Goal: Information Seeking & Learning: Learn about a topic

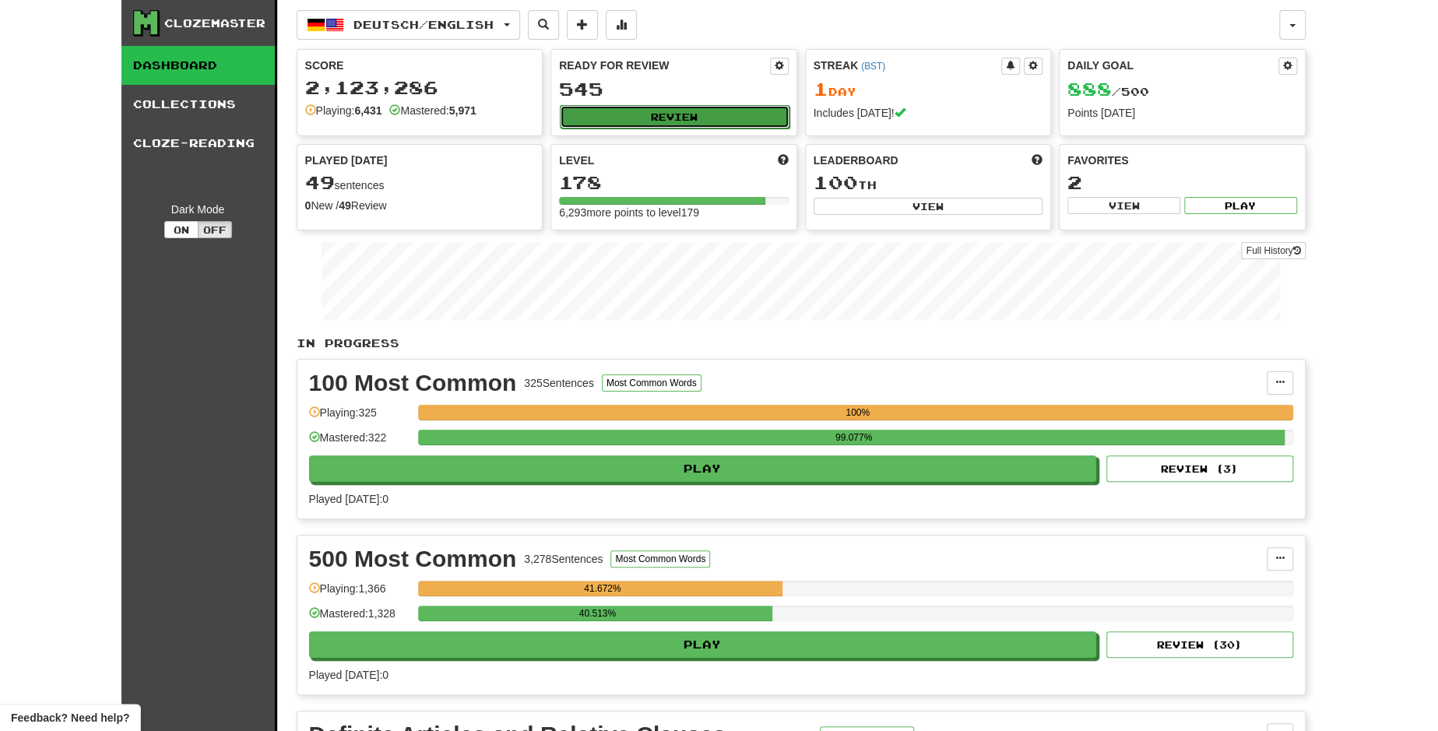
click at [660, 117] on button "Review" at bounding box center [675, 116] width 230 height 23
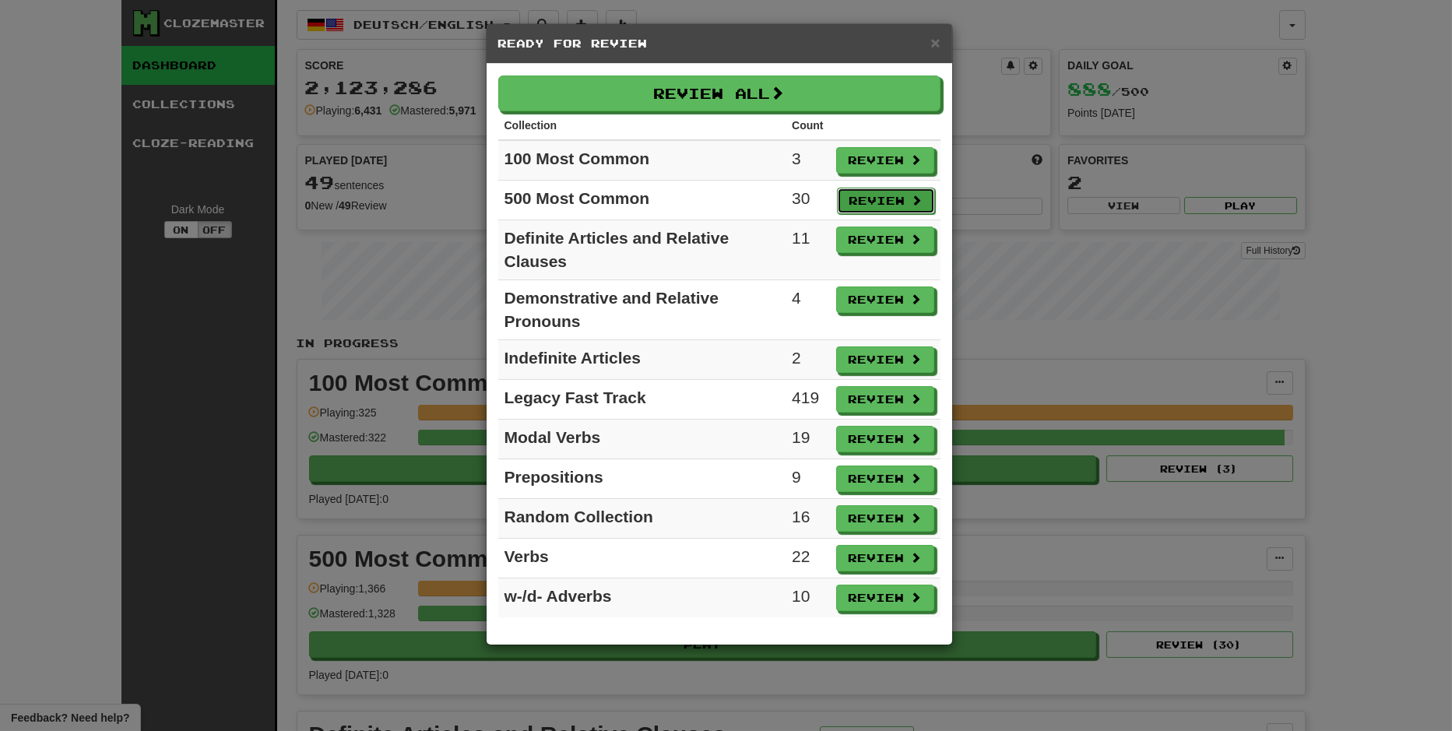
click at [872, 189] on button "Review" at bounding box center [886, 201] width 98 height 26
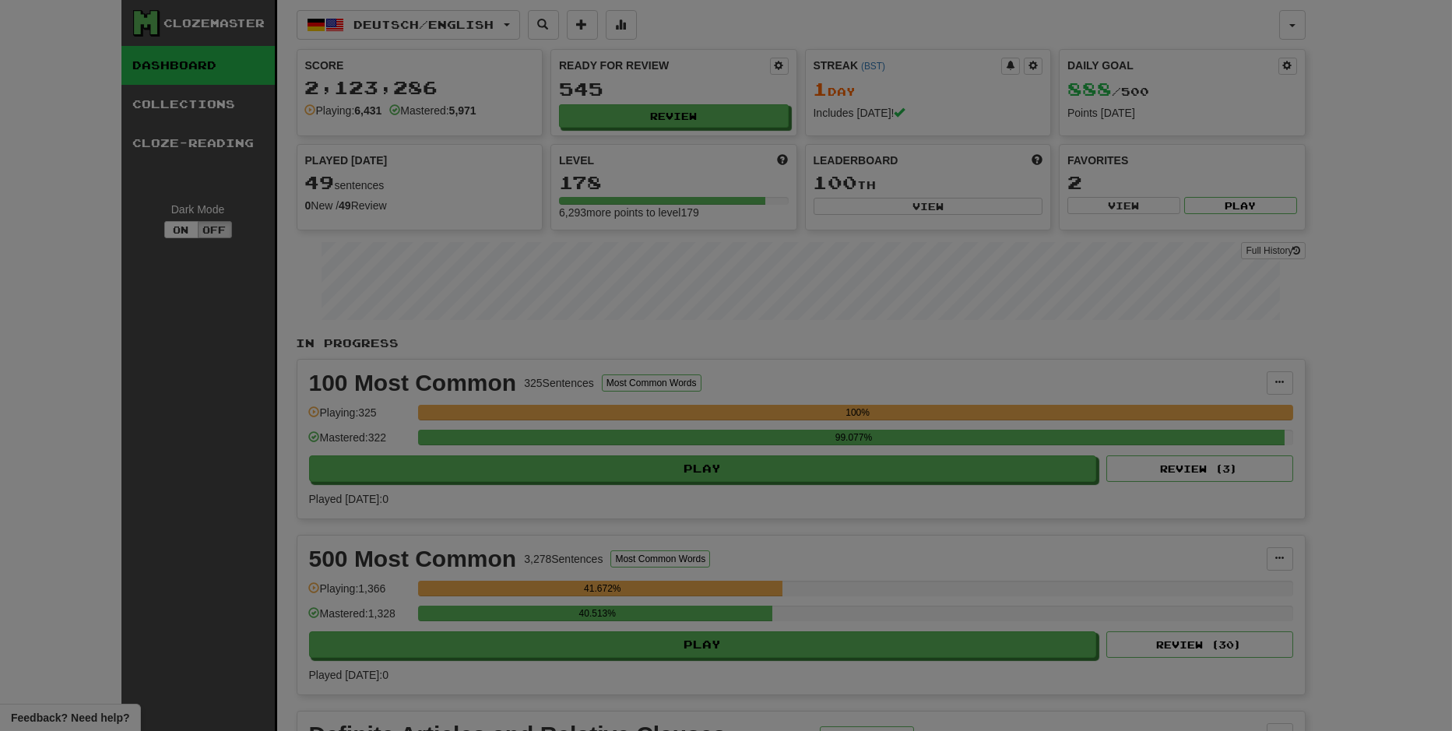
select select "**"
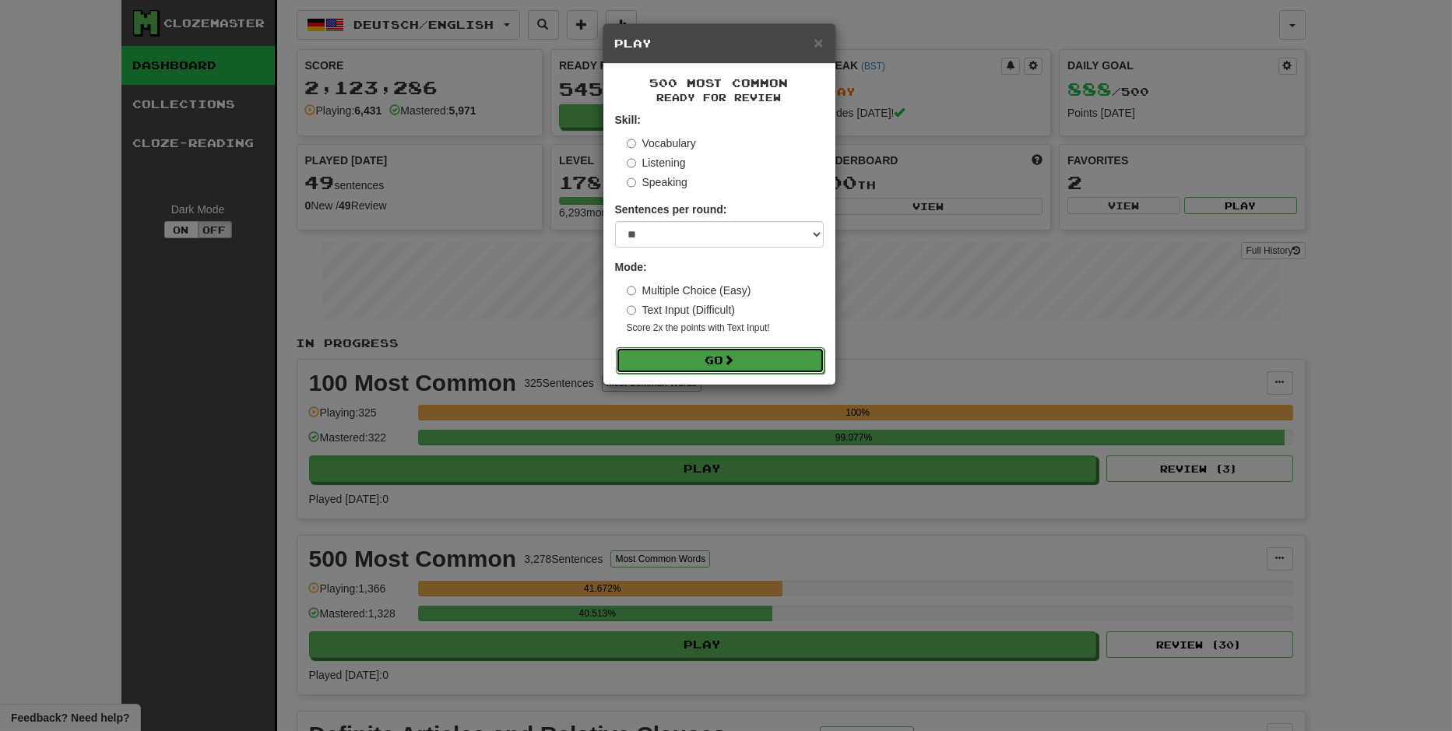
click at [771, 363] on button "Go" at bounding box center [720, 360] width 209 height 26
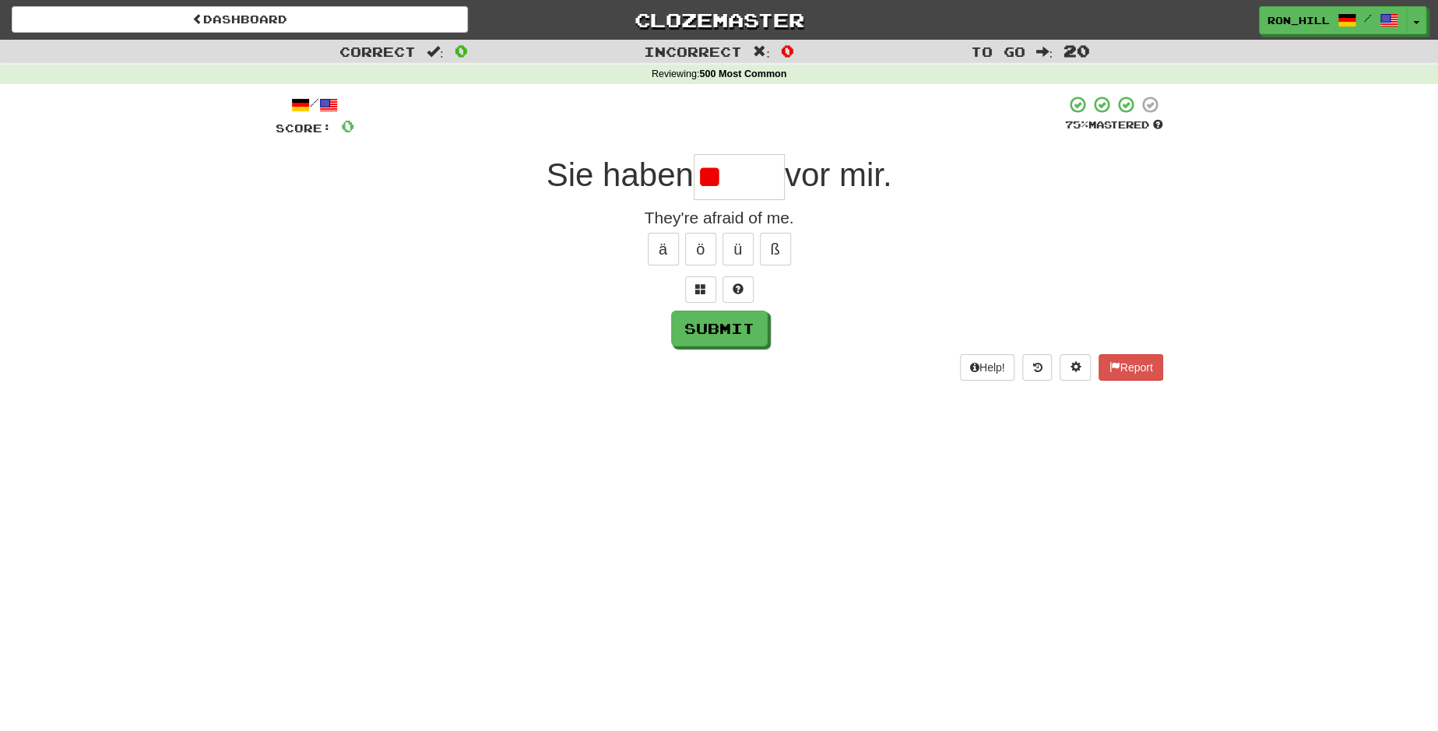
type input "*"
type input "*****"
click at [727, 335] on button "Submit" at bounding box center [720, 329] width 97 height 36
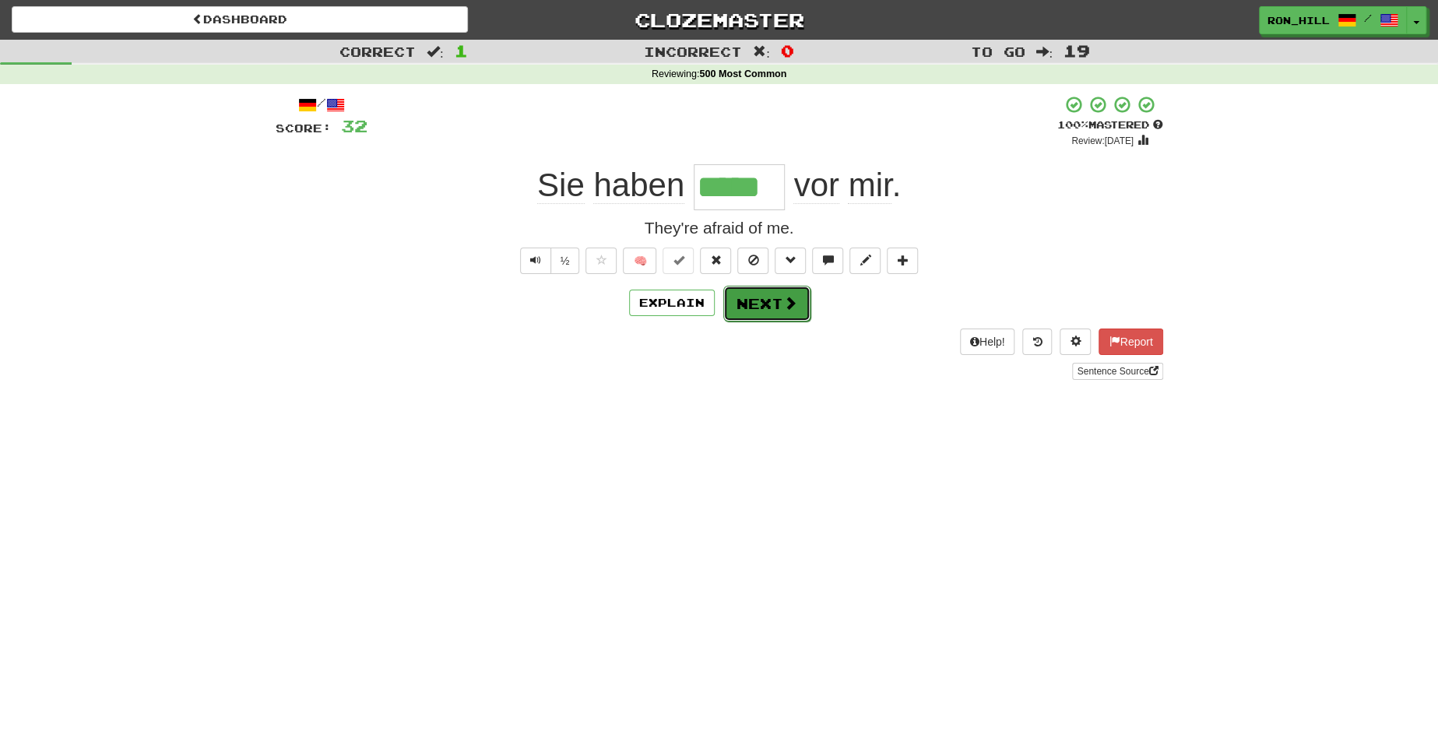
click at [753, 305] on button "Next" at bounding box center [766, 304] width 87 height 36
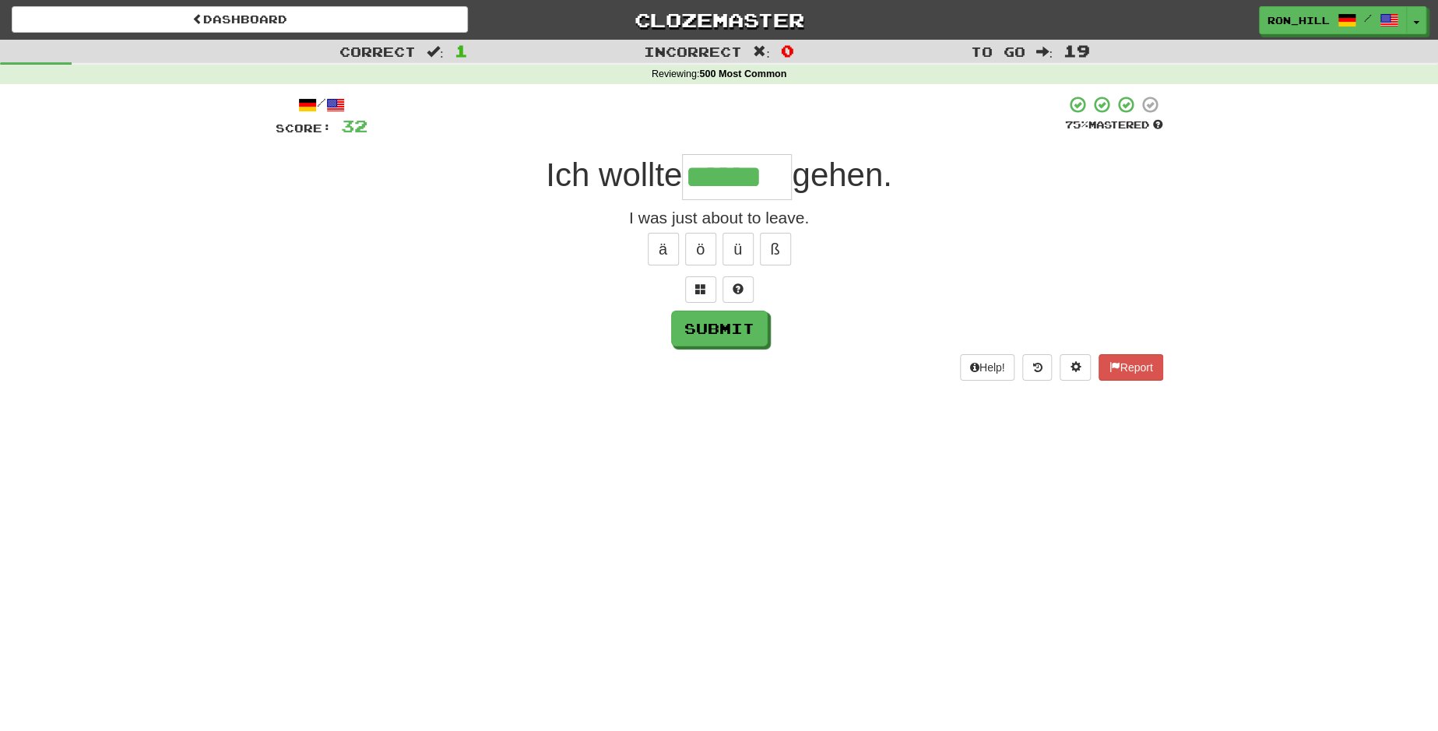
type input "******"
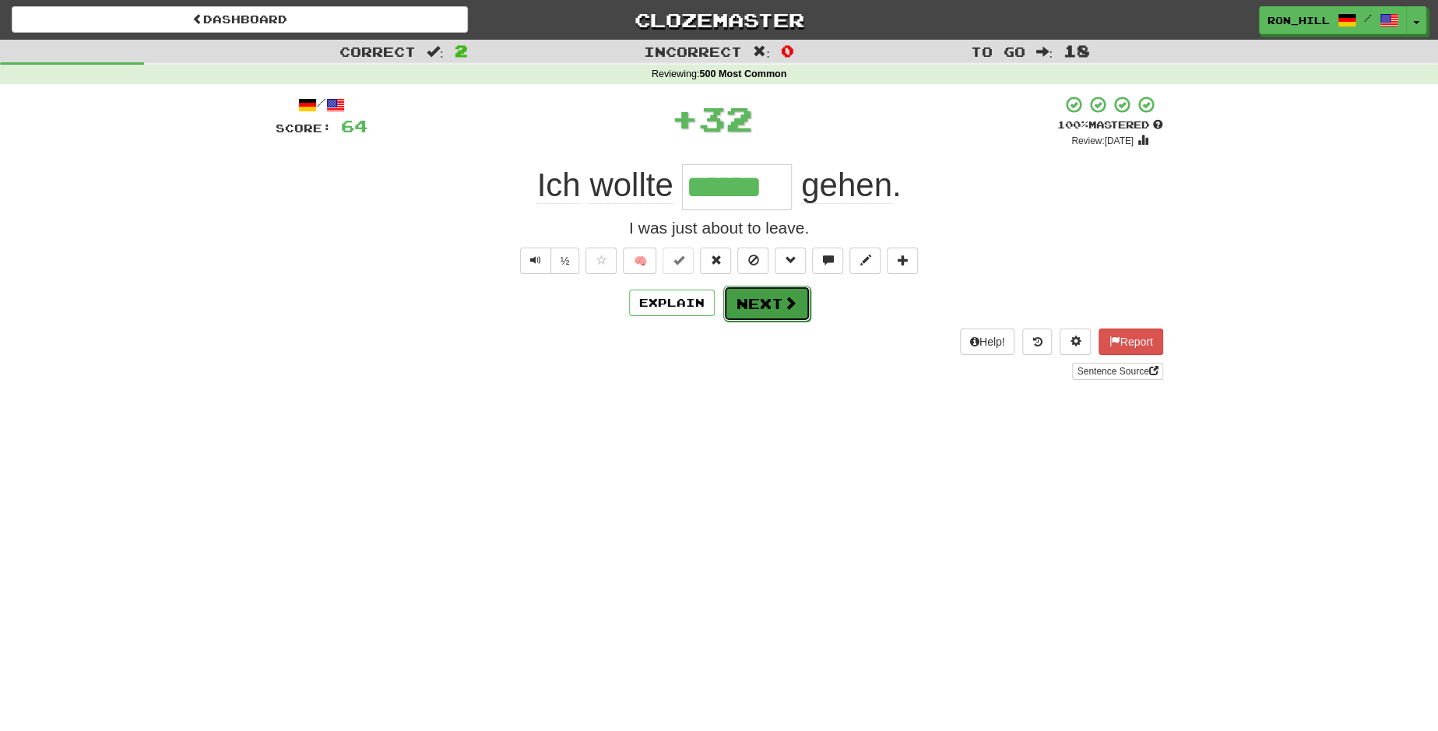
click at [759, 301] on button "Next" at bounding box center [766, 304] width 87 height 36
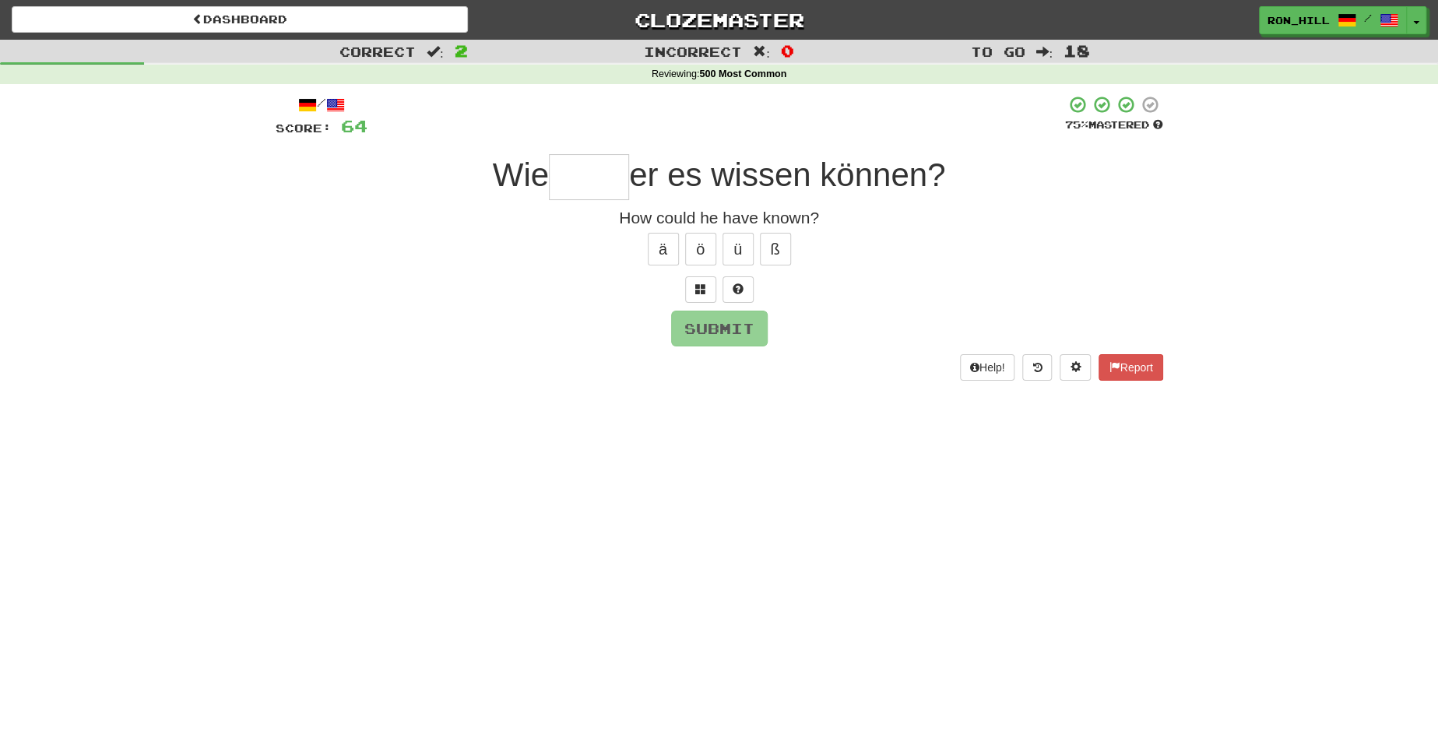
type input "*"
click at [654, 247] on button "ä" at bounding box center [663, 249] width 31 height 33
type input "*****"
click at [727, 321] on button "Submit" at bounding box center [720, 329] width 97 height 36
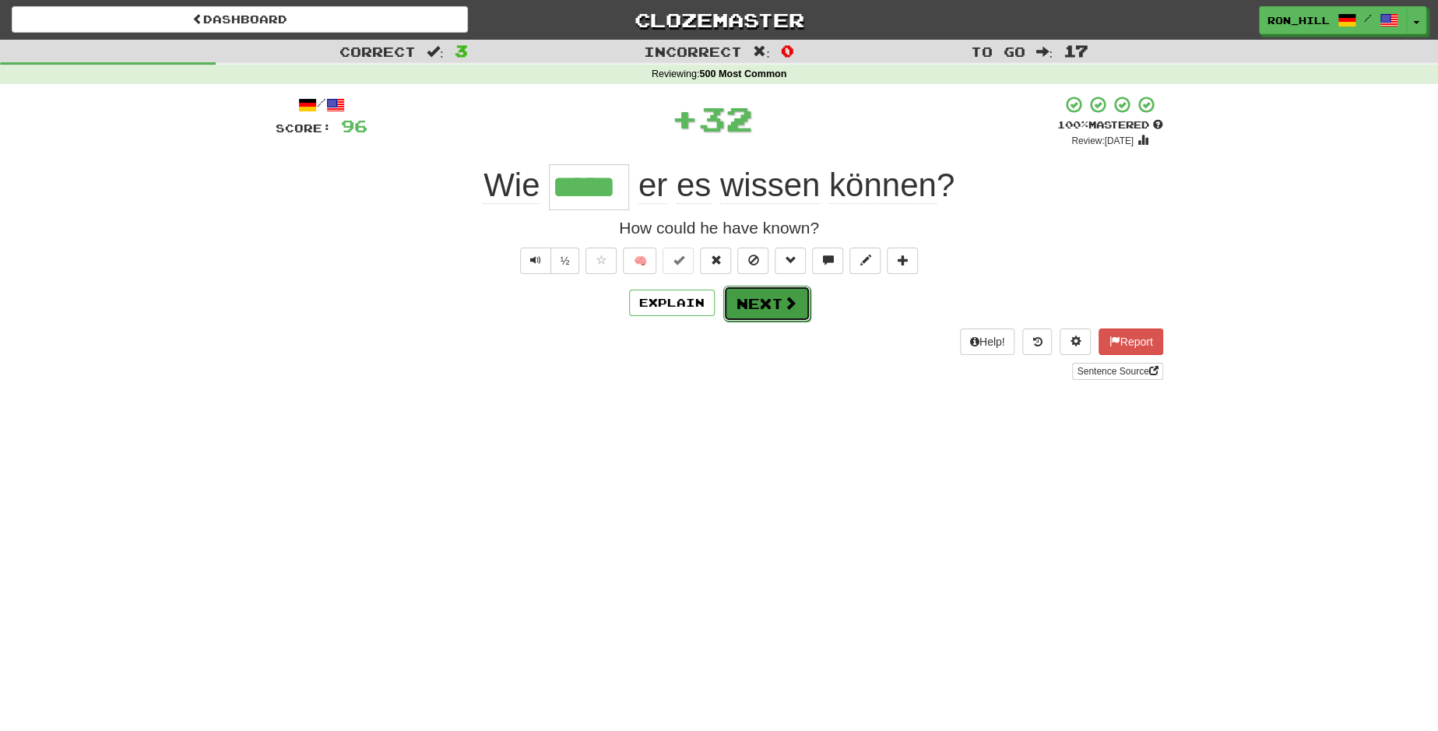
click at [746, 301] on button "Next" at bounding box center [766, 304] width 87 height 36
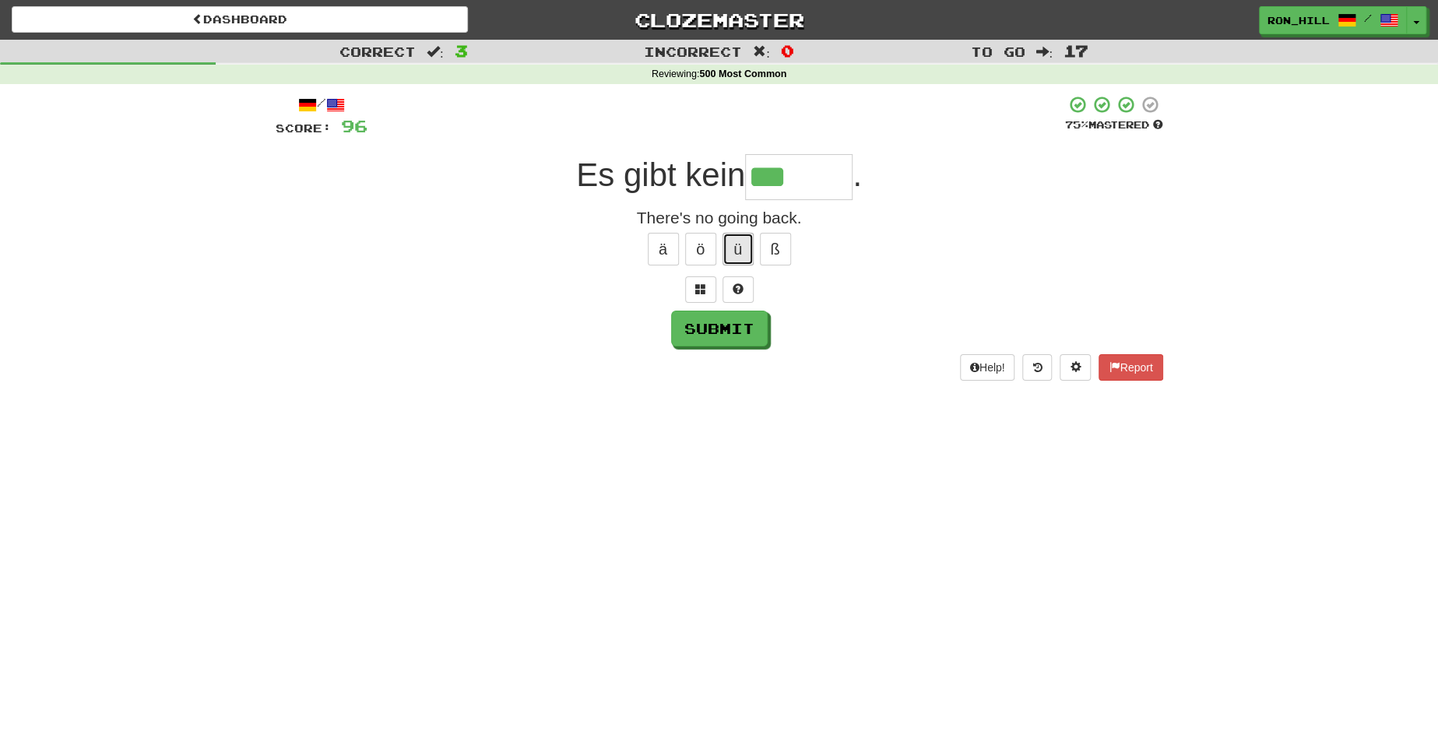
click at [740, 248] on button "ü" at bounding box center [737, 249] width 31 height 33
click at [720, 314] on button "Submit" at bounding box center [720, 329] width 97 height 36
type input "******"
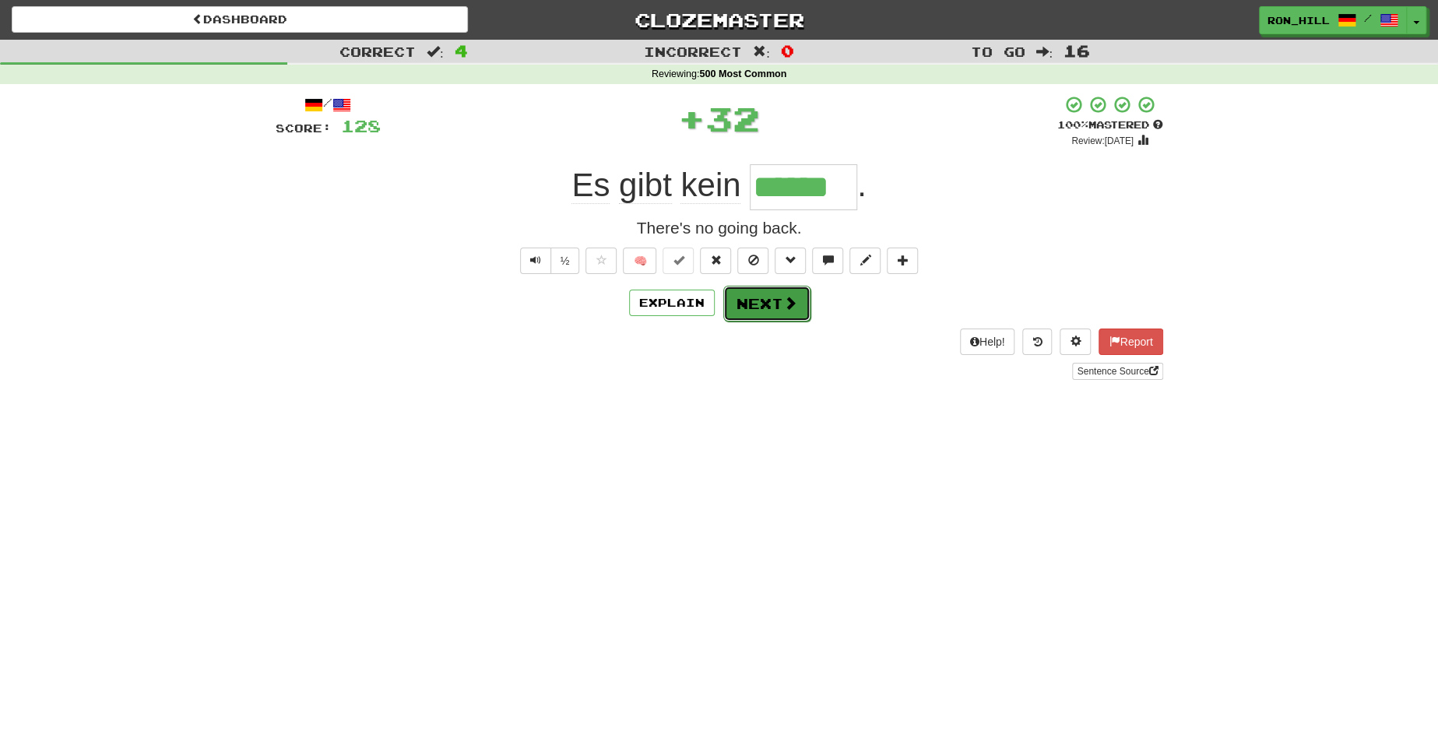
click at [744, 302] on button "Next" at bounding box center [766, 304] width 87 height 36
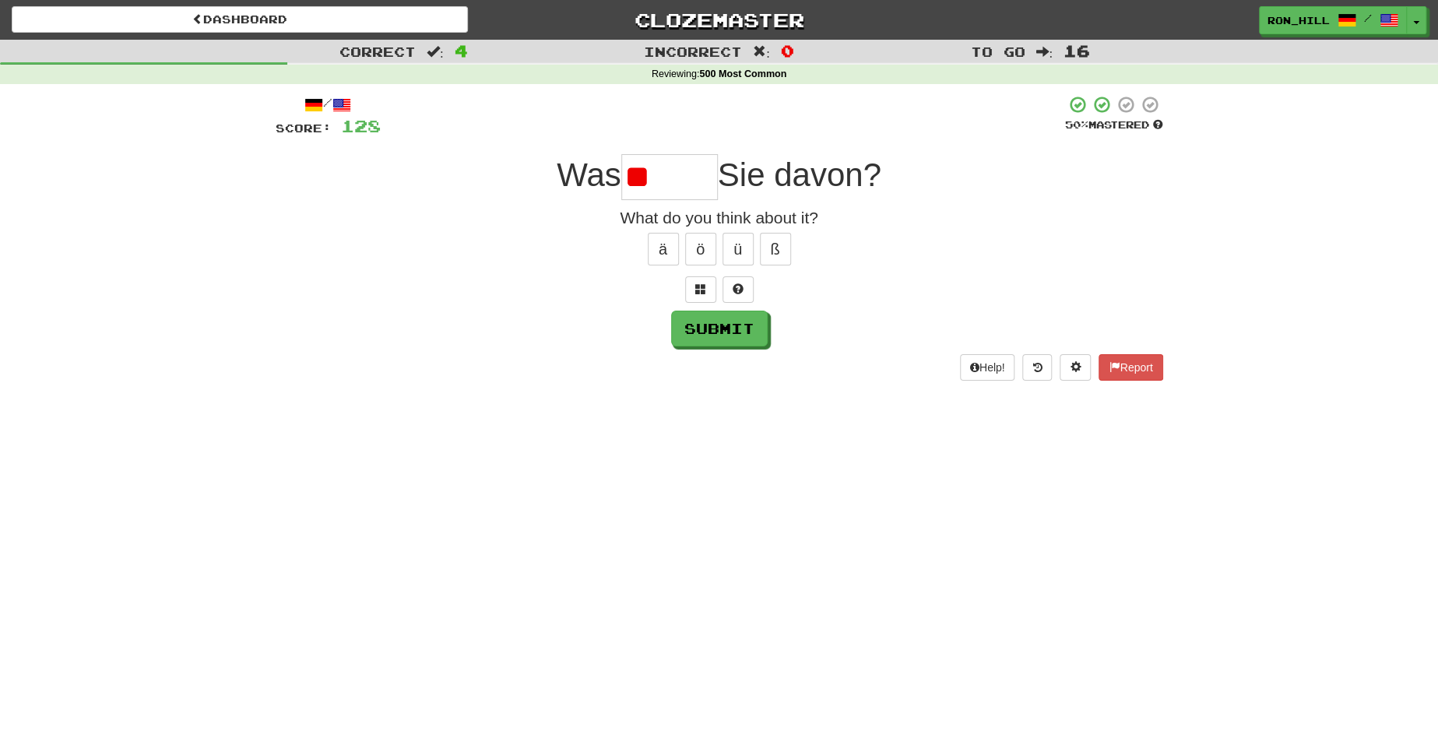
type input "*"
type input "******"
click at [727, 321] on button "Submit" at bounding box center [720, 329] width 97 height 36
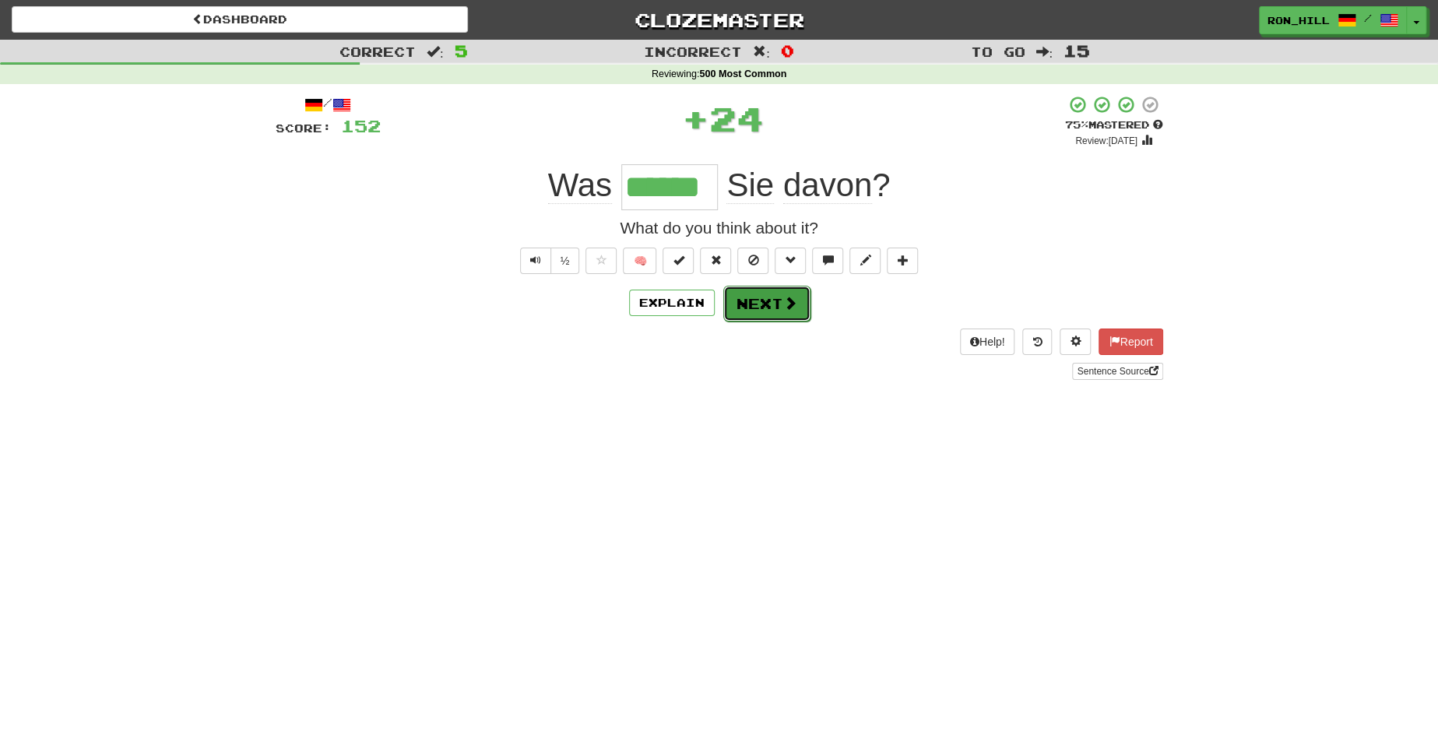
click at [762, 304] on button "Next" at bounding box center [766, 304] width 87 height 36
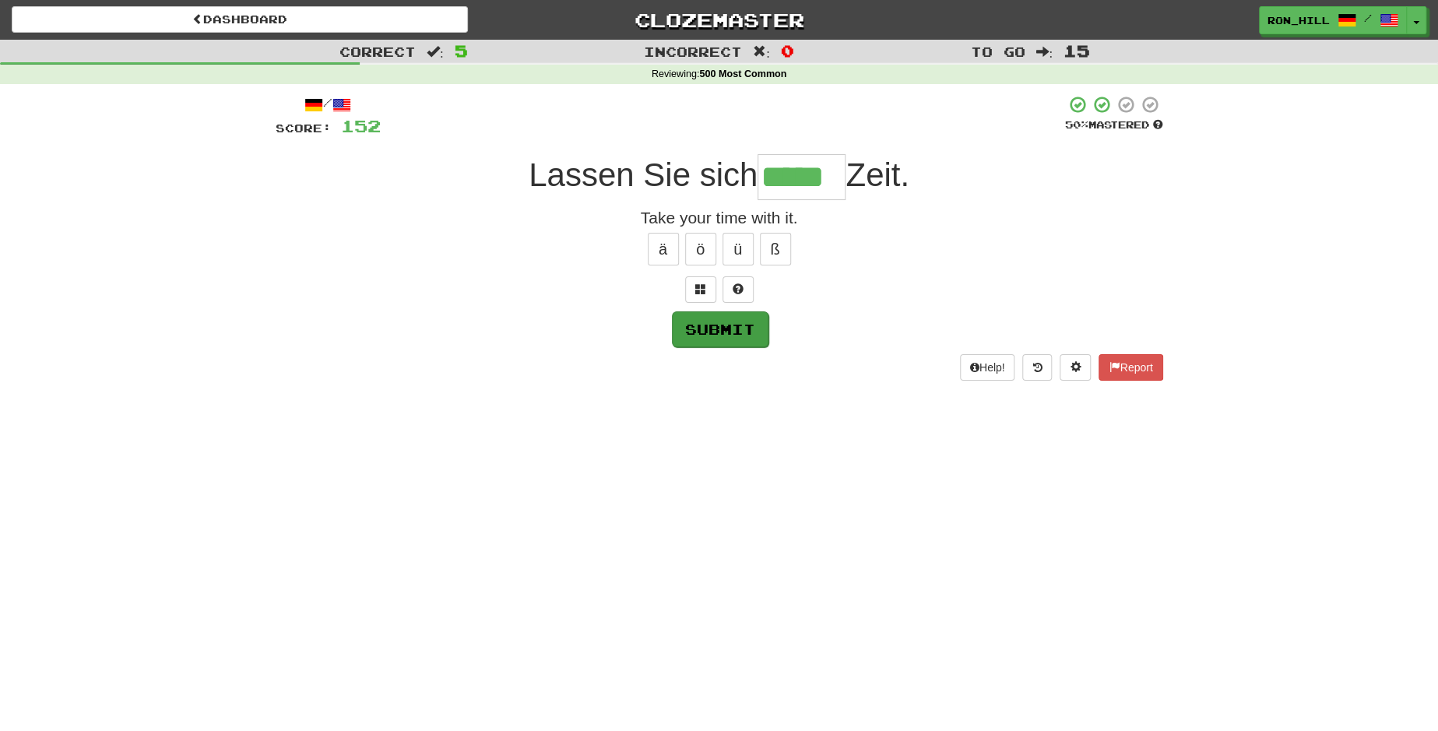
type input "*****"
click at [725, 325] on button "Submit" at bounding box center [720, 329] width 97 height 36
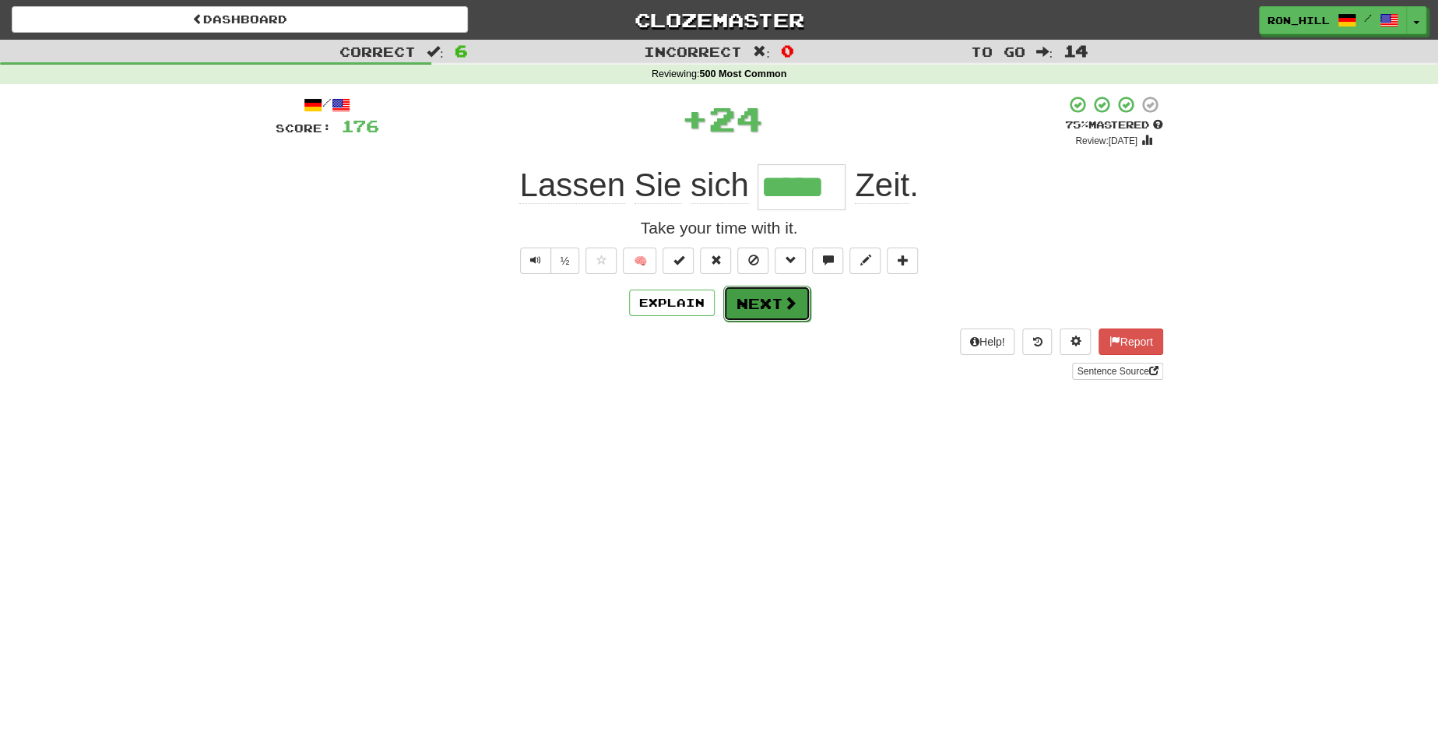
click at [764, 304] on button "Next" at bounding box center [766, 304] width 87 height 36
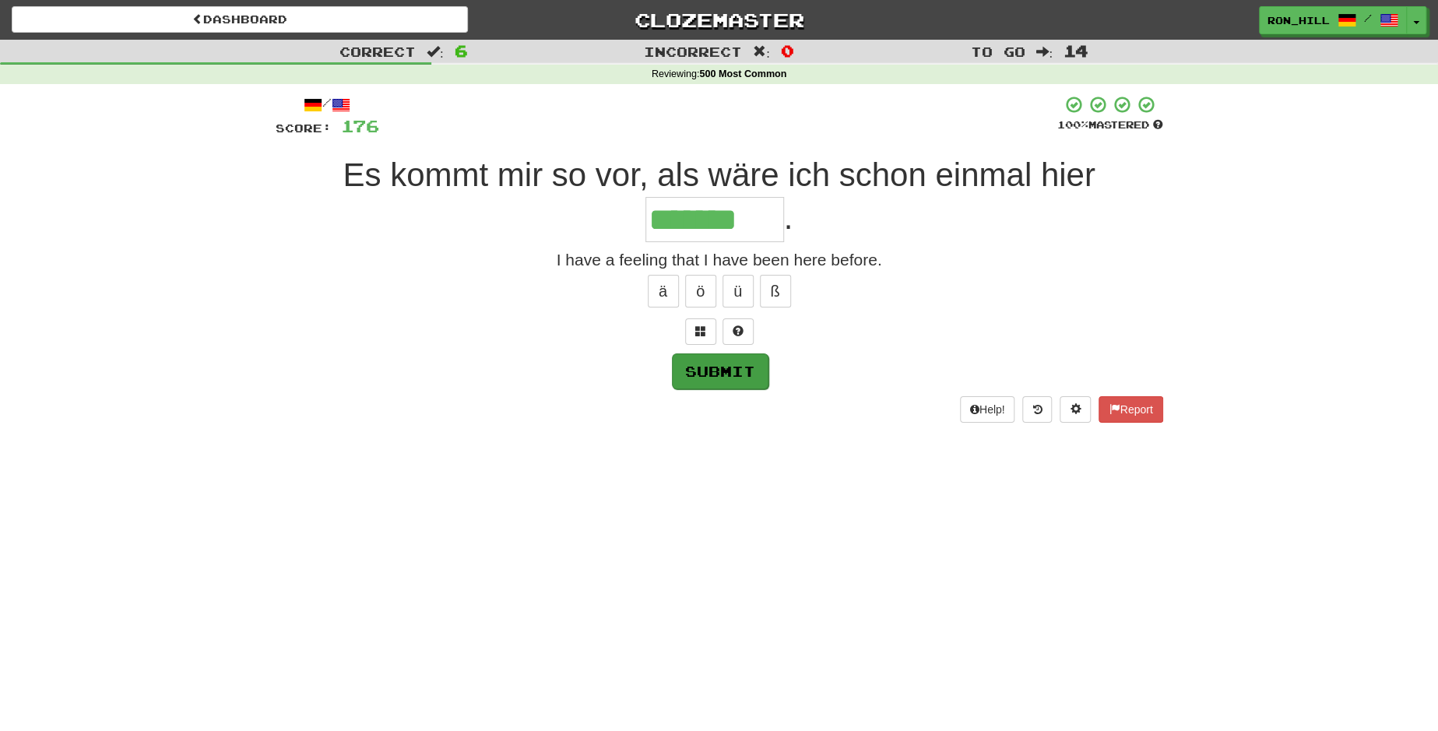
type input "*******"
click at [714, 376] on button "Submit" at bounding box center [720, 371] width 97 height 36
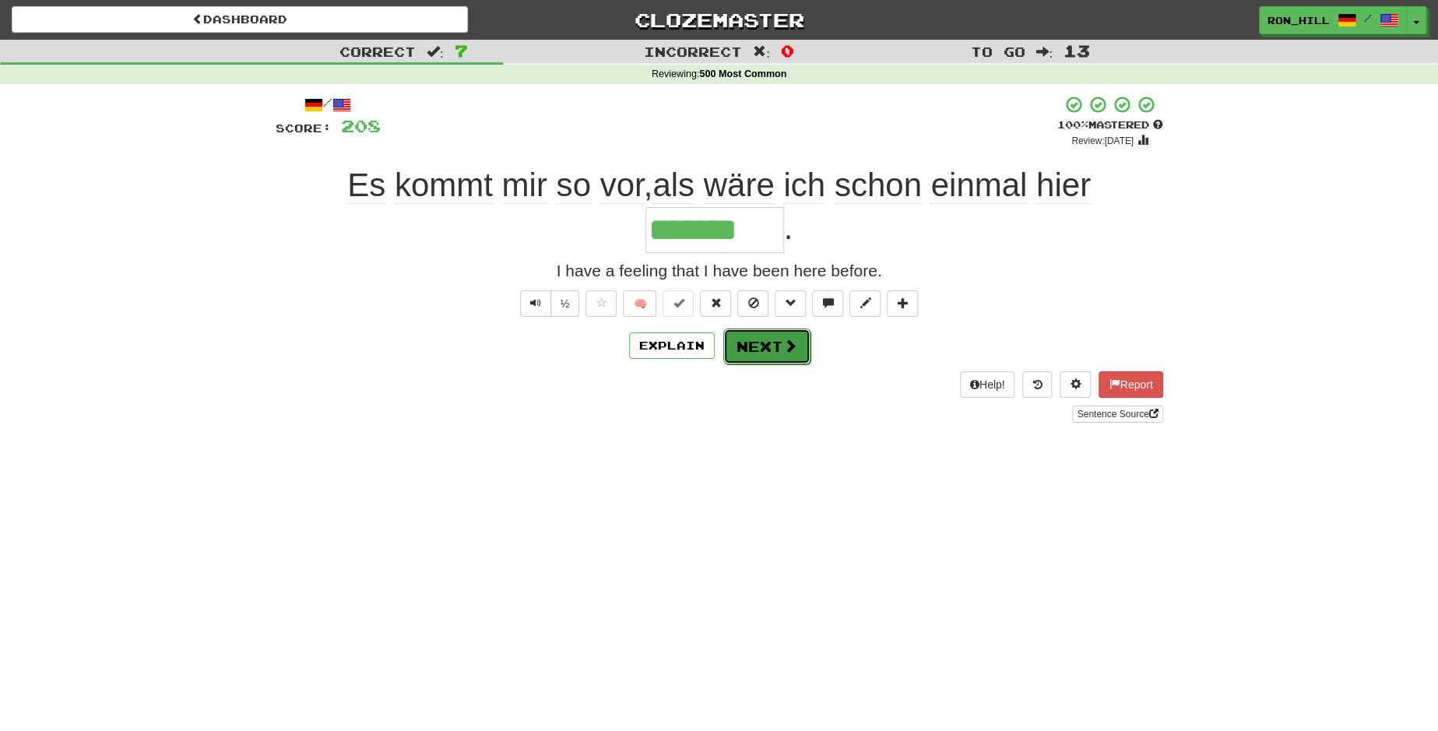
click at [757, 351] on button "Next" at bounding box center [766, 346] width 87 height 36
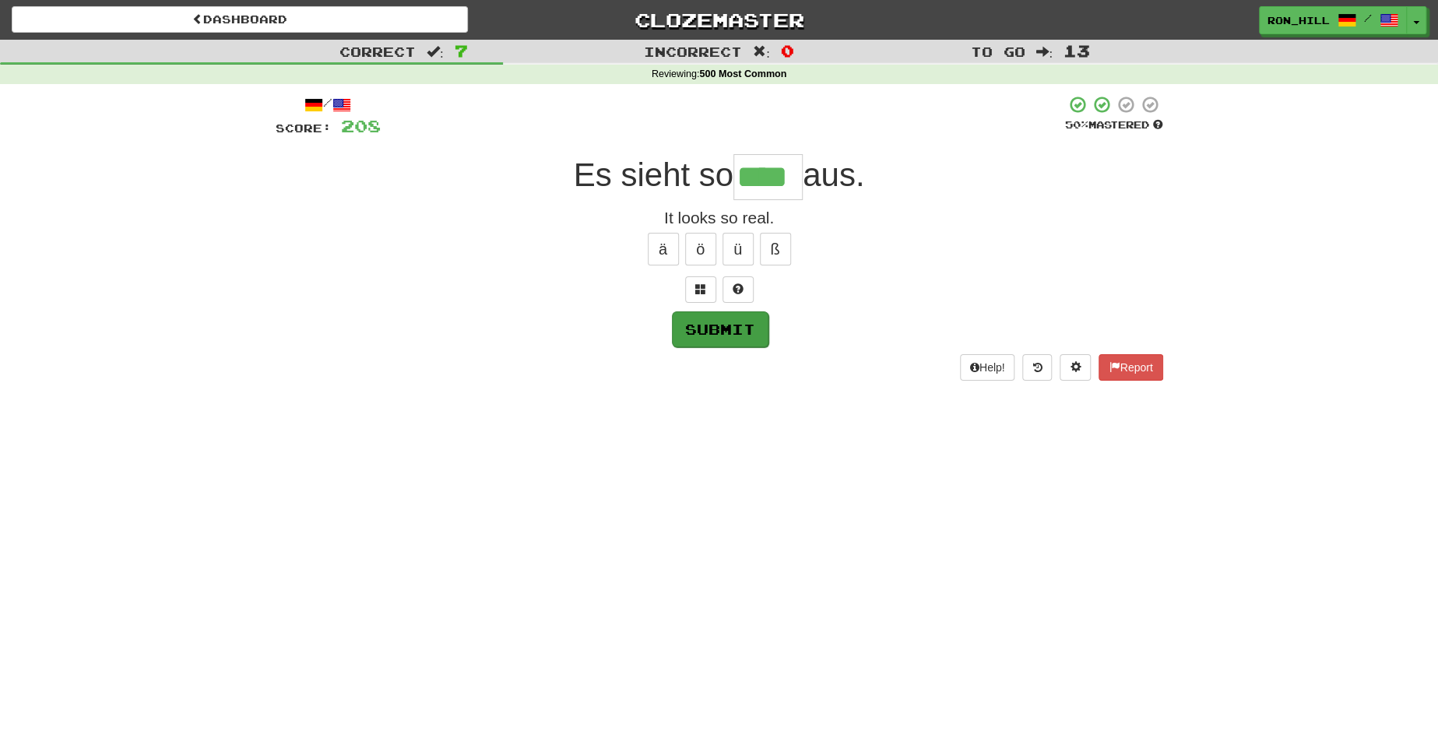
type input "****"
click at [715, 318] on button "Submit" at bounding box center [720, 329] width 97 height 36
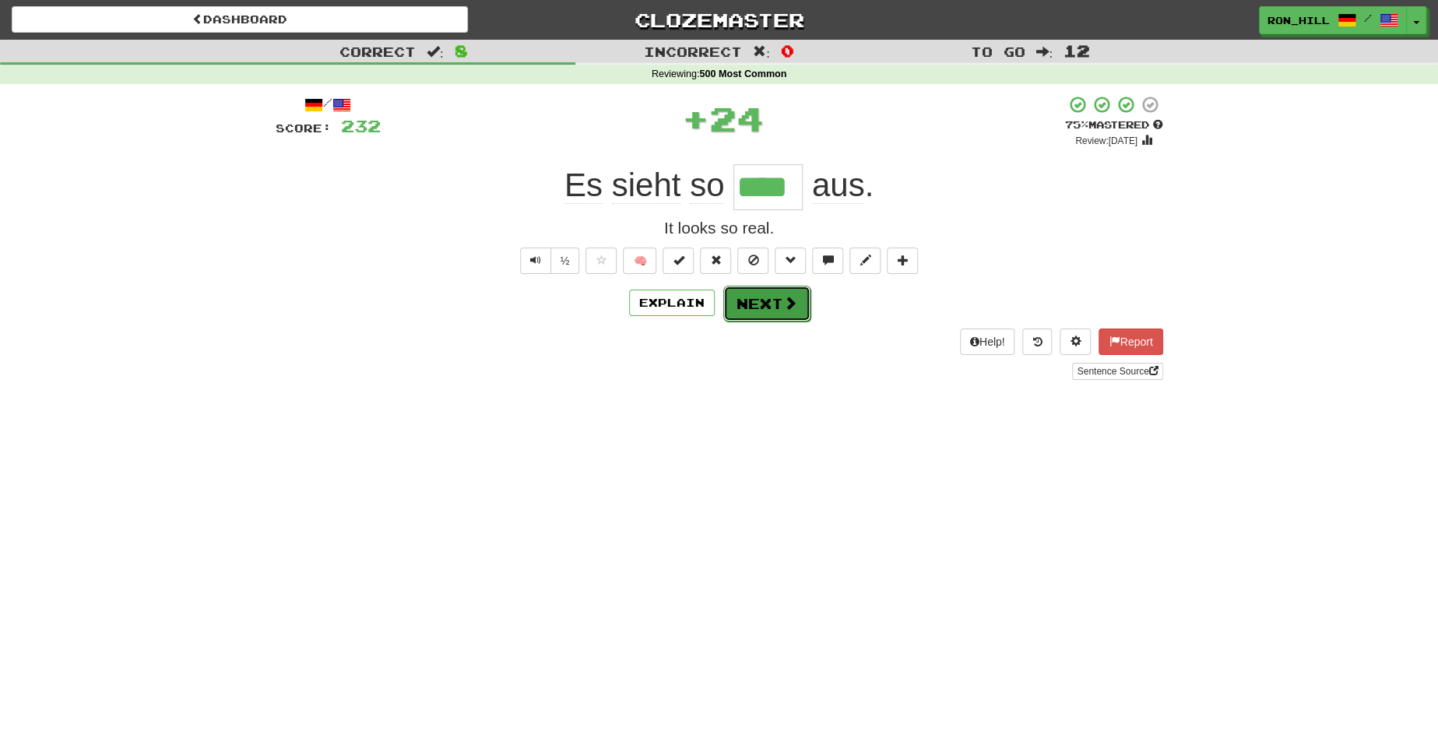
click at [756, 306] on button "Next" at bounding box center [766, 304] width 87 height 36
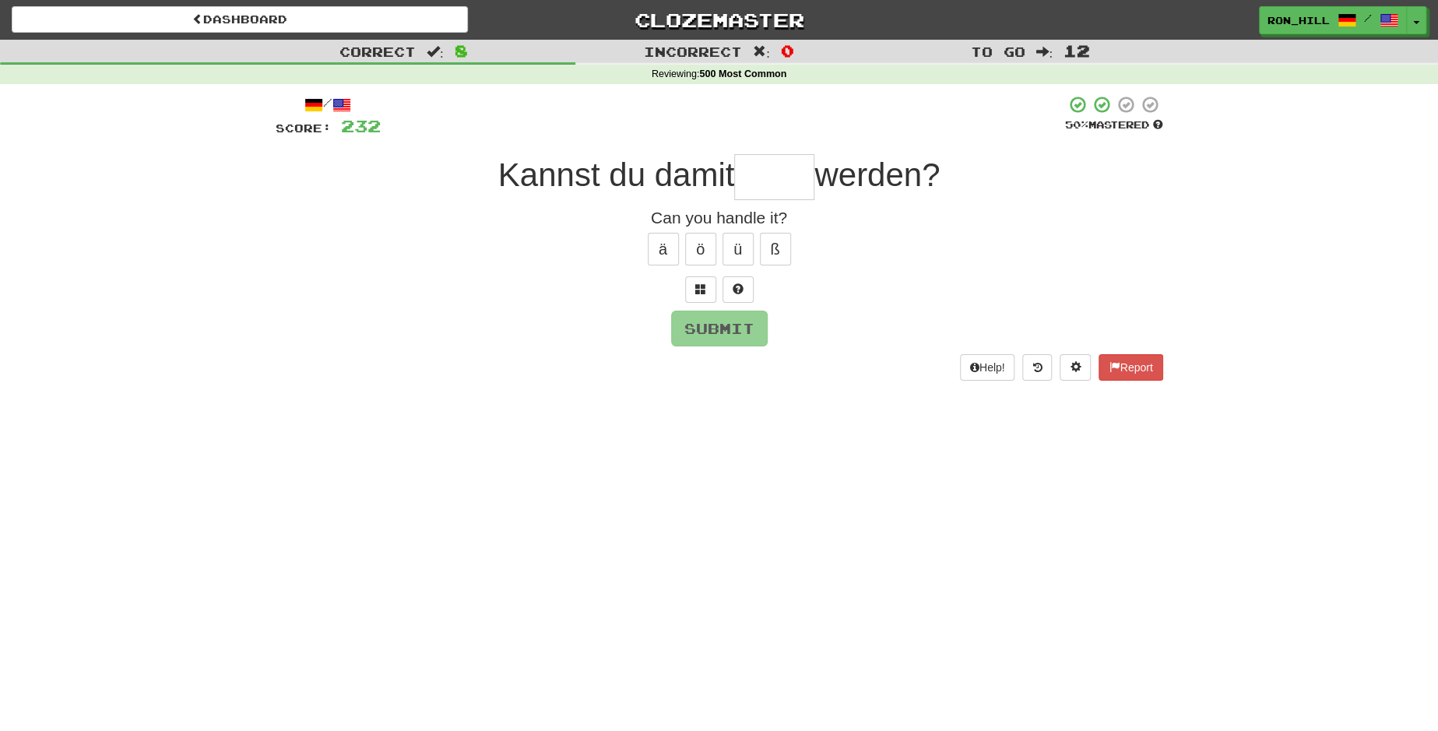
type input "*"
type input "******"
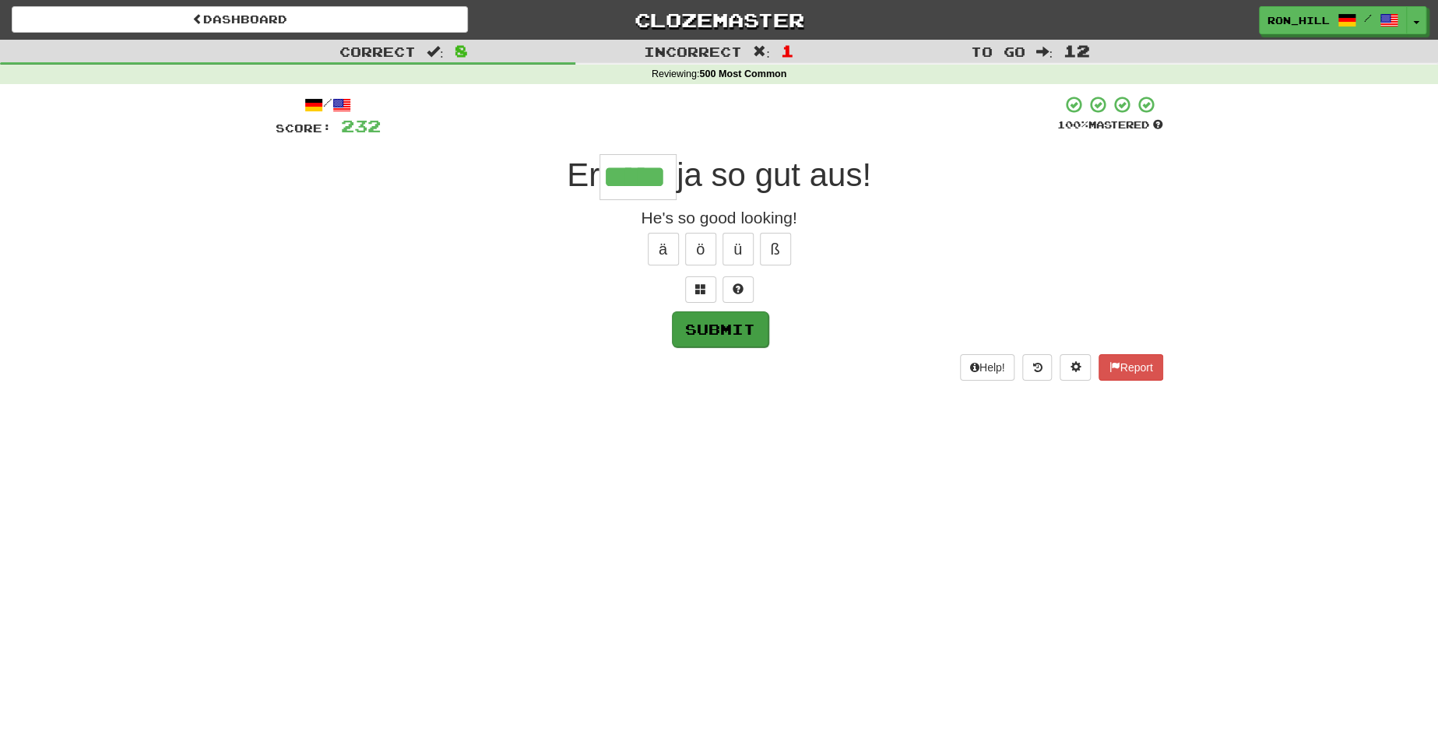
type input "*****"
click at [729, 325] on button "Submit" at bounding box center [720, 329] width 97 height 36
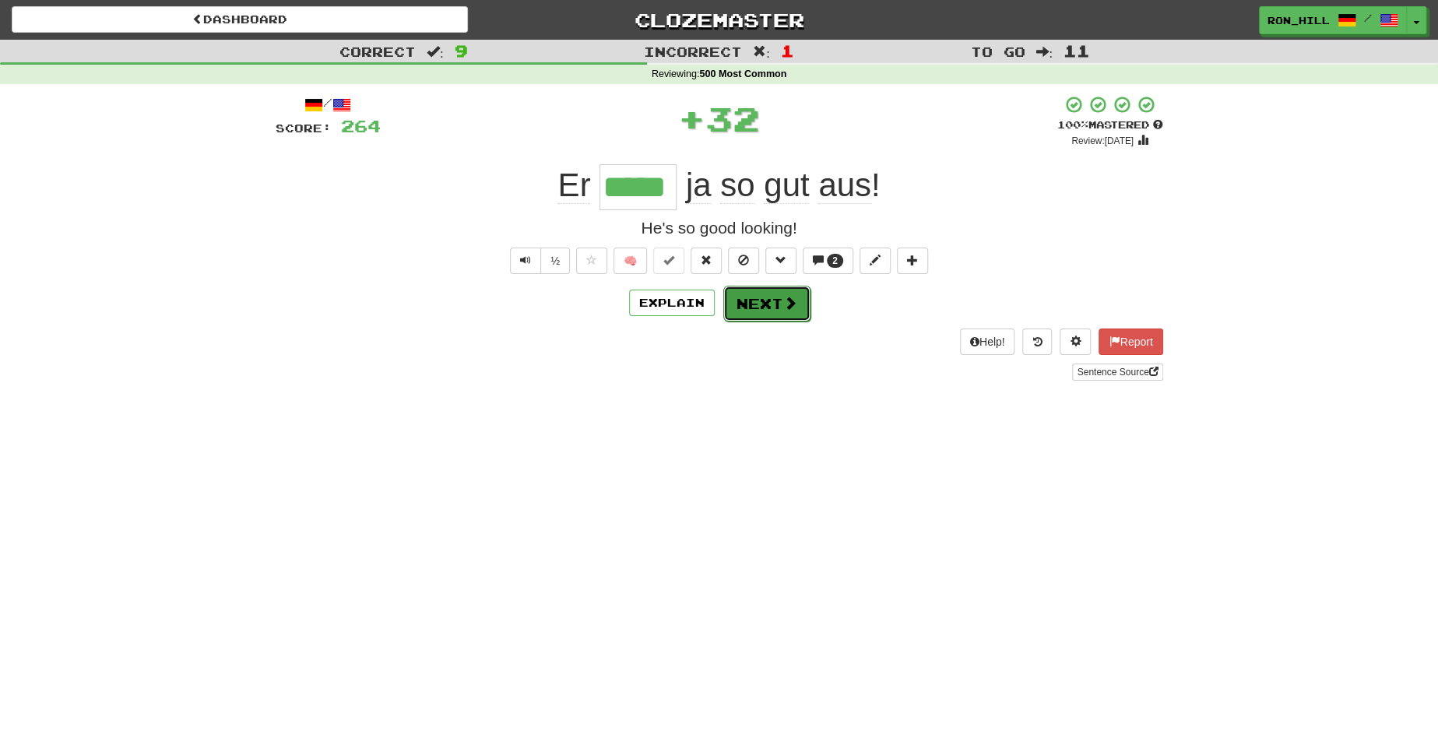
click at [770, 317] on button "Next" at bounding box center [766, 304] width 87 height 36
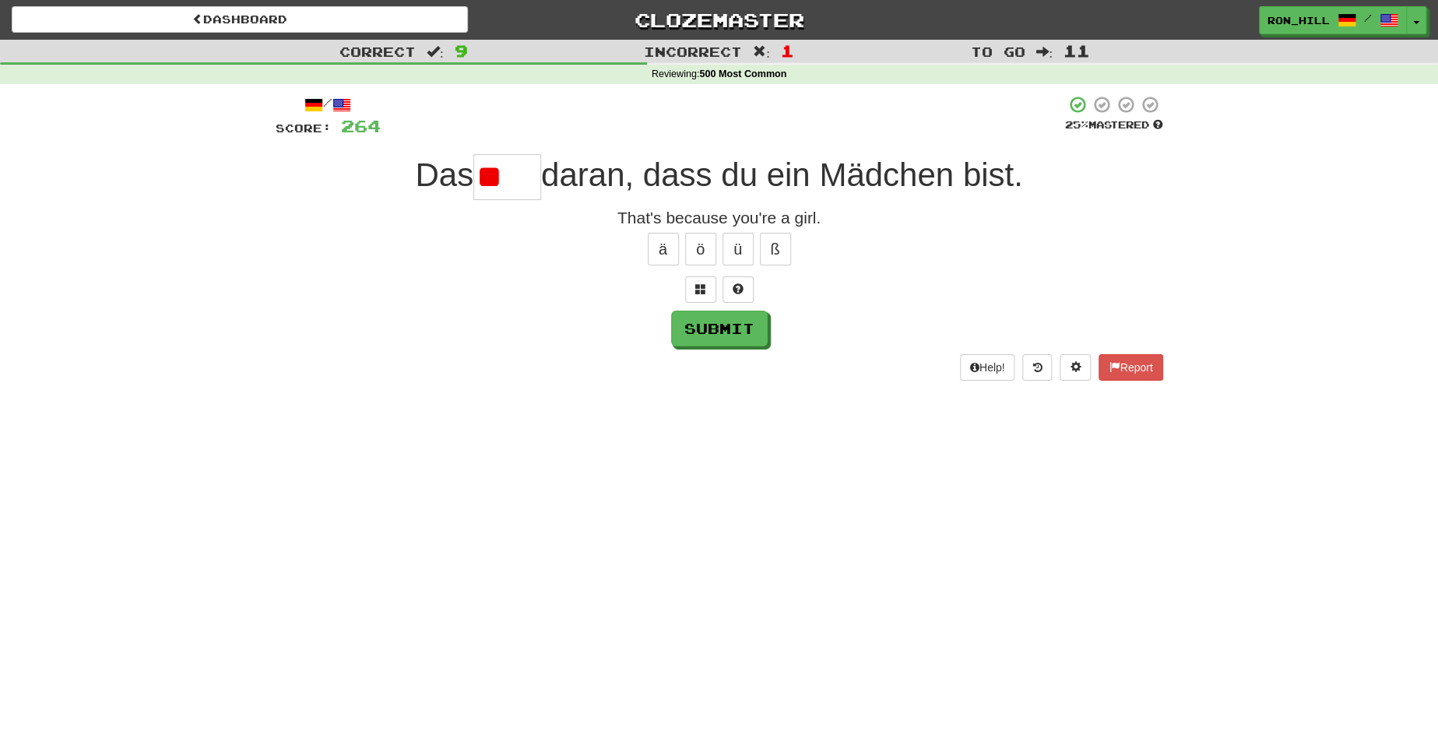
type input "*"
type input "*****"
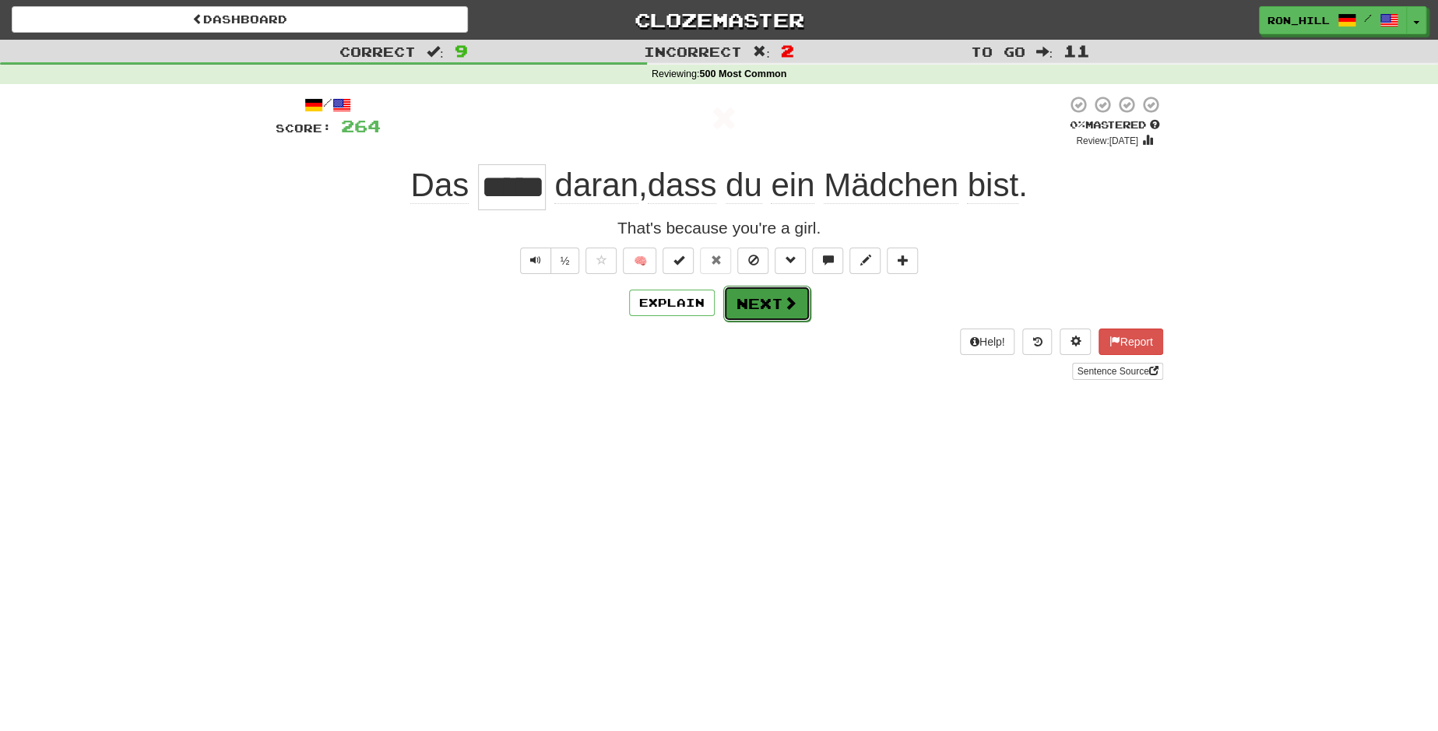
click at [783, 300] on span at bounding box center [790, 303] width 14 height 14
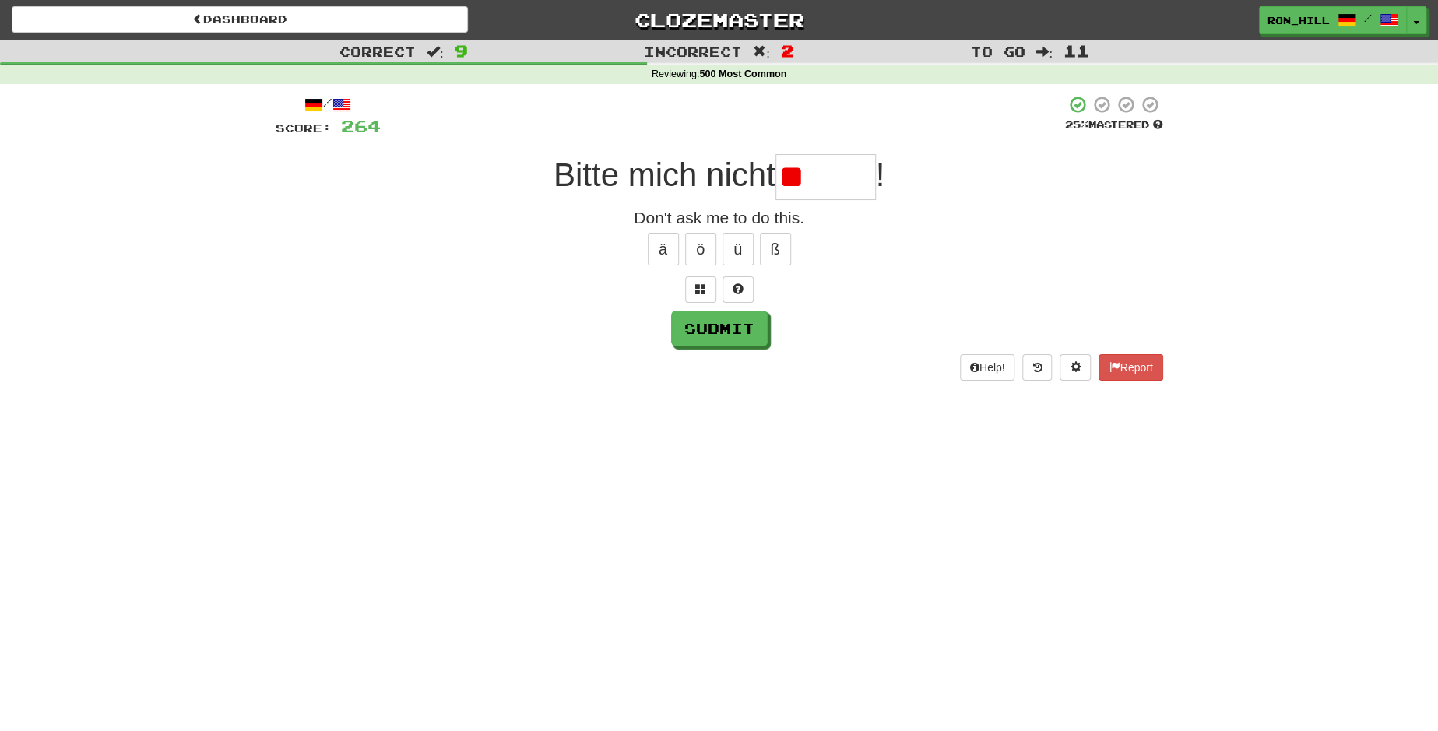
type input "*"
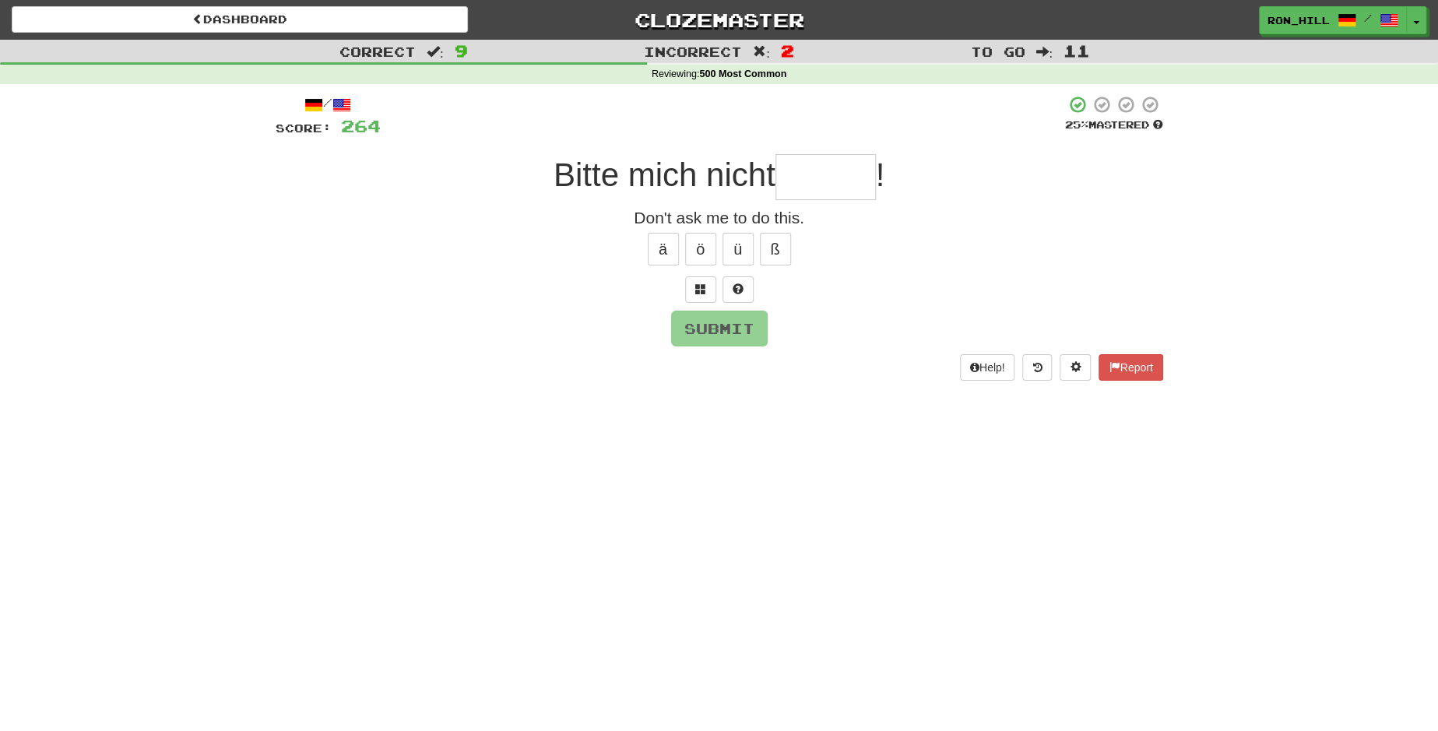
type input "*****"
click at [715, 334] on button "Submit" at bounding box center [720, 329] width 97 height 36
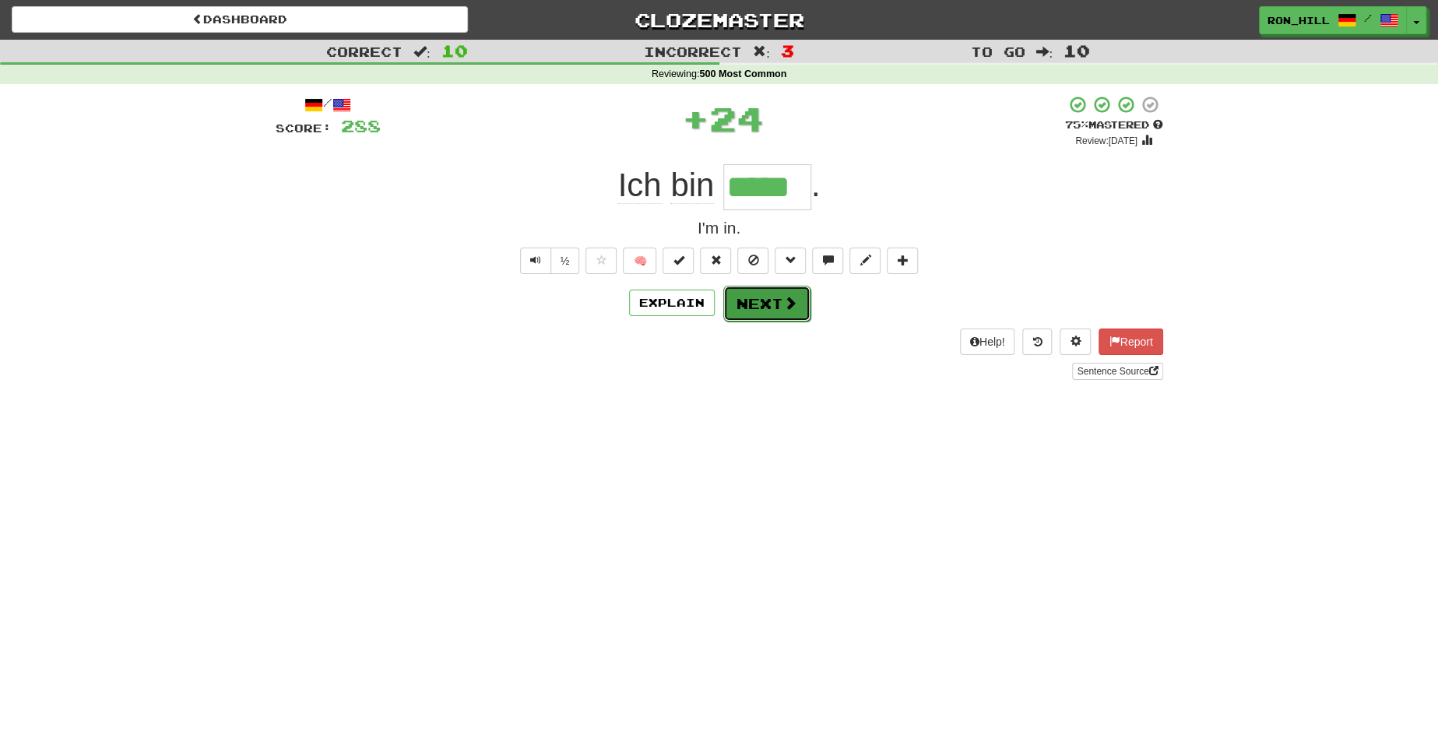
click at [778, 304] on button "Next" at bounding box center [766, 304] width 87 height 36
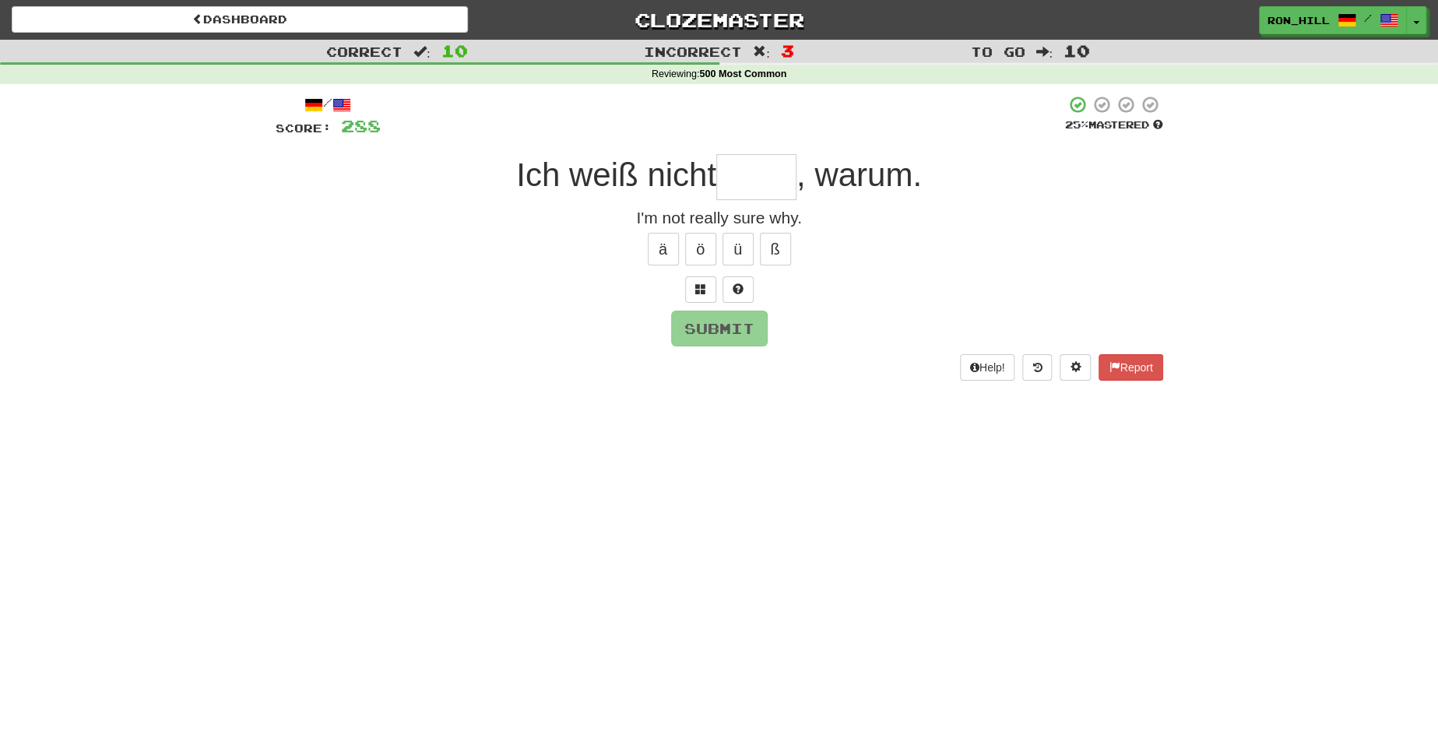
type input "*"
type input "*****"
click at [721, 327] on button "Submit" at bounding box center [720, 329] width 97 height 36
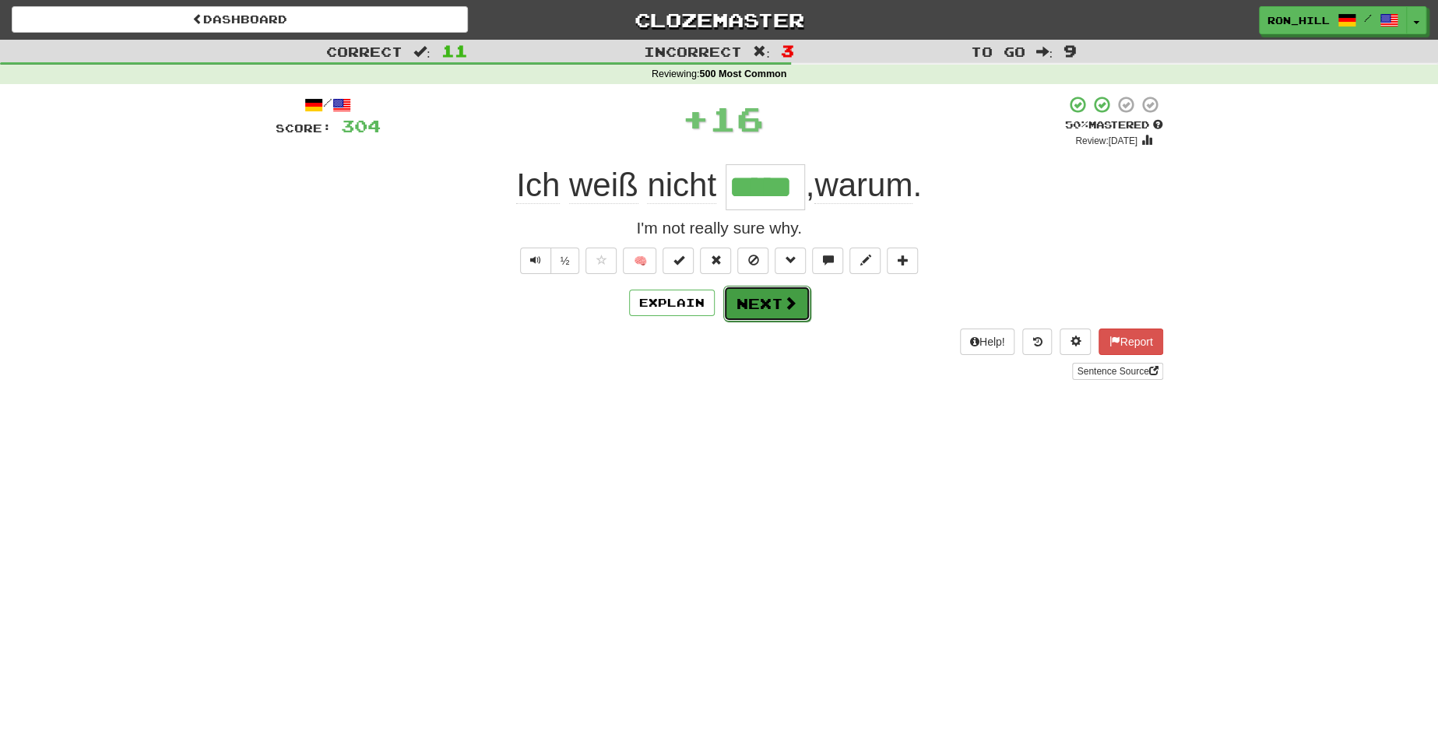
click at [767, 304] on button "Next" at bounding box center [766, 304] width 87 height 36
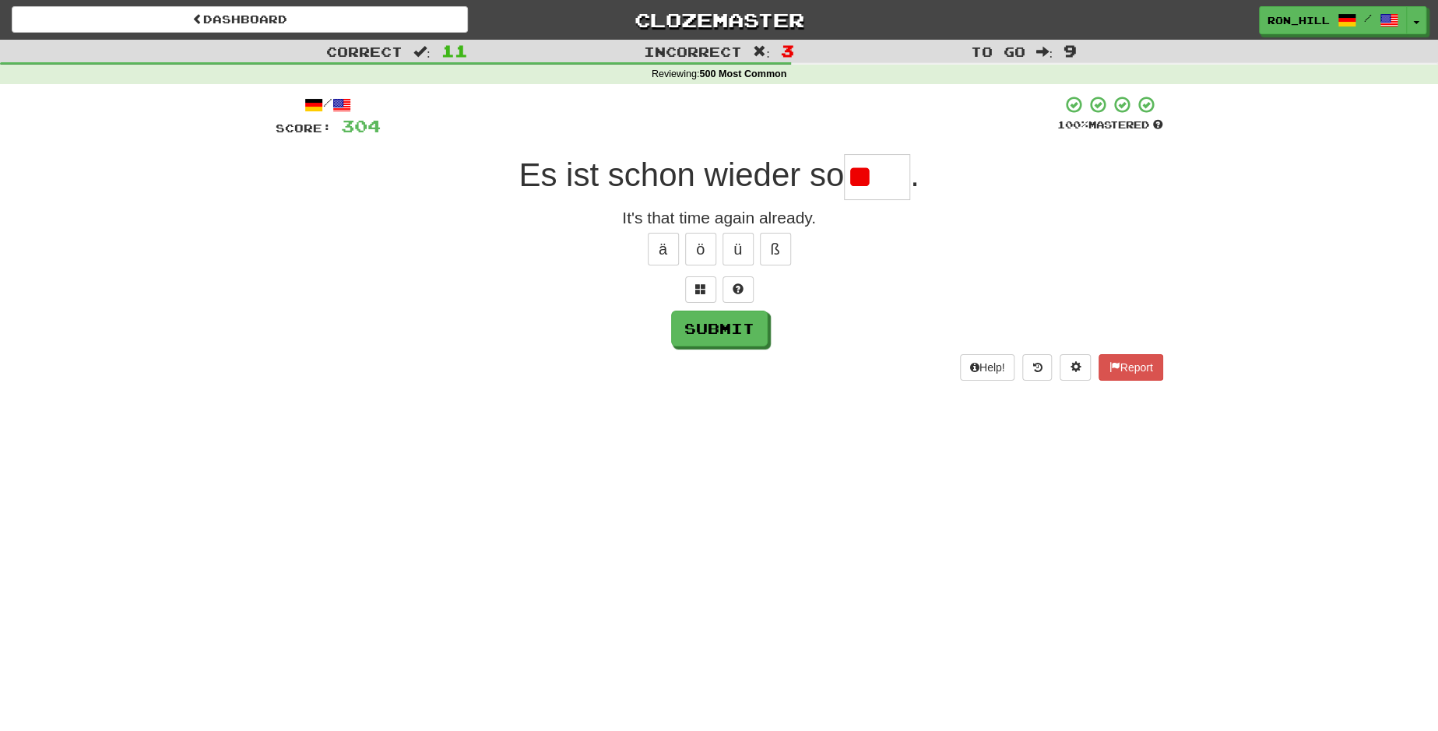
type input "*"
type input "****"
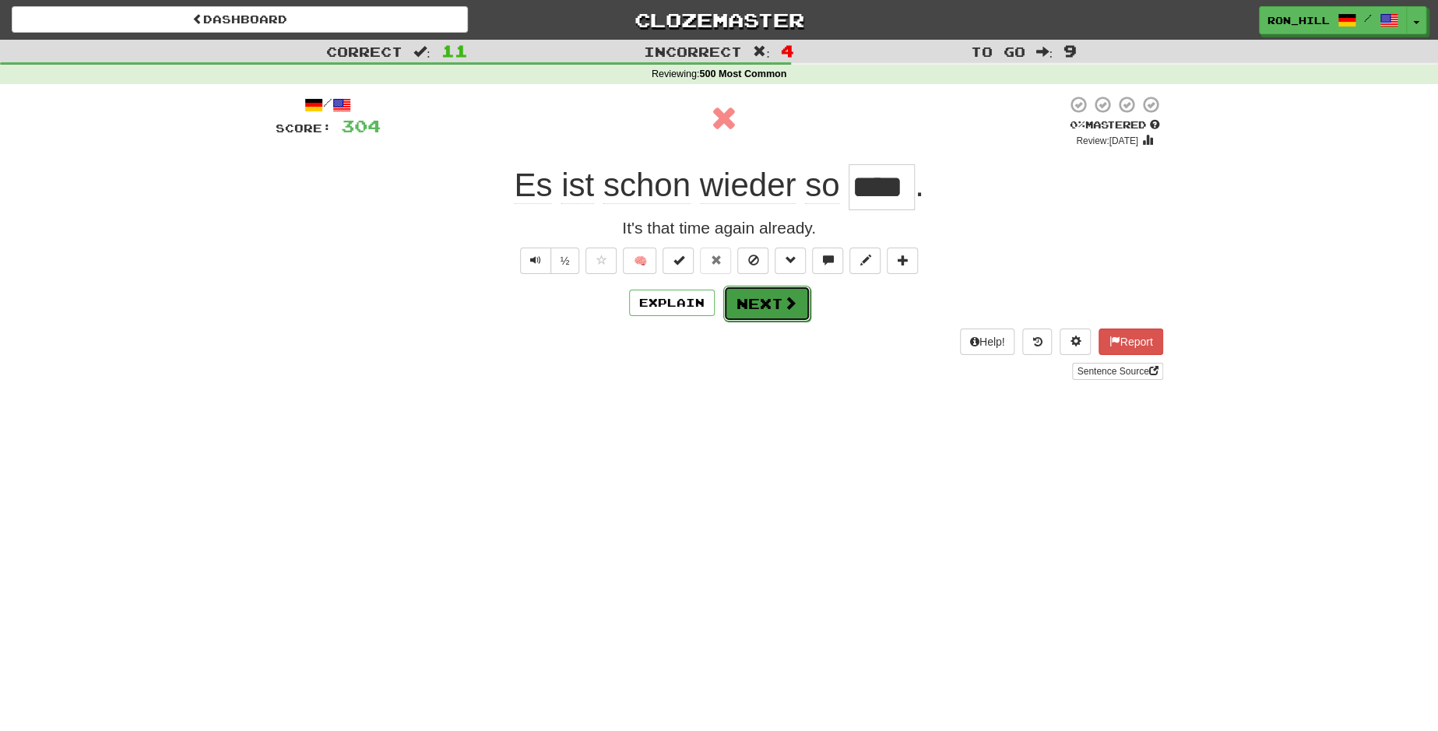
click at [767, 297] on button "Next" at bounding box center [766, 304] width 87 height 36
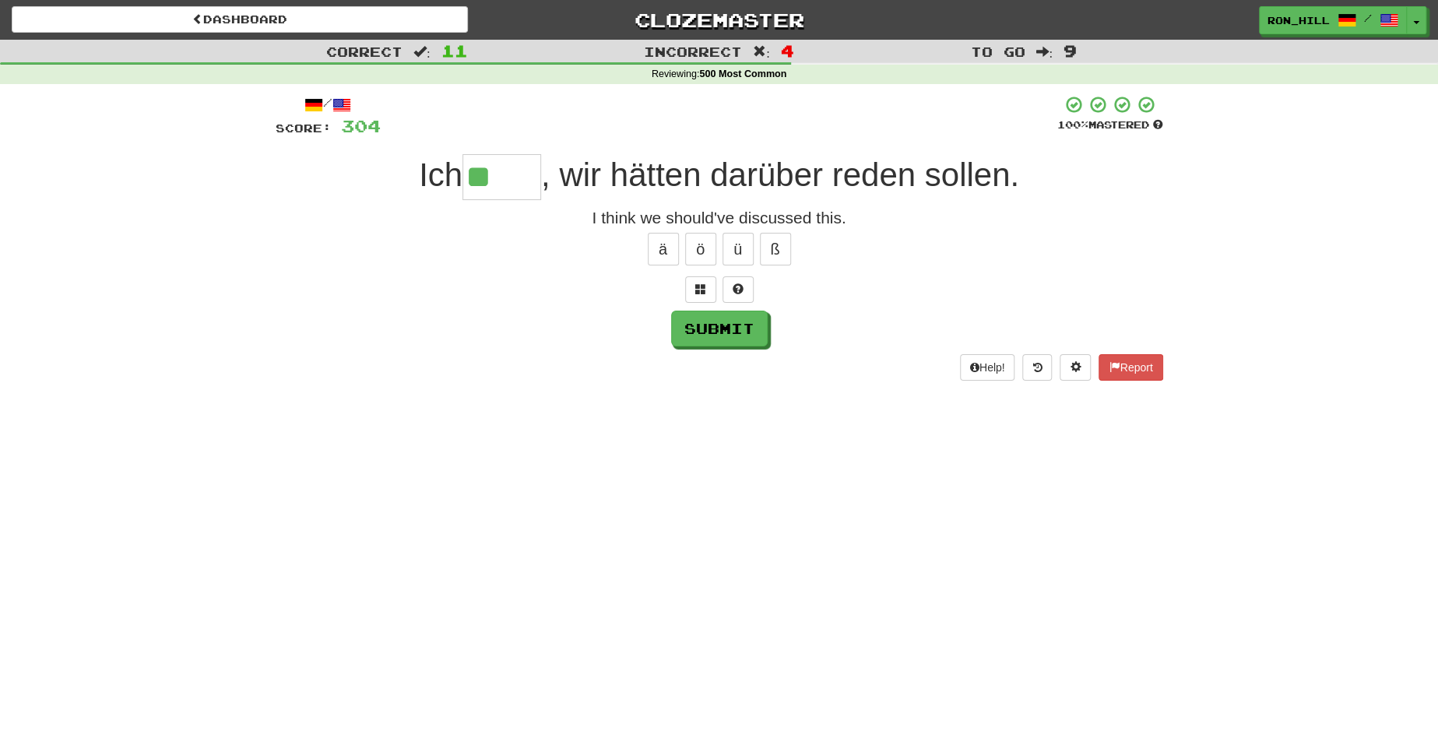
type input "*"
click at [730, 323] on button "Submit" at bounding box center [720, 329] width 97 height 36
type input "*****"
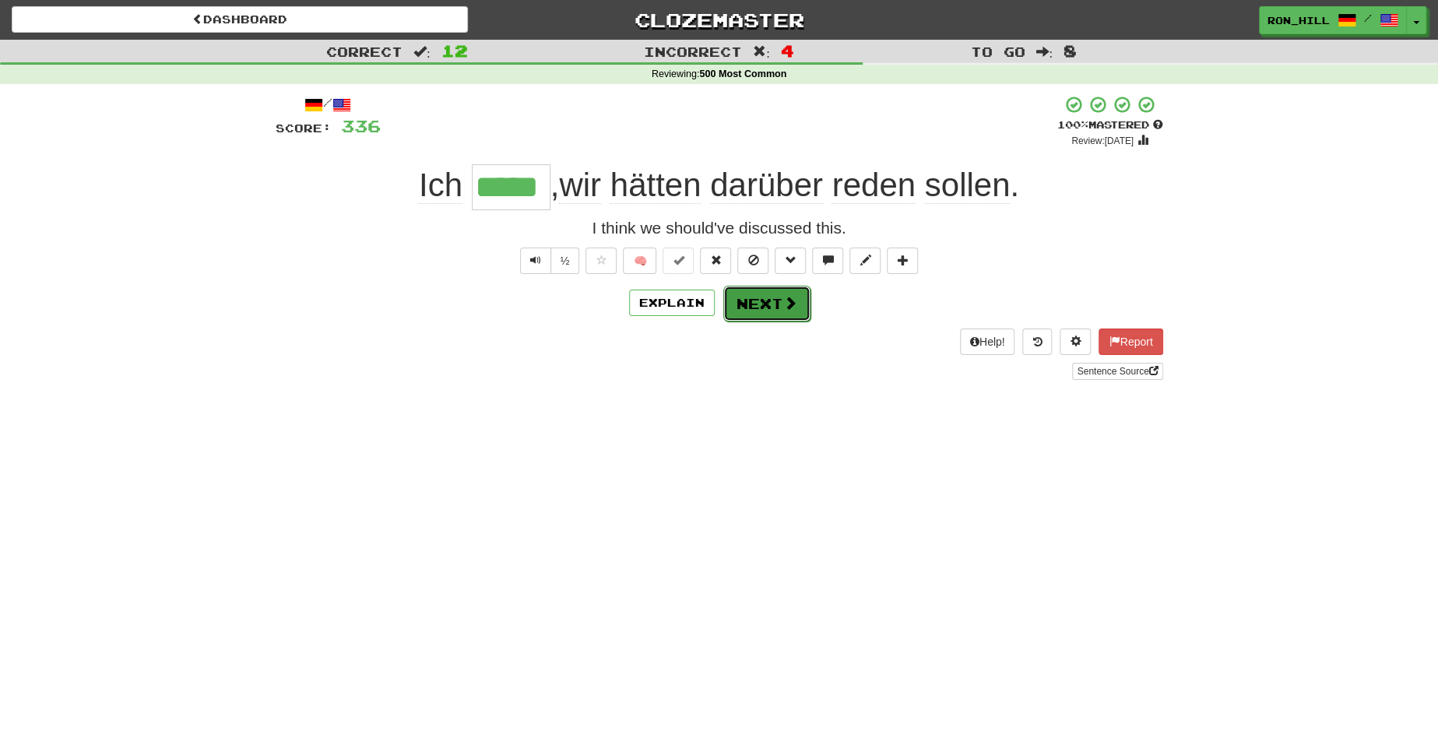
click at [742, 312] on button "Next" at bounding box center [766, 304] width 87 height 36
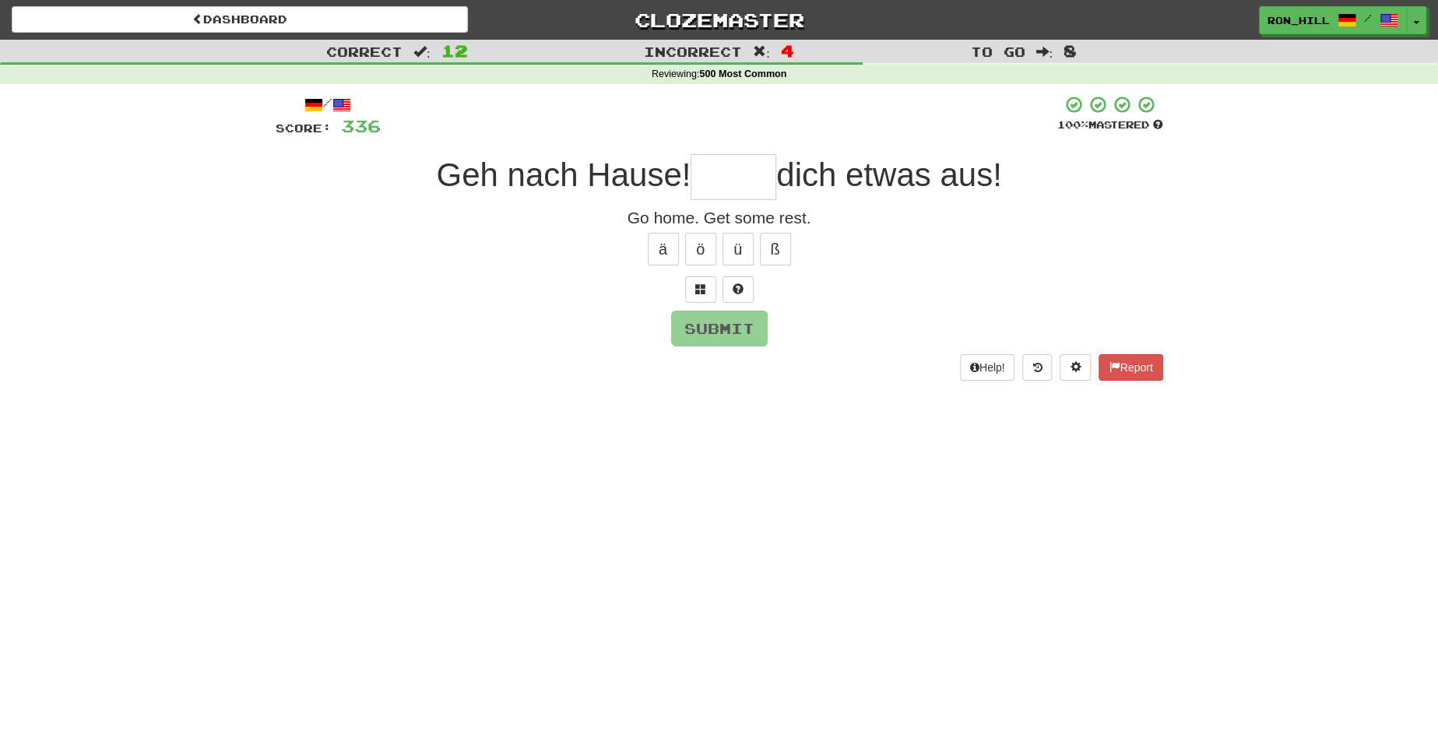
type input "*"
click at [735, 332] on button "Submit" at bounding box center [720, 329] width 97 height 36
type input "****"
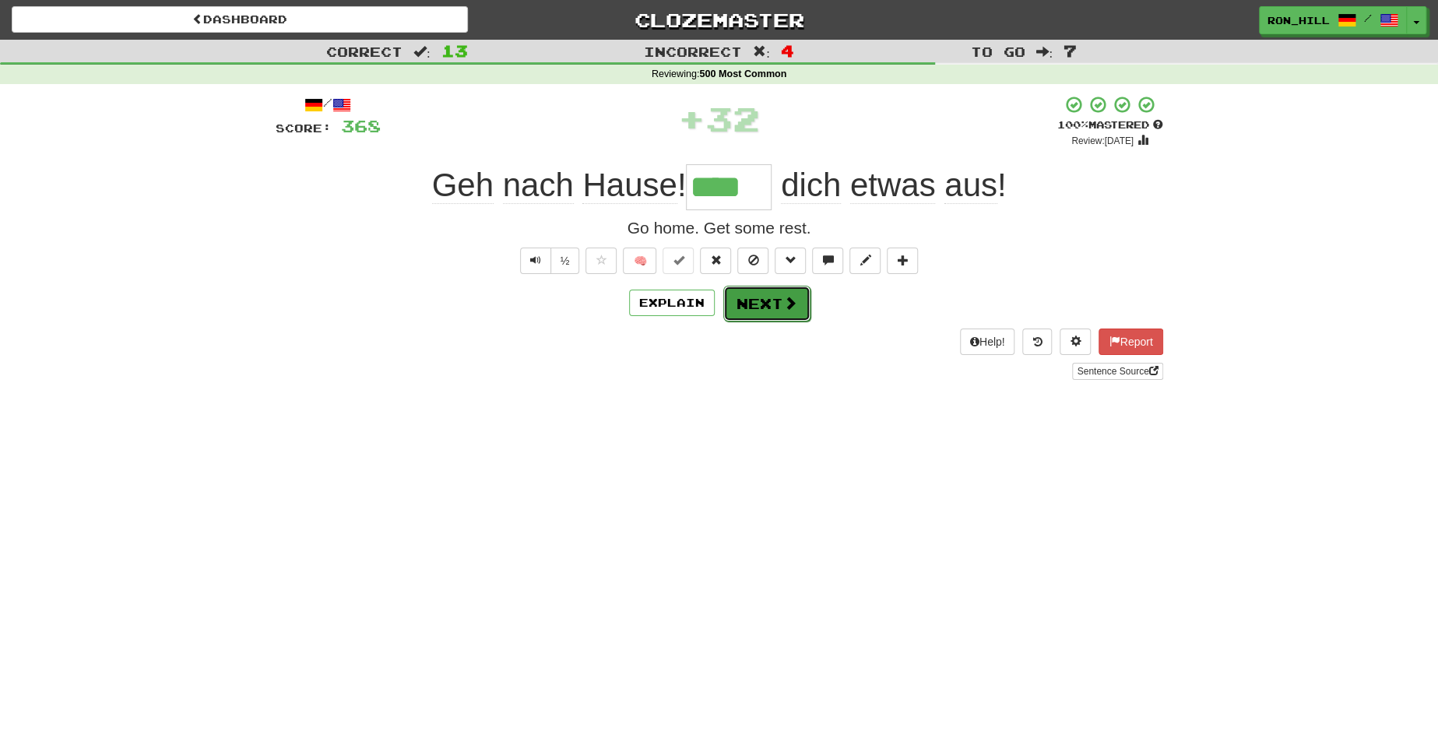
click at [765, 305] on button "Next" at bounding box center [766, 304] width 87 height 36
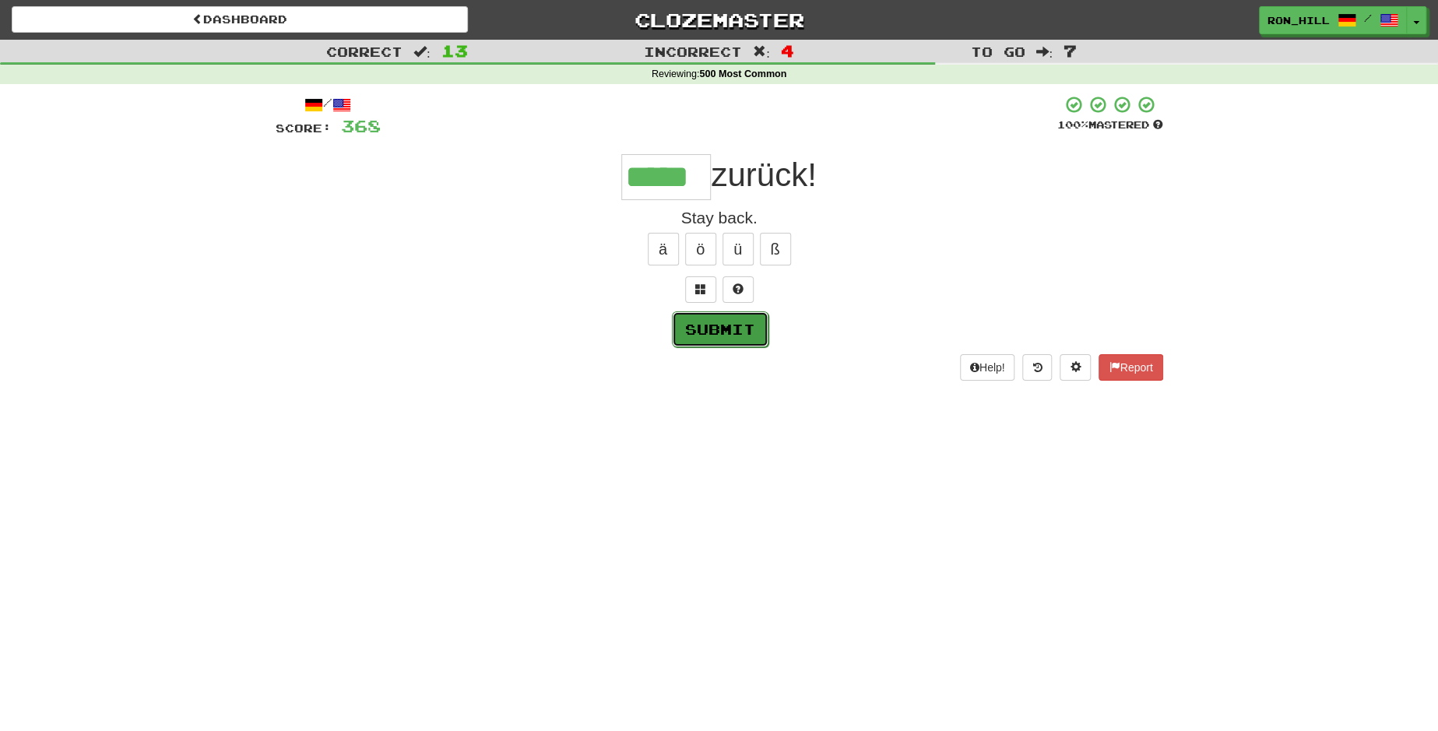
click at [711, 331] on button "Submit" at bounding box center [720, 329] width 97 height 36
type input "******"
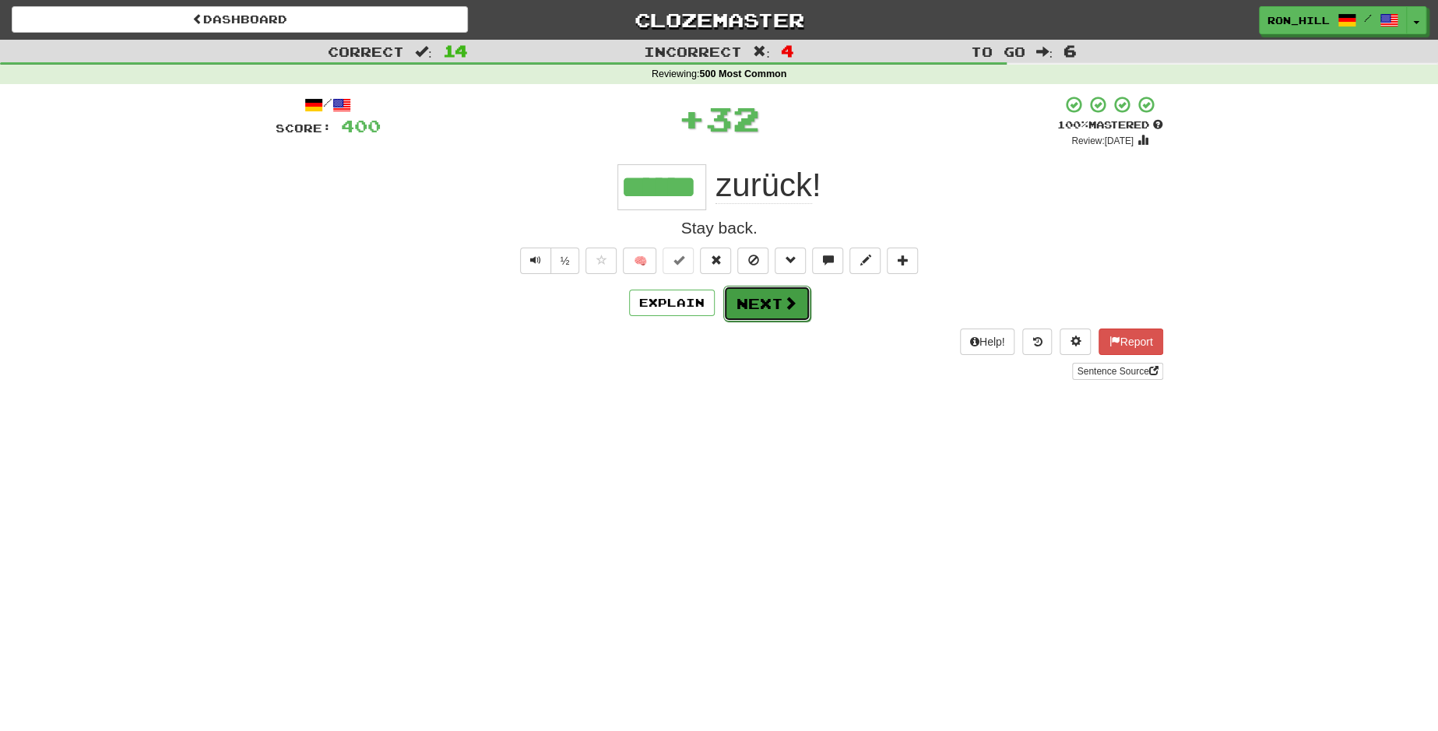
click at [767, 299] on button "Next" at bounding box center [766, 304] width 87 height 36
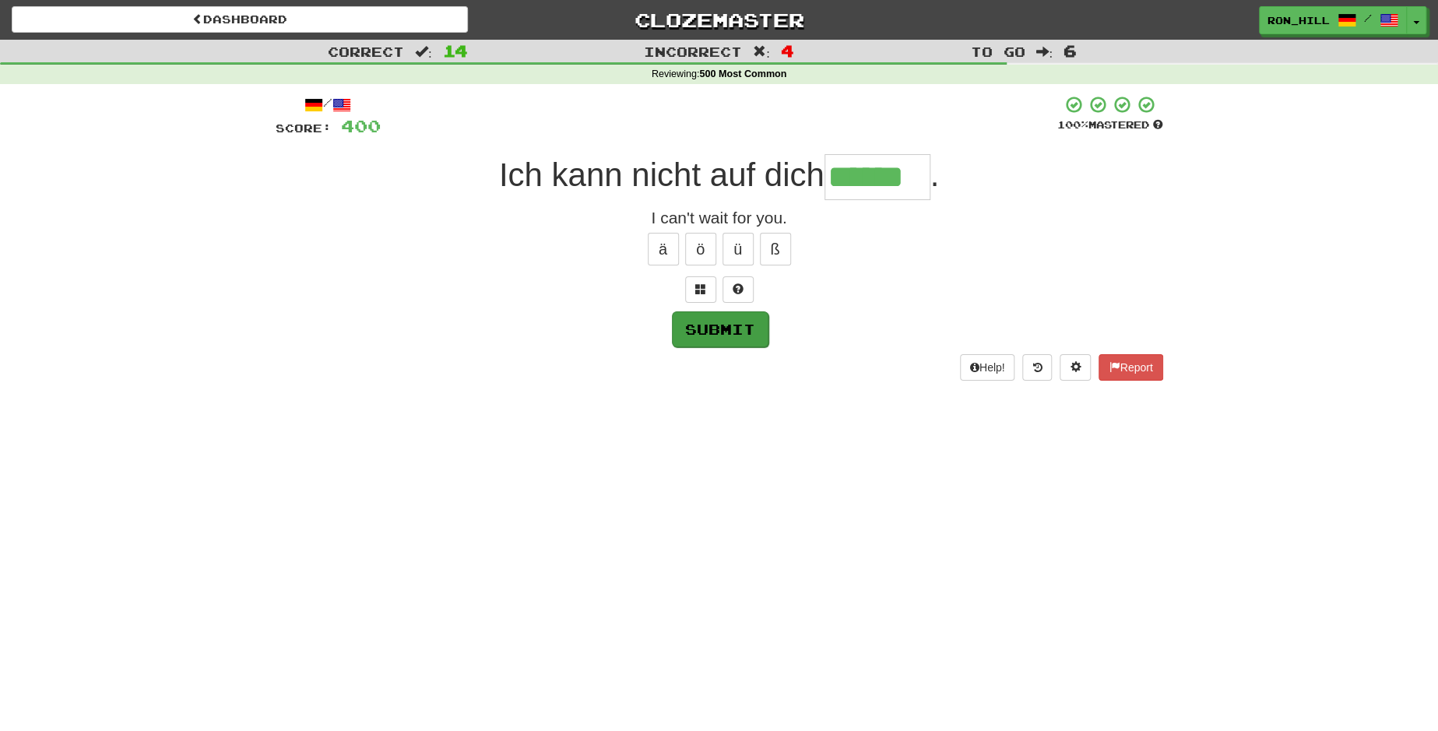
type input "******"
click at [712, 318] on button "Submit" at bounding box center [720, 329] width 97 height 36
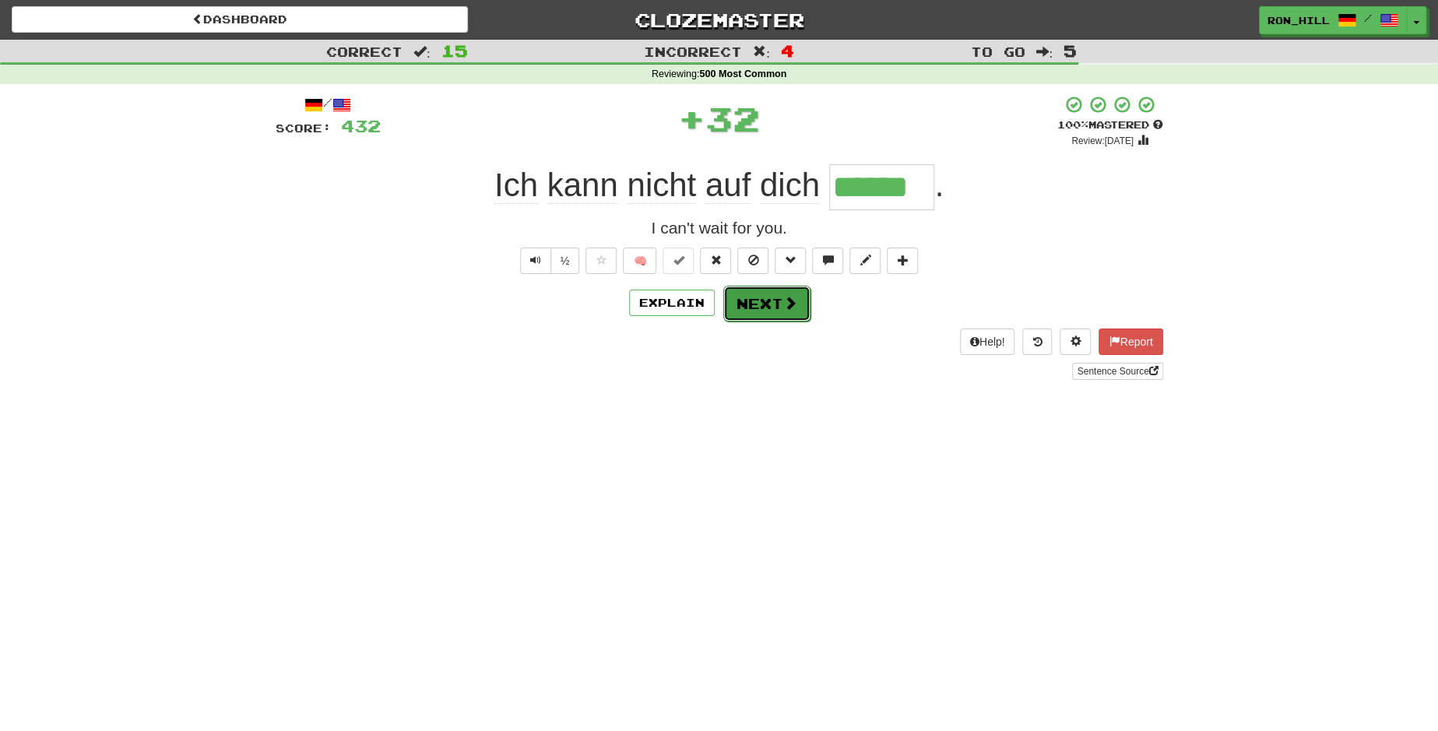
click at [774, 287] on button "Next" at bounding box center [766, 304] width 87 height 36
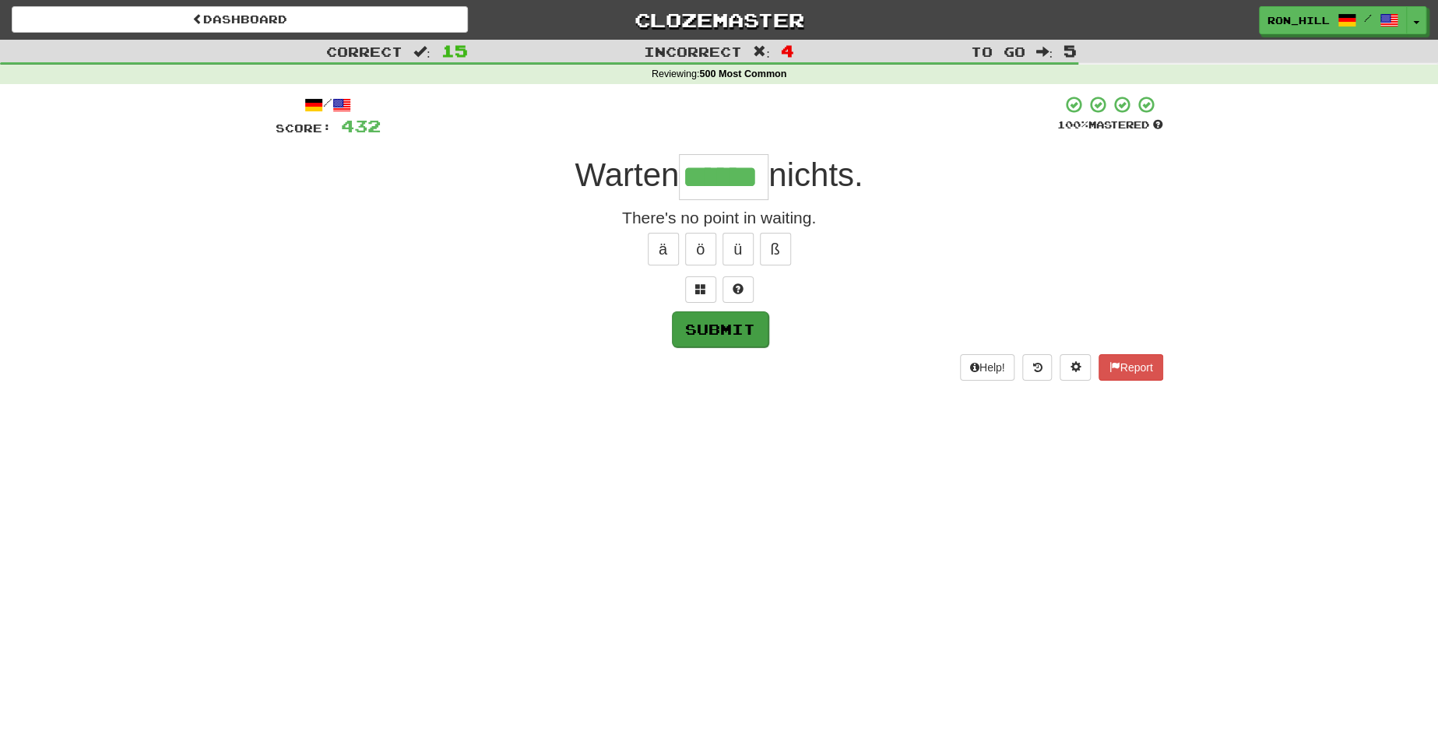
type input "******"
click at [717, 334] on button "Submit" at bounding box center [720, 329] width 97 height 36
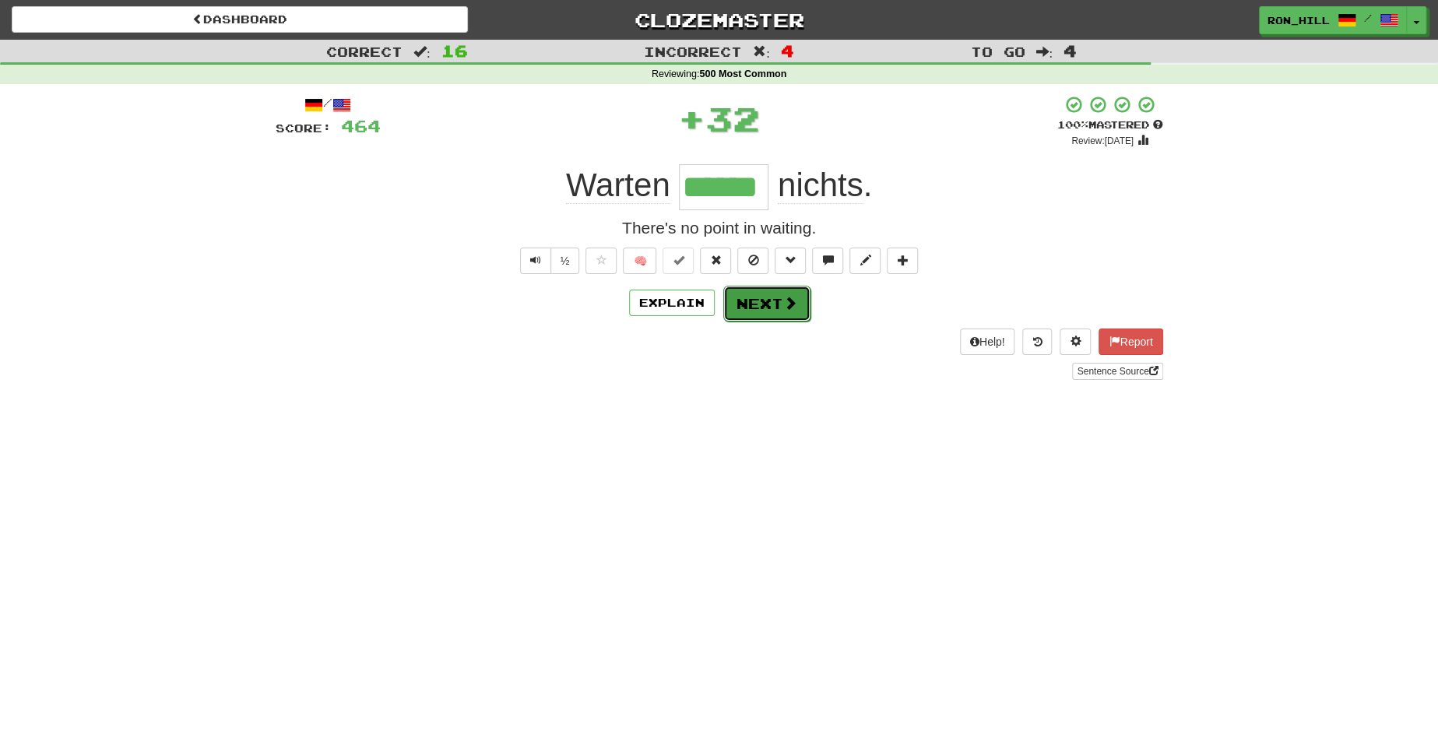
click at [753, 304] on button "Next" at bounding box center [766, 304] width 87 height 36
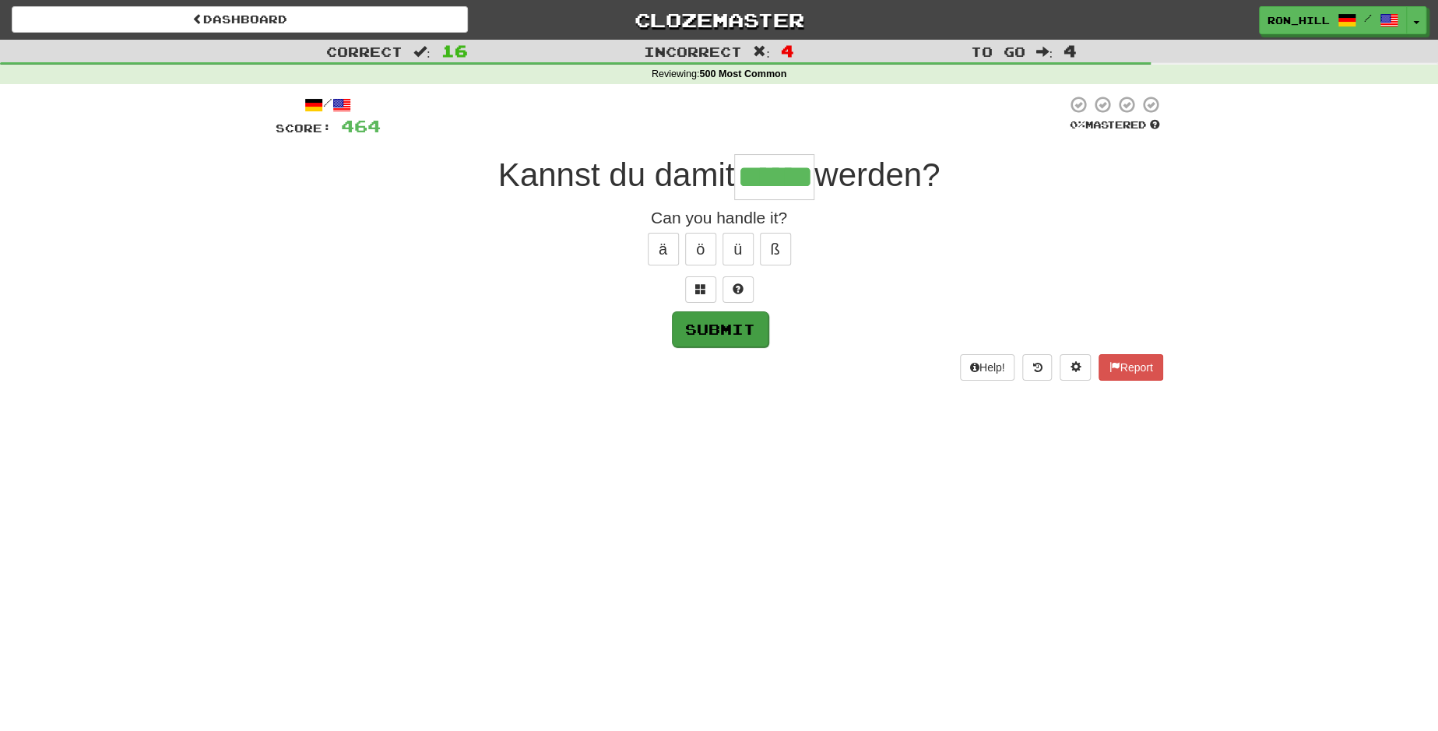
type input "******"
click at [707, 338] on button "Submit" at bounding box center [720, 329] width 97 height 36
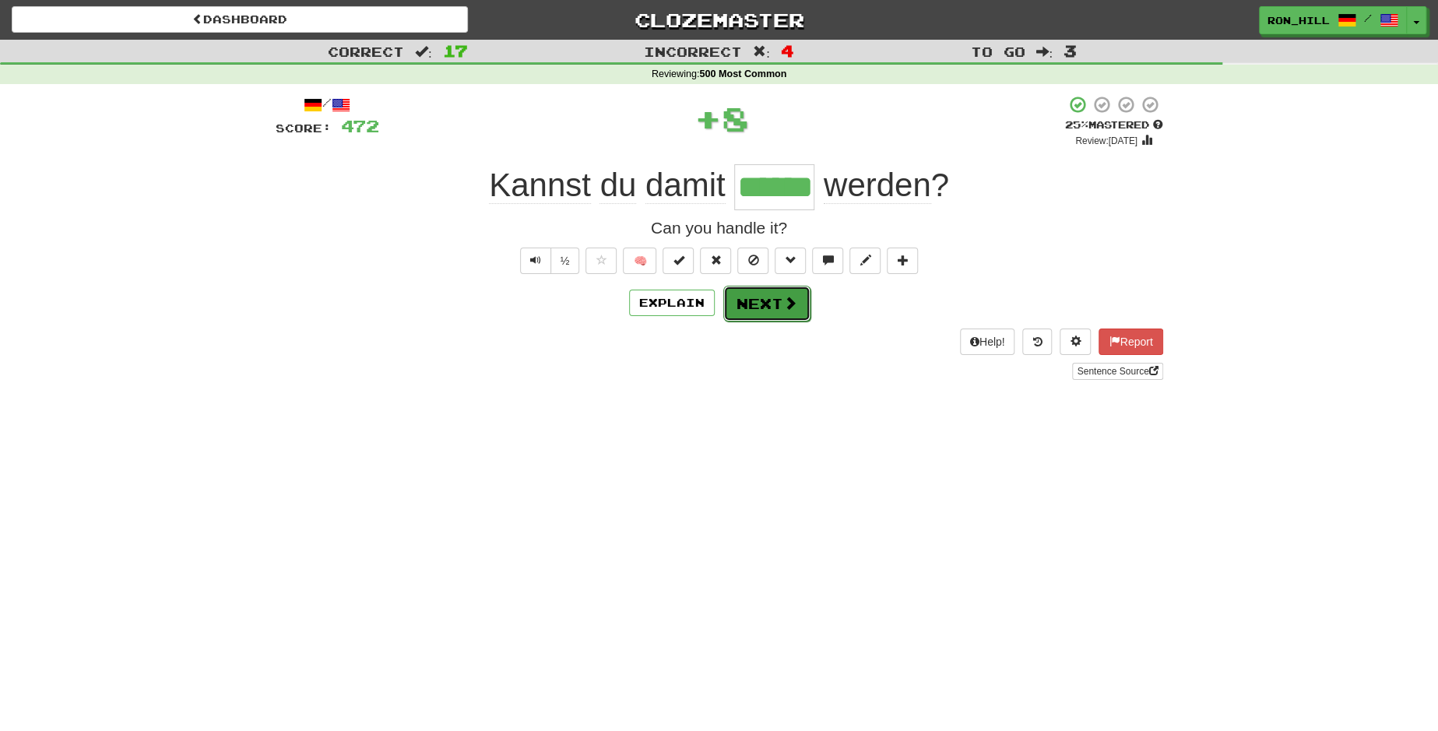
click at [774, 299] on button "Next" at bounding box center [766, 304] width 87 height 36
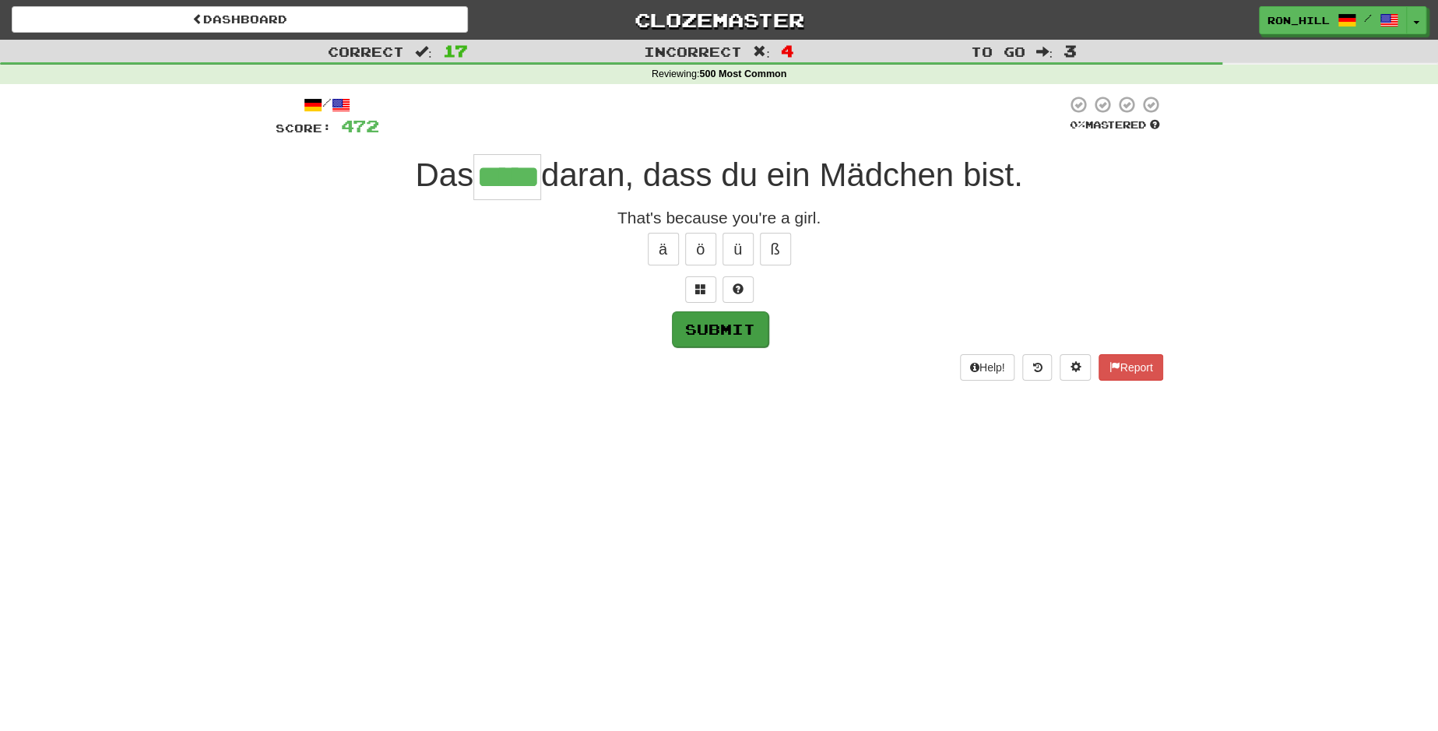
type input "*****"
click at [742, 340] on button "Submit" at bounding box center [720, 329] width 97 height 36
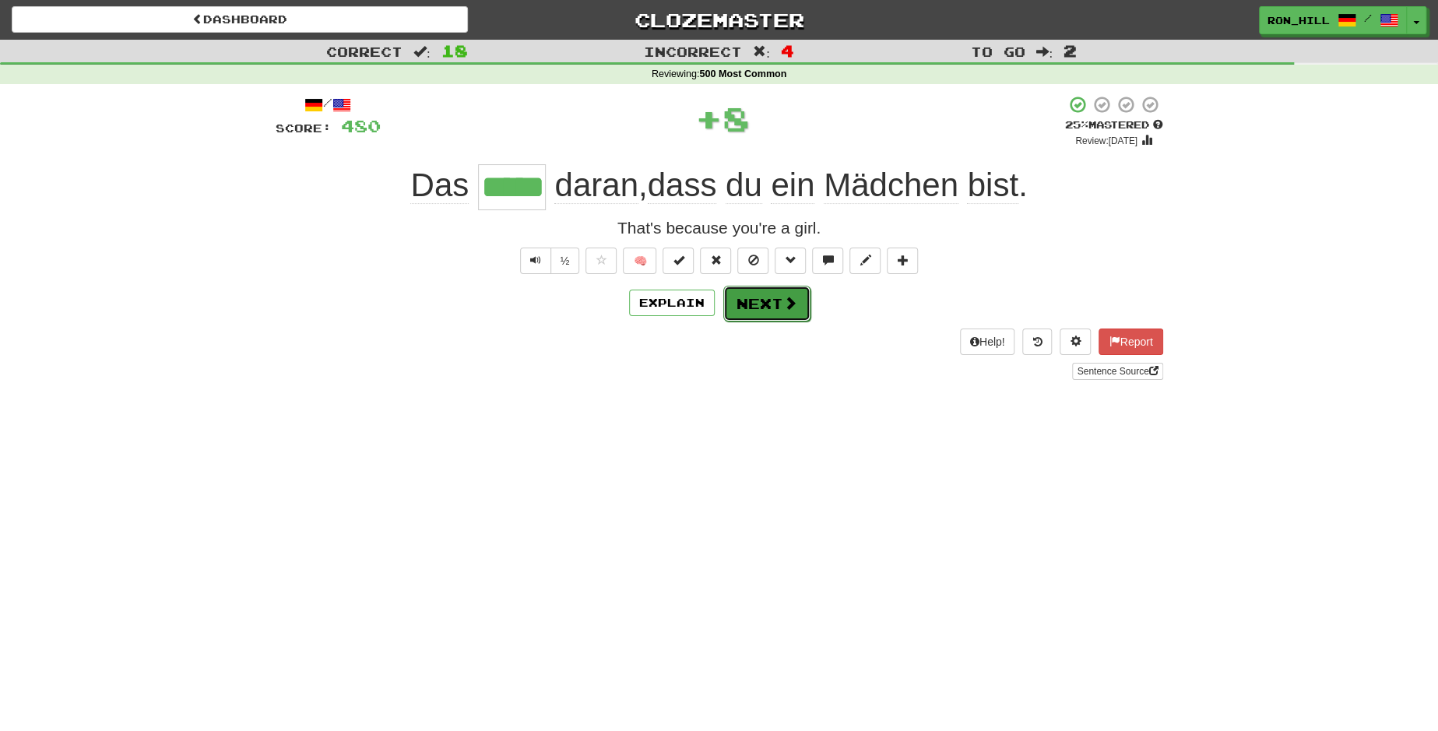
click at [780, 313] on button "Next" at bounding box center [766, 304] width 87 height 36
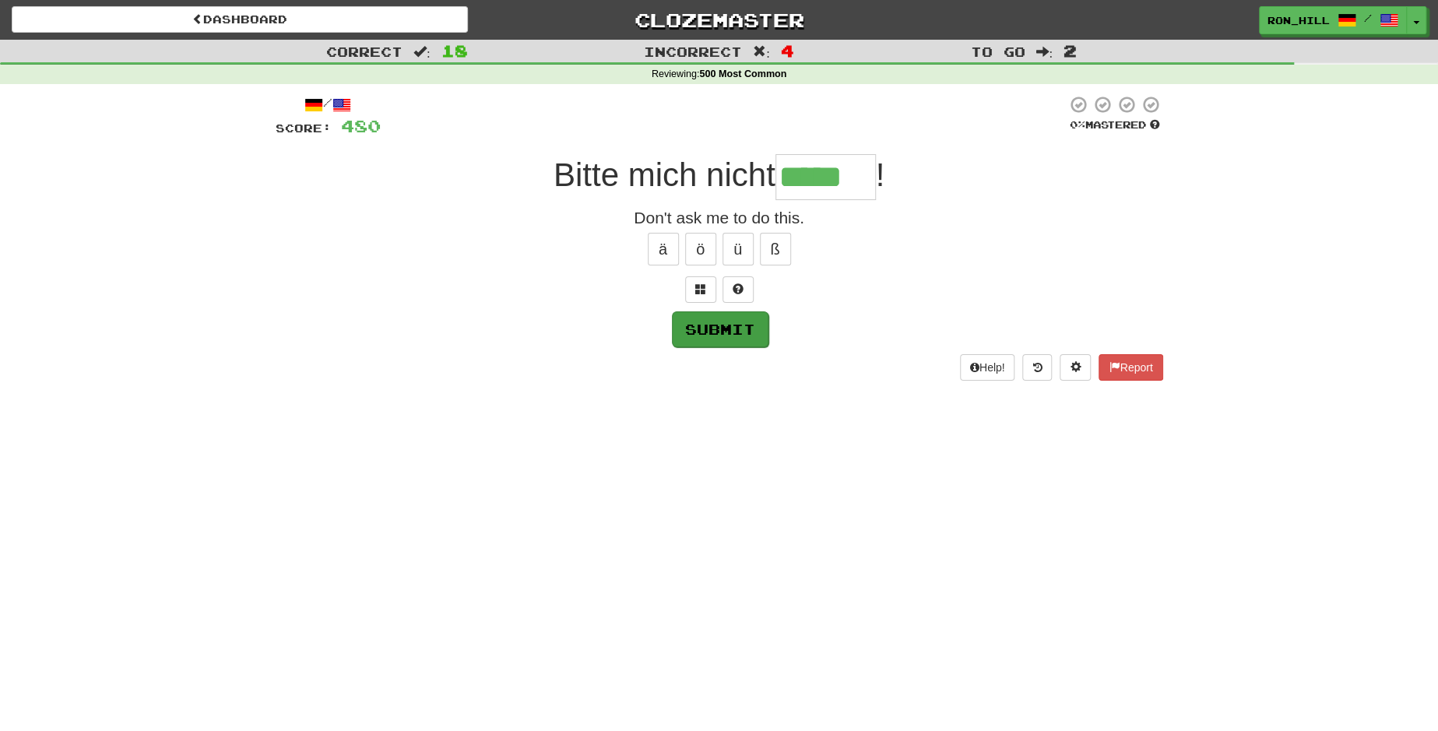
type input "*****"
click at [746, 325] on button "Submit" at bounding box center [720, 329] width 97 height 36
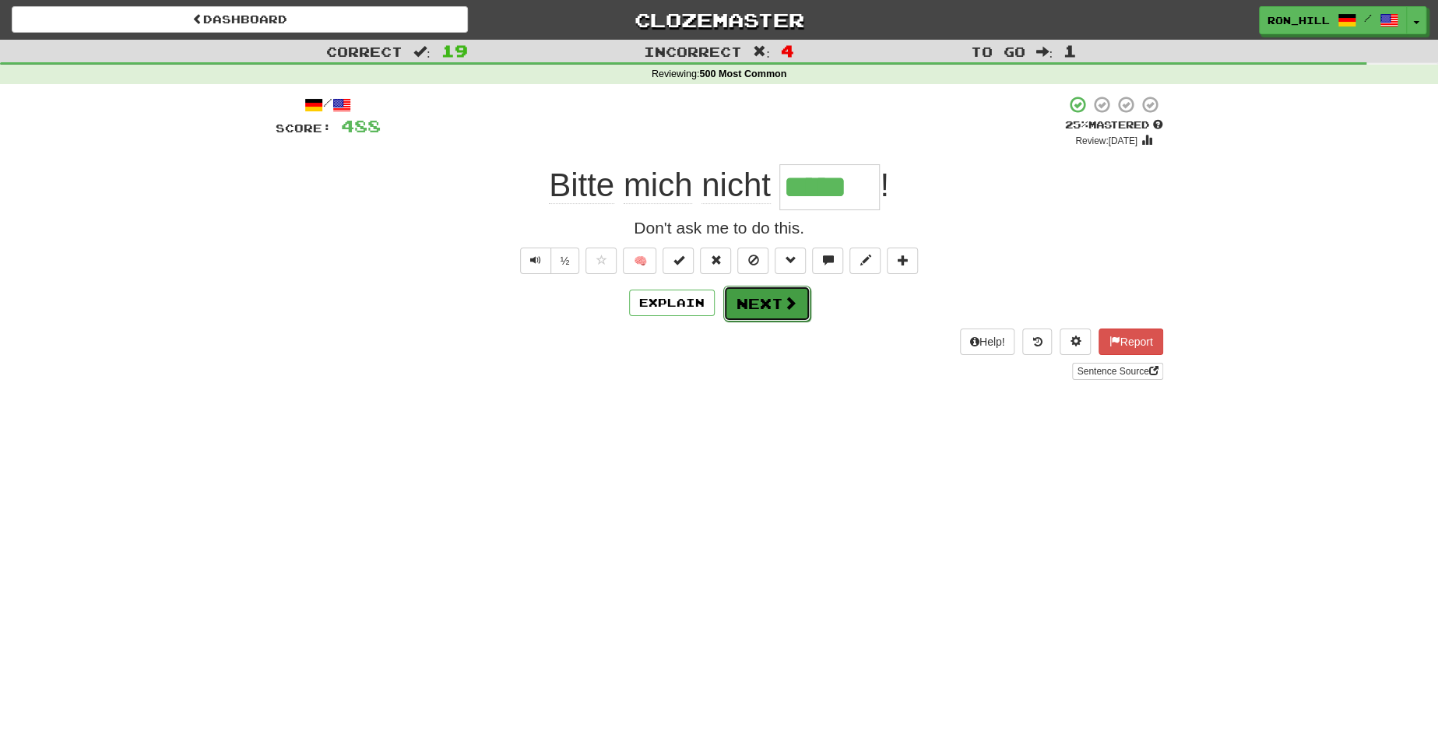
click at [771, 314] on button "Next" at bounding box center [766, 304] width 87 height 36
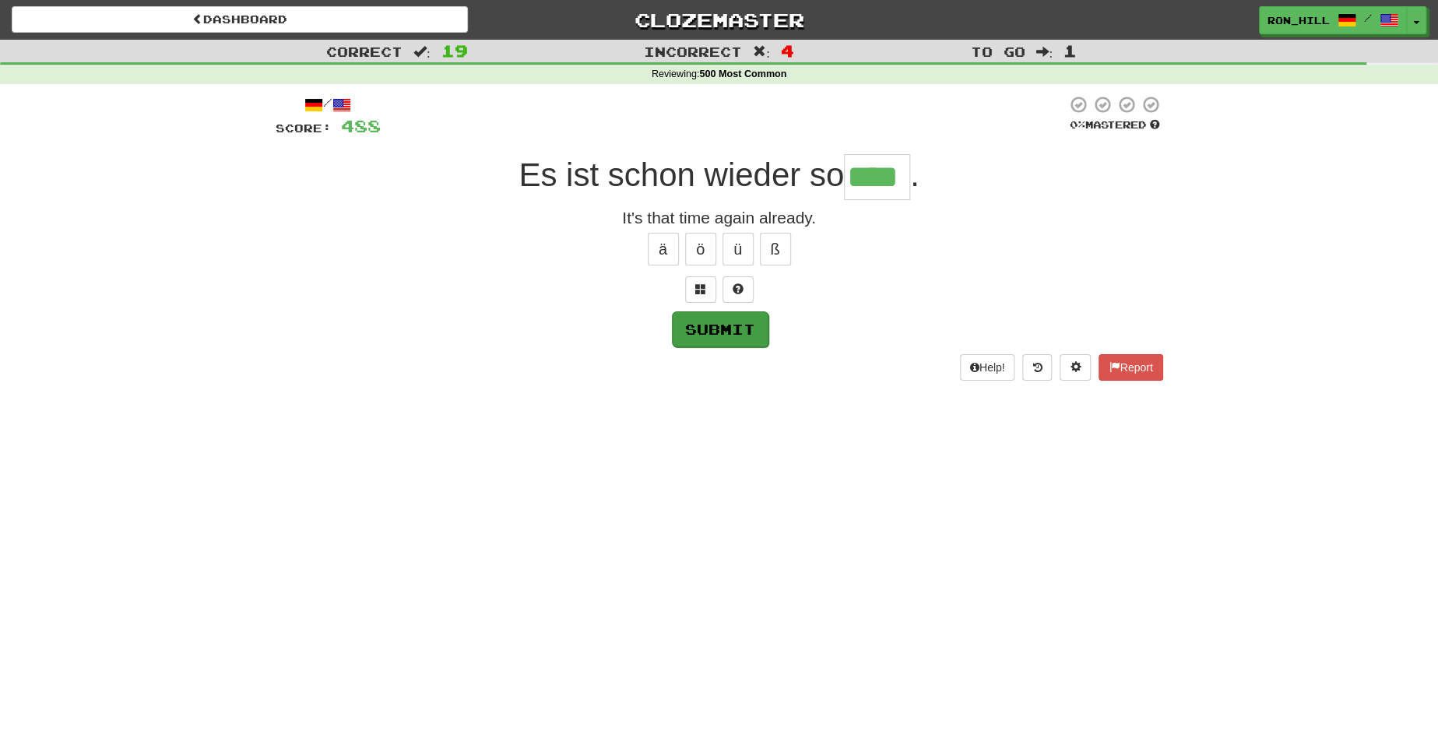
type input "****"
click at [731, 329] on button "Submit" at bounding box center [720, 329] width 97 height 36
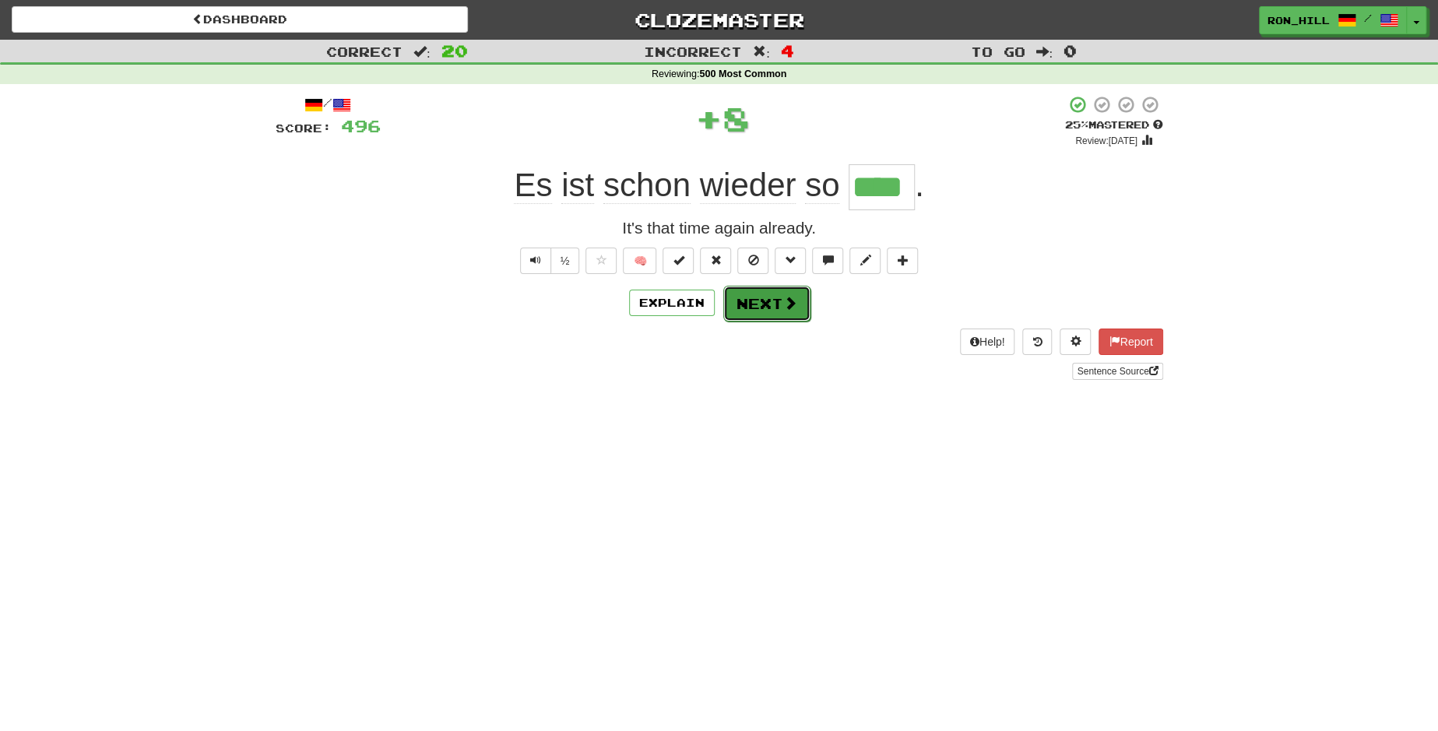
click at [753, 314] on button "Next" at bounding box center [766, 304] width 87 height 36
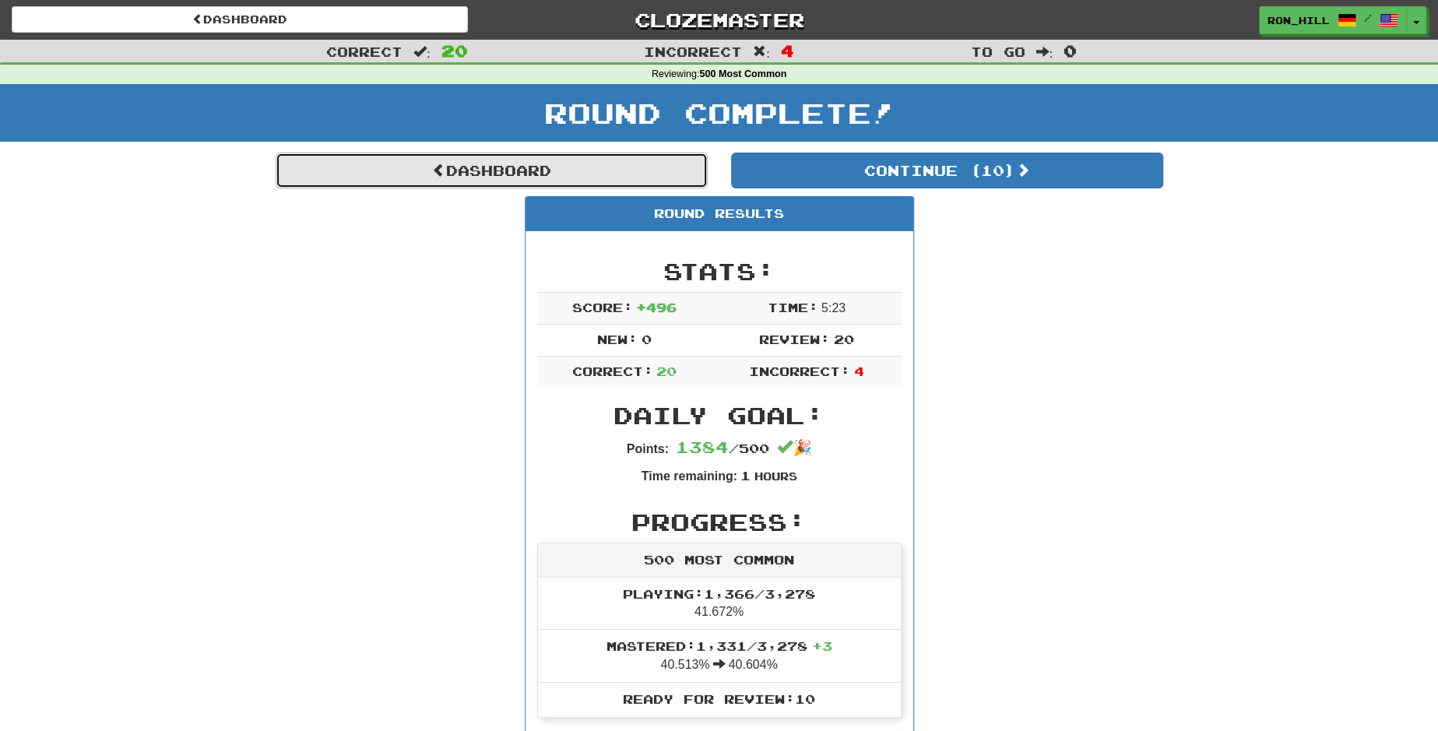
click at [673, 173] on link "Dashboard" at bounding box center [492, 171] width 432 height 36
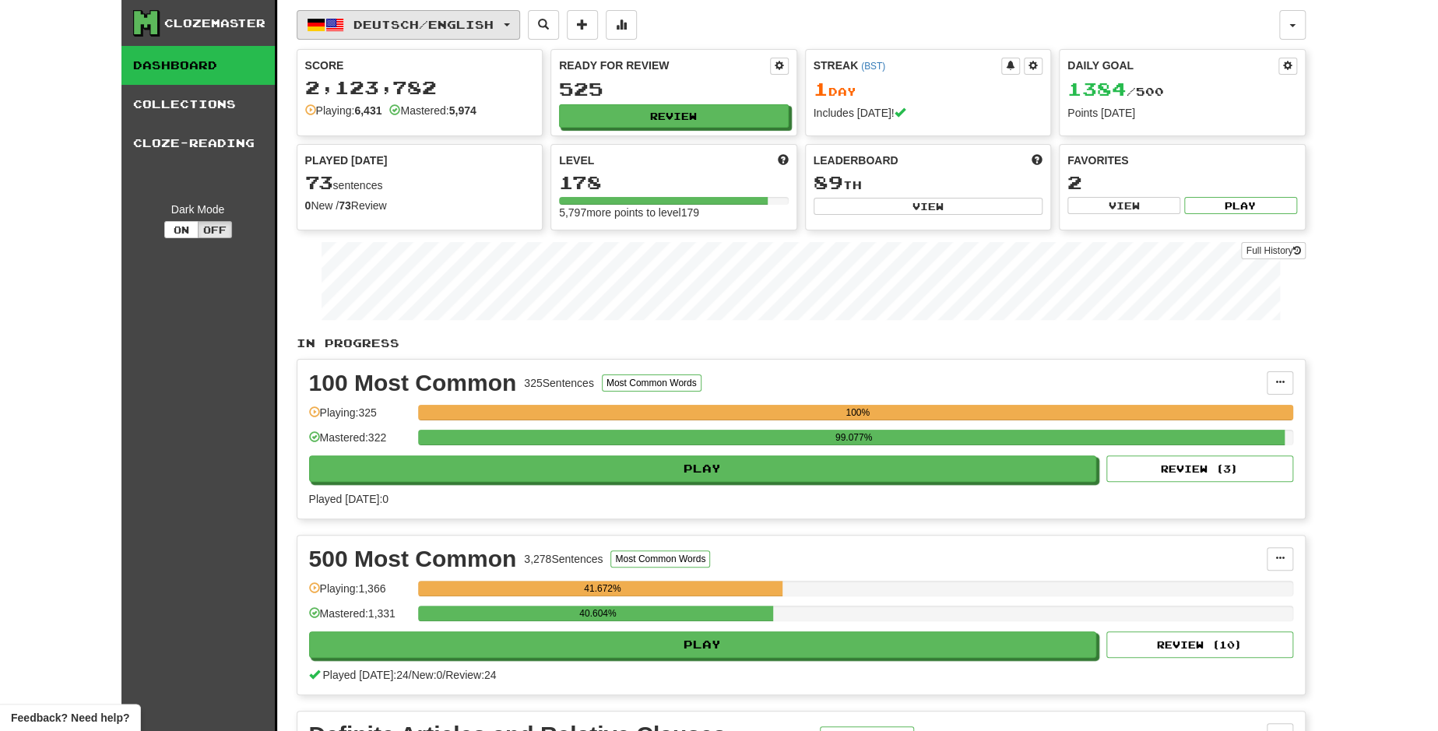
click at [514, 25] on button "Deutsch / English" at bounding box center [408, 25] width 223 height 30
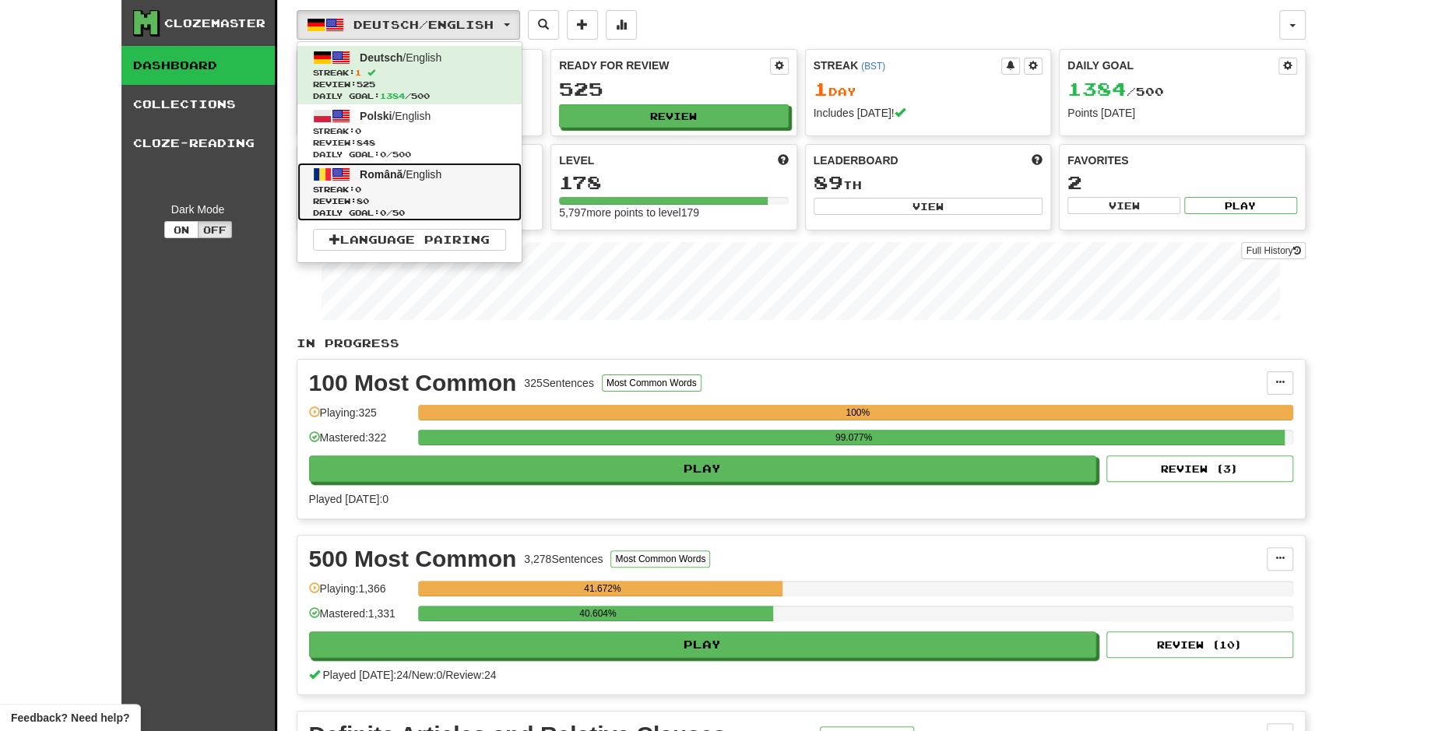
click at [416, 193] on span "Streak: 0" at bounding box center [409, 190] width 193 height 12
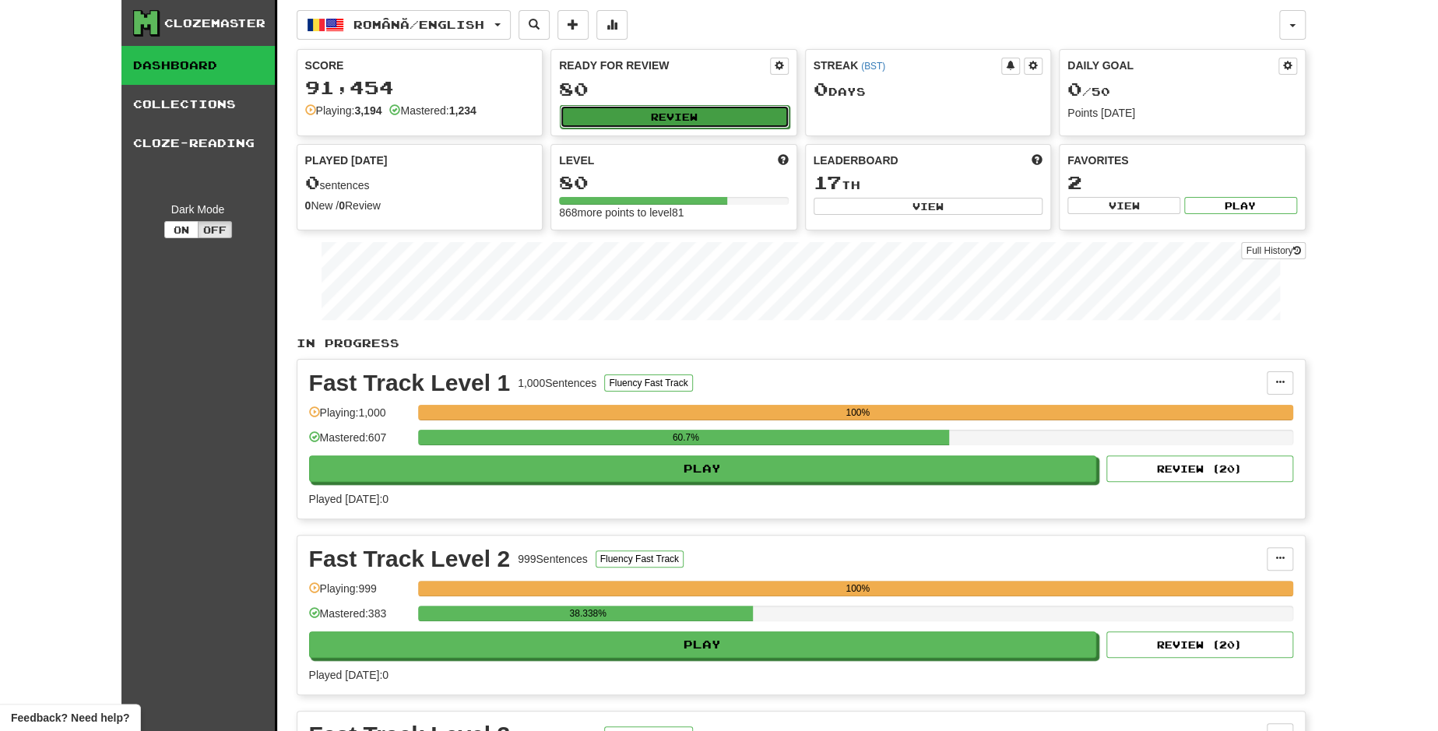
click at [697, 121] on button "Review" at bounding box center [675, 116] width 230 height 23
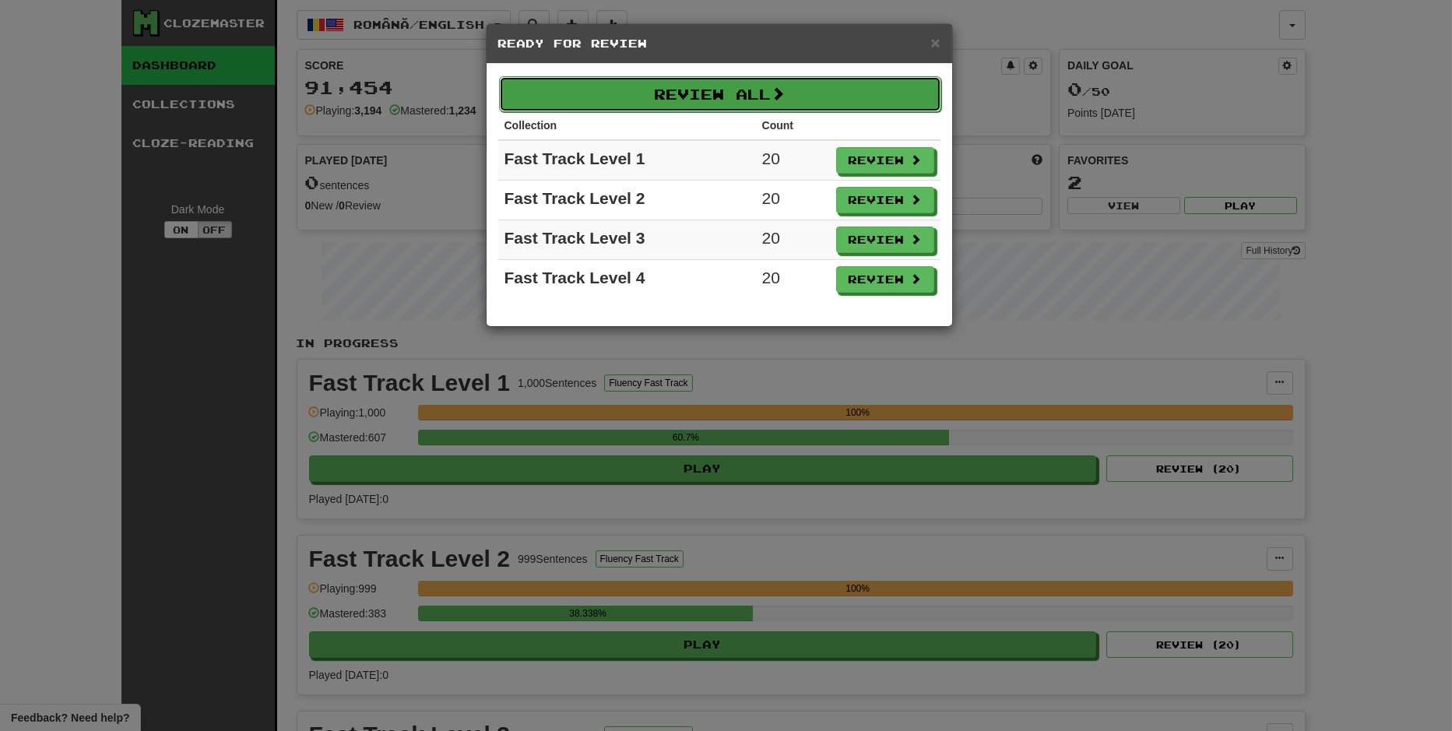
click at [812, 94] on button "Review All" at bounding box center [720, 94] width 442 height 36
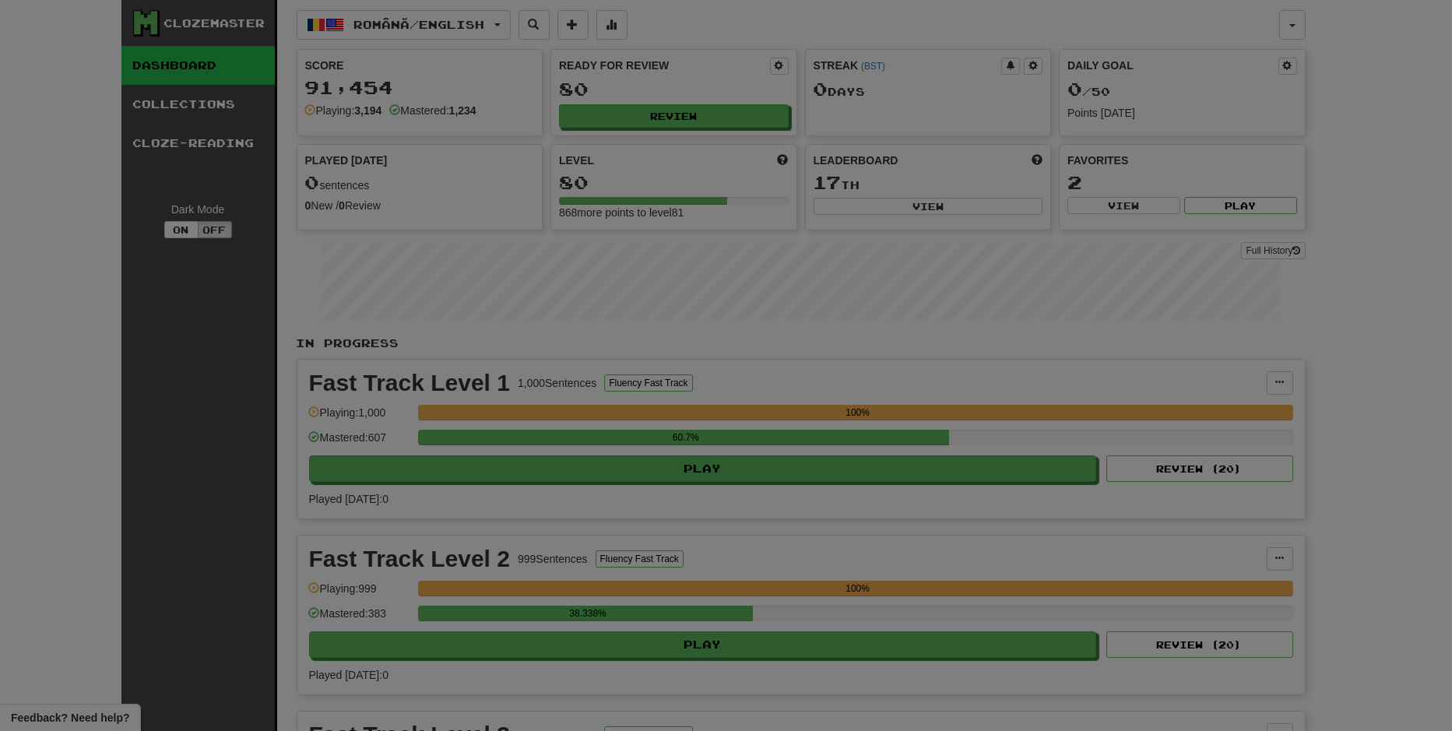
select select "**"
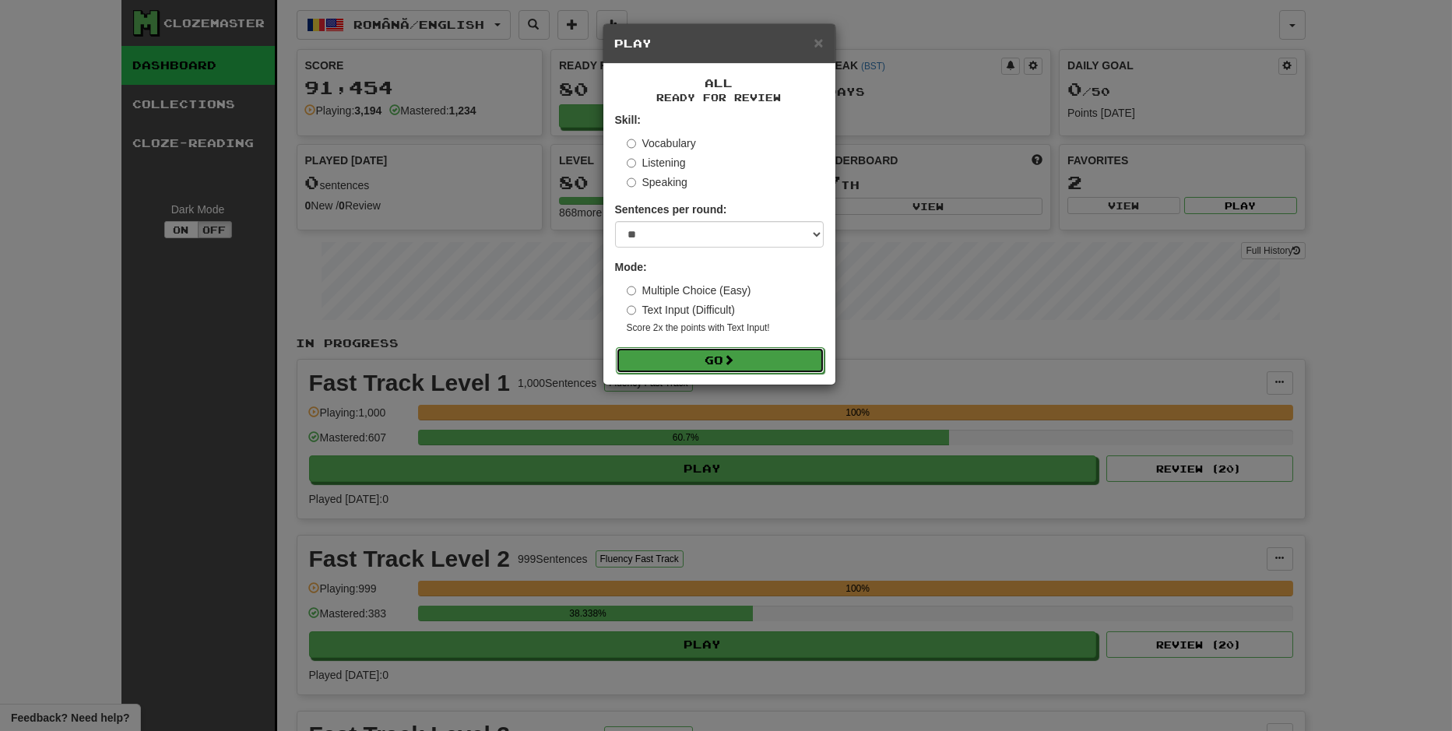
click at [756, 347] on button "Go" at bounding box center [720, 360] width 209 height 26
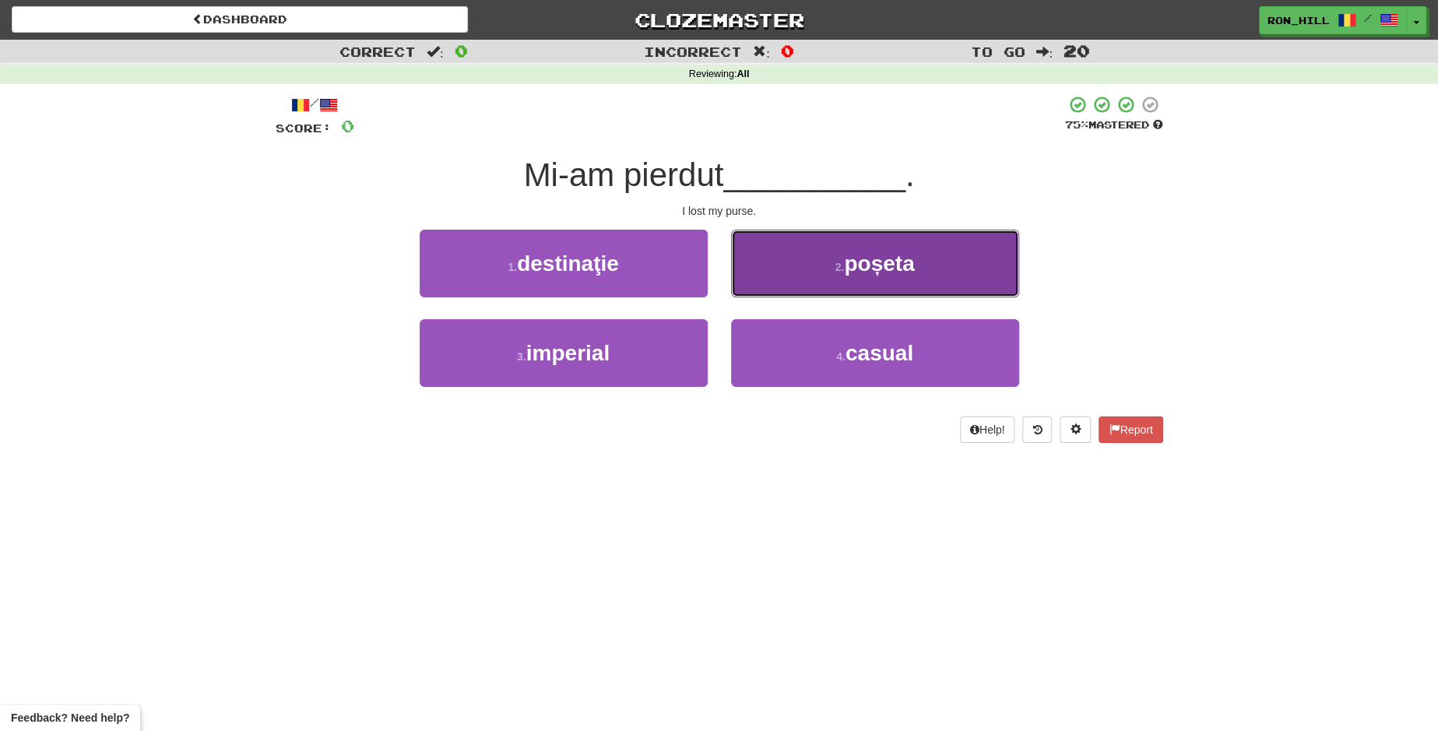
click at [824, 265] on button "2 . poșeta" at bounding box center [875, 264] width 288 height 68
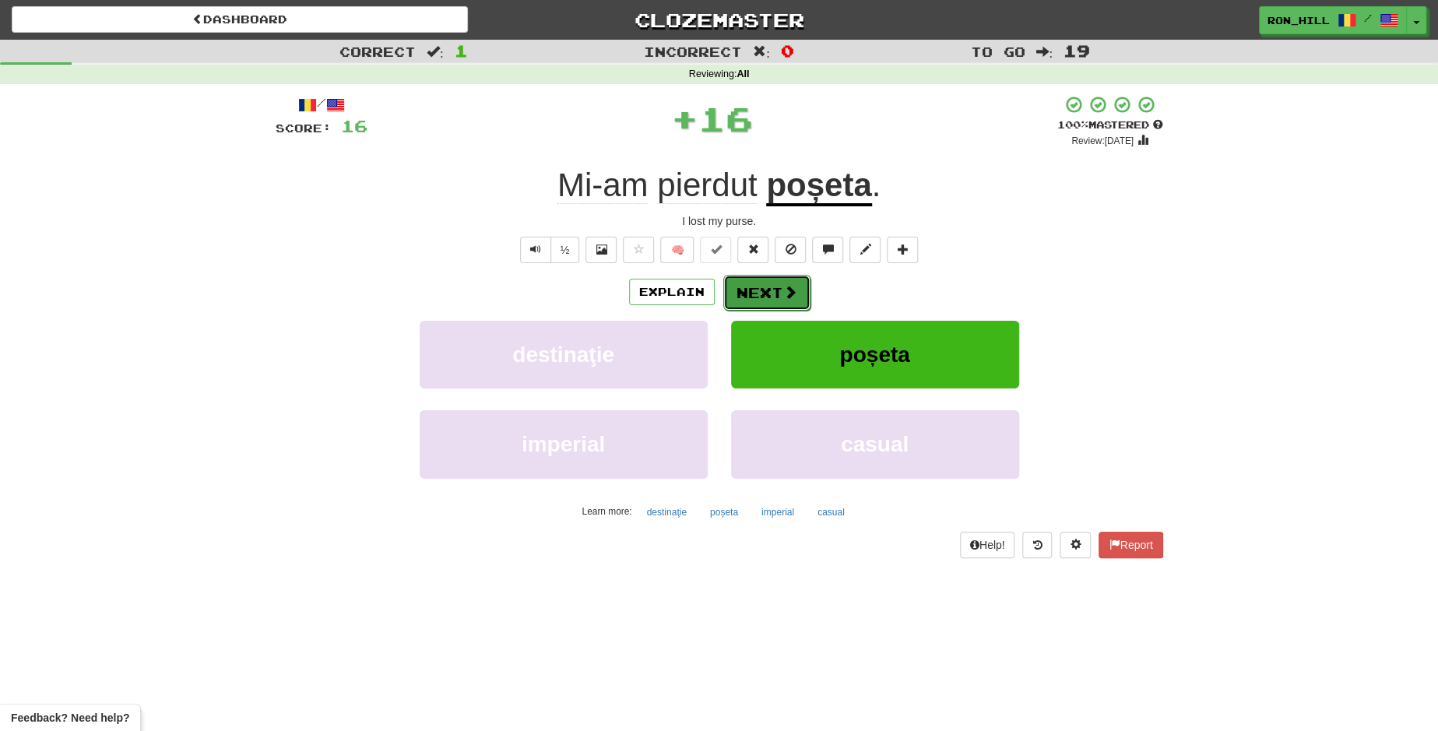
click at [758, 293] on button "Next" at bounding box center [766, 293] width 87 height 36
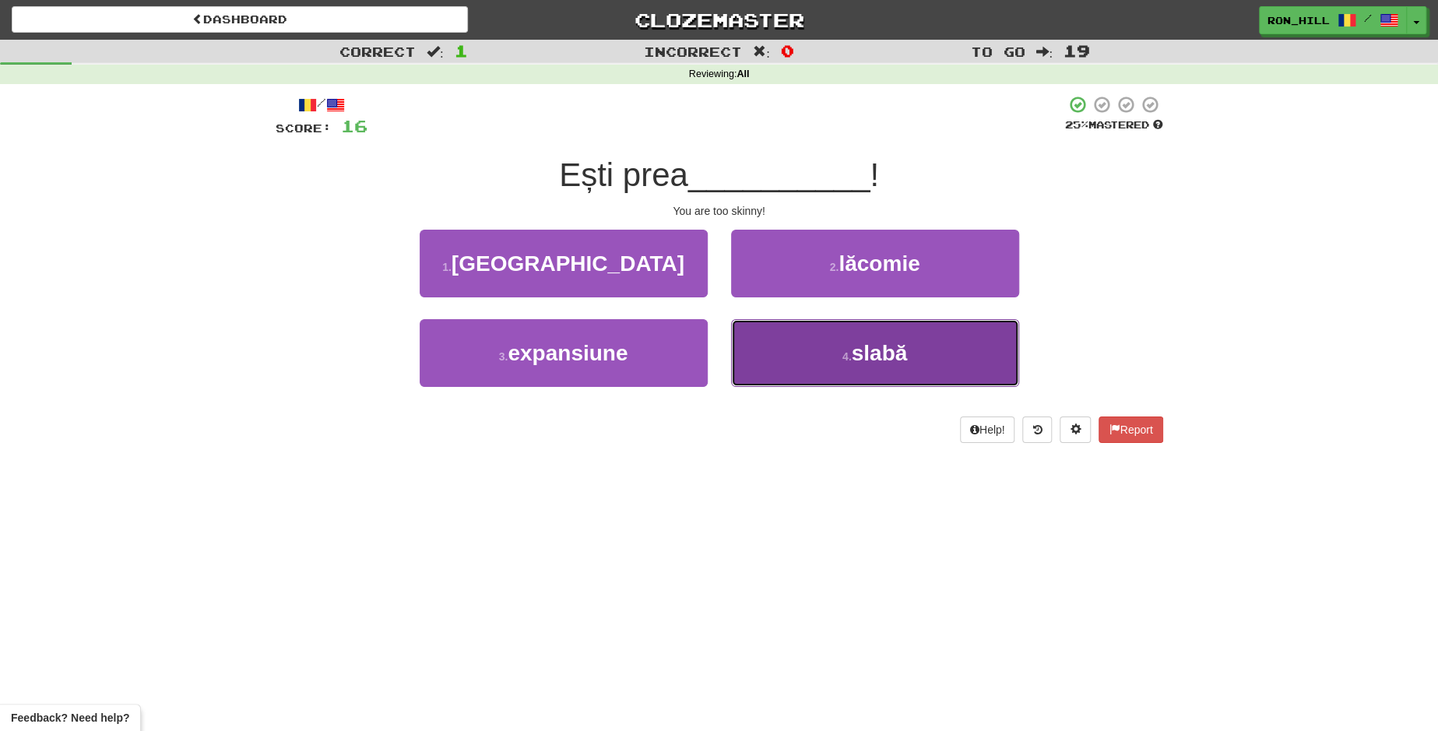
click at [793, 335] on button "4 . slabă" at bounding box center [875, 353] width 288 height 68
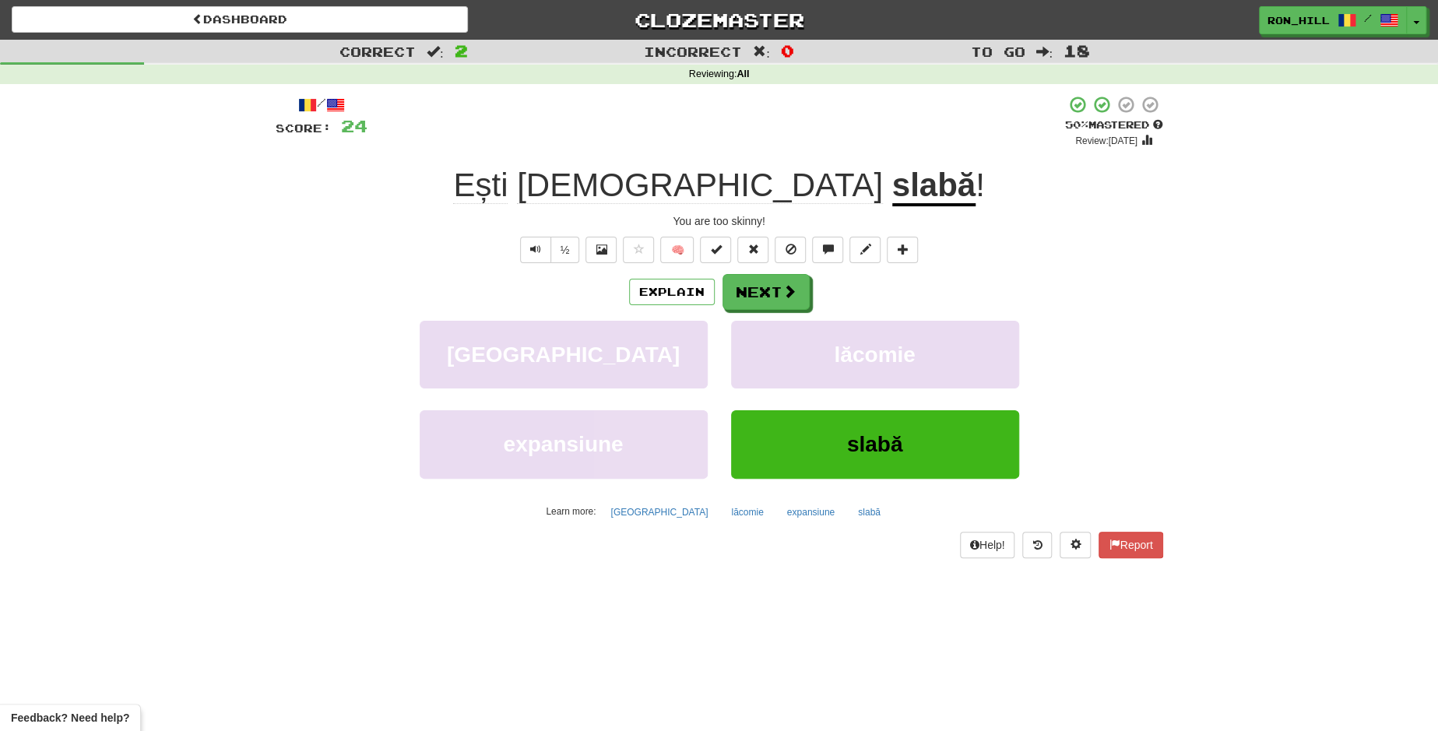
click at [892, 192] on u "slabă" at bounding box center [933, 187] width 83 height 40
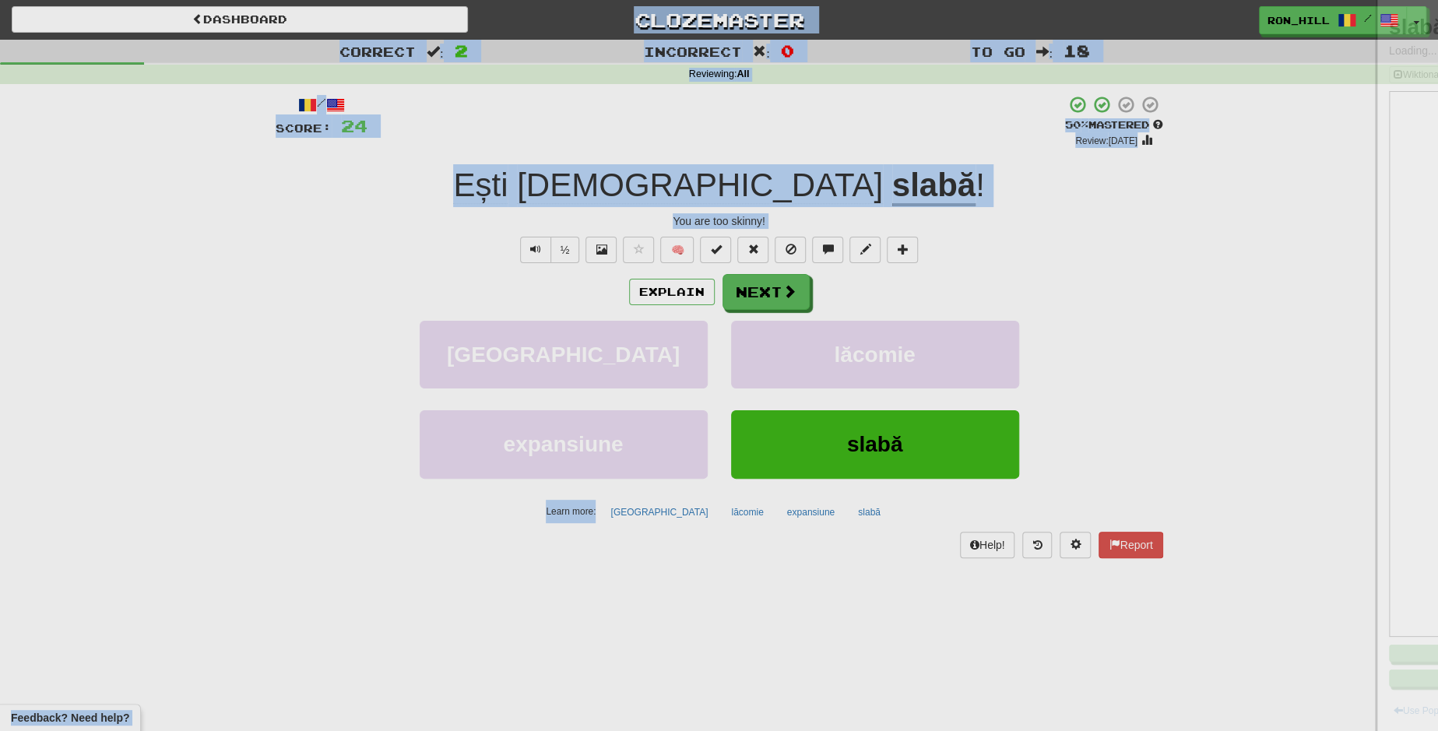
click at [776, 192] on div at bounding box center [719, 365] width 1438 height 731
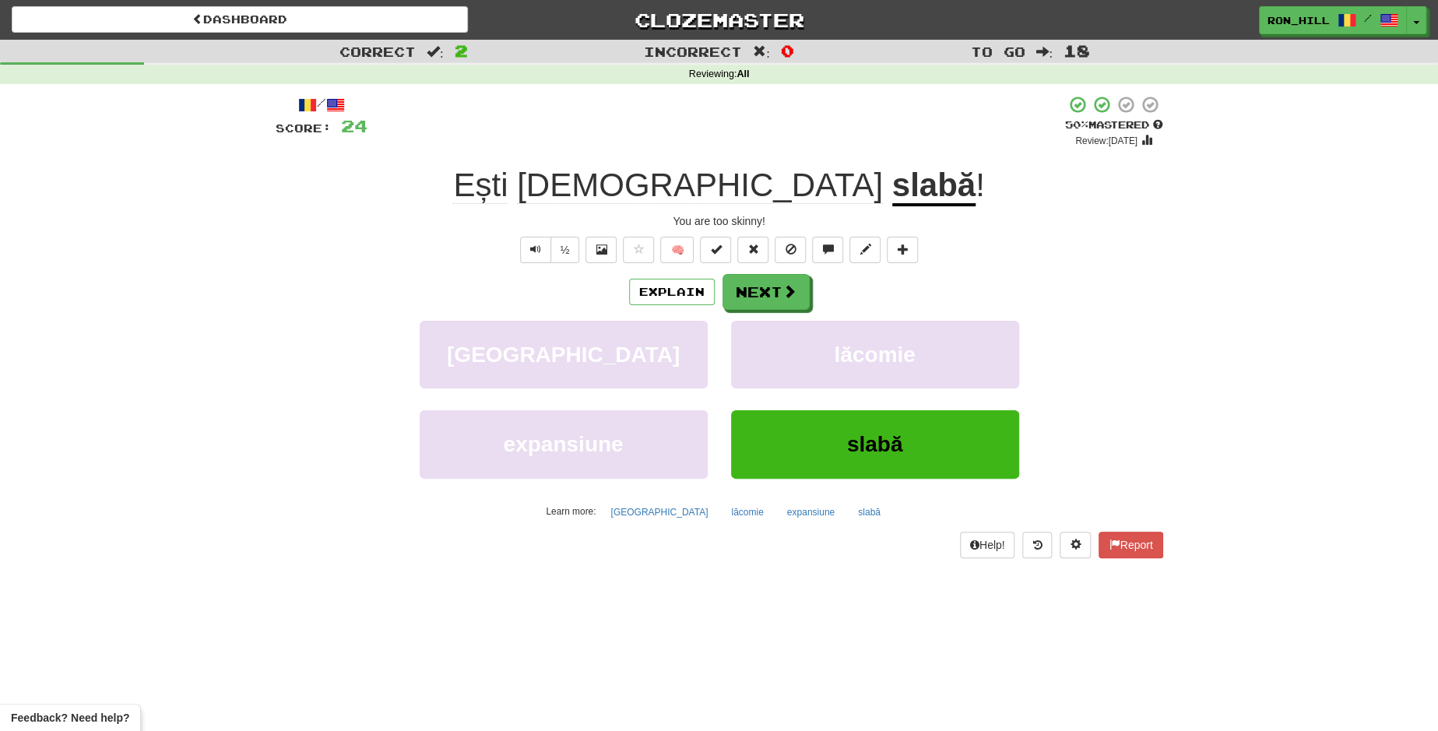
click at [892, 192] on u "slabă" at bounding box center [933, 187] width 83 height 40
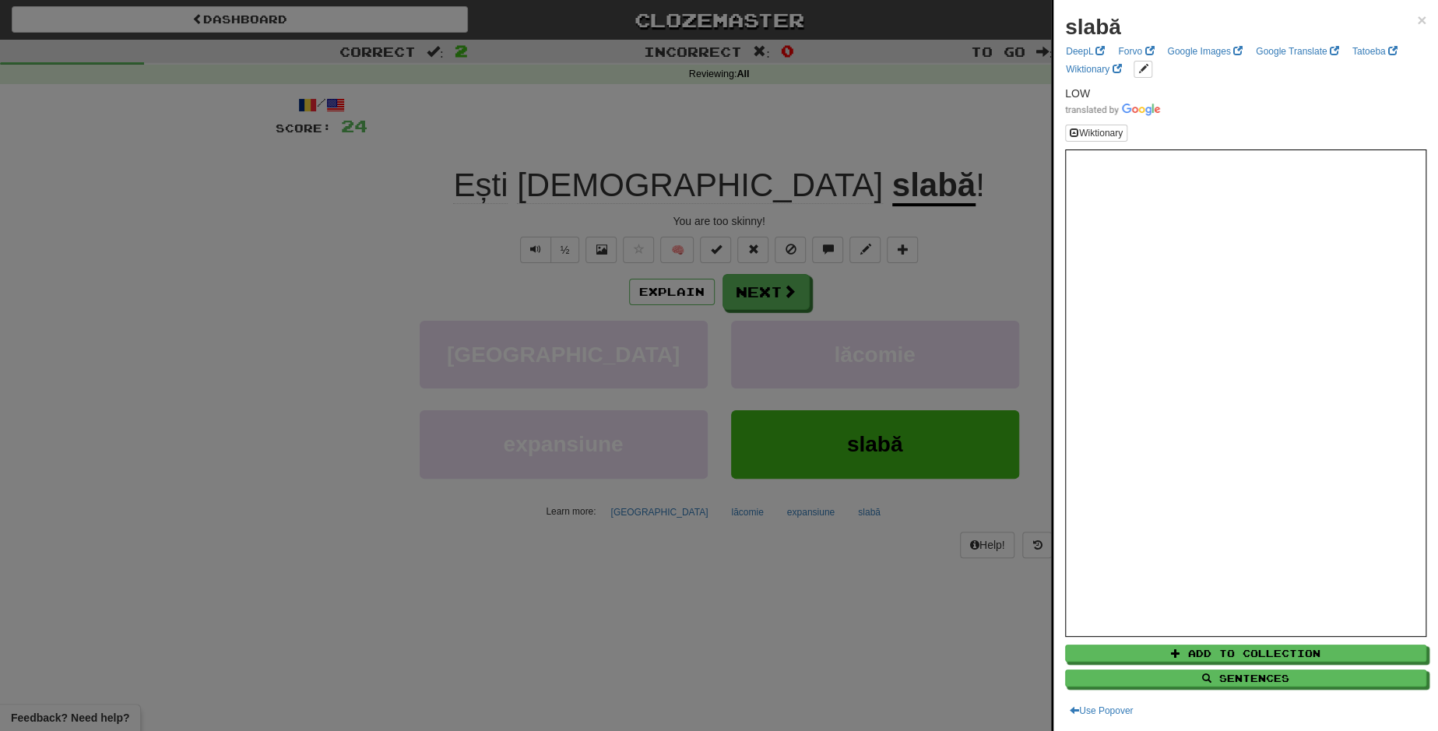
click at [783, 299] on div at bounding box center [719, 365] width 1438 height 731
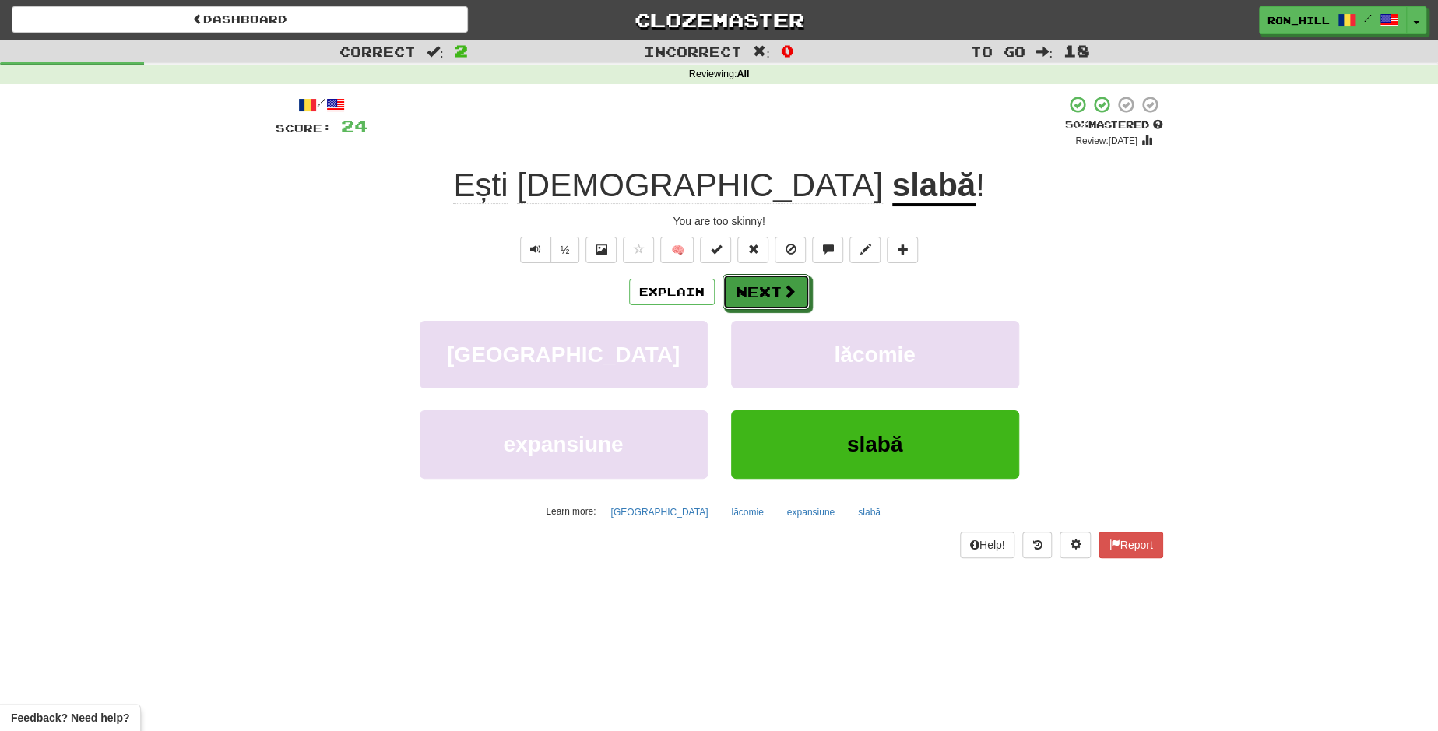
click at [783, 298] on span at bounding box center [789, 291] width 14 height 14
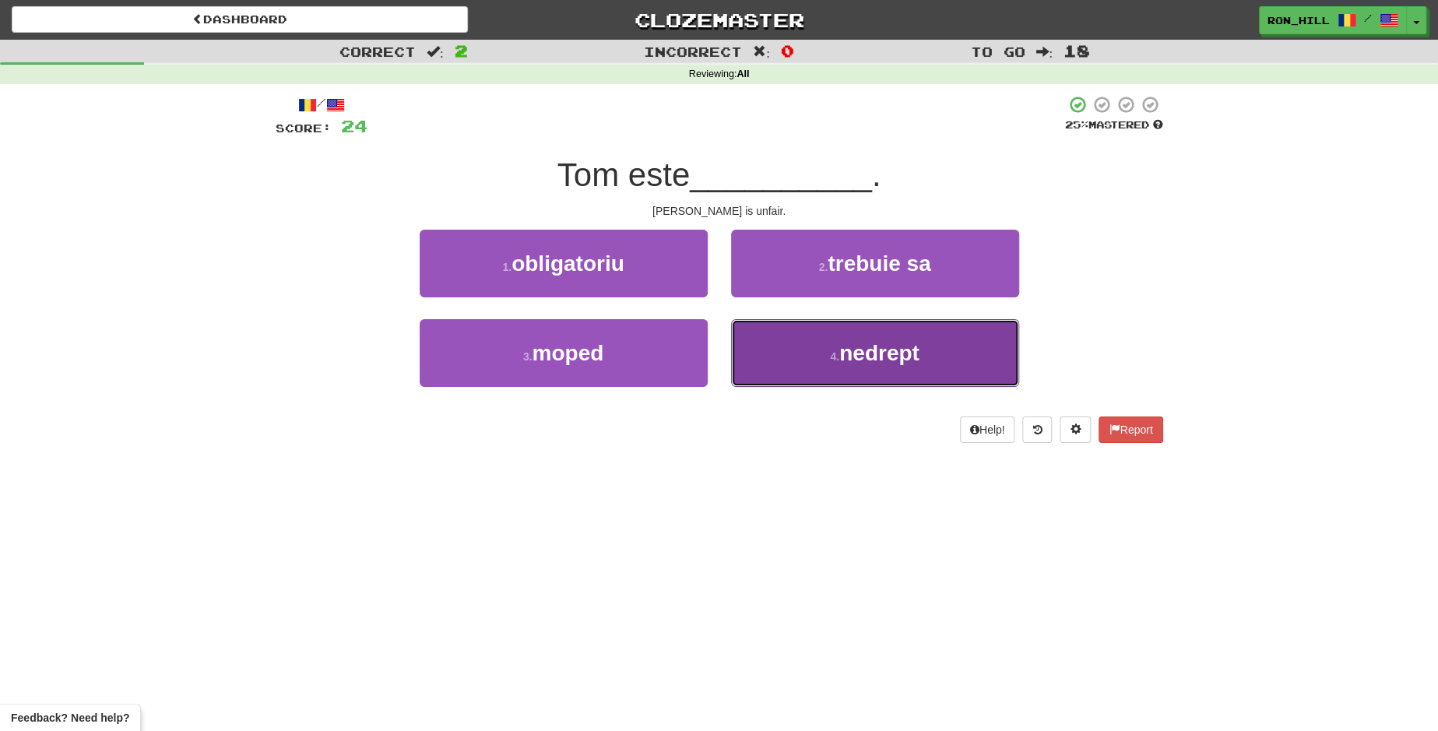
click at [856, 357] on span "nedrept" at bounding box center [879, 353] width 80 height 24
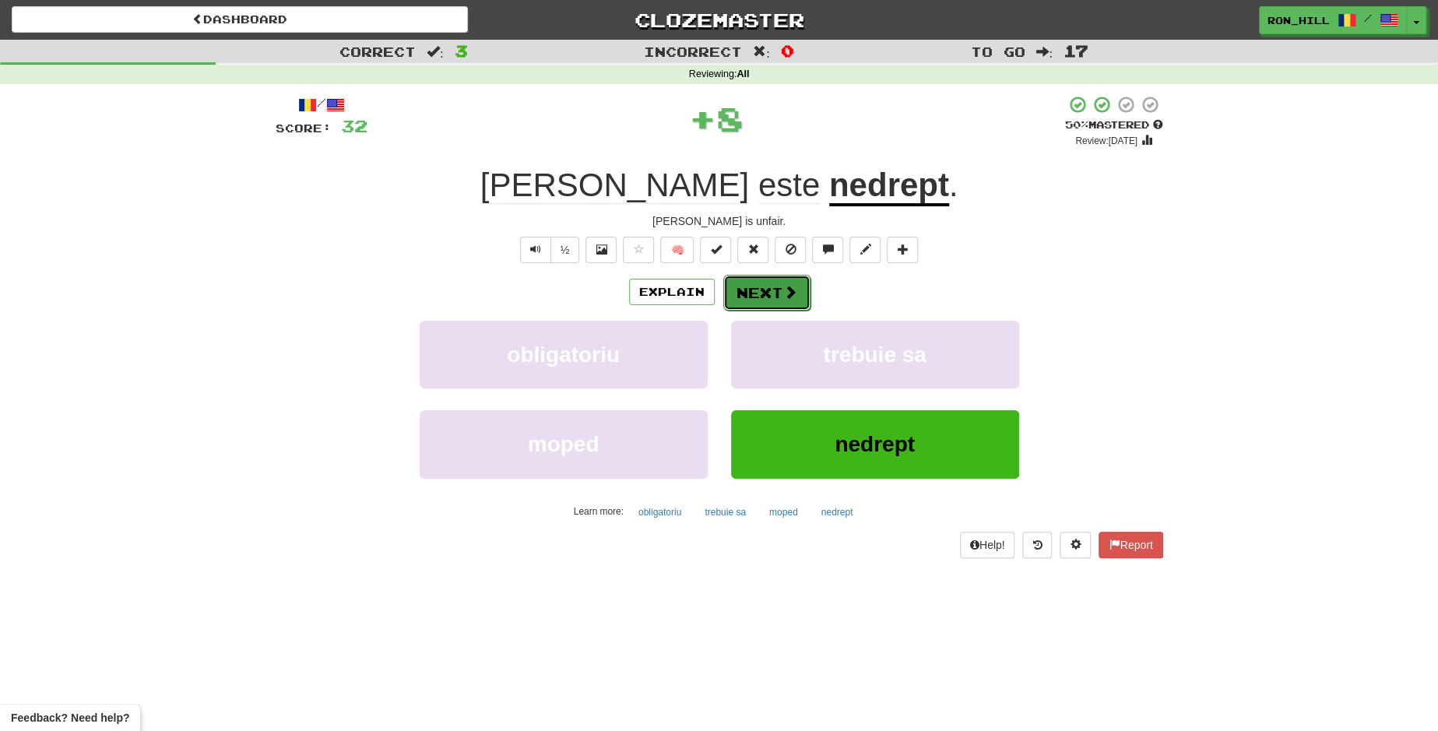
click at [769, 293] on button "Next" at bounding box center [766, 293] width 87 height 36
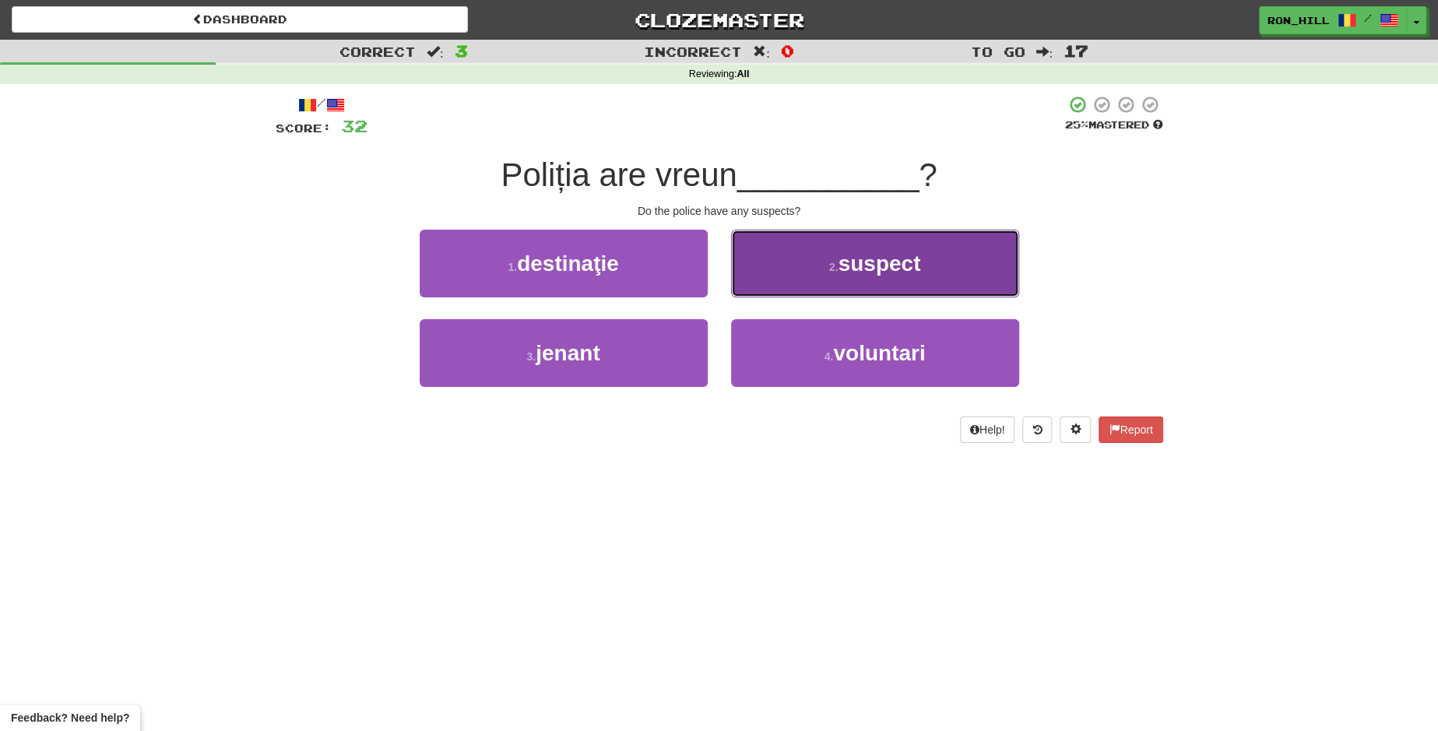
click at [823, 277] on button "2 . suspect" at bounding box center [875, 264] width 288 height 68
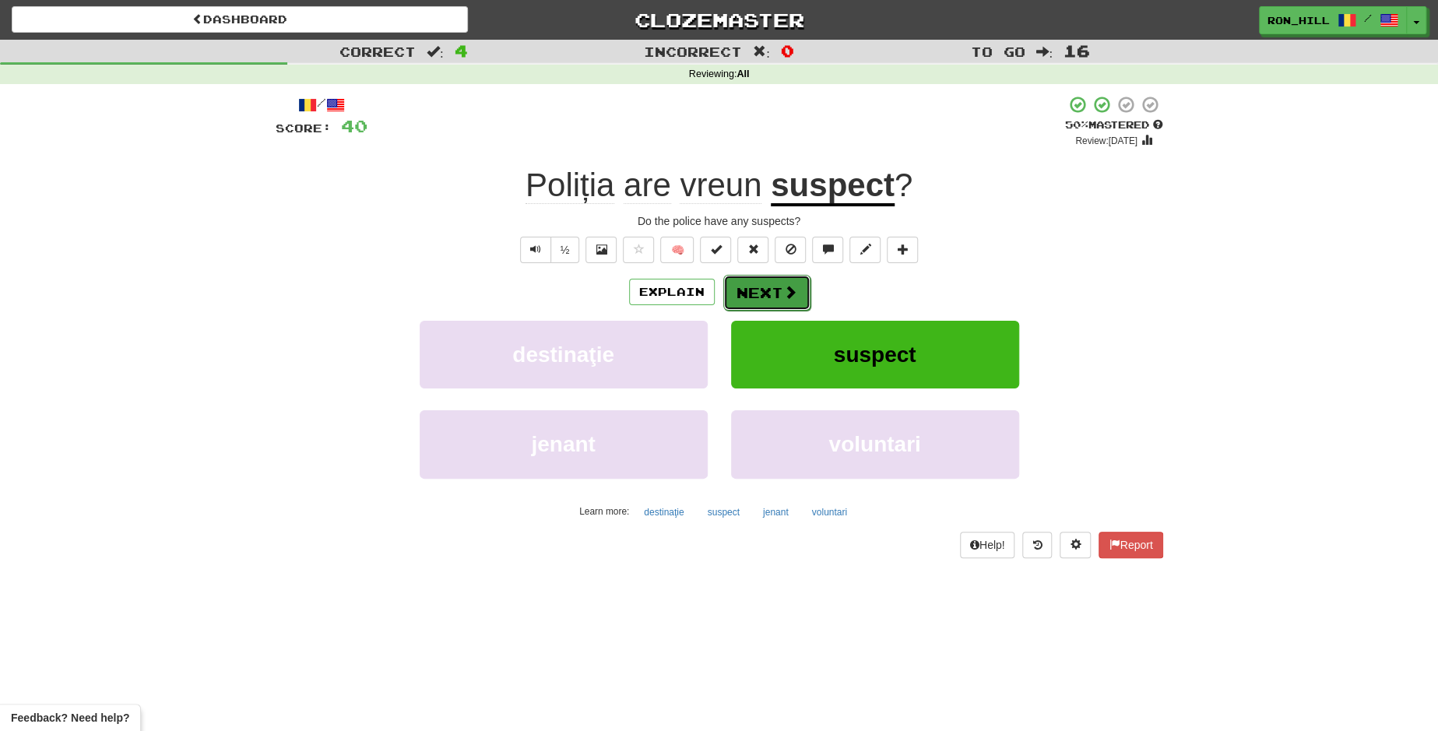
click at [773, 283] on button "Next" at bounding box center [766, 293] width 87 height 36
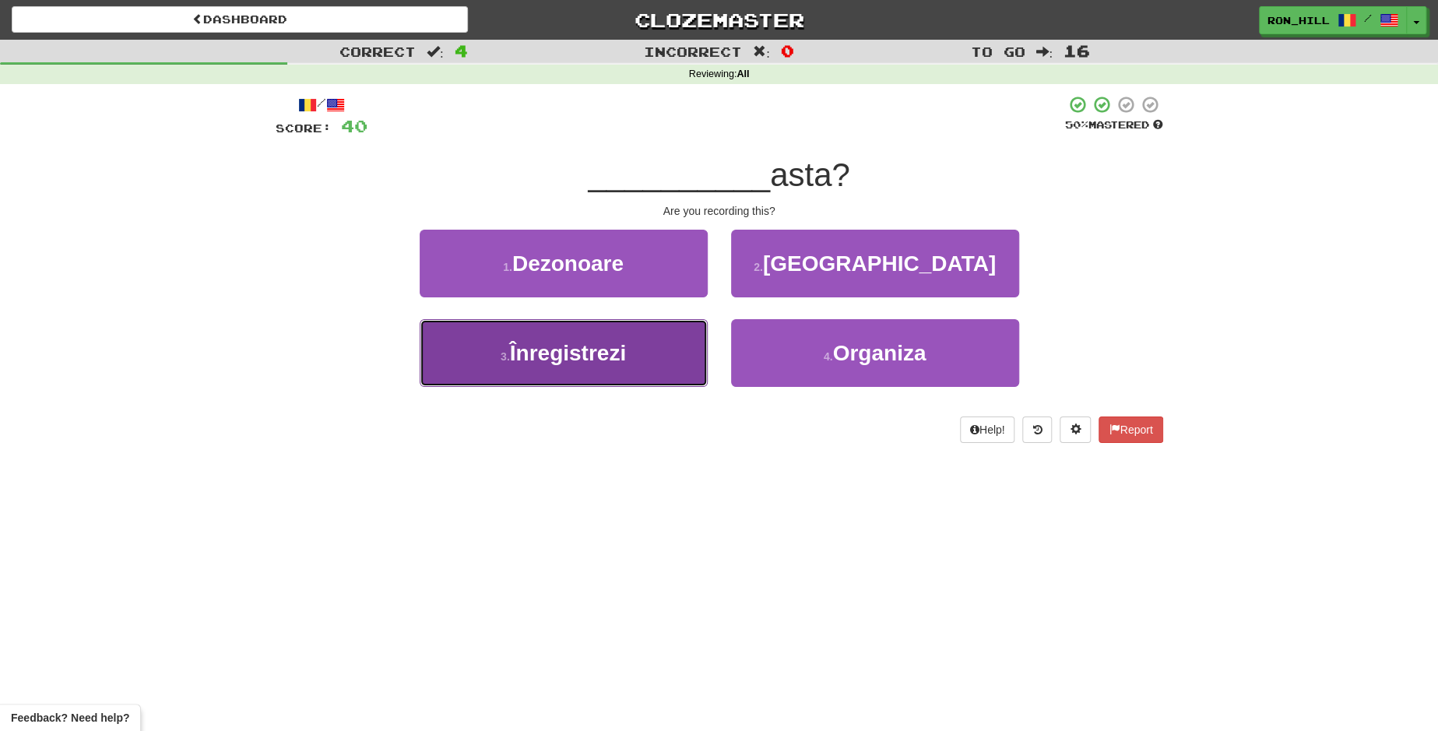
click at [627, 336] on button "3 . Înregistrezi" at bounding box center [564, 353] width 288 height 68
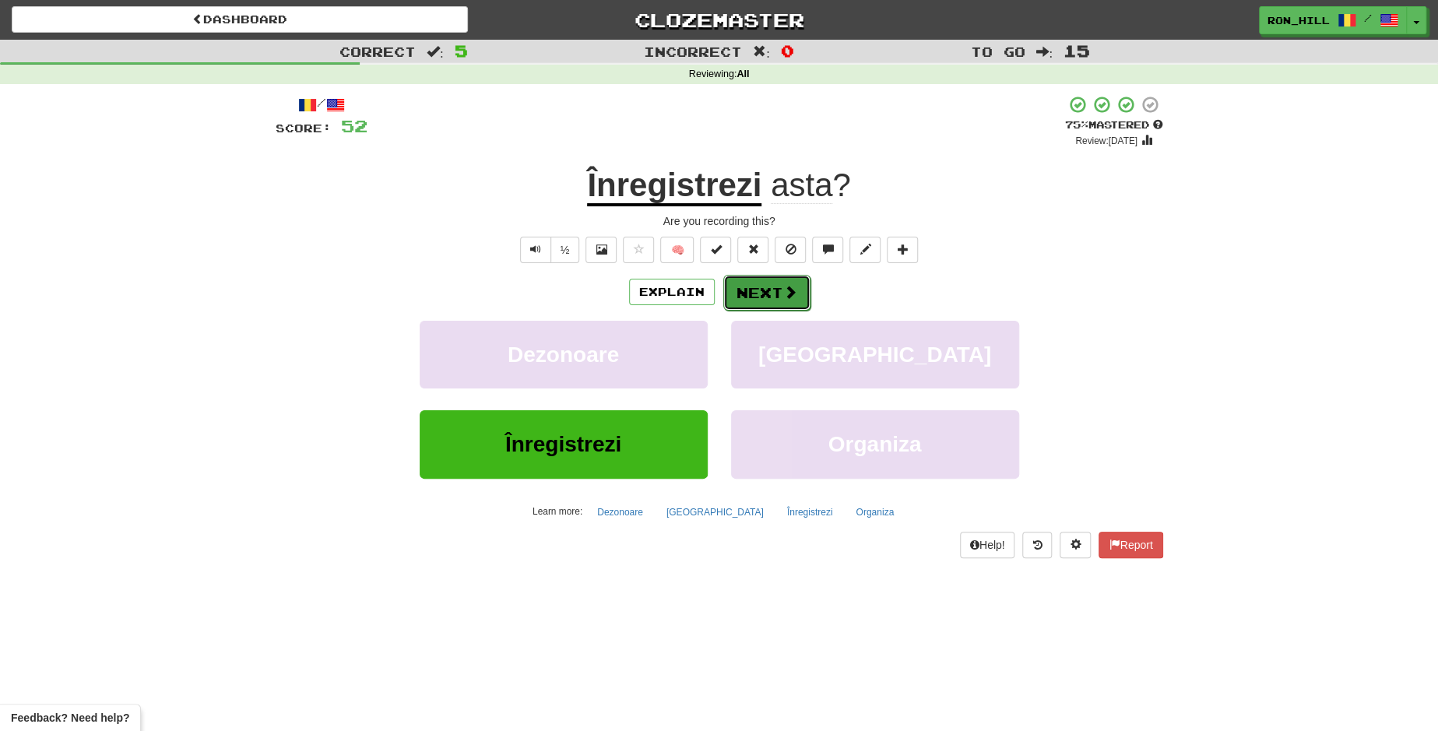
click at [786, 285] on span at bounding box center [790, 292] width 14 height 14
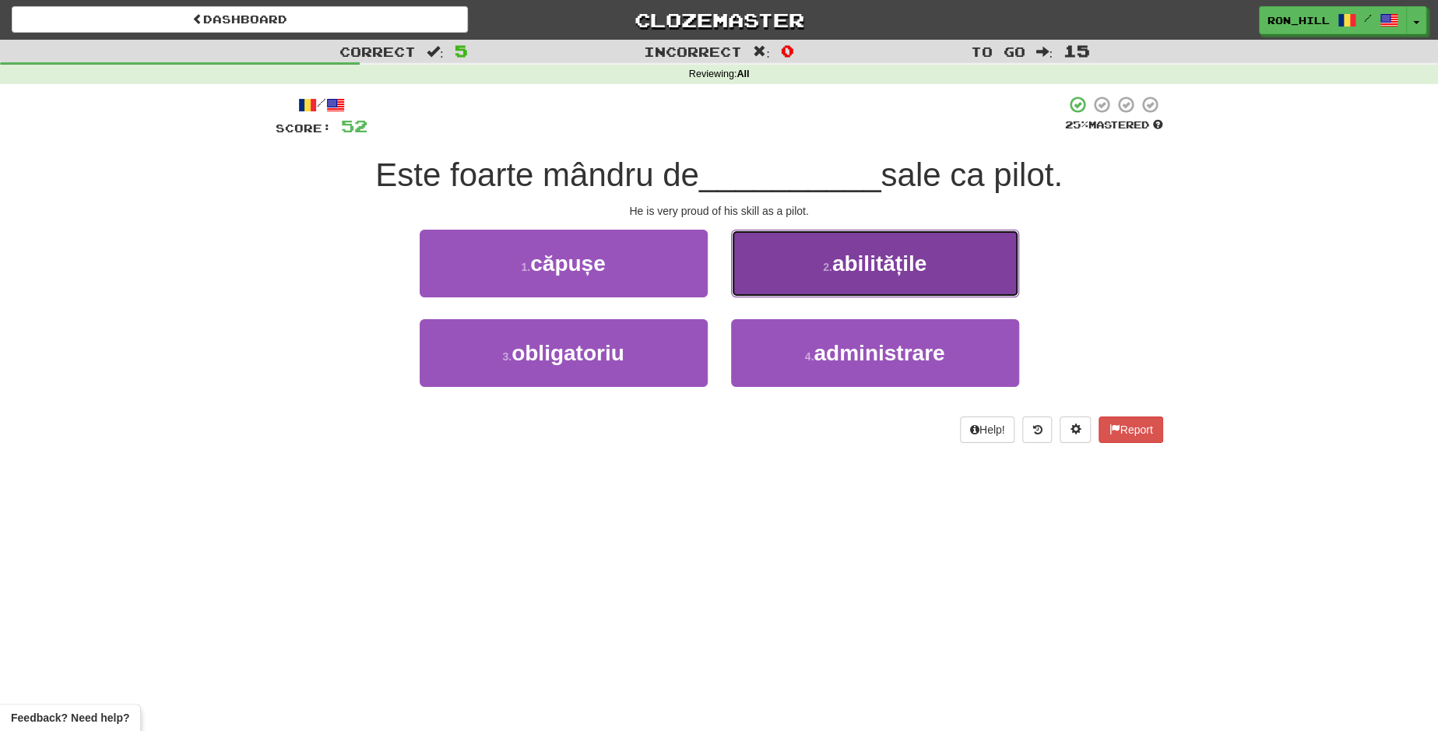
click at [773, 270] on button "2 . abilitățile" at bounding box center [875, 264] width 288 height 68
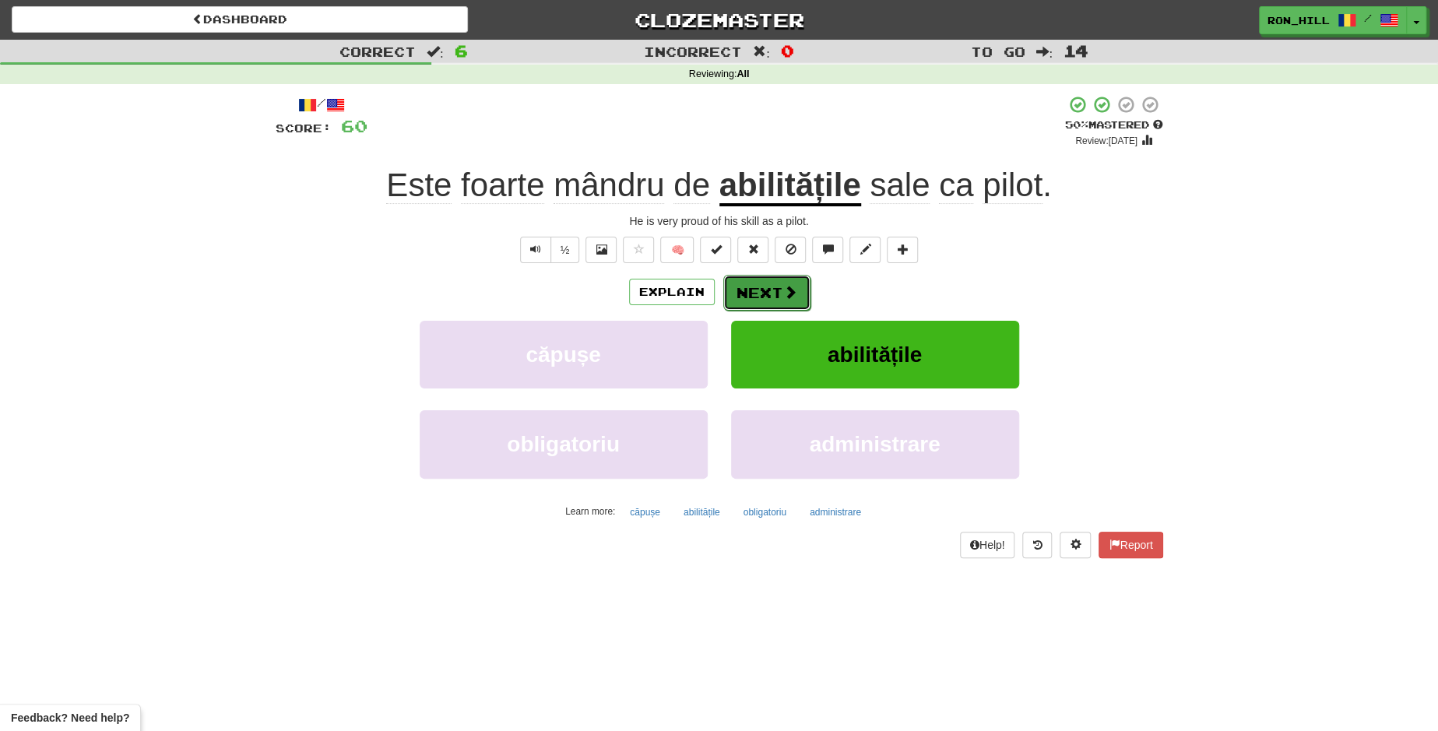
click at [774, 283] on button "Next" at bounding box center [766, 293] width 87 height 36
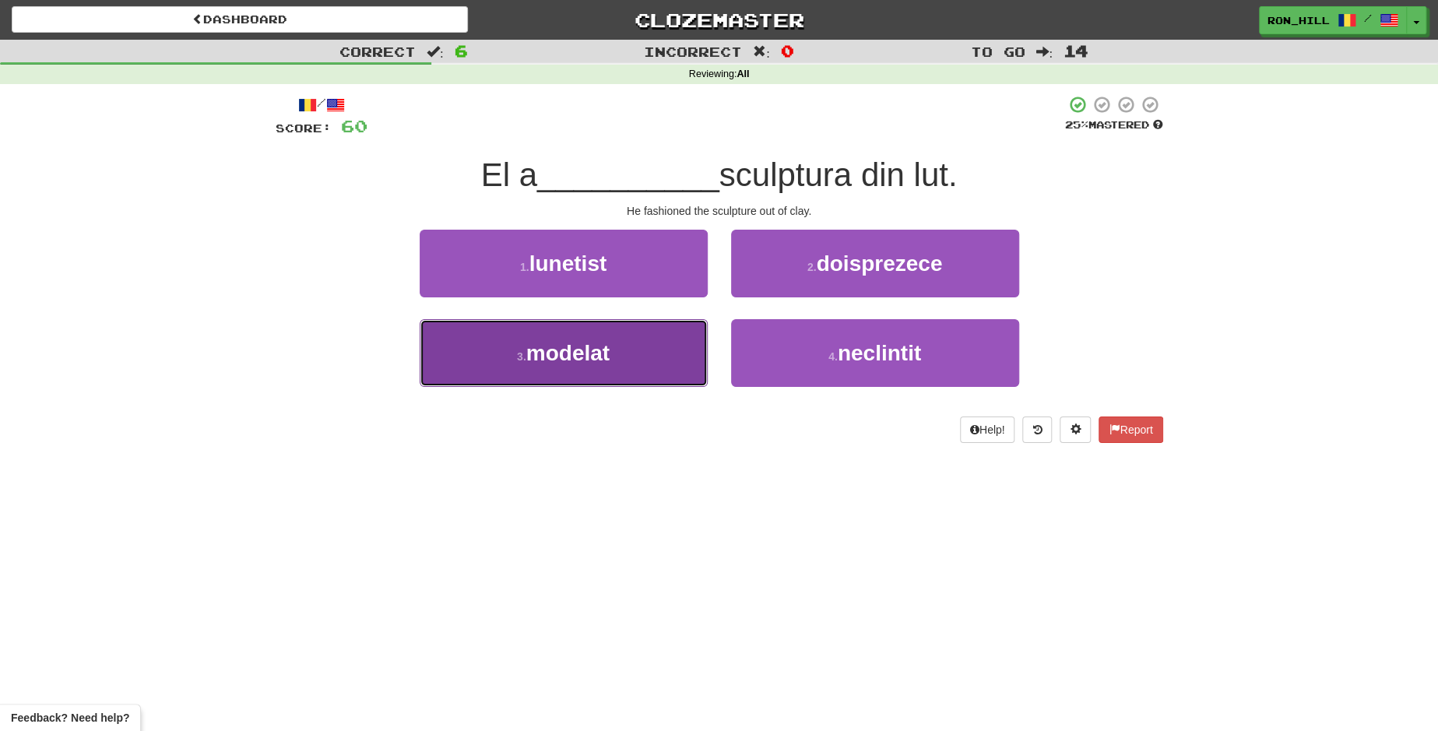
click at [637, 367] on button "3 . modelat" at bounding box center [564, 353] width 288 height 68
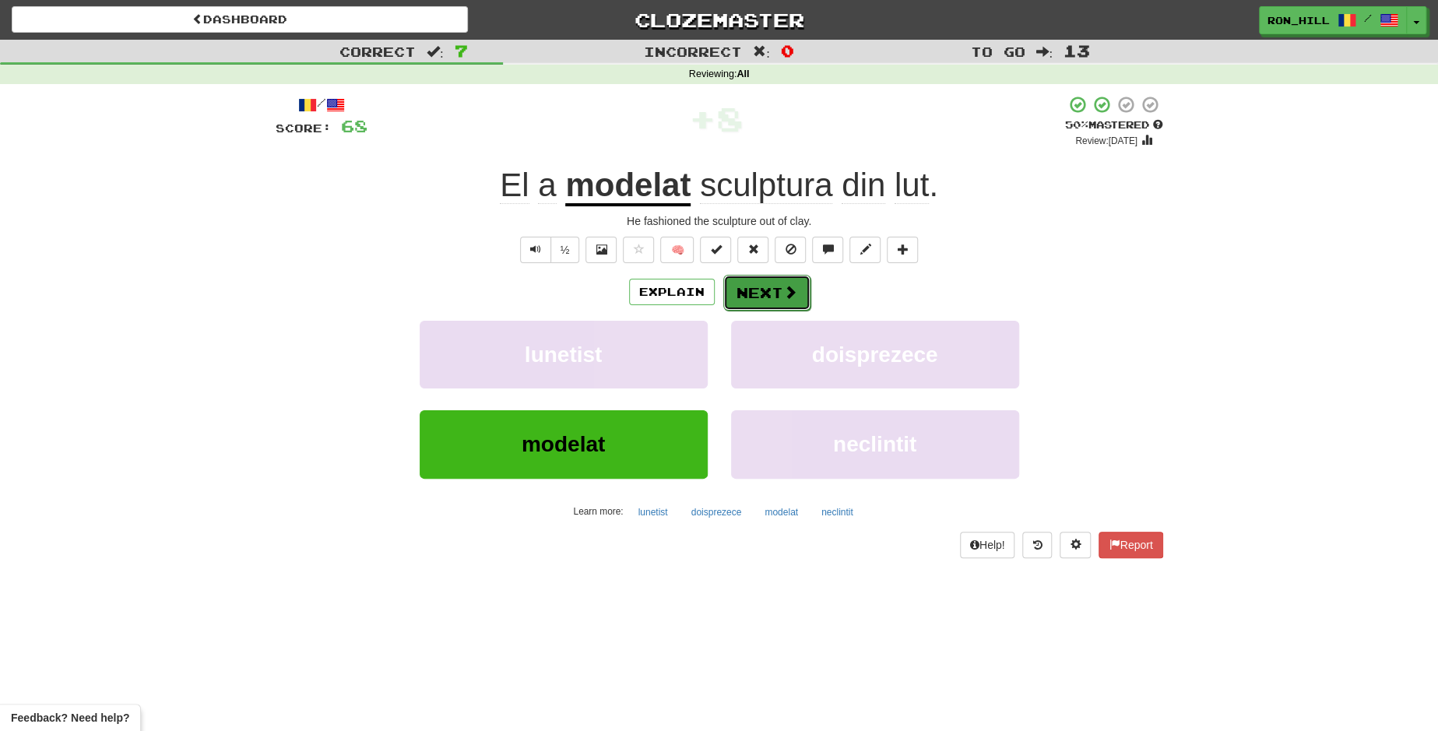
click at [763, 279] on button "Next" at bounding box center [766, 293] width 87 height 36
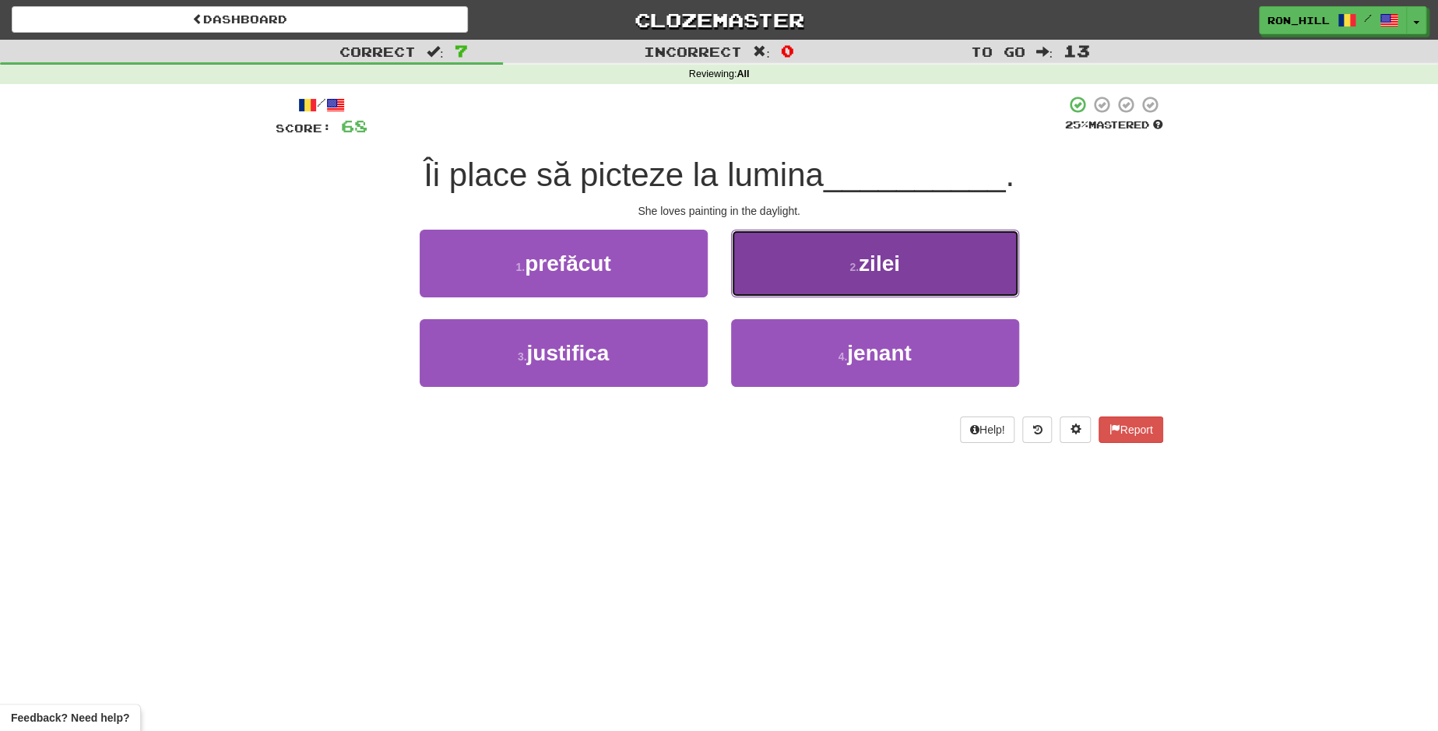
click at [813, 289] on button "2 . zilei" at bounding box center [875, 264] width 288 height 68
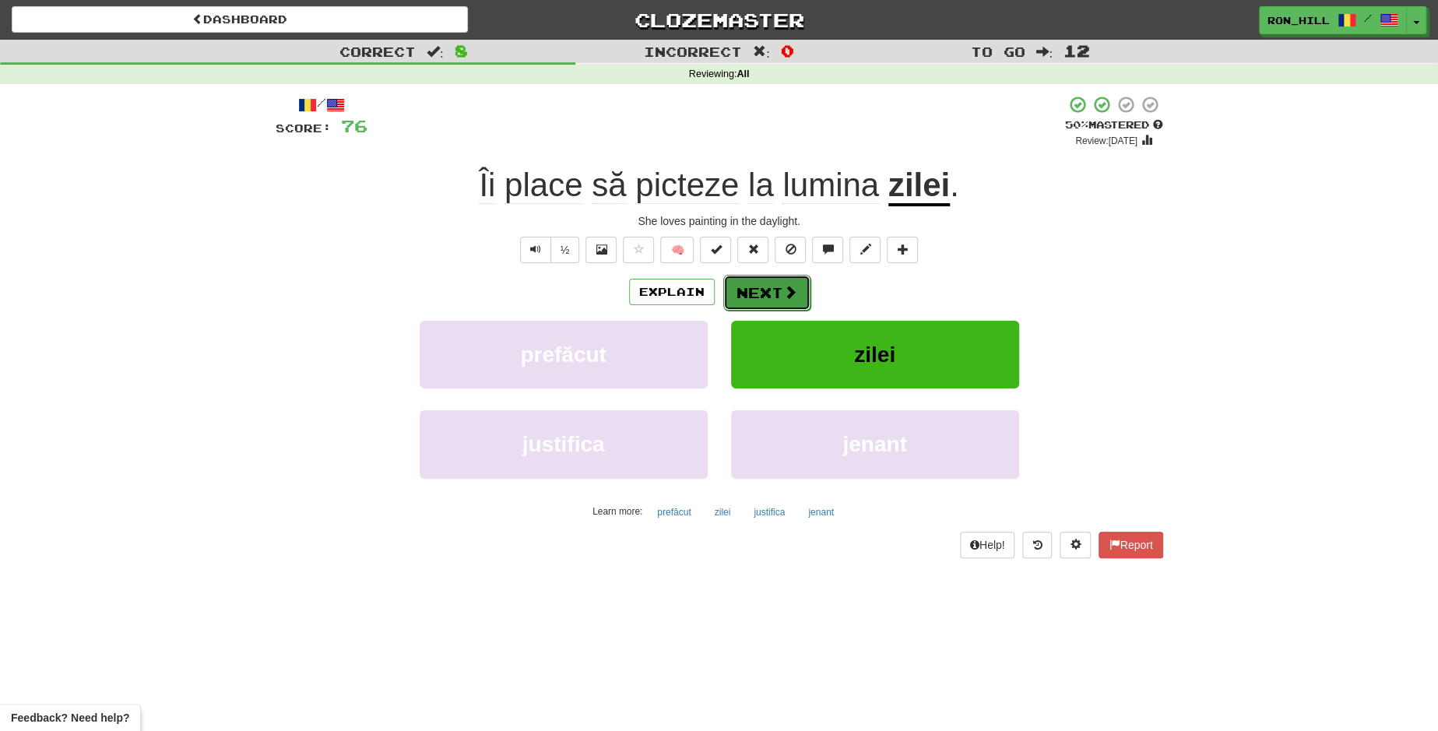
click at [778, 279] on button "Next" at bounding box center [766, 293] width 87 height 36
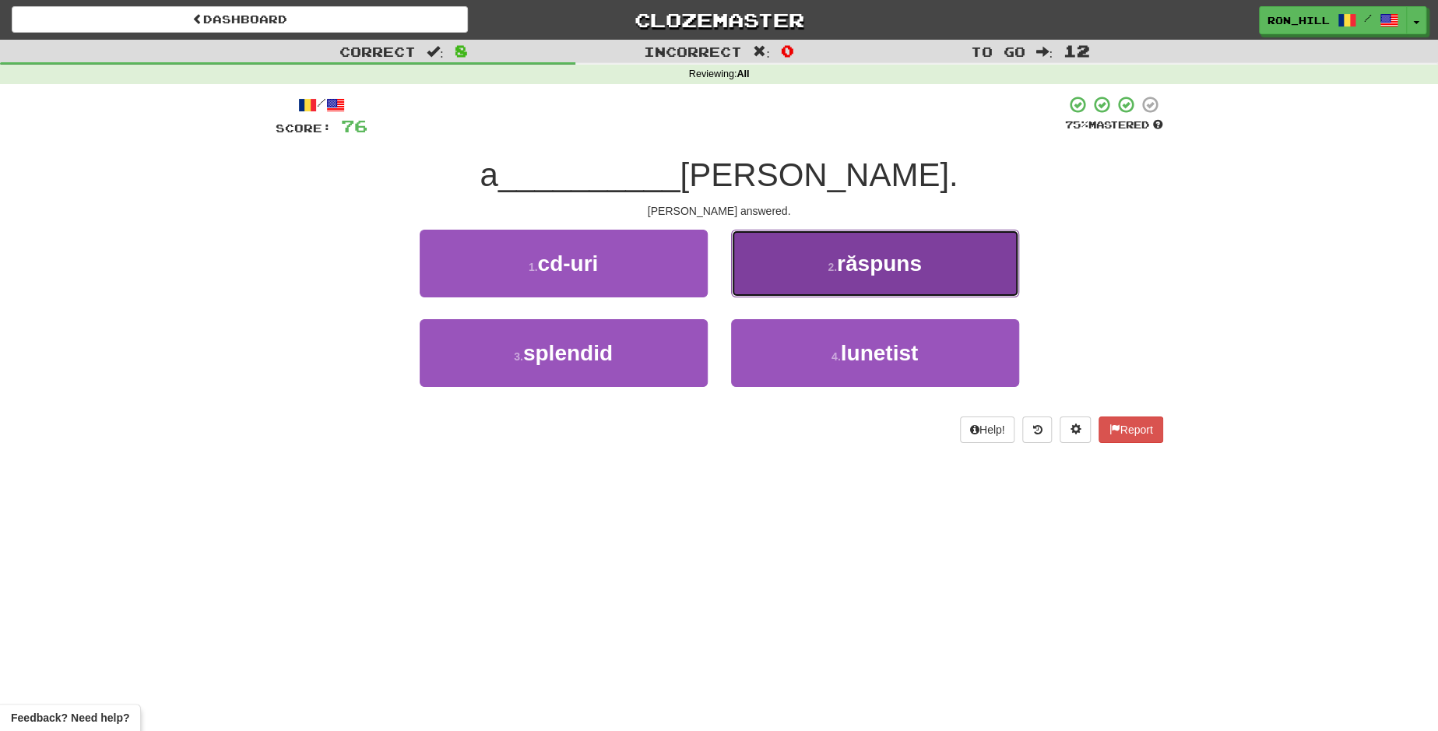
click at [809, 276] on button "2 . răspuns" at bounding box center [875, 264] width 288 height 68
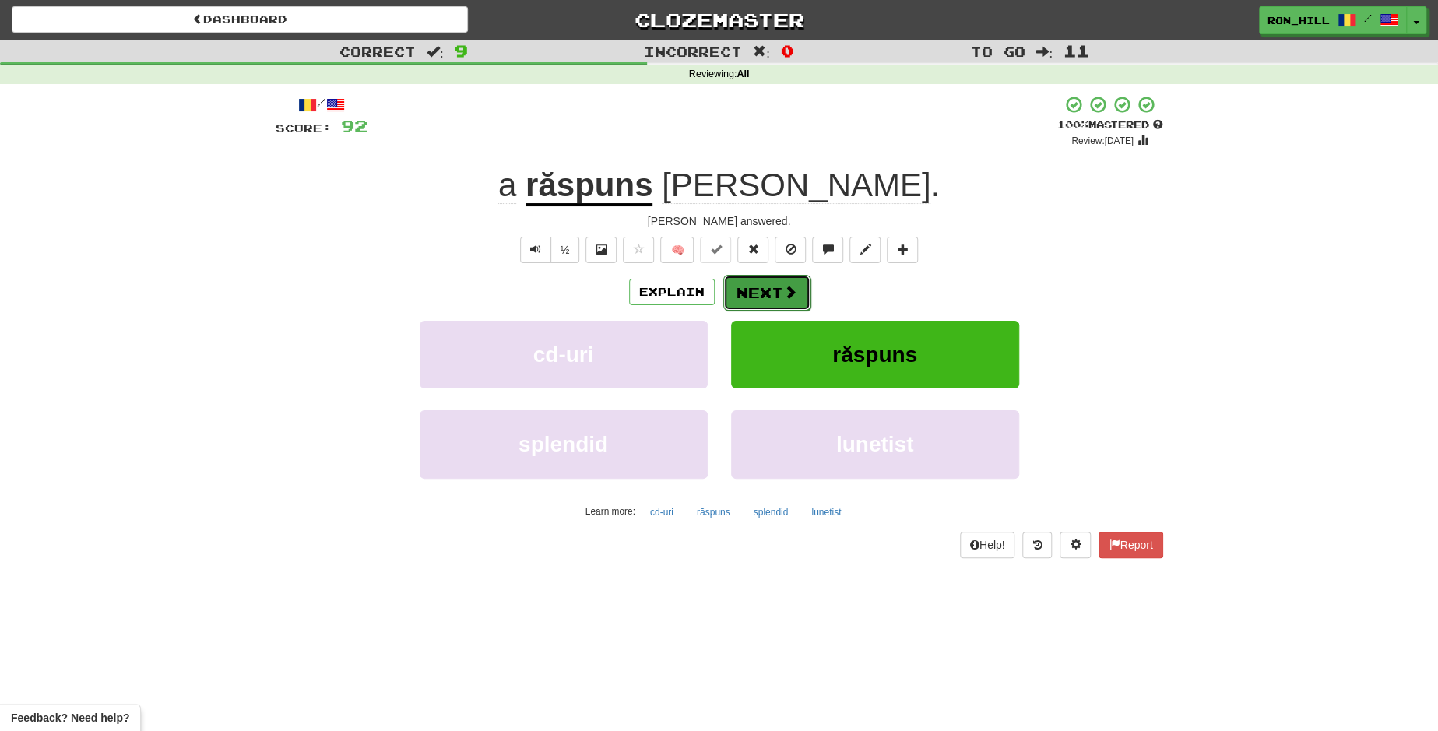
click at [744, 282] on button "Next" at bounding box center [766, 293] width 87 height 36
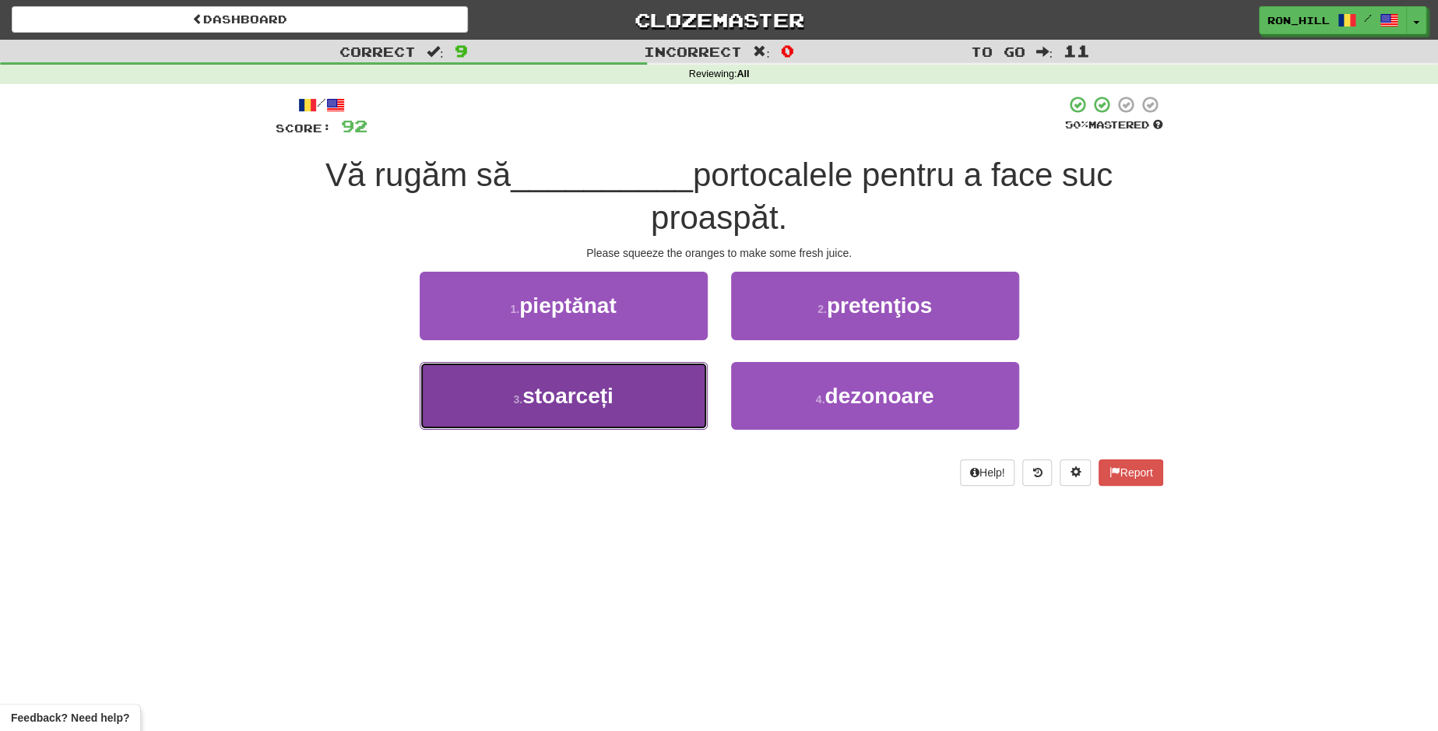
click at [595, 381] on button "3 . stoarceți" at bounding box center [564, 396] width 288 height 68
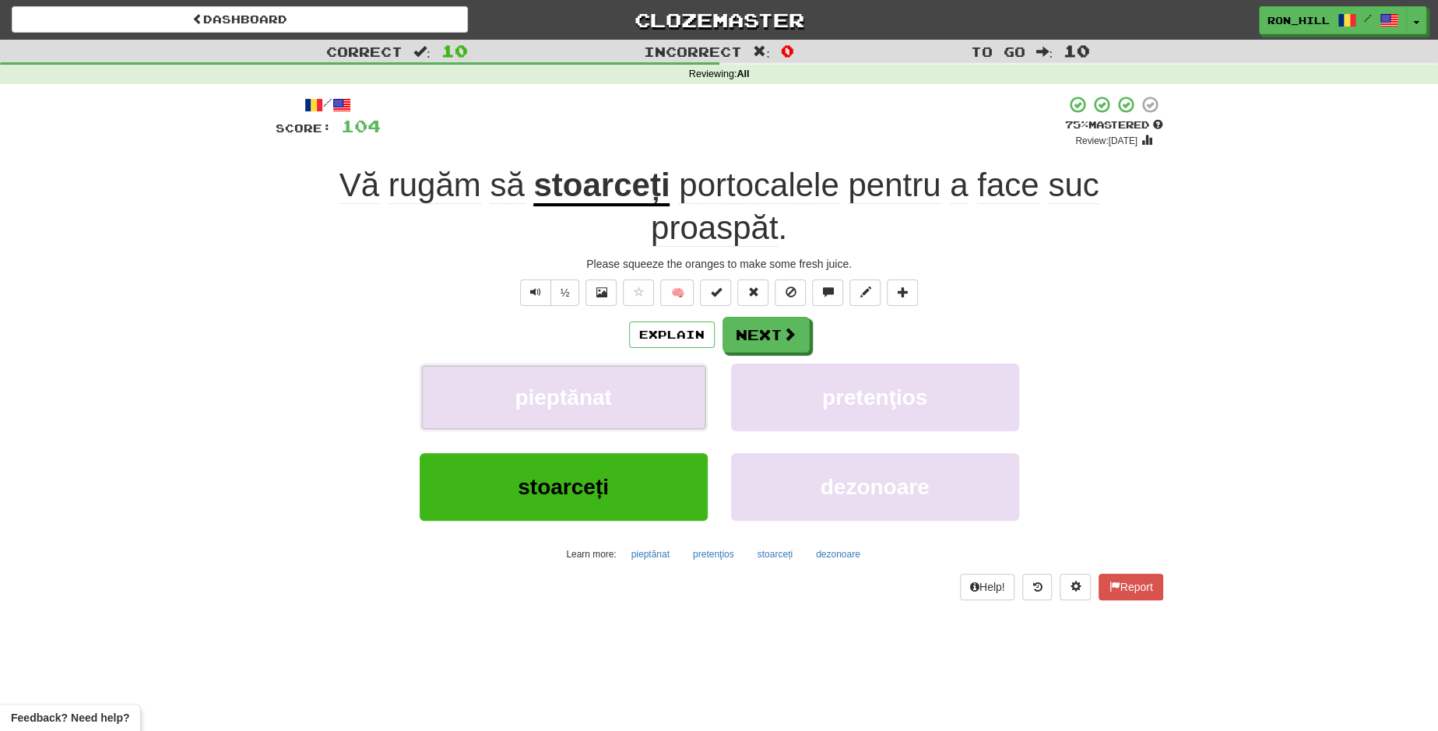
click at [595, 381] on button "pieptănat" at bounding box center [564, 397] width 288 height 68
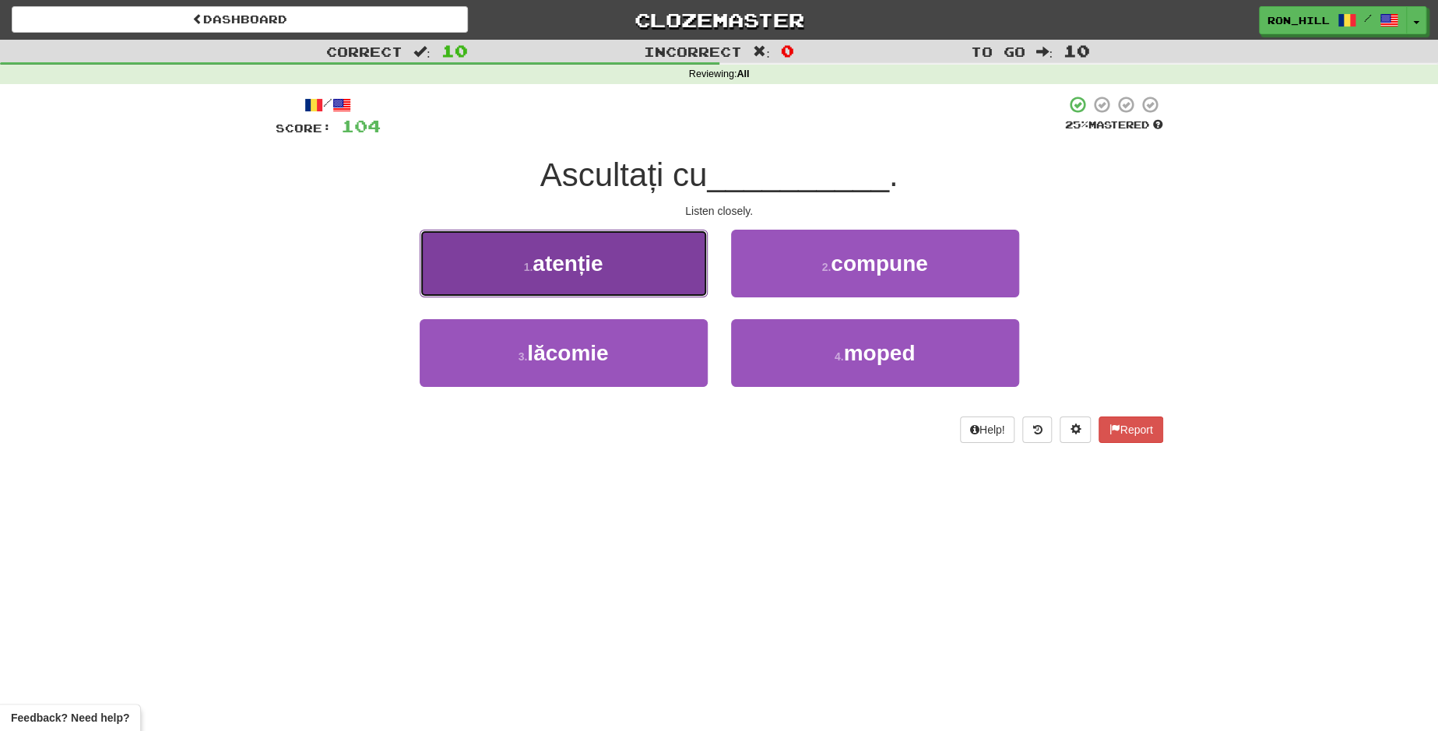
click at [654, 281] on button "1 . atenție" at bounding box center [564, 264] width 288 height 68
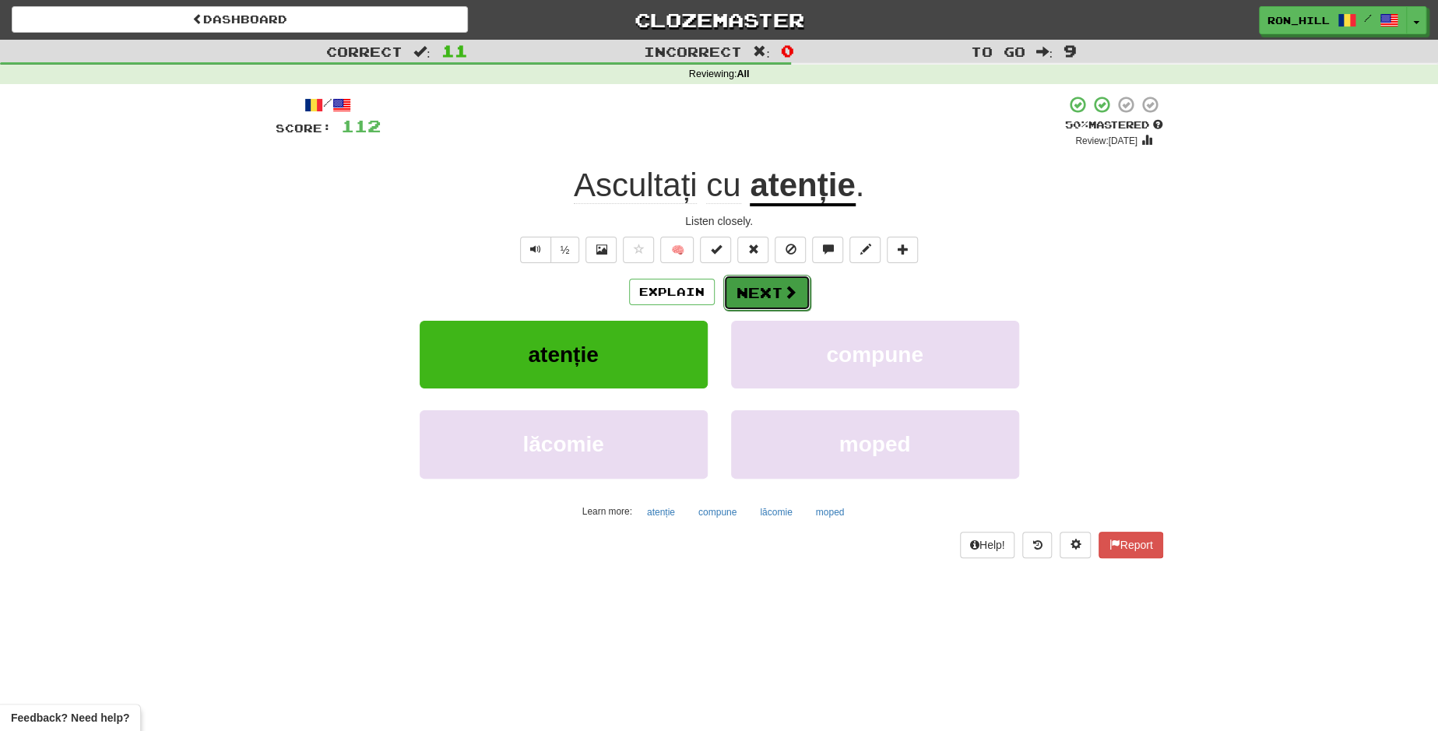
click at [744, 279] on button "Next" at bounding box center [766, 293] width 87 height 36
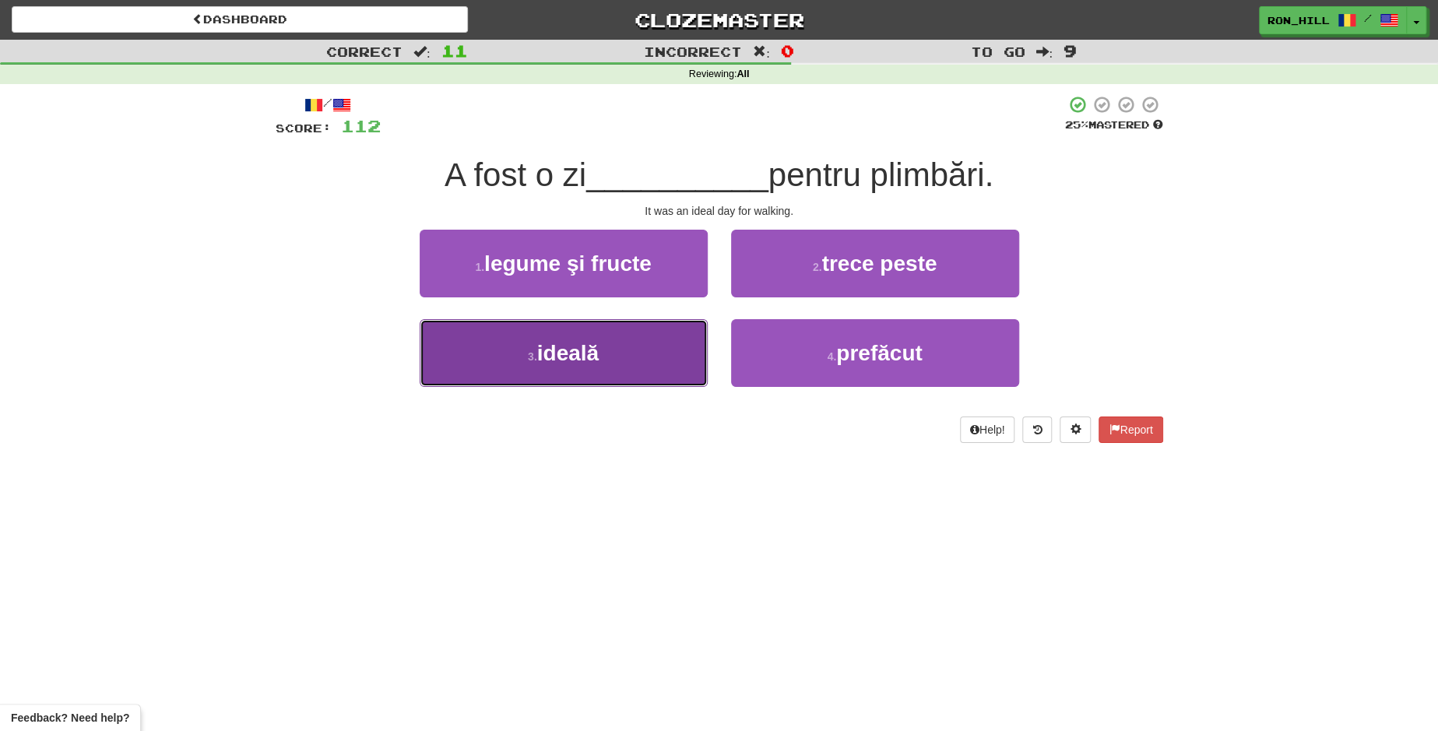
click at [648, 350] on button "3 . ideală" at bounding box center [564, 353] width 288 height 68
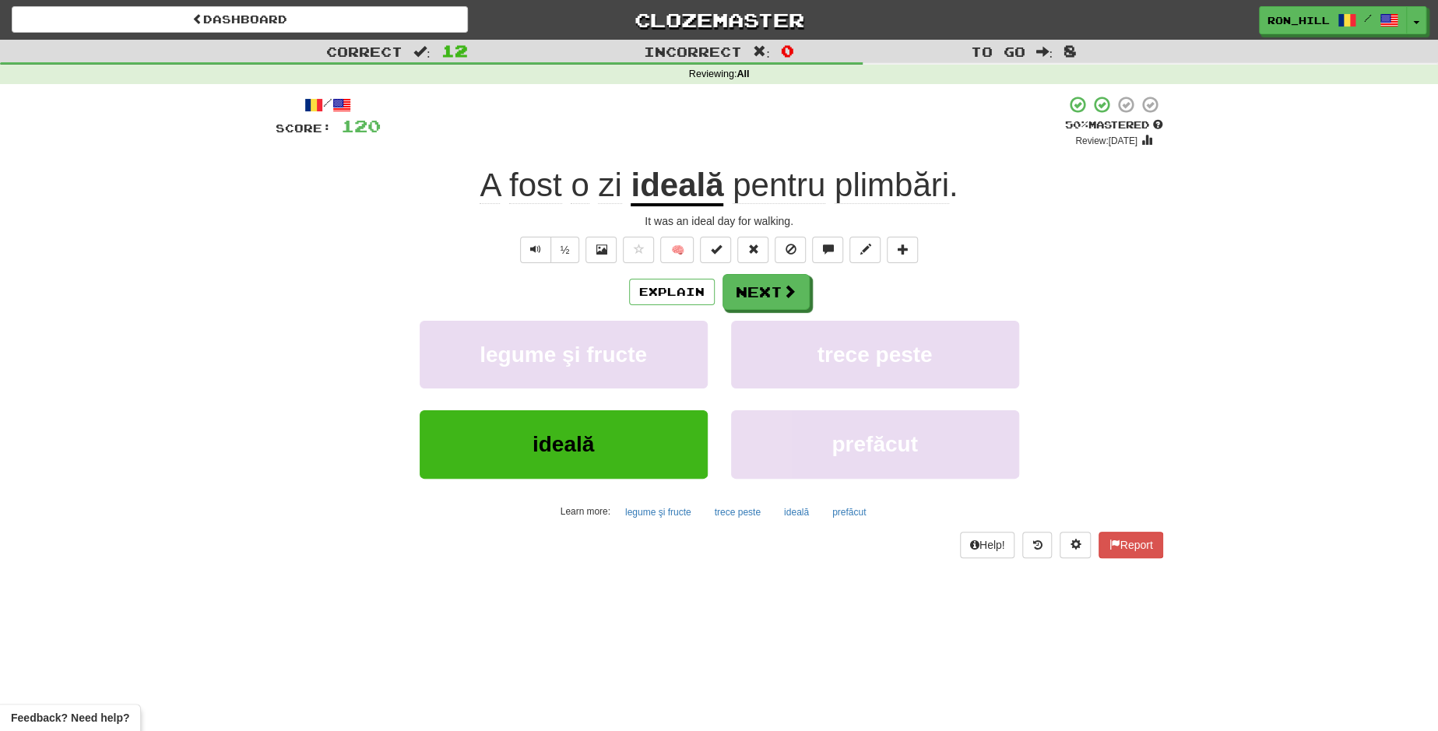
click at [877, 195] on span "plimbări" at bounding box center [891, 185] width 114 height 37
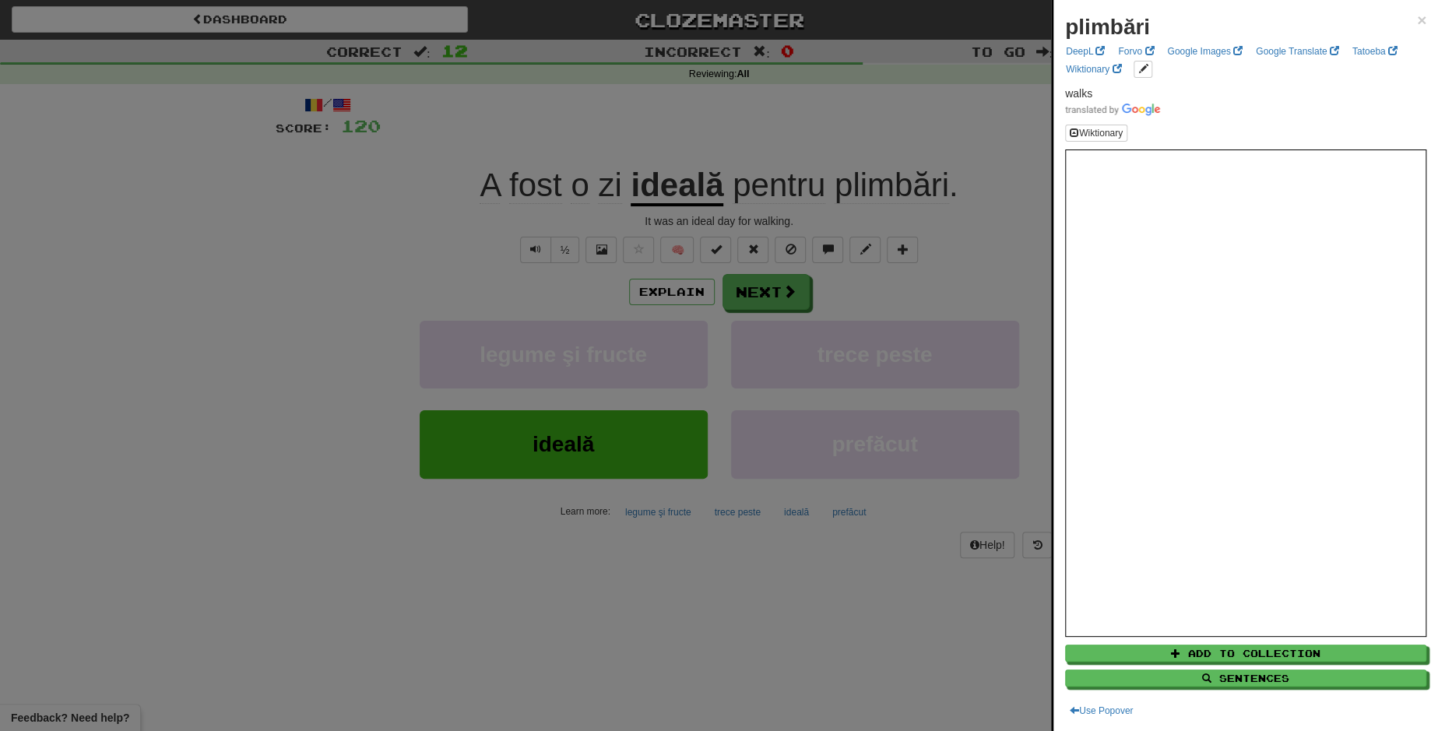
click at [773, 287] on div at bounding box center [719, 365] width 1438 height 731
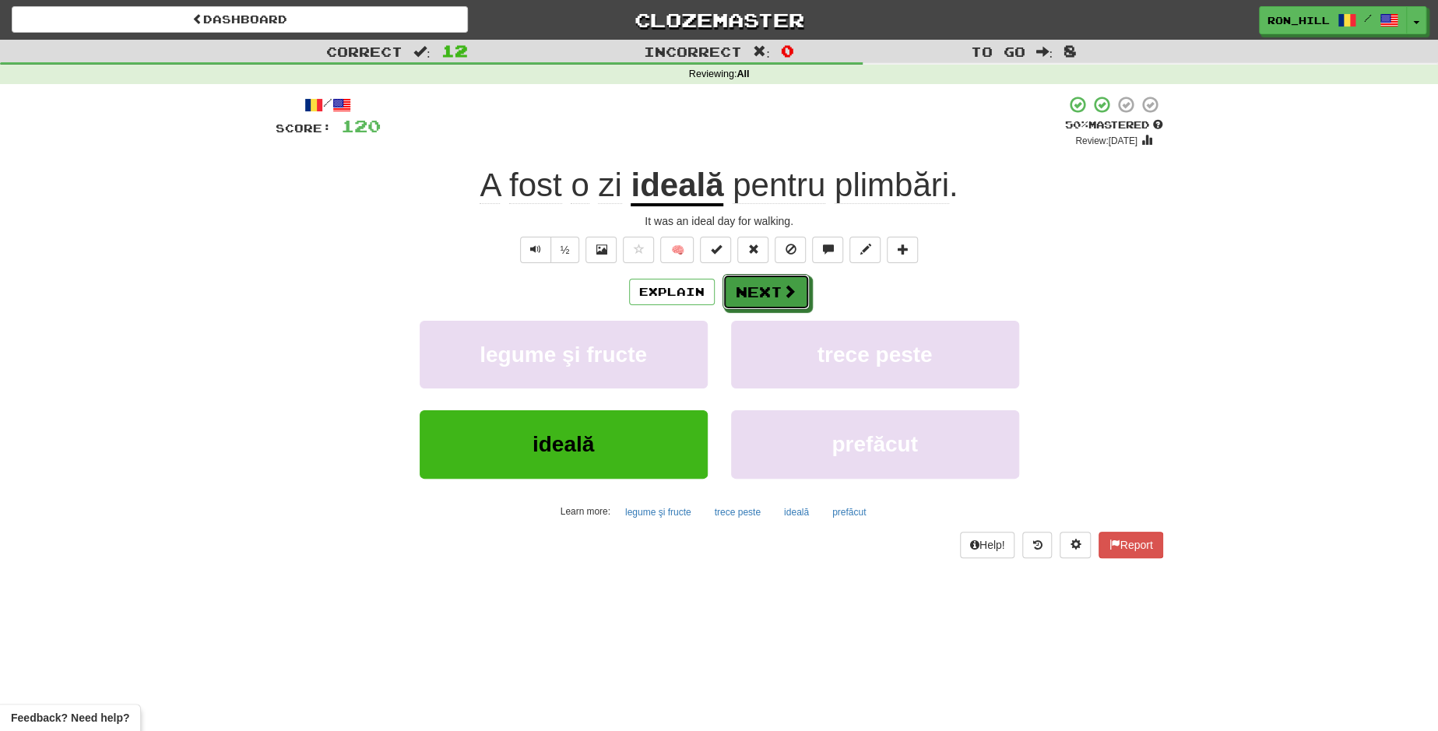
click at [773, 287] on button "Next" at bounding box center [765, 292] width 87 height 36
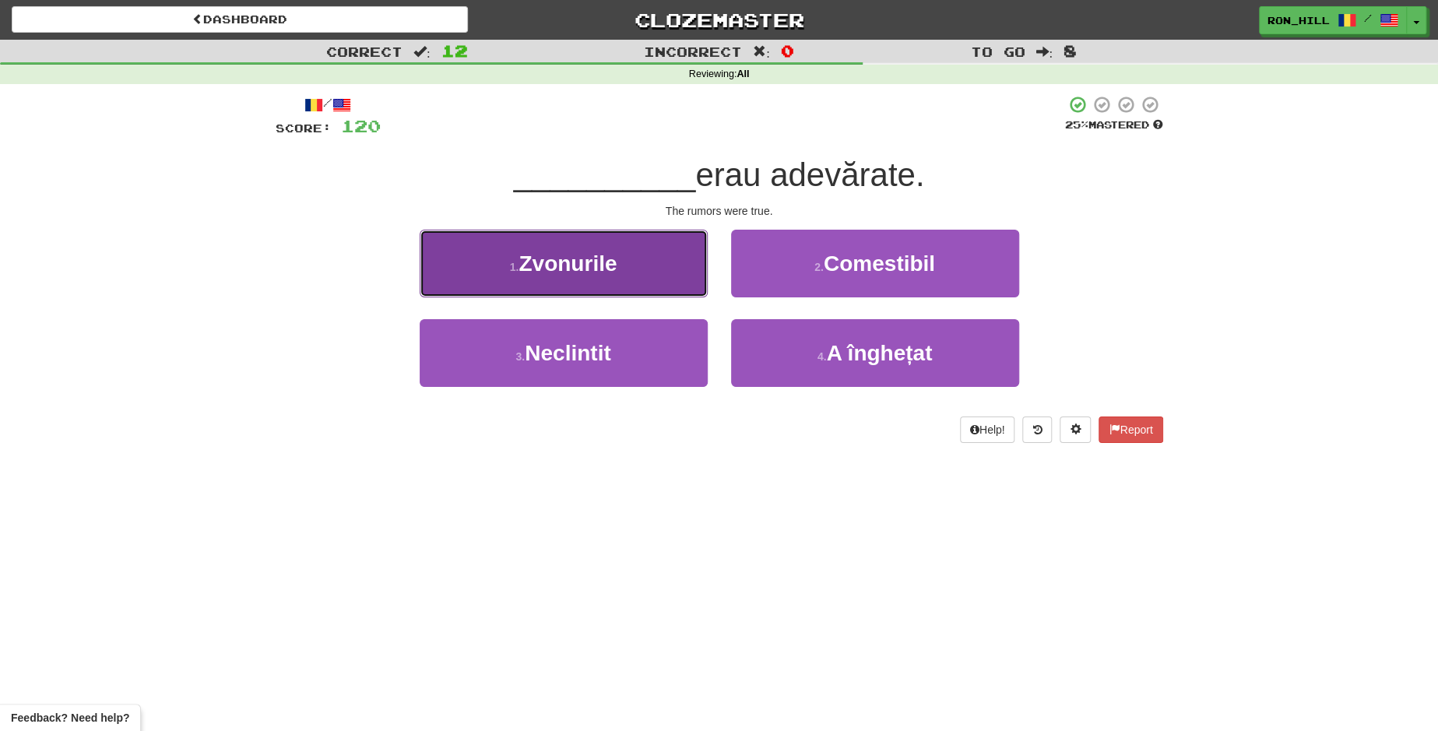
click at [673, 271] on button "1 . Zvonurile" at bounding box center [564, 264] width 288 height 68
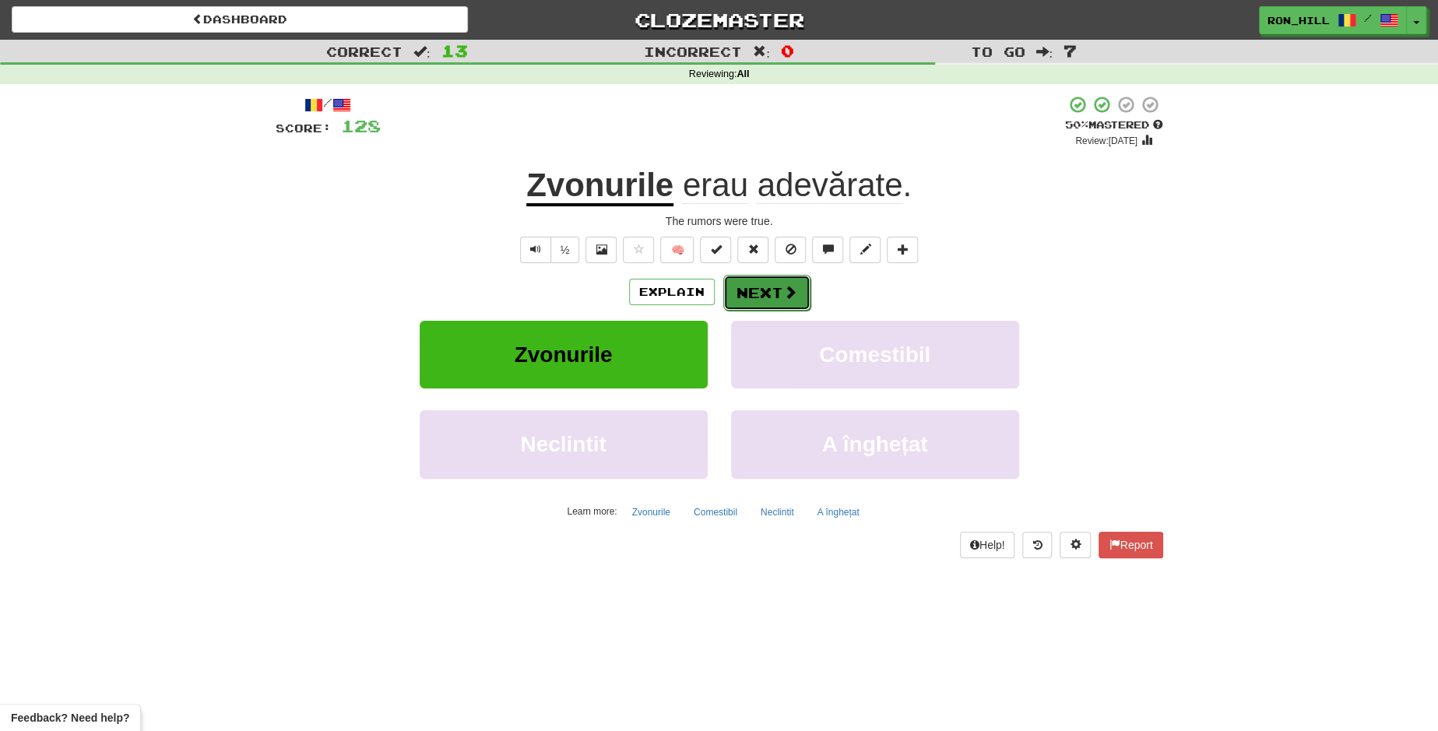
click at [759, 290] on button "Next" at bounding box center [766, 293] width 87 height 36
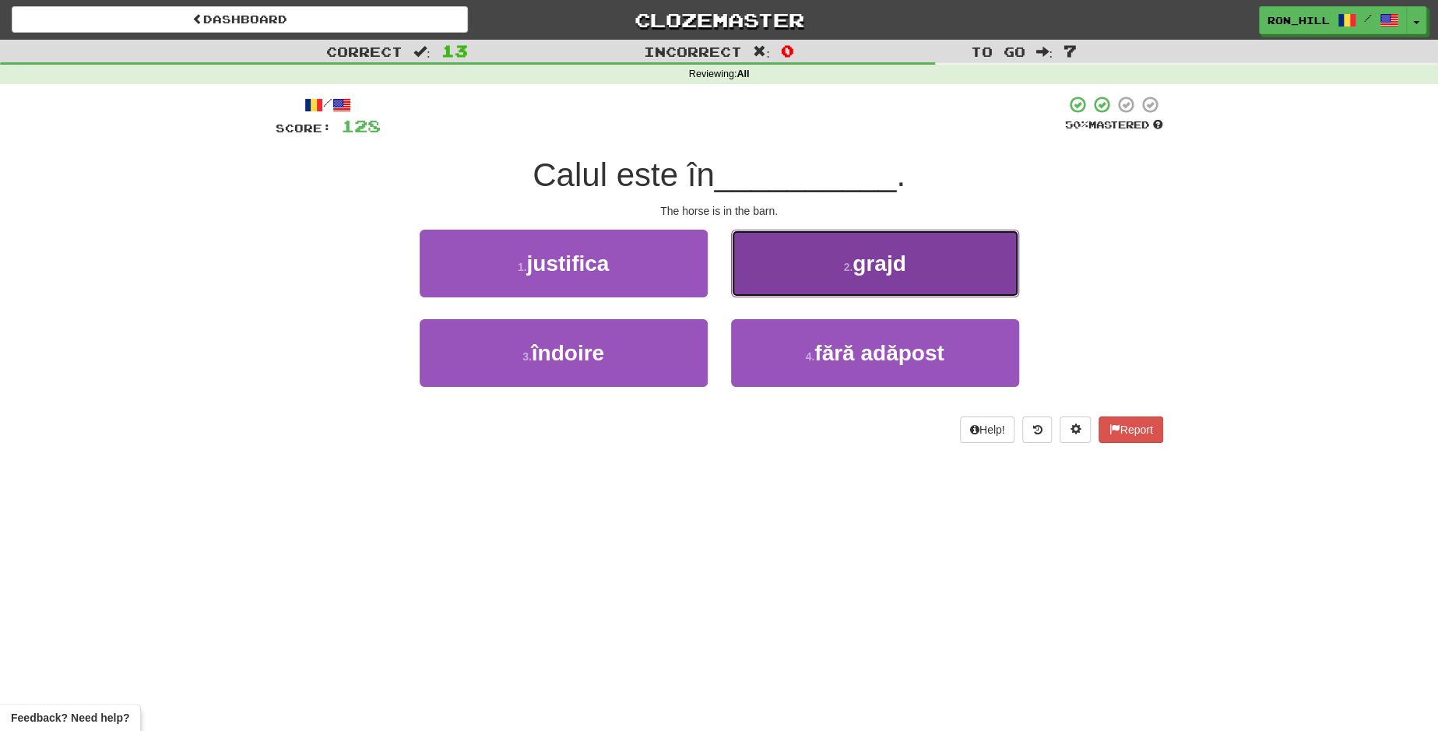
click at [790, 272] on button "2 . grajd" at bounding box center [875, 264] width 288 height 68
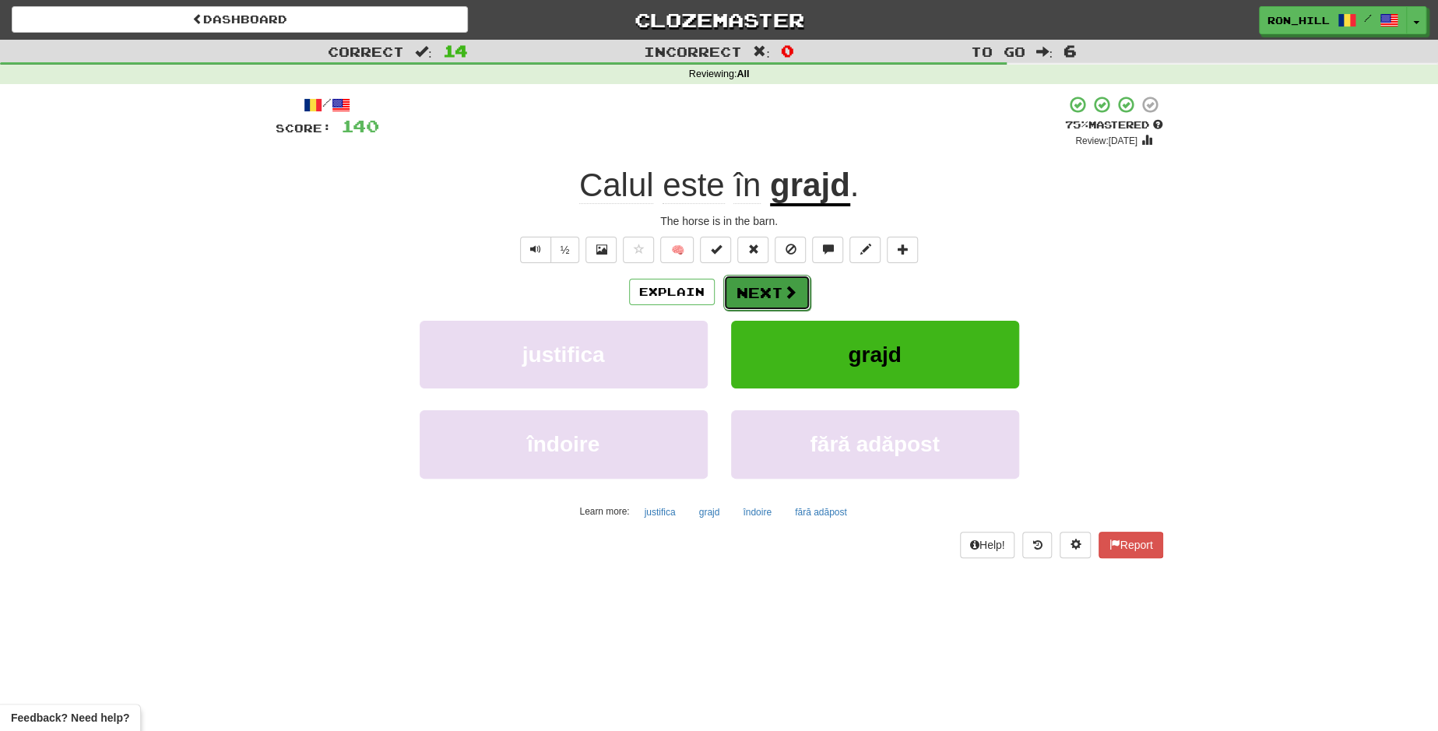
click at [777, 290] on button "Next" at bounding box center [766, 293] width 87 height 36
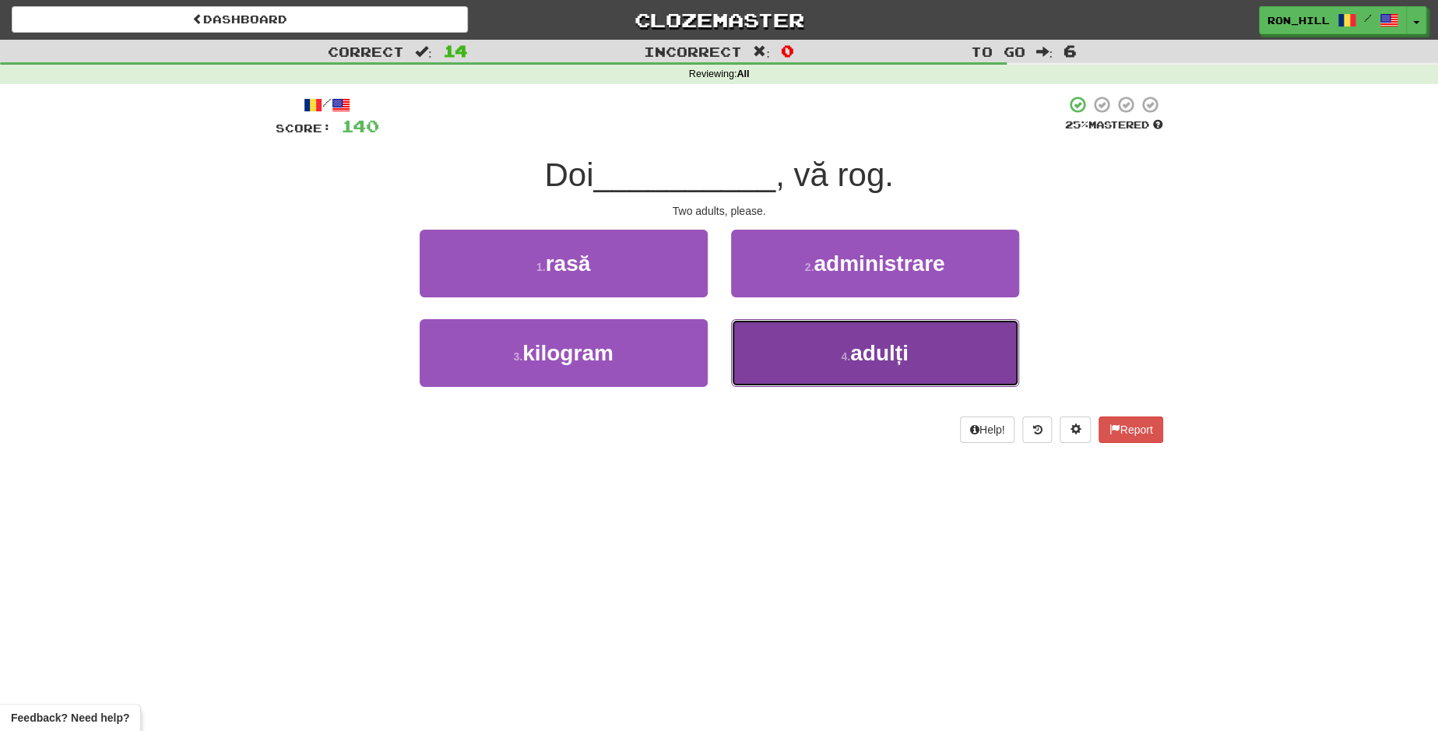
click at [820, 347] on button "4 . adulți" at bounding box center [875, 353] width 288 height 68
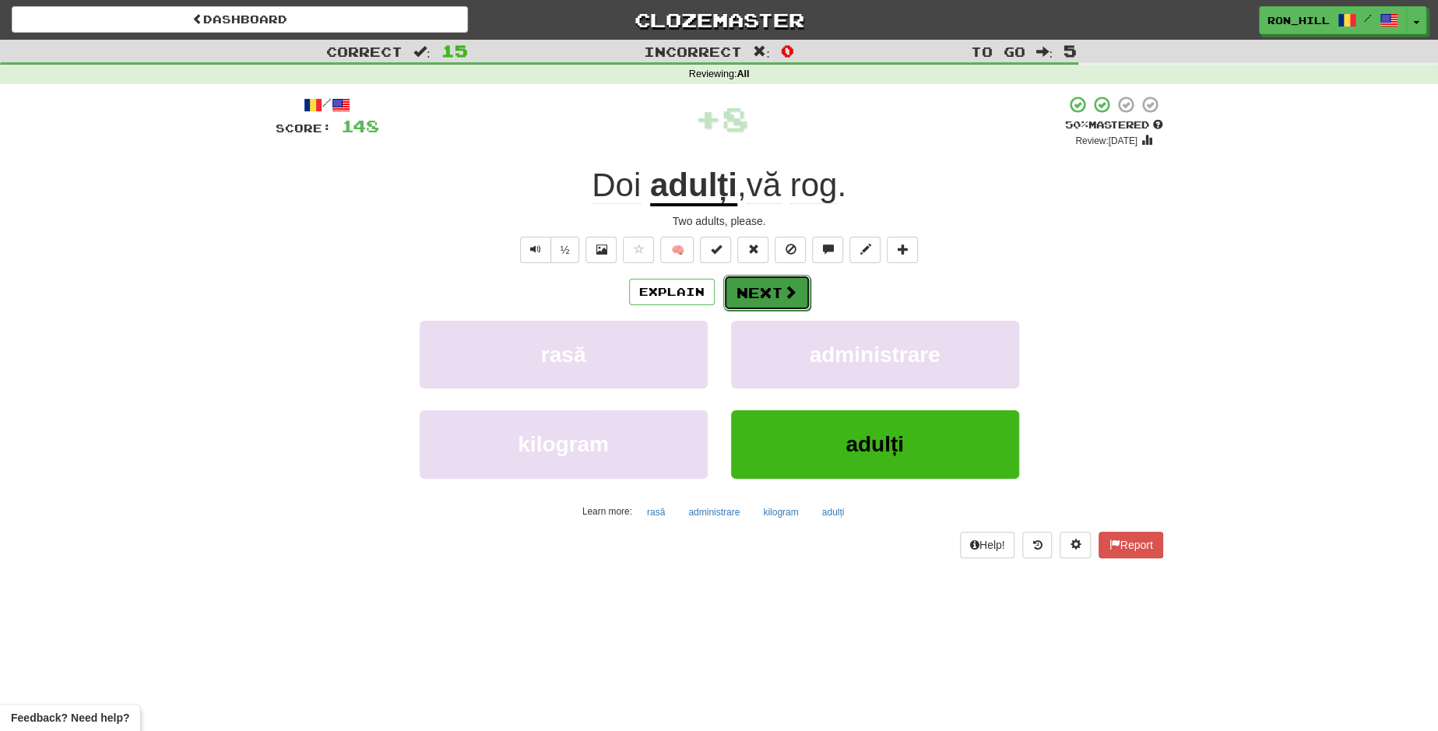
click at [771, 297] on button "Next" at bounding box center [766, 293] width 87 height 36
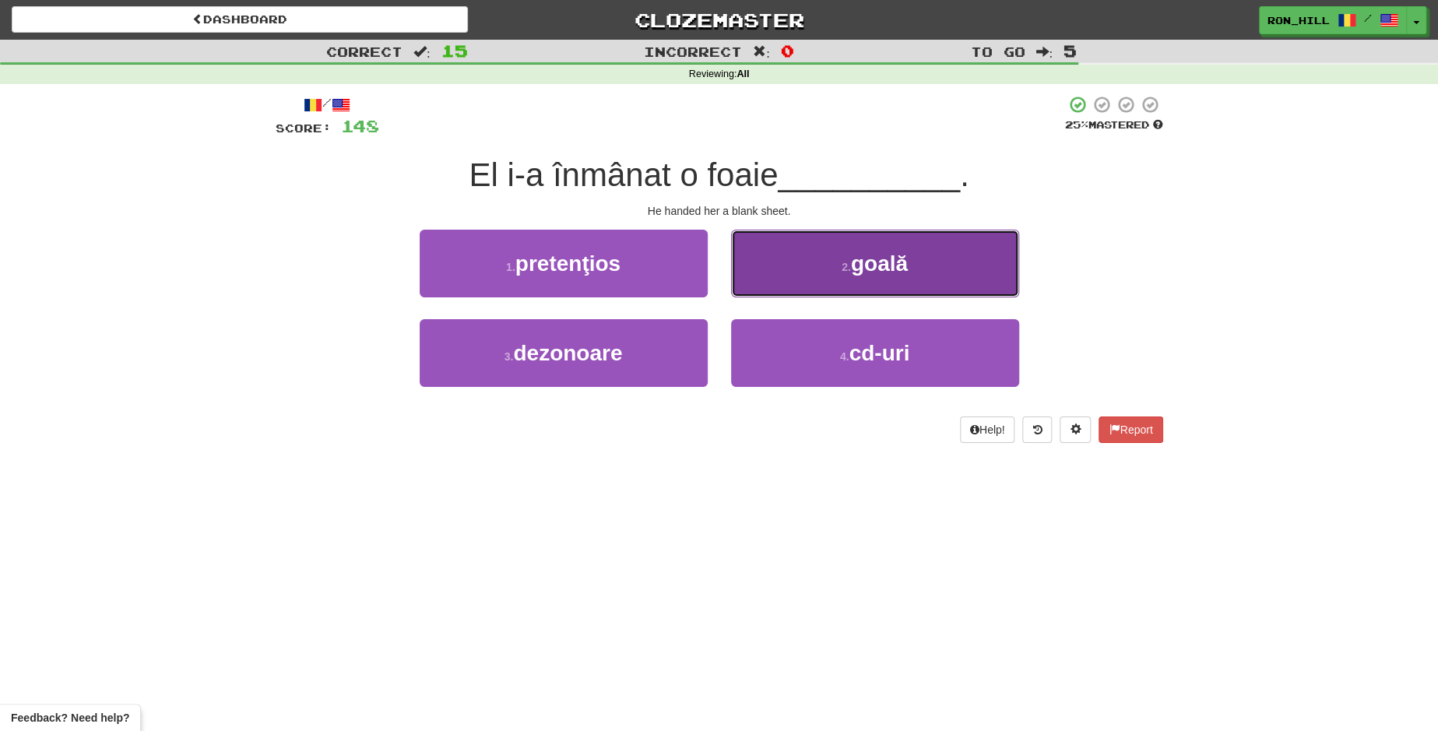
click at [785, 269] on button "2 . goală" at bounding box center [875, 264] width 288 height 68
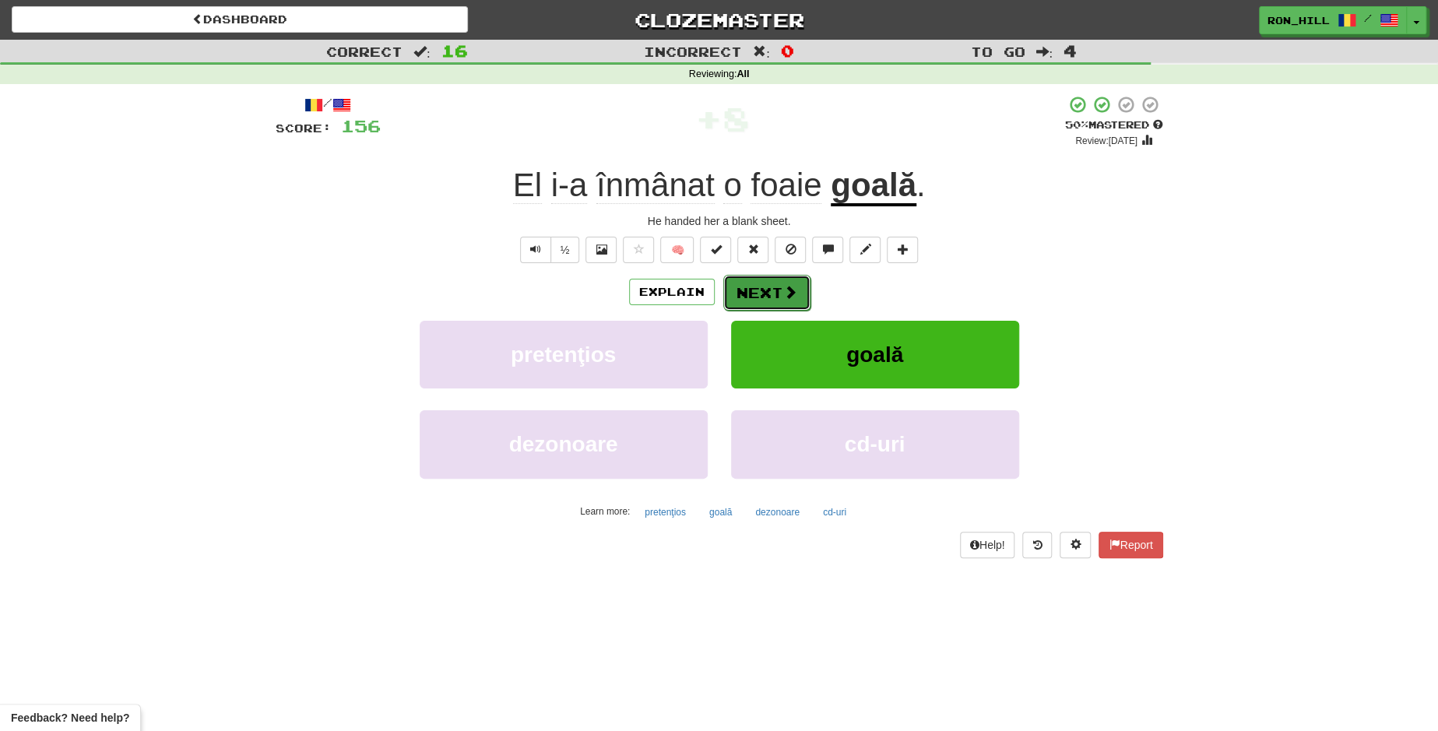
click at [778, 290] on button "Next" at bounding box center [766, 293] width 87 height 36
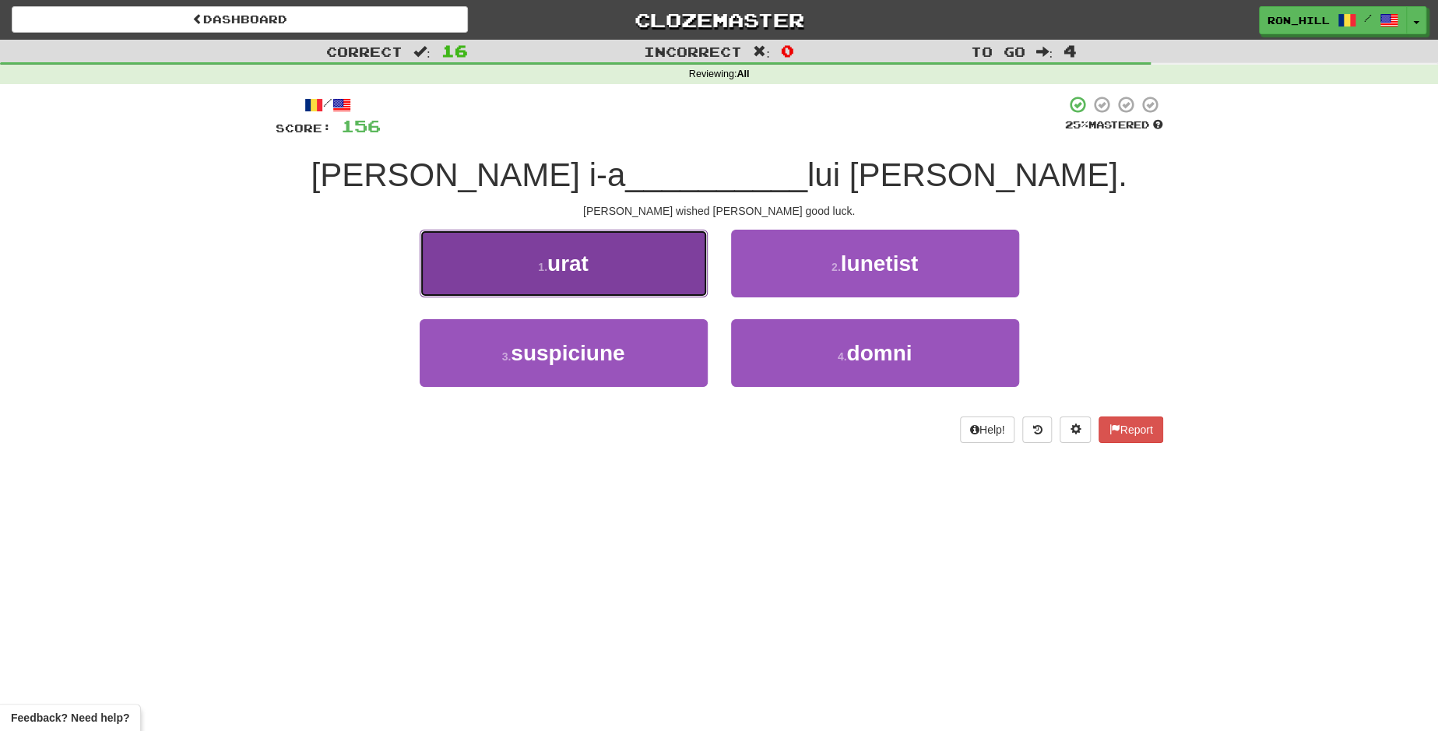
click at [670, 276] on button "1 . urat" at bounding box center [564, 264] width 288 height 68
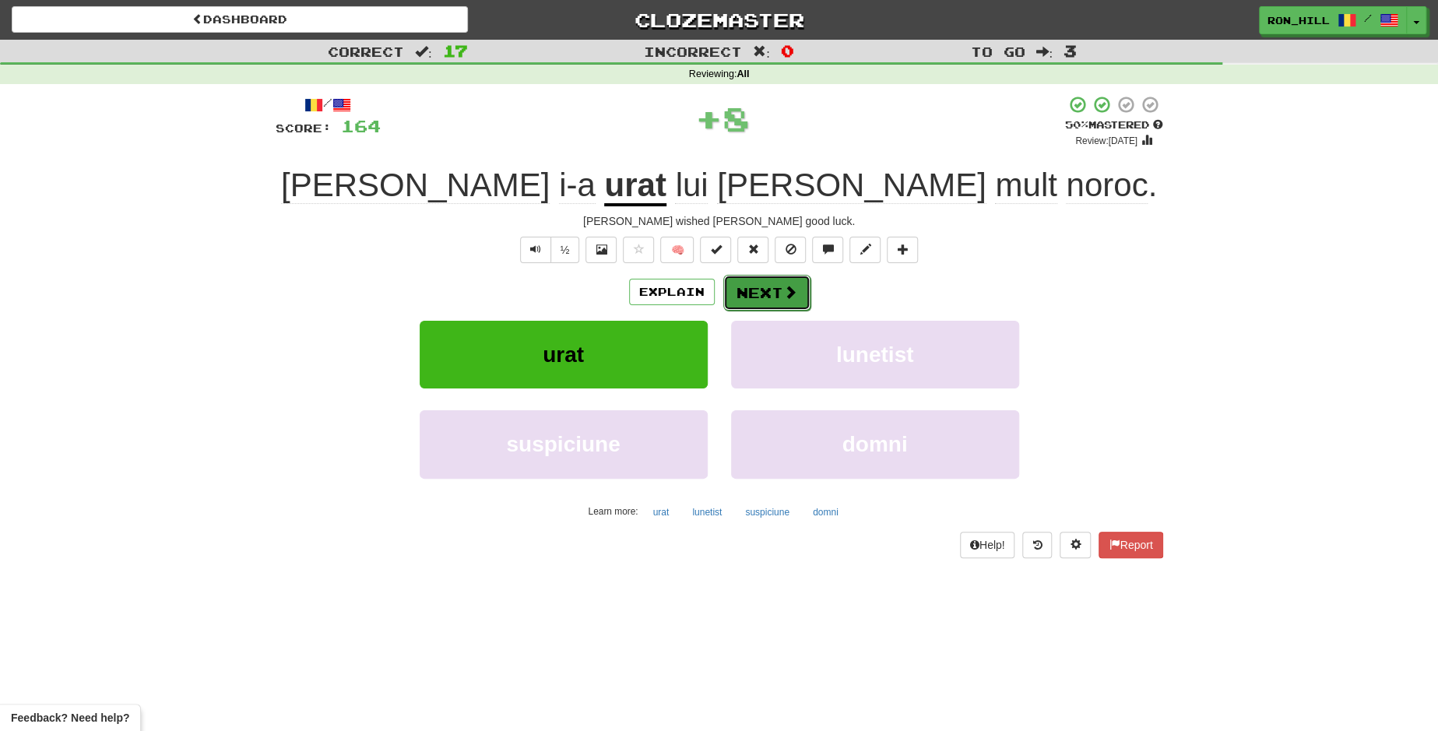
click at [764, 288] on button "Next" at bounding box center [766, 293] width 87 height 36
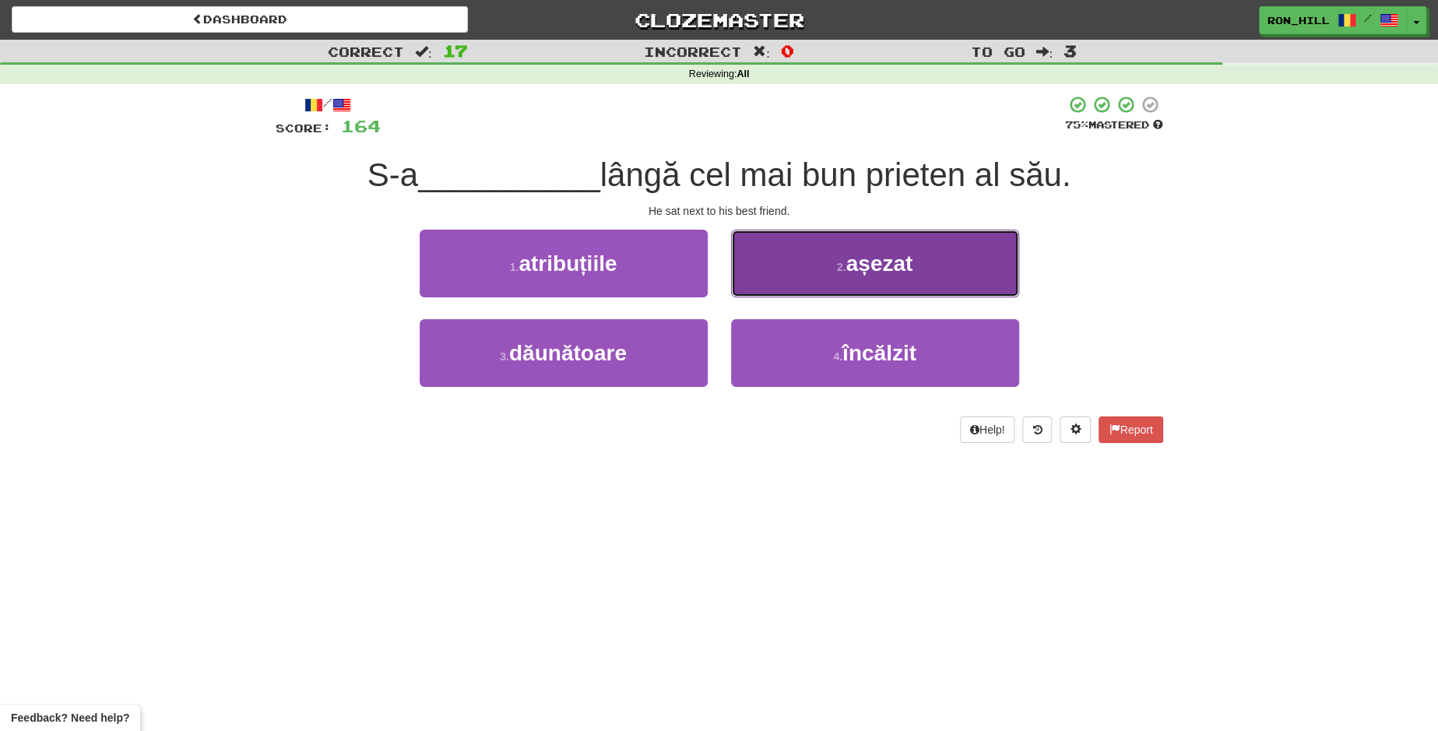
click at [828, 279] on button "2 . așezat" at bounding box center [875, 264] width 288 height 68
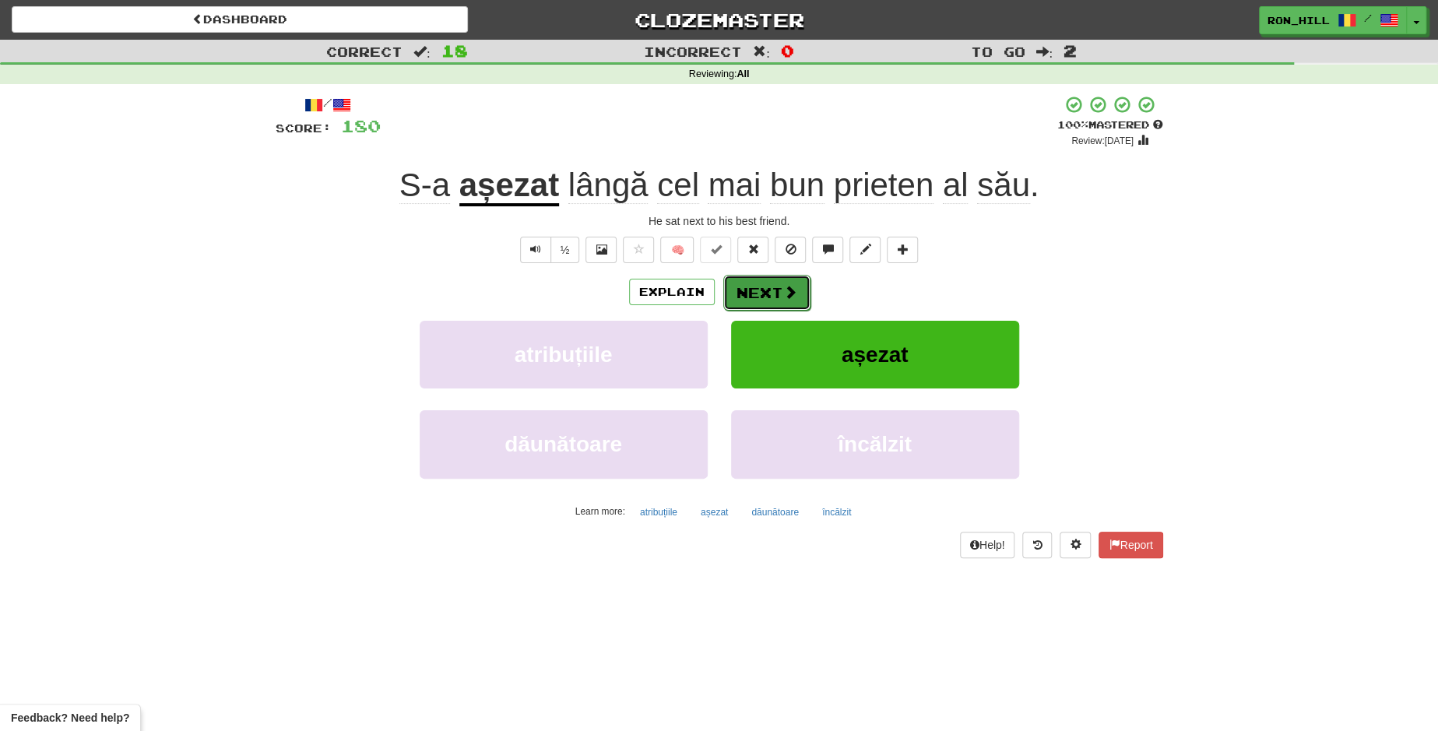
click at [789, 290] on span at bounding box center [790, 292] width 14 height 14
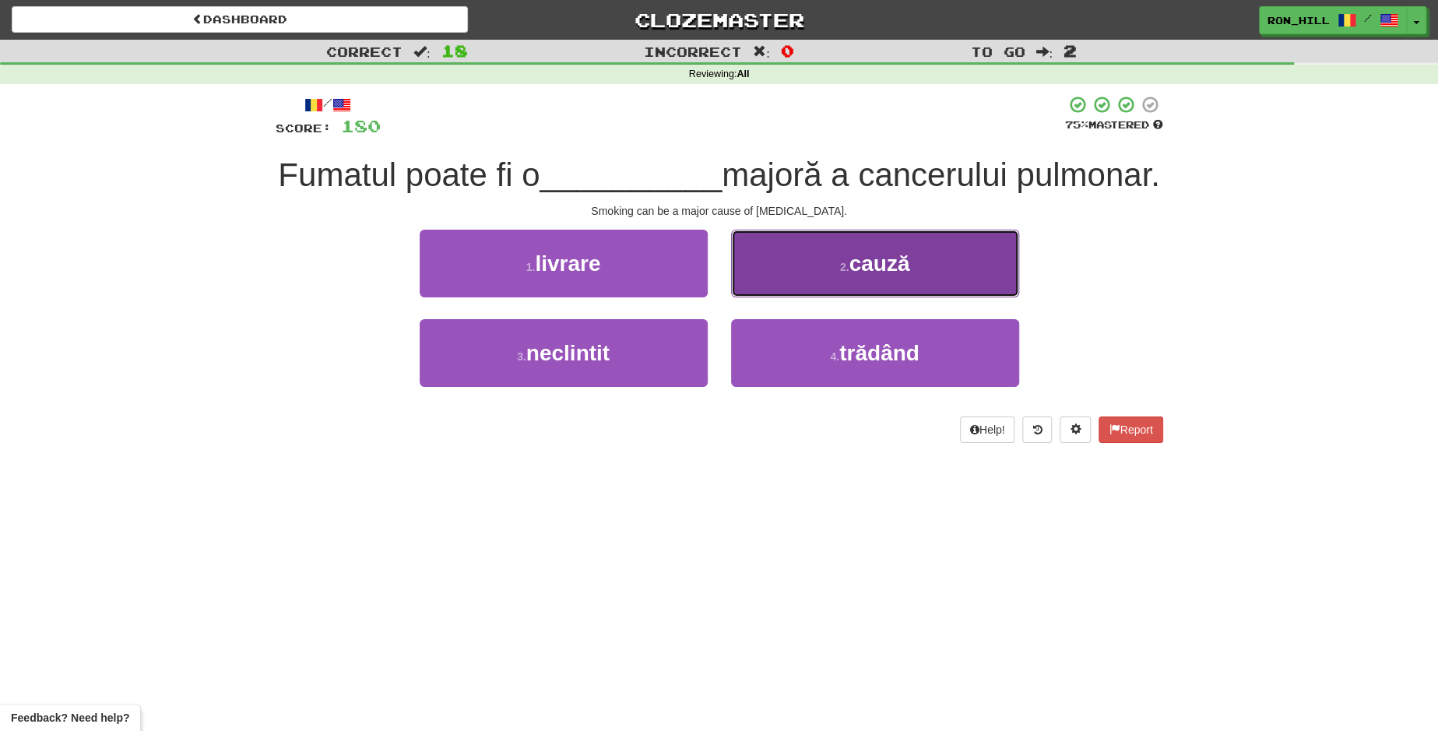
click at [866, 276] on span "cauză" at bounding box center [878, 263] width 61 height 24
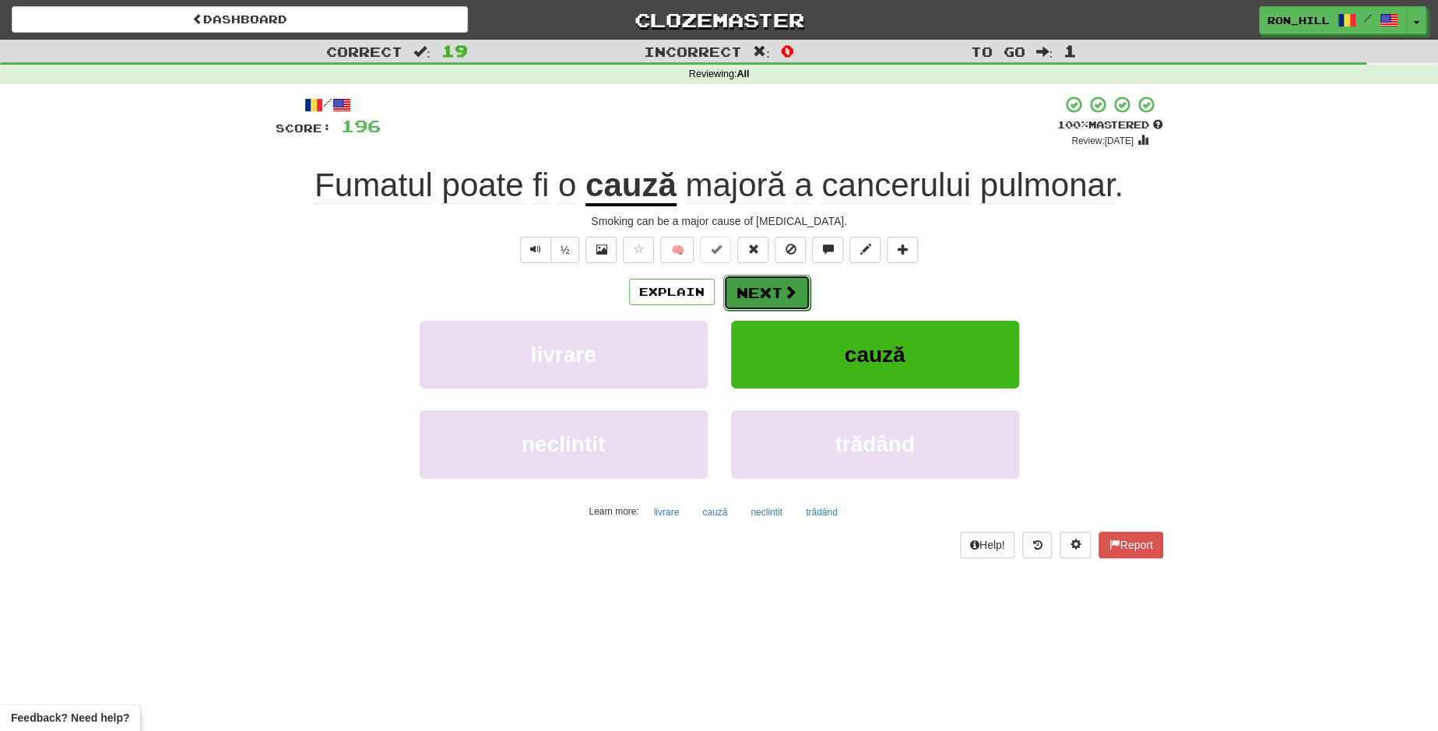
click at [778, 296] on button "Next" at bounding box center [766, 293] width 87 height 36
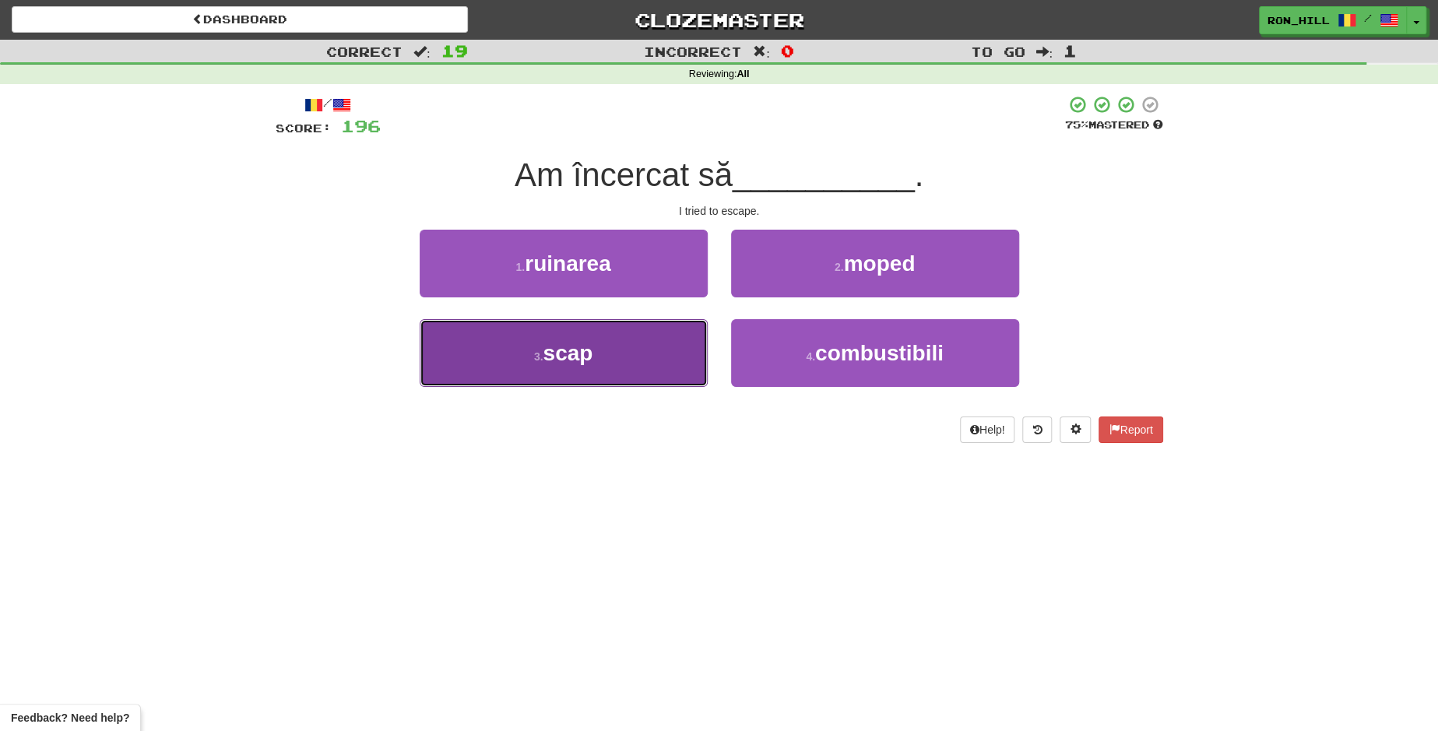
click at [655, 353] on button "3 . scap" at bounding box center [564, 353] width 288 height 68
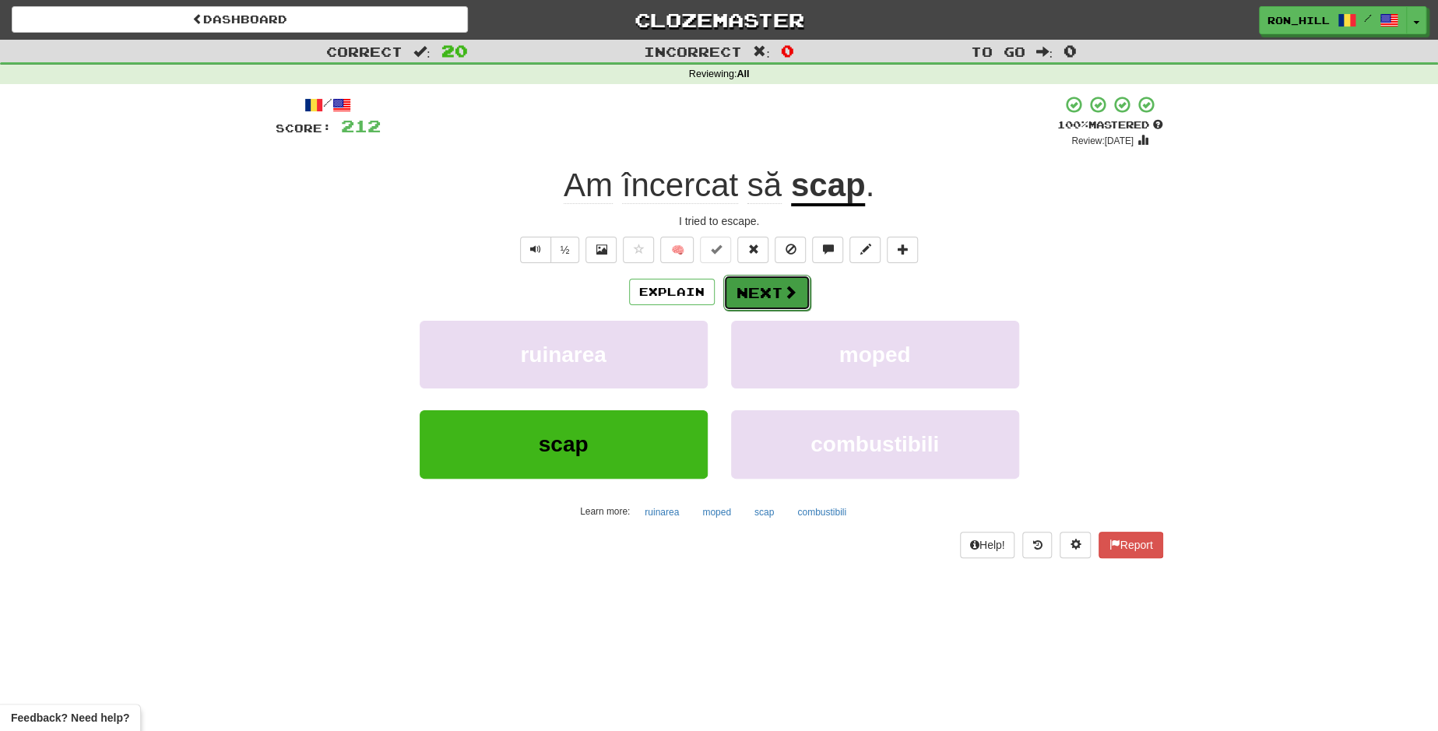
click at [757, 295] on button "Next" at bounding box center [766, 293] width 87 height 36
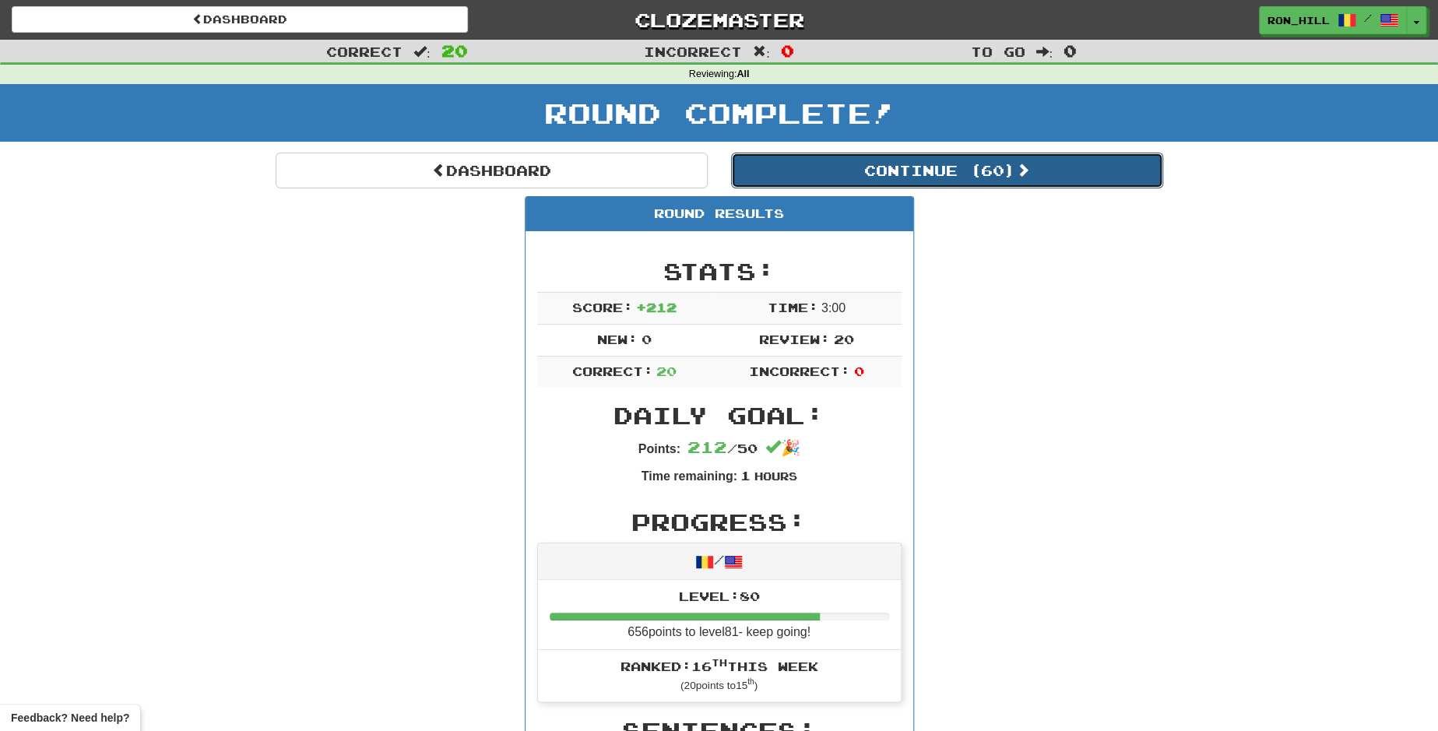
click at [802, 174] on button "Continue ( 60 )" at bounding box center [947, 171] width 432 height 36
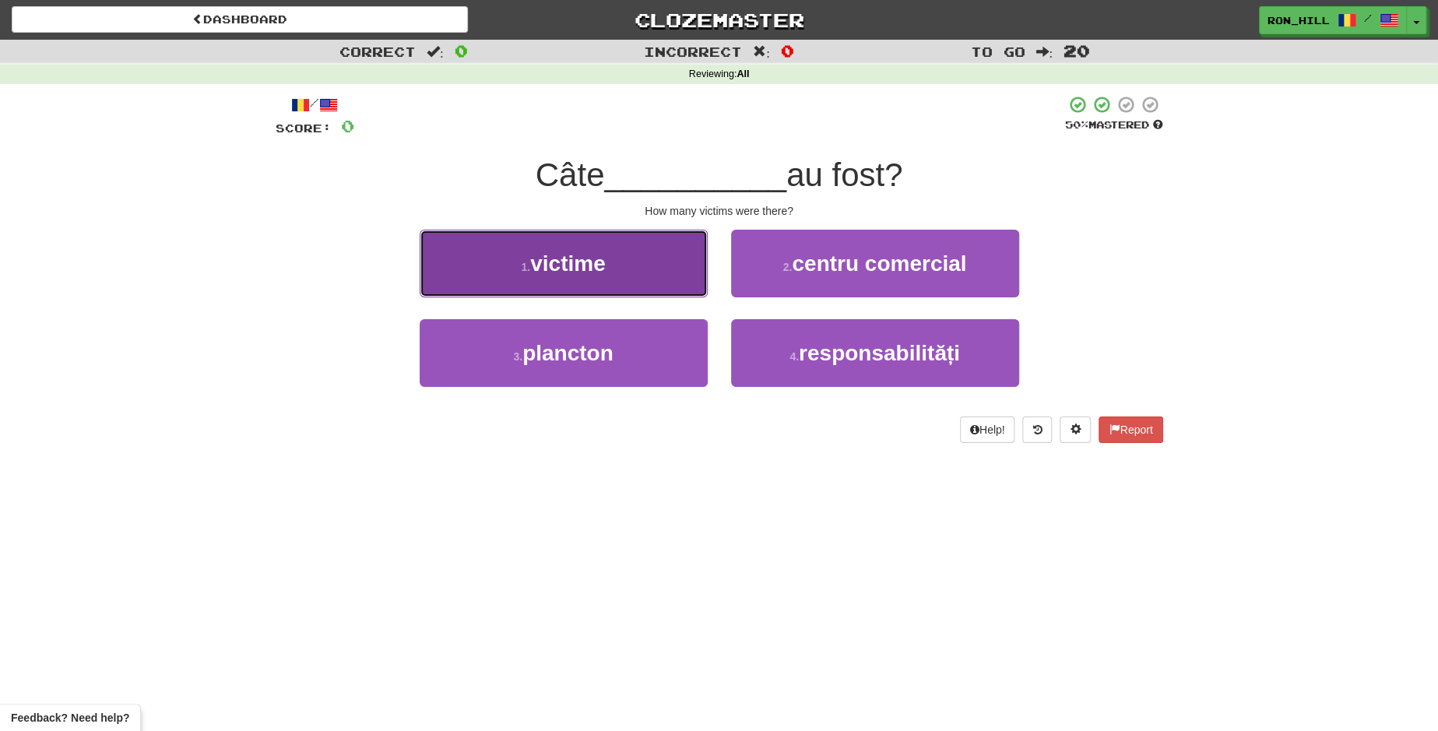
click at [638, 286] on button "1 . victime" at bounding box center [564, 264] width 288 height 68
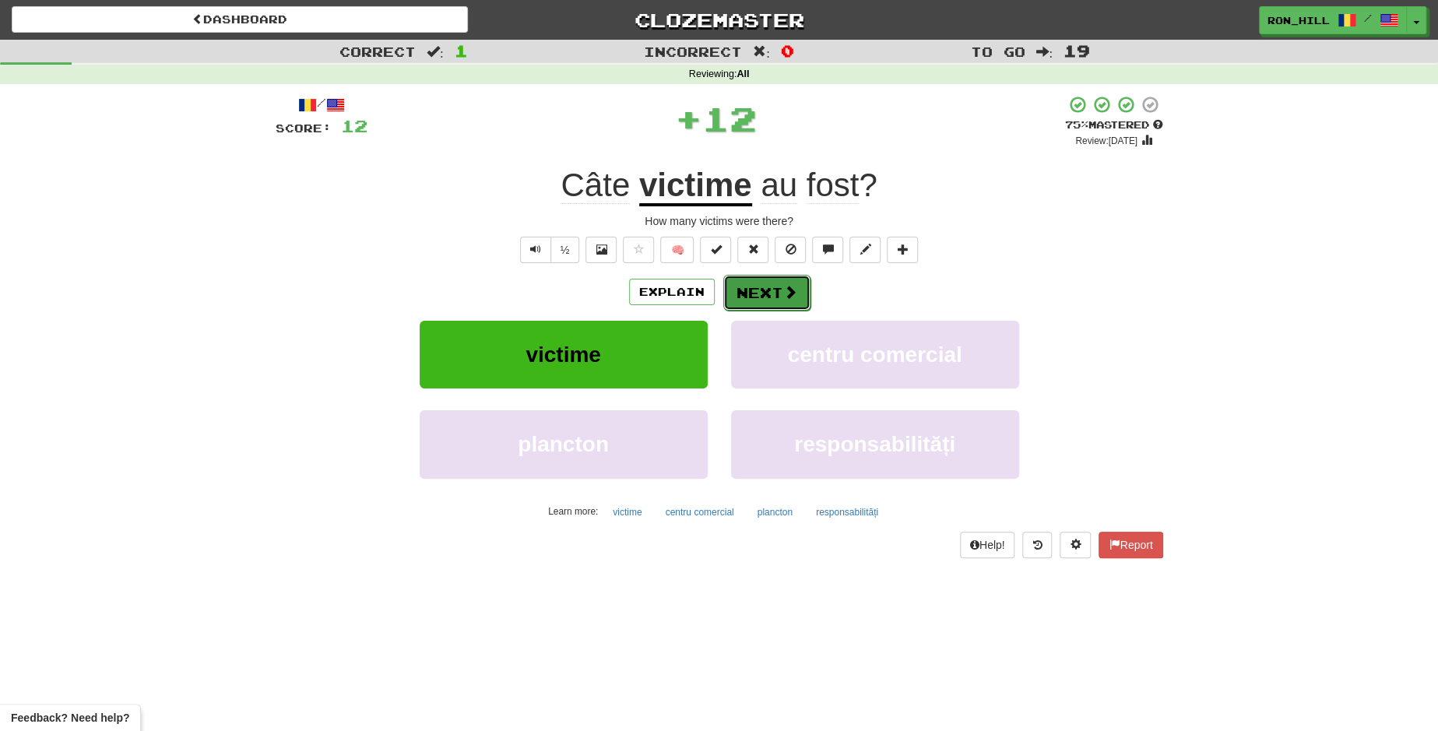
click at [757, 275] on button "Next" at bounding box center [766, 293] width 87 height 36
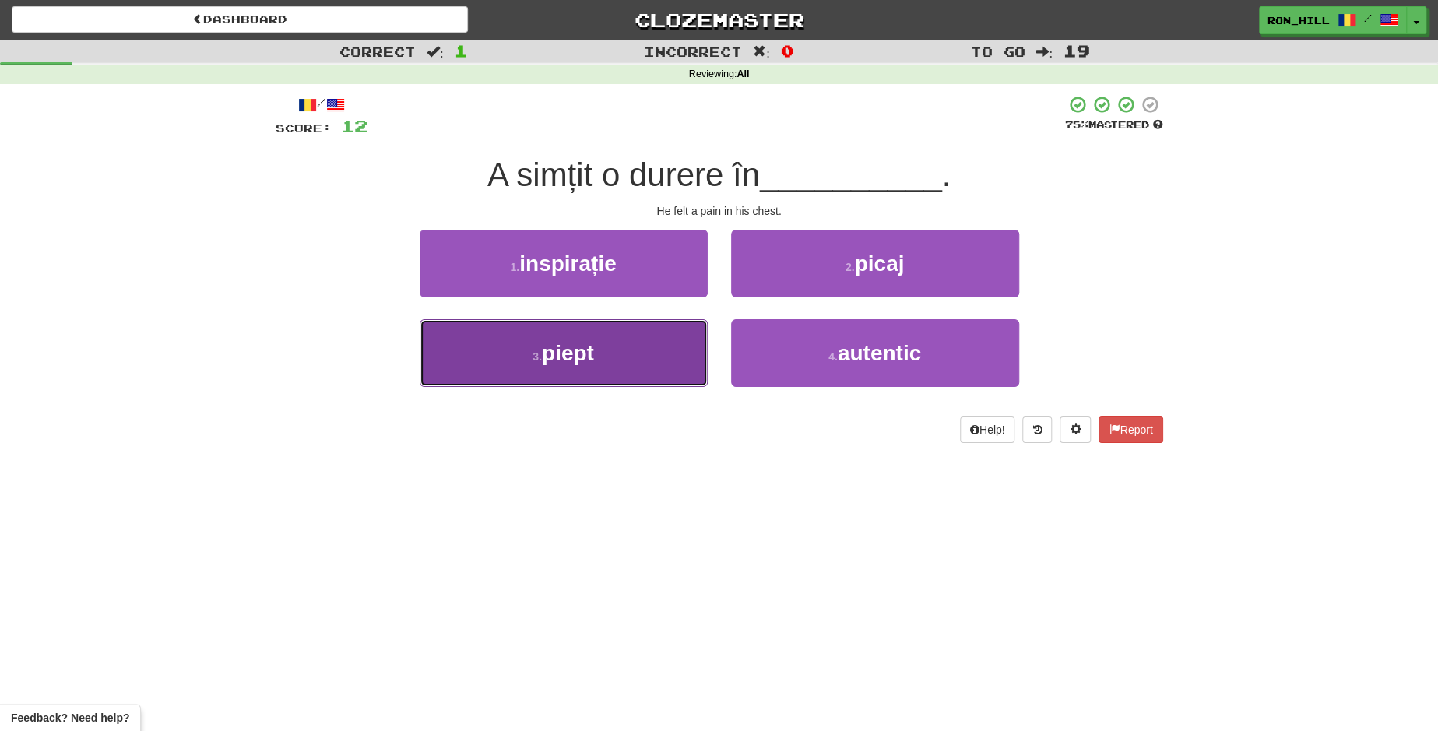
click at [694, 343] on button "3 . piept" at bounding box center [564, 353] width 288 height 68
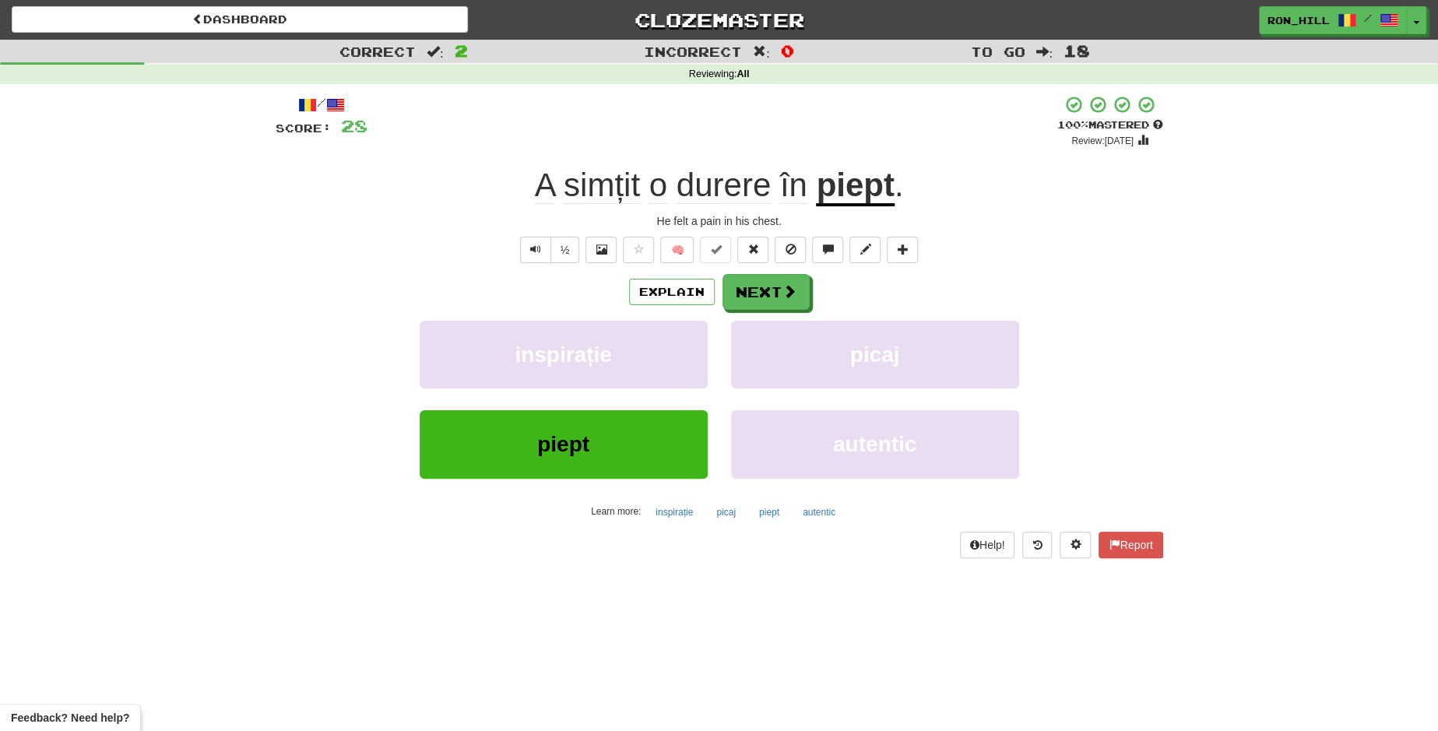
click at [847, 181] on u "piept" at bounding box center [855, 187] width 78 height 40
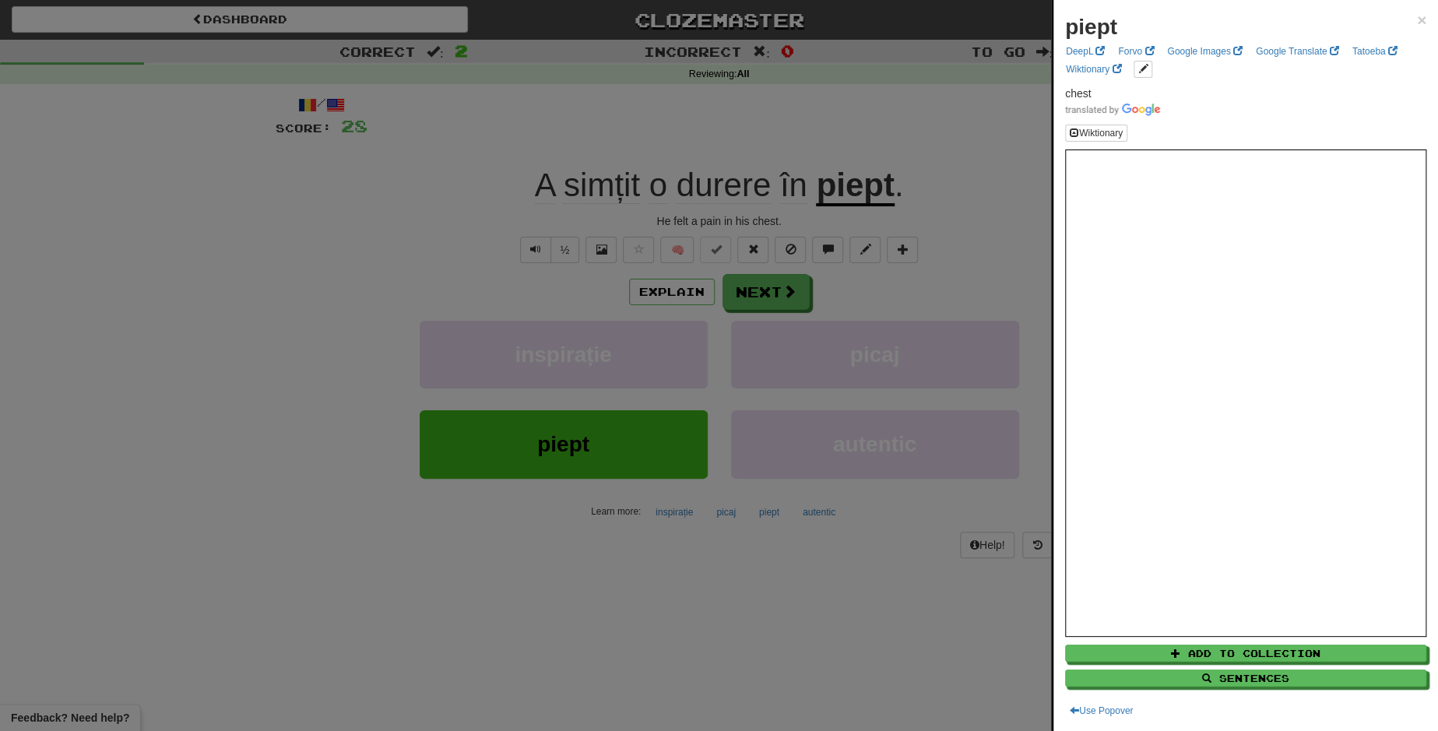
click at [764, 294] on div at bounding box center [719, 365] width 1438 height 731
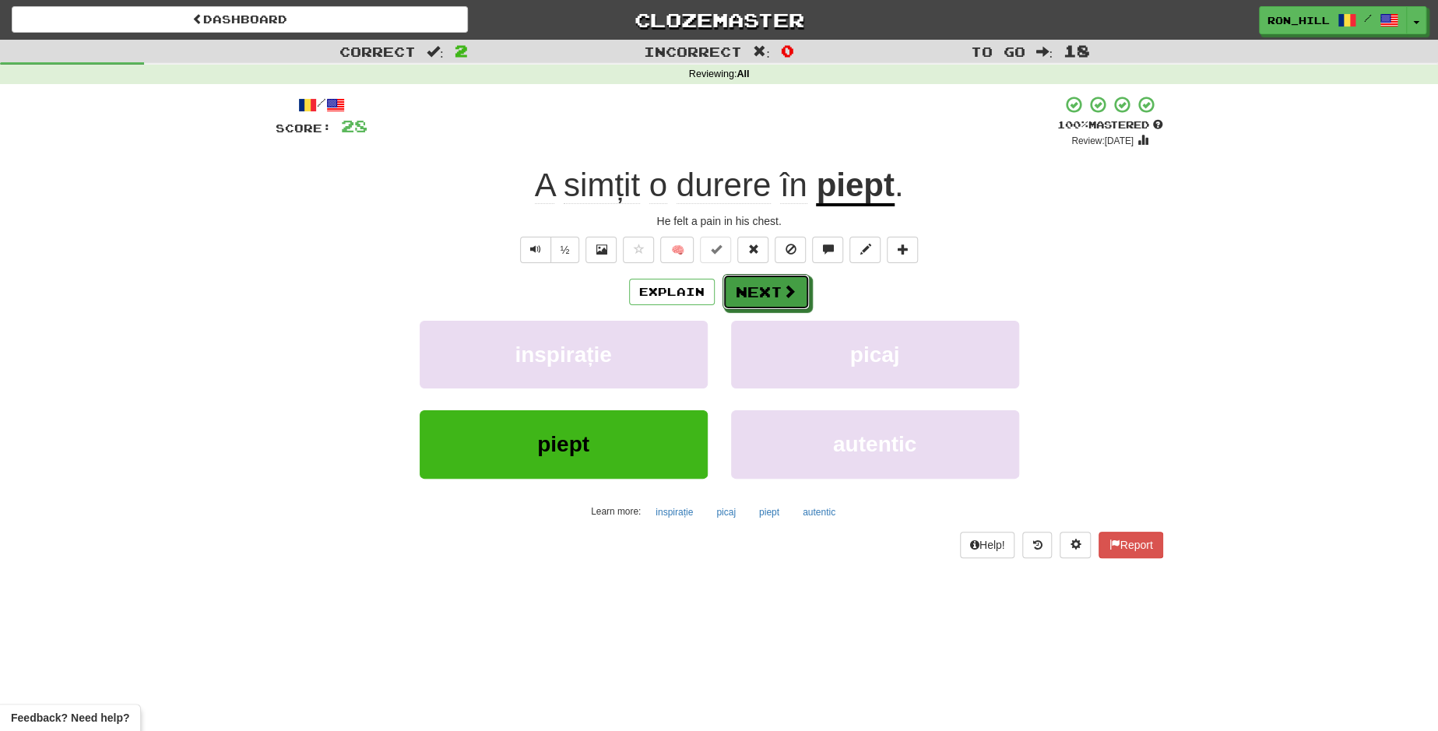
click at [764, 294] on button "Next" at bounding box center [765, 292] width 87 height 36
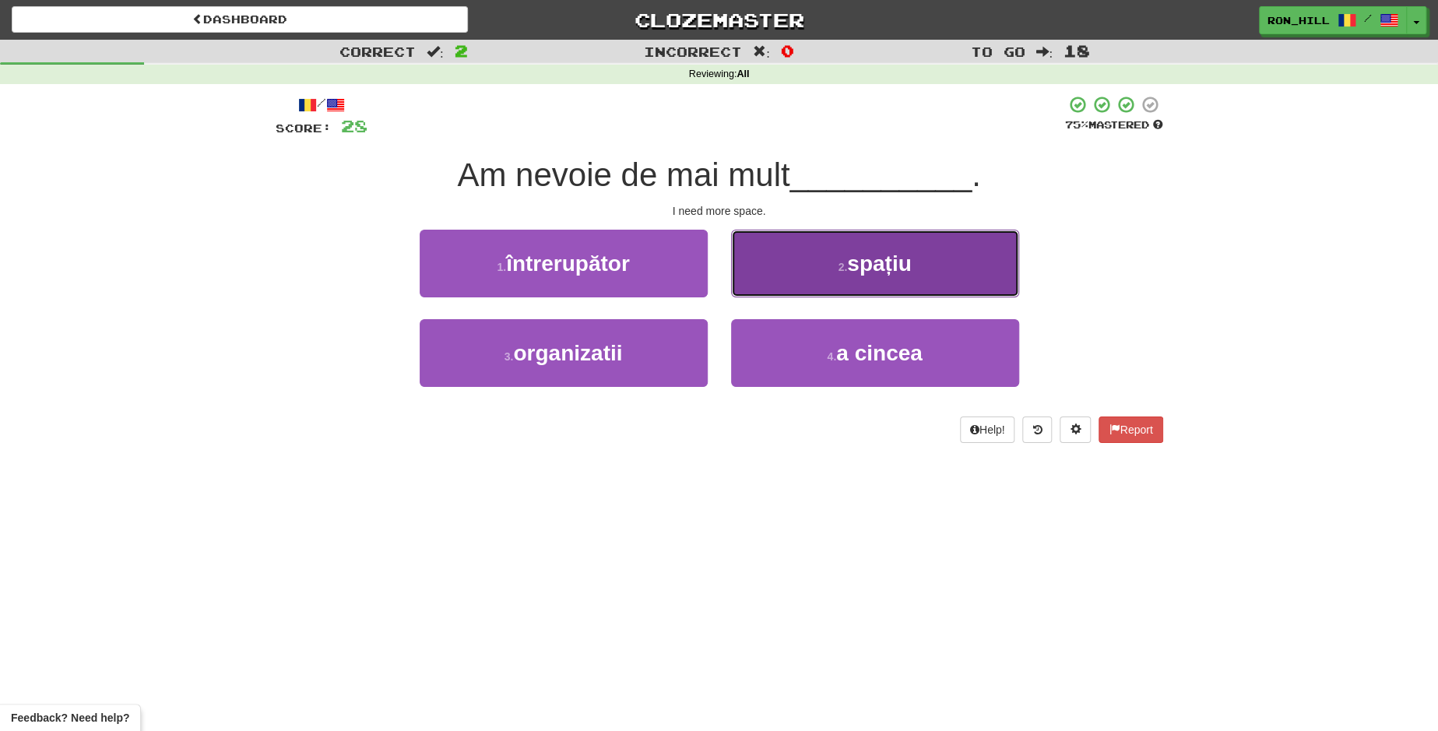
click at [858, 262] on span "spațiu" at bounding box center [879, 263] width 64 height 24
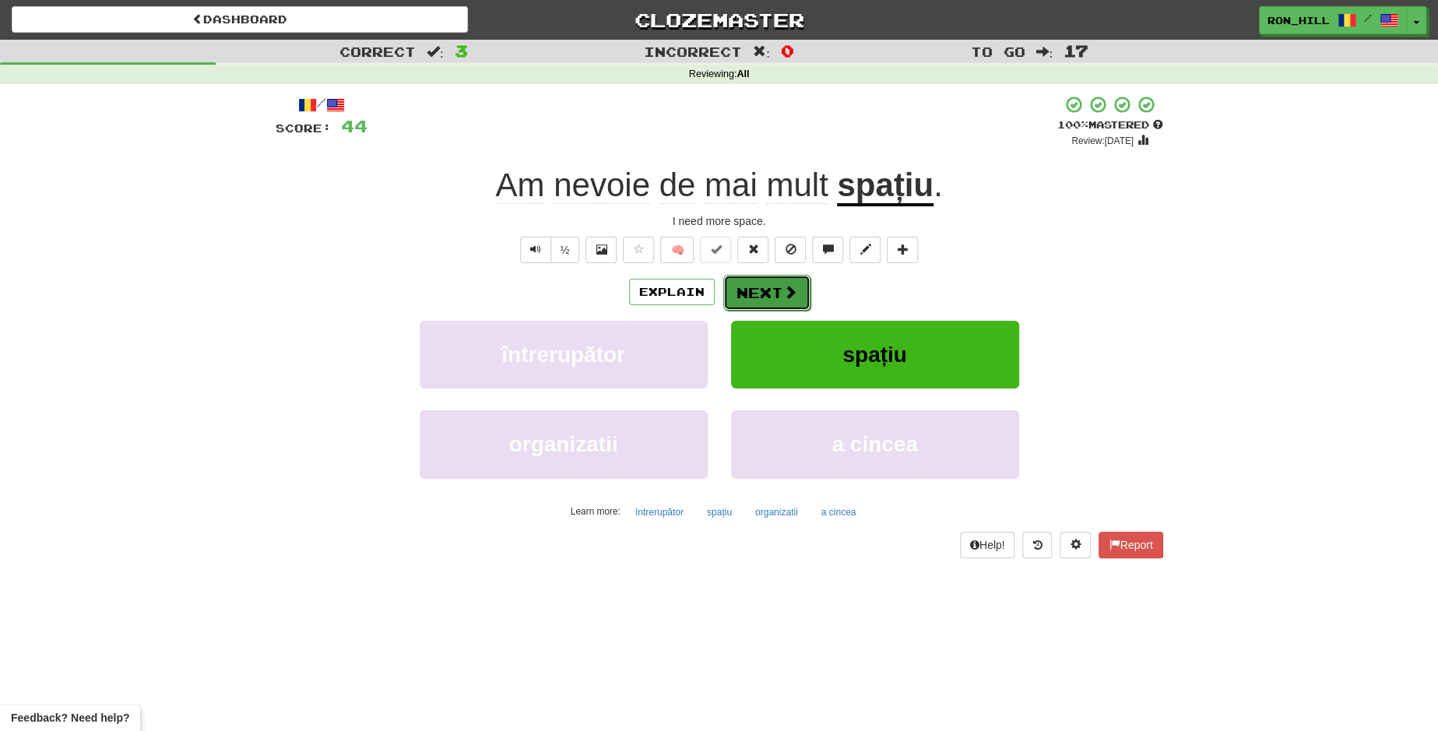
click at [777, 280] on button "Next" at bounding box center [766, 293] width 87 height 36
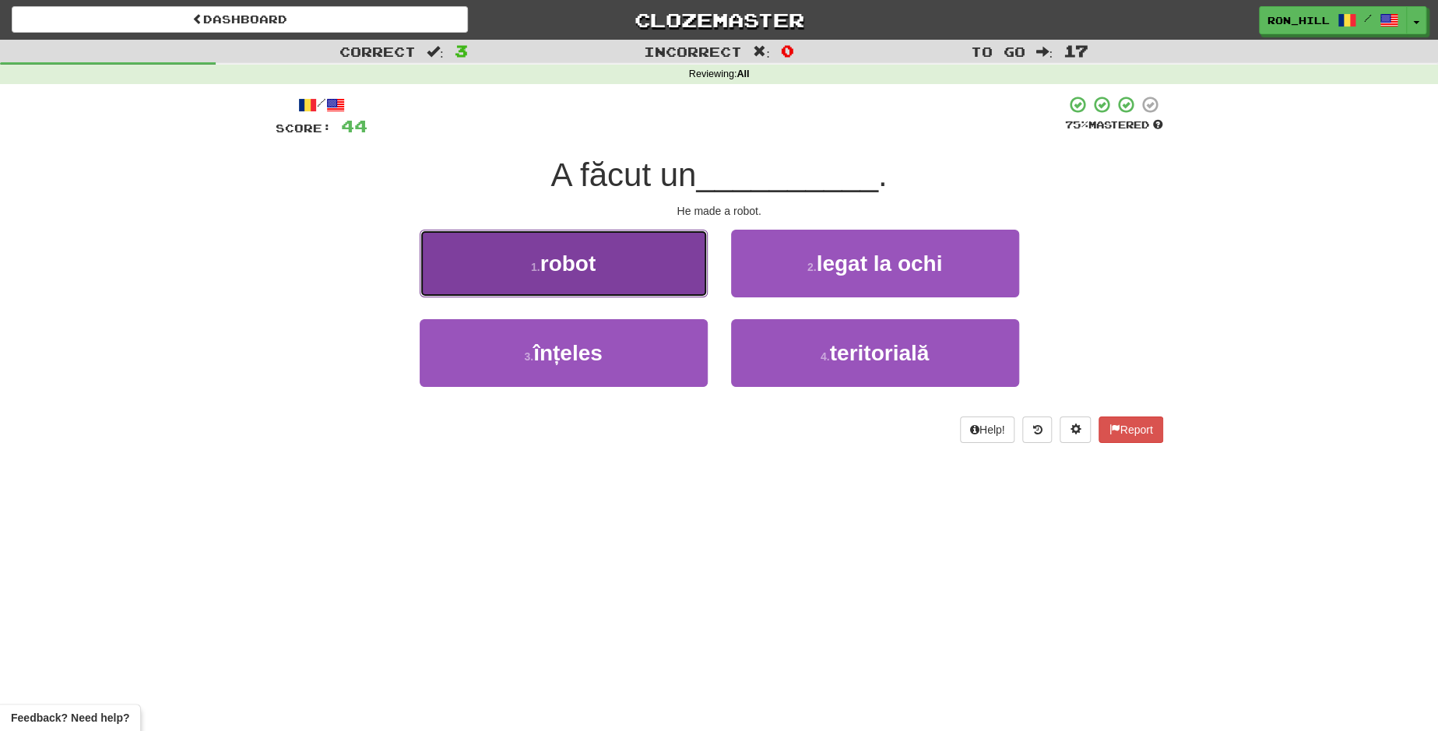
click at [622, 259] on button "1 . robot" at bounding box center [564, 264] width 288 height 68
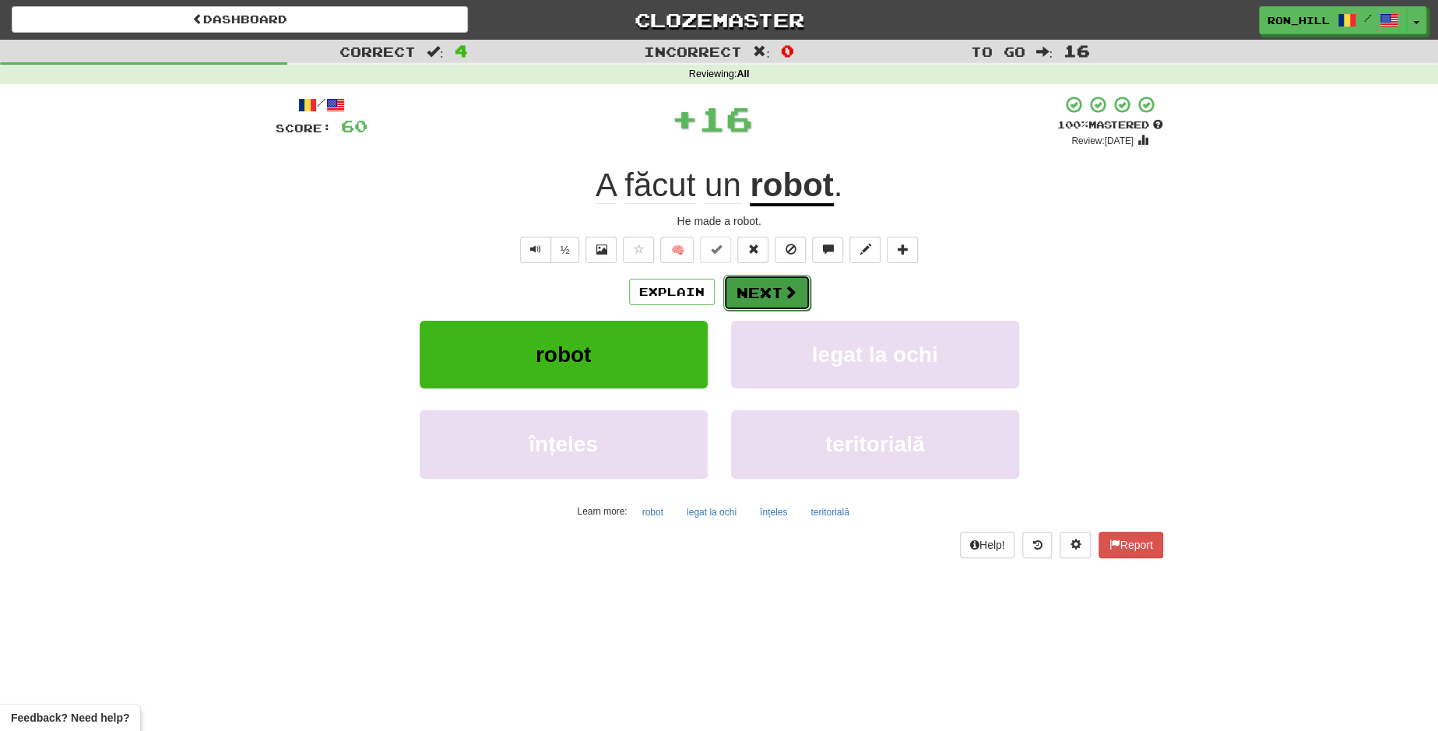
click at [753, 283] on button "Next" at bounding box center [766, 293] width 87 height 36
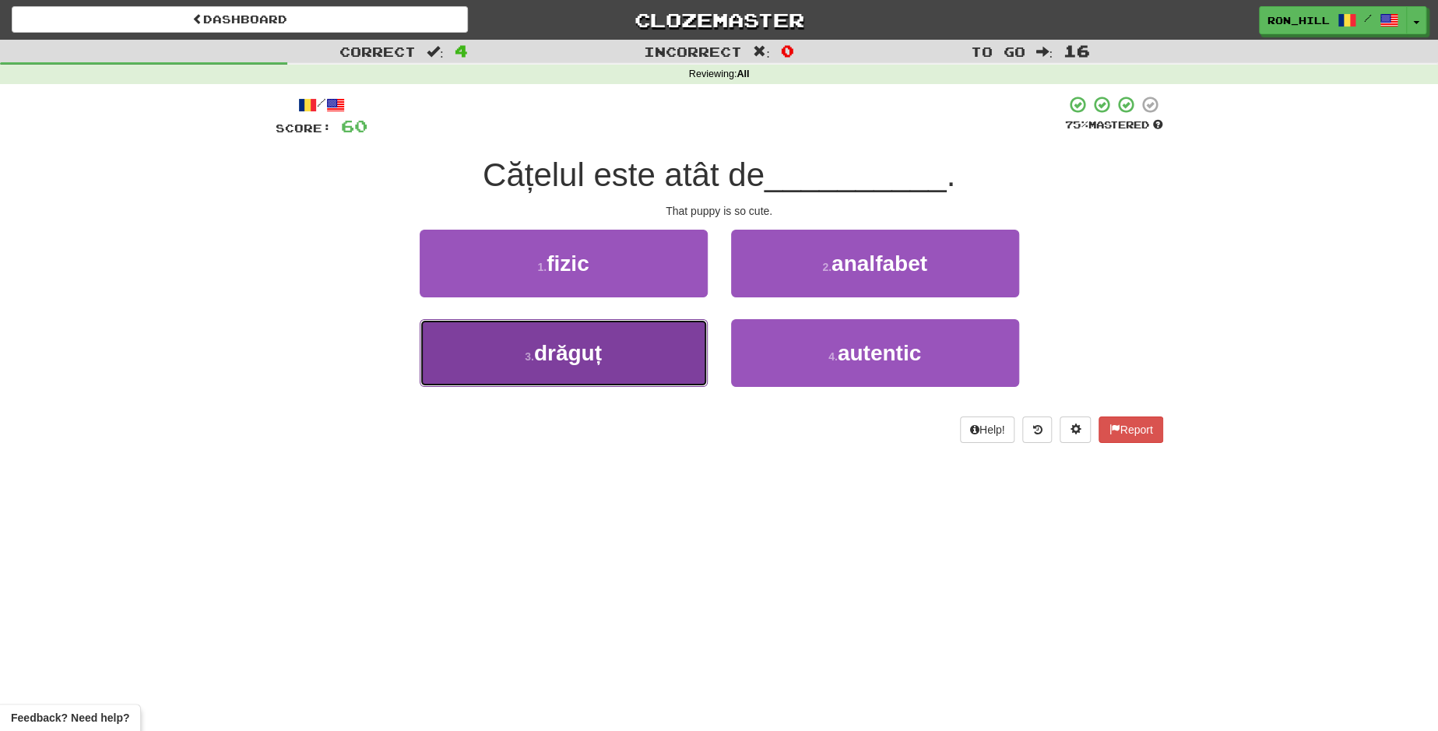
click at [651, 363] on button "3 . drăguț" at bounding box center [564, 353] width 288 height 68
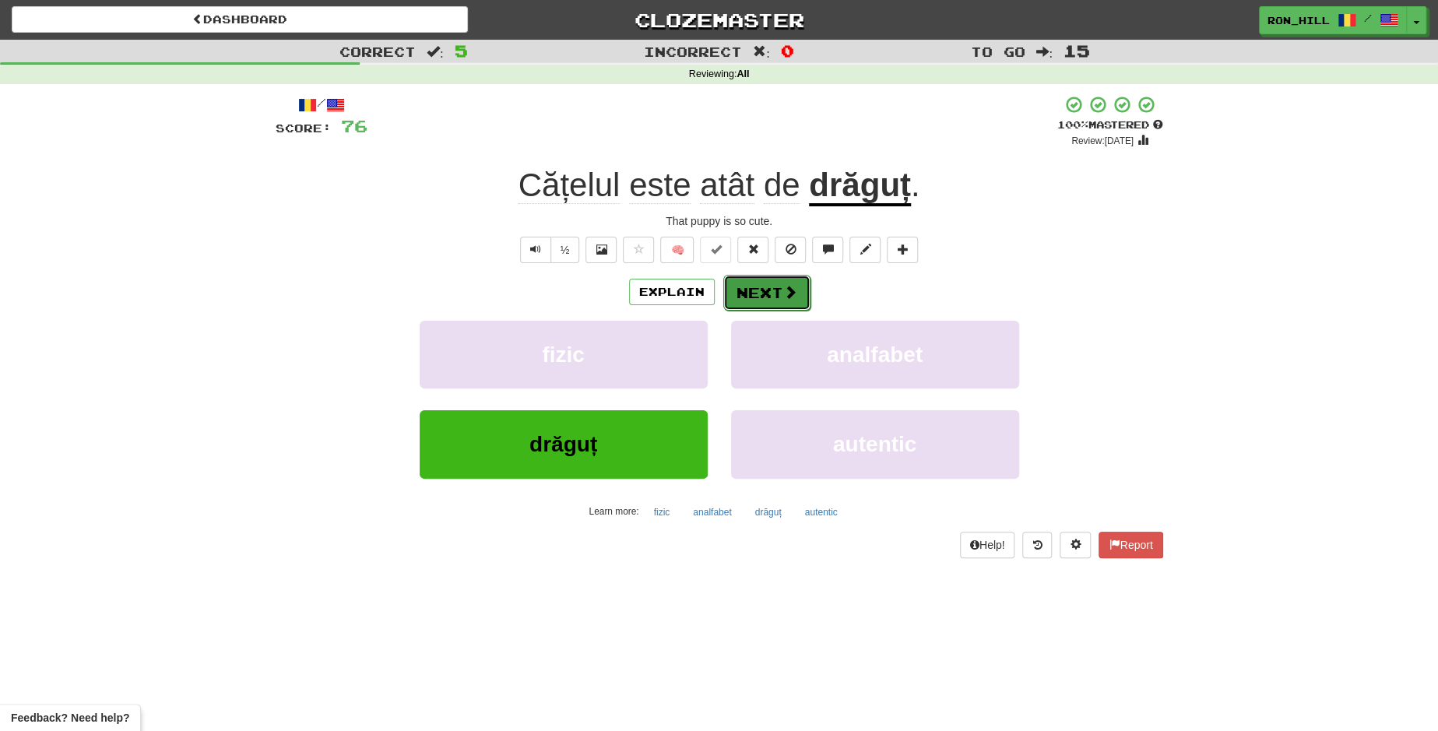
click at [756, 287] on button "Next" at bounding box center [766, 293] width 87 height 36
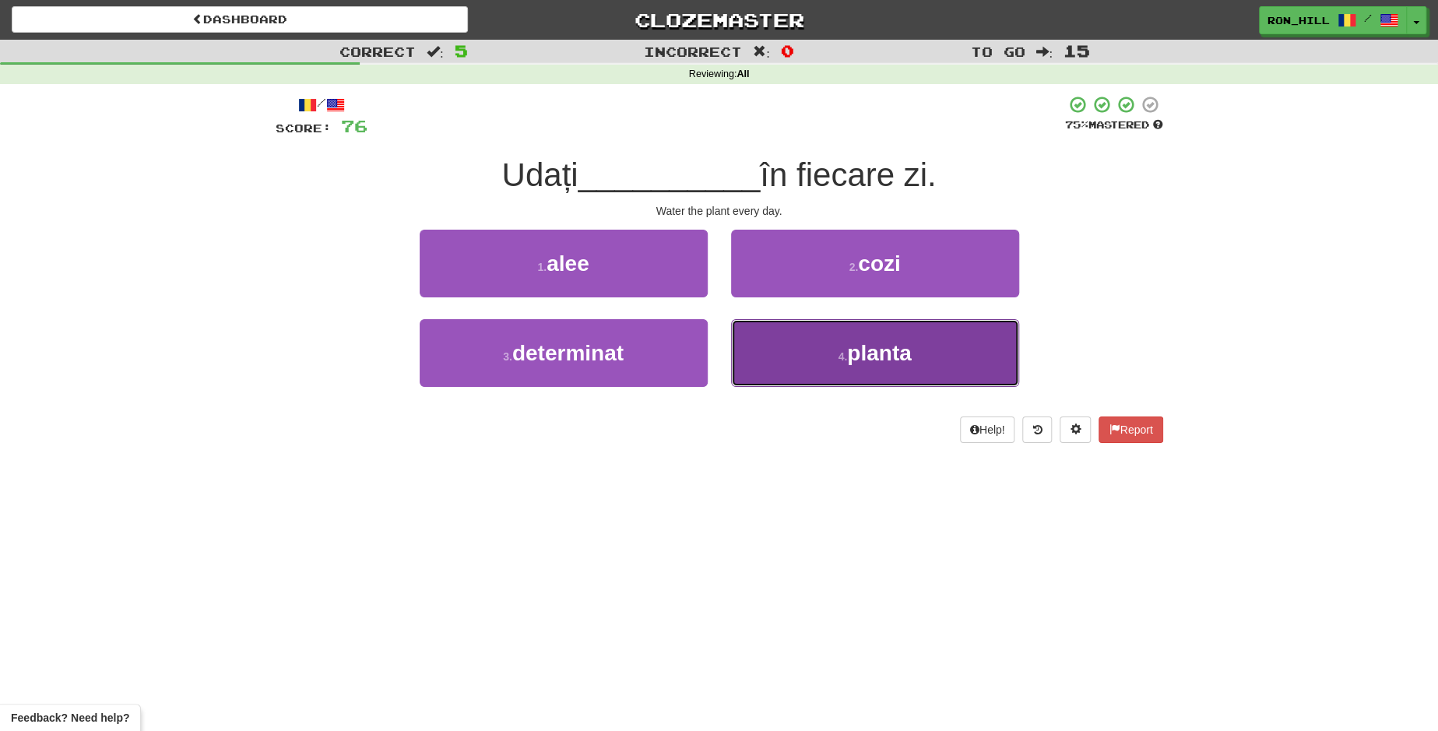
click at [825, 347] on button "4 . planta" at bounding box center [875, 353] width 288 height 68
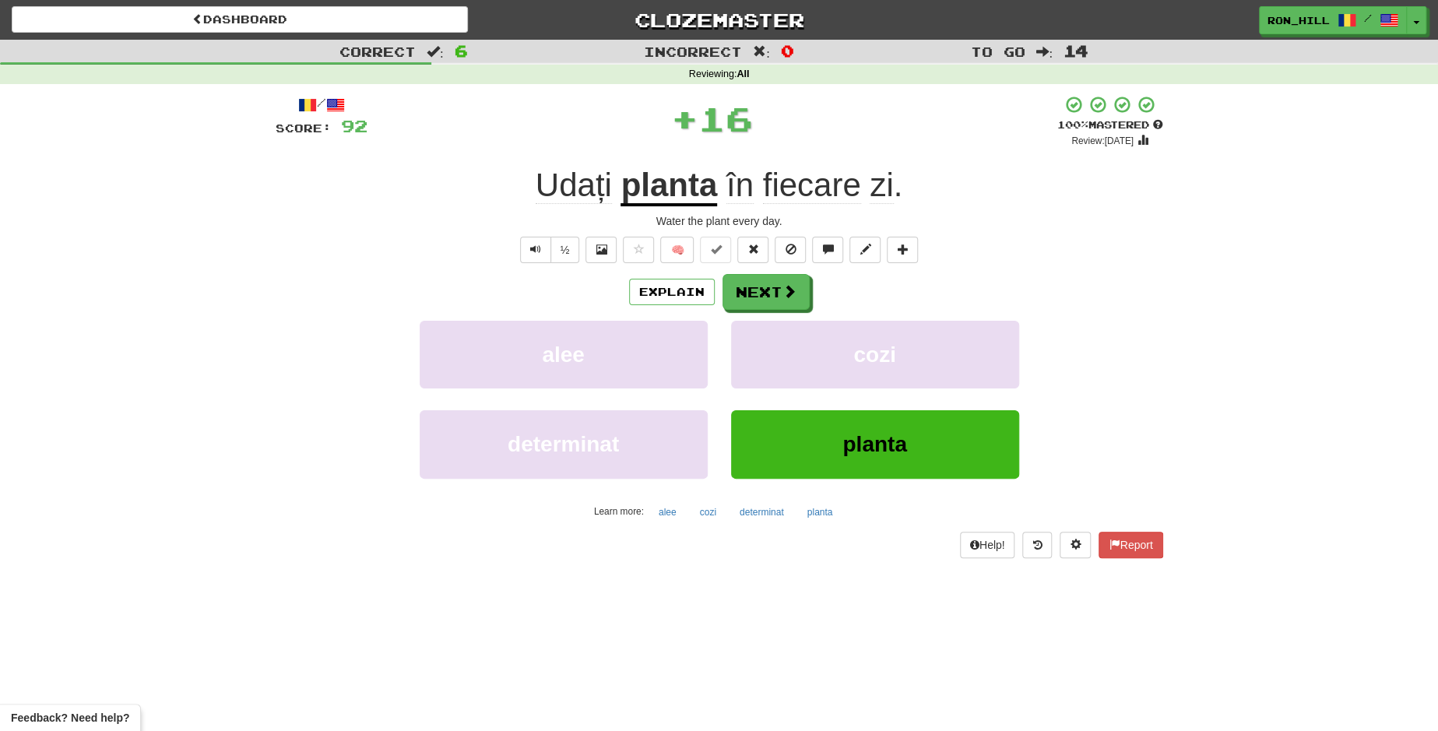
click at [574, 191] on span "Udați" at bounding box center [573, 185] width 76 height 37
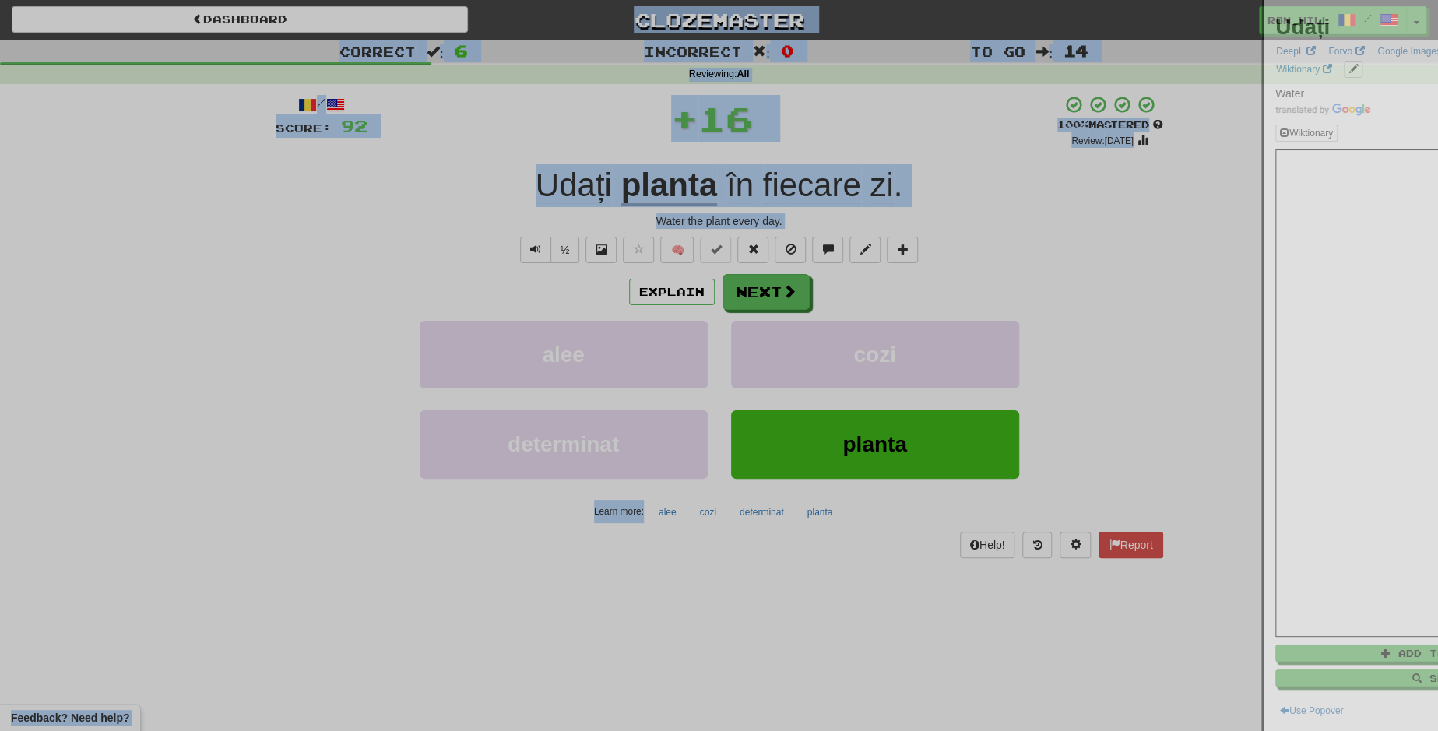
click at [574, 191] on div at bounding box center [719, 365] width 1438 height 731
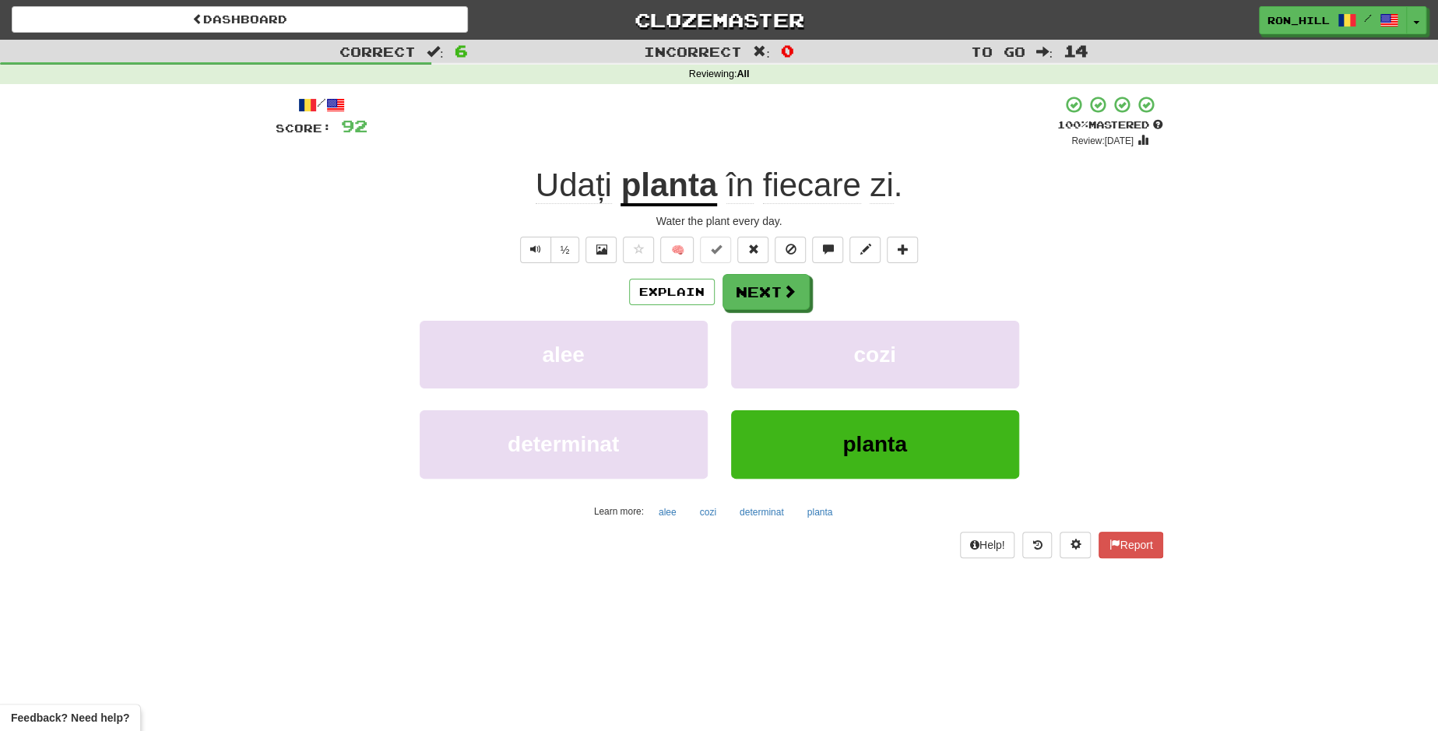
click at [574, 191] on span "Udați" at bounding box center [573, 185] width 76 height 37
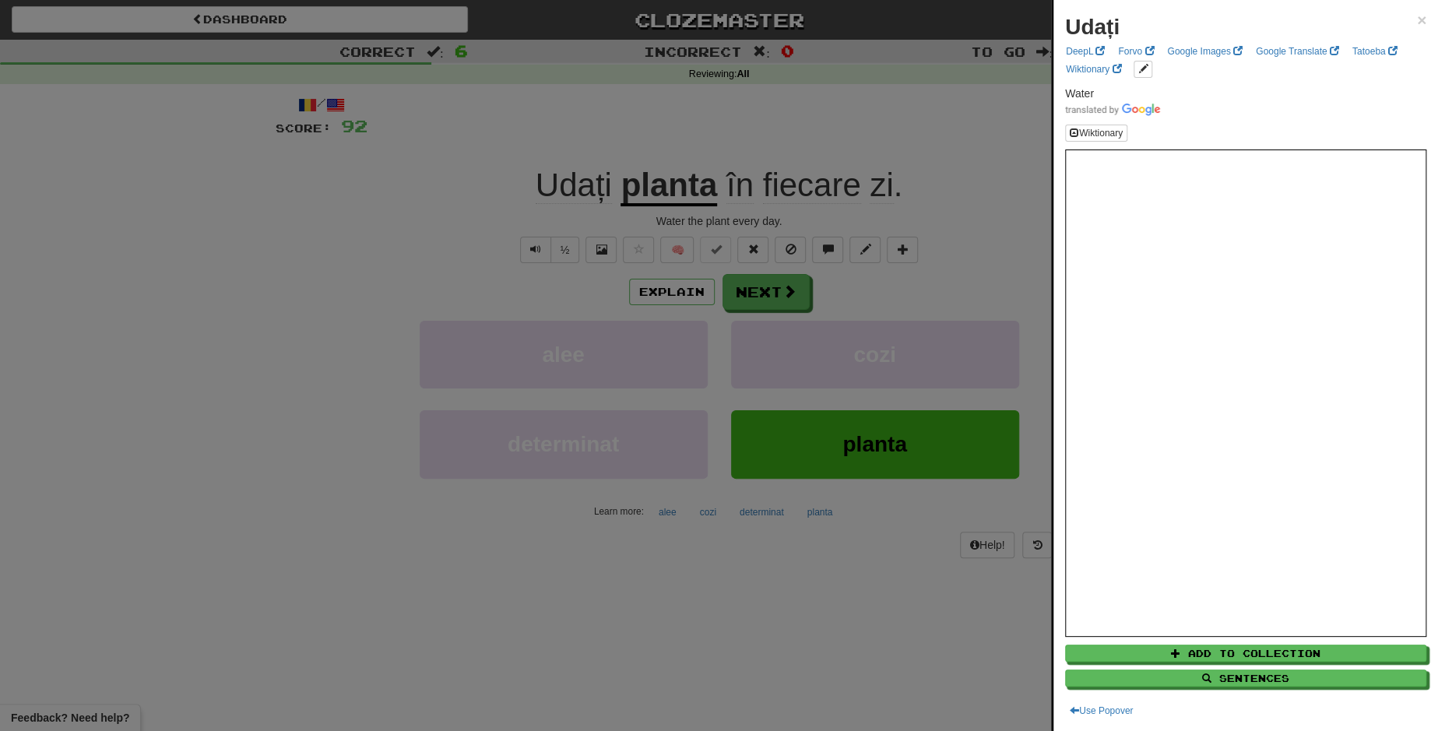
click at [771, 286] on div at bounding box center [719, 365] width 1438 height 731
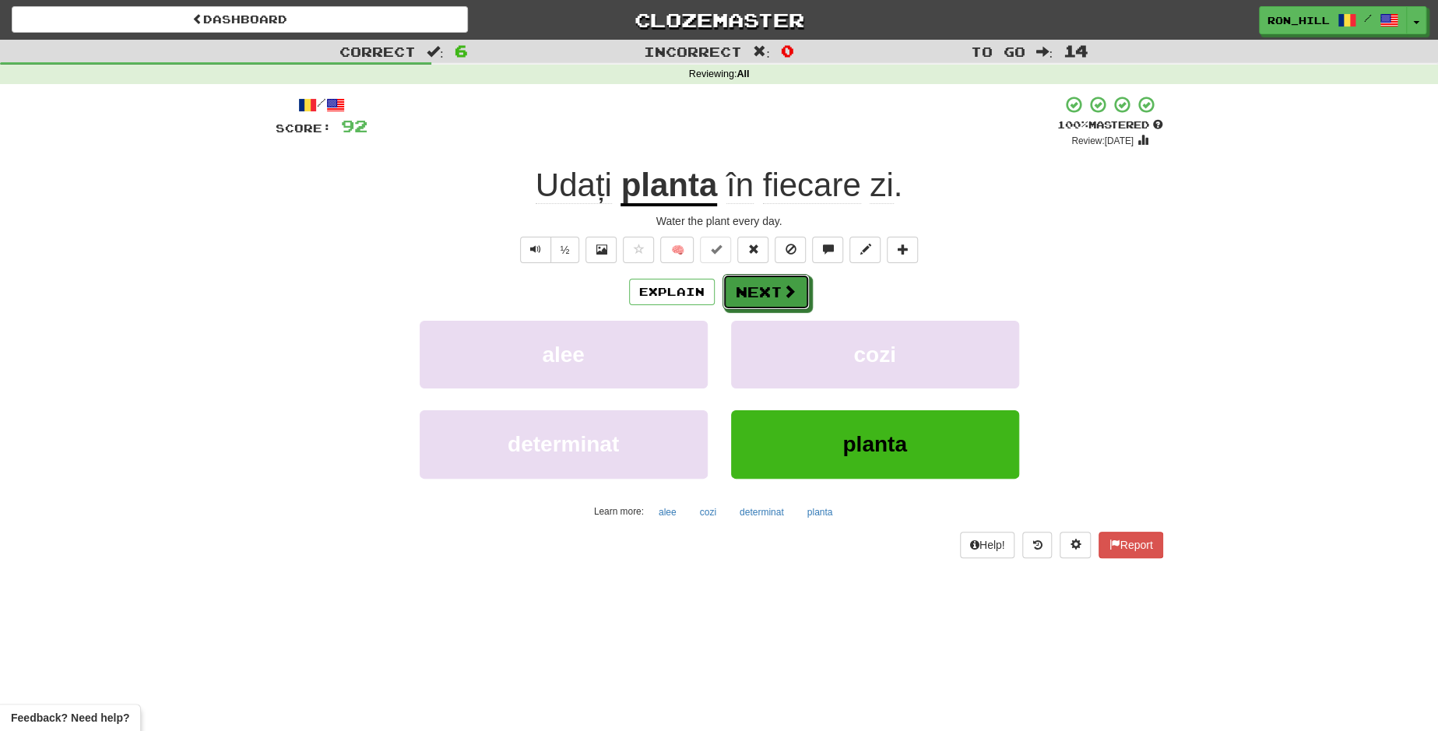
click at [771, 286] on button "Next" at bounding box center [765, 292] width 87 height 36
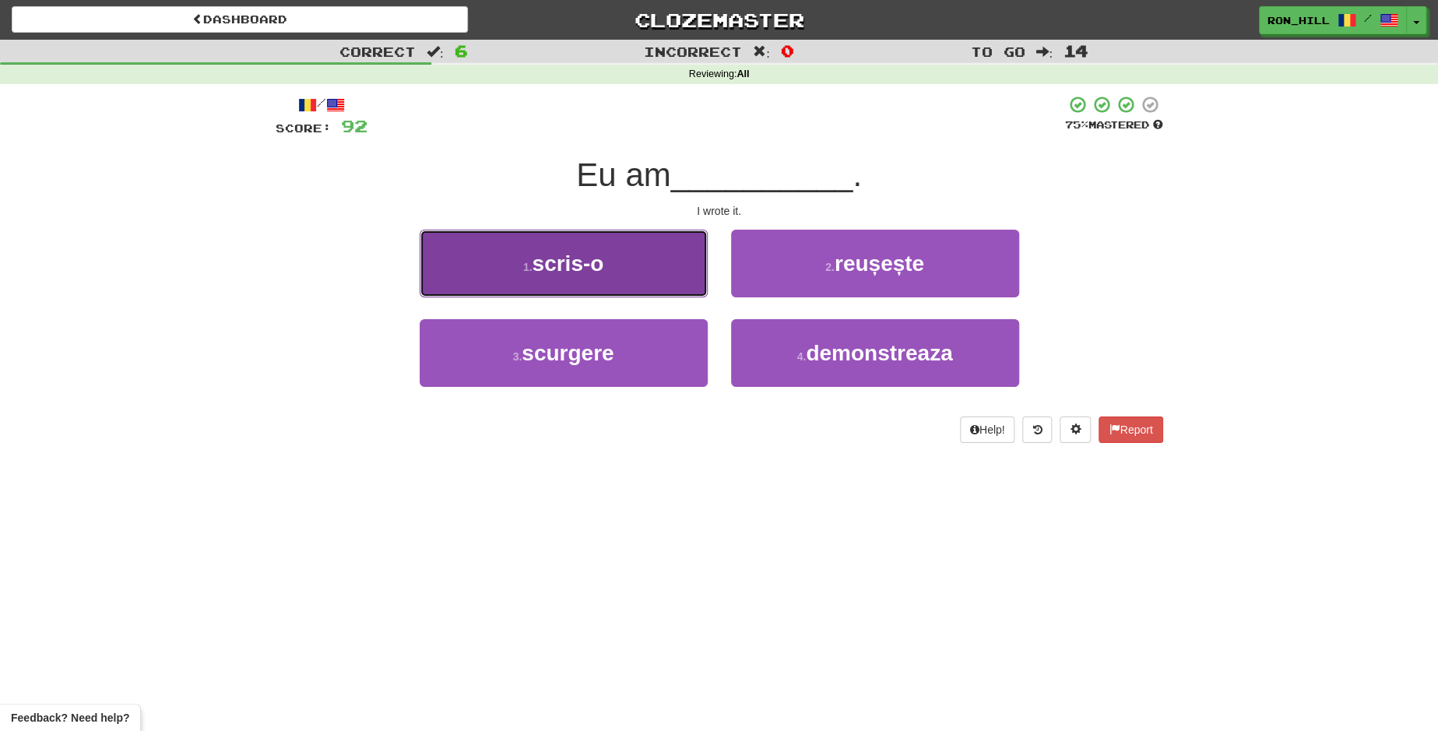
click at [649, 261] on button "1 . scris-o" at bounding box center [564, 264] width 288 height 68
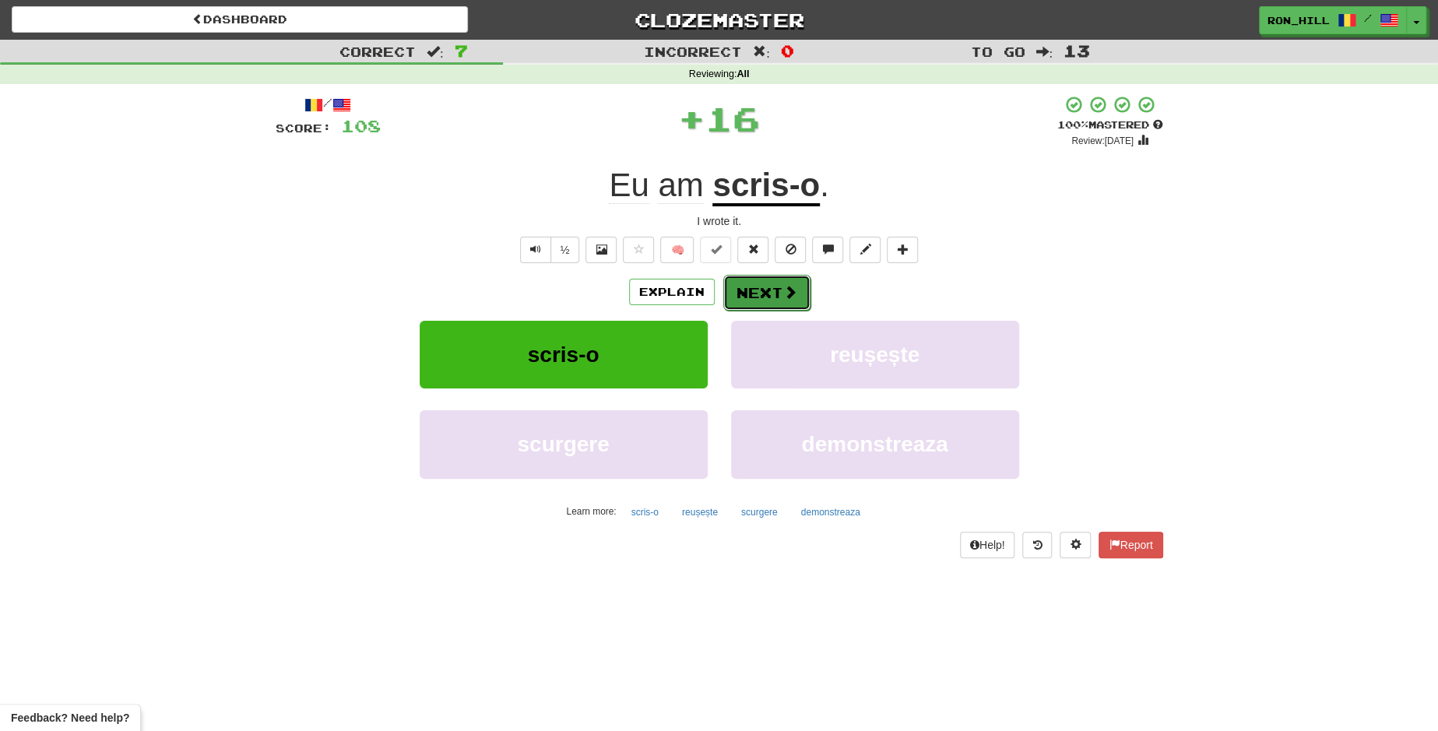
click at [770, 285] on button "Next" at bounding box center [766, 293] width 87 height 36
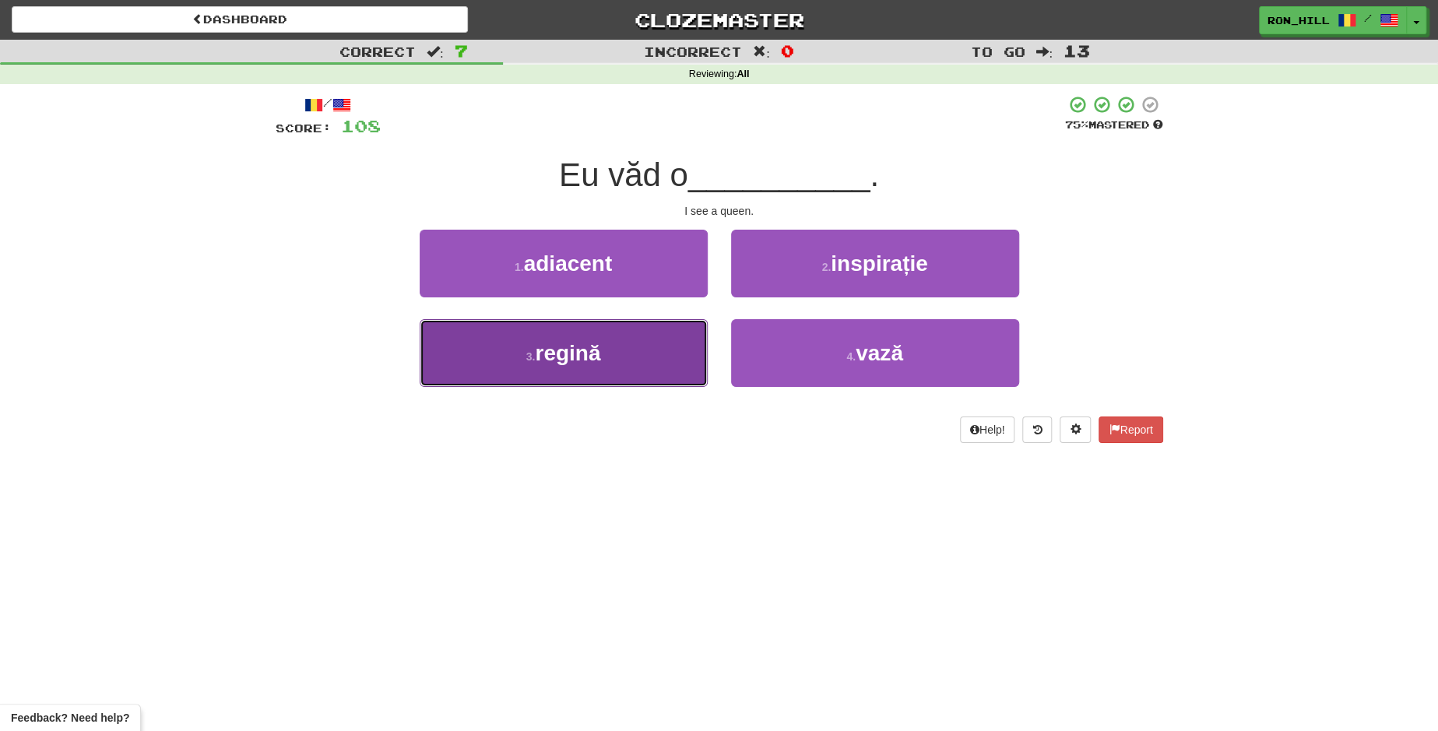
click at [637, 356] on button "3 . regină" at bounding box center [564, 353] width 288 height 68
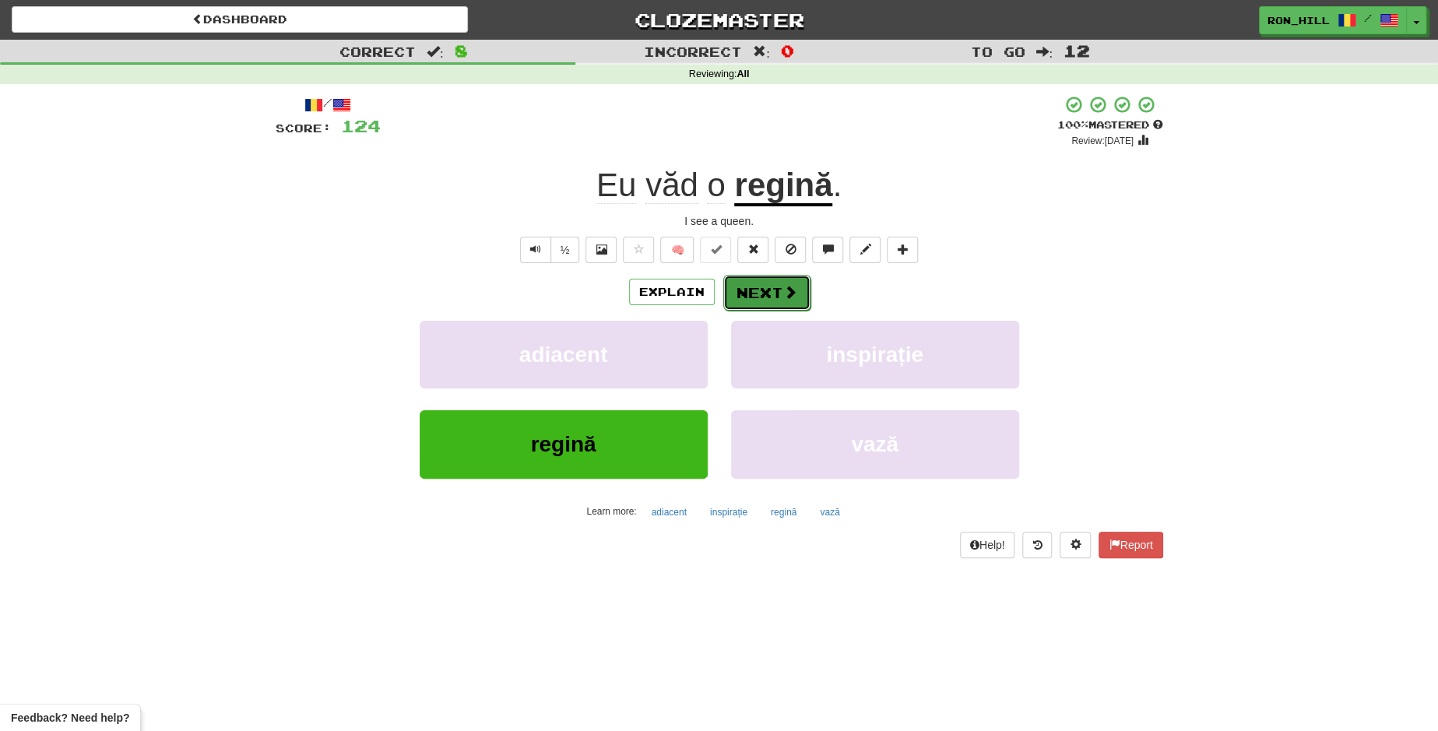
click at [751, 295] on button "Next" at bounding box center [766, 293] width 87 height 36
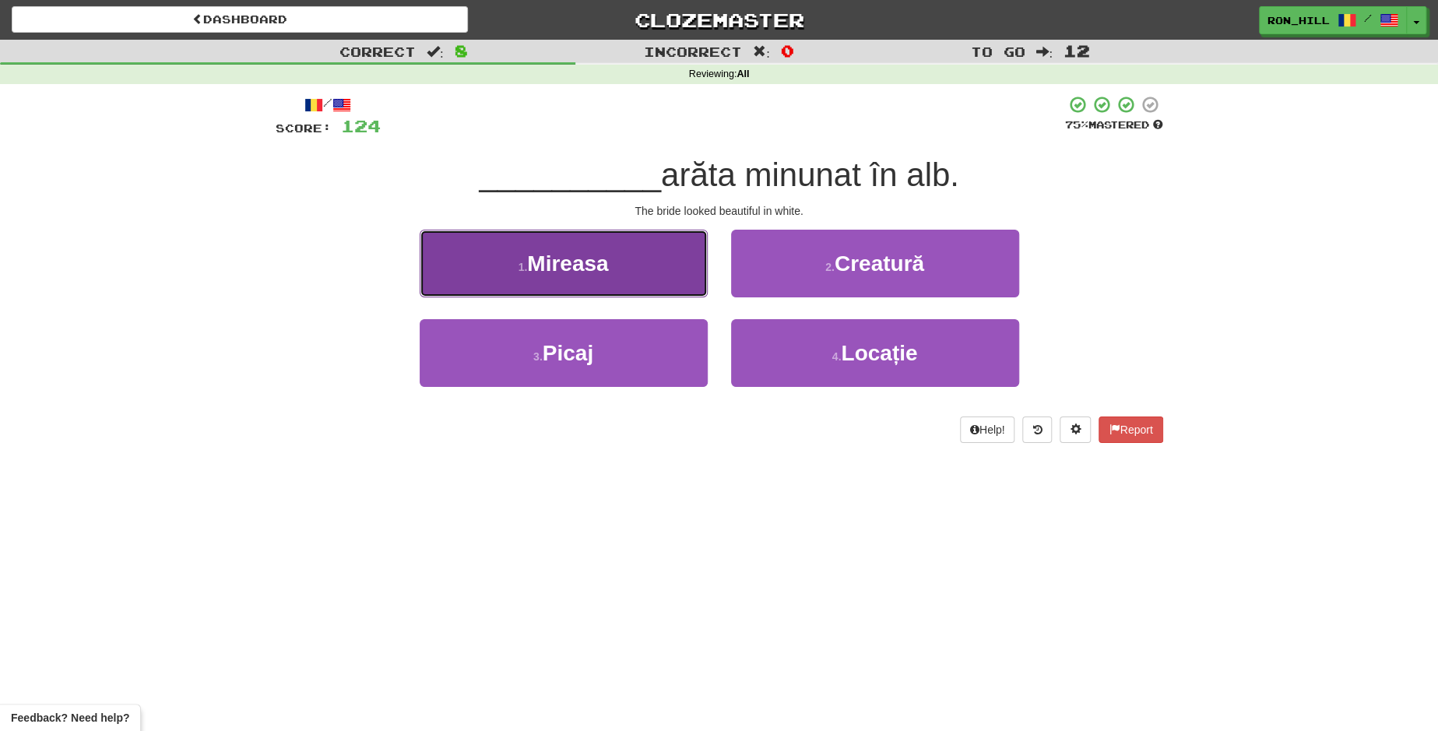
click at [652, 272] on button "1 . Mireasa" at bounding box center [564, 264] width 288 height 68
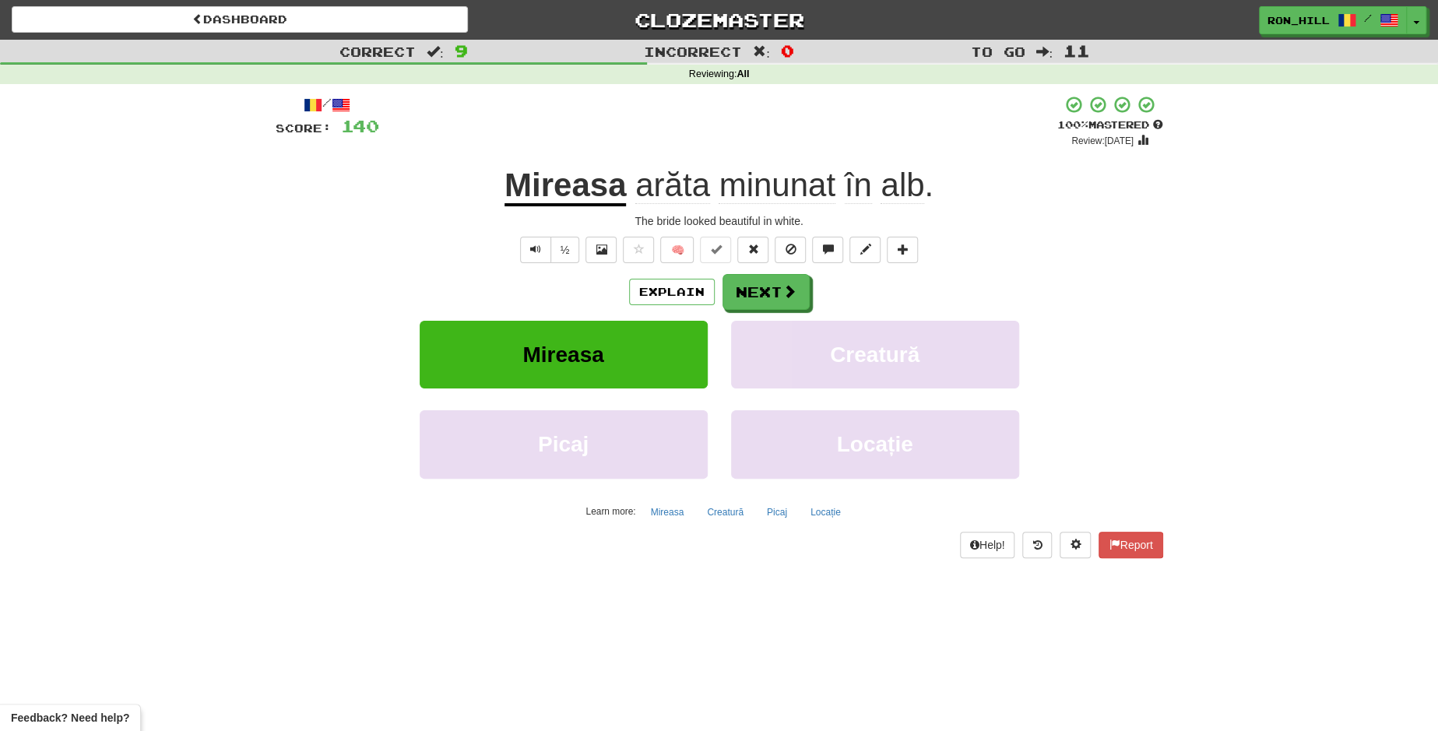
click at [566, 193] on u "Mireasa" at bounding box center [564, 187] width 121 height 40
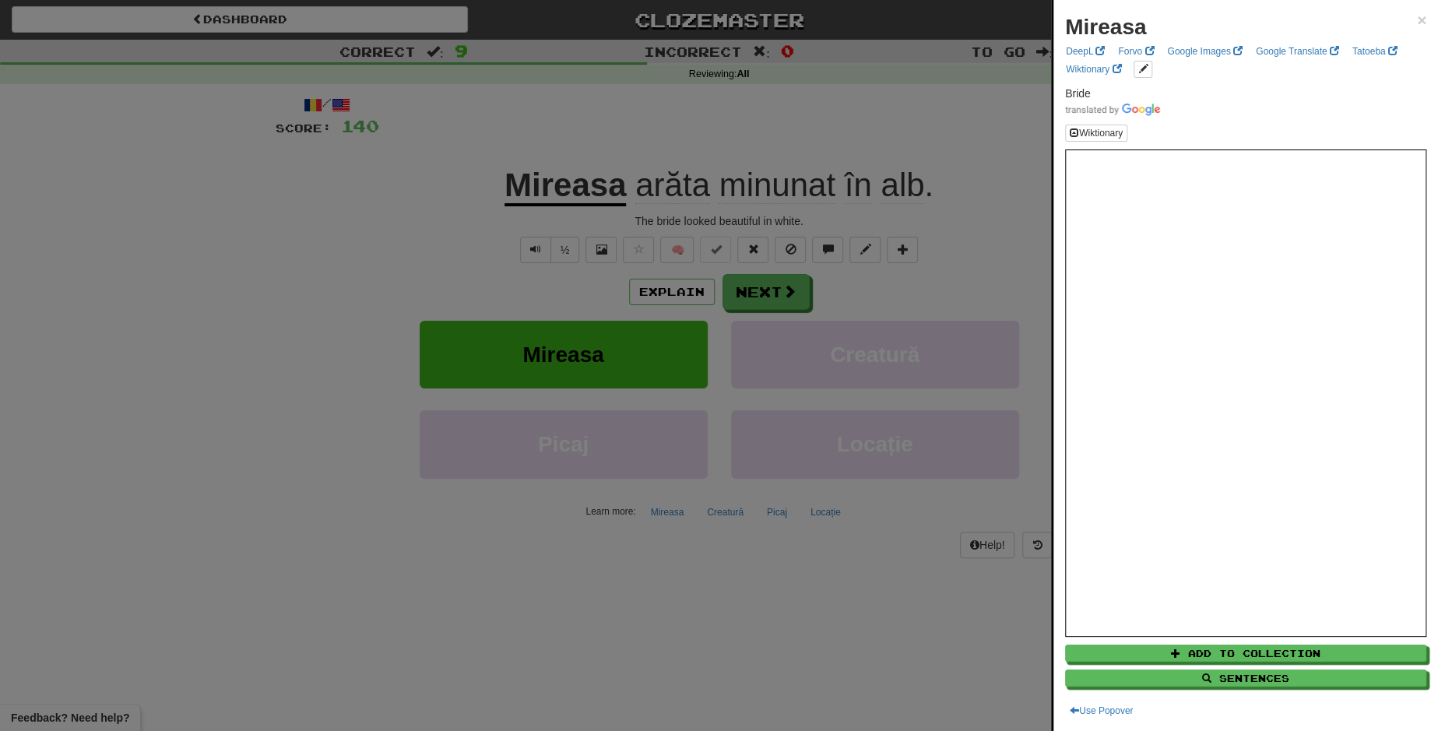
click at [670, 194] on div at bounding box center [719, 365] width 1438 height 731
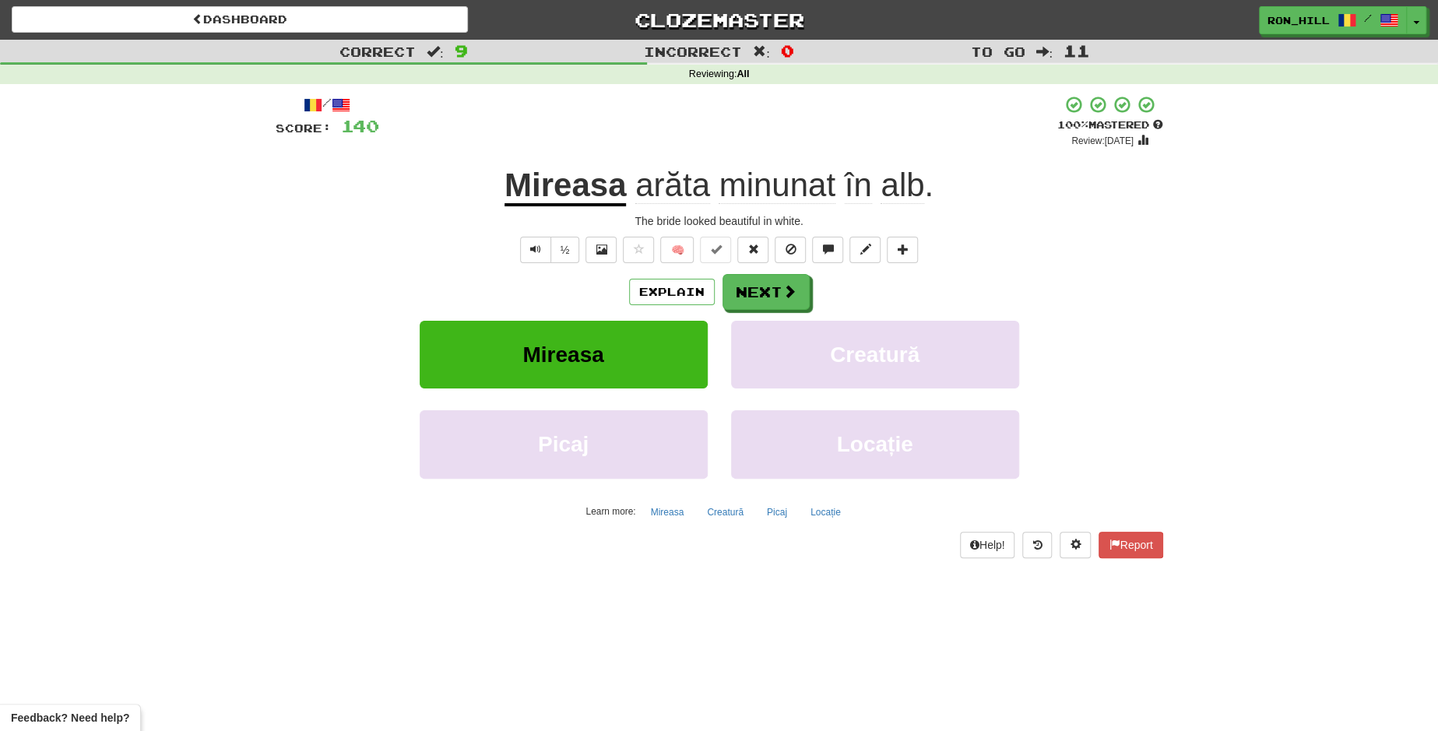
click at [670, 194] on span "arăta" at bounding box center [672, 185] width 75 height 37
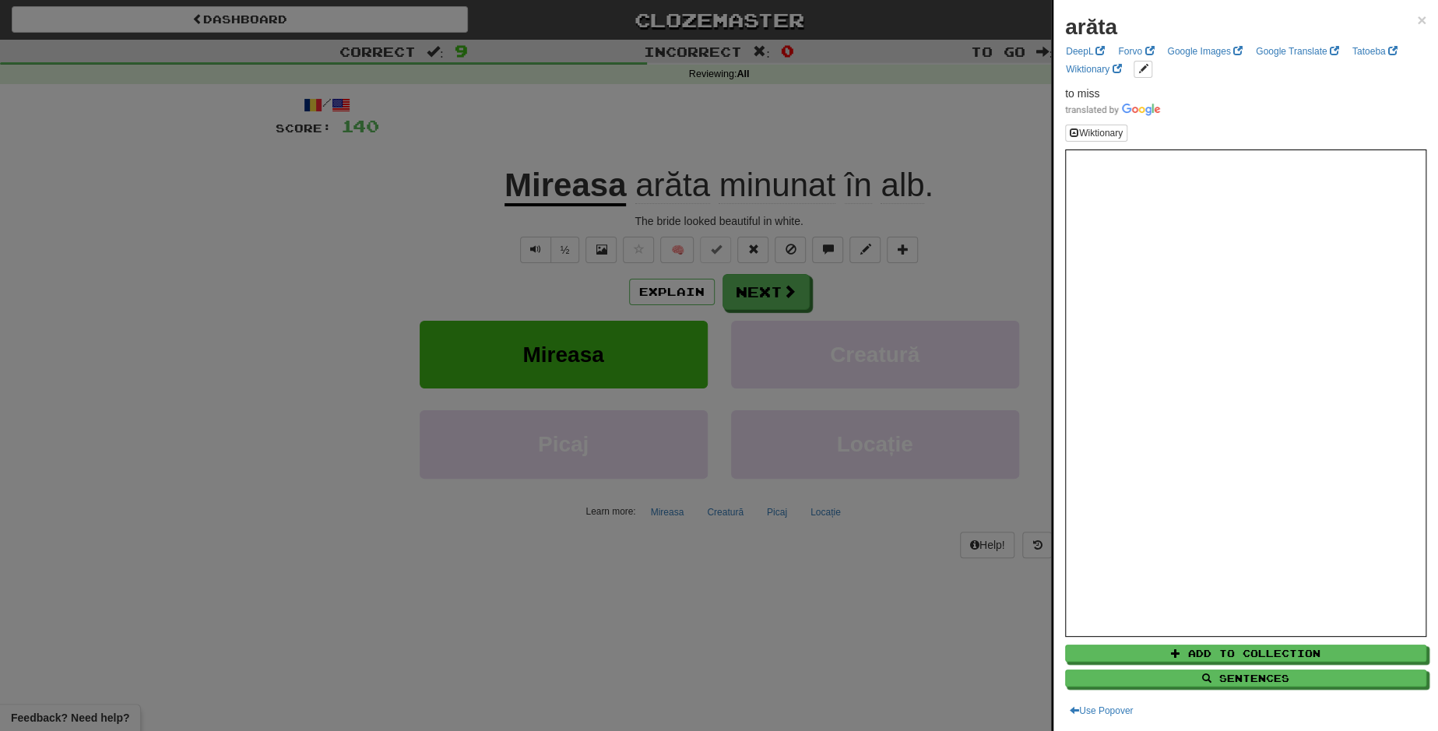
click at [795, 195] on div at bounding box center [719, 365] width 1438 height 731
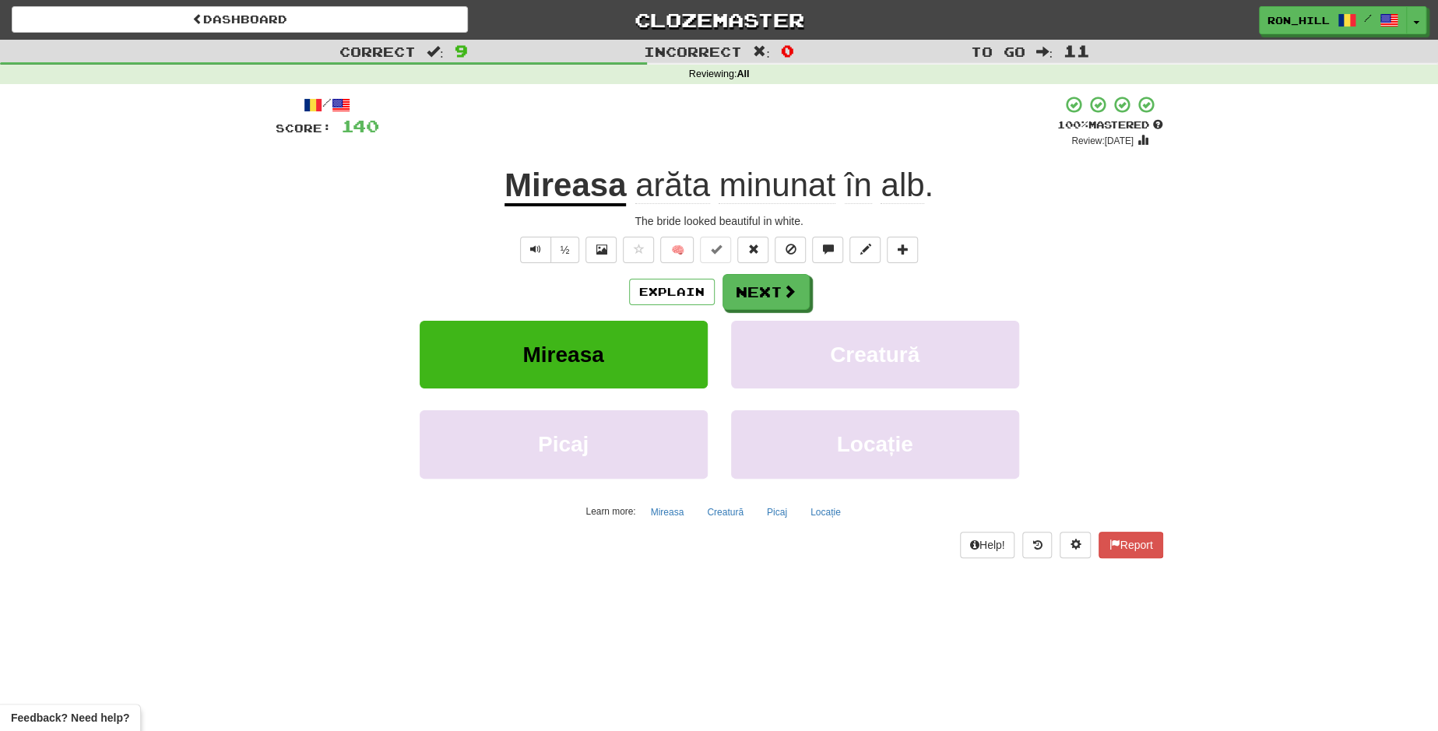
click at [795, 195] on span "minunat" at bounding box center [776, 185] width 116 height 37
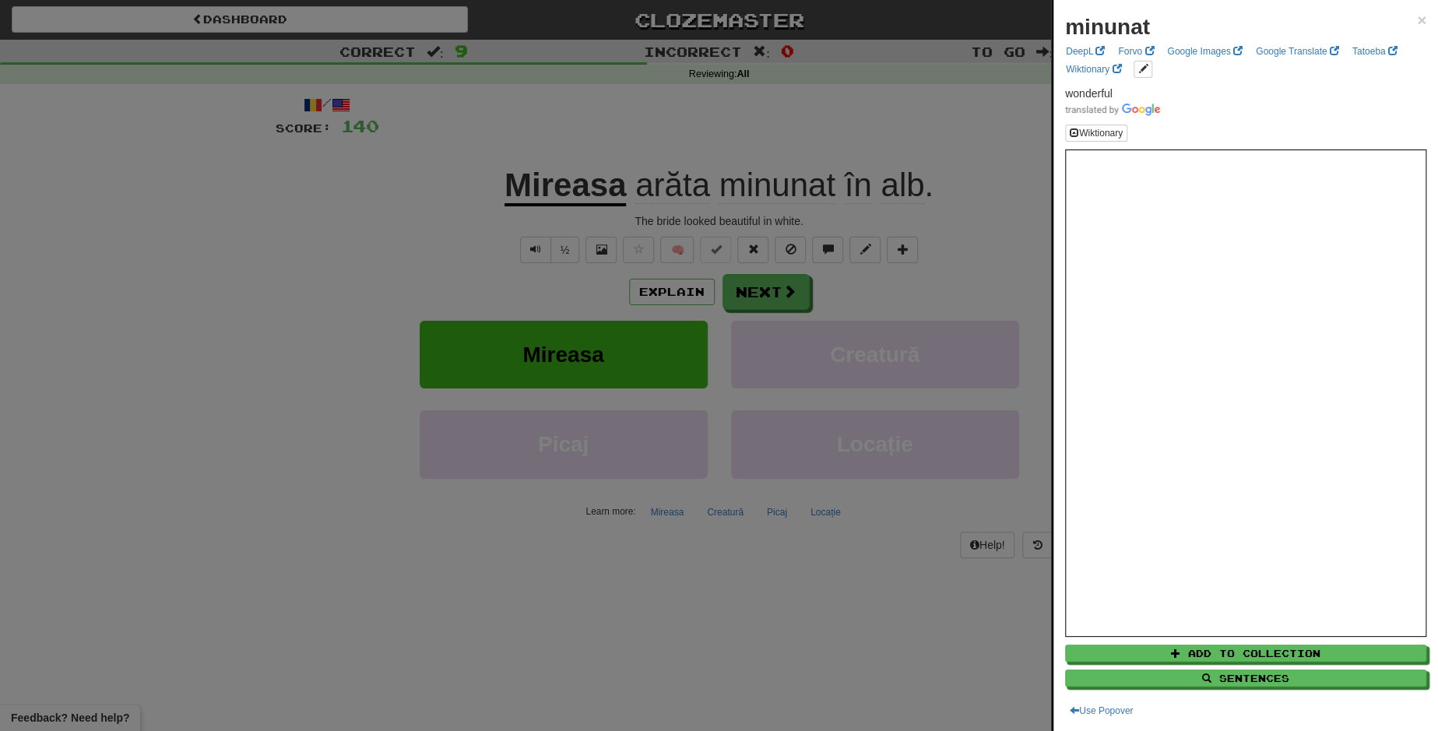
click at [657, 200] on div at bounding box center [719, 365] width 1438 height 731
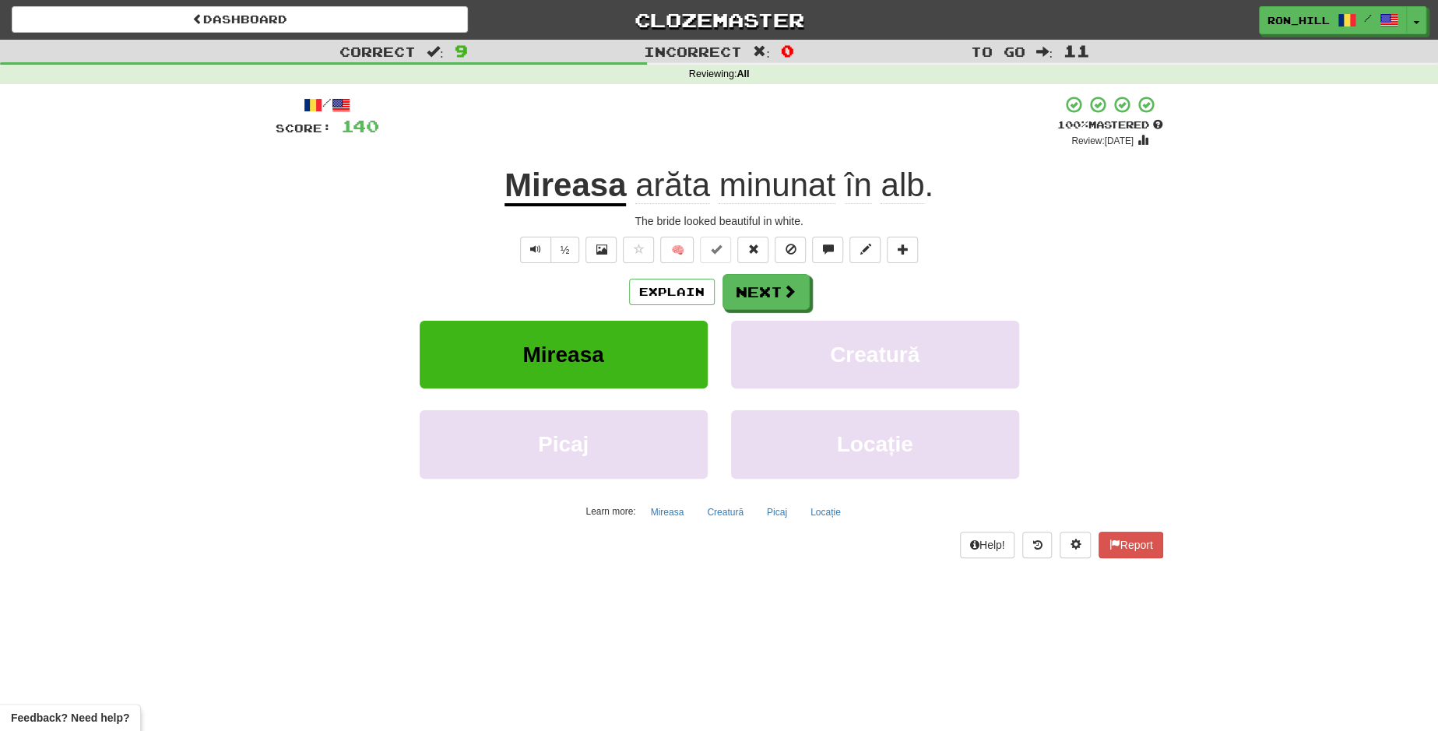
click at [657, 200] on span "arăta" at bounding box center [672, 185] width 75 height 37
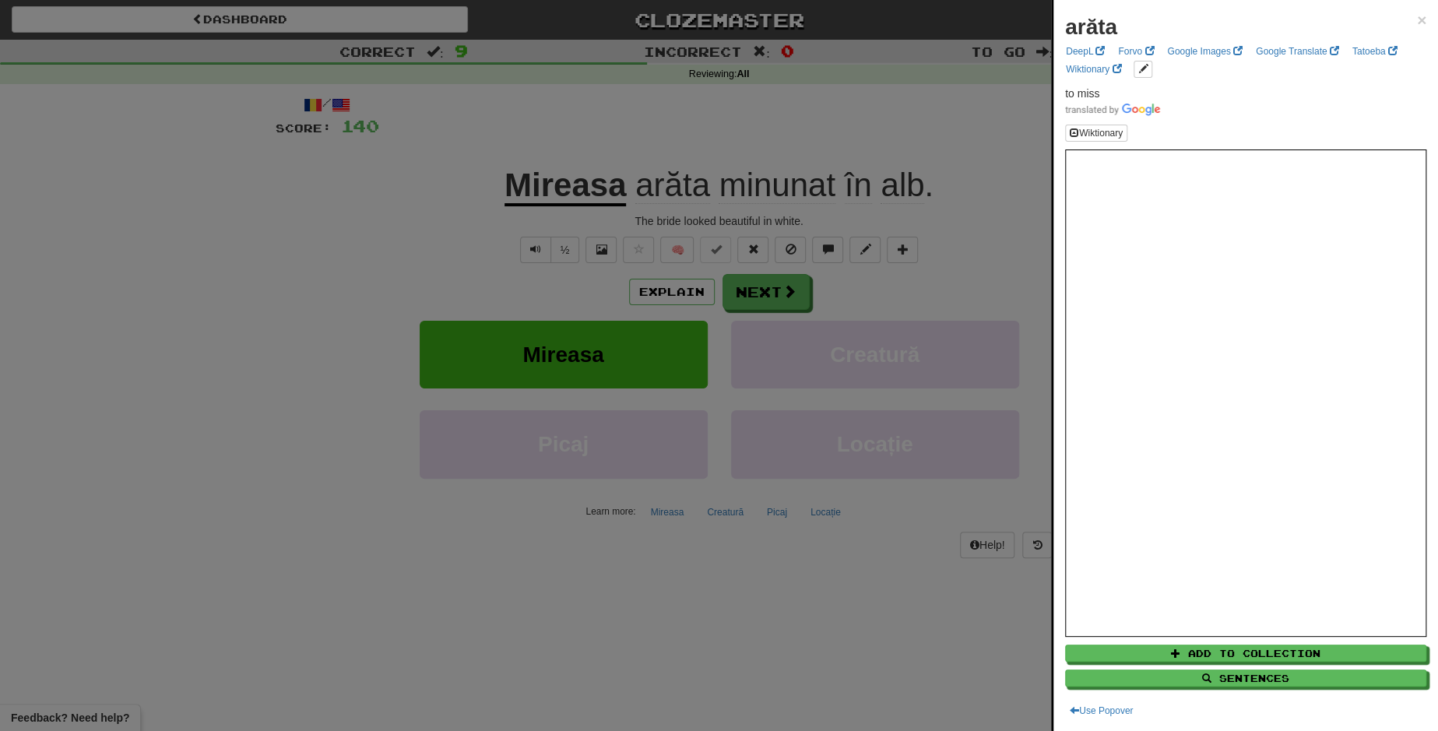
click at [543, 254] on div at bounding box center [719, 365] width 1438 height 731
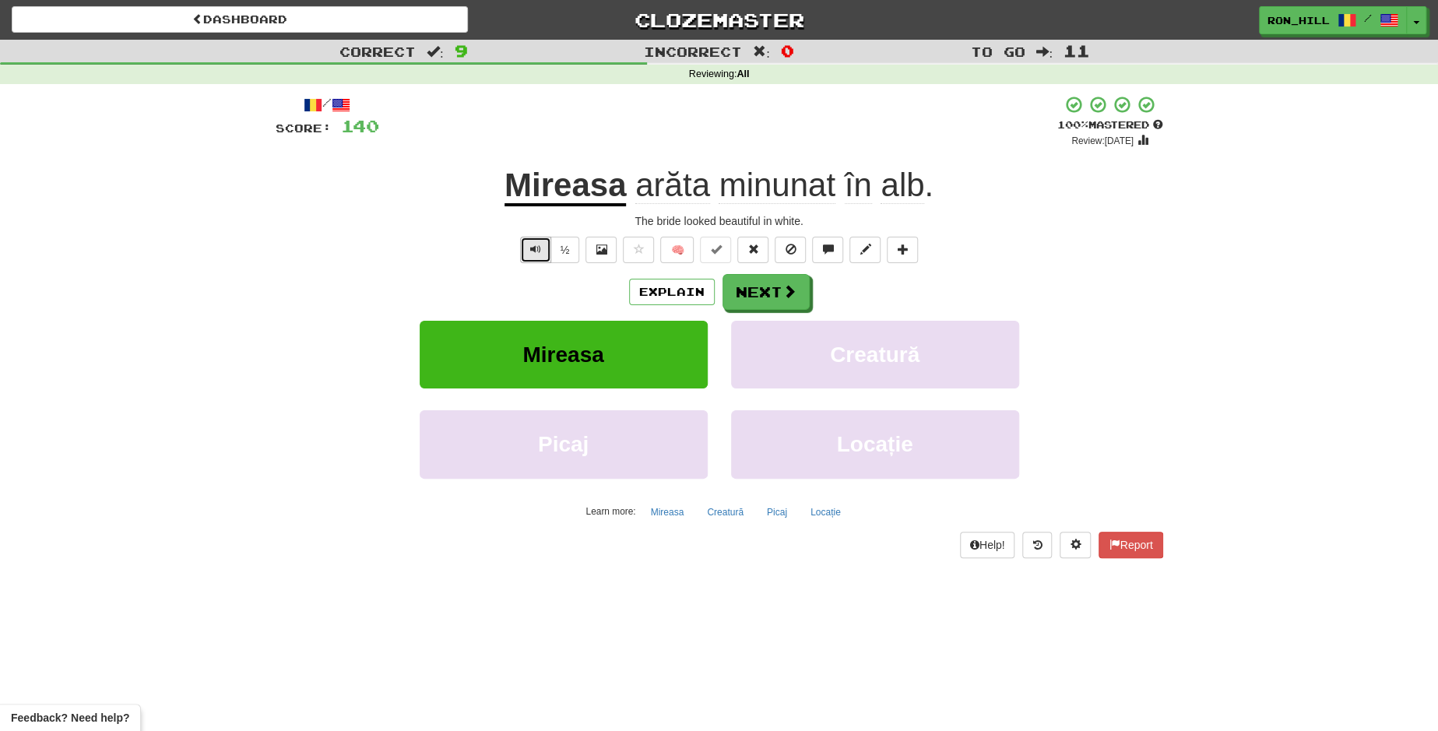
click at [543, 254] on button "Text-to-speech controls" at bounding box center [535, 250] width 31 height 26
click at [752, 295] on button "Next" at bounding box center [766, 293] width 87 height 36
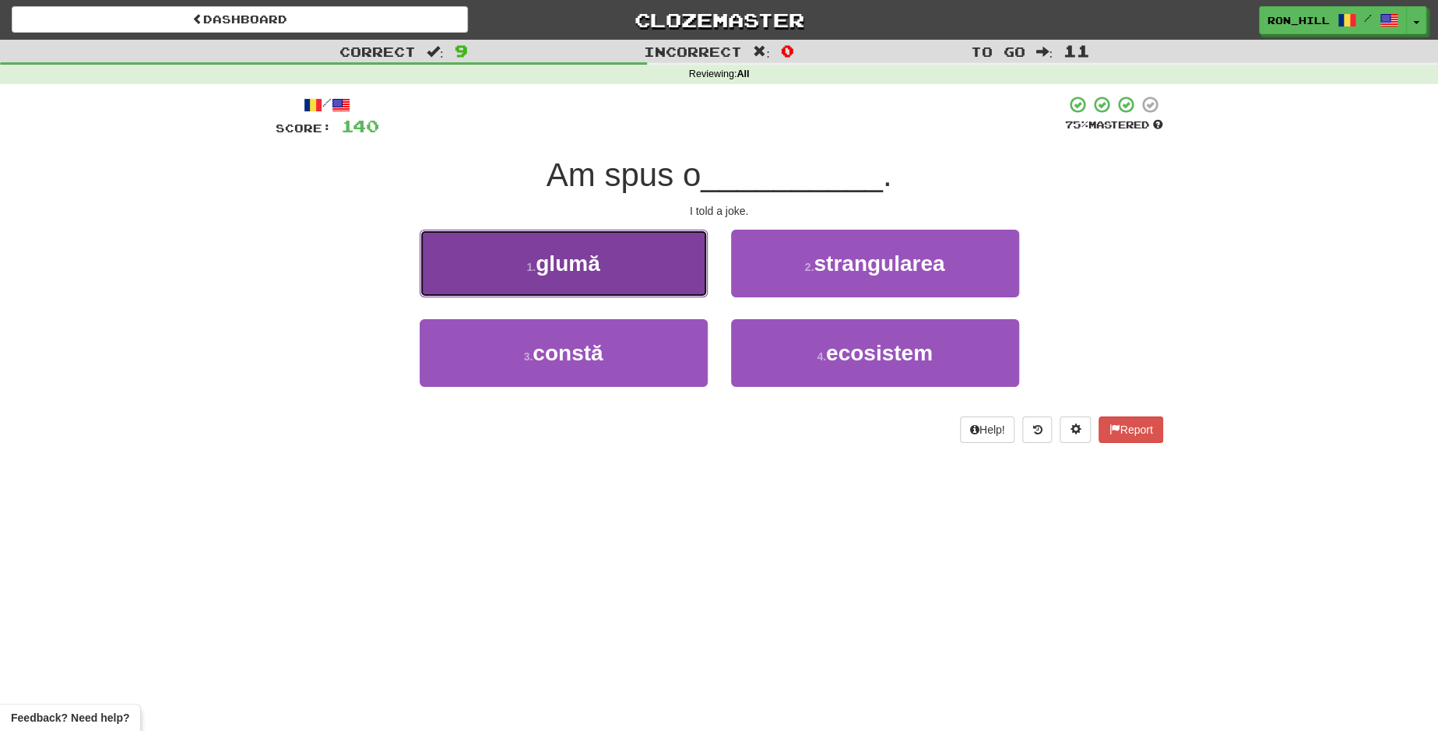
click at [612, 251] on button "1 . glumă" at bounding box center [564, 264] width 288 height 68
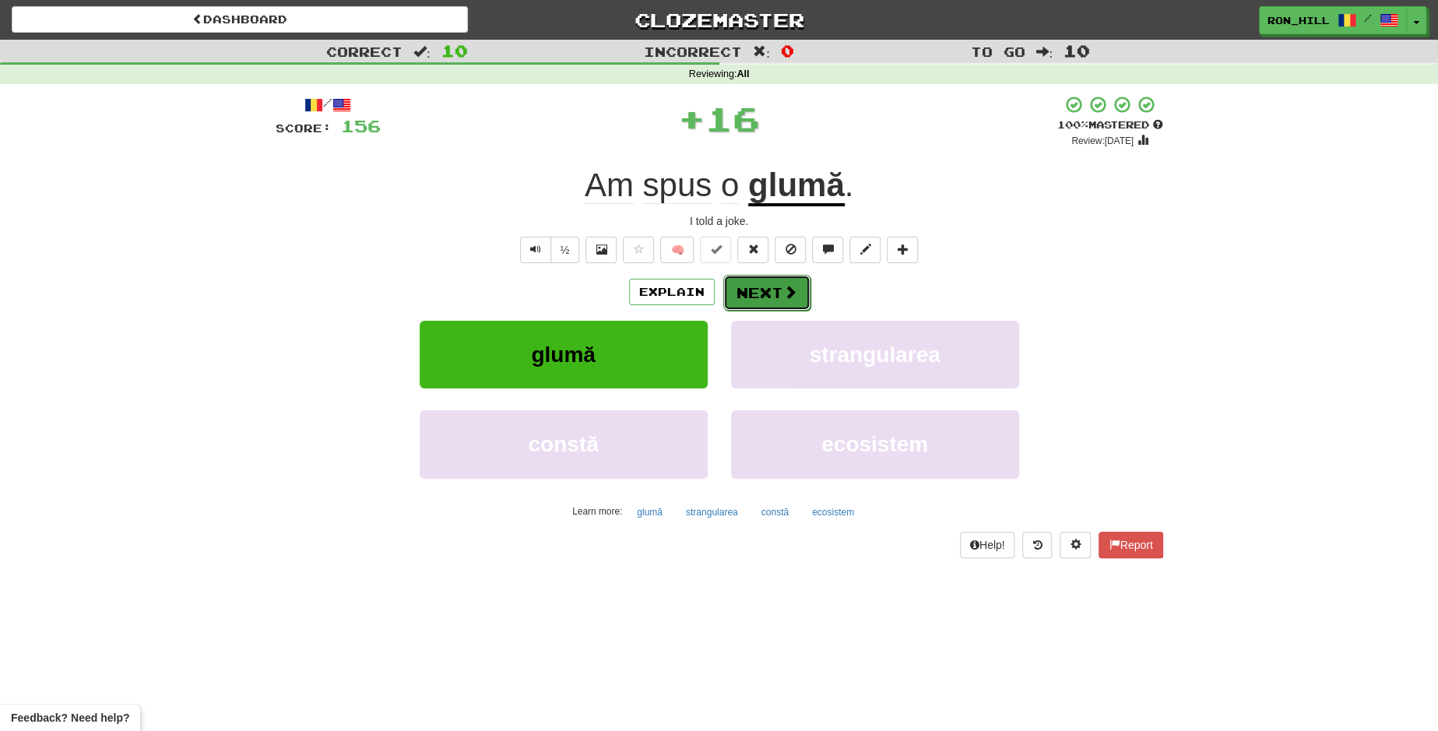
click at [760, 306] on button "Next" at bounding box center [766, 293] width 87 height 36
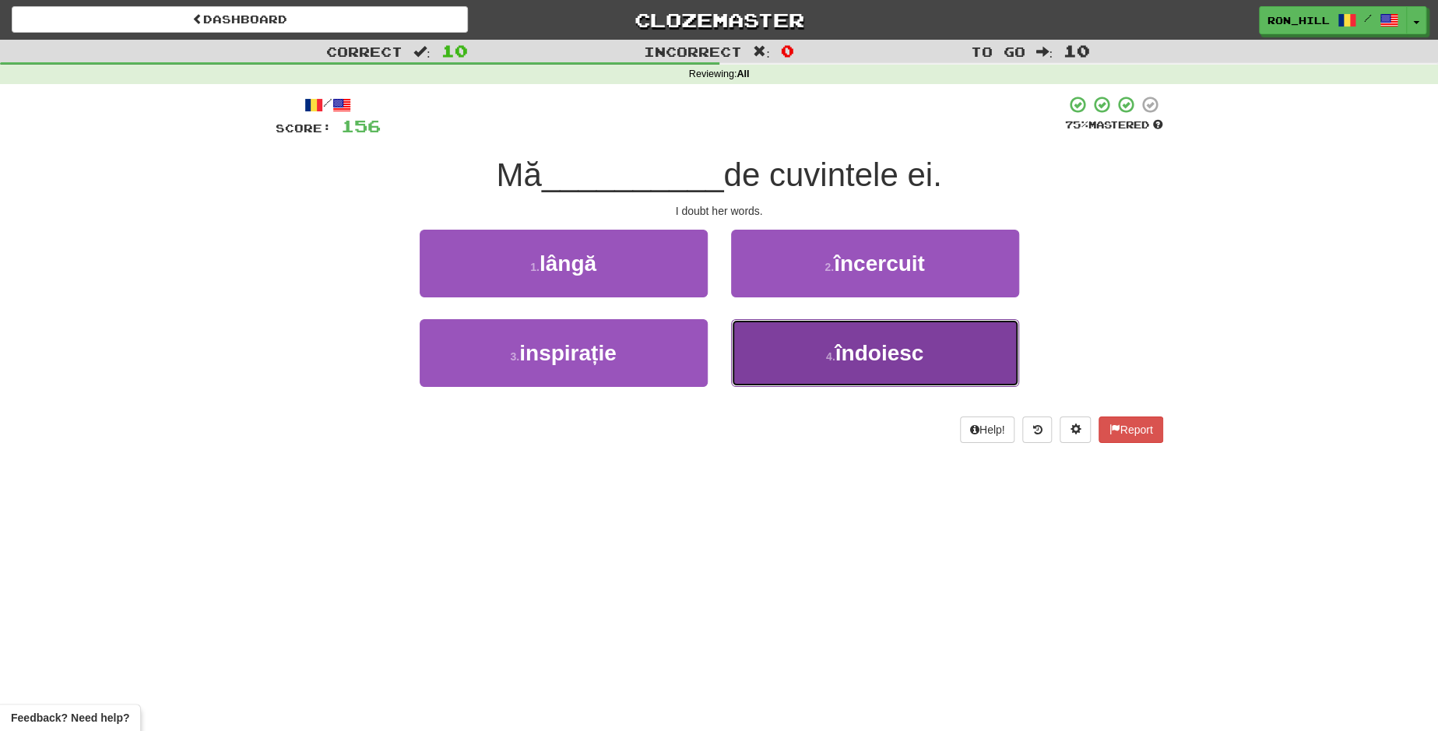
click at [787, 354] on button "4 . îndoiesc" at bounding box center [875, 353] width 288 height 68
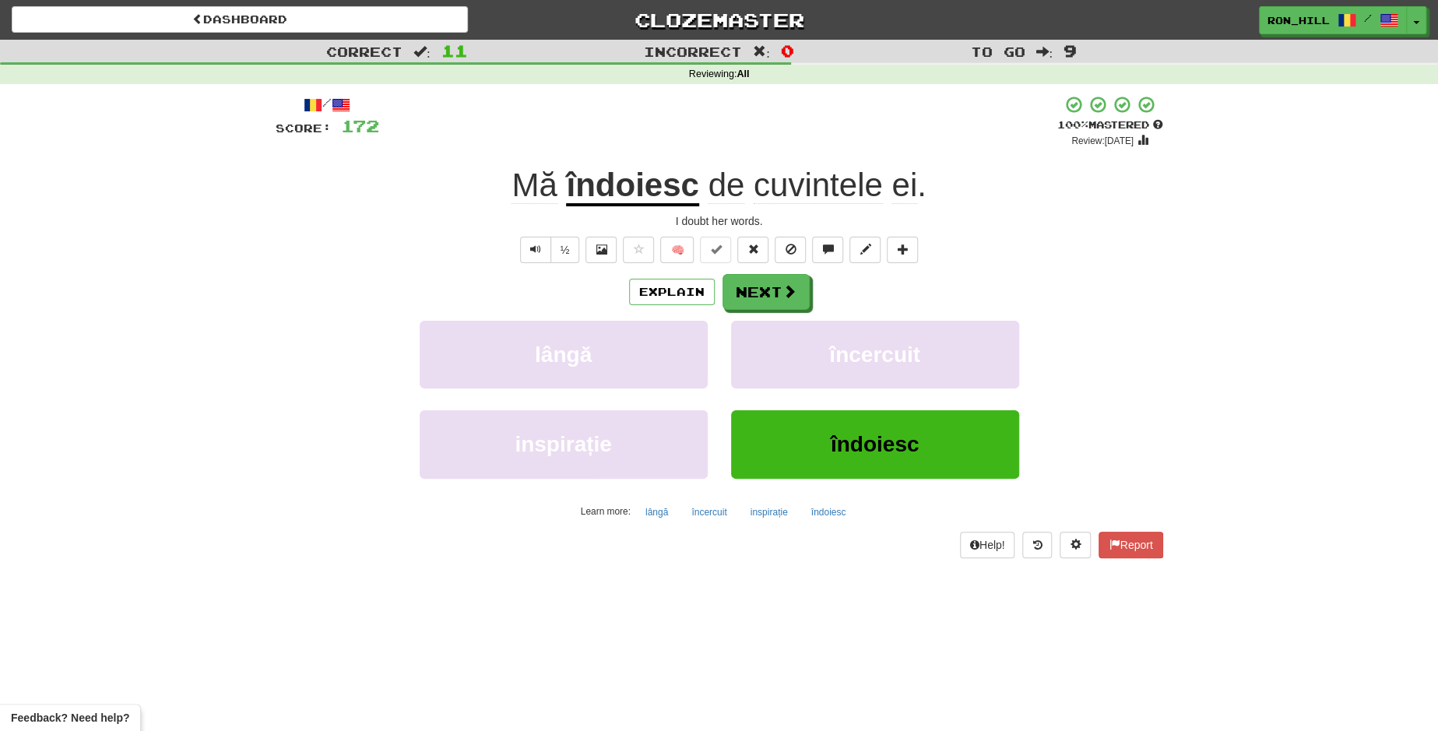
click at [655, 198] on u "îndoiesc" at bounding box center [632, 187] width 132 height 40
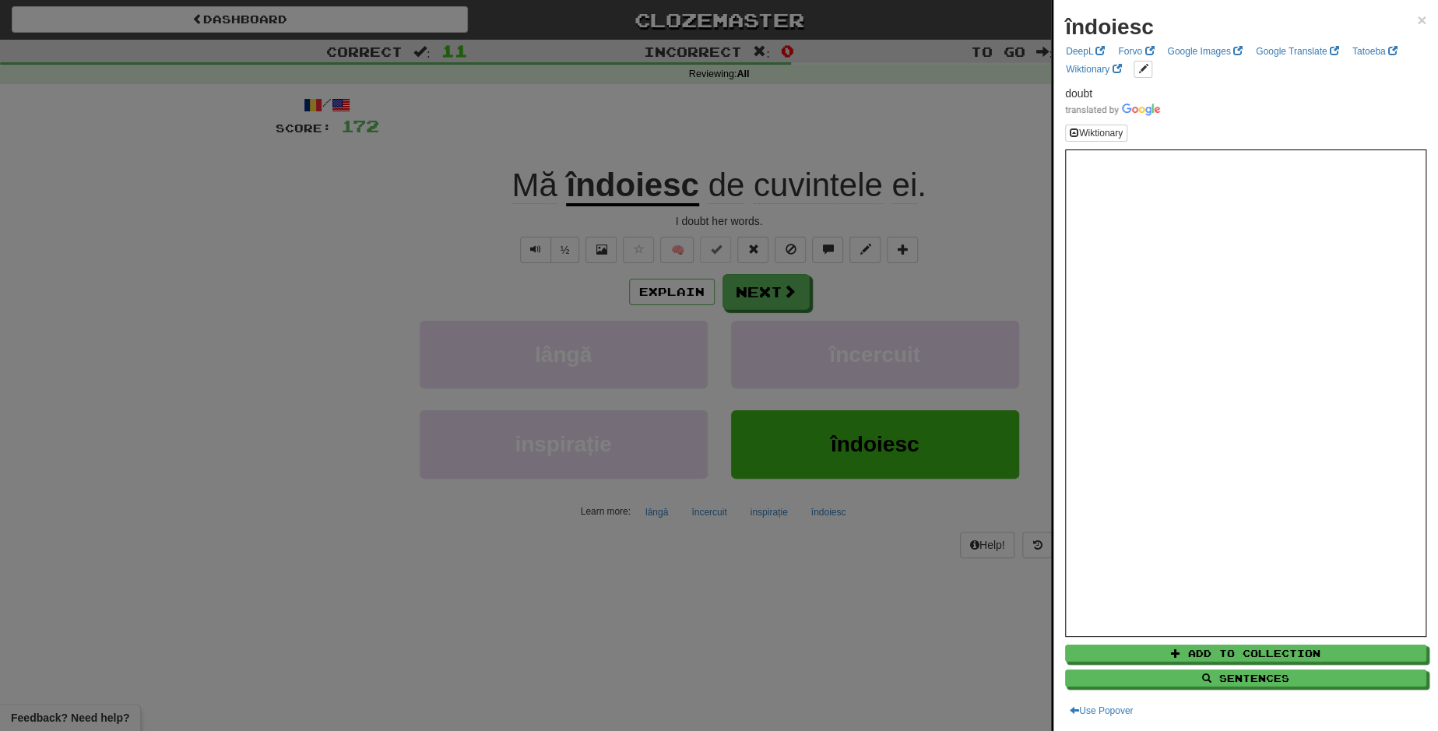
click at [780, 300] on div at bounding box center [719, 365] width 1438 height 731
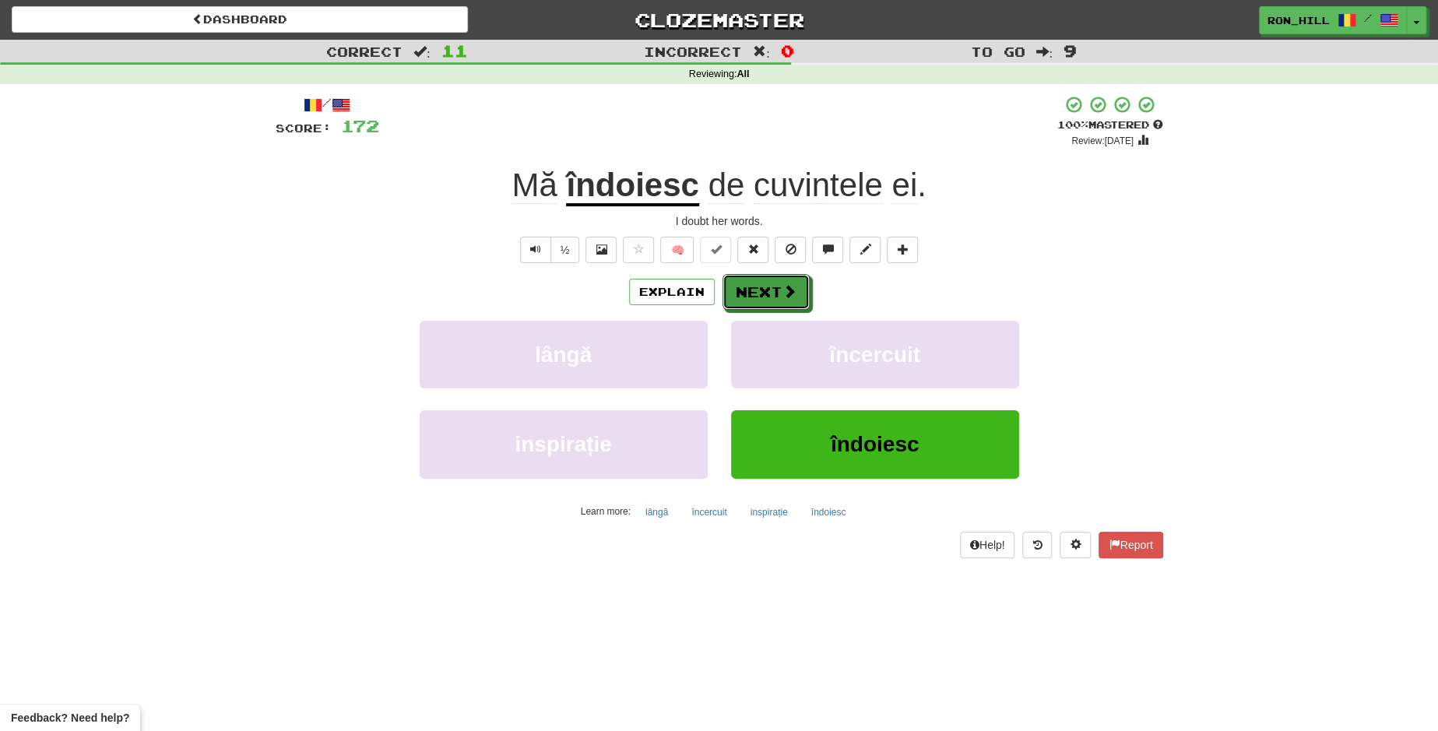
click at [780, 300] on button "Next" at bounding box center [765, 292] width 87 height 36
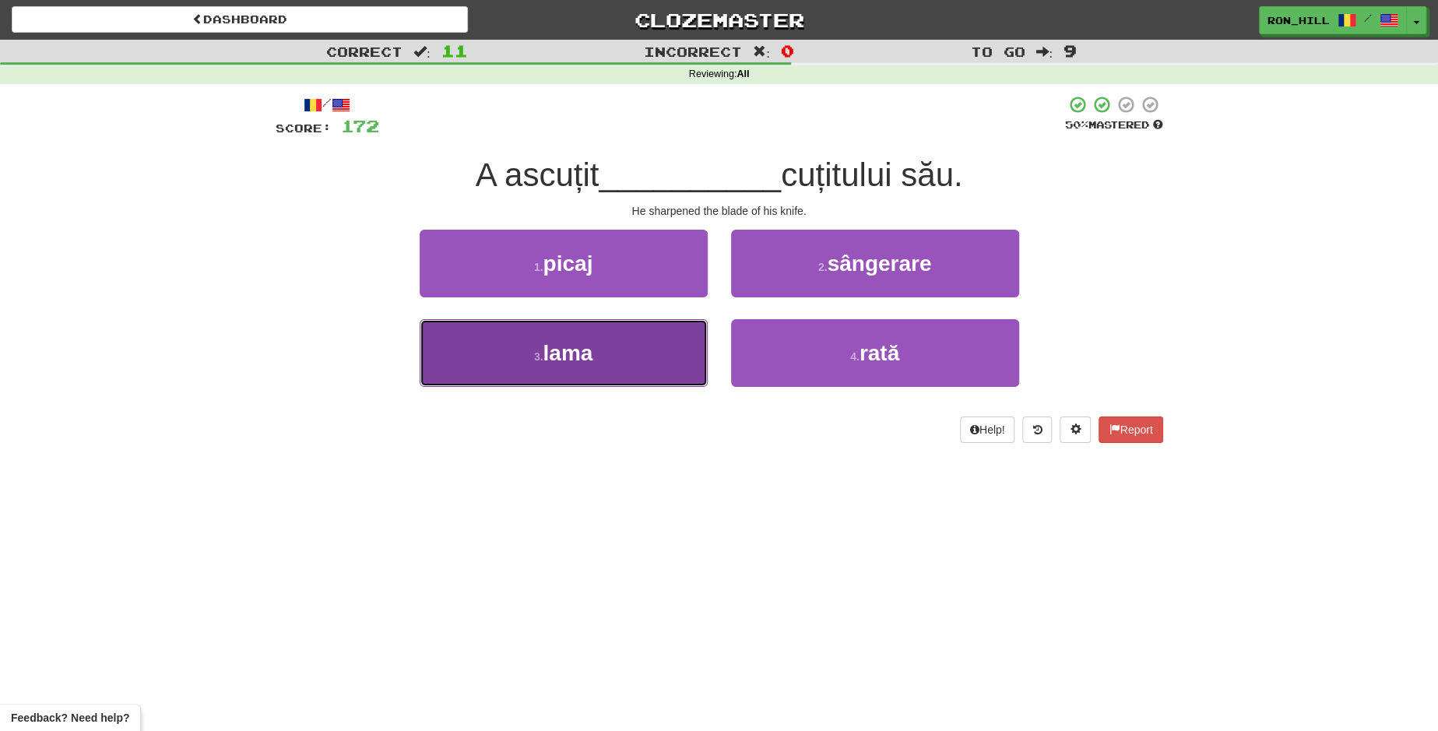
click at [655, 340] on button "3 . lama" at bounding box center [564, 353] width 288 height 68
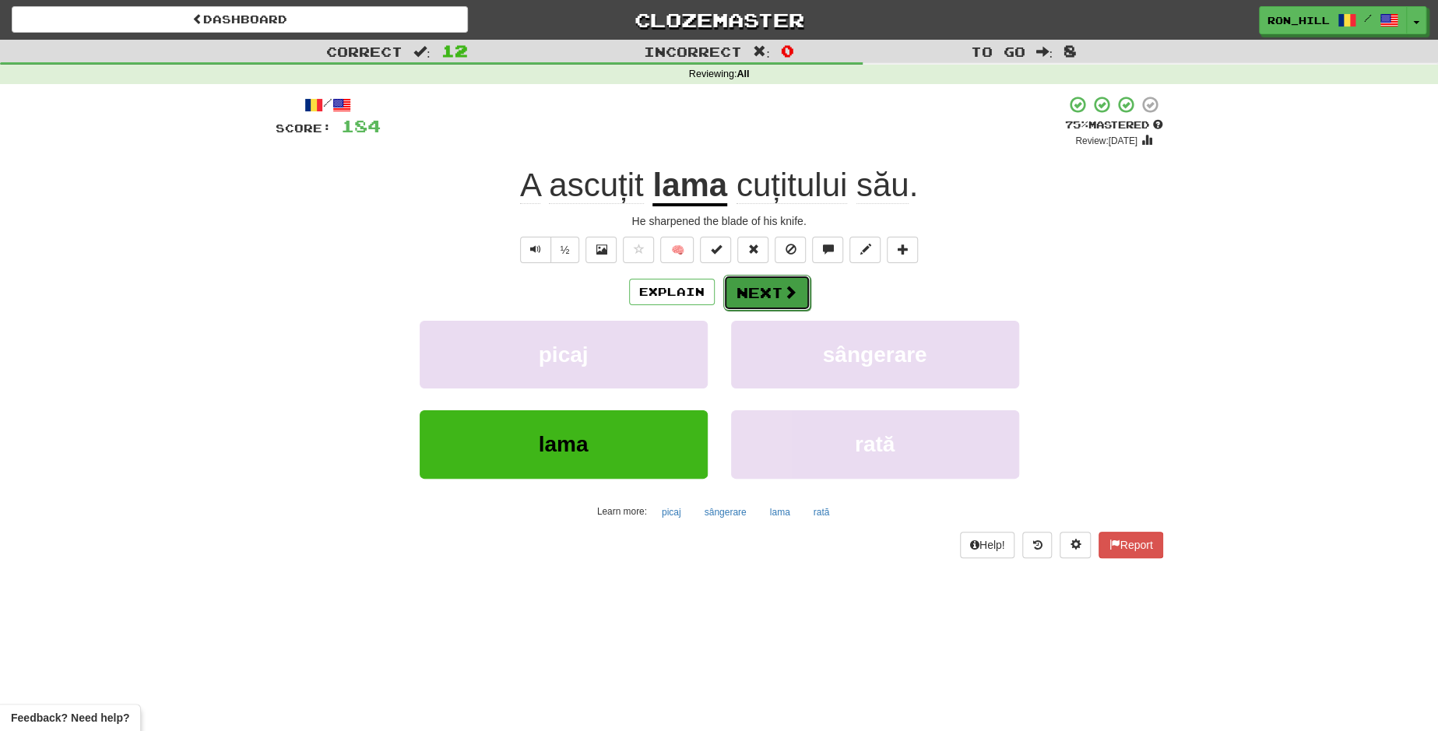
click at [764, 295] on button "Next" at bounding box center [766, 293] width 87 height 36
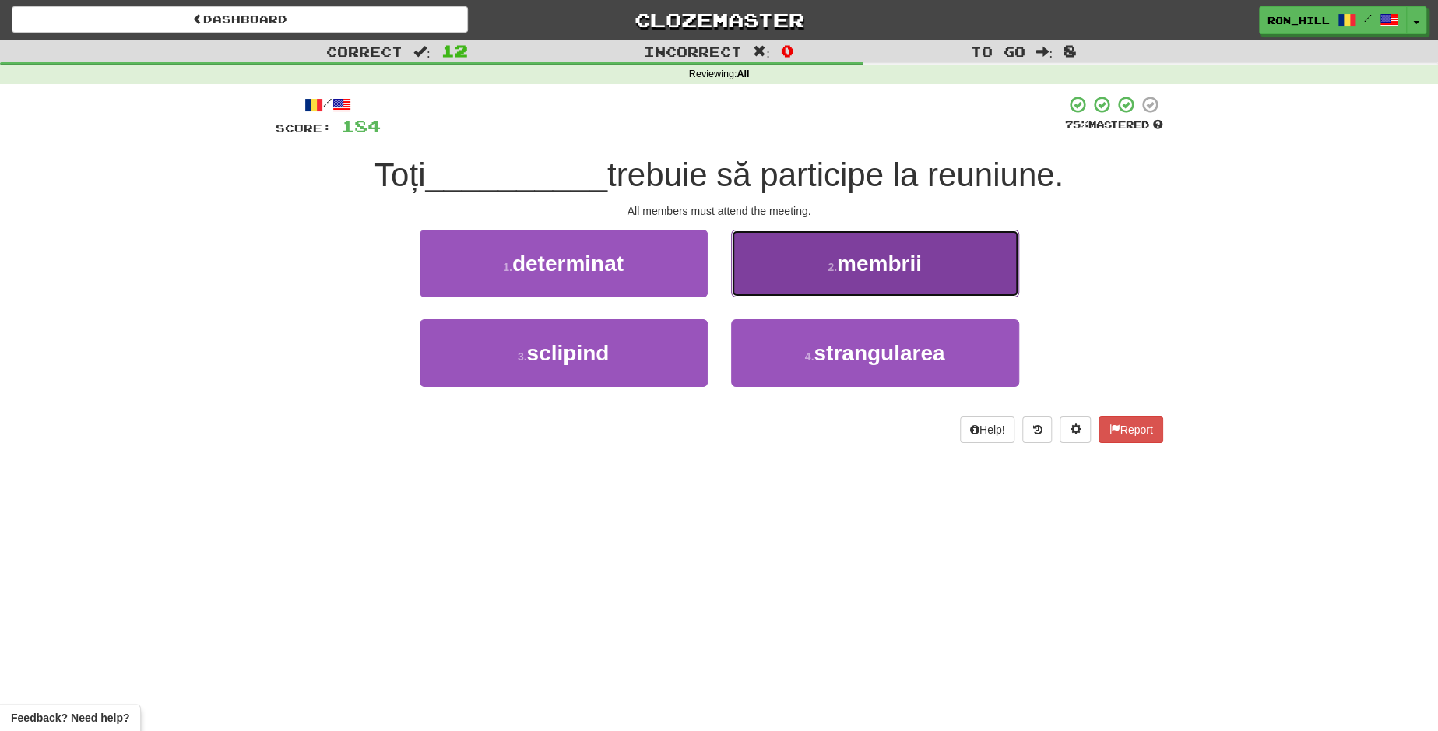
click at [803, 295] on button "2 . membrii" at bounding box center [875, 264] width 288 height 68
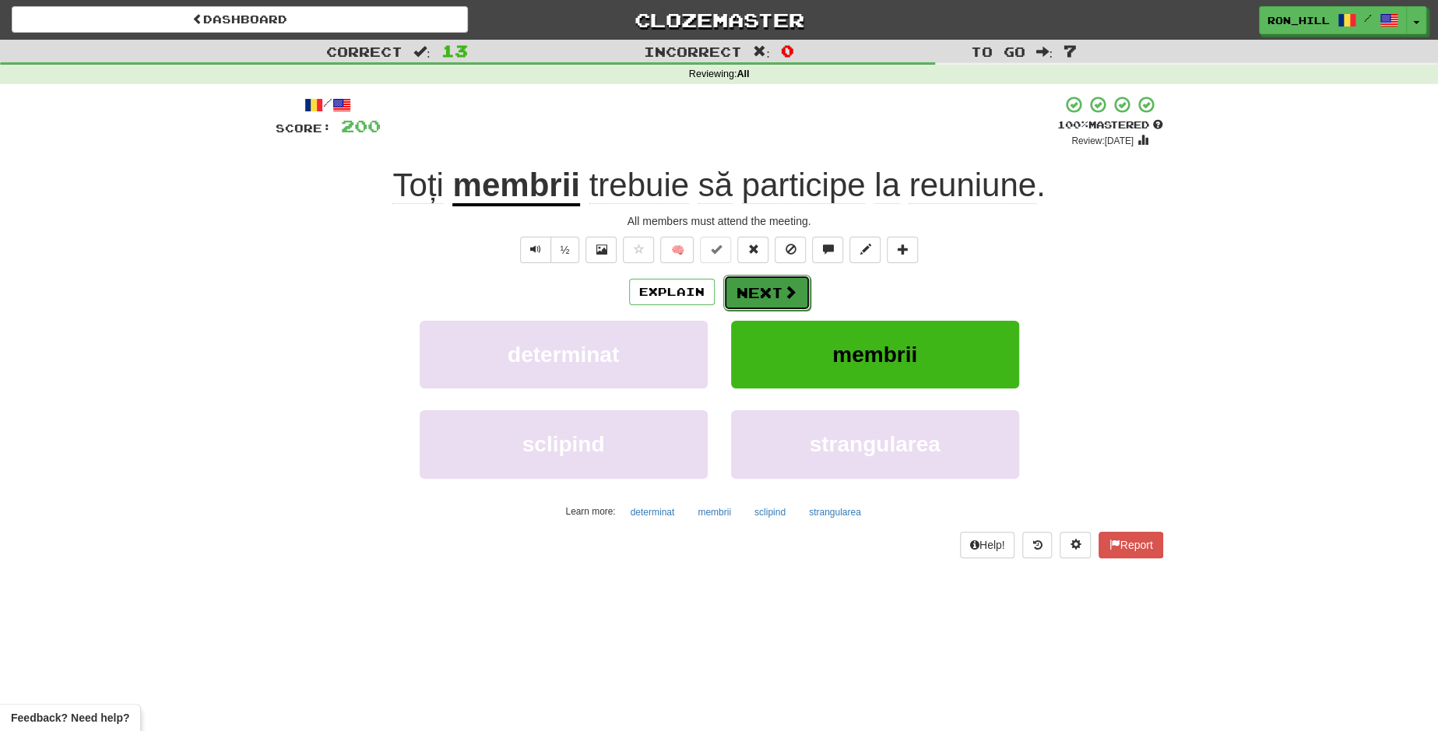
click at [776, 296] on button "Next" at bounding box center [766, 293] width 87 height 36
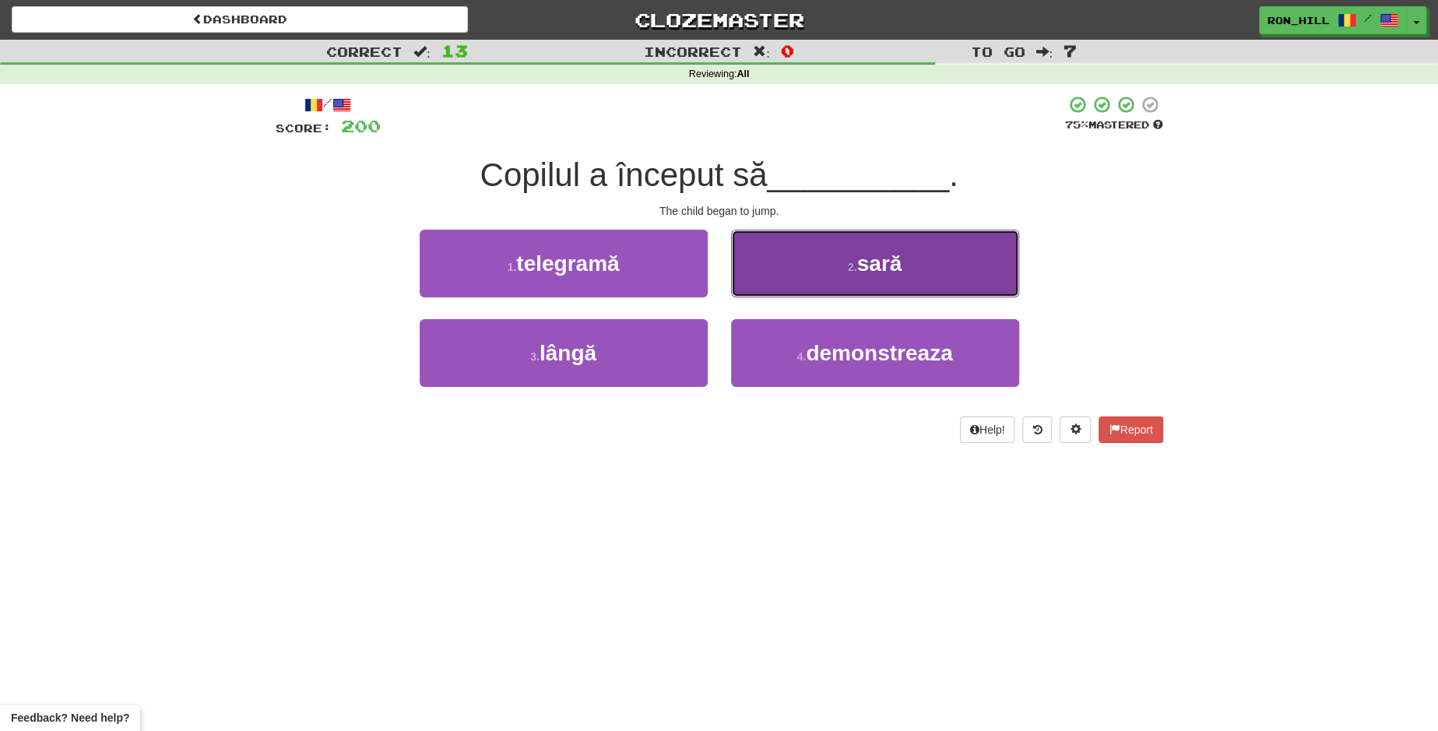
click at [786, 271] on button "2 . sară" at bounding box center [875, 264] width 288 height 68
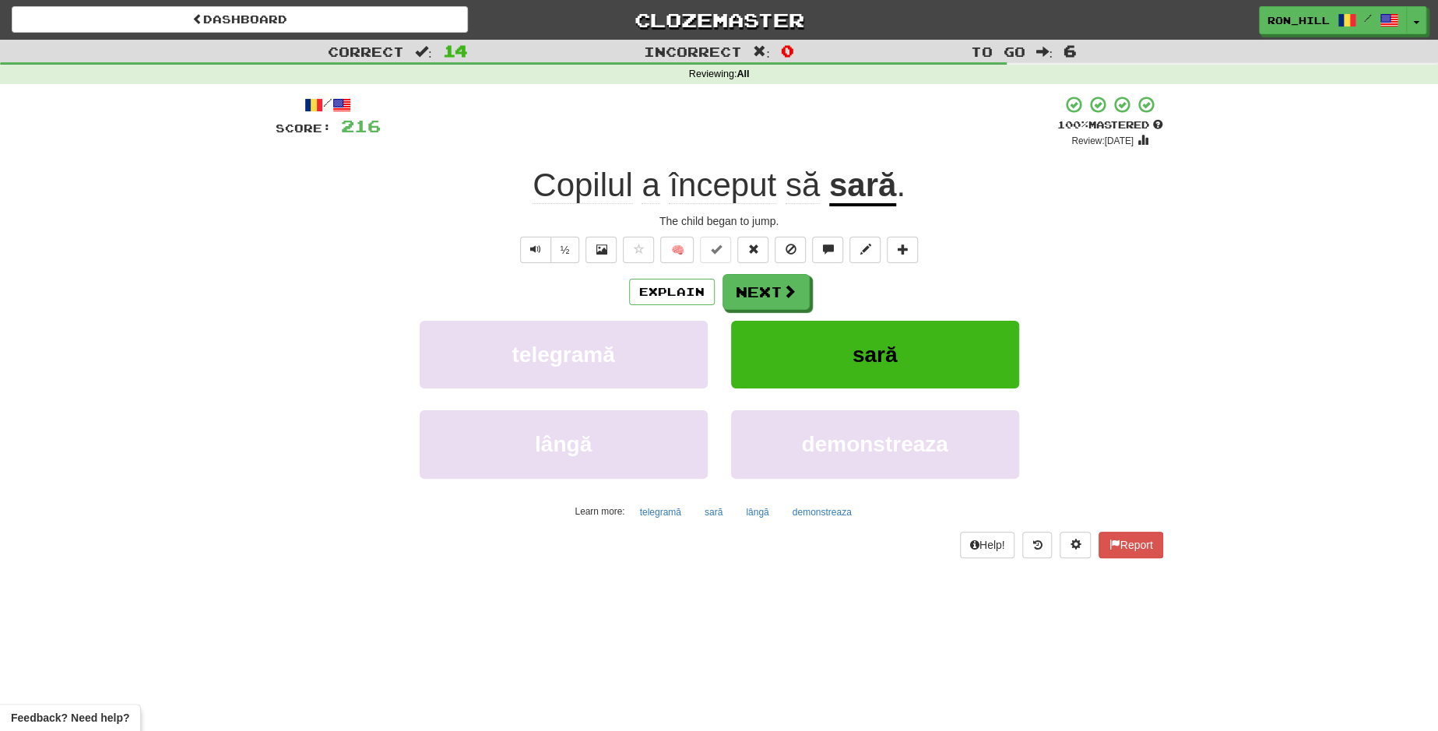
click at [845, 197] on u "sară" at bounding box center [862, 187] width 67 height 40
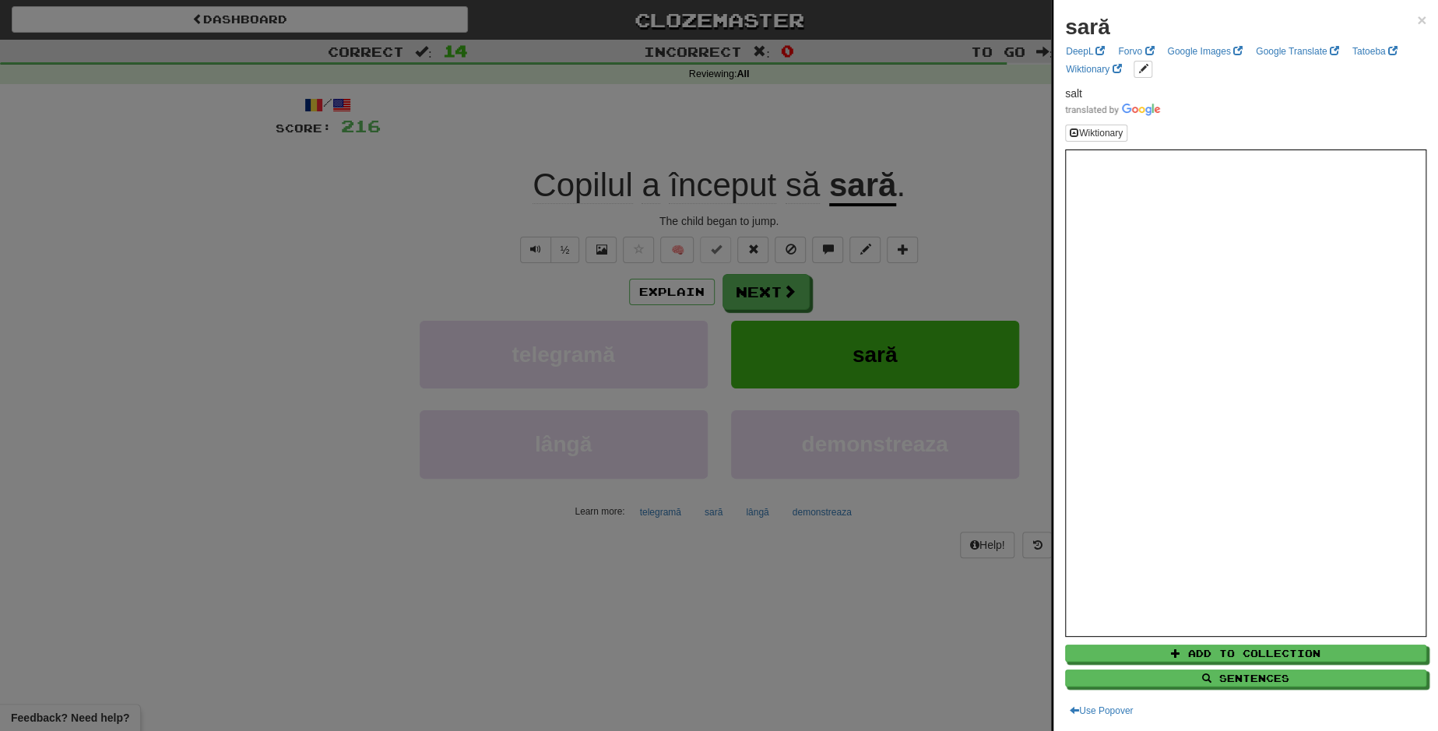
click at [778, 286] on div at bounding box center [719, 365] width 1438 height 731
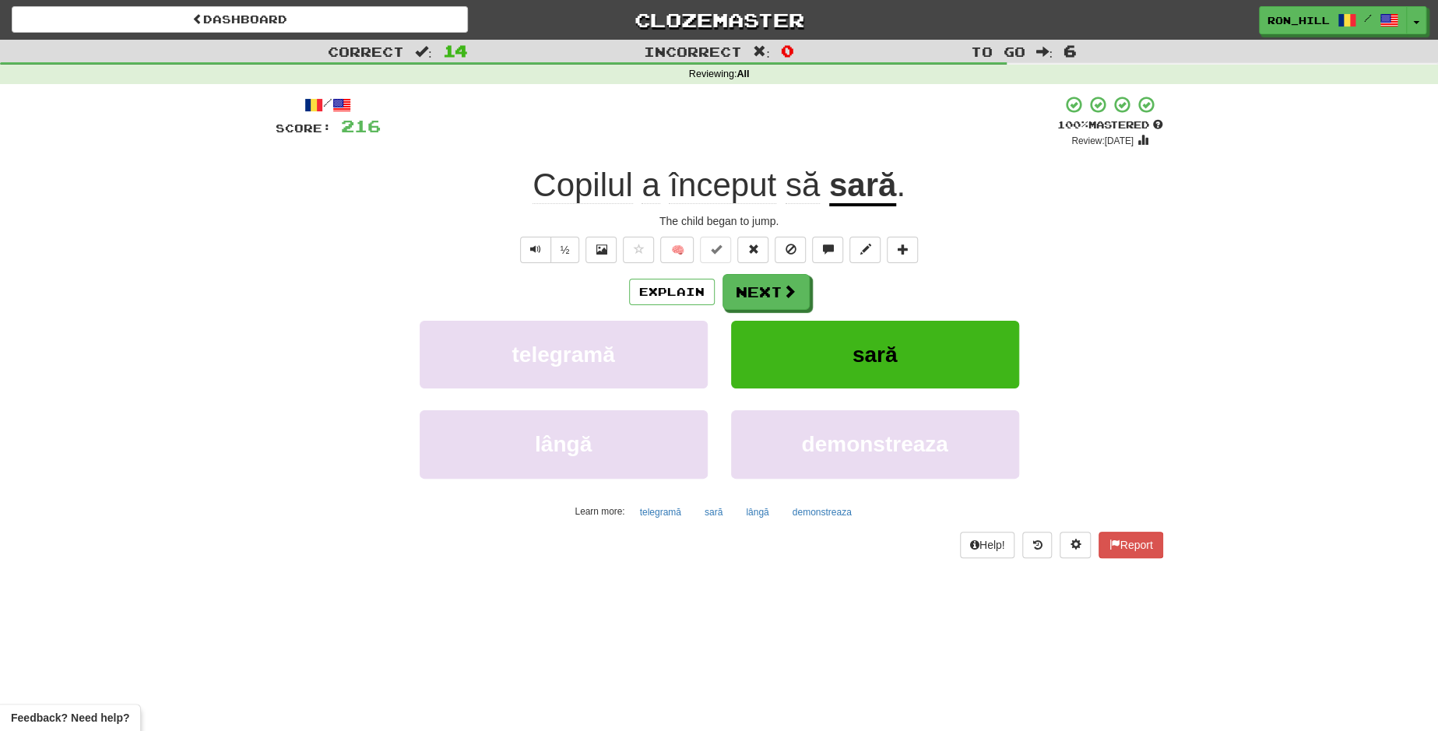
click at [778, 286] on div at bounding box center [719, 365] width 1438 height 731
click at [778, 286] on button "Next" at bounding box center [765, 292] width 87 height 36
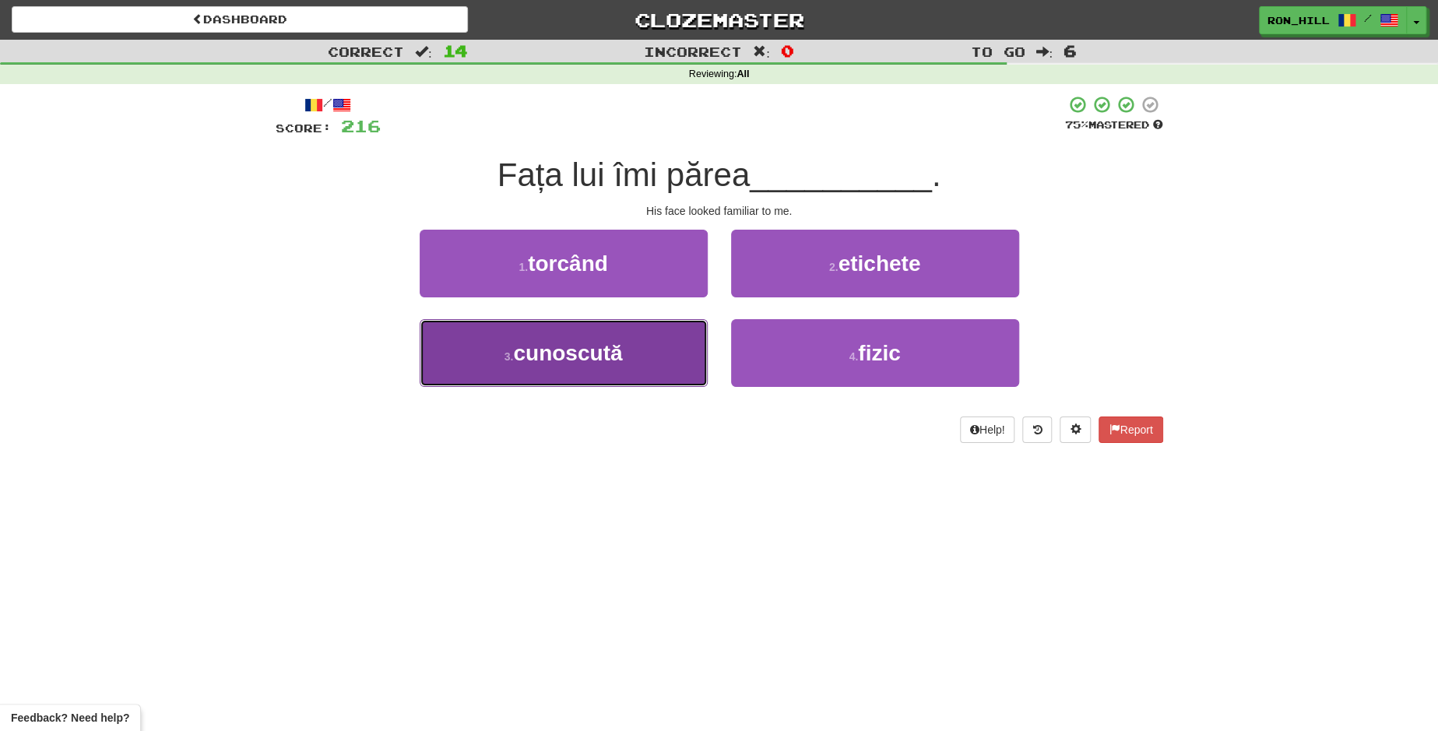
click at [674, 345] on button "3 . cunoscută" at bounding box center [564, 353] width 288 height 68
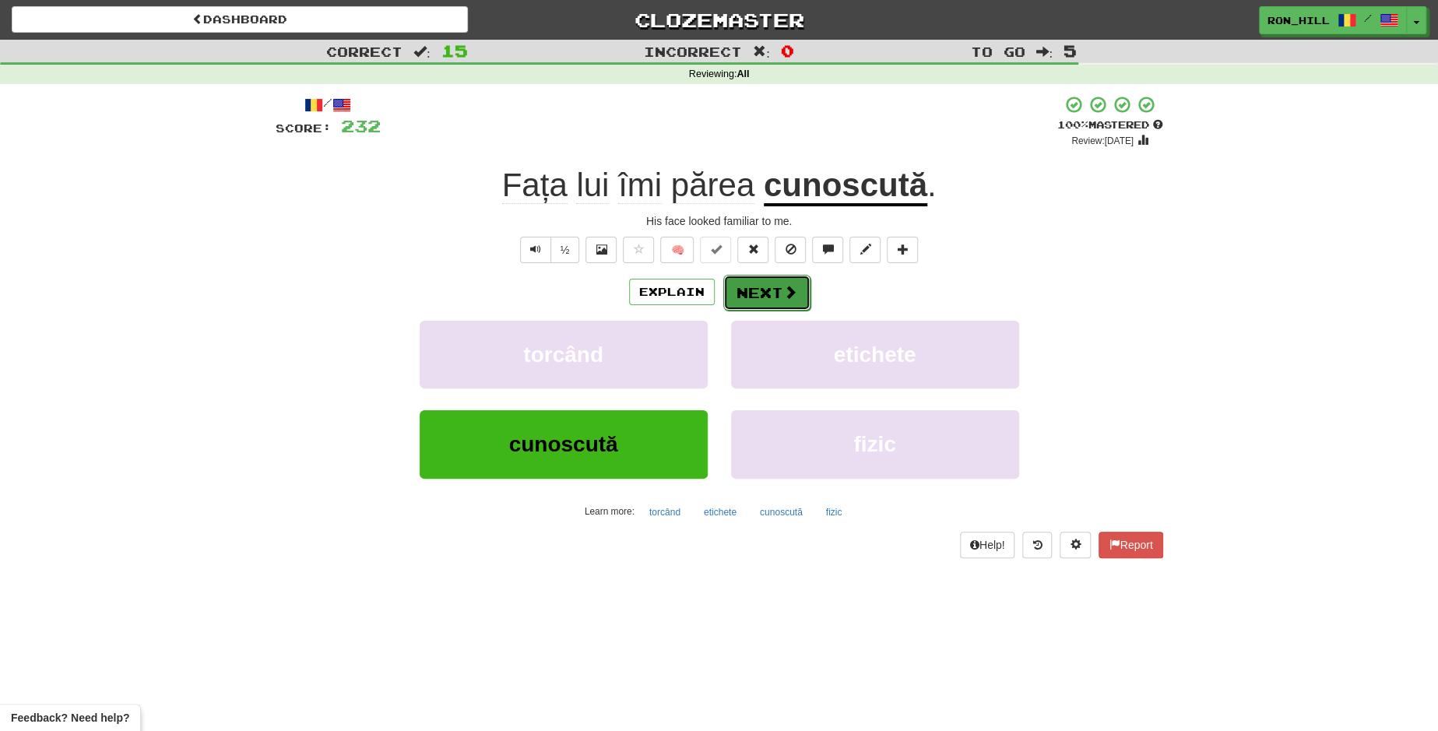
click at [760, 277] on button "Next" at bounding box center [766, 293] width 87 height 36
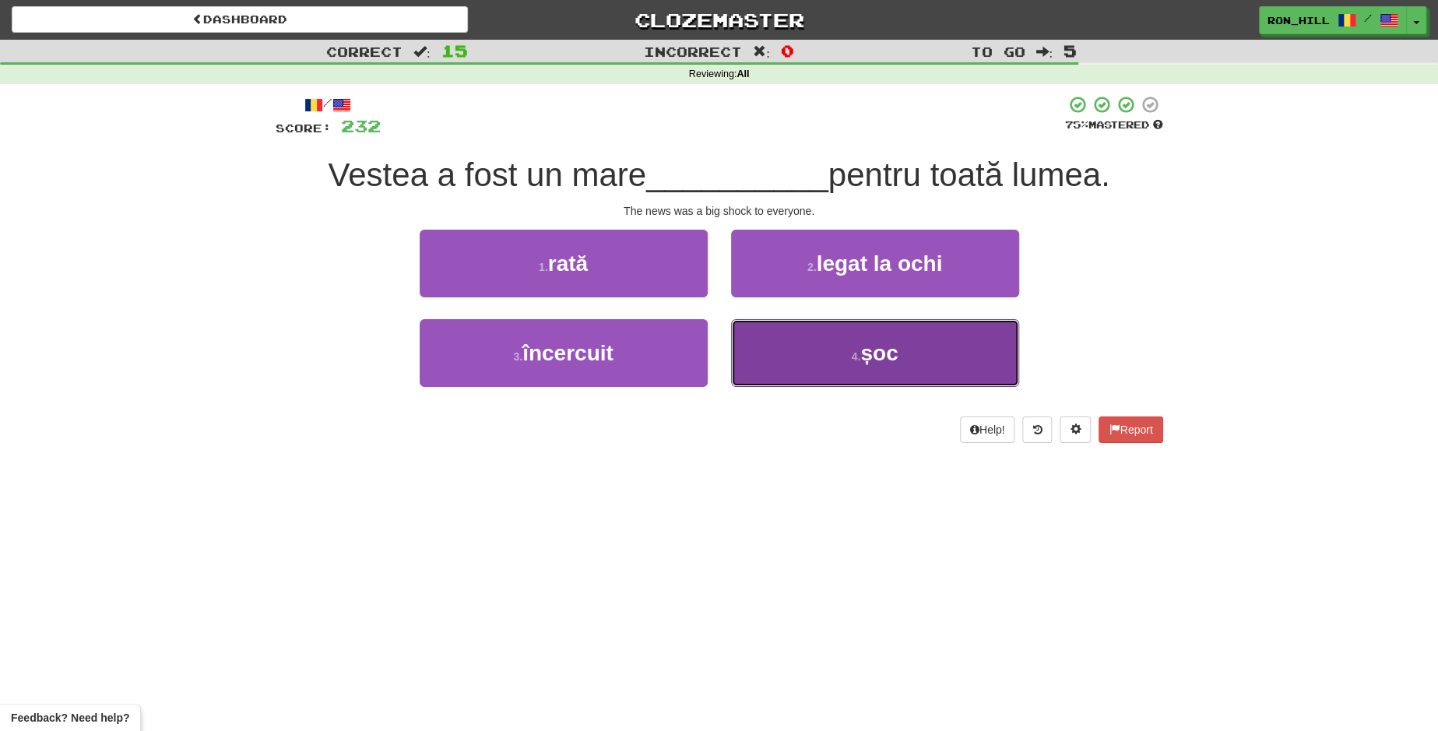
click at [829, 327] on button "4 . șoc" at bounding box center [875, 353] width 288 height 68
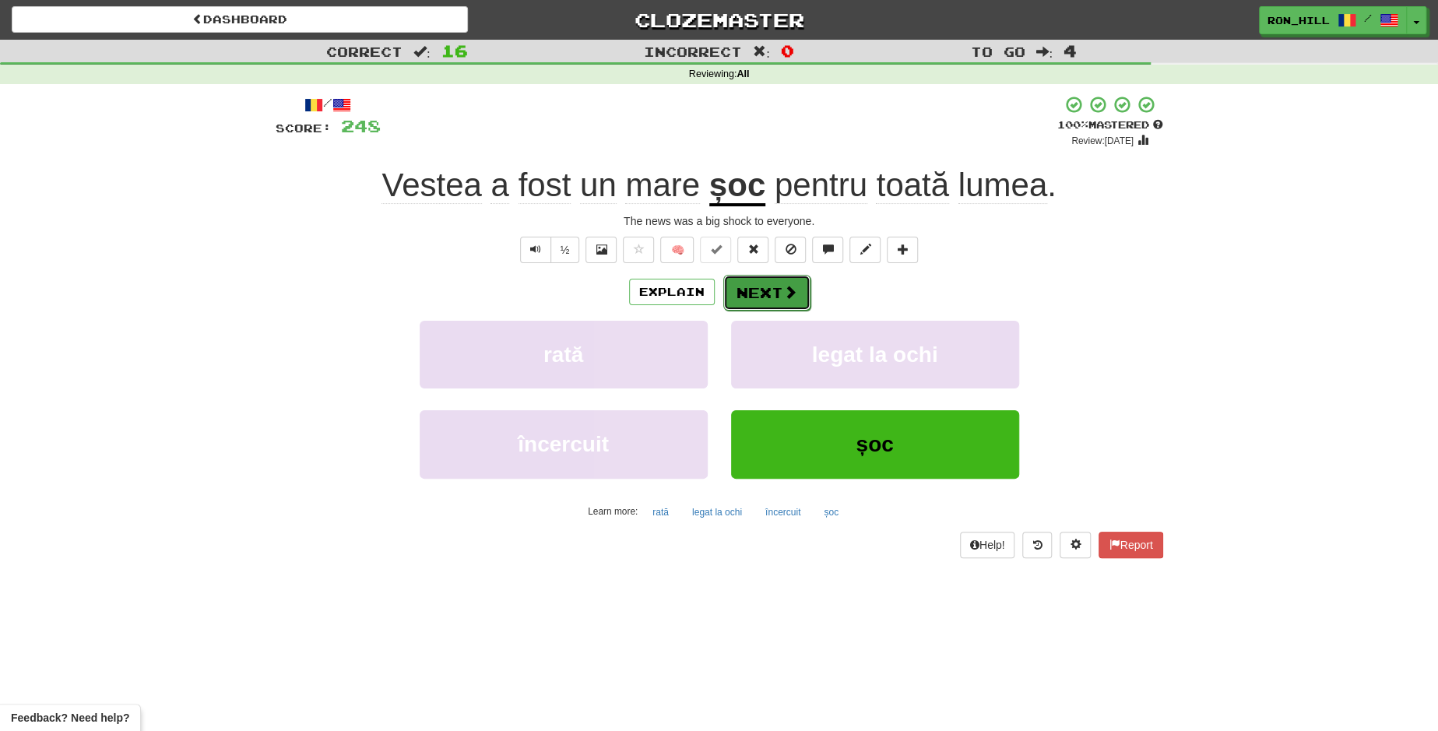
click at [785, 309] on button "Next" at bounding box center [766, 293] width 87 height 36
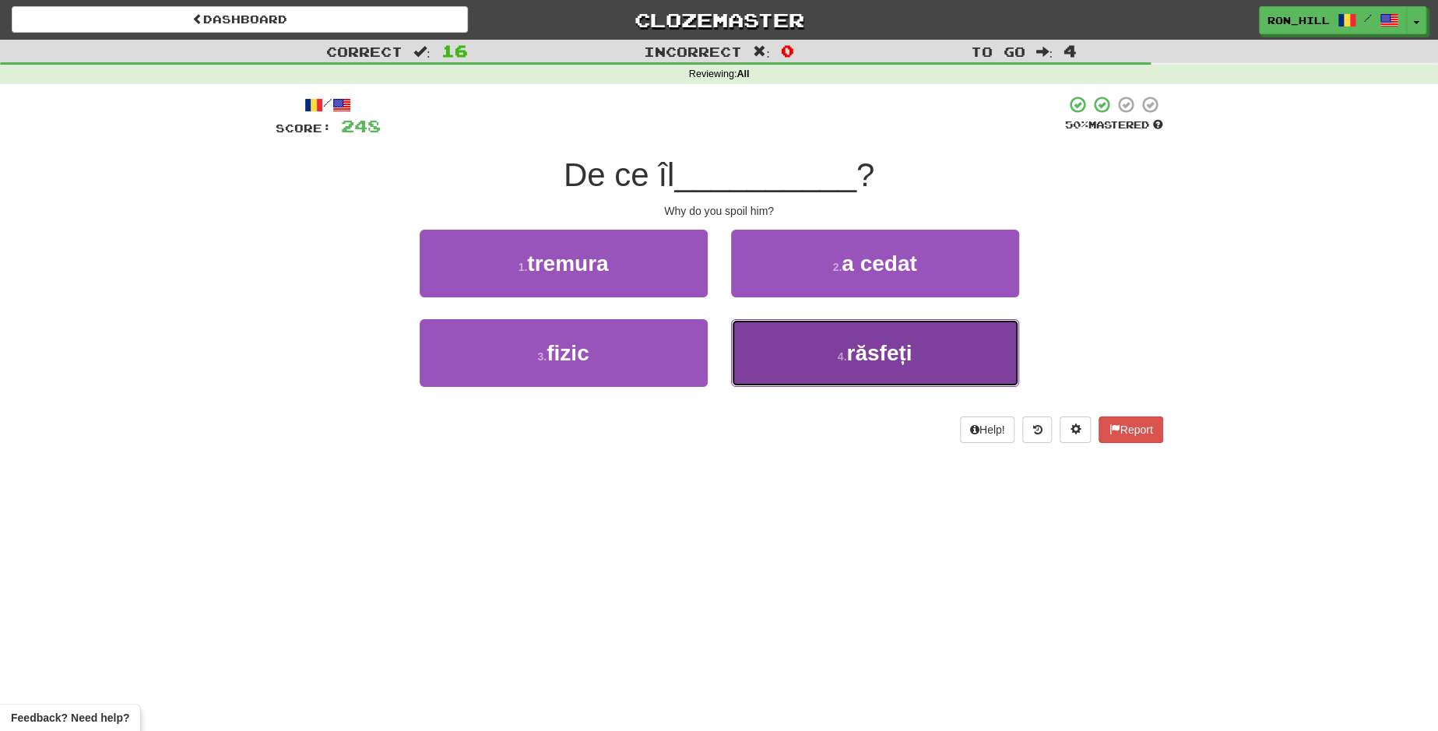
click at [843, 351] on small "4 ." at bounding box center [841, 356] width 9 height 12
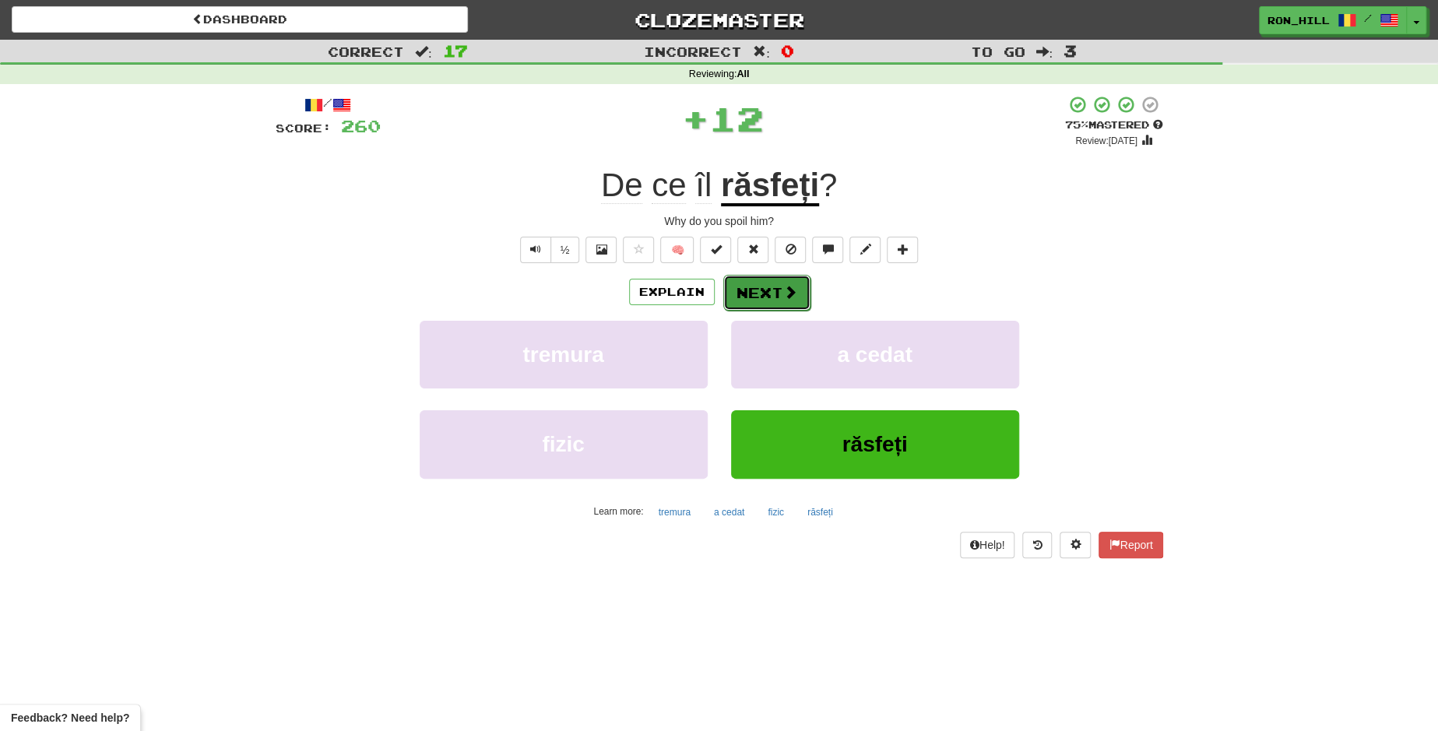
click at [769, 293] on button "Next" at bounding box center [766, 293] width 87 height 36
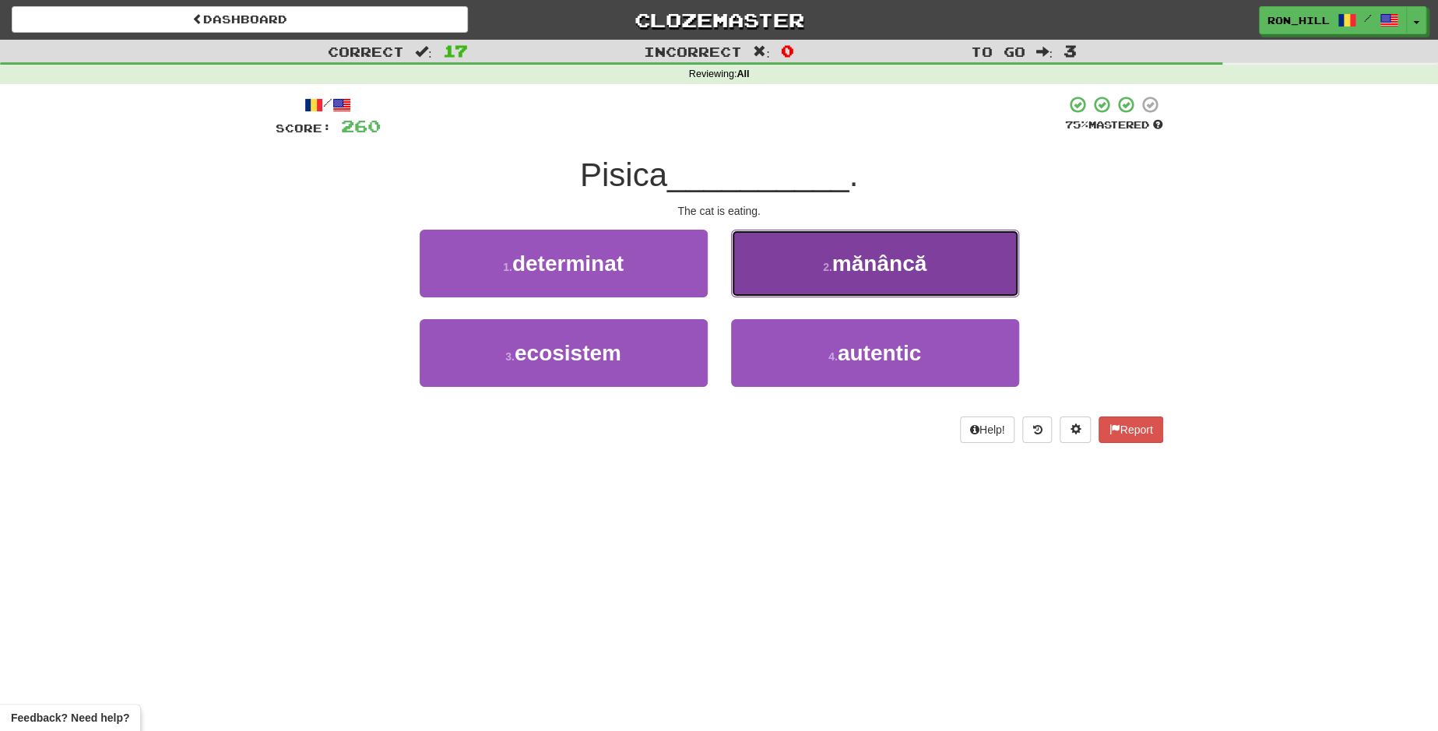
click at [804, 272] on button "2 . mănâncă" at bounding box center [875, 264] width 288 height 68
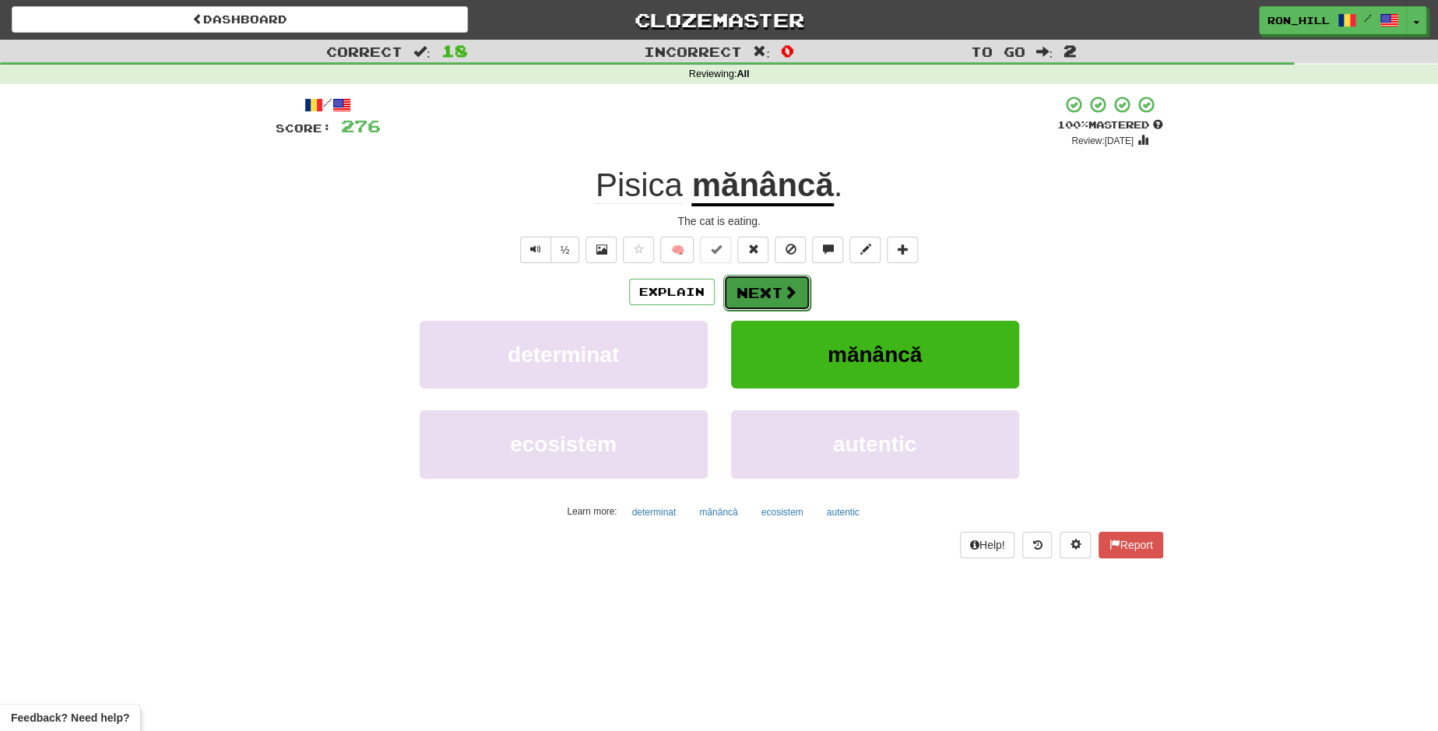
click at [767, 290] on button "Next" at bounding box center [766, 293] width 87 height 36
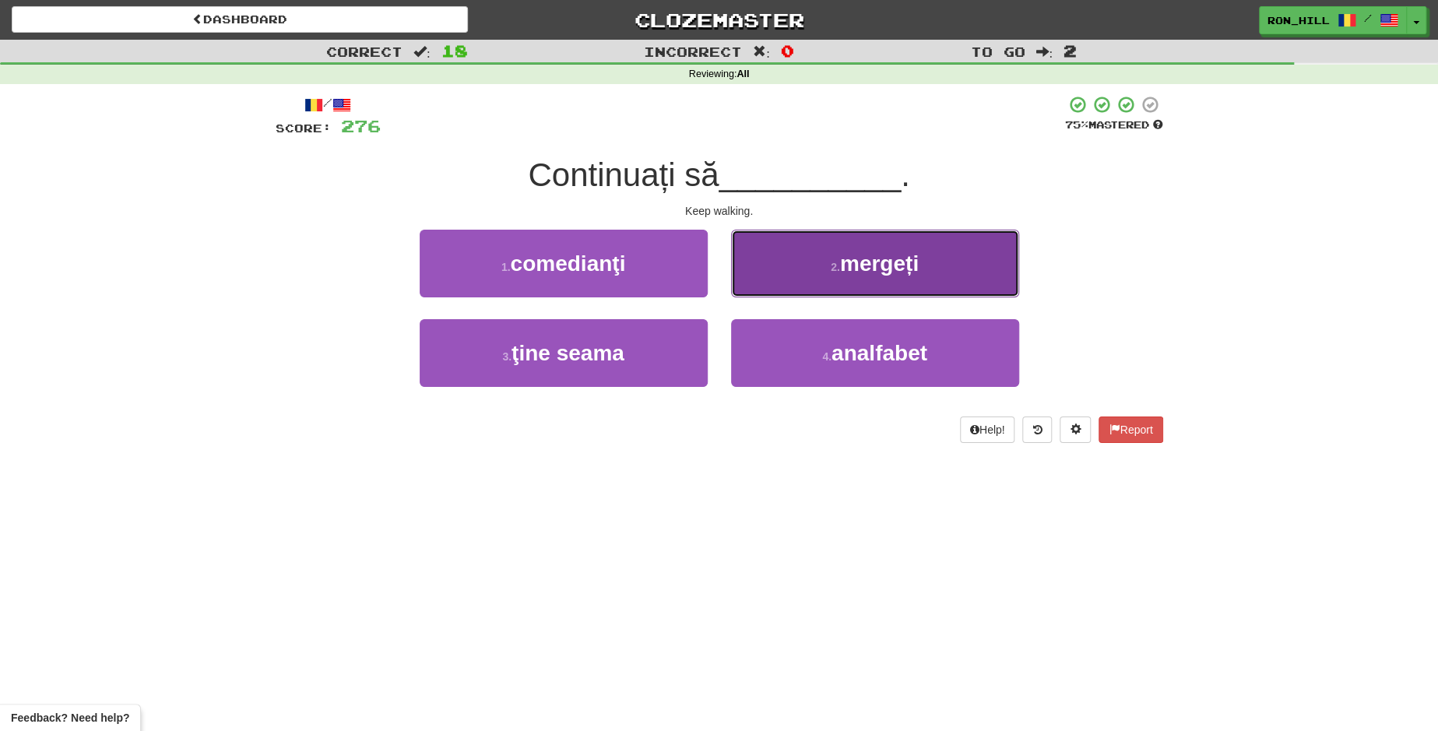
click at [803, 283] on button "2 . mergeți" at bounding box center [875, 264] width 288 height 68
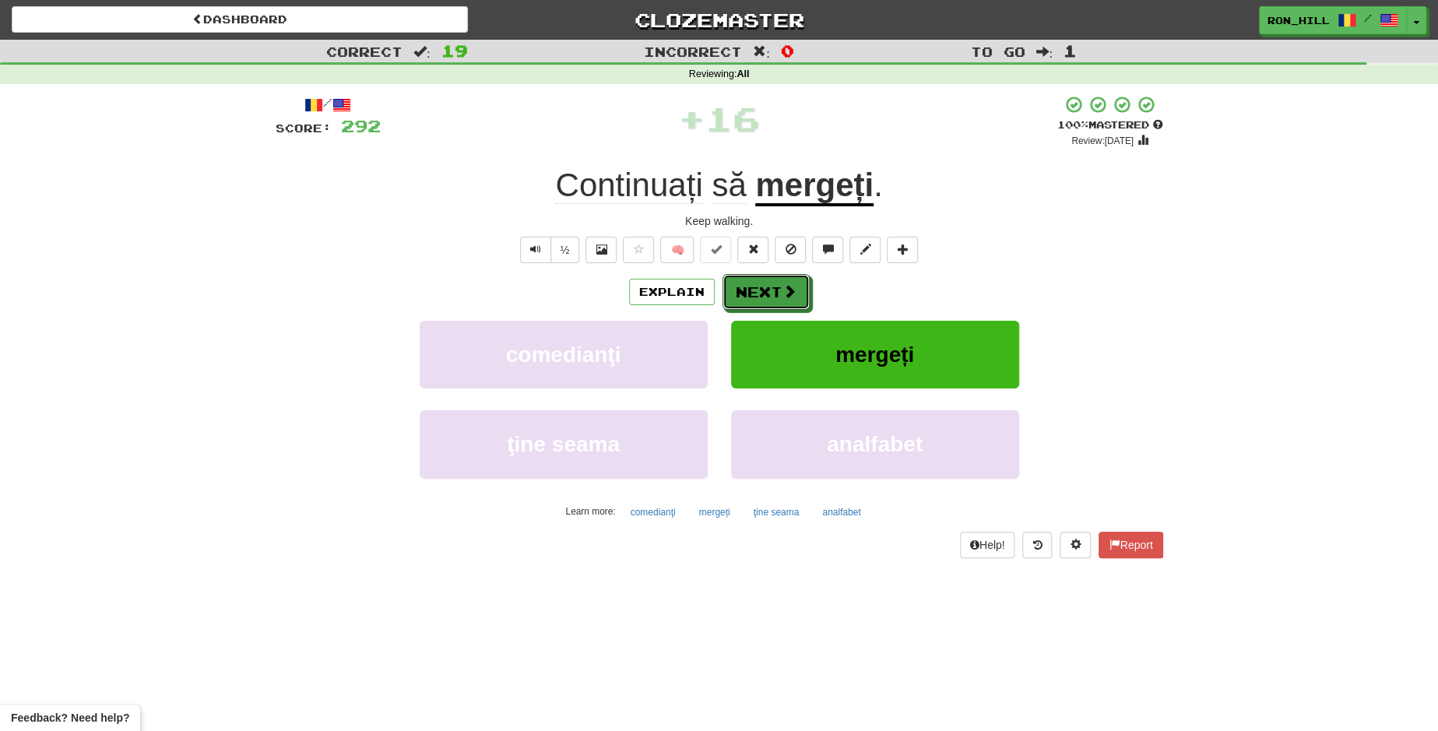
click at [803, 283] on button "Next" at bounding box center [765, 292] width 87 height 36
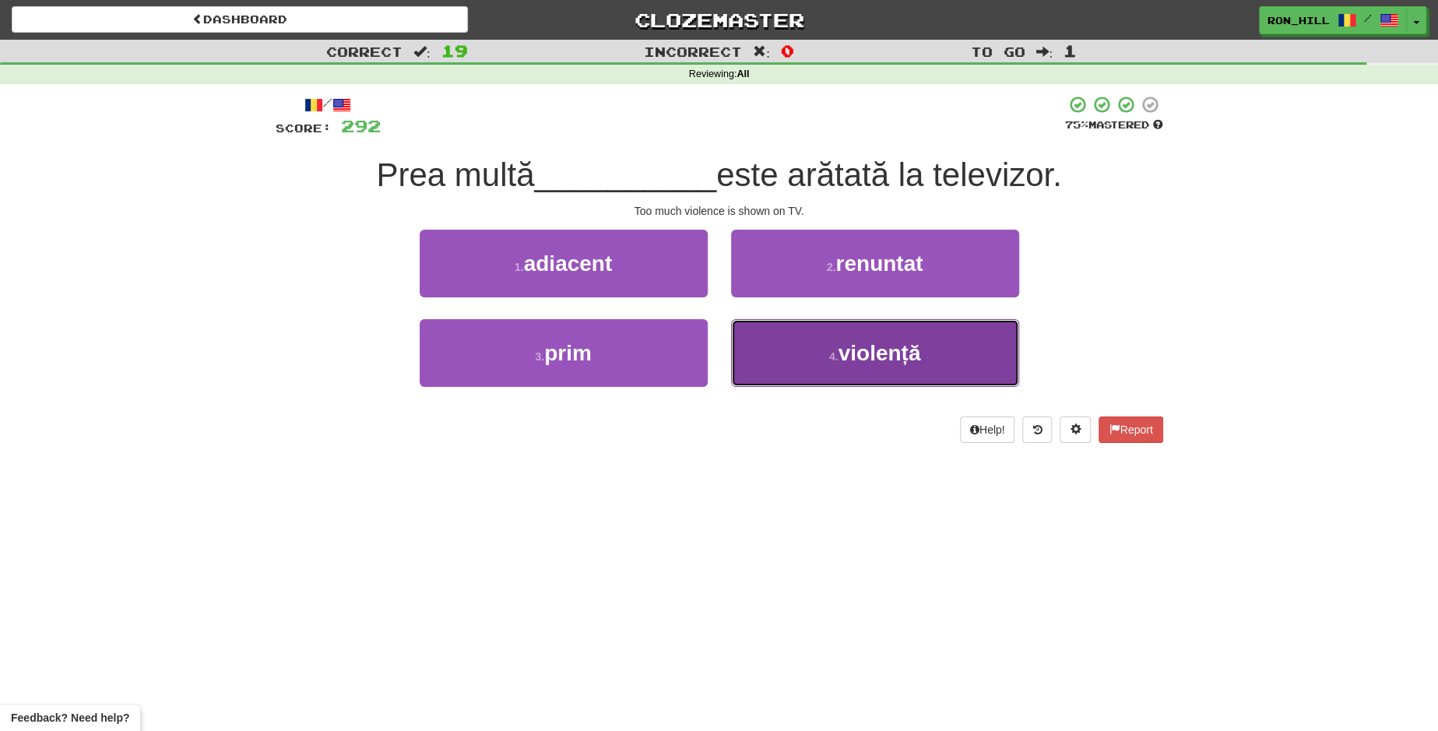
click at [869, 335] on button "4 . violență" at bounding box center [875, 353] width 288 height 68
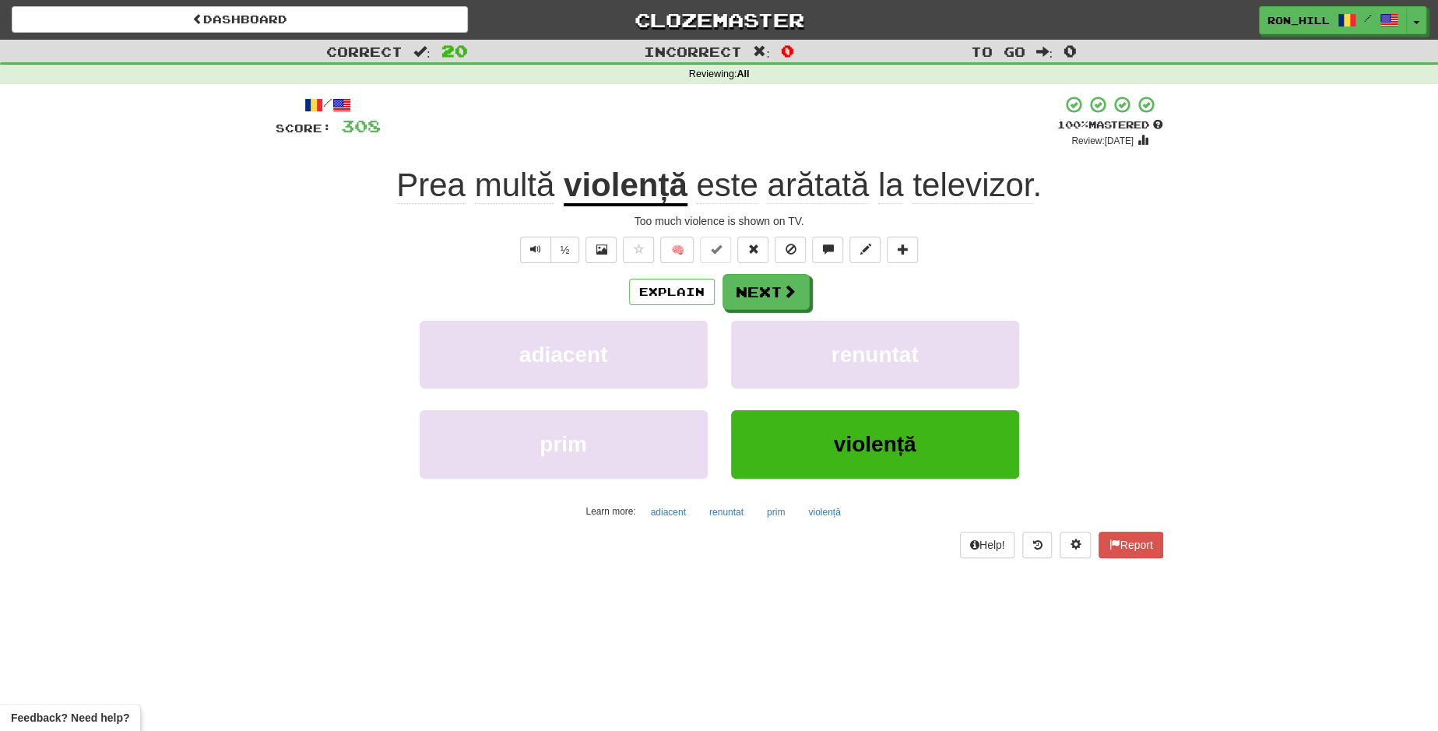
click at [826, 185] on span "arătată" at bounding box center [818, 185] width 102 height 37
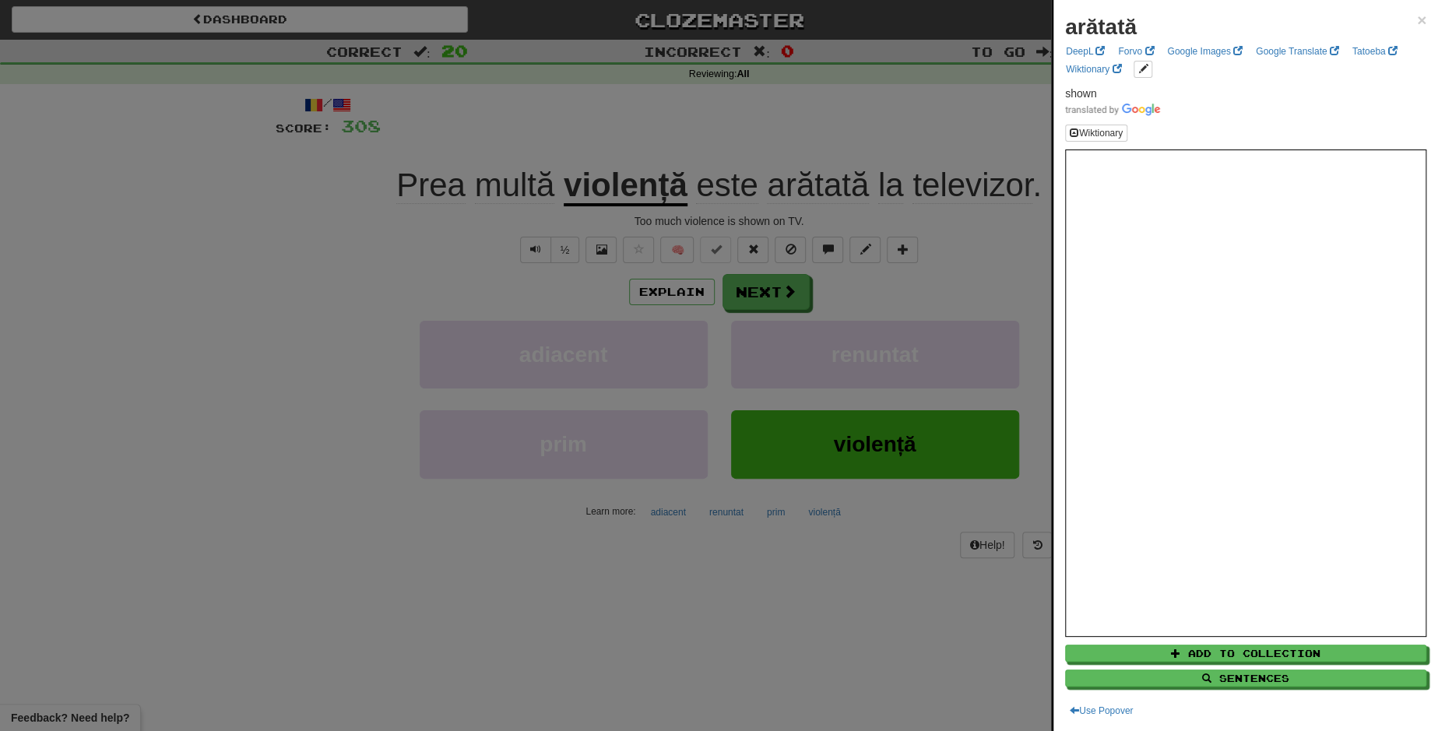
click at [772, 299] on div at bounding box center [719, 365] width 1438 height 731
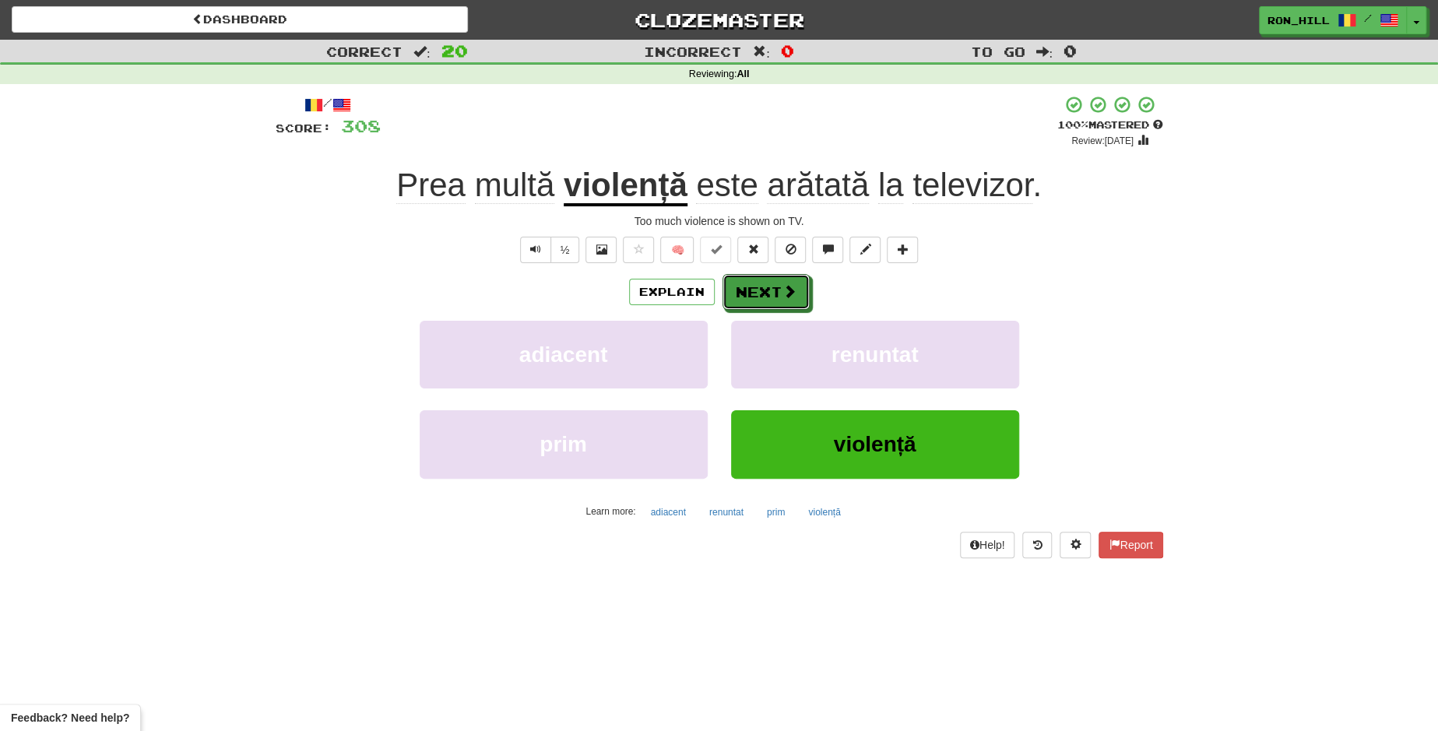
click at [772, 299] on button "Next" at bounding box center [765, 292] width 87 height 36
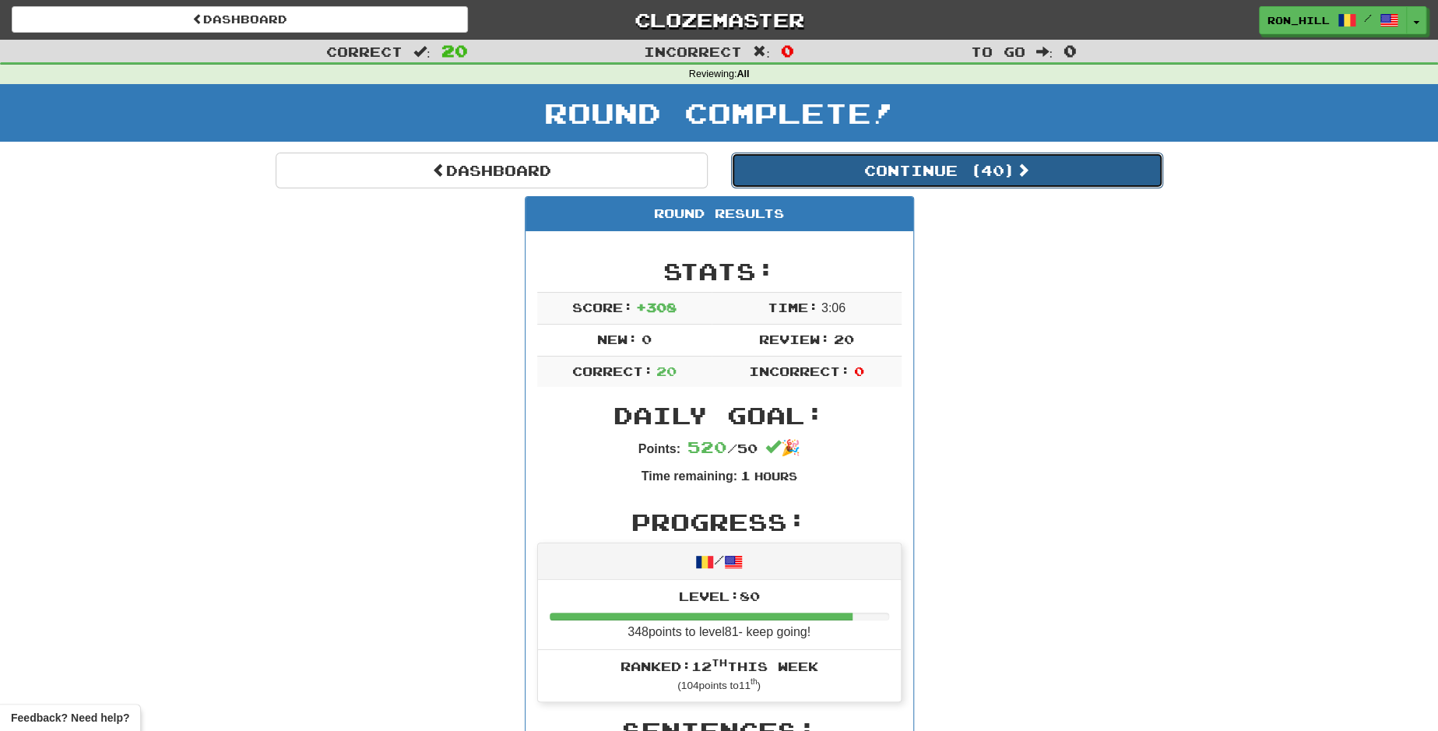
click at [872, 170] on button "Continue ( 40 )" at bounding box center [947, 171] width 432 height 36
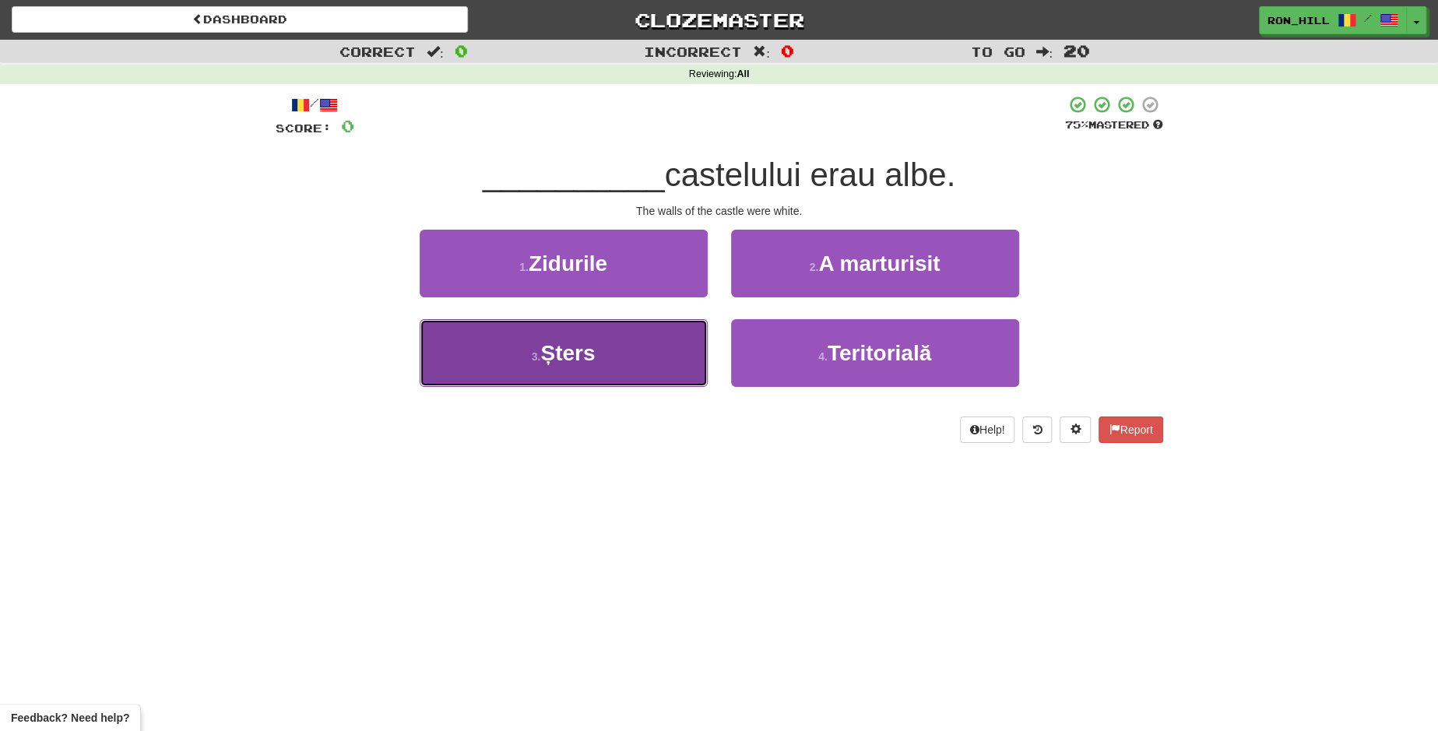
click at [700, 350] on button "3 . Șters" at bounding box center [564, 353] width 288 height 68
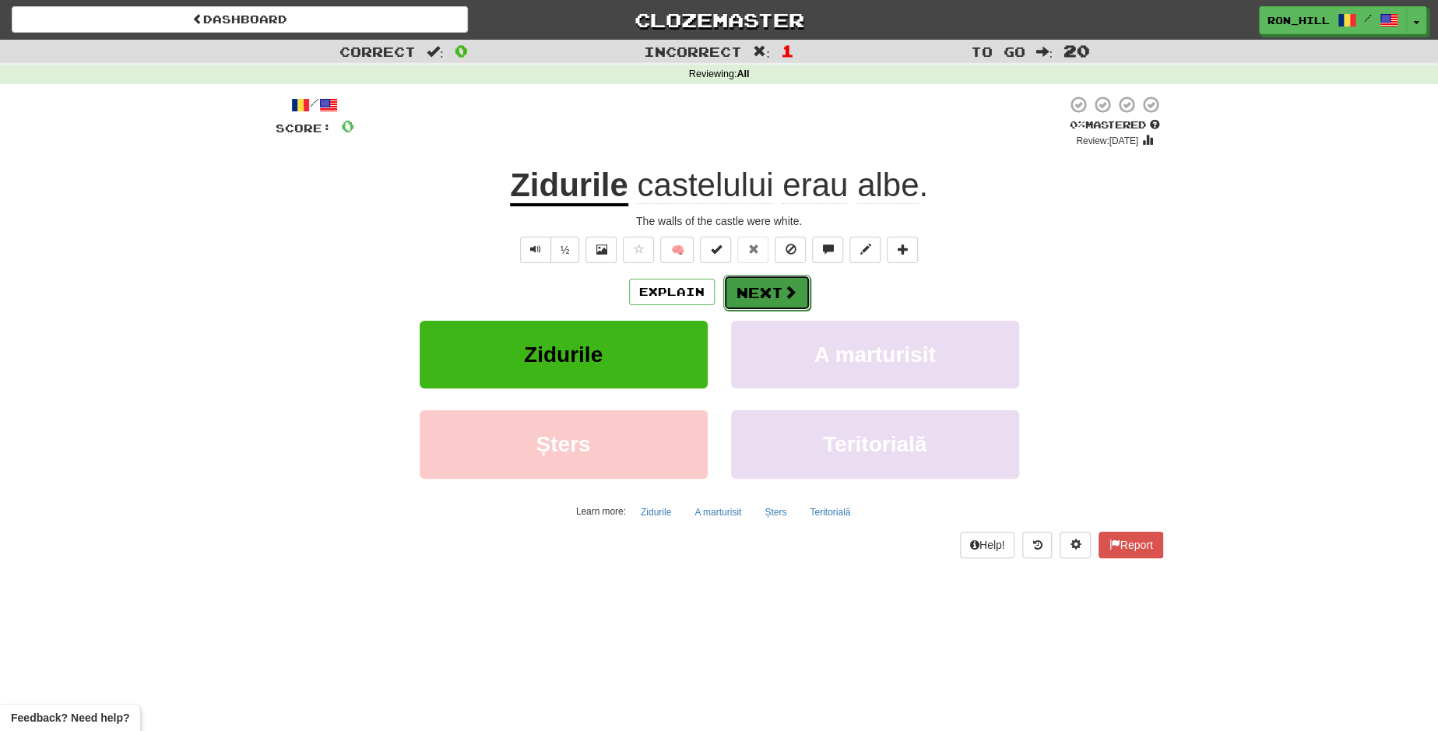
click at [752, 285] on button "Next" at bounding box center [766, 293] width 87 height 36
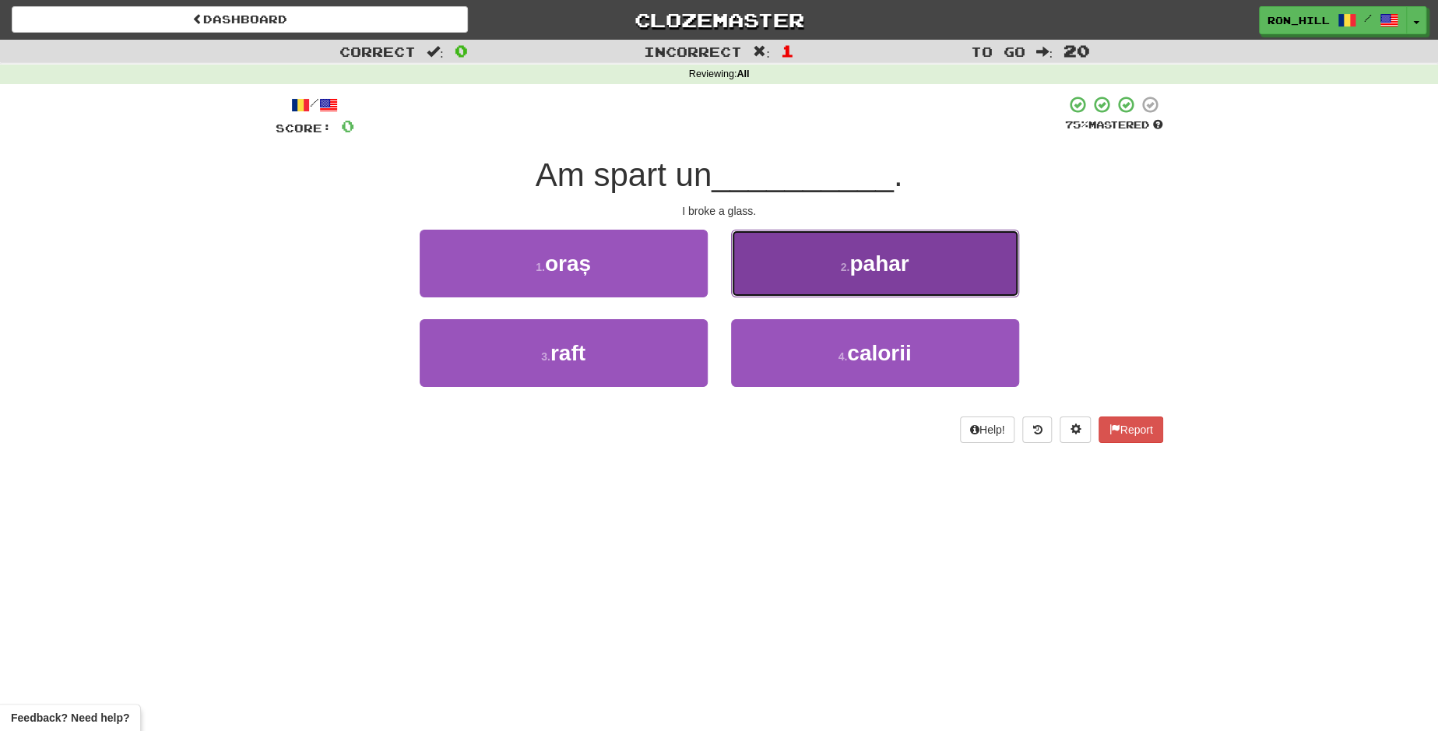
click at [848, 278] on button "2 . pahar" at bounding box center [875, 264] width 288 height 68
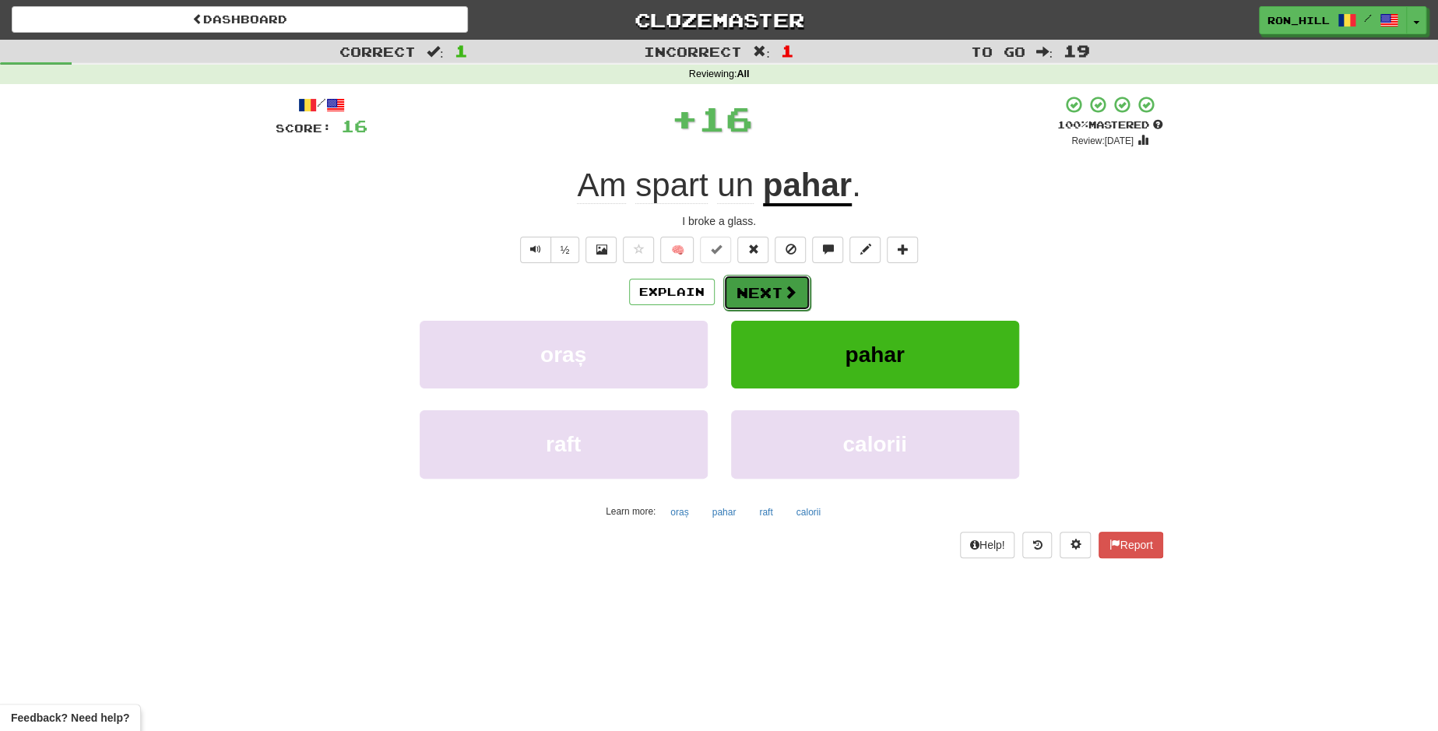
click at [740, 289] on button "Next" at bounding box center [766, 293] width 87 height 36
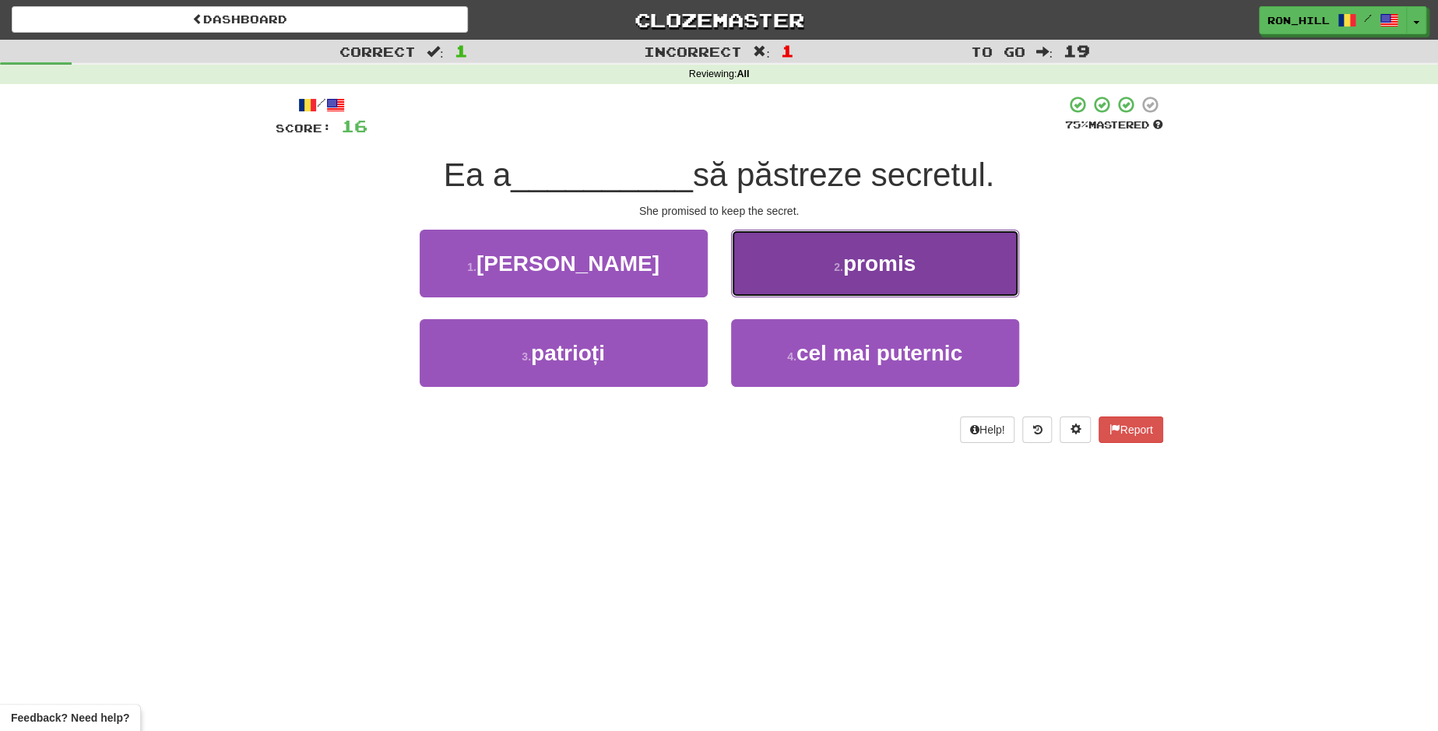
click at [809, 285] on button "2 . promis" at bounding box center [875, 264] width 288 height 68
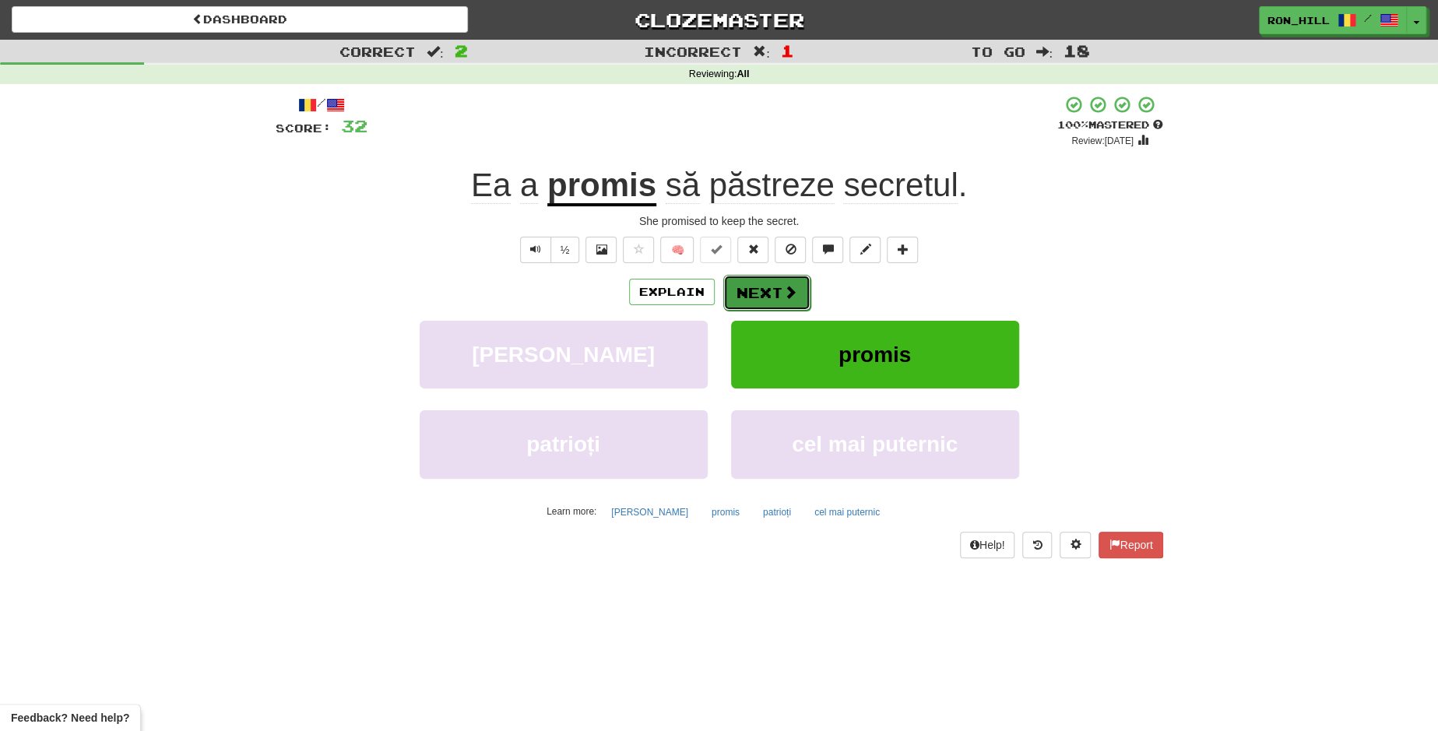
click at [782, 282] on button "Next" at bounding box center [766, 293] width 87 height 36
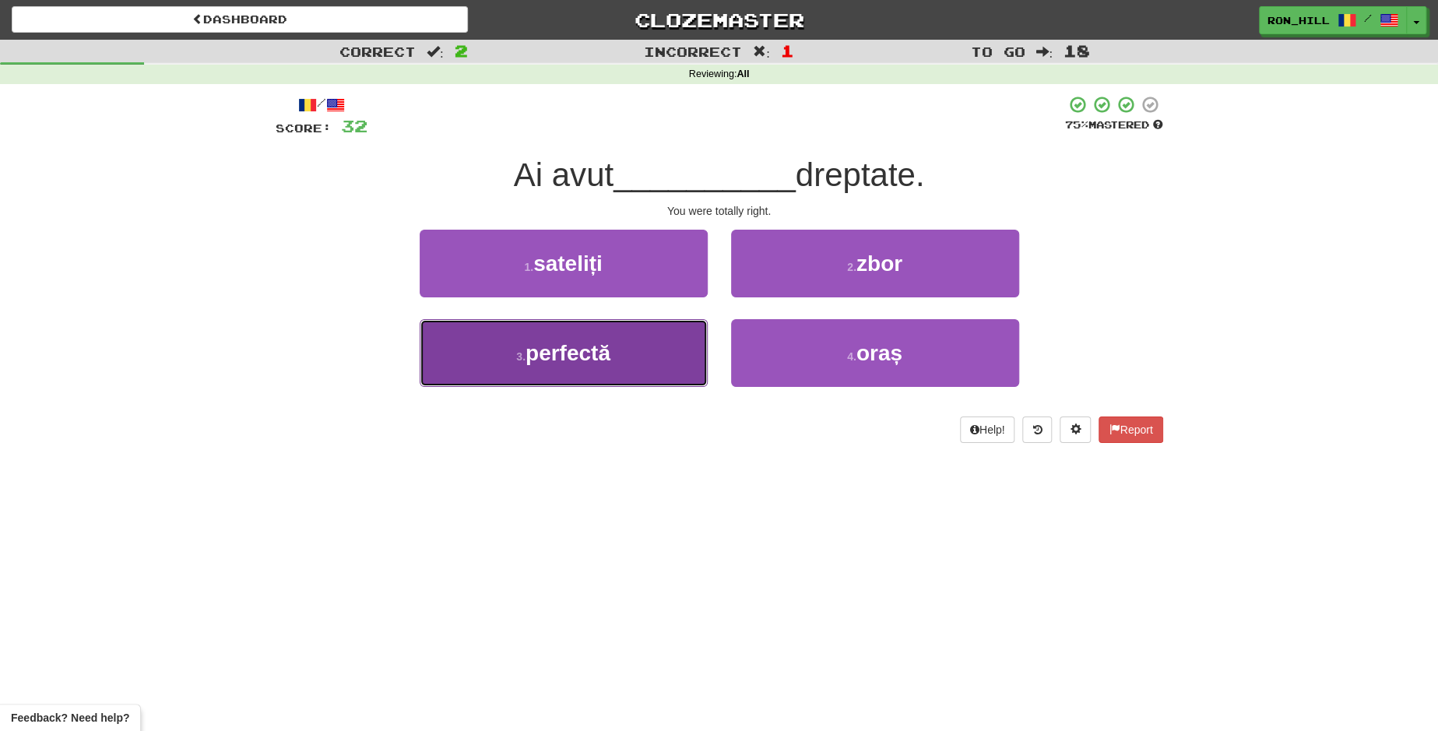
click at [682, 354] on button "3 . perfectă" at bounding box center [564, 353] width 288 height 68
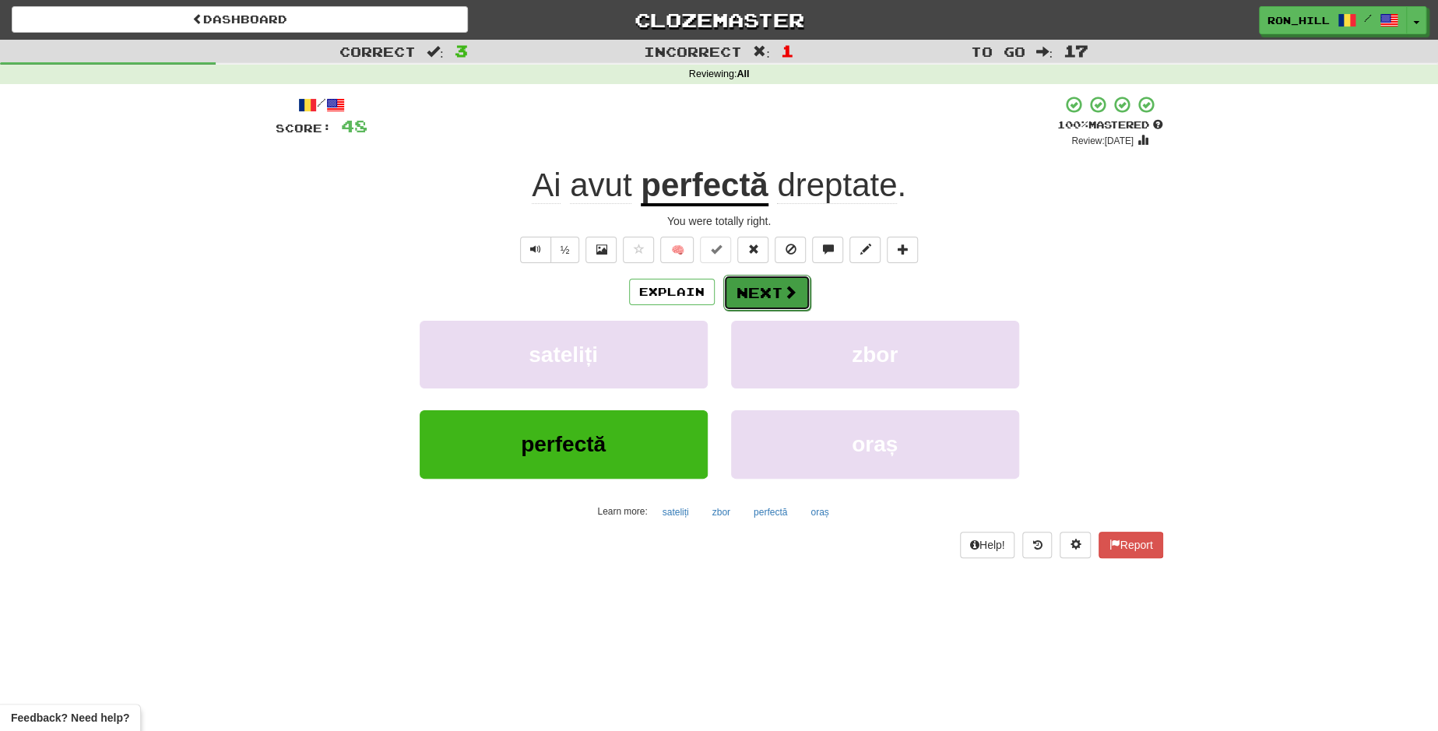
click at [761, 275] on button "Next" at bounding box center [766, 293] width 87 height 36
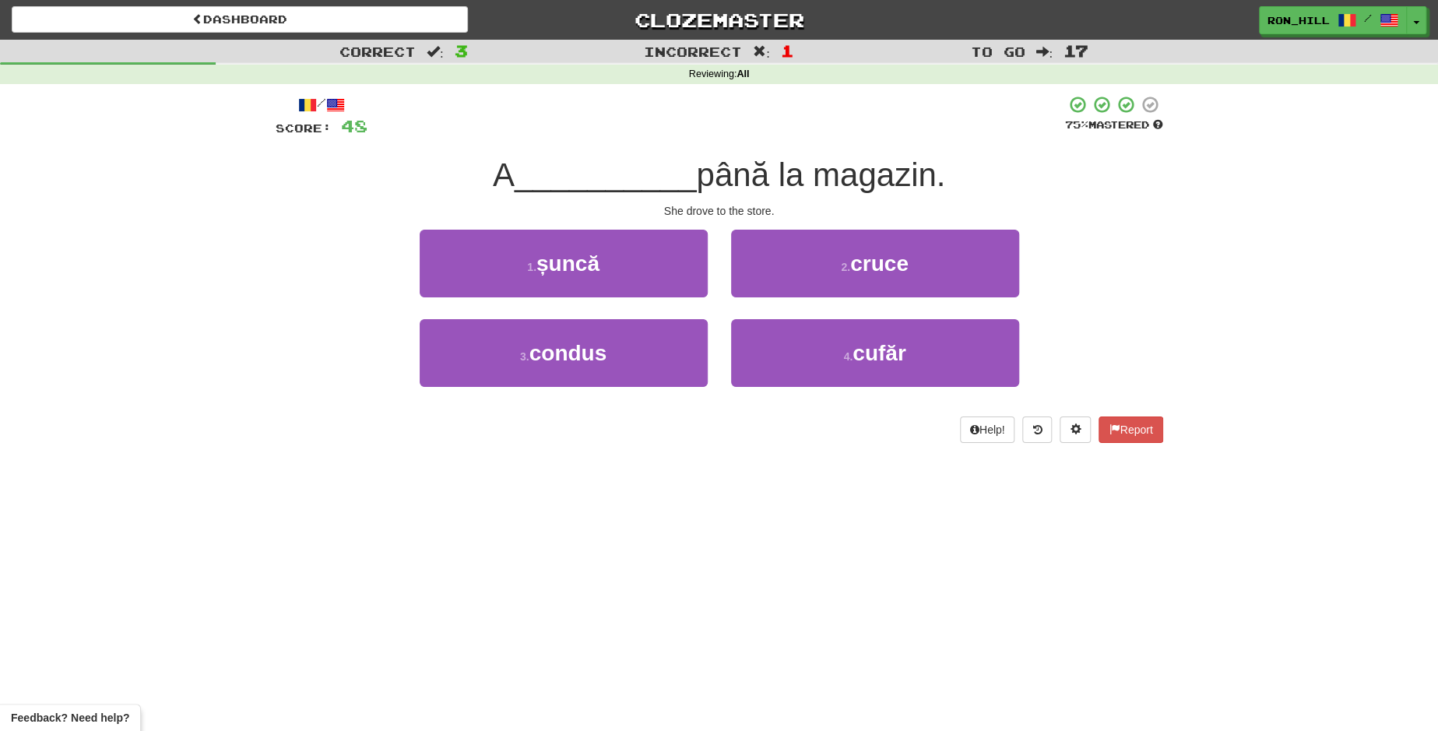
drag, startPoint x: 795, startPoint y: 311, endPoint x: 739, endPoint y: 421, distance: 123.9
click at [739, 421] on div "/ Score: 48 75 % Mastered A __________ până la magazin. She drove to the store.…" at bounding box center [719, 269] width 887 height 348
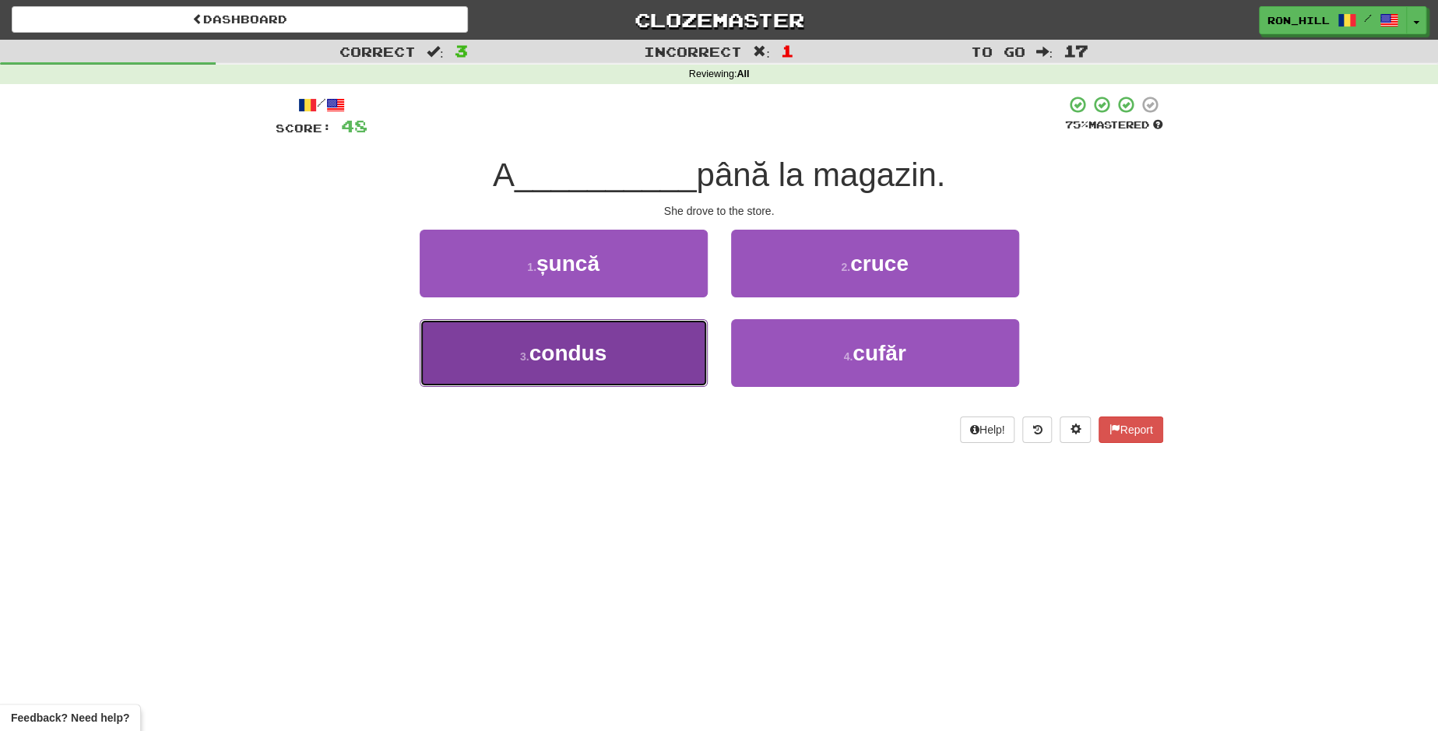
click at [665, 363] on button "3 . condus" at bounding box center [564, 353] width 288 height 68
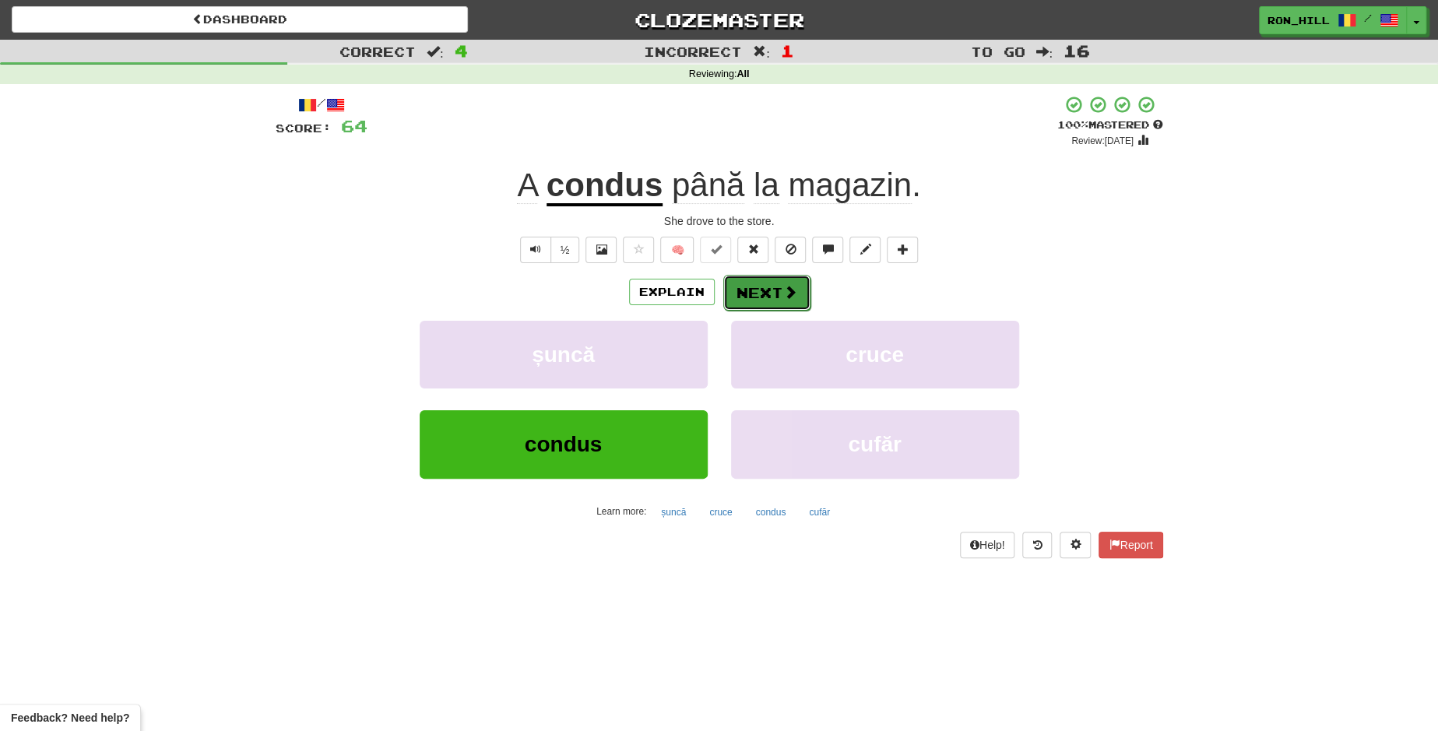
click at [773, 279] on button "Next" at bounding box center [766, 293] width 87 height 36
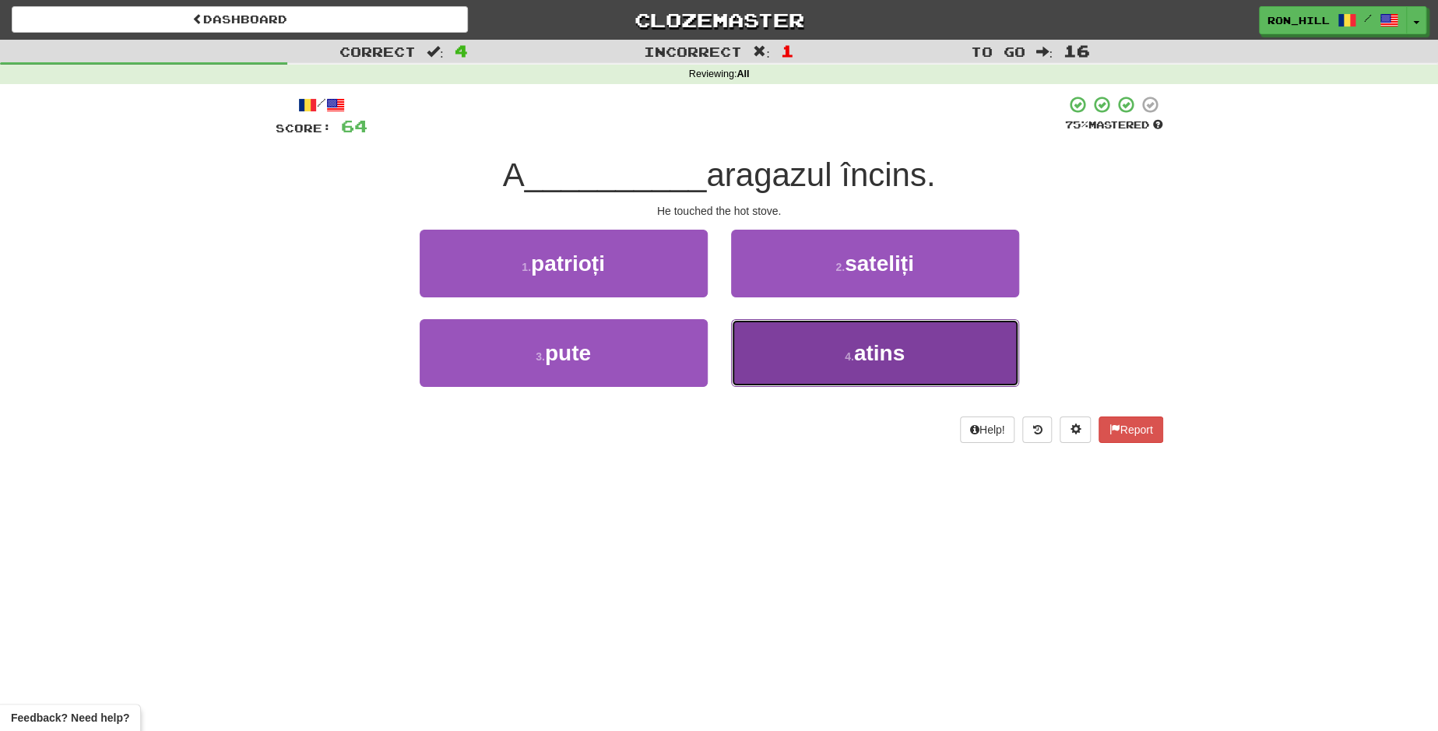
click at [859, 356] on span "atins" at bounding box center [879, 353] width 51 height 24
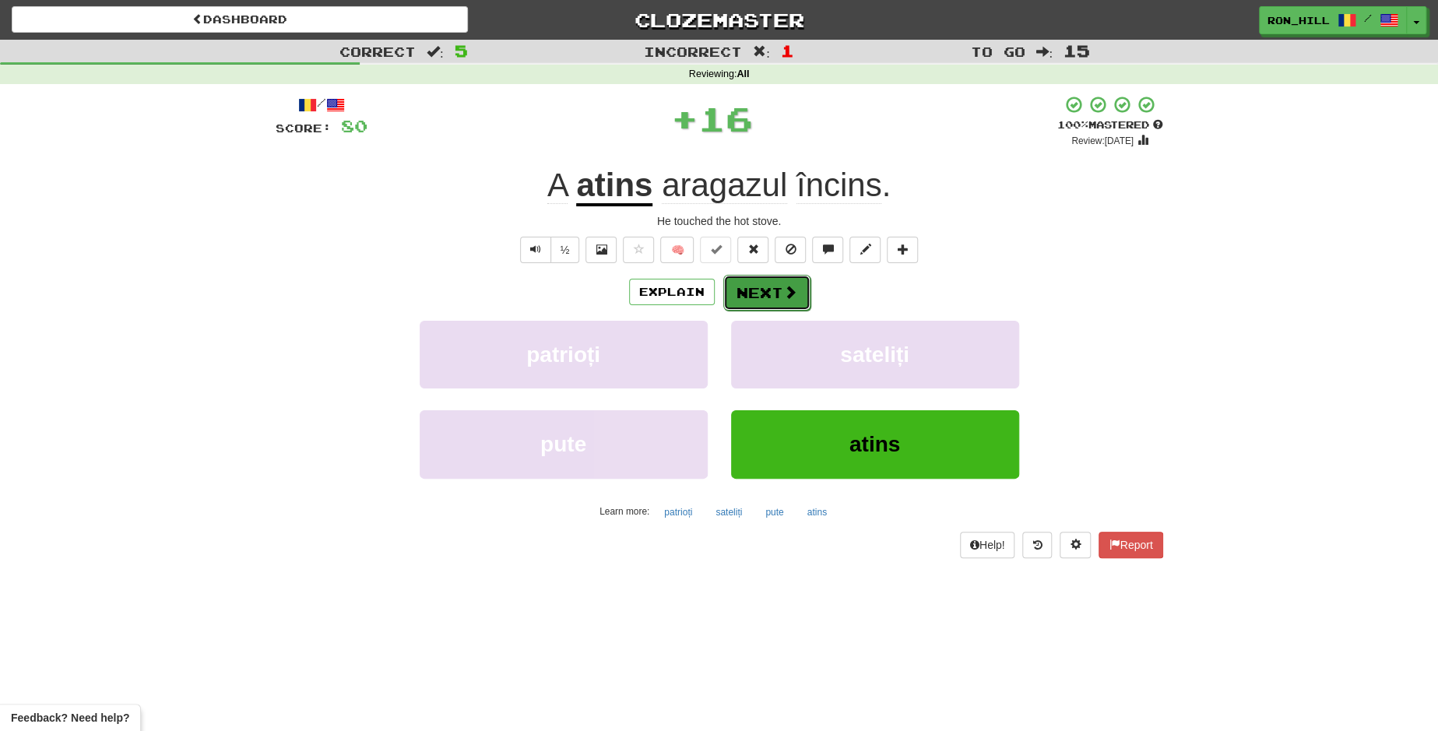
click at [737, 285] on button "Next" at bounding box center [766, 293] width 87 height 36
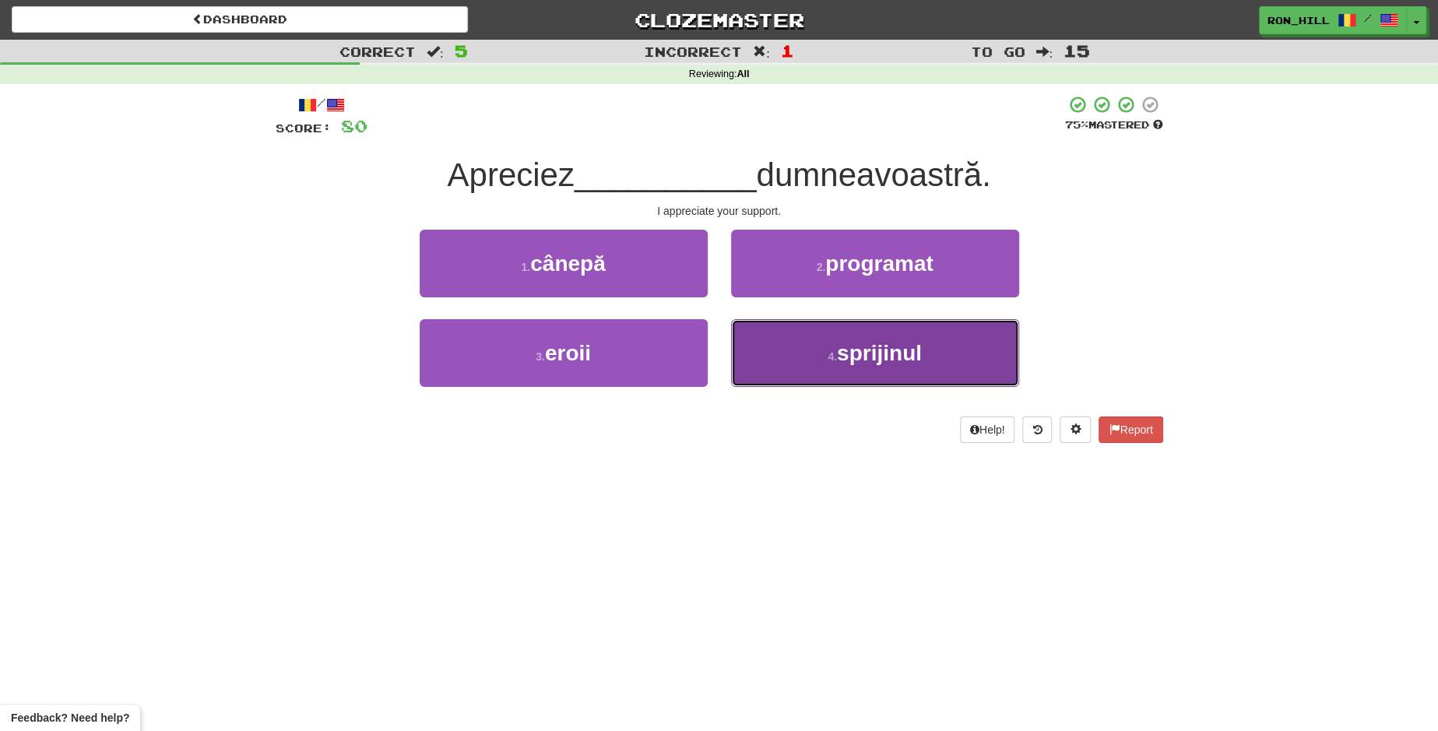
click at [824, 348] on button "4 . sprijinul" at bounding box center [875, 353] width 288 height 68
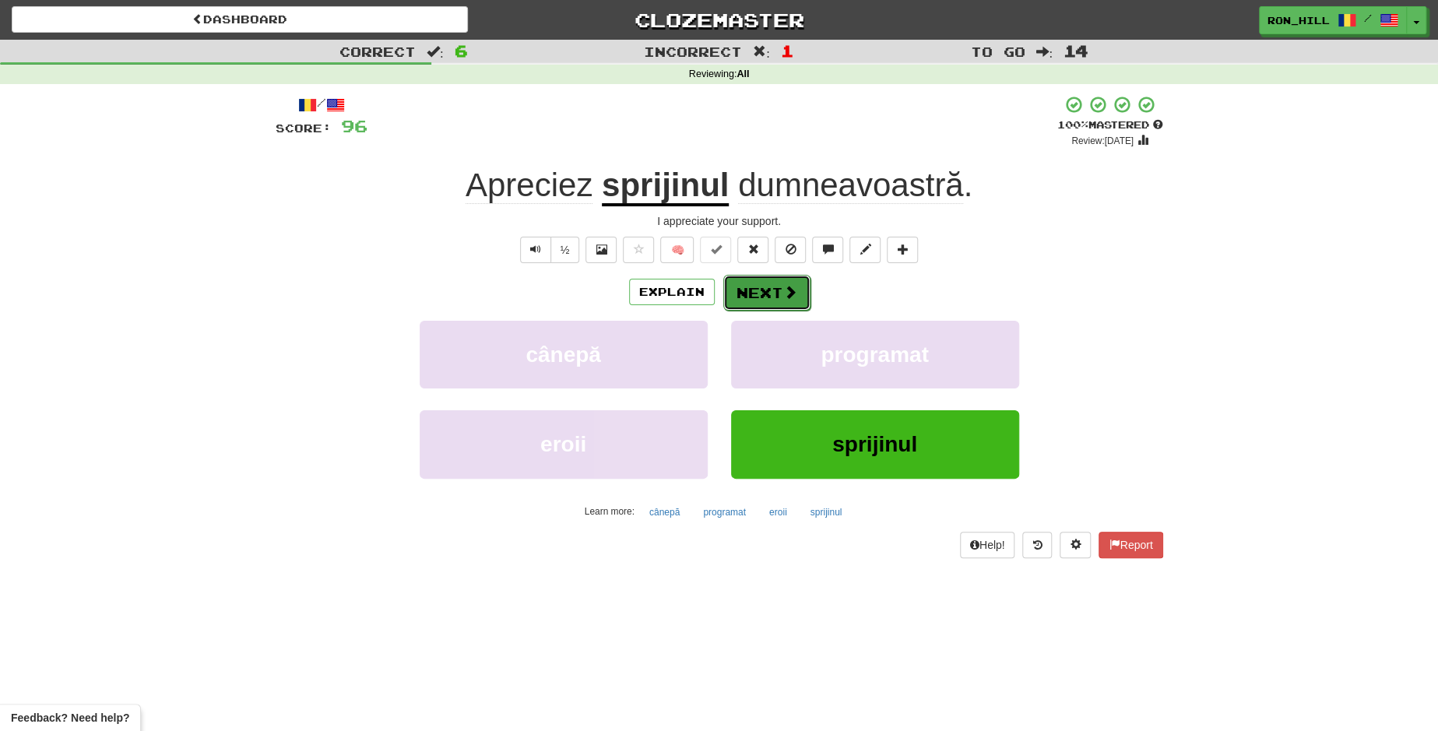
click at [732, 275] on button "Next" at bounding box center [766, 293] width 87 height 36
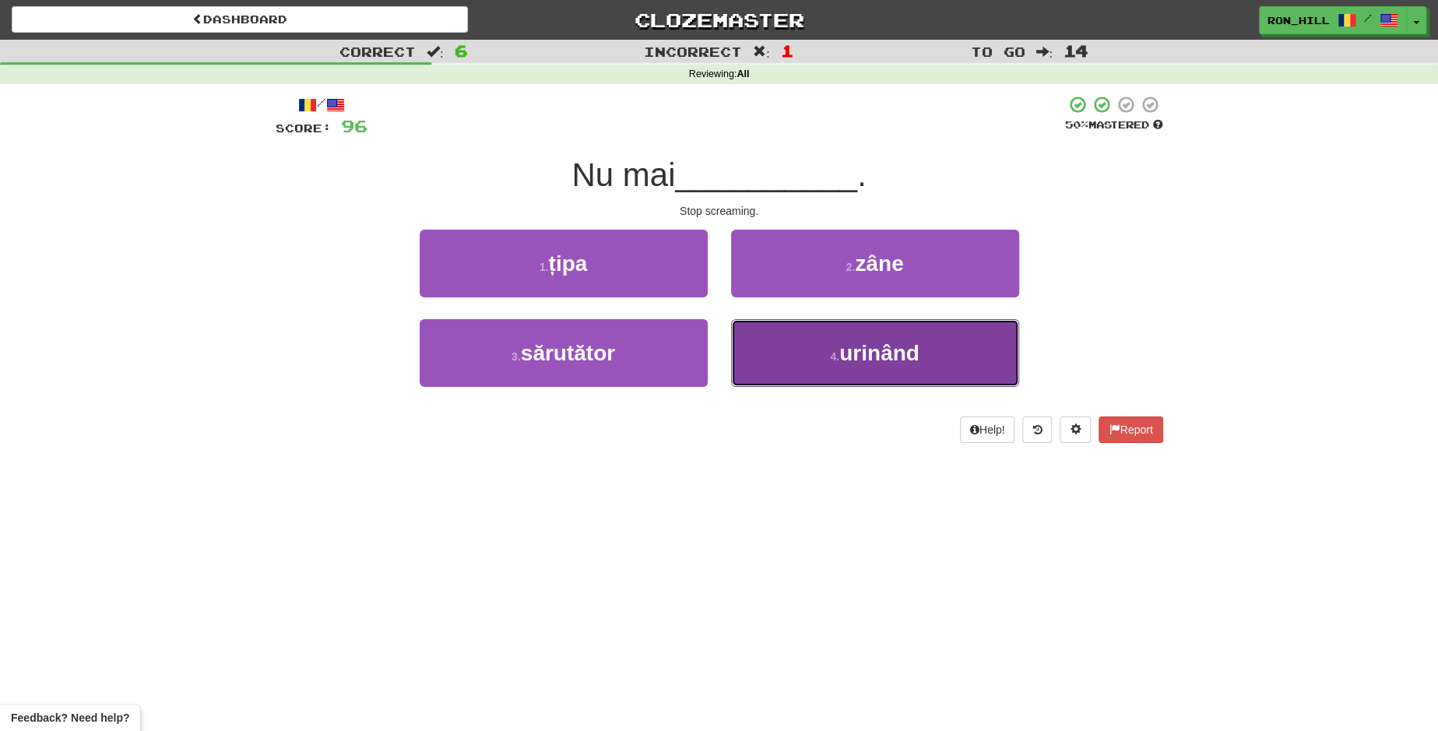
click at [804, 349] on button "4 . urinând" at bounding box center [875, 353] width 288 height 68
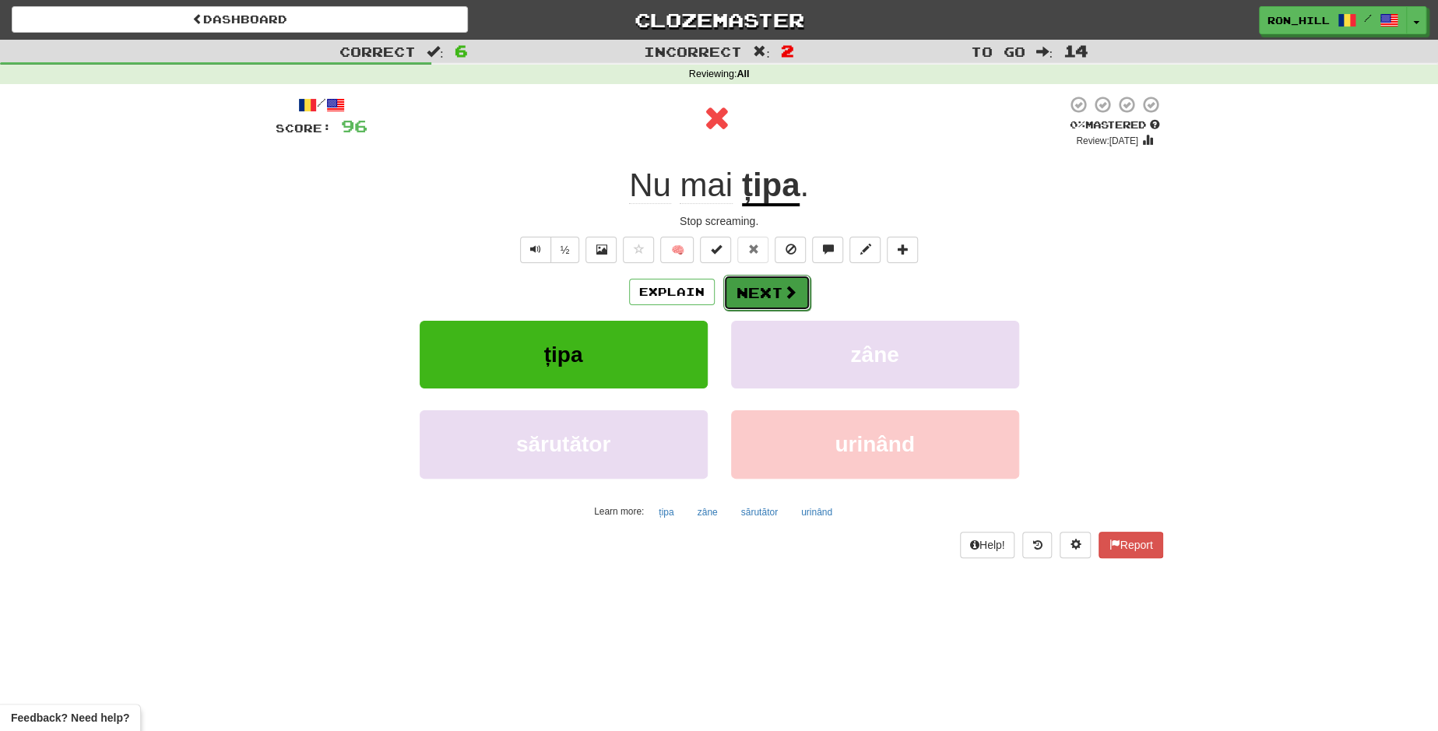
click at [764, 277] on button "Next" at bounding box center [766, 293] width 87 height 36
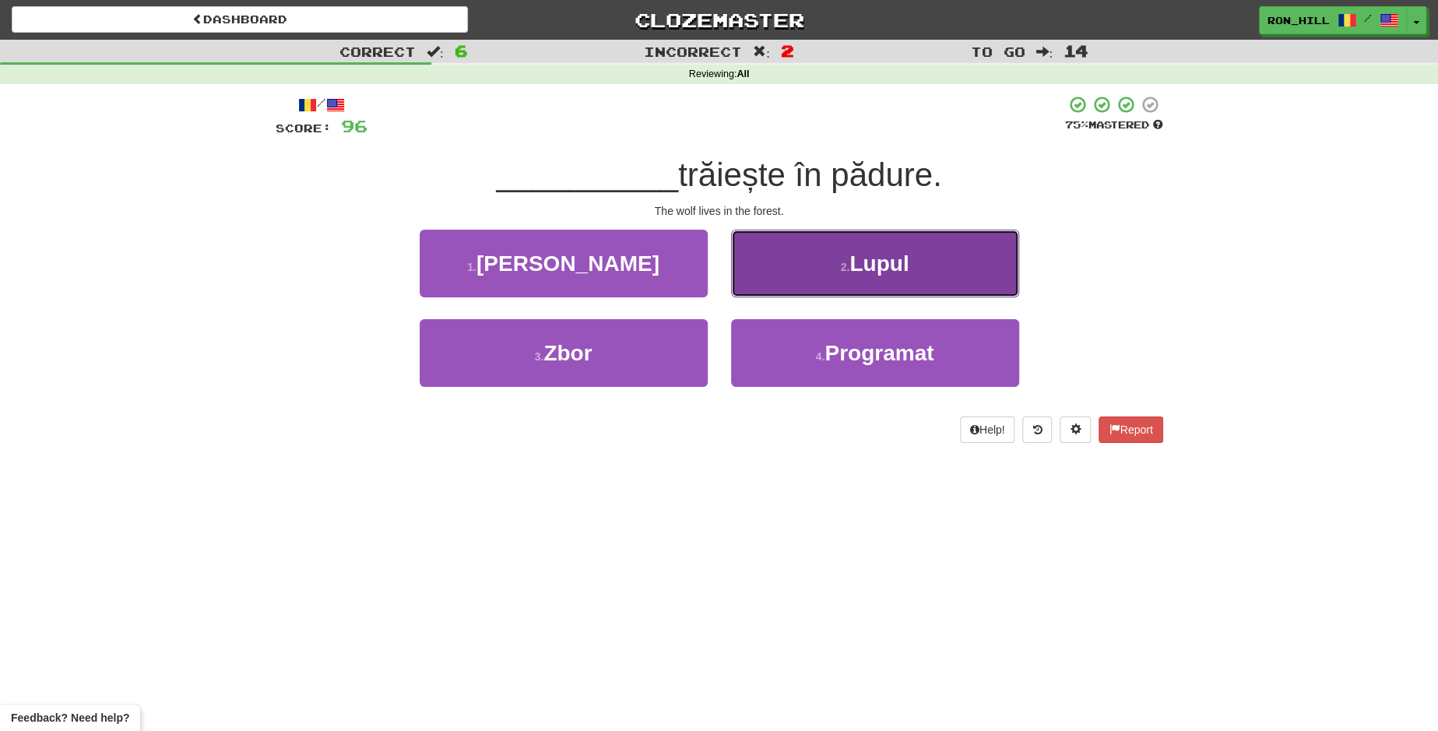
click at [845, 265] on small "2 ." at bounding box center [845, 267] width 9 height 12
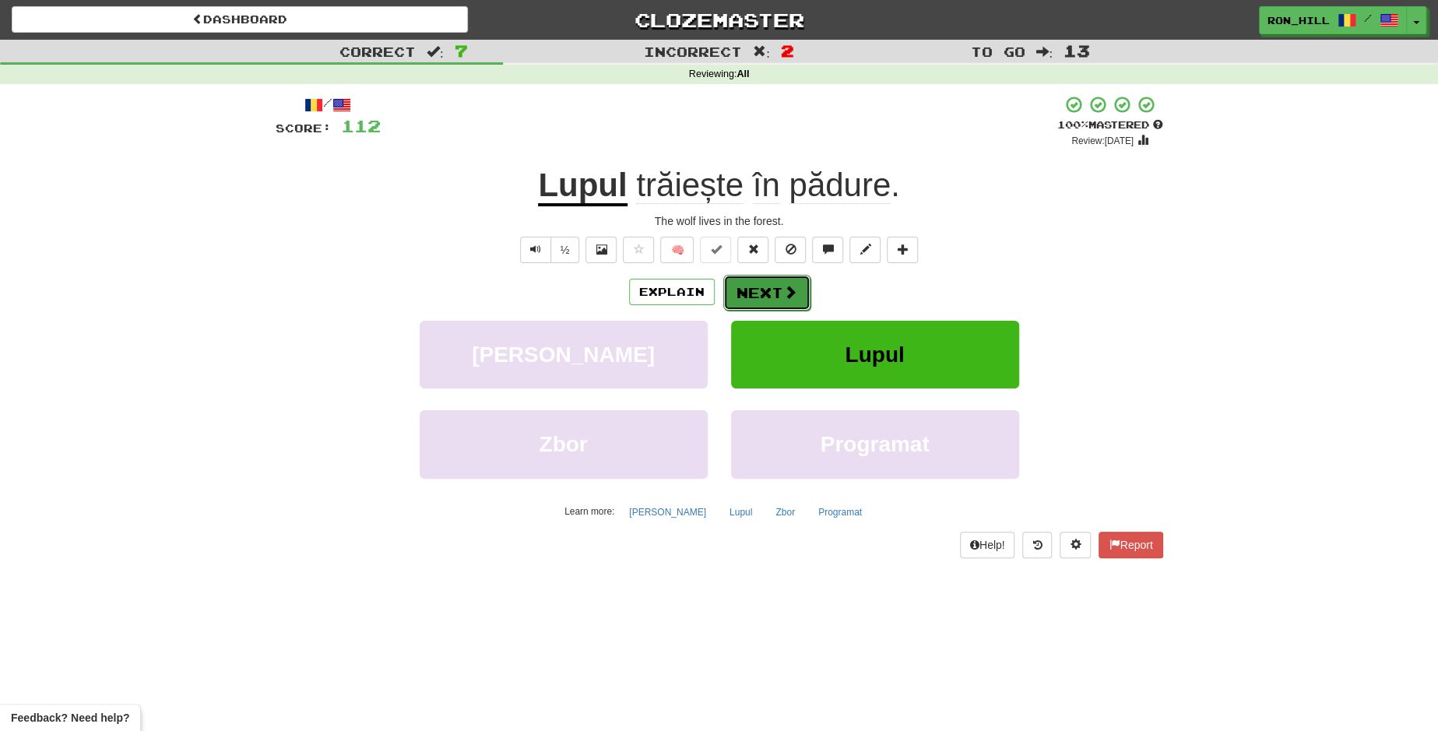
click at [771, 288] on button "Next" at bounding box center [766, 293] width 87 height 36
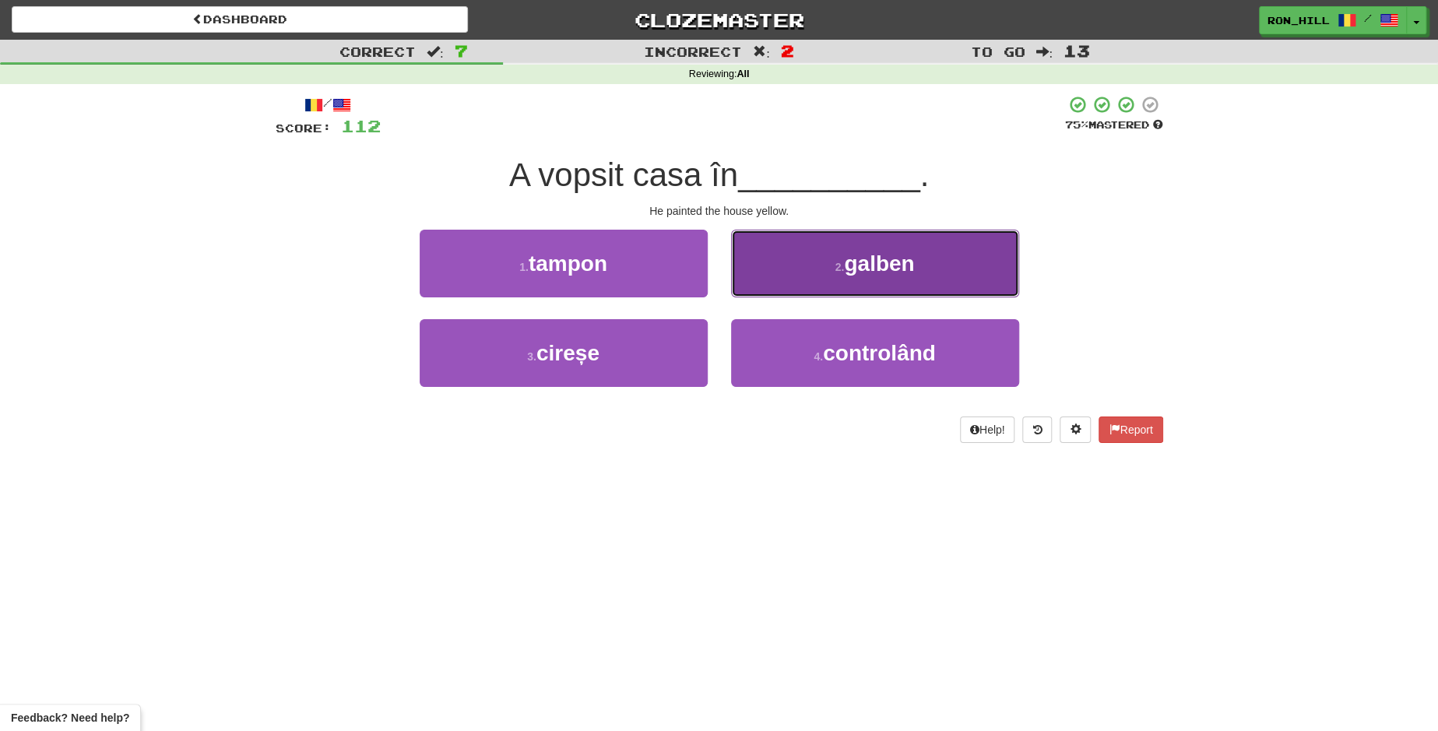
click at [796, 279] on button "2 . galben" at bounding box center [875, 264] width 288 height 68
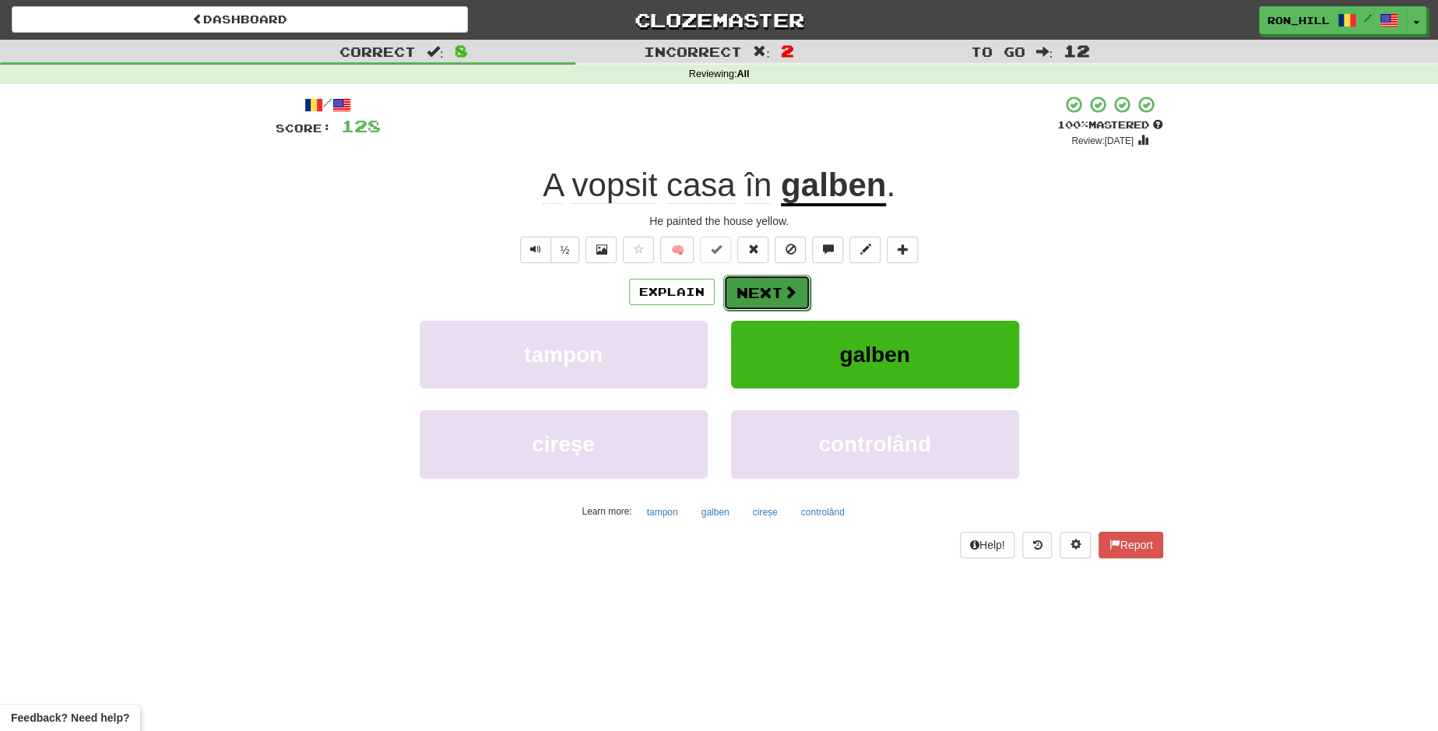
click at [774, 286] on button "Next" at bounding box center [766, 293] width 87 height 36
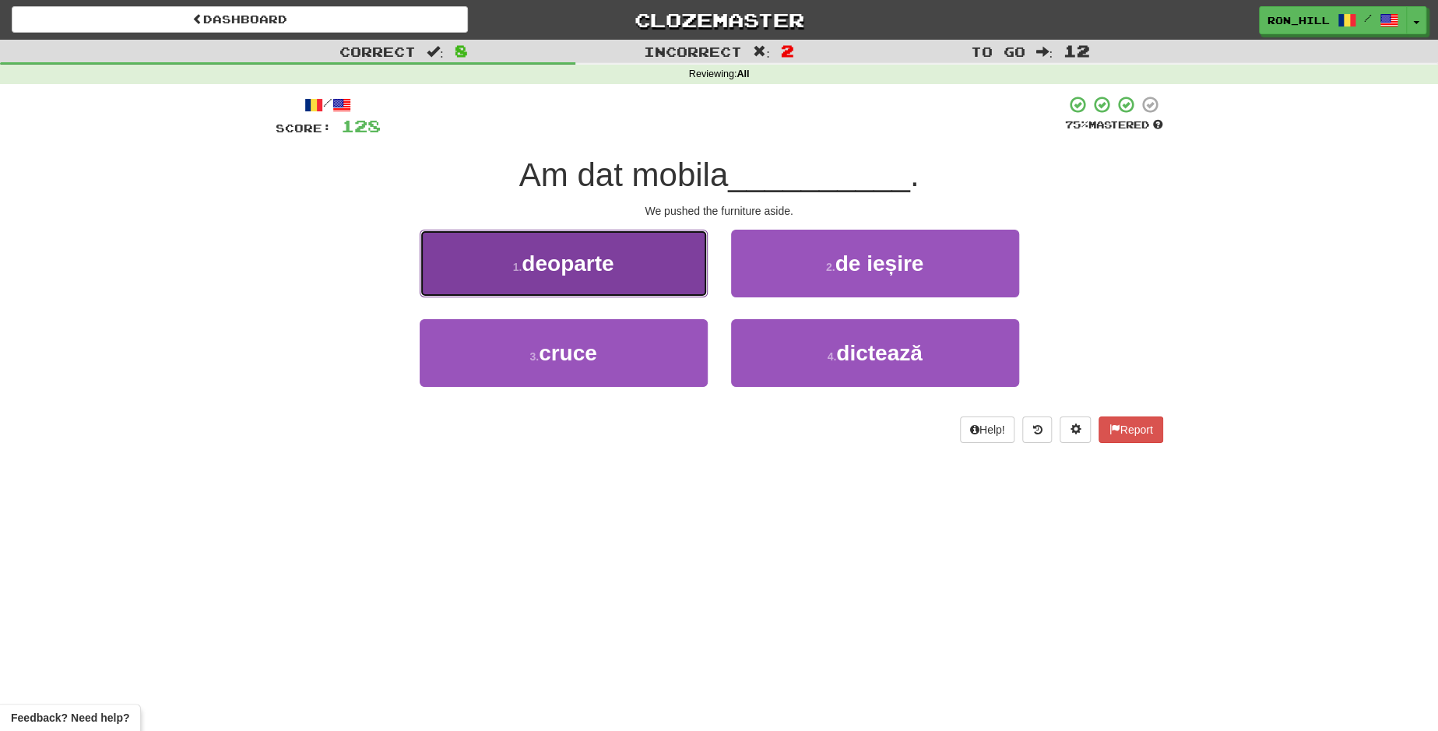
click at [651, 282] on button "1 . deoparte" at bounding box center [564, 264] width 288 height 68
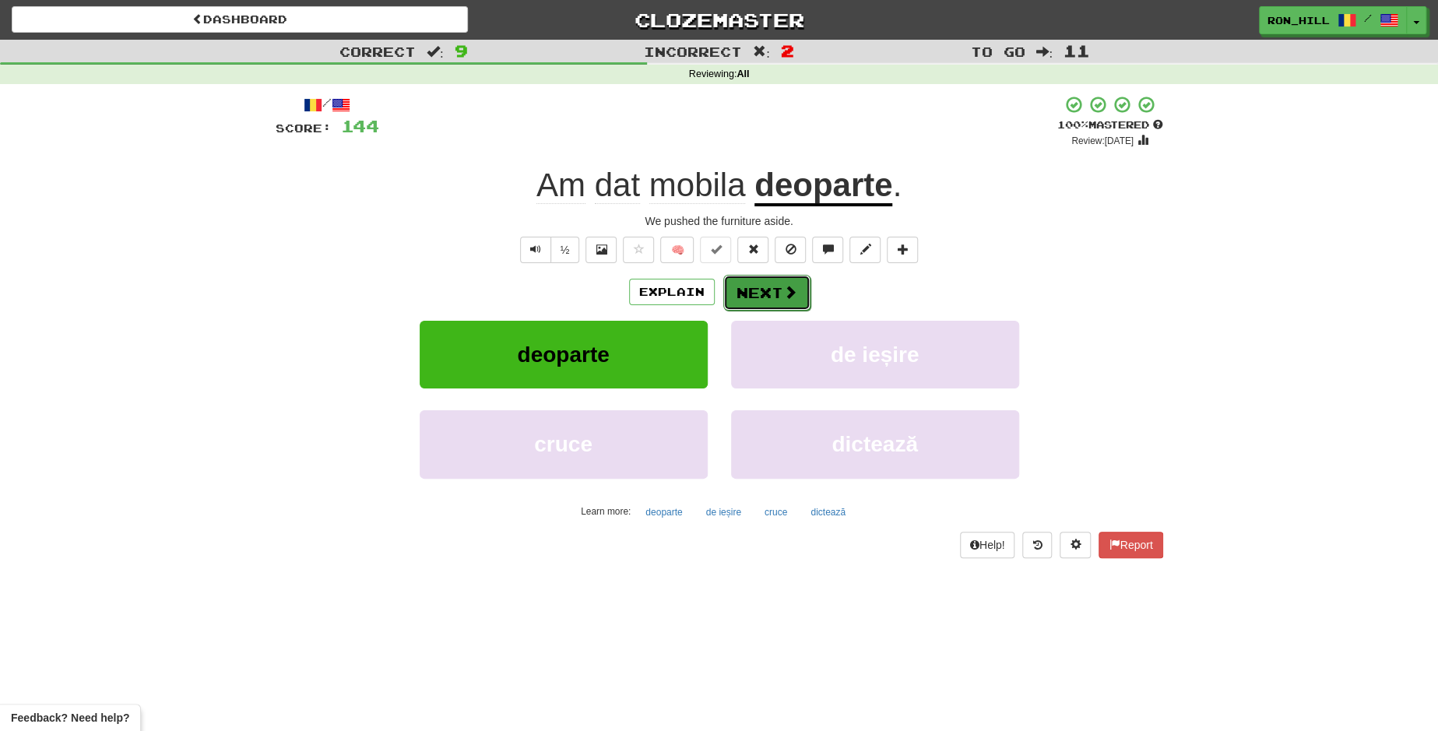
click at [756, 279] on button "Next" at bounding box center [766, 293] width 87 height 36
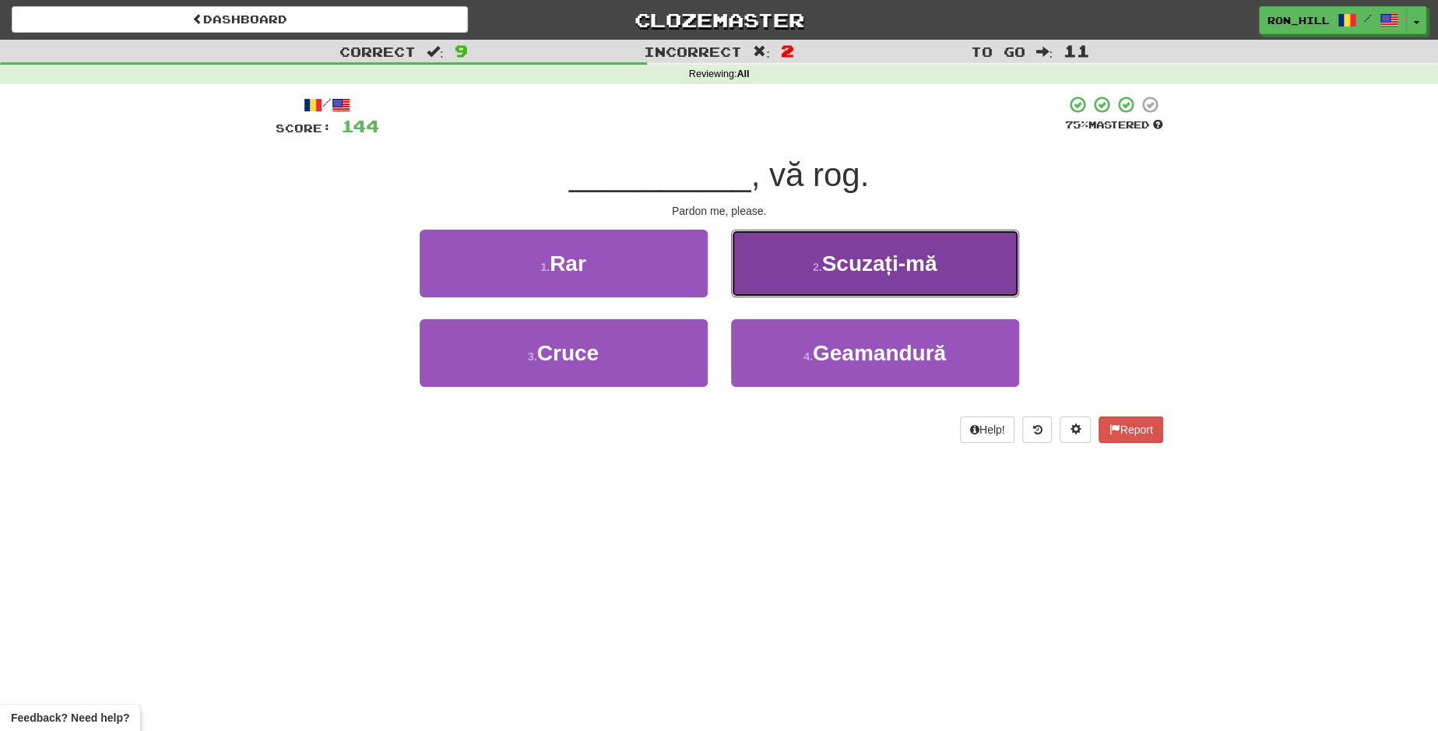
click at [831, 272] on span "Scuzați-mă" at bounding box center [878, 263] width 115 height 24
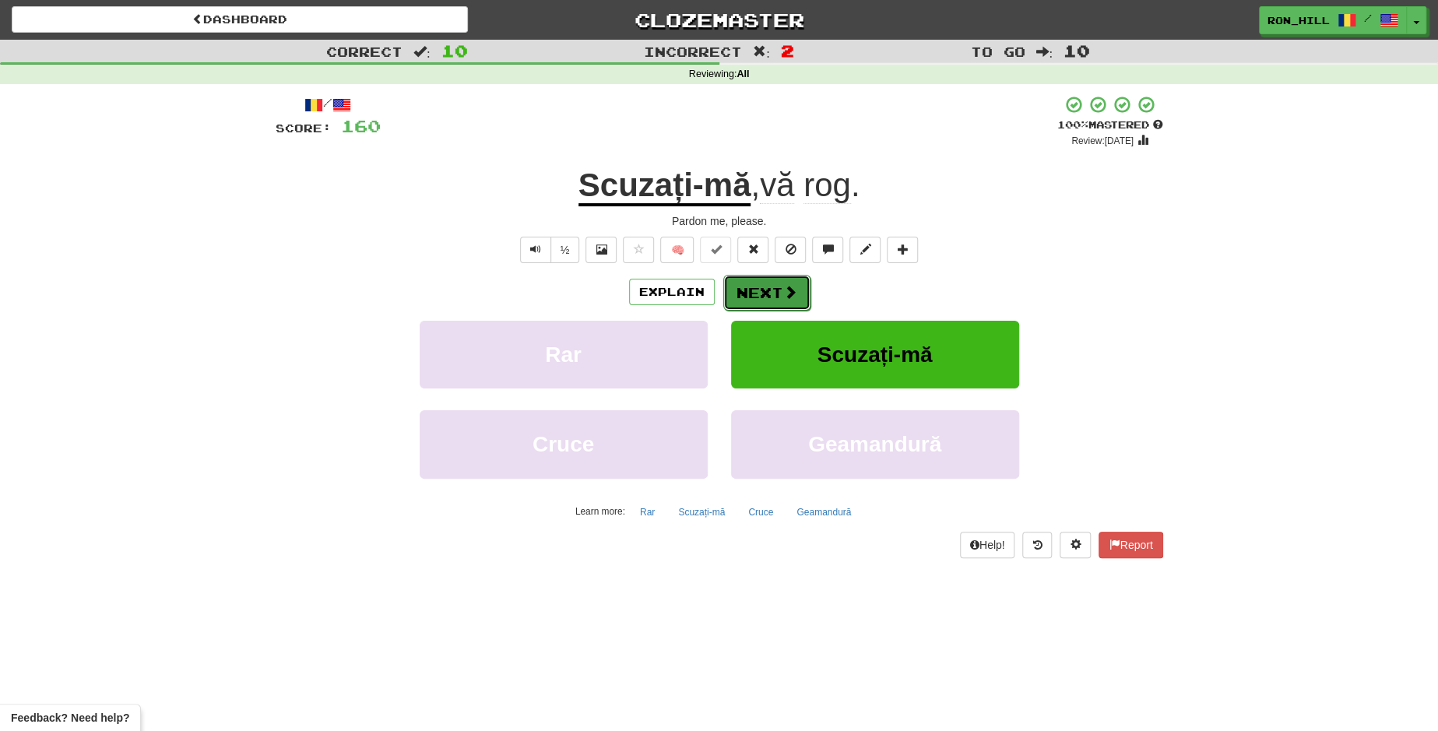
click at [778, 282] on button "Next" at bounding box center [766, 293] width 87 height 36
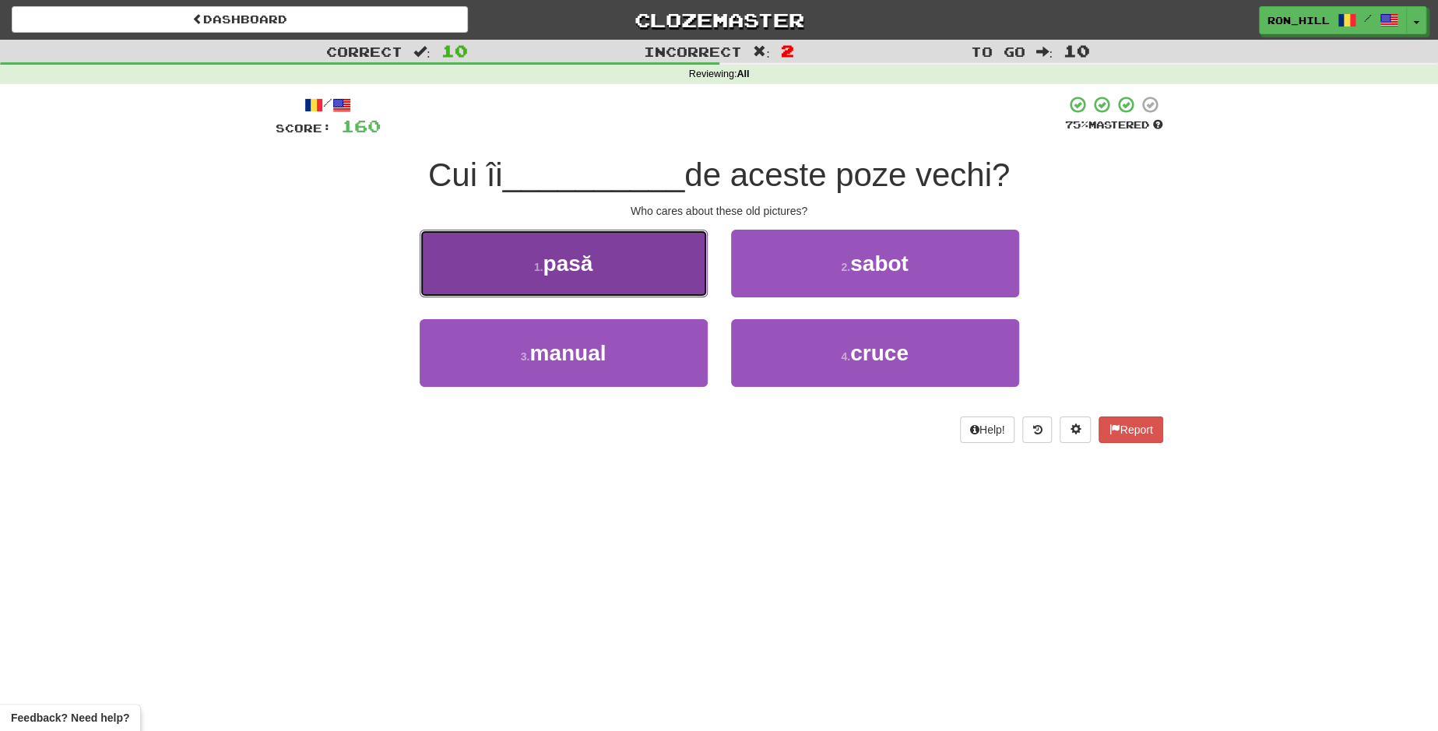
click at [657, 282] on button "1 . pasă" at bounding box center [564, 264] width 288 height 68
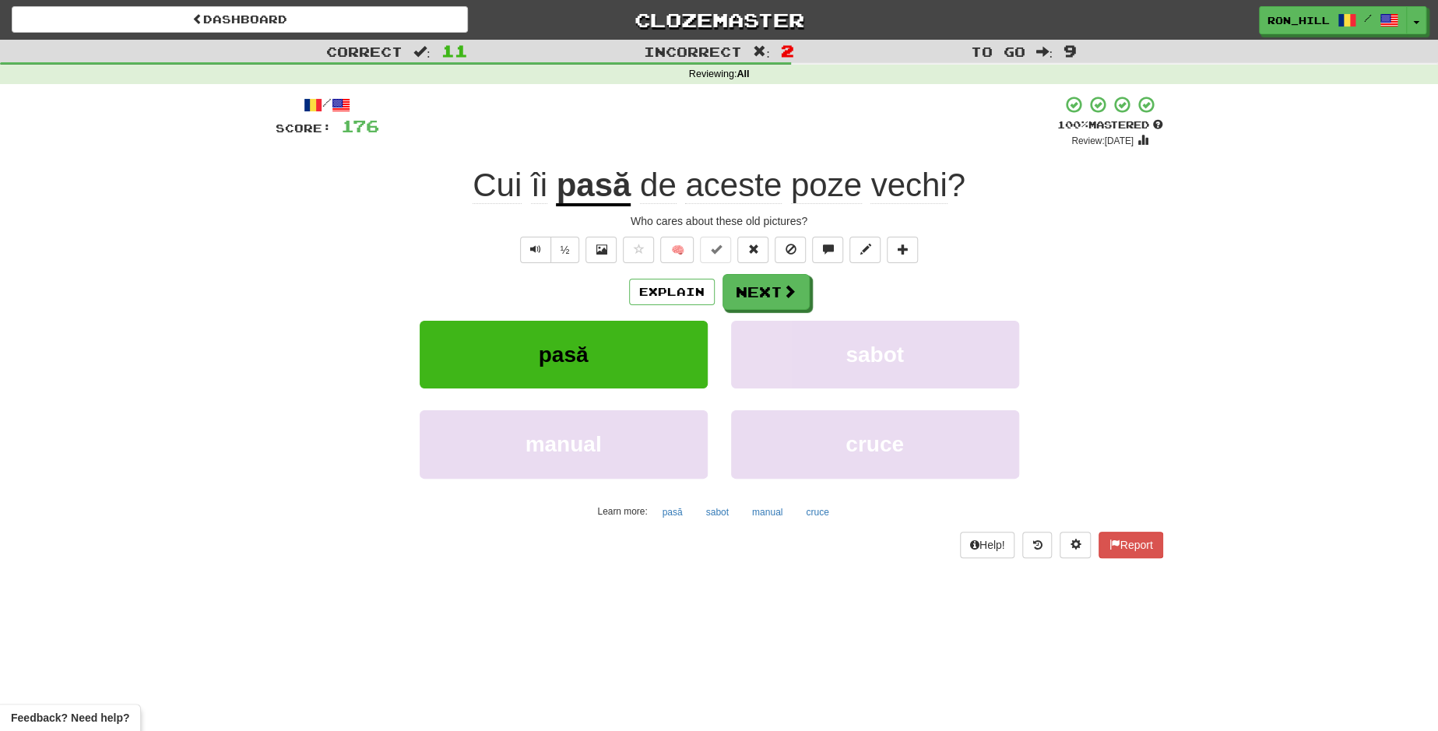
click at [599, 193] on u "pasă" at bounding box center [593, 187] width 75 height 40
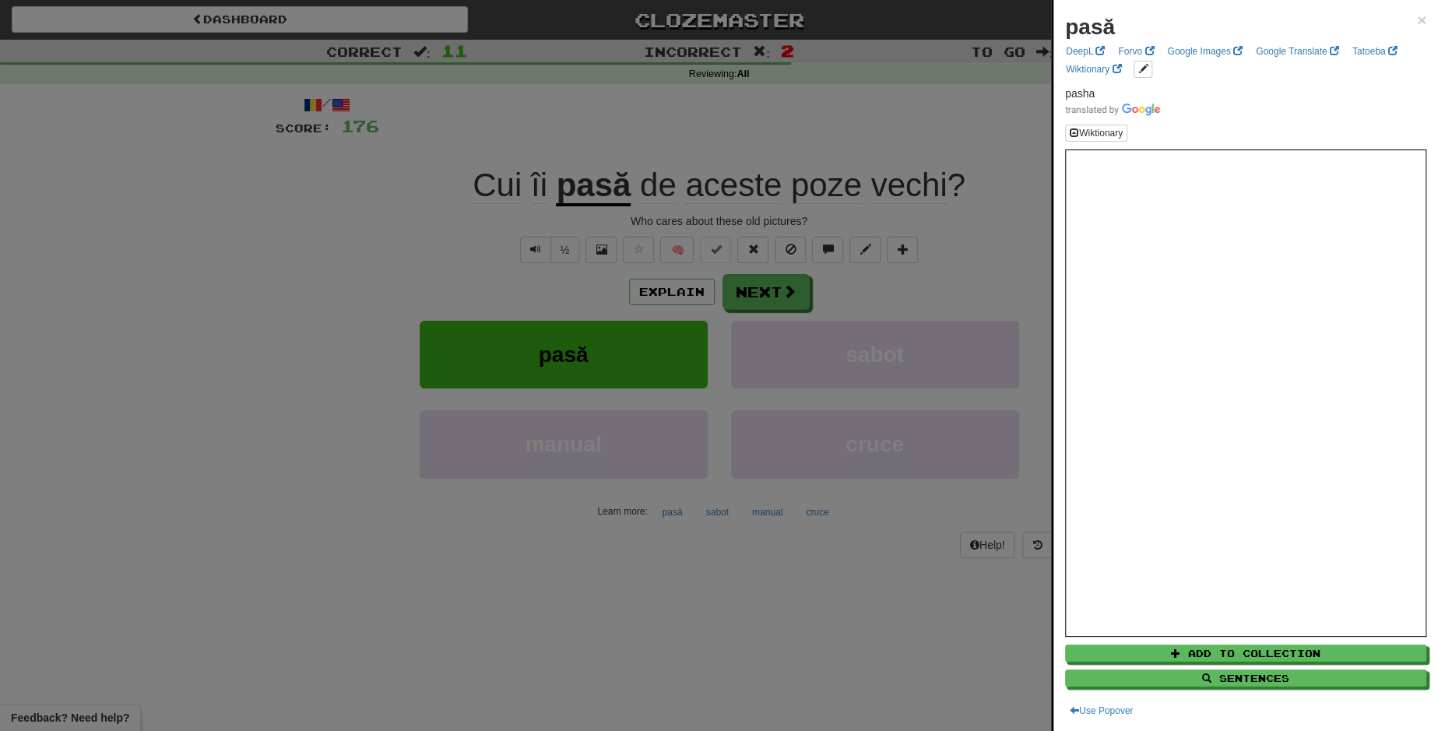
click at [781, 280] on div at bounding box center [719, 365] width 1438 height 731
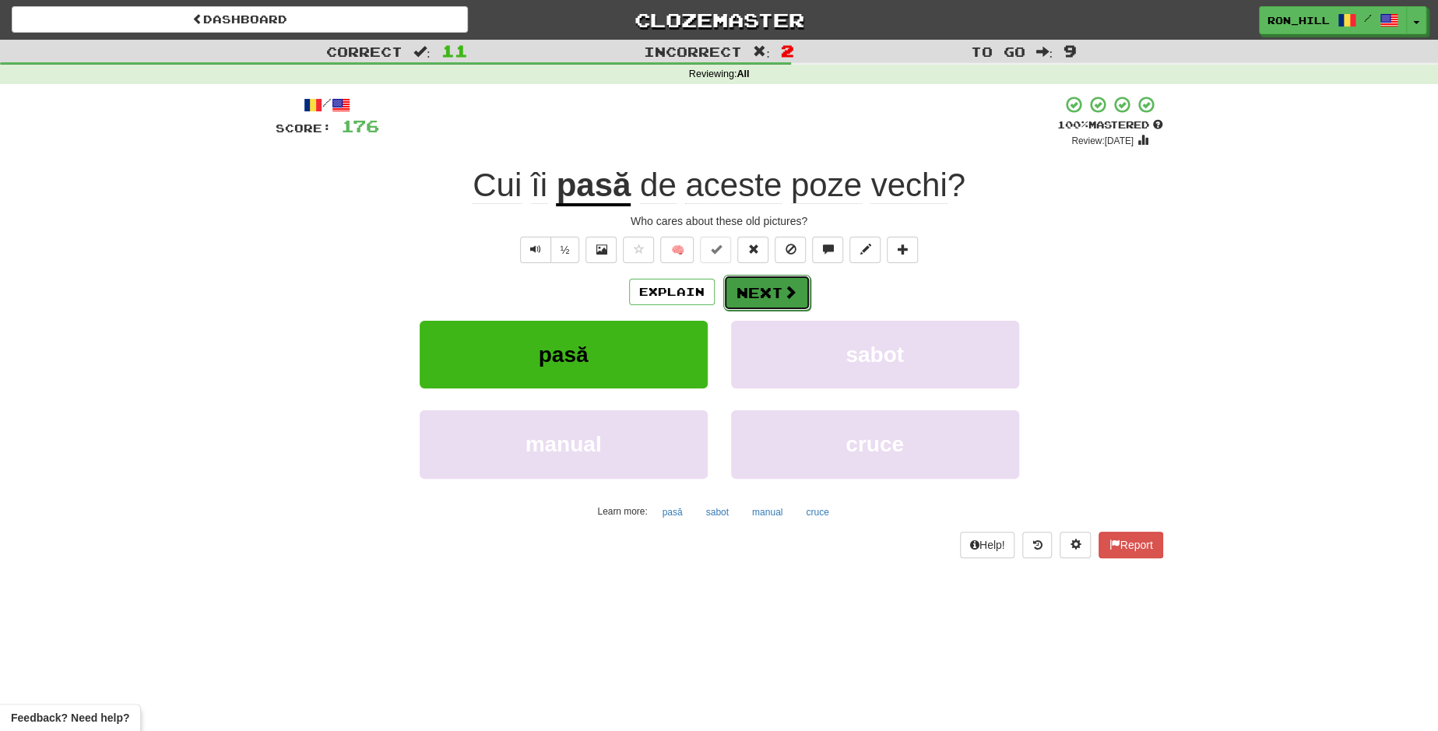
click at [798, 285] on button "Next" at bounding box center [766, 293] width 87 height 36
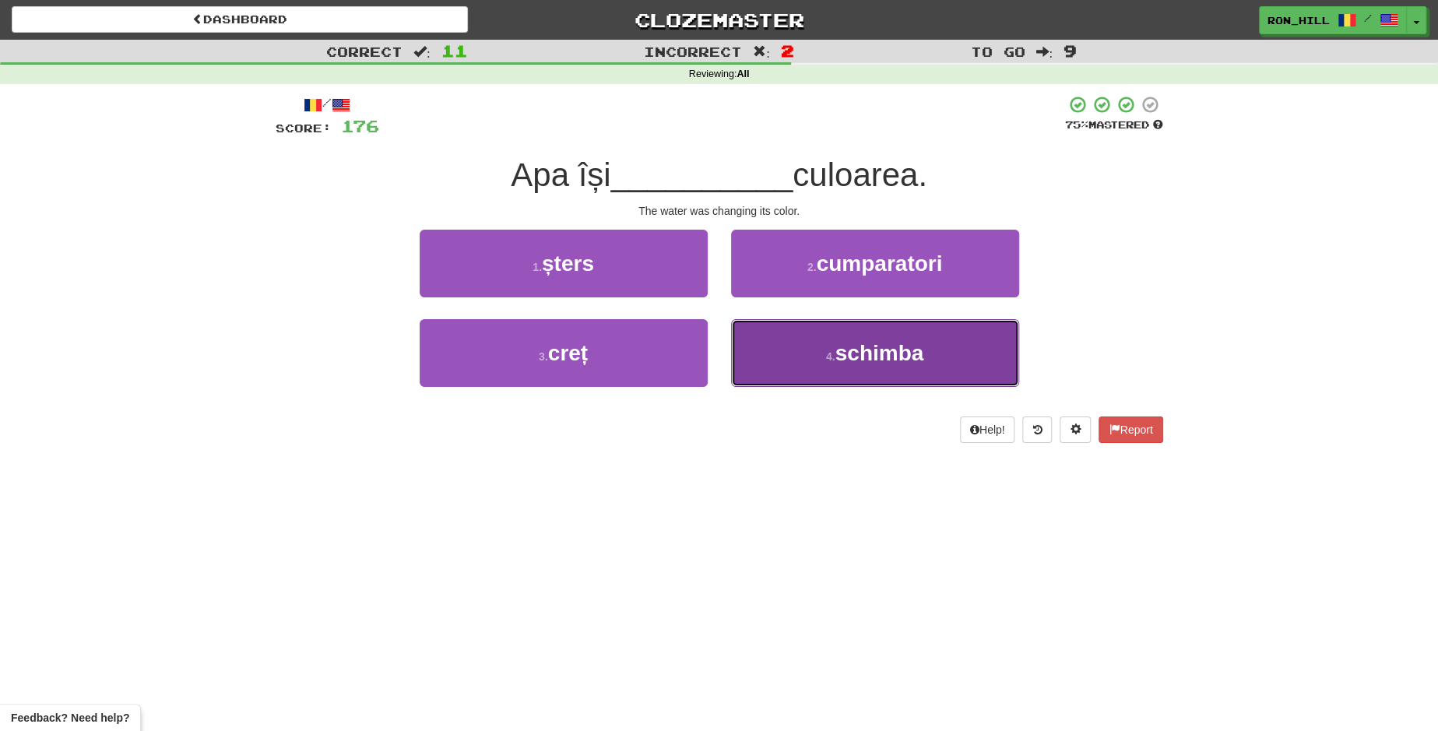
click at [834, 342] on button "4 . schimba" at bounding box center [875, 353] width 288 height 68
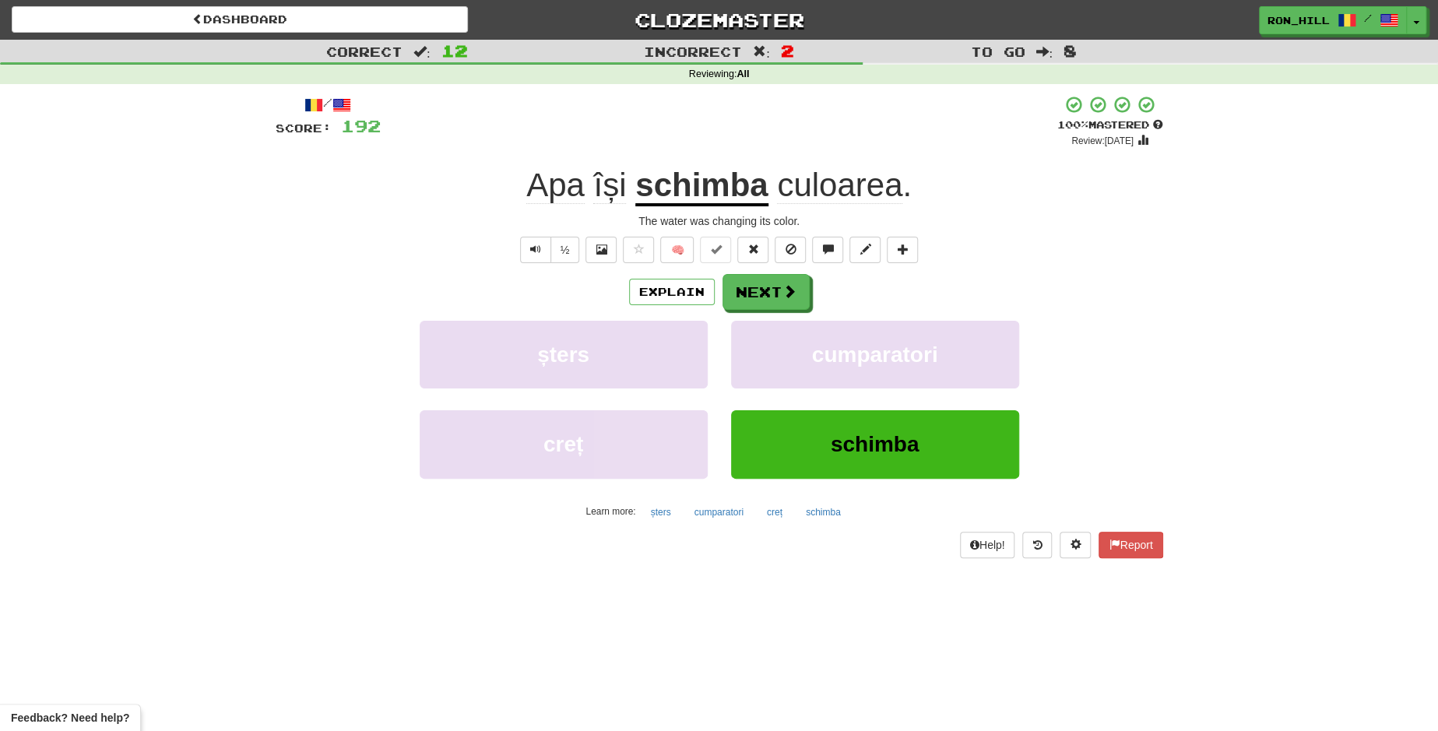
click at [605, 172] on span "își" at bounding box center [609, 185] width 33 height 37
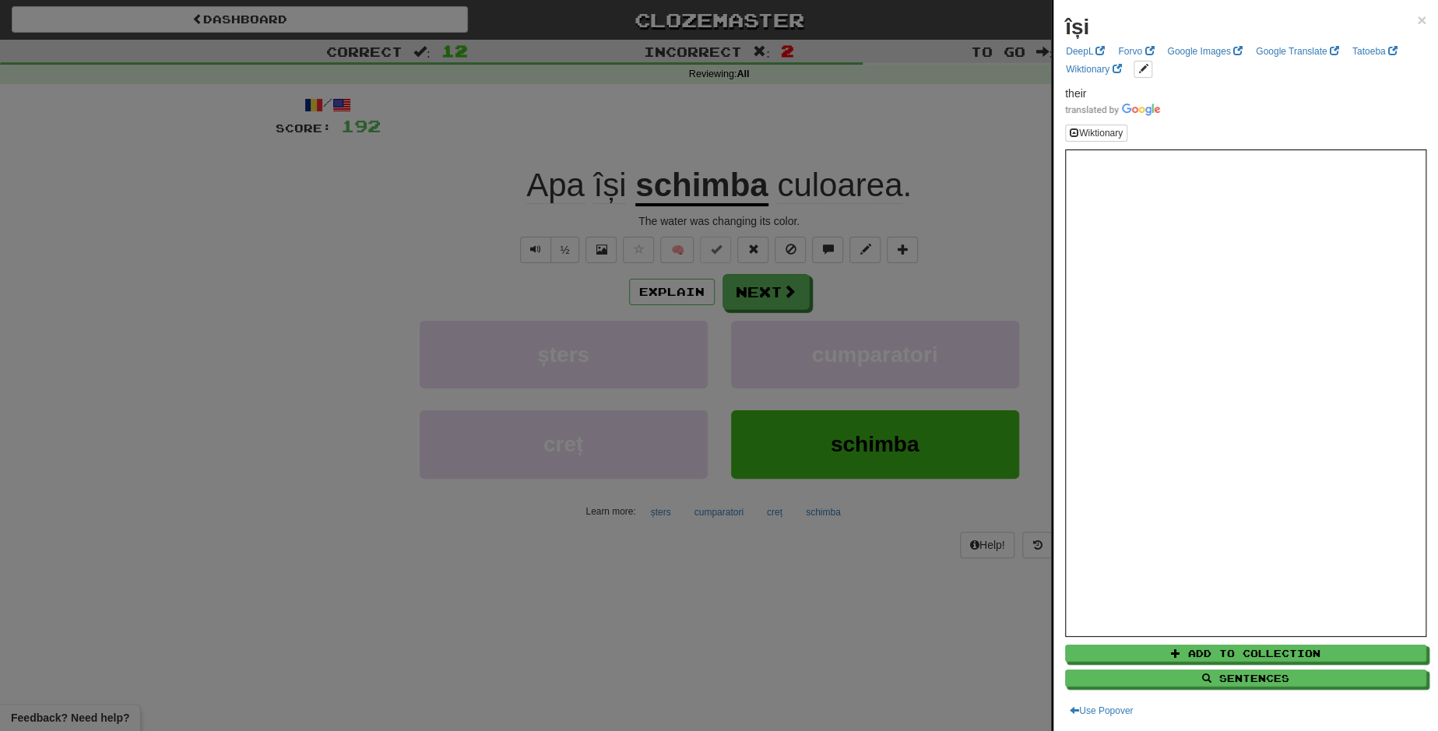
click at [743, 290] on div at bounding box center [719, 365] width 1438 height 731
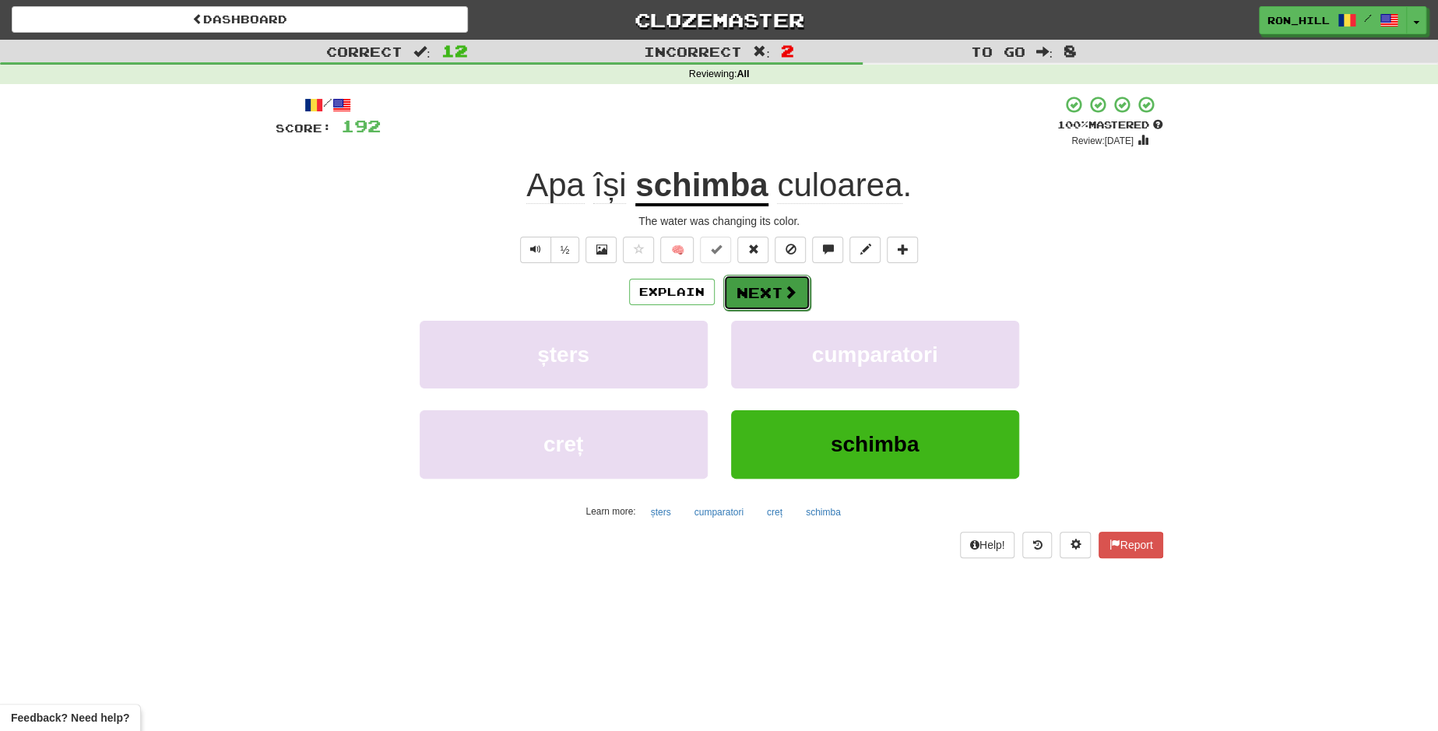
click at [750, 291] on button "Next" at bounding box center [766, 293] width 87 height 36
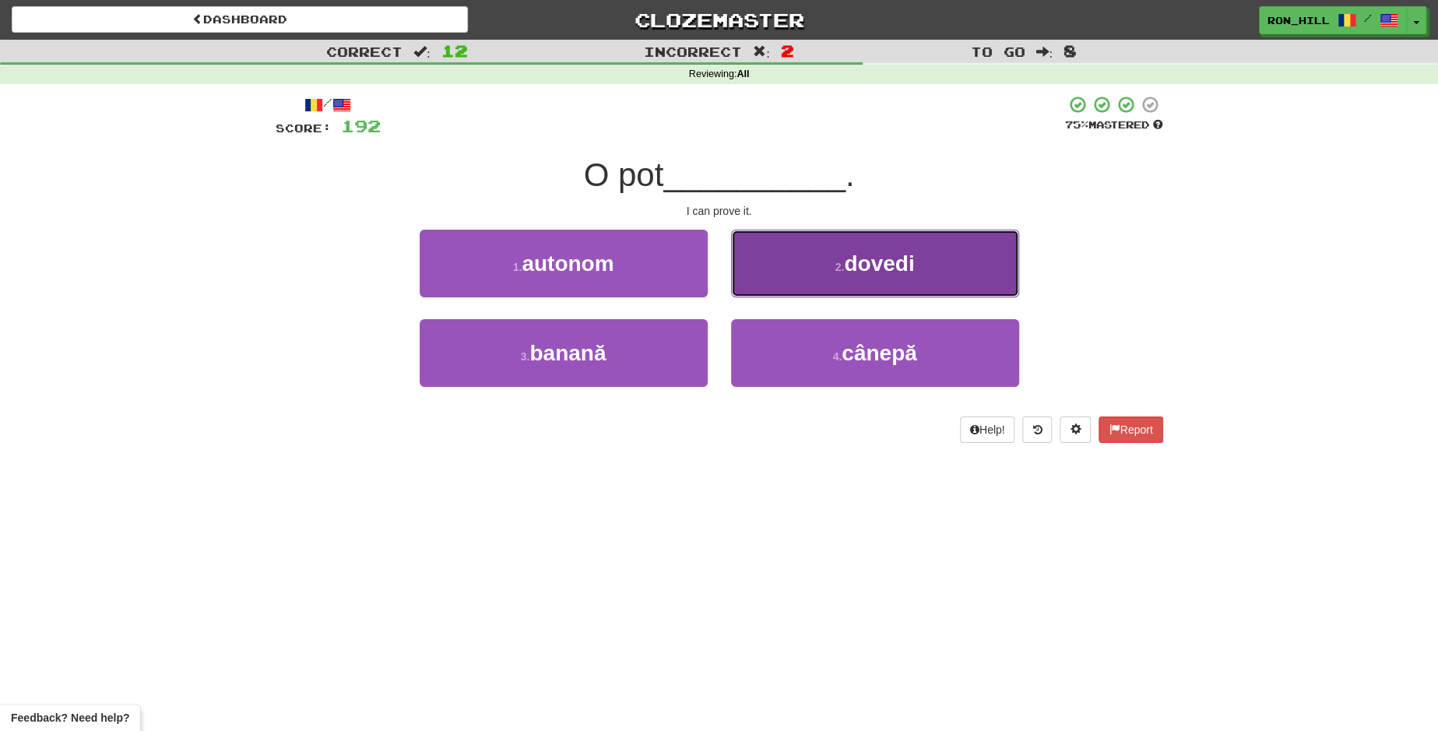
click at [781, 271] on button "2 . dovedi" at bounding box center [875, 264] width 288 height 68
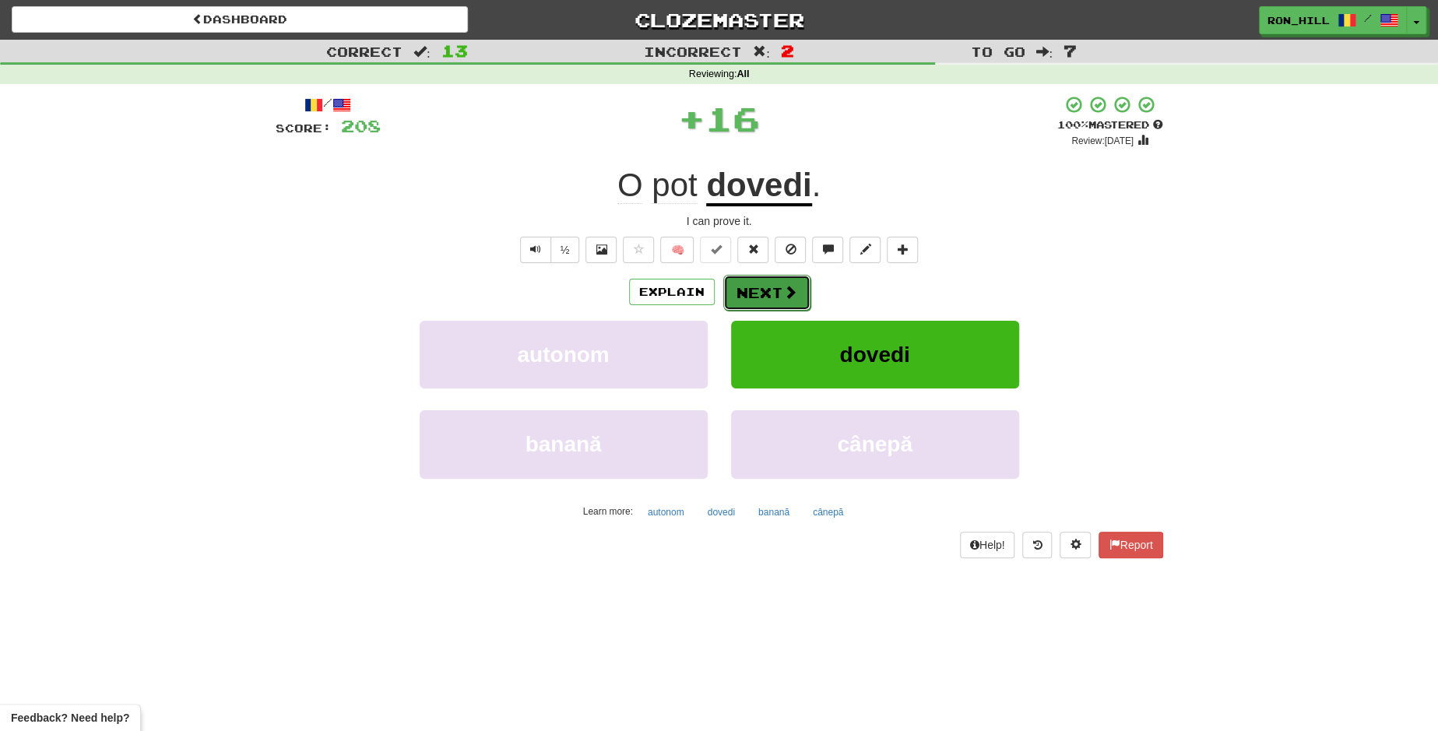
click at [767, 292] on button "Next" at bounding box center [766, 293] width 87 height 36
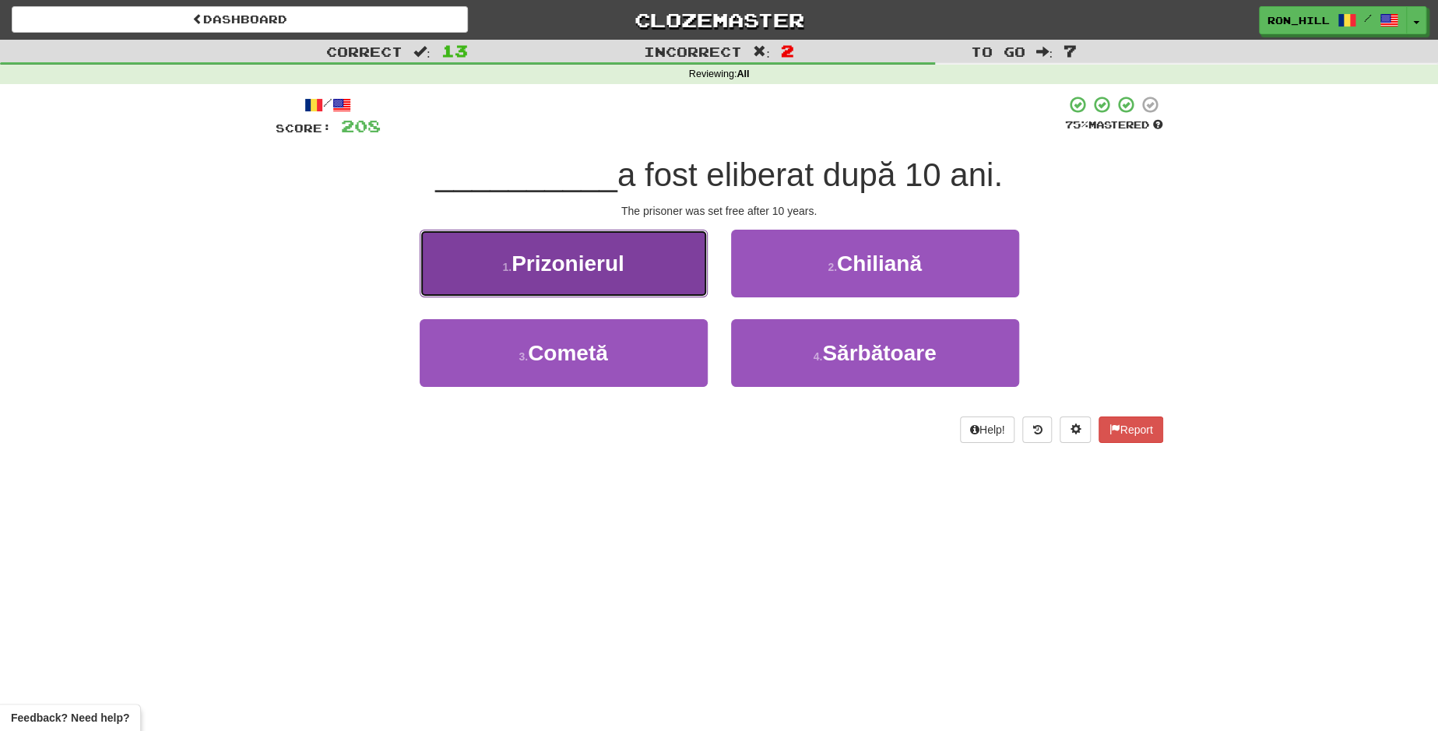
click at [655, 290] on button "1 . Prizonierul" at bounding box center [564, 264] width 288 height 68
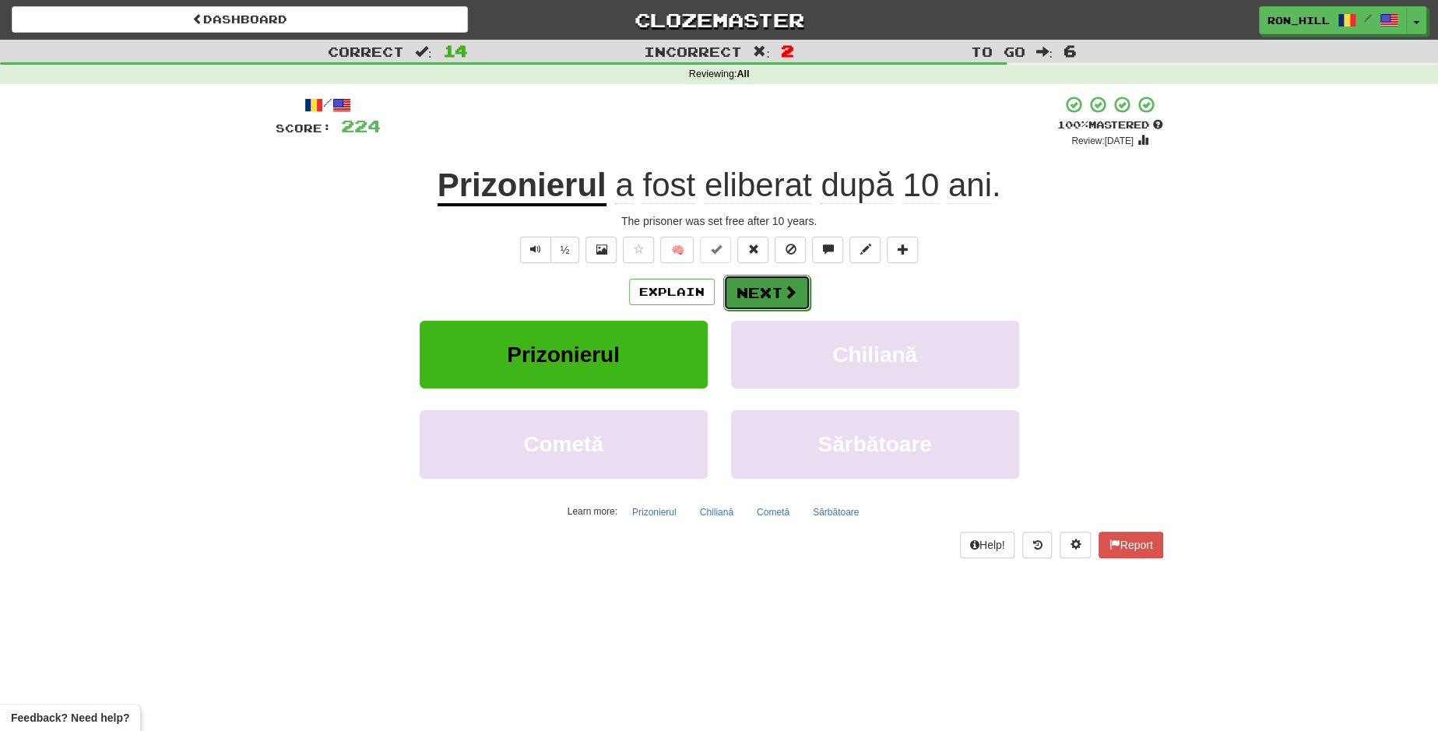
click at [771, 285] on button "Next" at bounding box center [766, 293] width 87 height 36
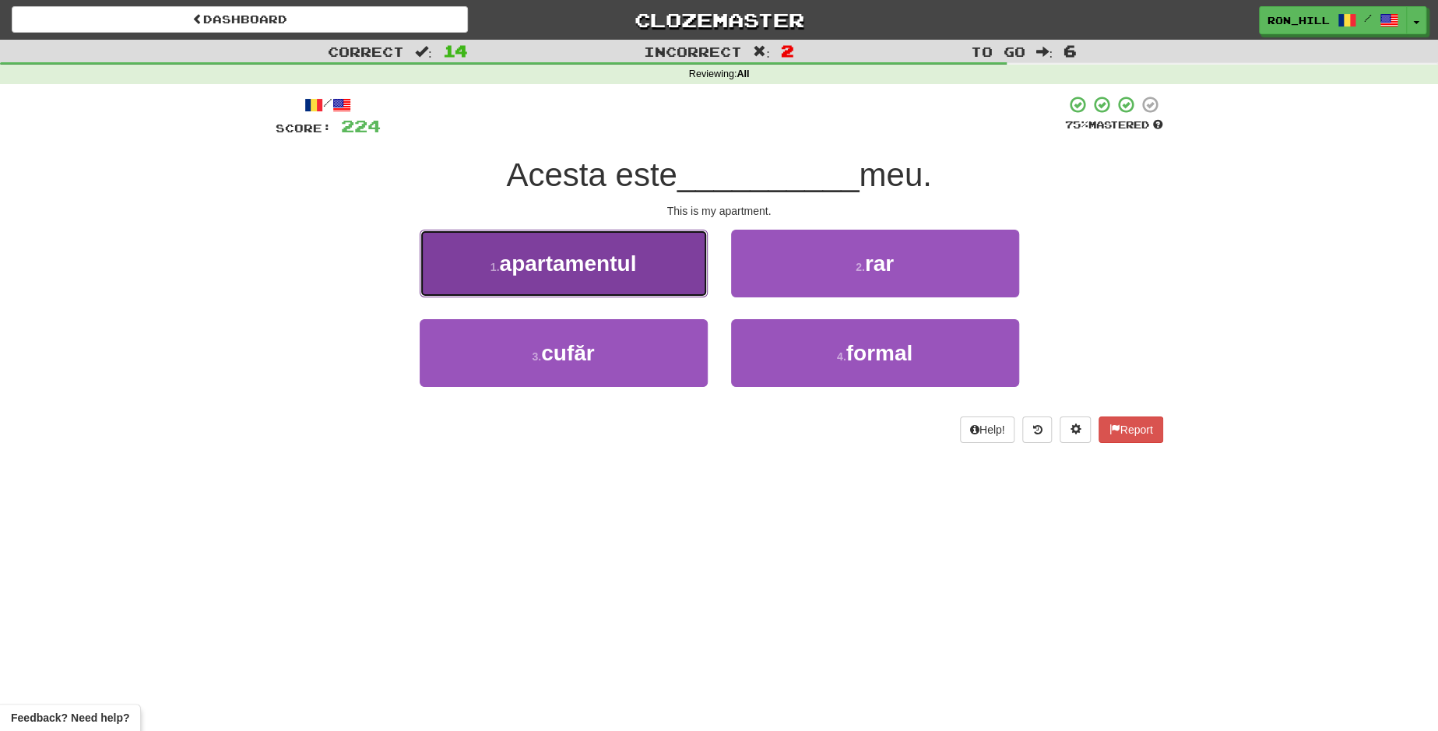
click at [630, 274] on span "apartamentul" at bounding box center [567, 263] width 137 height 24
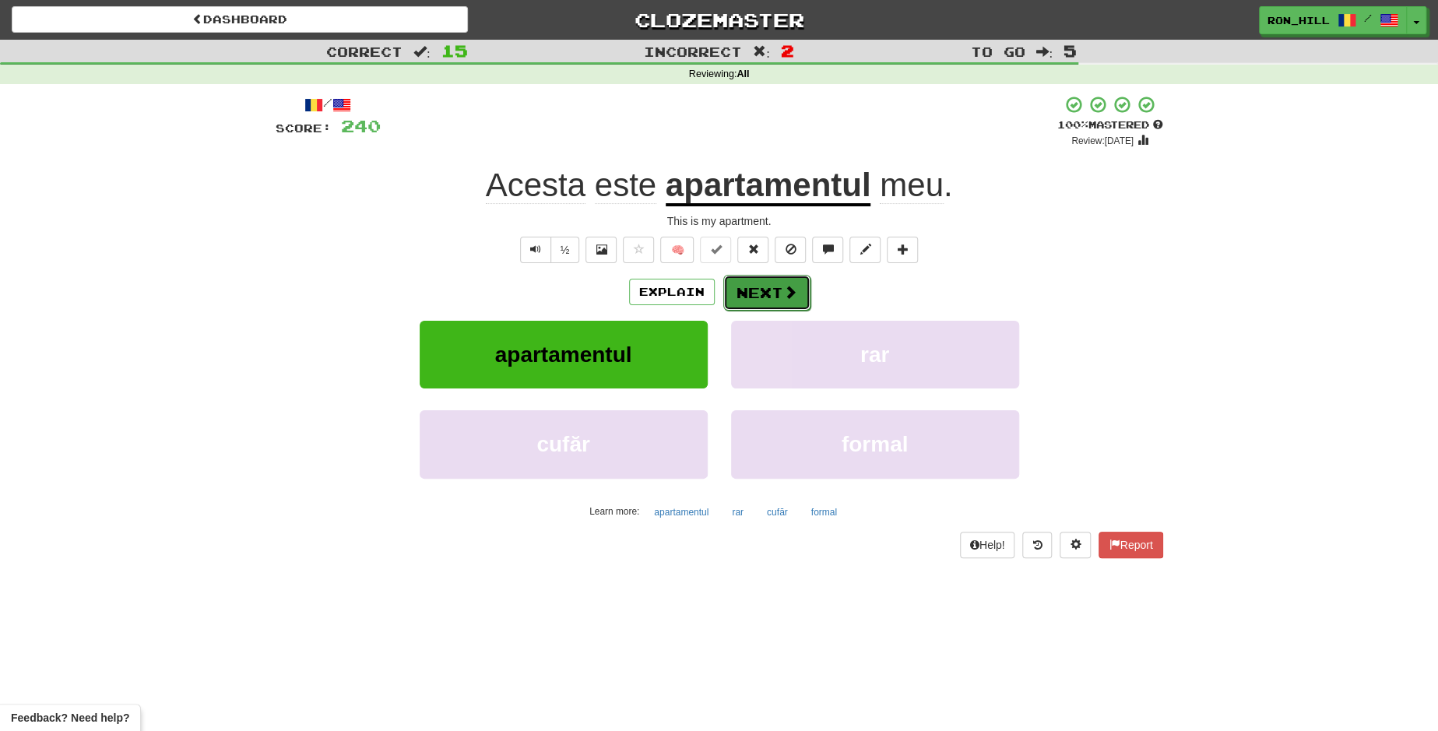
click at [753, 283] on button "Next" at bounding box center [766, 293] width 87 height 36
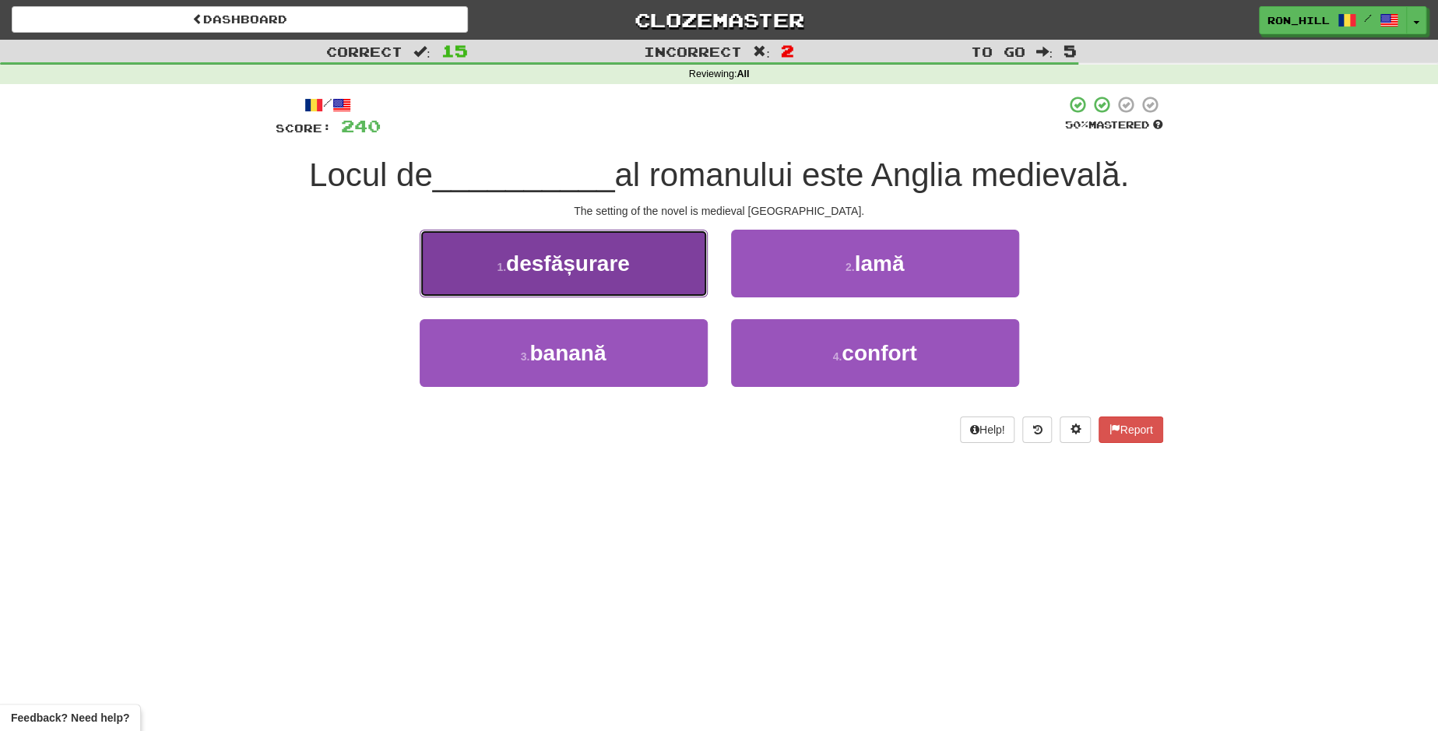
click at [647, 261] on button "1 . desfășurare" at bounding box center [564, 264] width 288 height 68
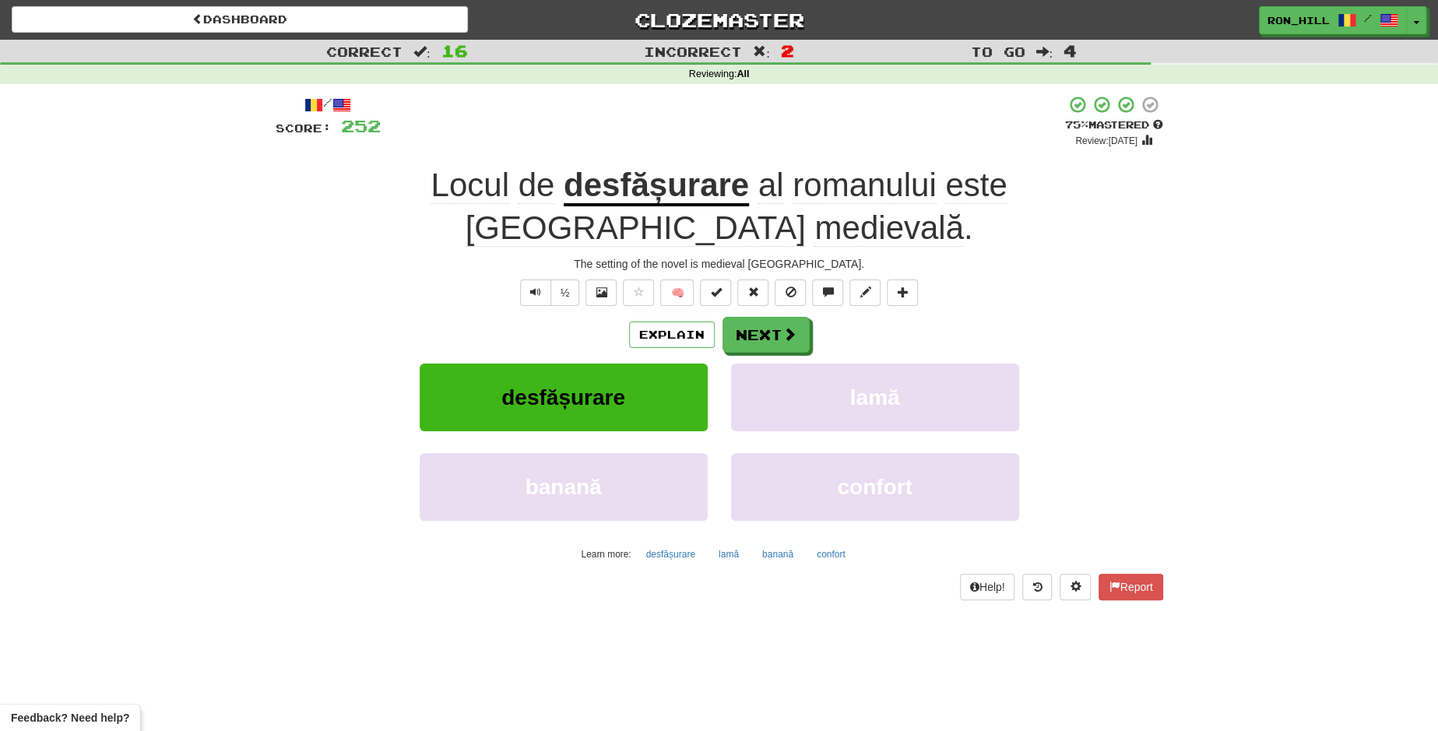
click at [563, 193] on u "desfășurare" at bounding box center [655, 187] width 185 height 40
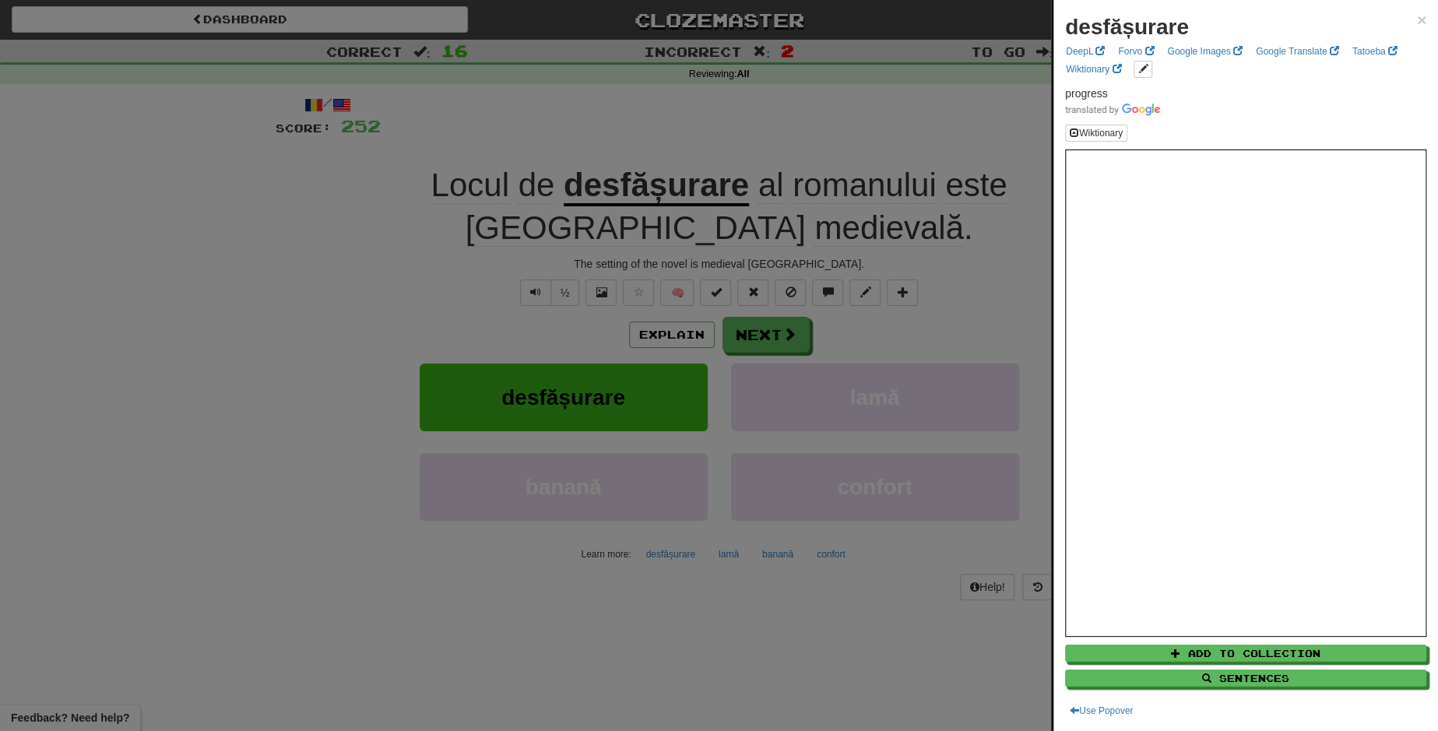
click at [757, 292] on div at bounding box center [719, 365] width 1438 height 731
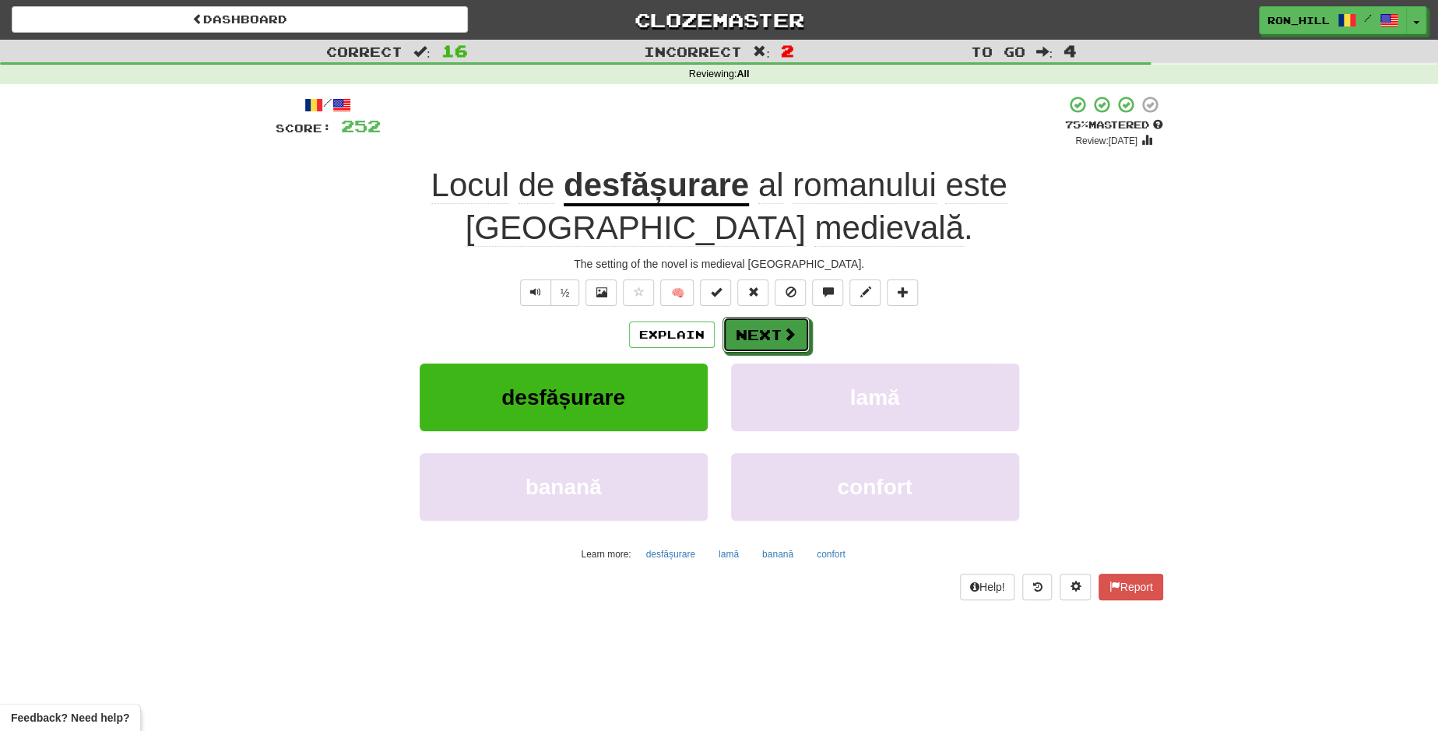
click at [757, 317] on button "Next" at bounding box center [765, 335] width 87 height 36
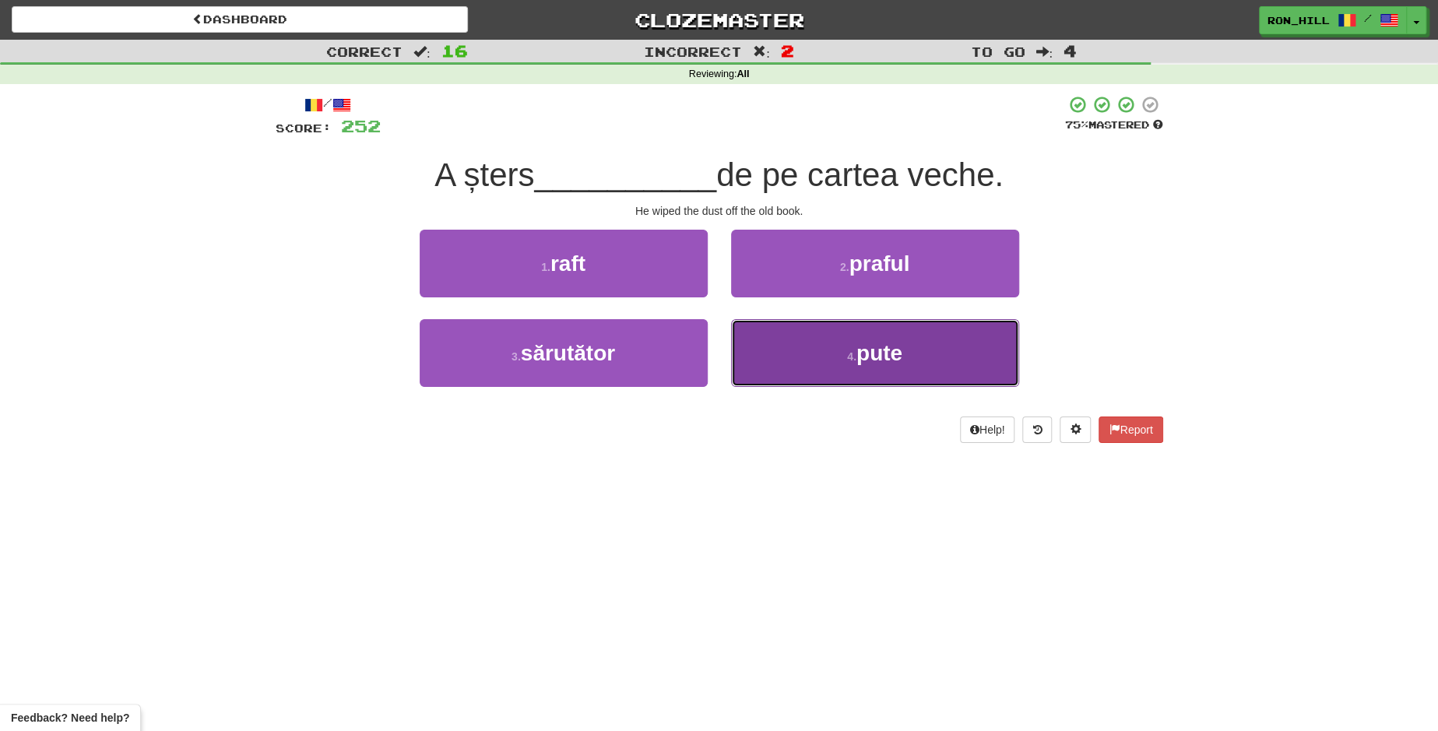
click at [804, 328] on button "4 . pute" at bounding box center [875, 353] width 288 height 68
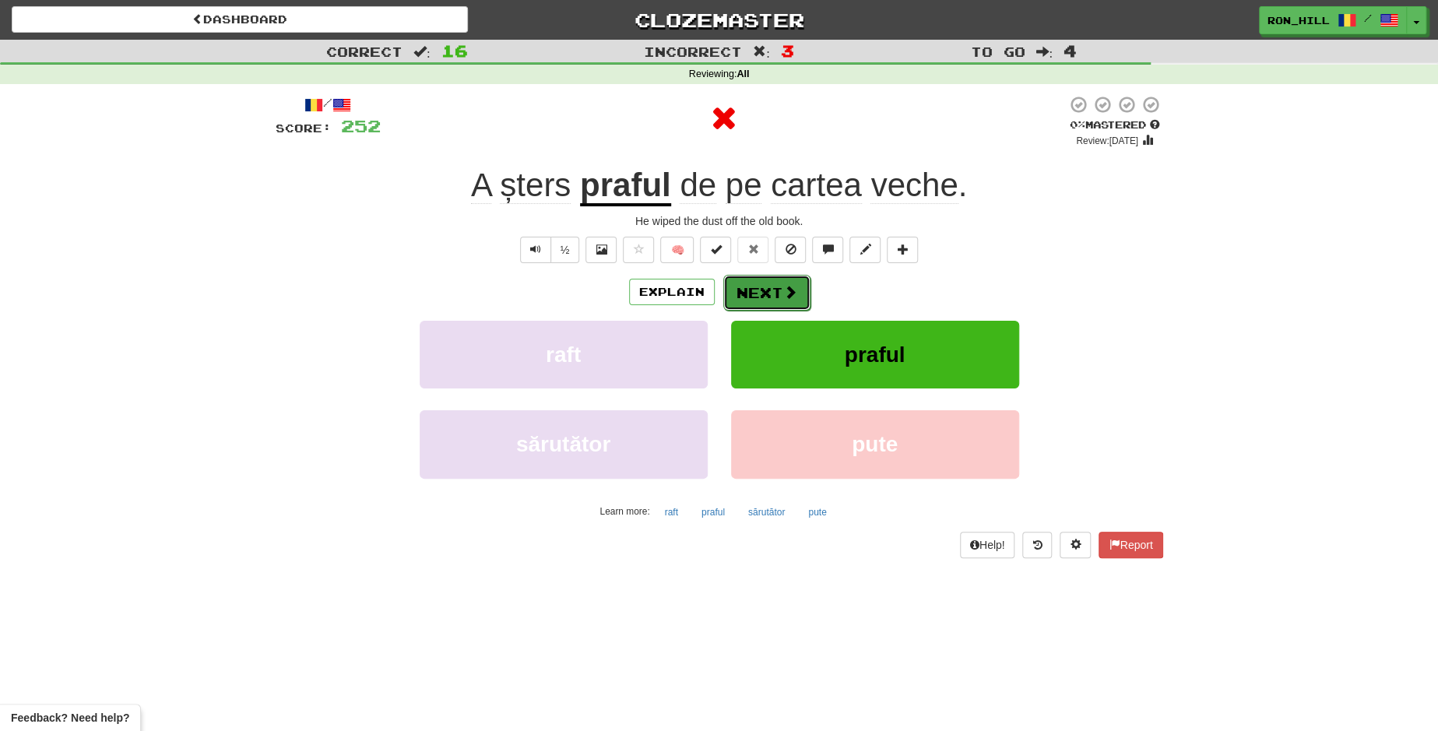
click at [765, 287] on button "Next" at bounding box center [766, 293] width 87 height 36
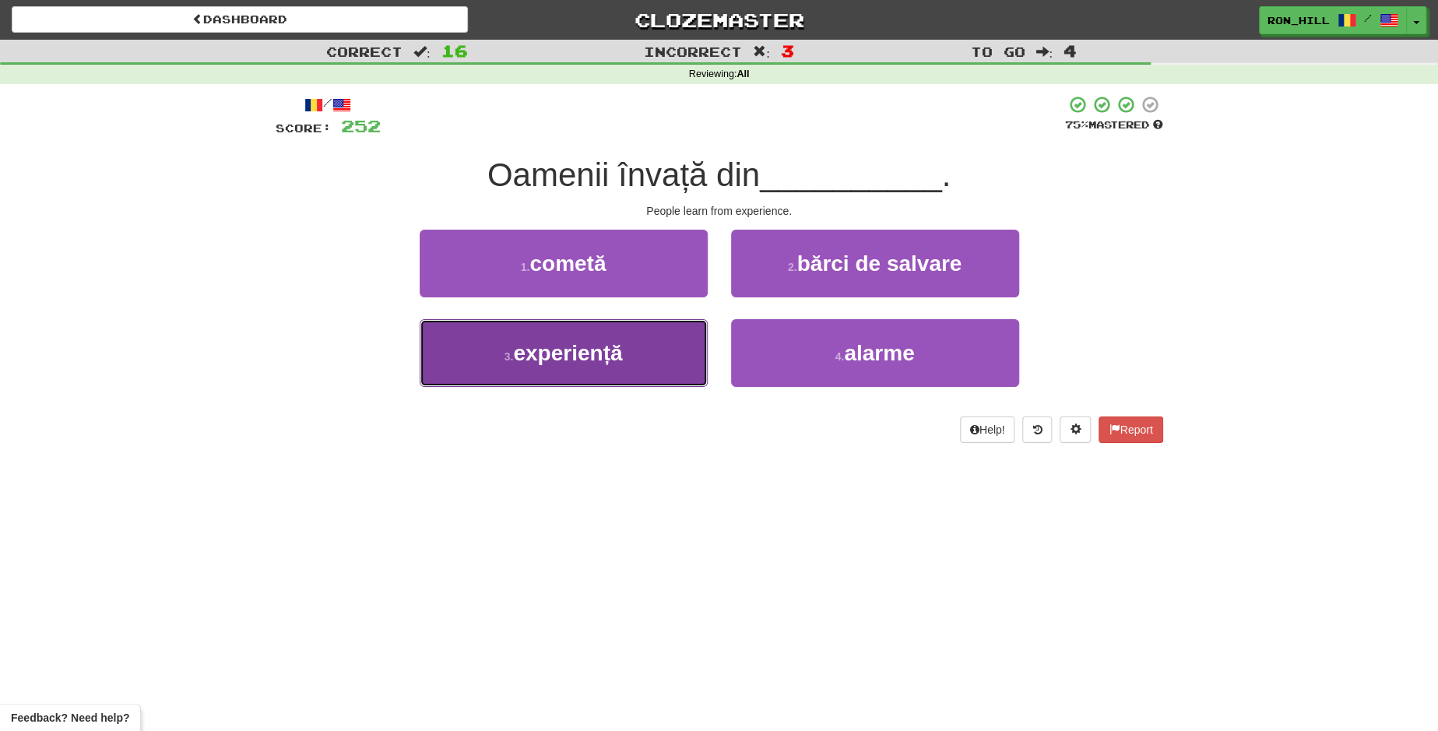
click at [644, 361] on button "3 . experiență" at bounding box center [564, 353] width 288 height 68
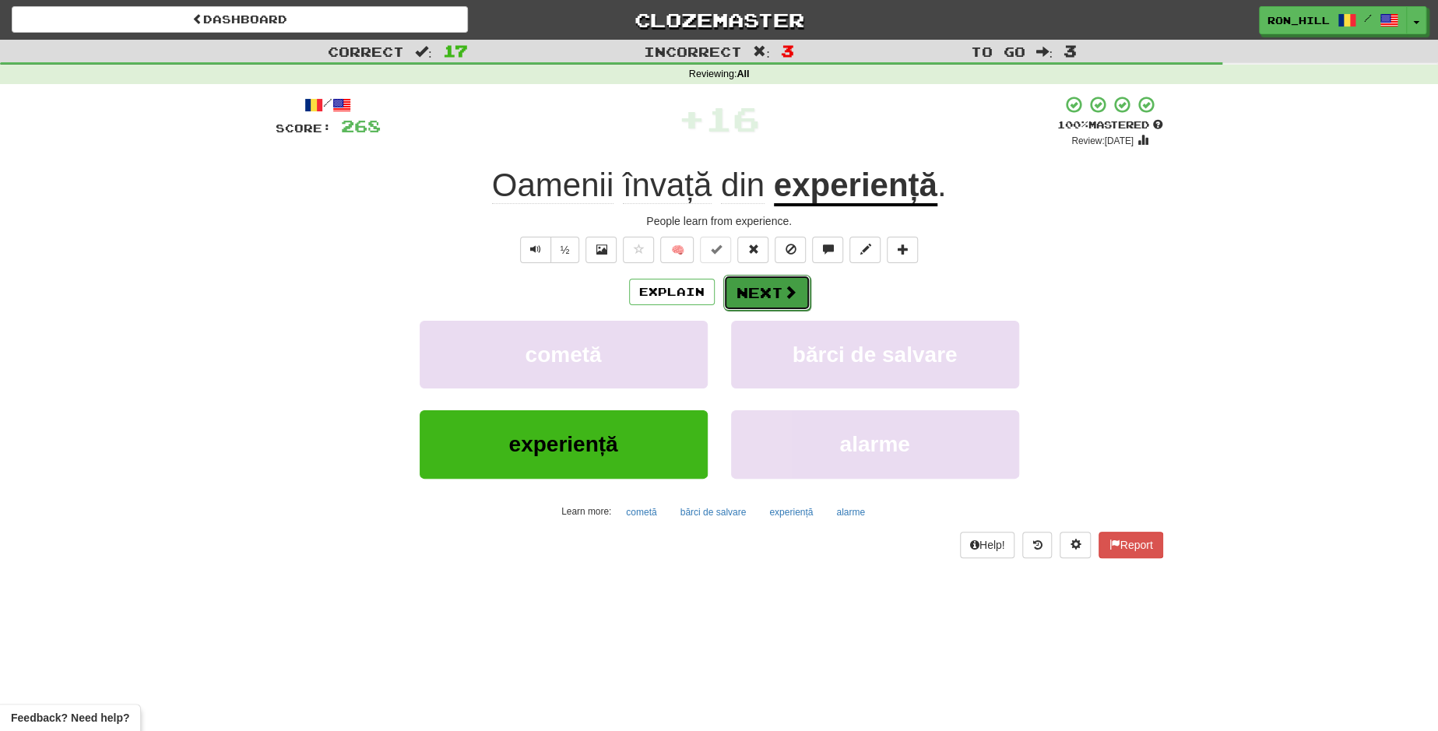
click at [764, 280] on button "Next" at bounding box center [766, 293] width 87 height 36
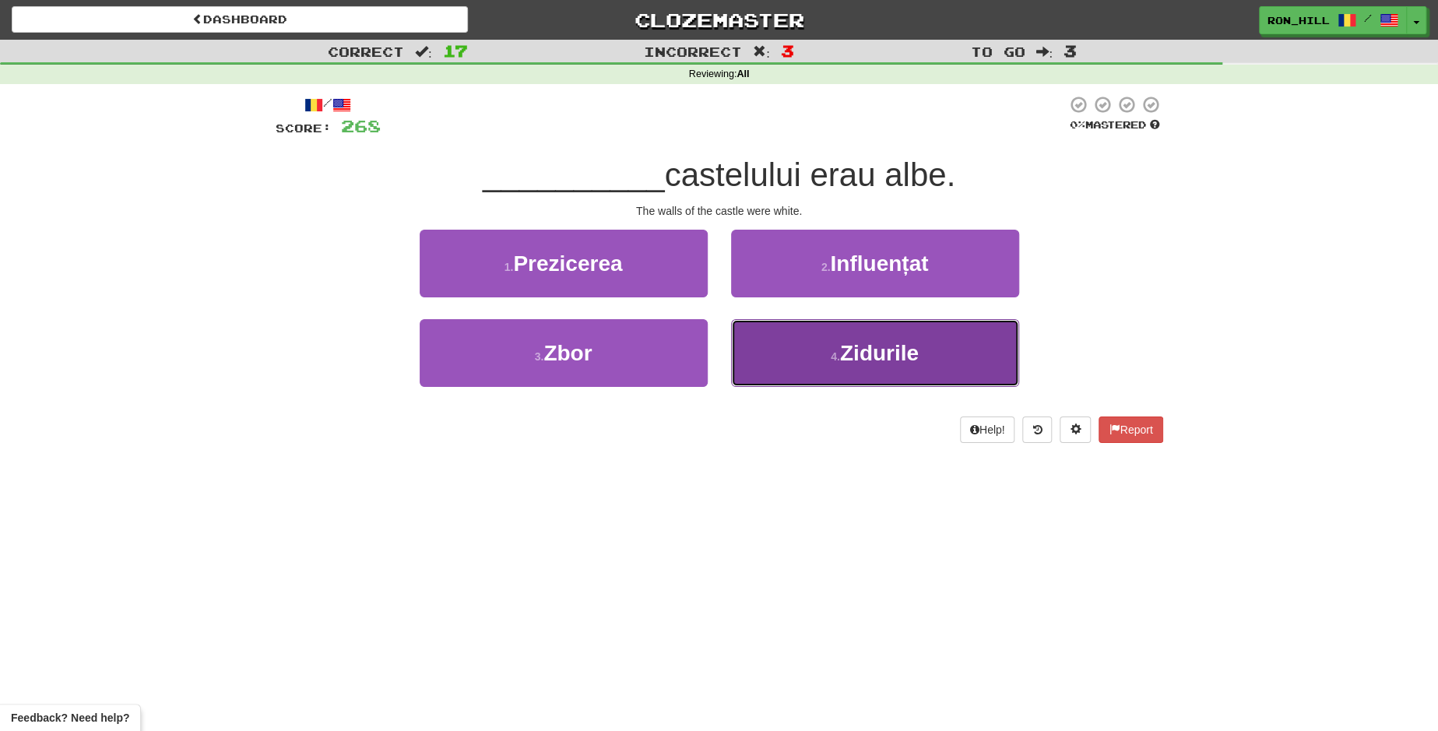
click at [806, 346] on button "4 . Zidurile" at bounding box center [875, 353] width 288 height 68
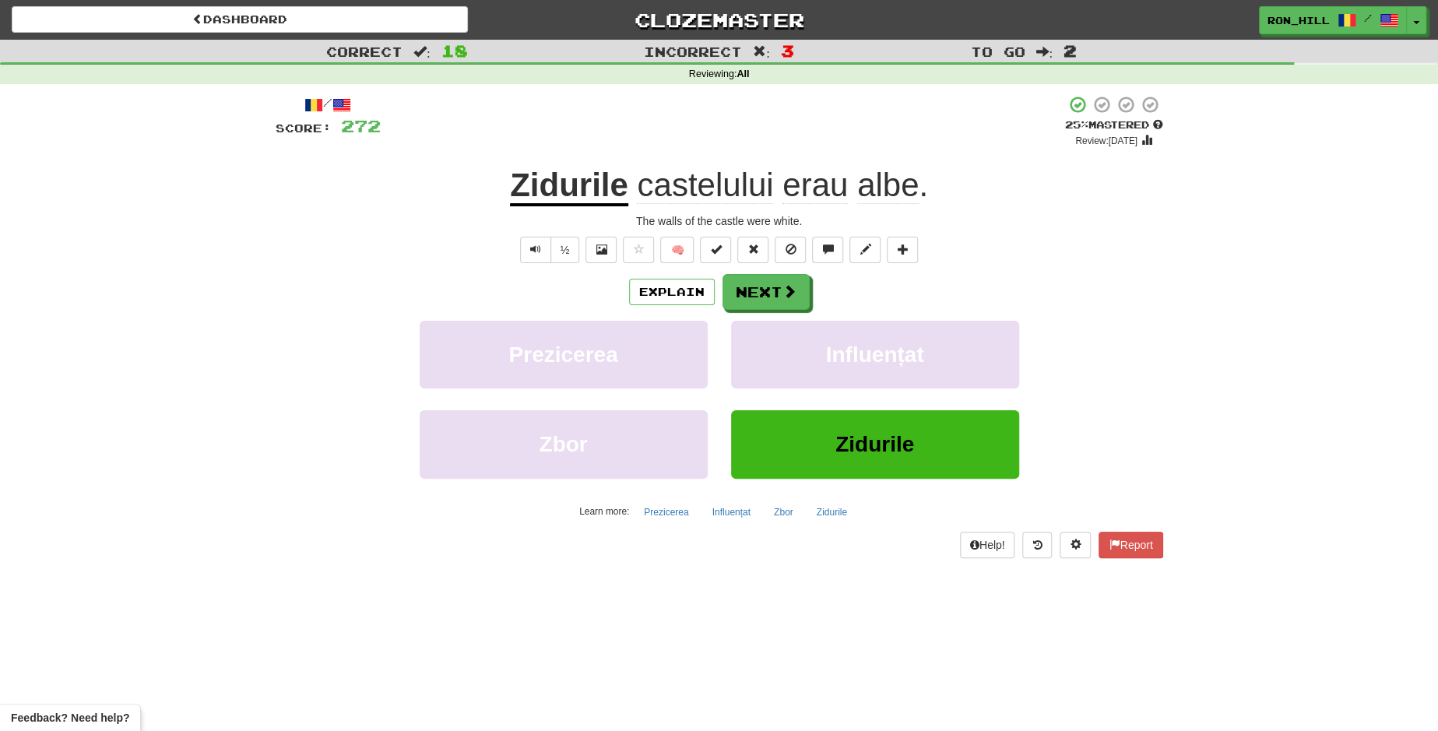
click at [551, 194] on u "Zidurile" at bounding box center [569, 187] width 118 height 40
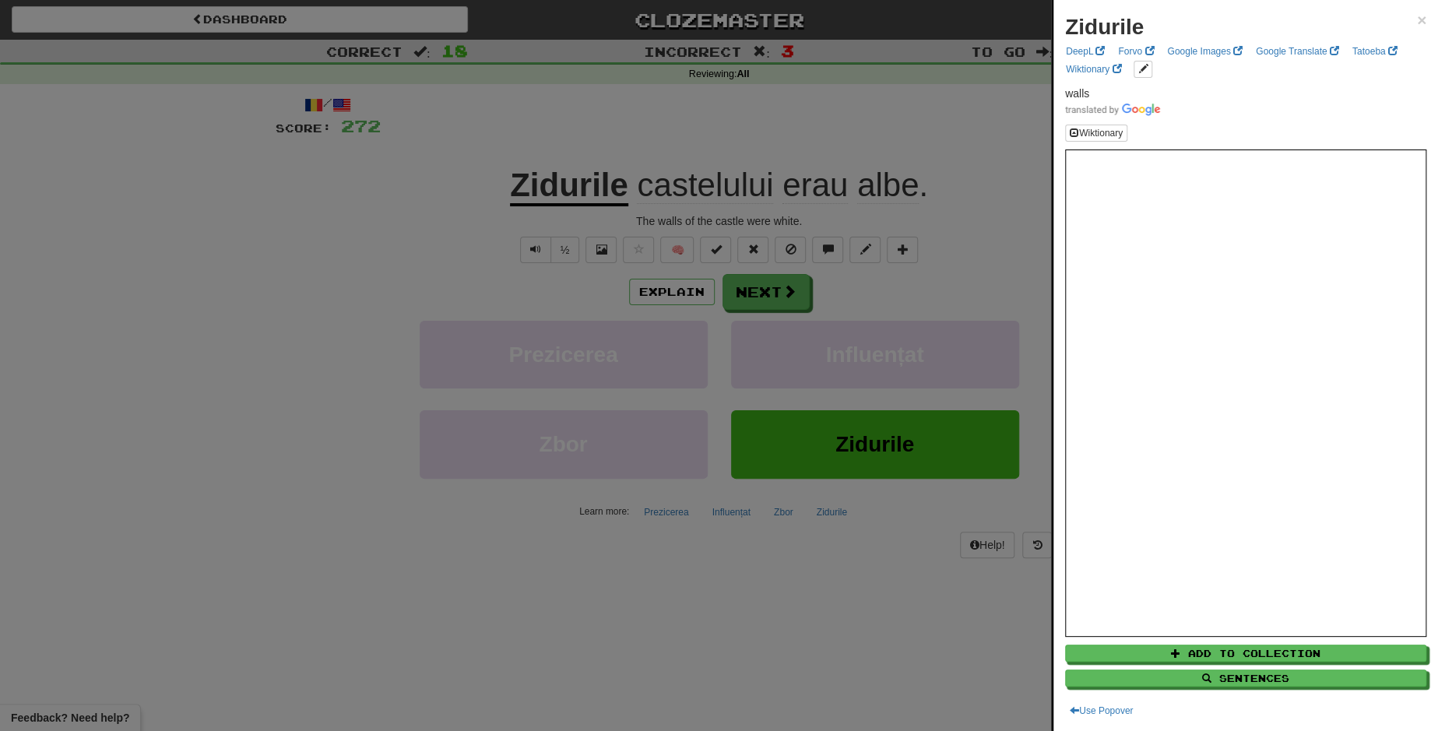
click at [763, 282] on div at bounding box center [719, 365] width 1438 height 731
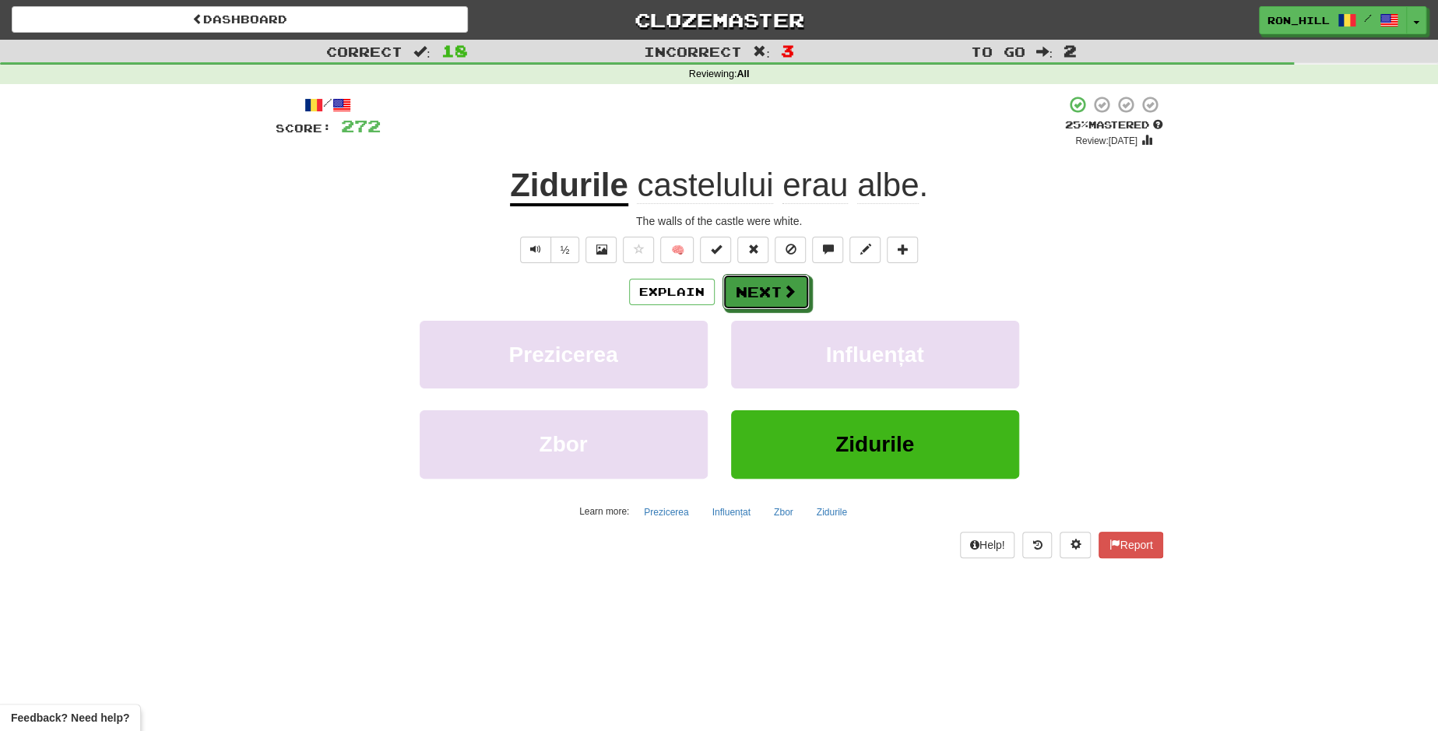
click at [763, 282] on button "Next" at bounding box center [765, 292] width 87 height 36
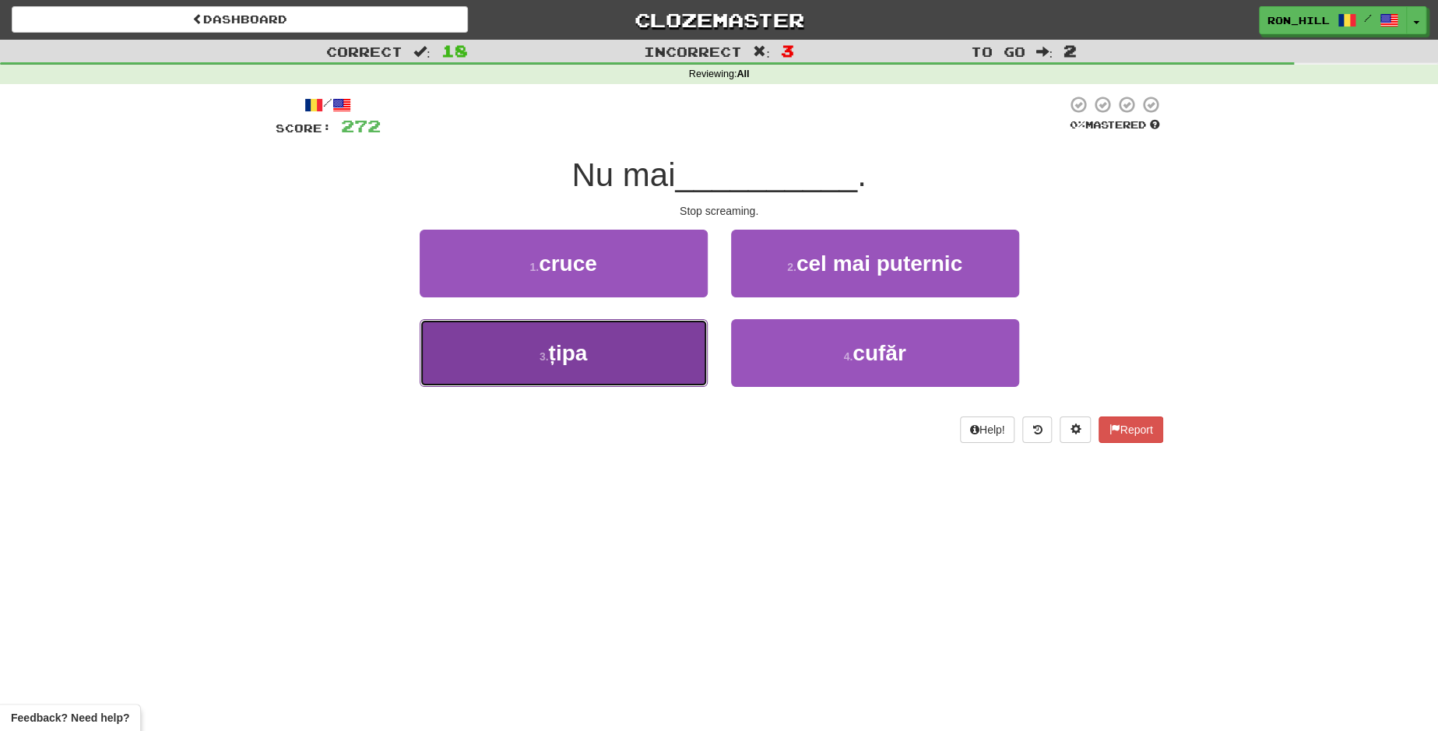
click at [640, 360] on button "3 . țipa" at bounding box center [564, 353] width 288 height 68
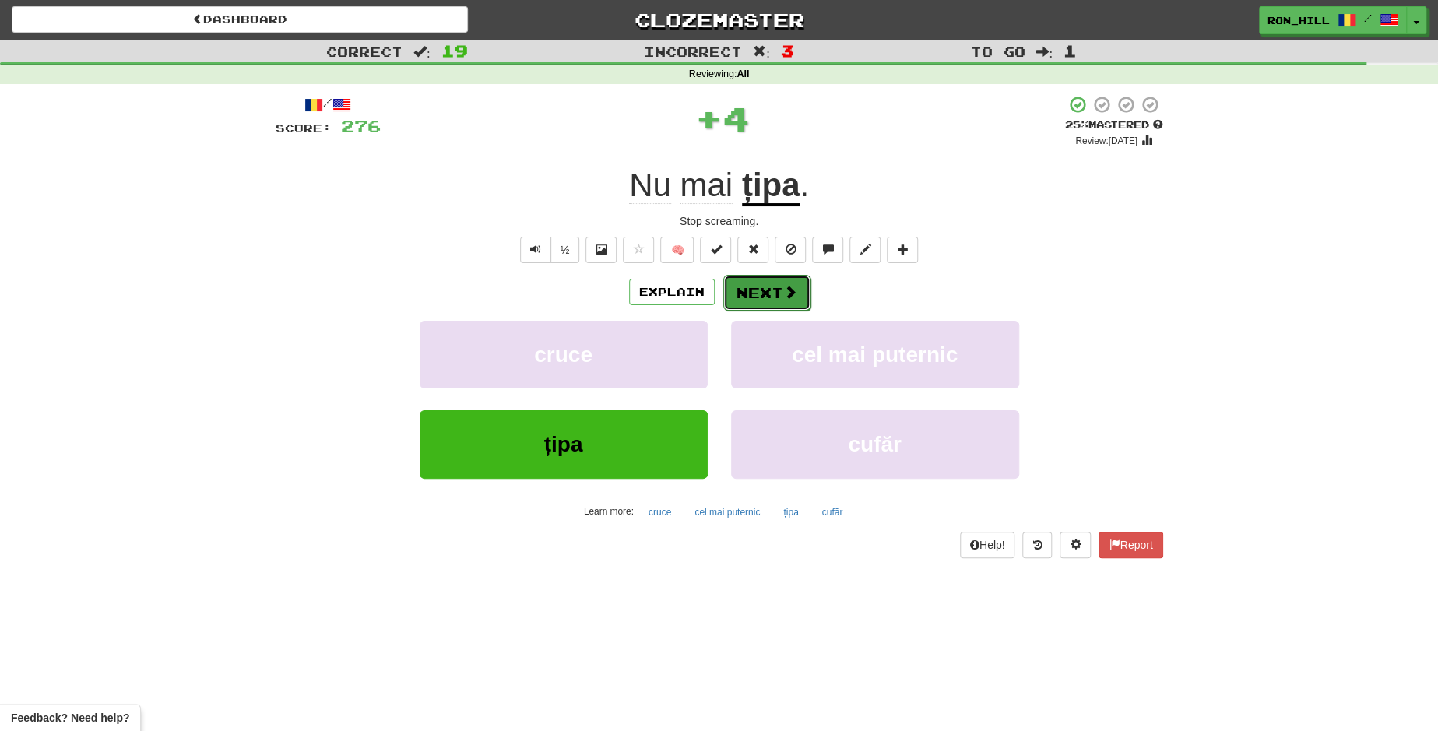
click at [760, 297] on button "Next" at bounding box center [766, 293] width 87 height 36
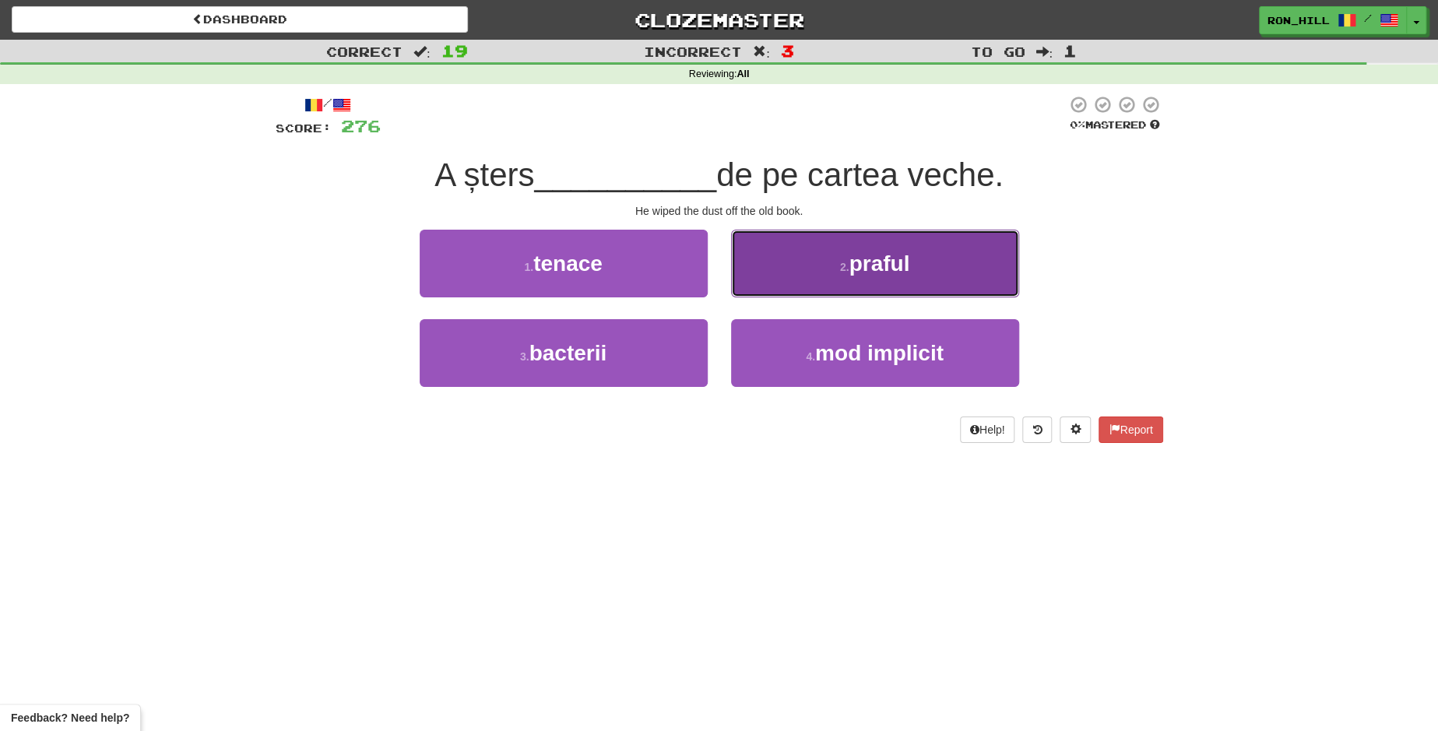
click at [767, 265] on button "2 . praful" at bounding box center [875, 264] width 288 height 68
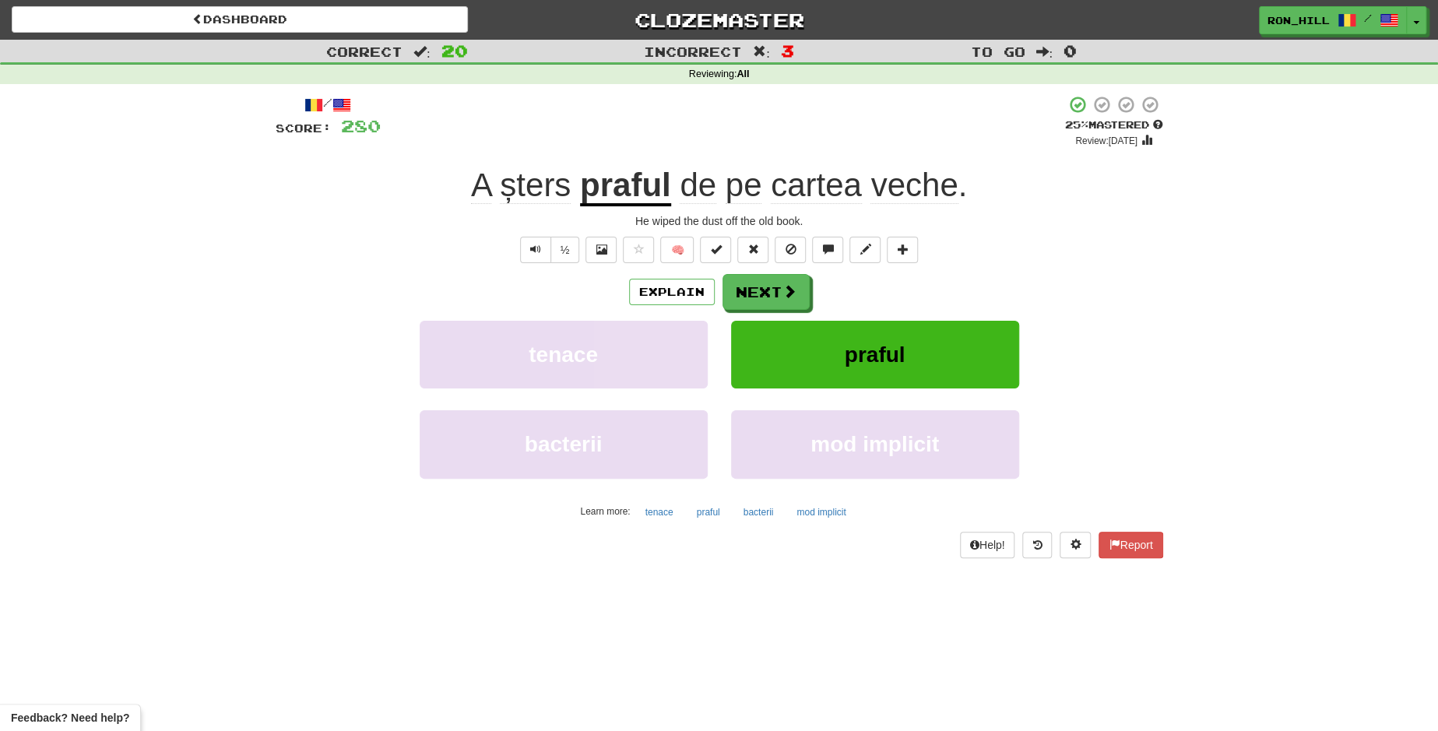
click at [518, 195] on span "șters" at bounding box center [535, 185] width 71 height 37
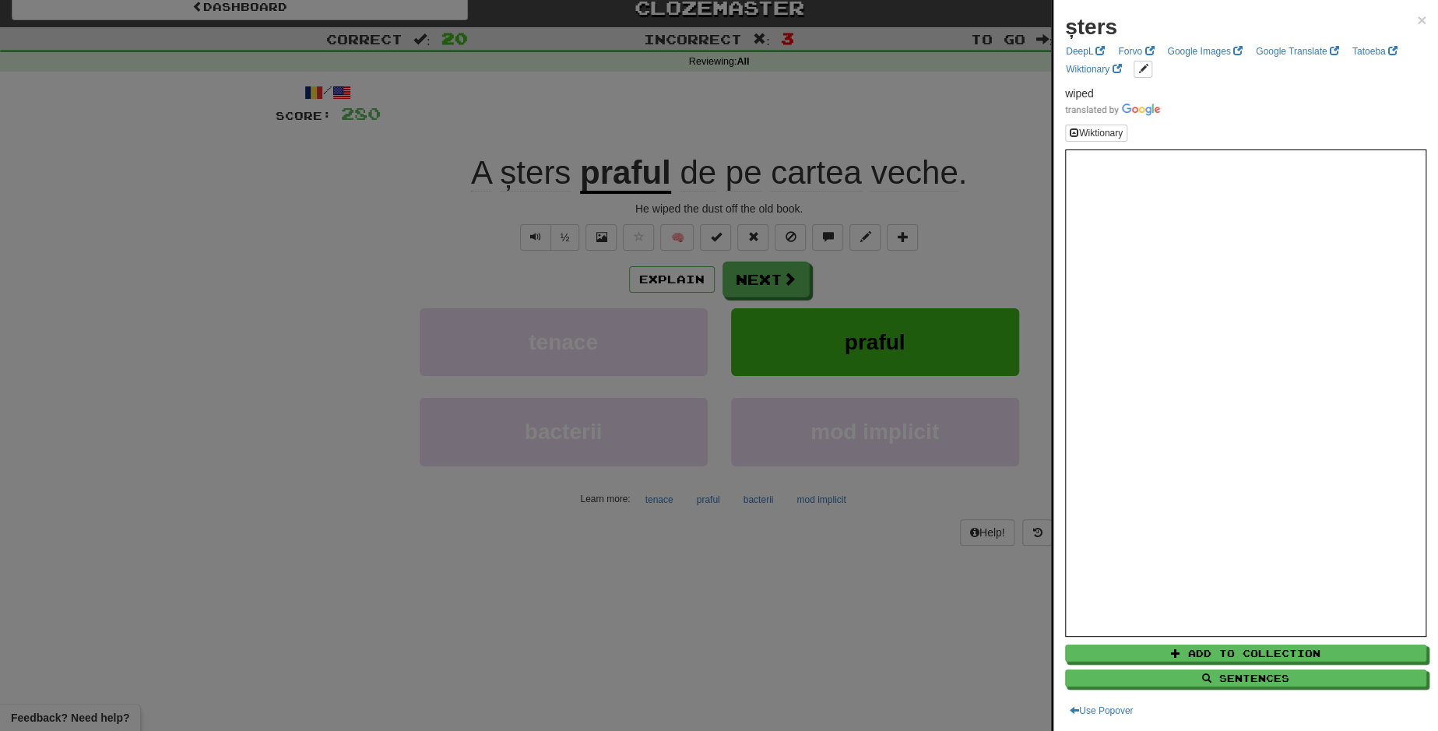
scroll to position [19, 0]
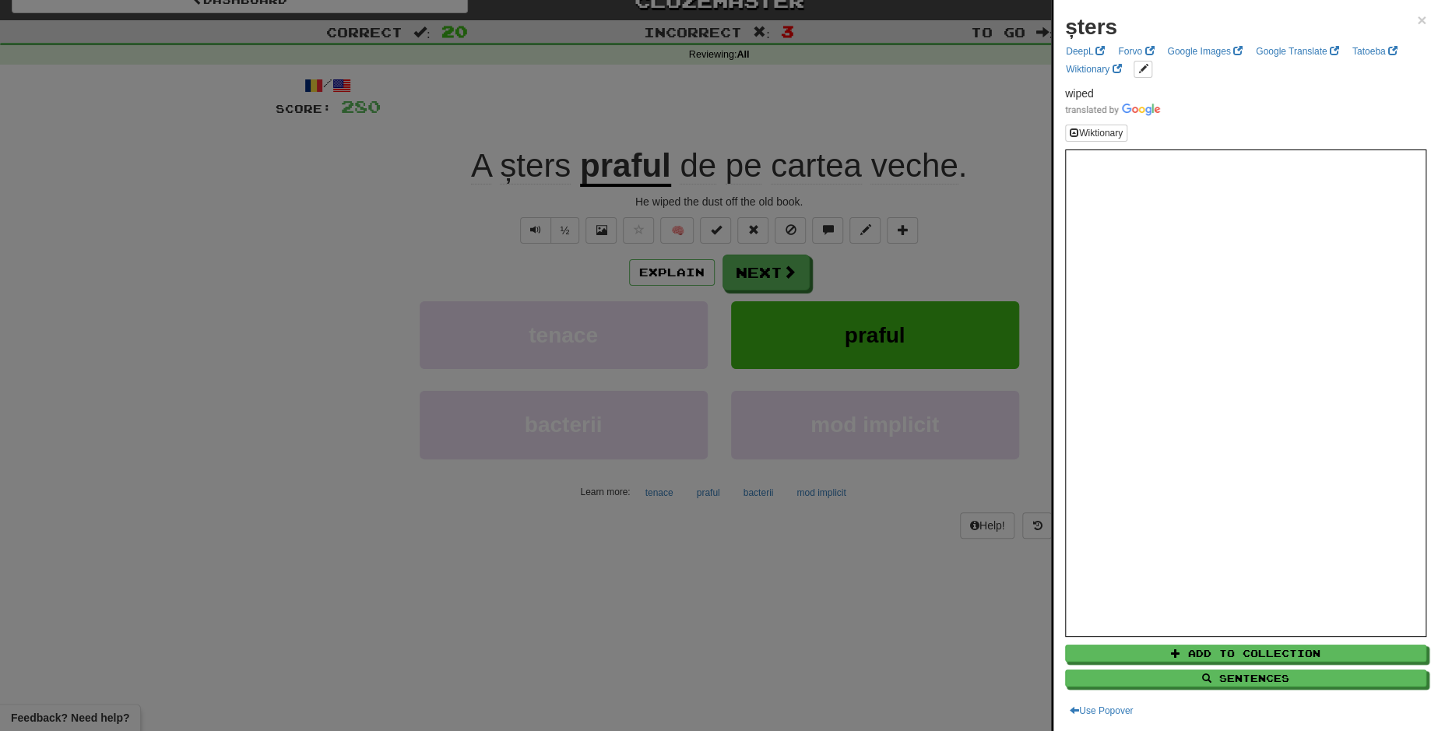
click at [775, 283] on div at bounding box center [719, 365] width 1438 height 731
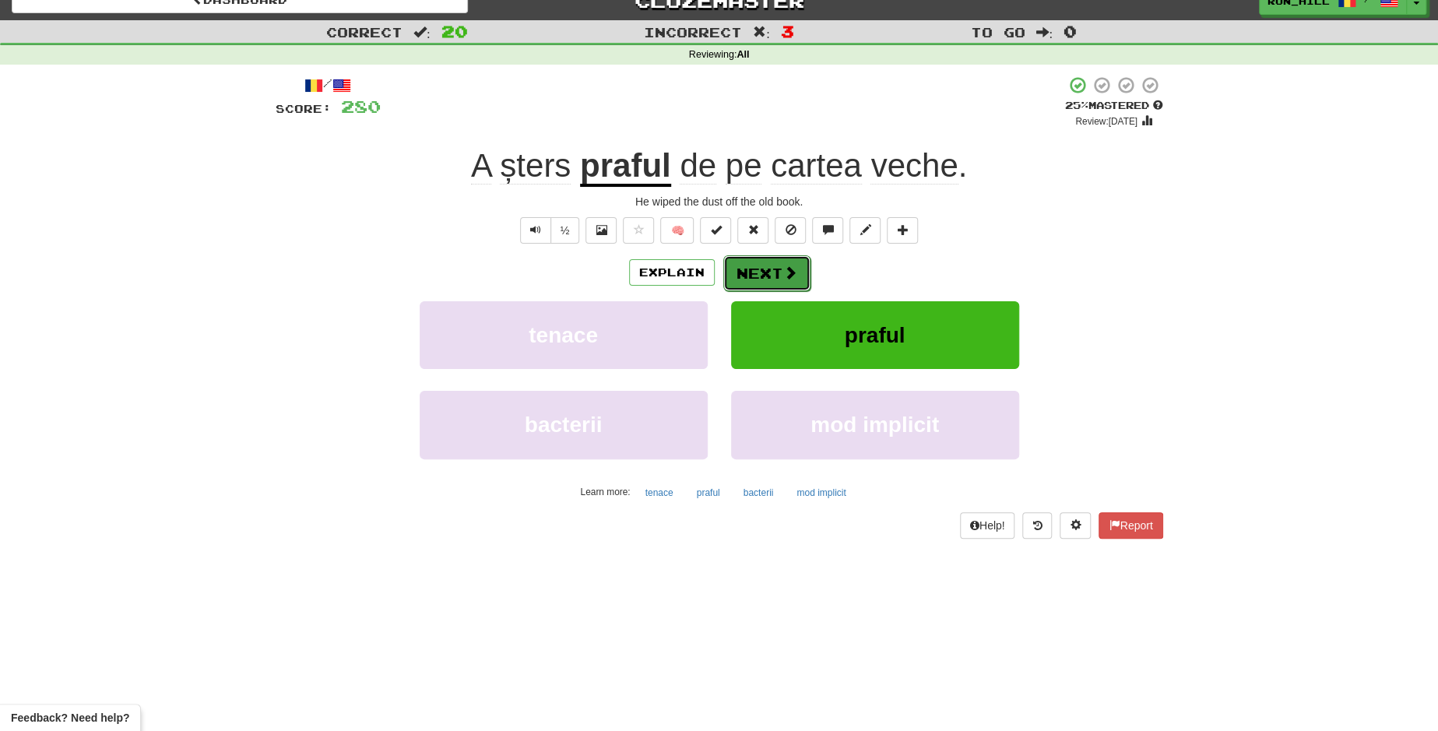
click at [772, 277] on button "Next" at bounding box center [766, 273] width 87 height 36
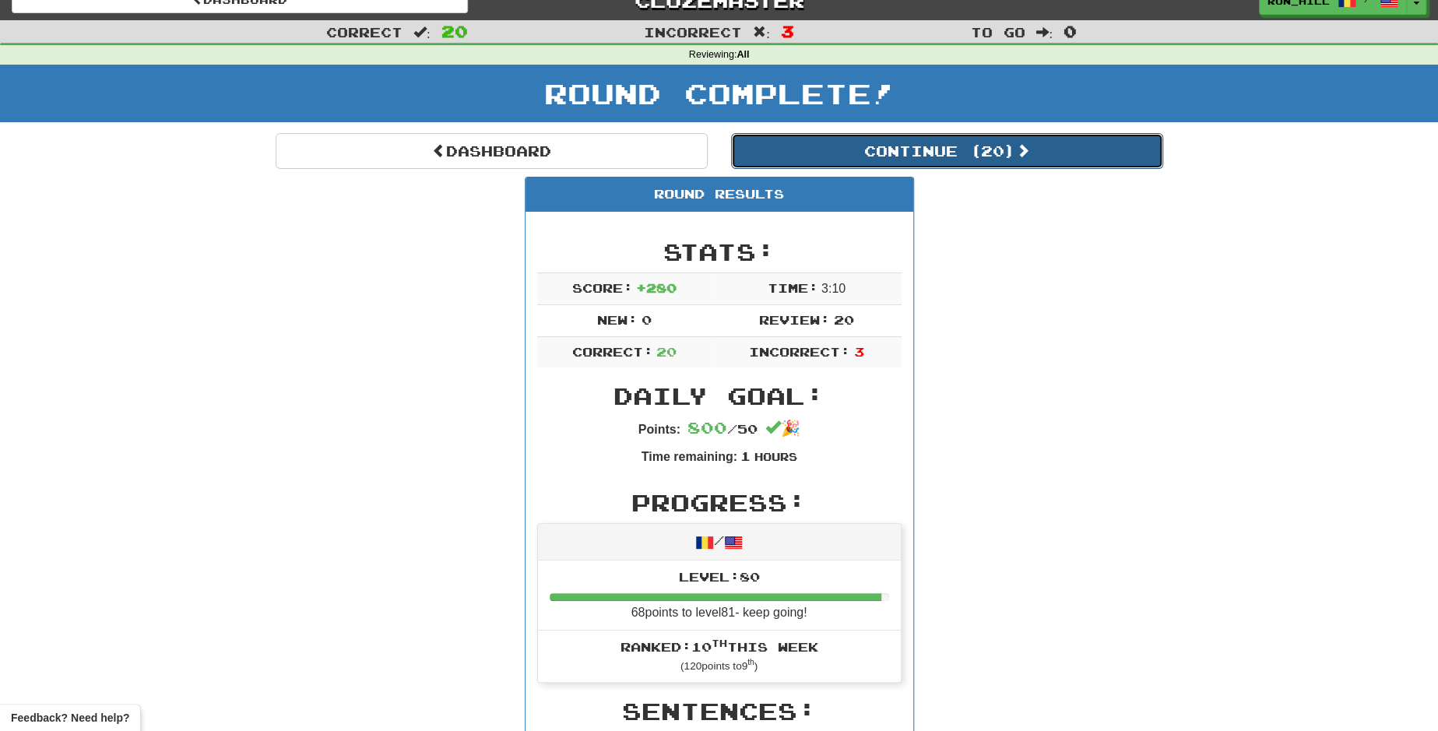
click at [912, 153] on button "Continue ( 20 )" at bounding box center [947, 151] width 432 height 36
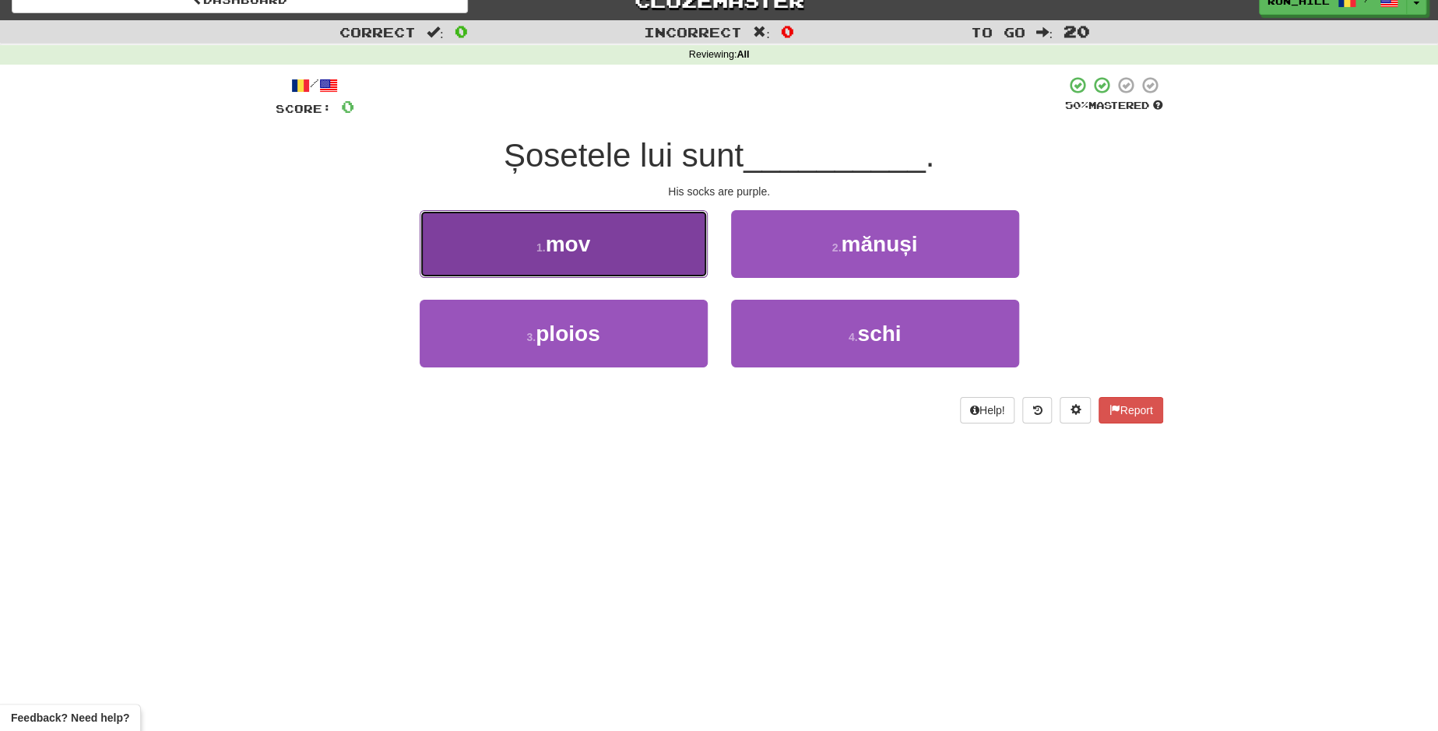
click at [637, 249] on button "1 . mov" at bounding box center [564, 244] width 288 height 68
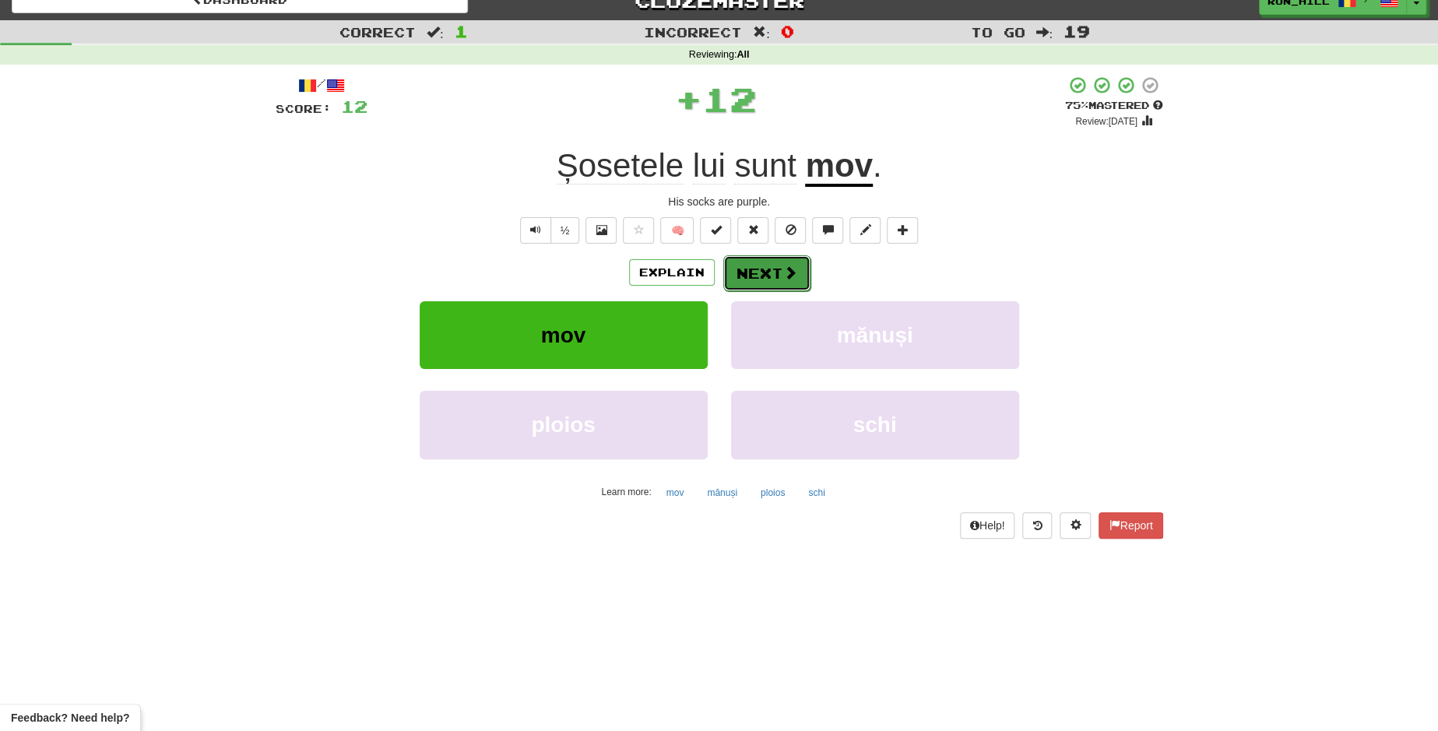
click at [775, 277] on button "Next" at bounding box center [766, 273] width 87 height 36
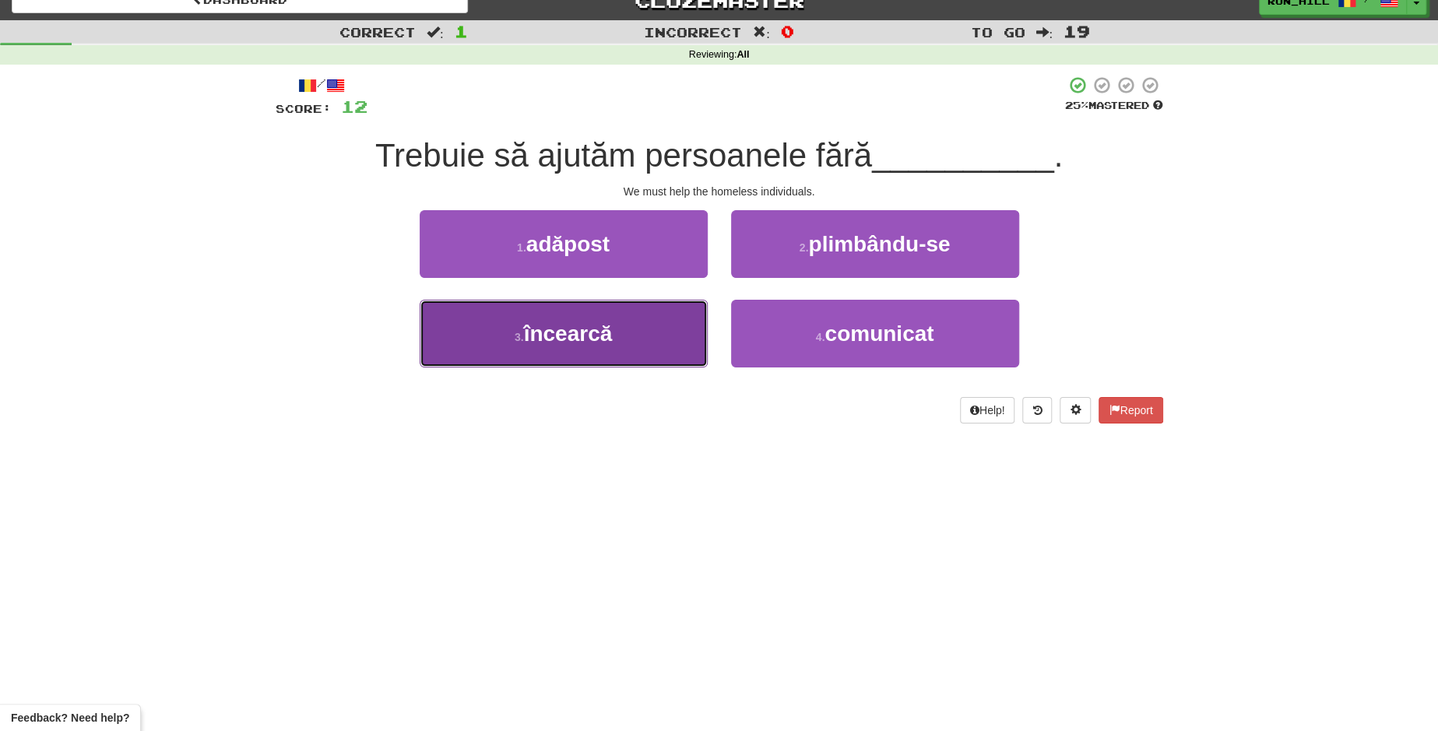
click at [651, 326] on button "3 . încearcă" at bounding box center [564, 334] width 288 height 68
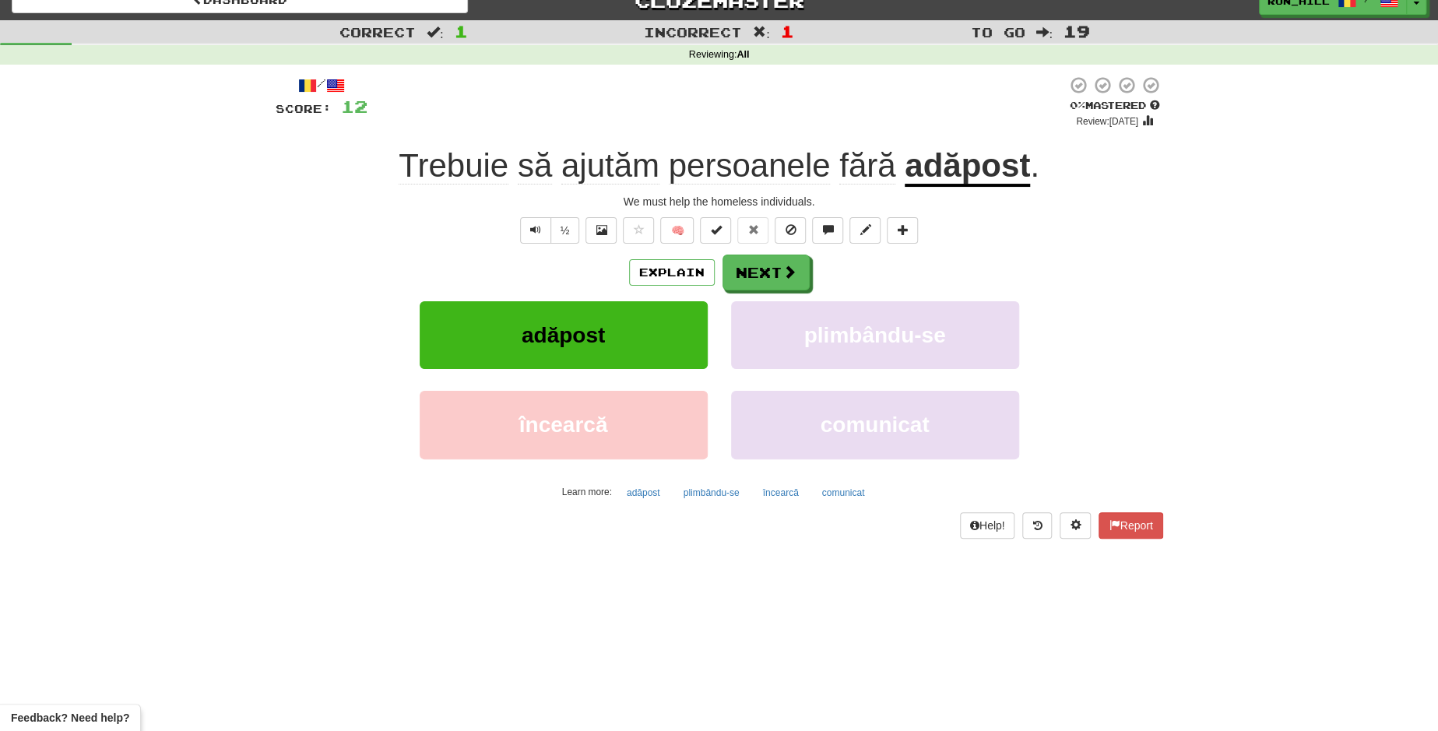
click at [974, 164] on u "adăpost" at bounding box center [966, 167] width 125 height 40
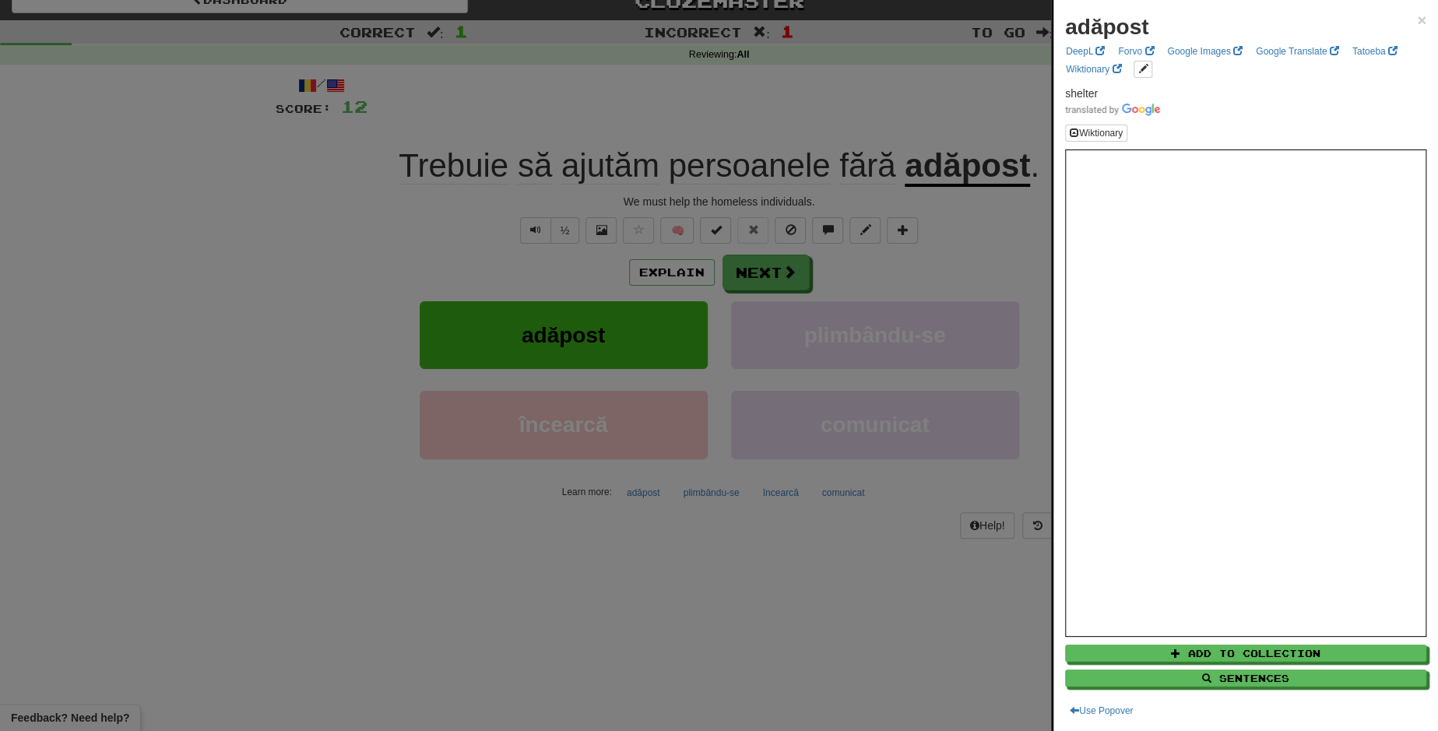
click at [778, 271] on div at bounding box center [719, 365] width 1438 height 731
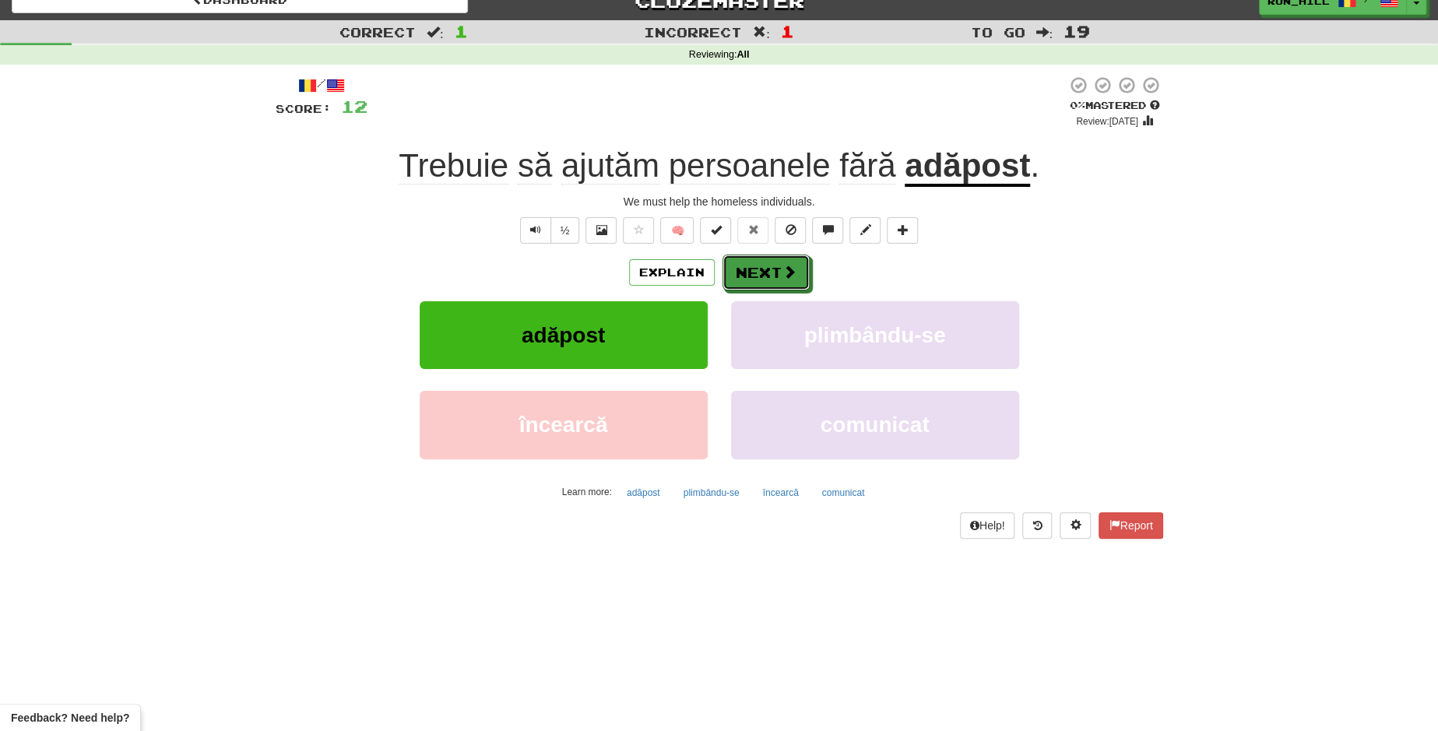
click at [778, 271] on button "Next" at bounding box center [765, 273] width 87 height 36
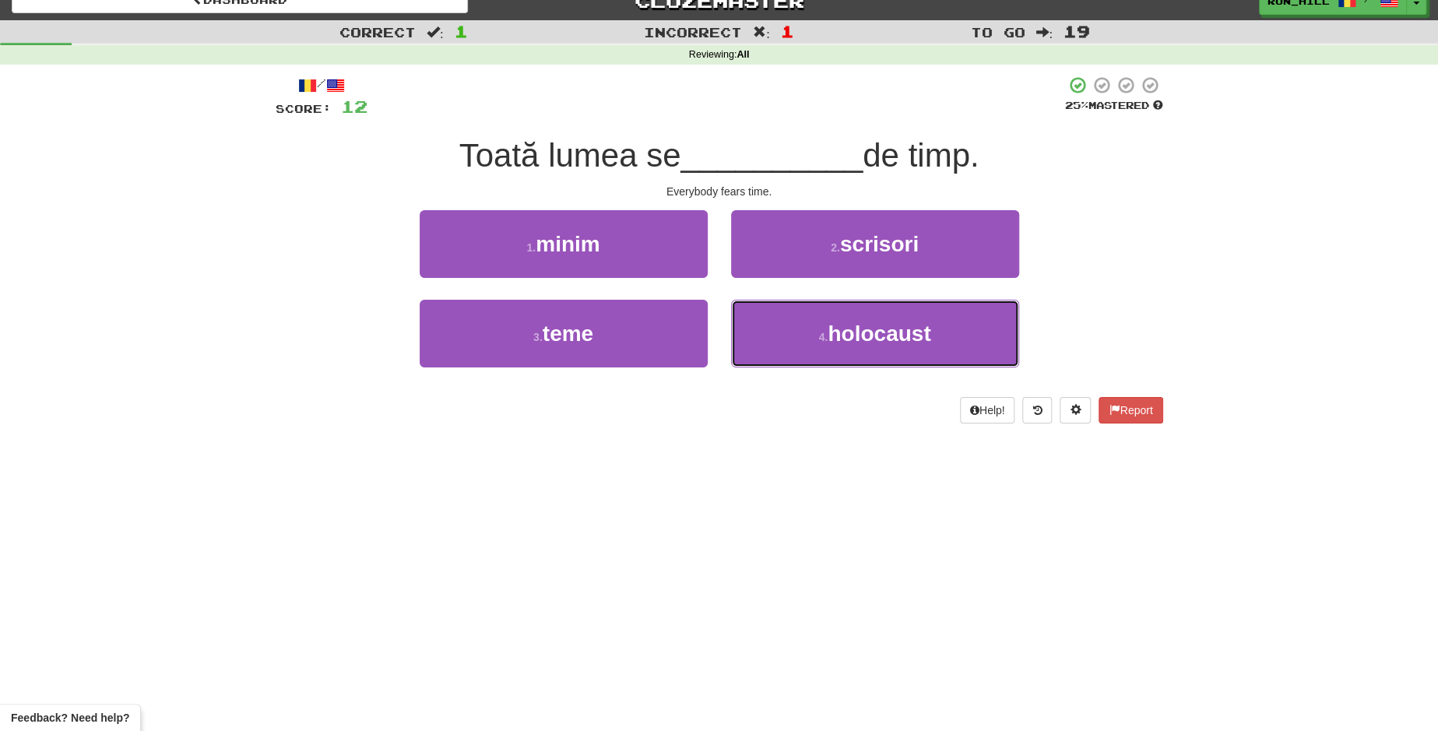
drag, startPoint x: 832, startPoint y: 318, endPoint x: 774, endPoint y: 283, distance: 67.4
click at [774, 283] on div "1 . minim 2 . scrisori 3 . teme 4 . holocaust" at bounding box center [719, 300] width 911 height 180
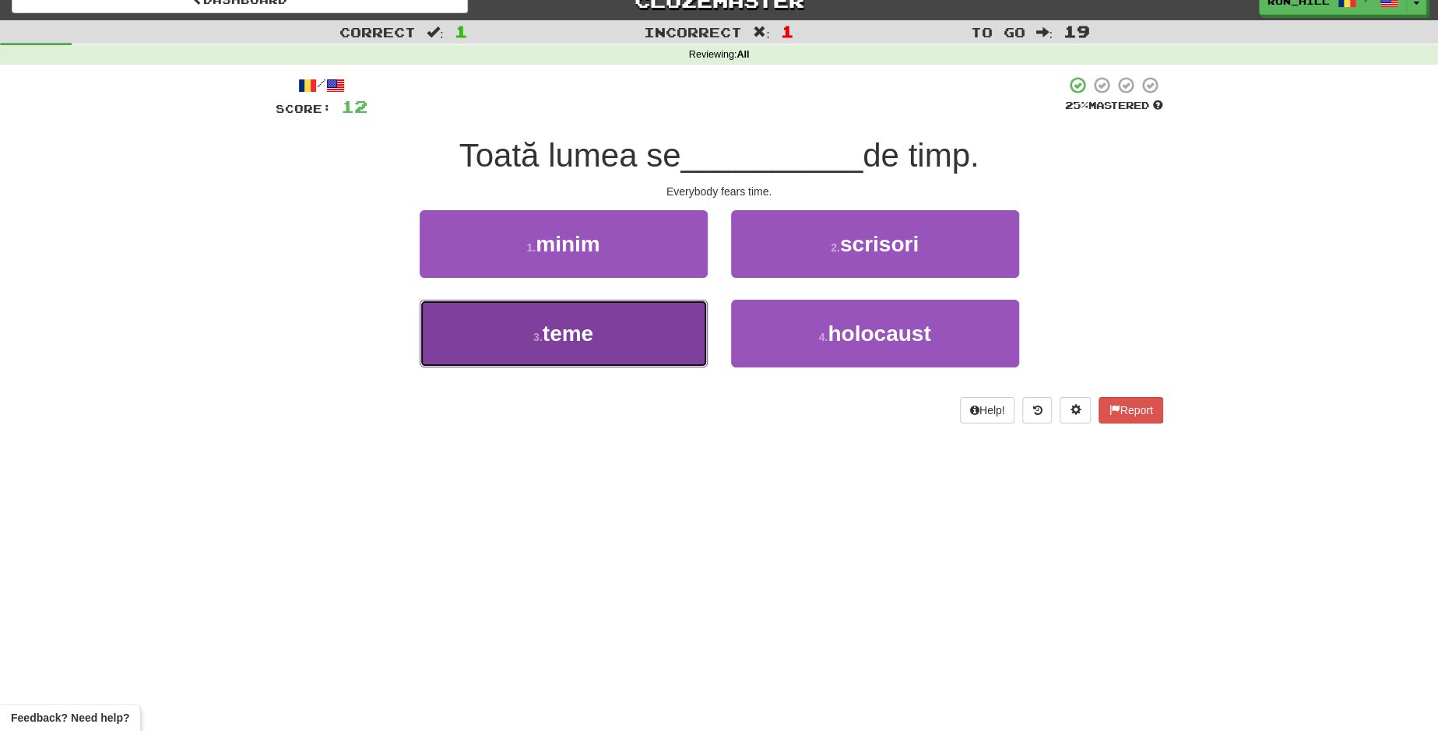
click at [637, 335] on button "3 . teme" at bounding box center [564, 334] width 288 height 68
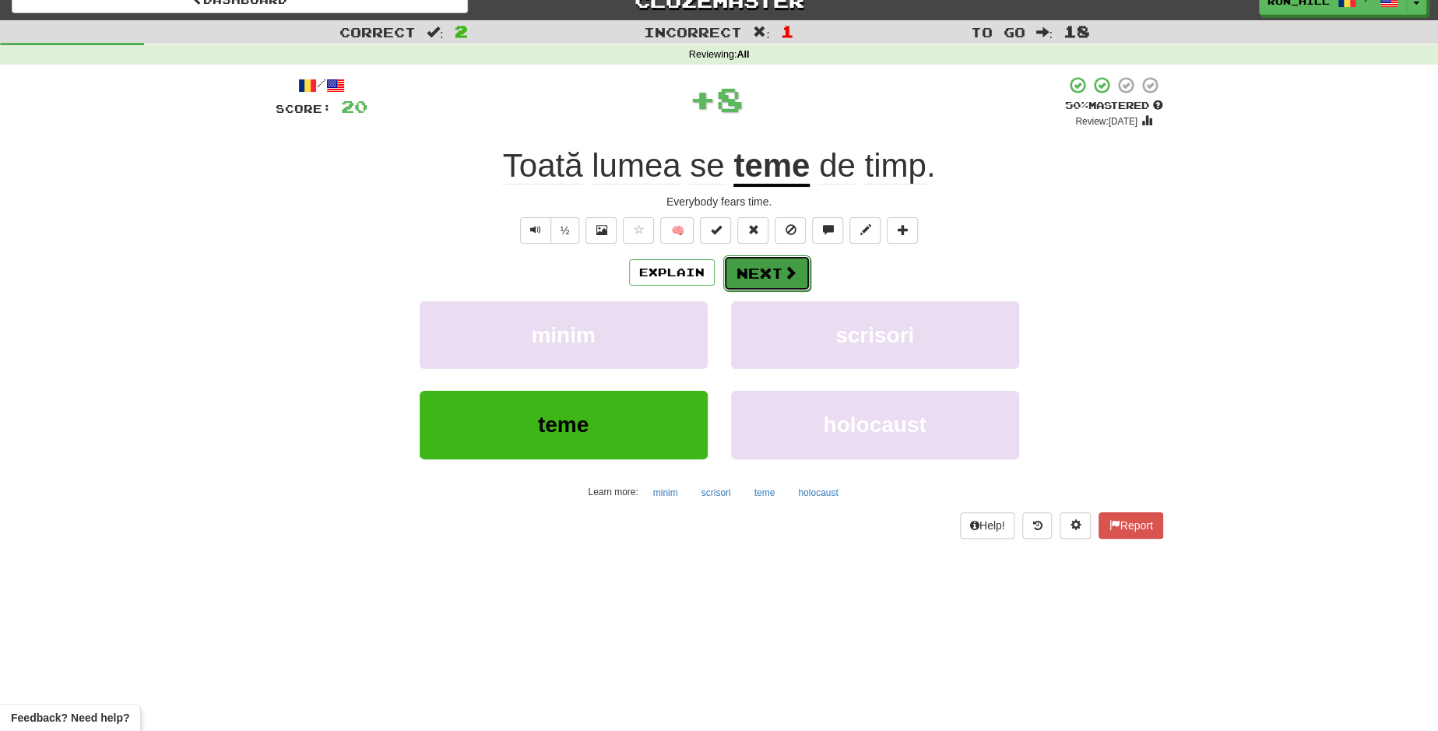
click at [764, 283] on button "Next" at bounding box center [766, 273] width 87 height 36
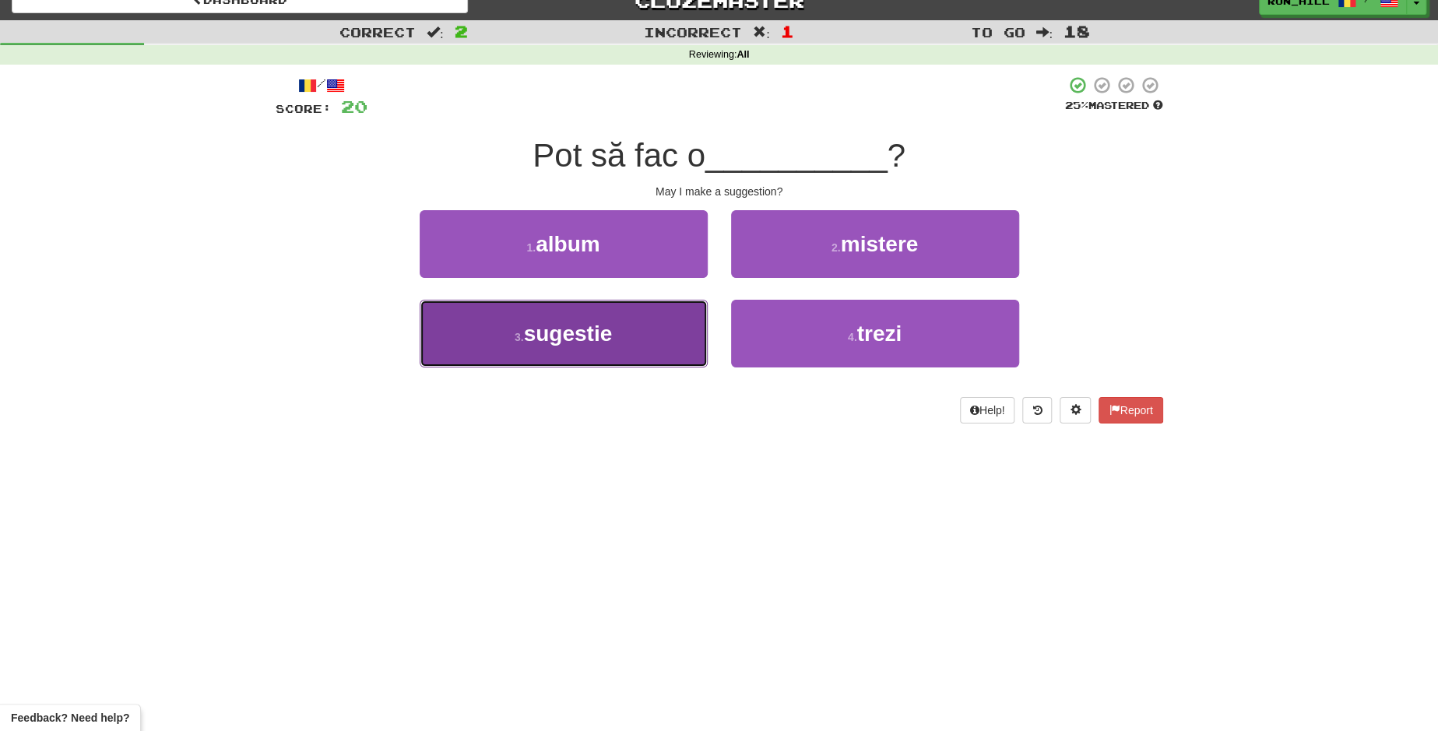
click at [640, 328] on button "3 . sugestie" at bounding box center [564, 334] width 288 height 68
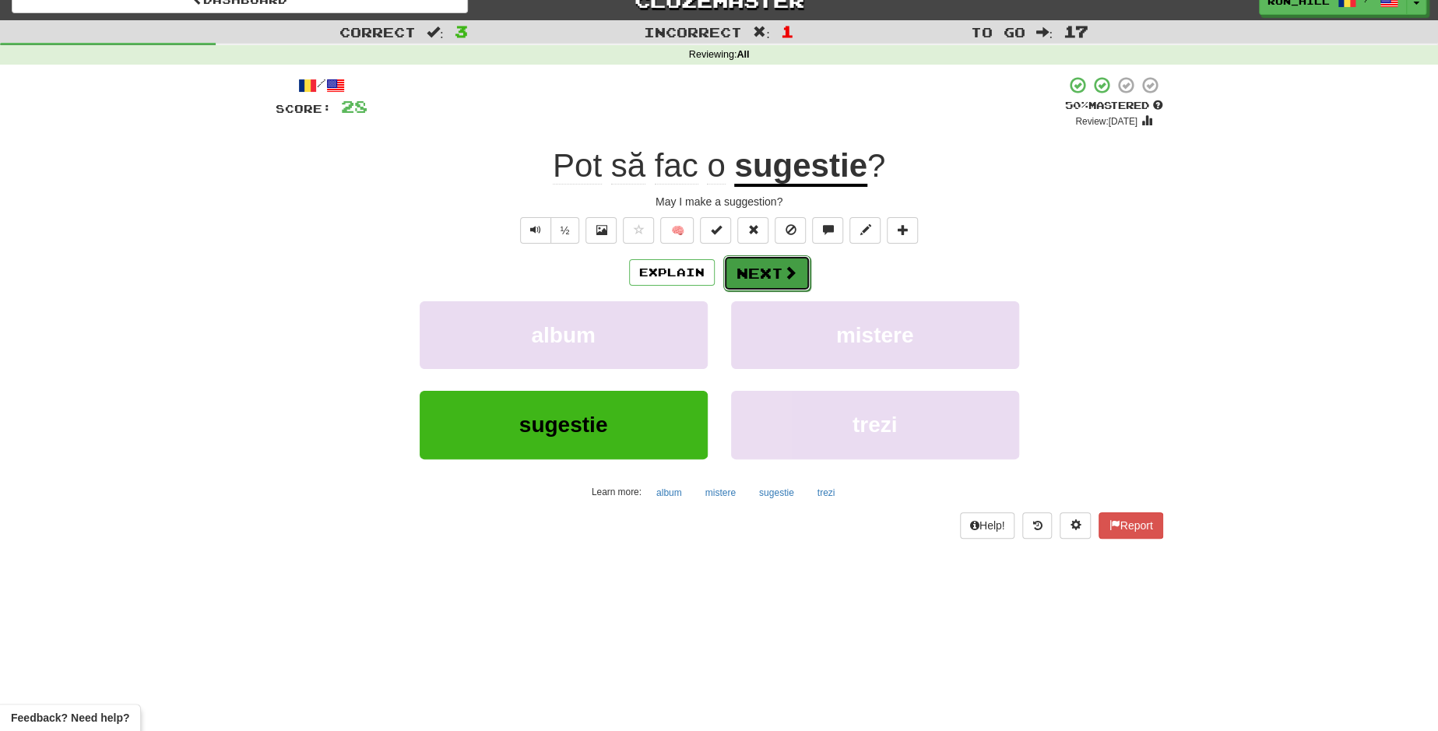
click at [757, 285] on button "Next" at bounding box center [766, 273] width 87 height 36
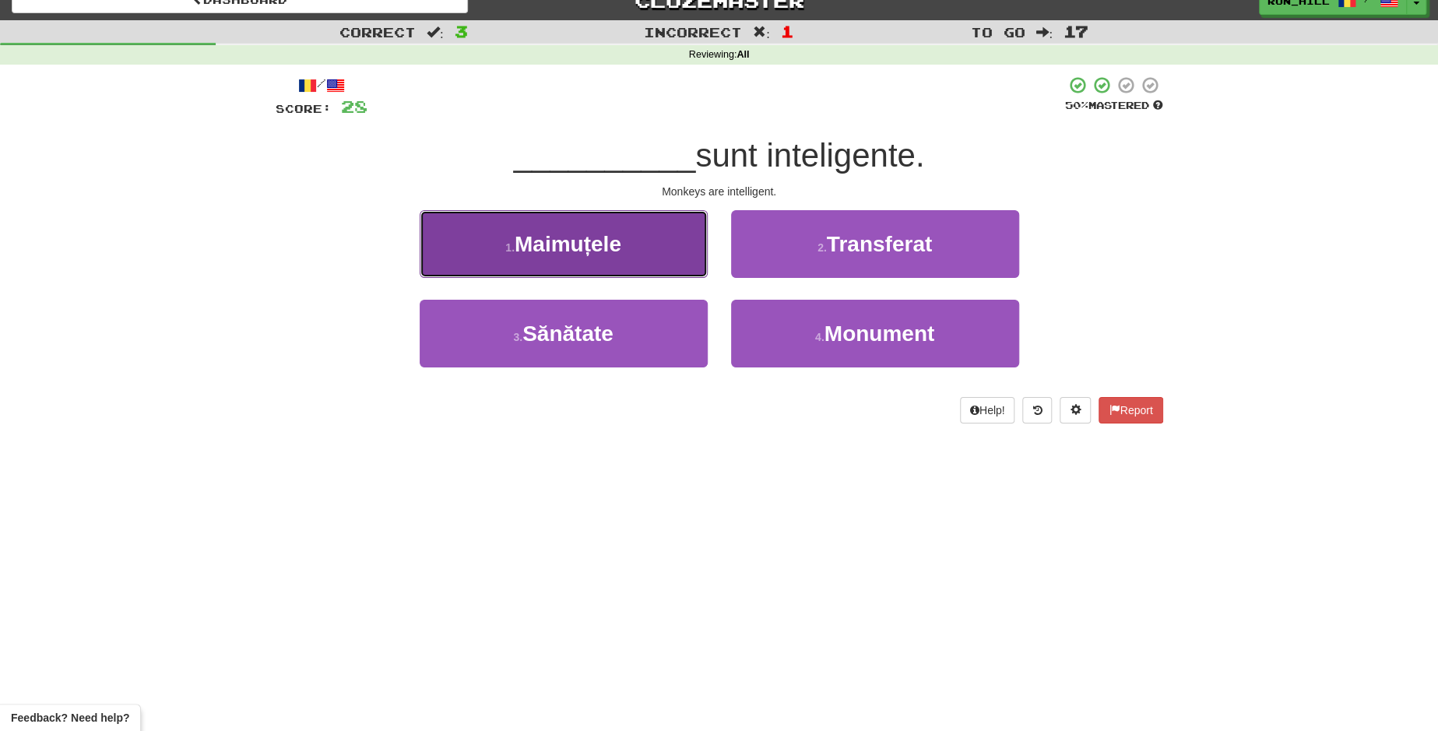
click at [585, 264] on button "1 . Maimuțele" at bounding box center [564, 244] width 288 height 68
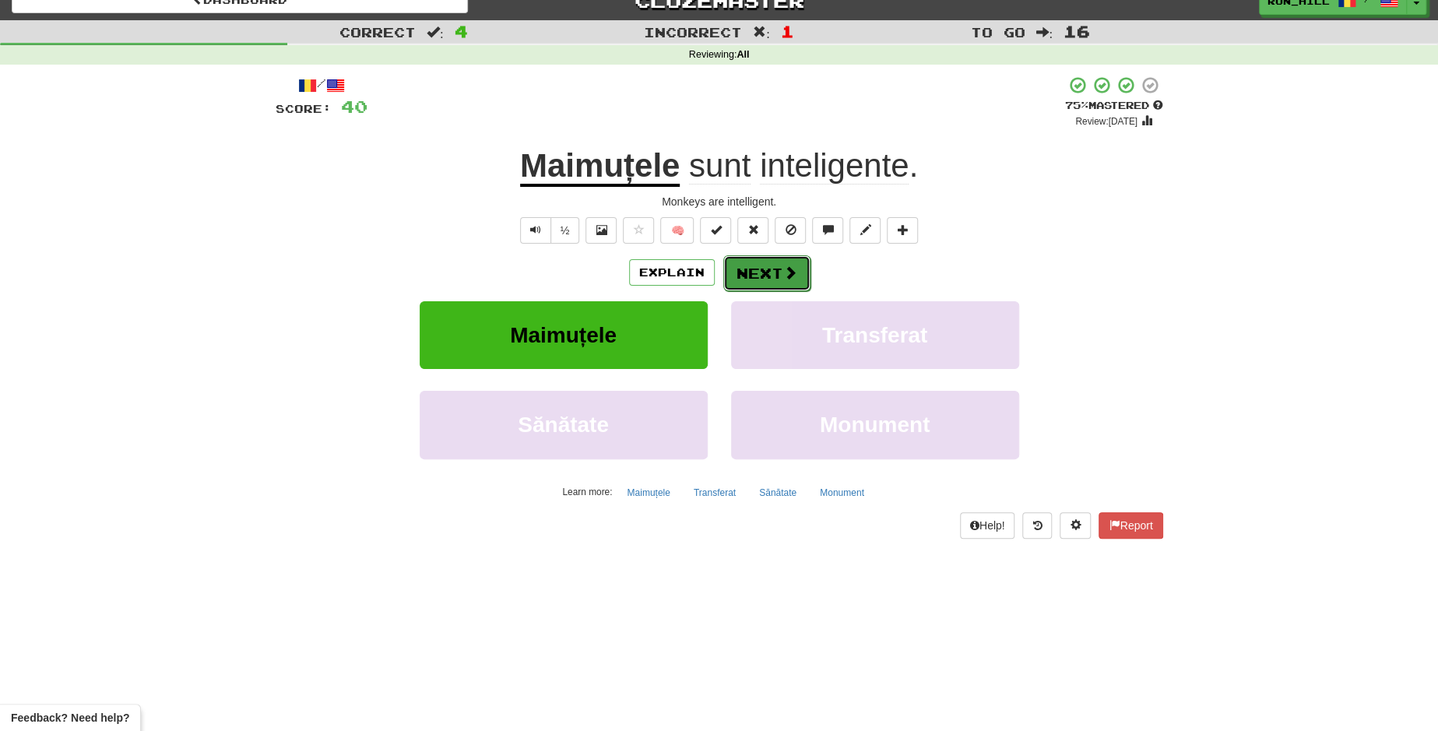
click at [778, 279] on button "Next" at bounding box center [766, 273] width 87 height 36
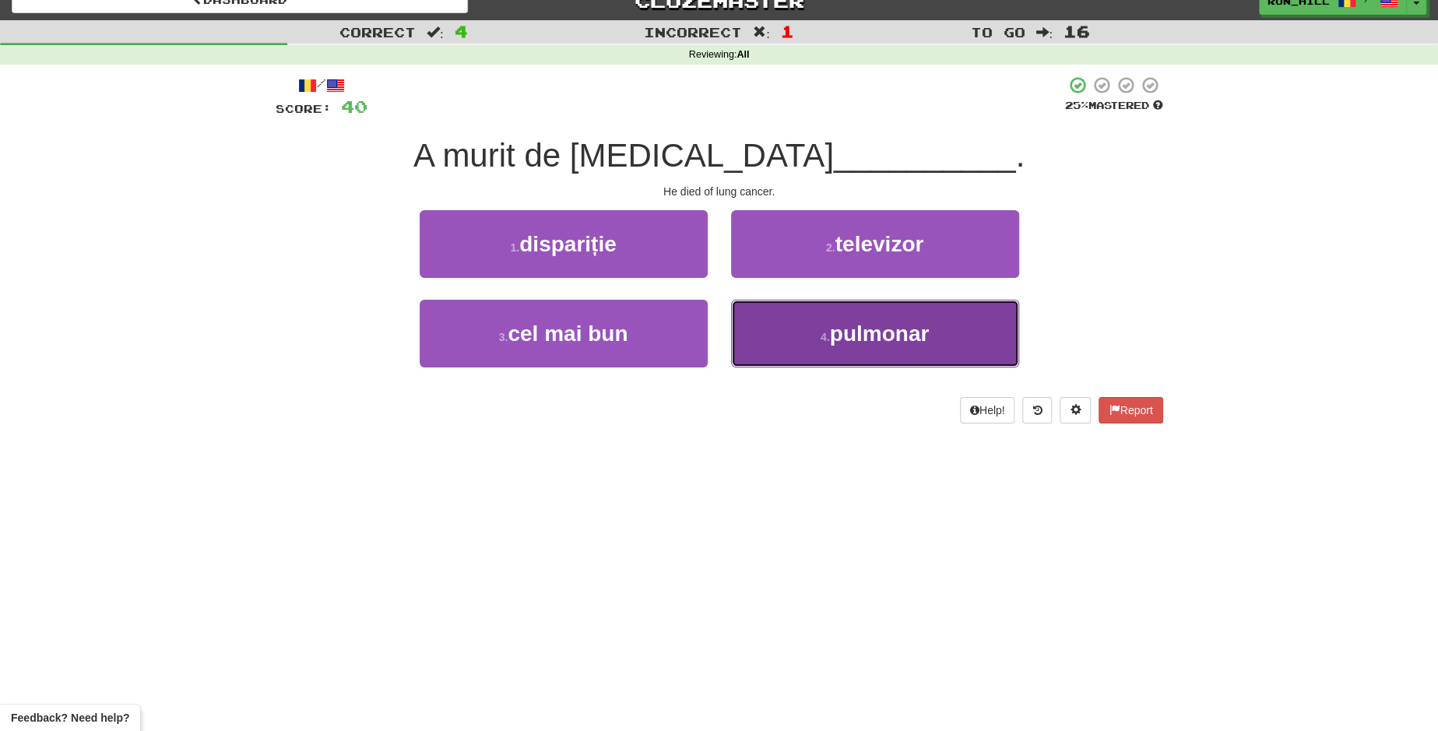
click at [865, 337] on span "pulmonar" at bounding box center [880, 333] width 100 height 24
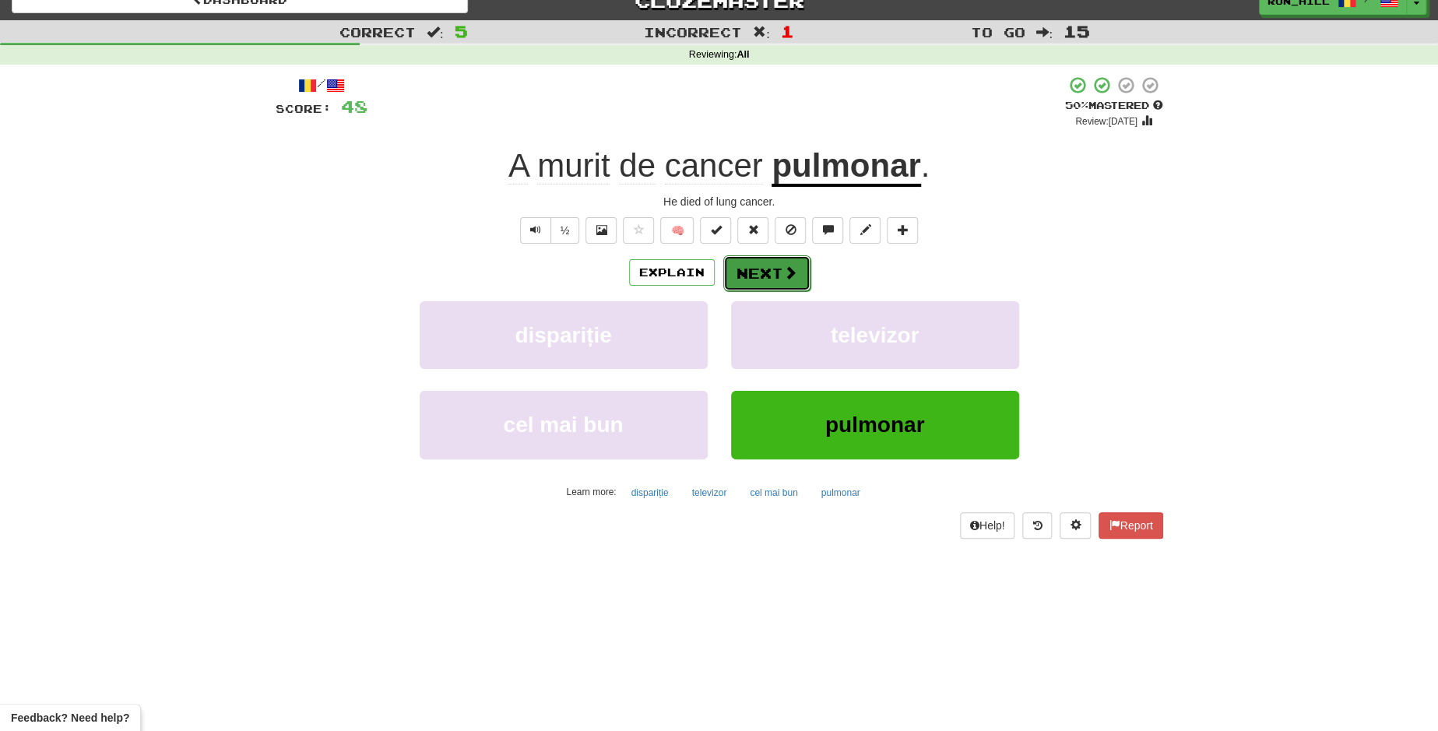
click at [771, 266] on button "Next" at bounding box center [766, 273] width 87 height 36
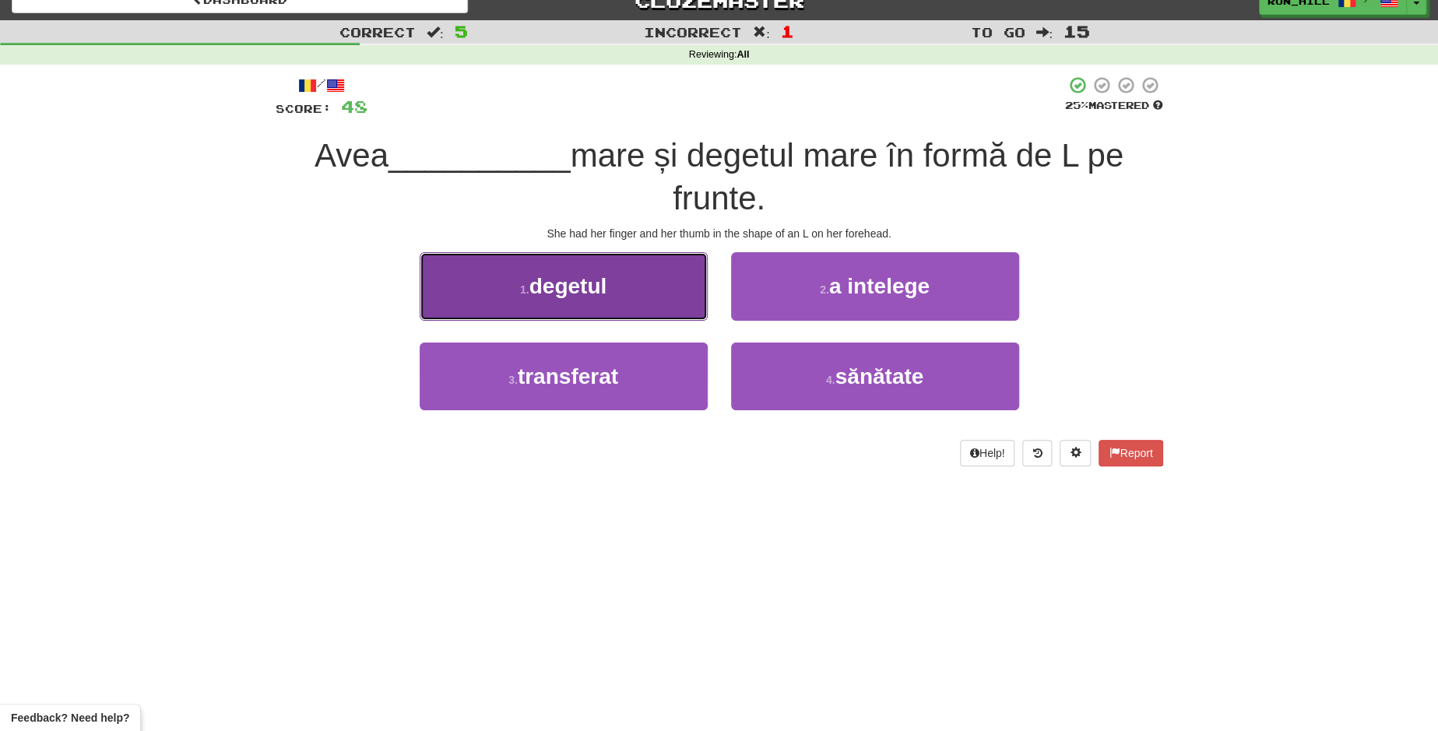
click at [635, 283] on button "1 . degetul" at bounding box center [564, 286] width 288 height 68
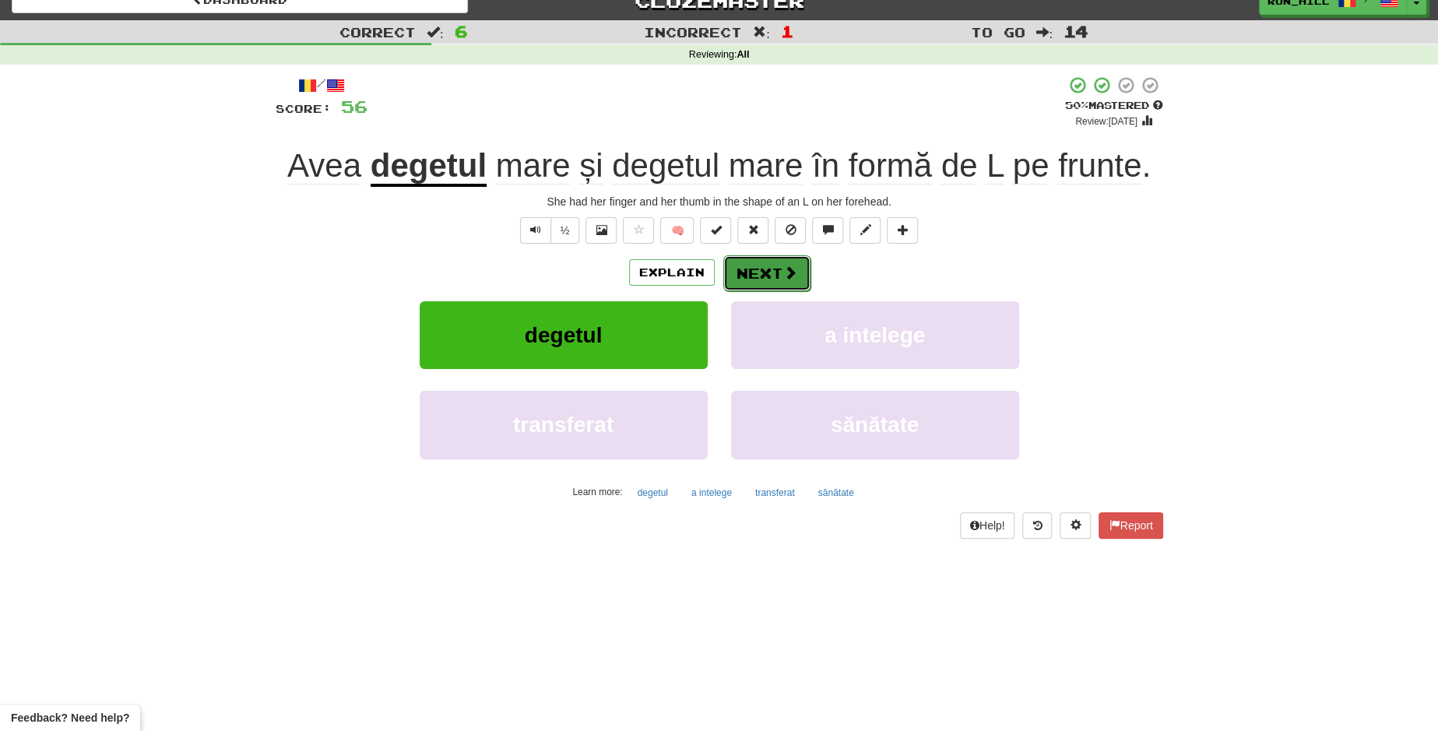
click at [760, 281] on button "Next" at bounding box center [766, 273] width 87 height 36
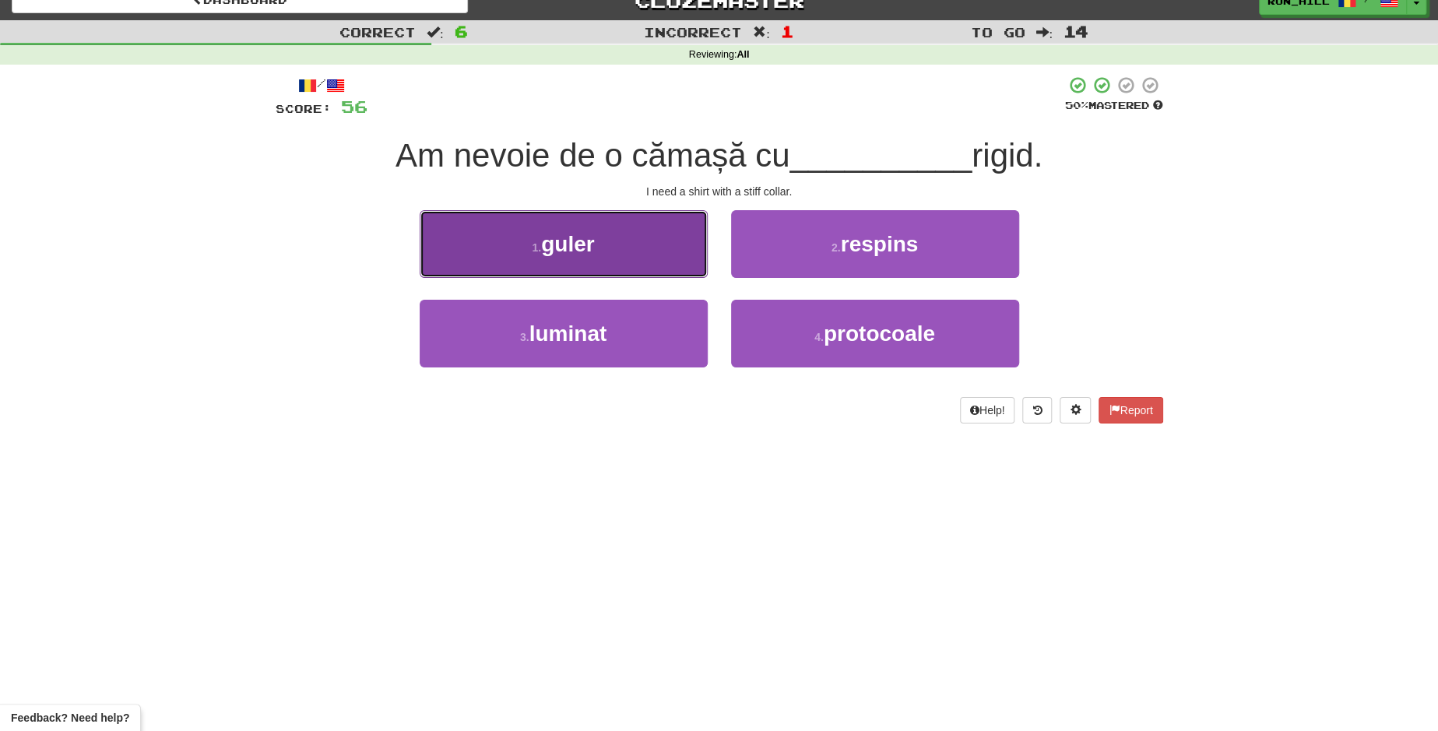
click at [683, 263] on button "1 . guler" at bounding box center [564, 244] width 288 height 68
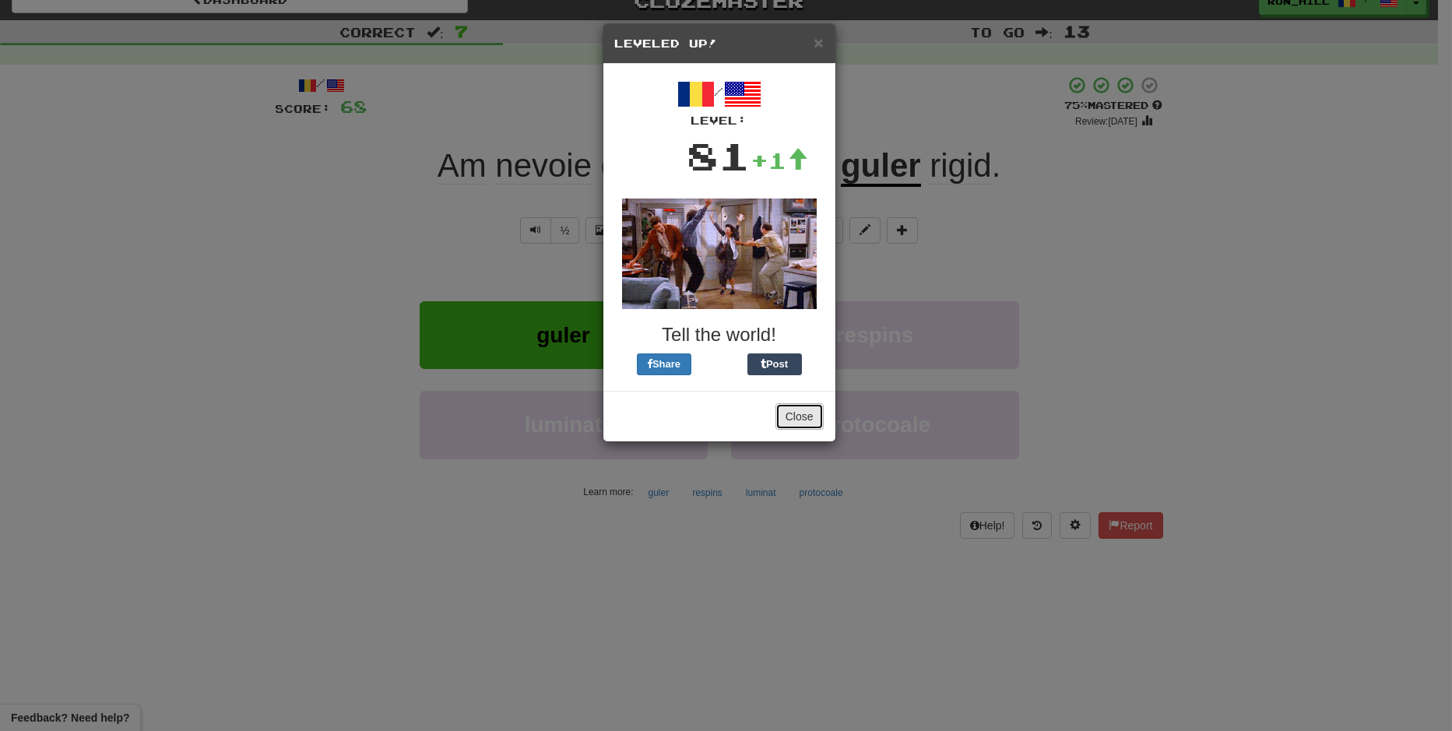
click at [802, 412] on button "Close" at bounding box center [799, 416] width 48 height 26
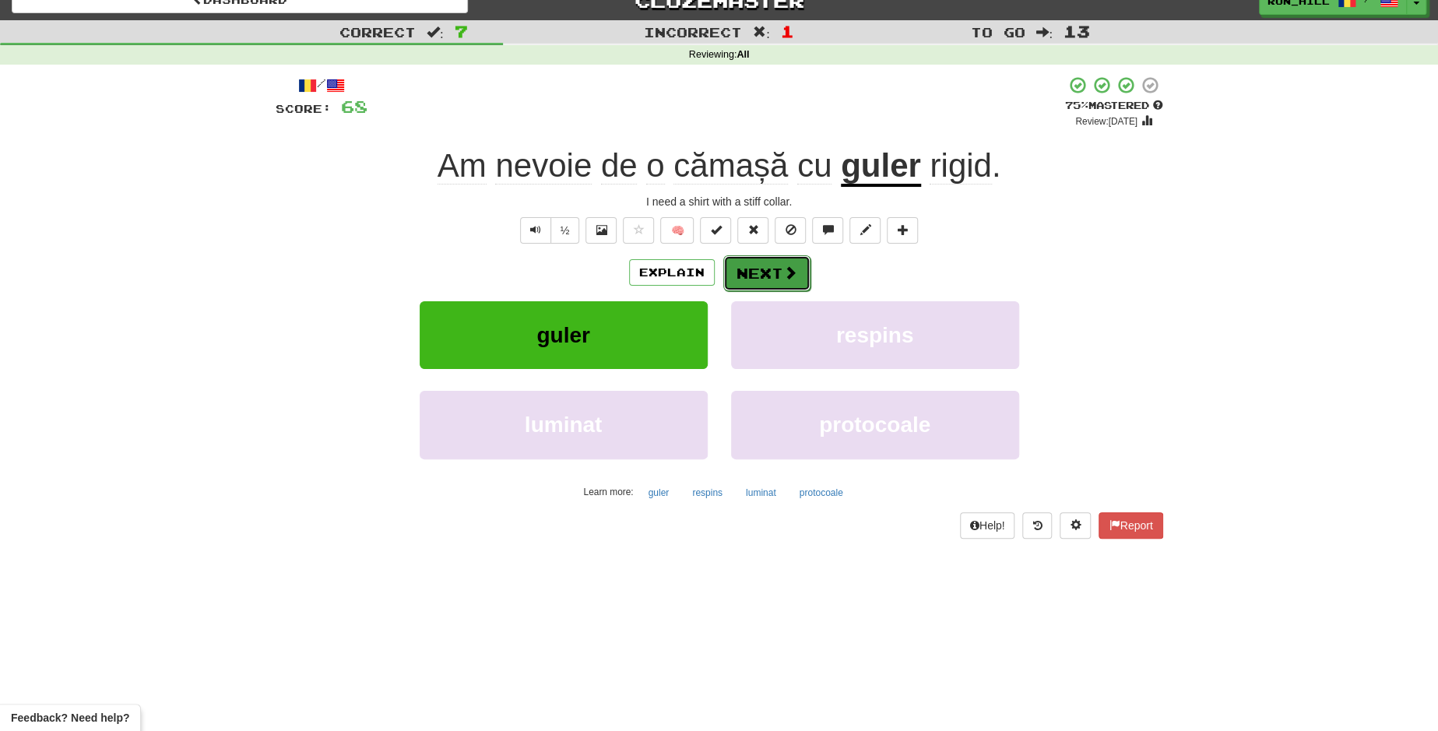
click at [778, 269] on button "Next" at bounding box center [766, 273] width 87 height 36
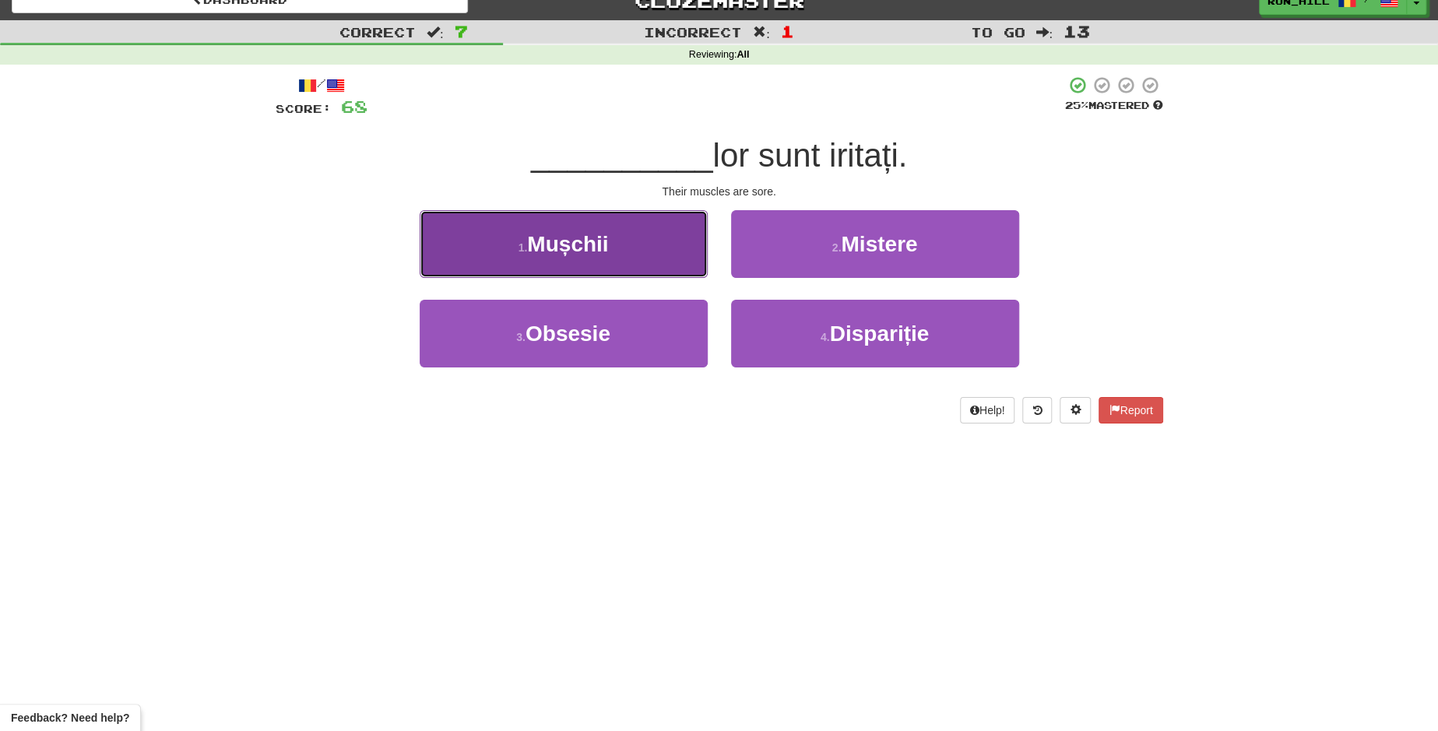
click at [658, 244] on button "1 . Mușchii" at bounding box center [564, 244] width 288 height 68
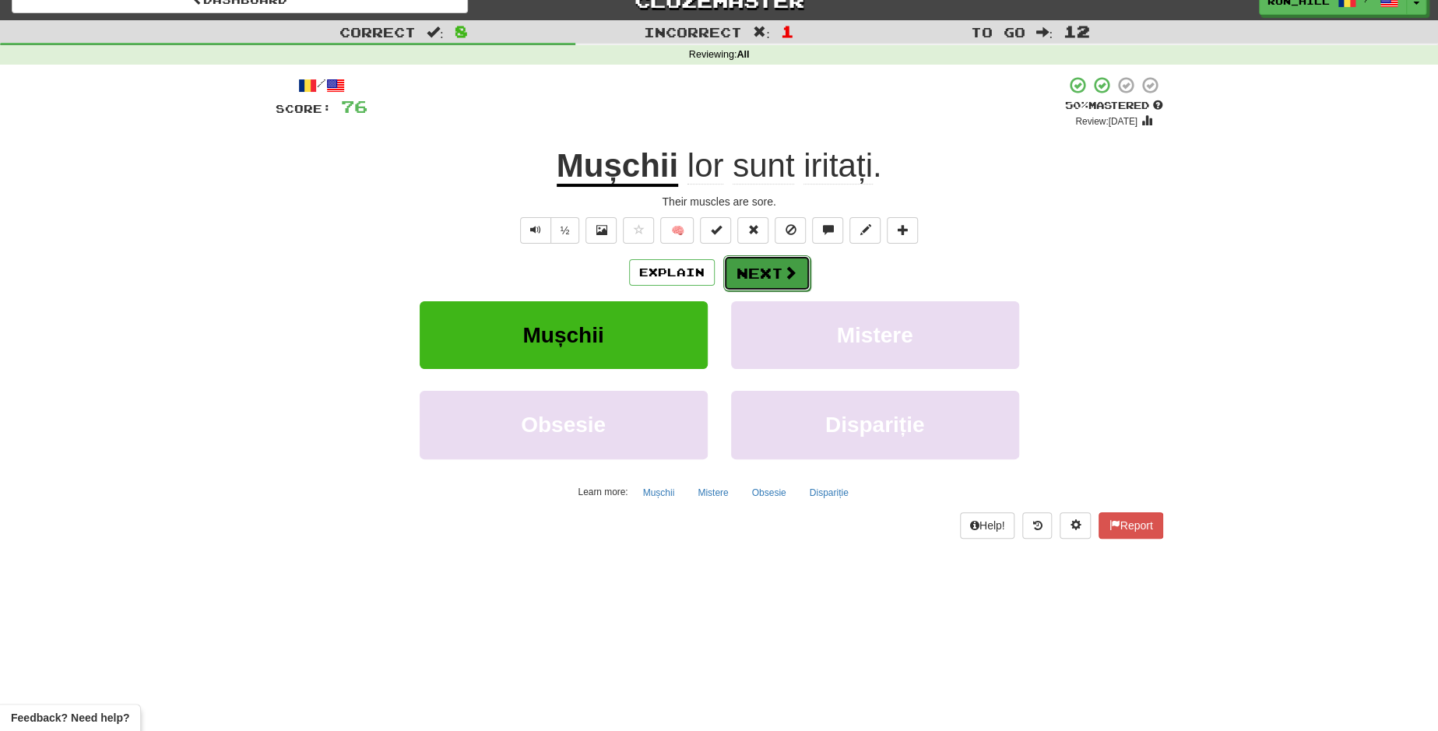
click at [780, 258] on button "Next" at bounding box center [766, 273] width 87 height 36
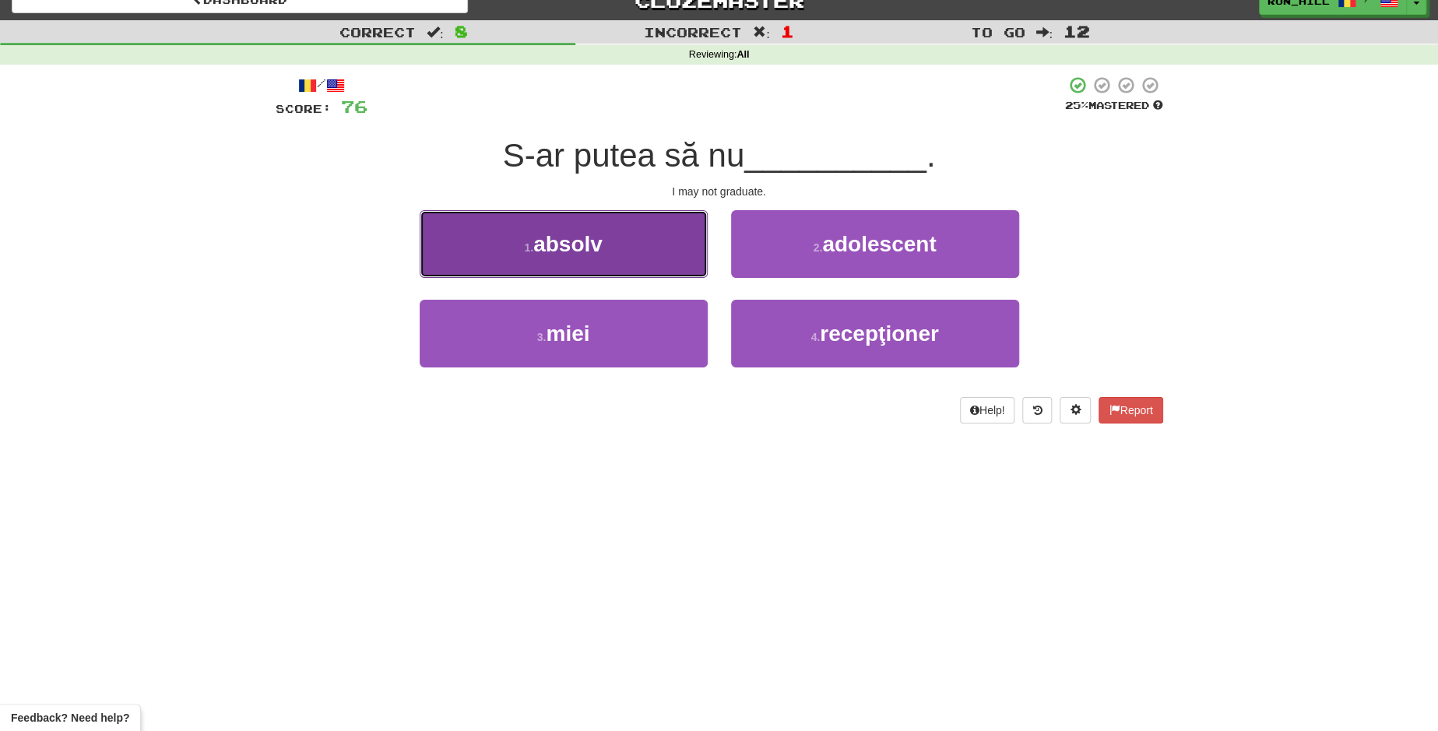
click at [659, 258] on button "1 . absolv" at bounding box center [564, 244] width 288 height 68
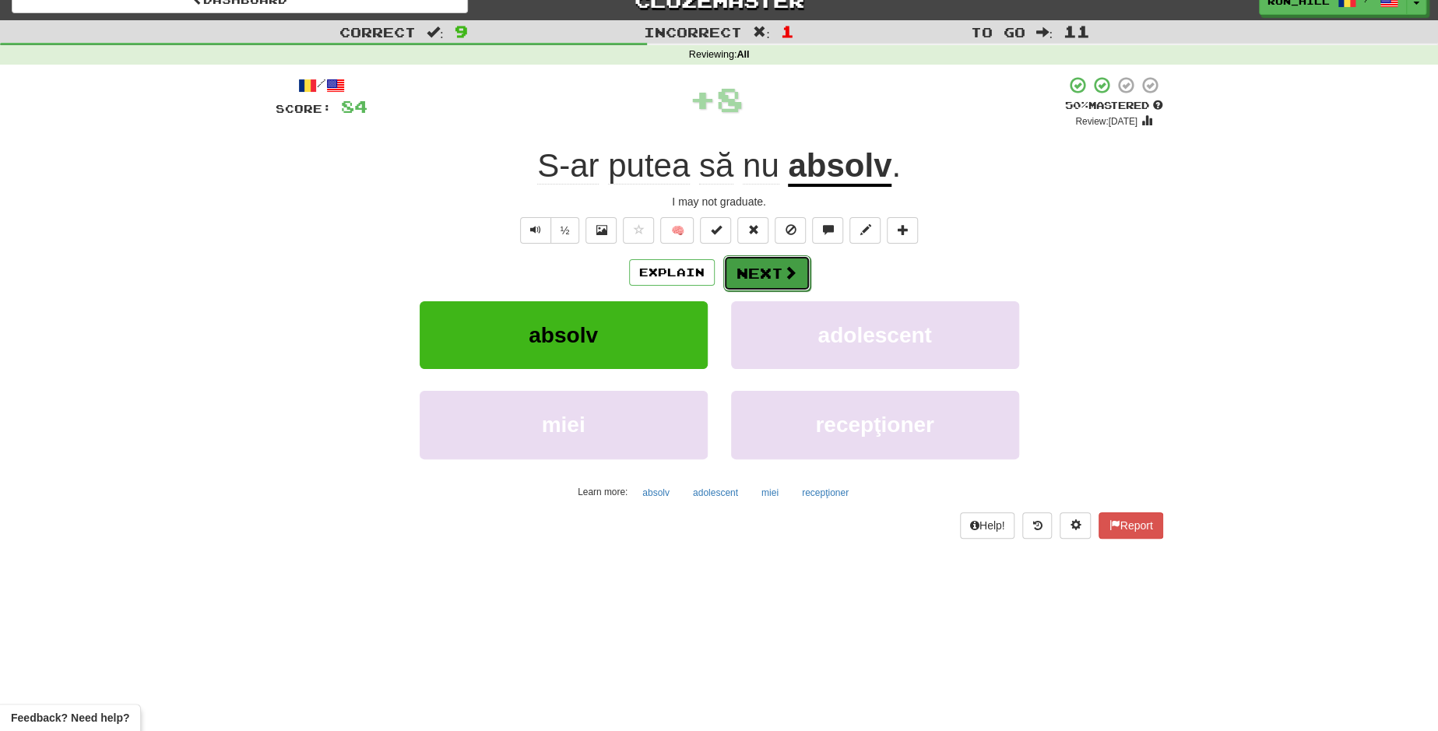
click at [752, 259] on button "Next" at bounding box center [766, 273] width 87 height 36
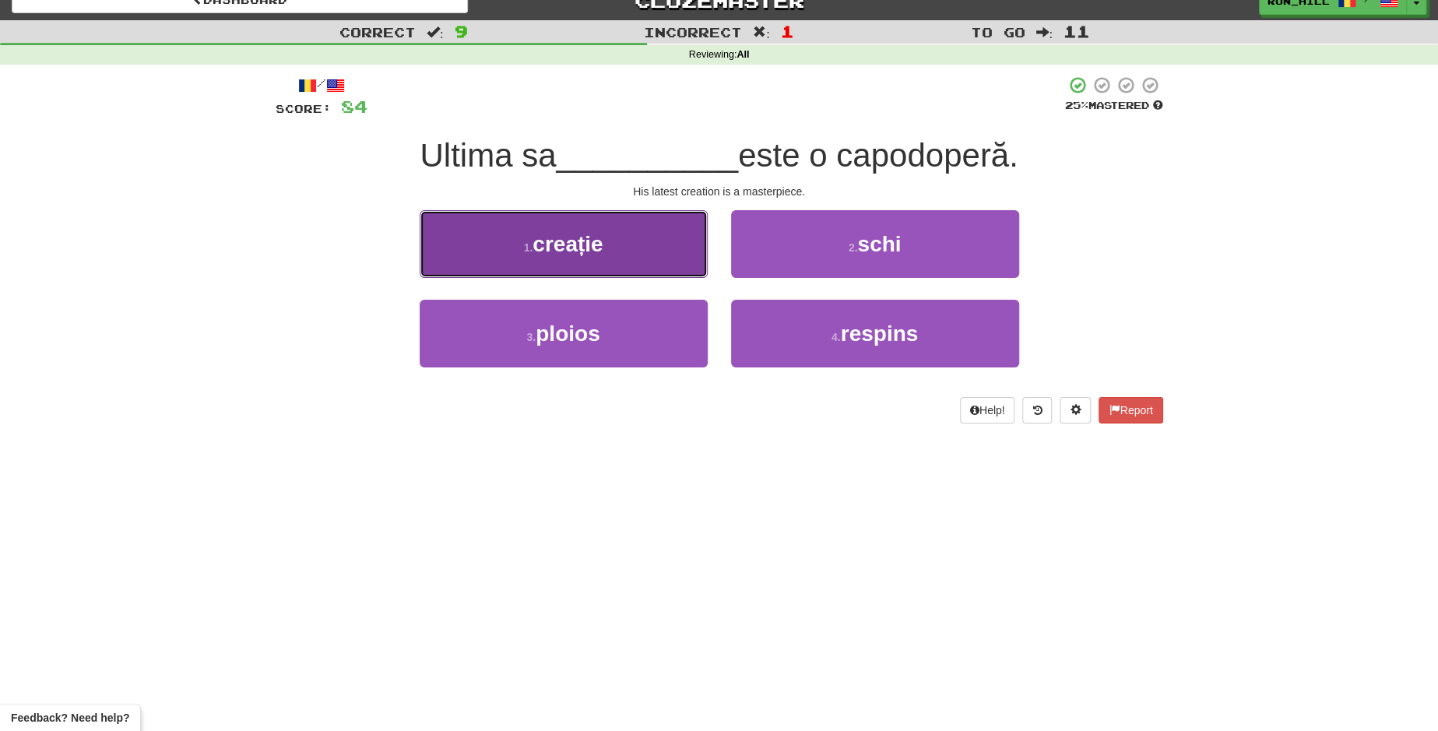
click at [629, 248] on button "1 . creație" at bounding box center [564, 244] width 288 height 68
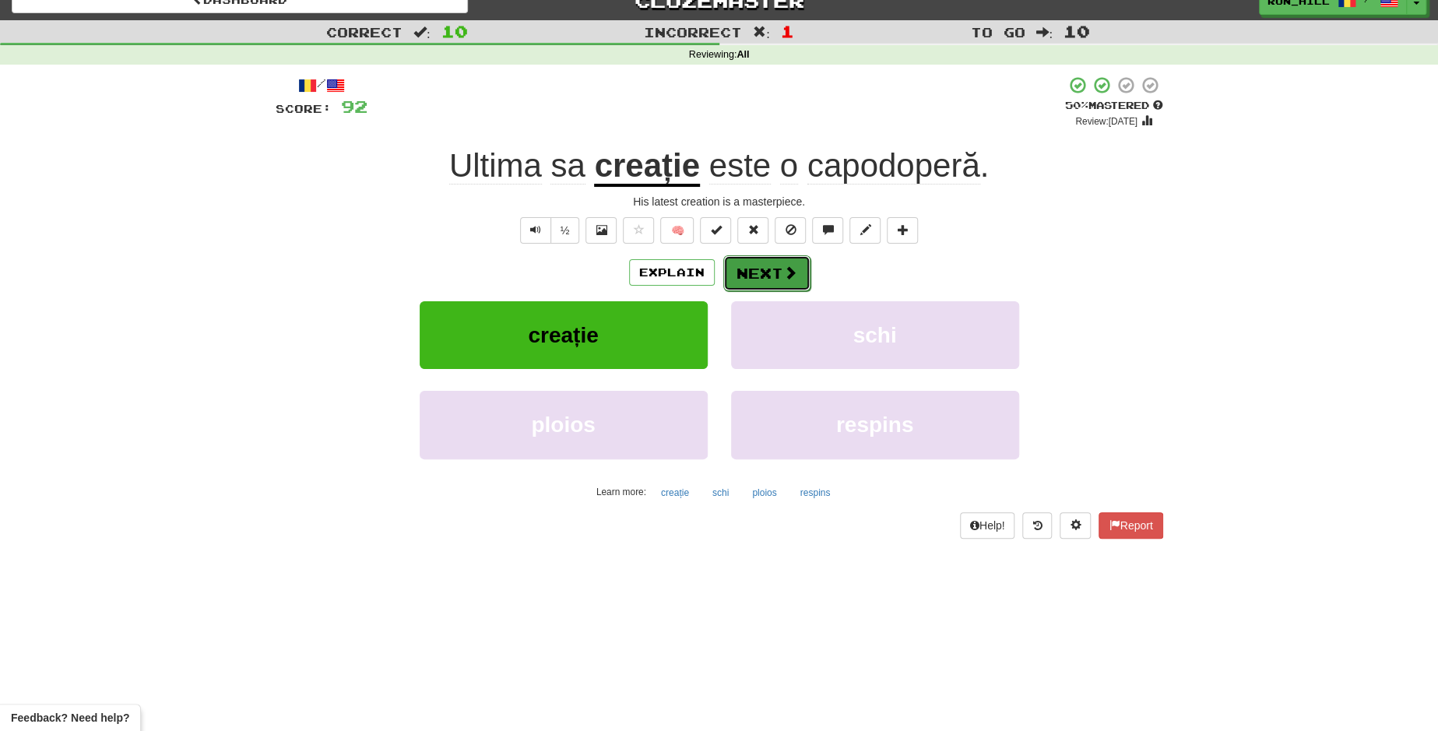
click at [772, 273] on button "Next" at bounding box center [766, 273] width 87 height 36
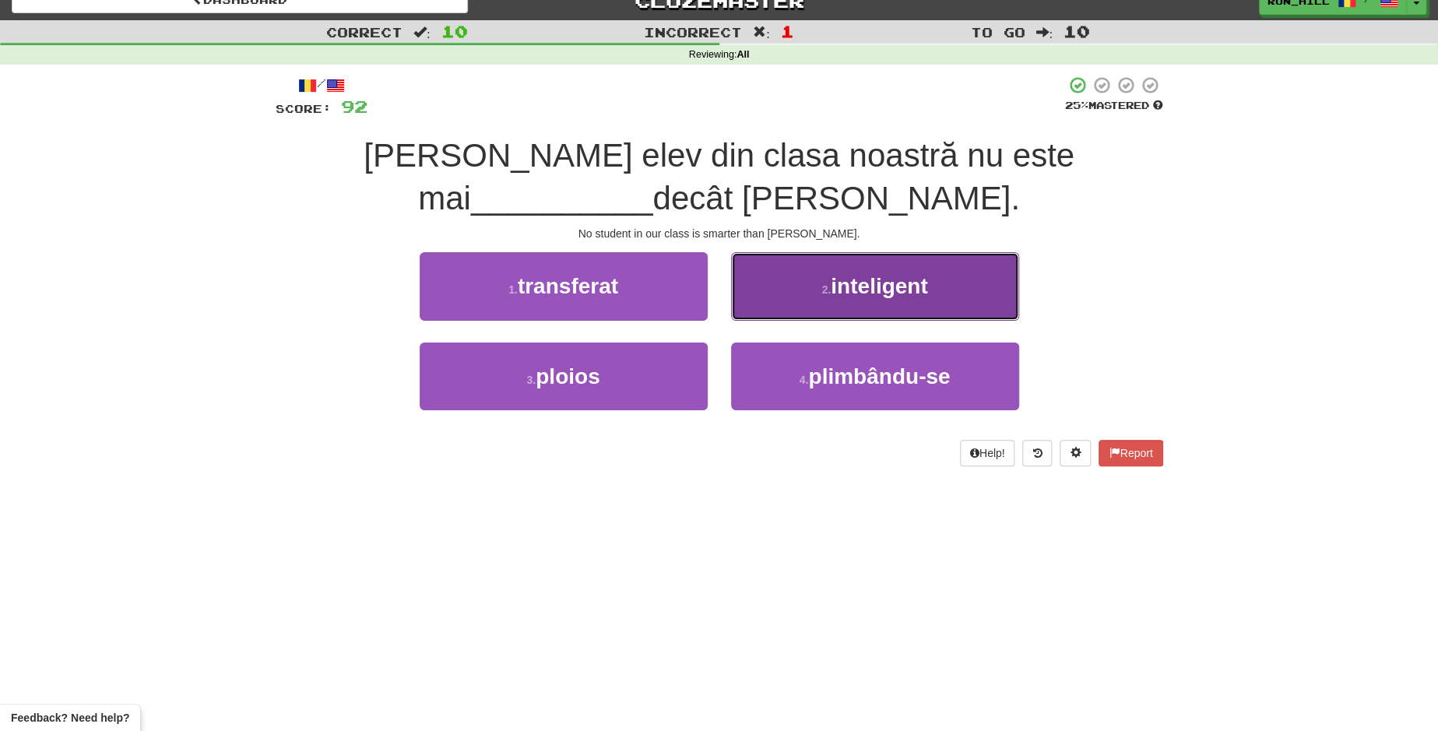
click at [907, 279] on span "inteligent" at bounding box center [878, 286] width 97 height 24
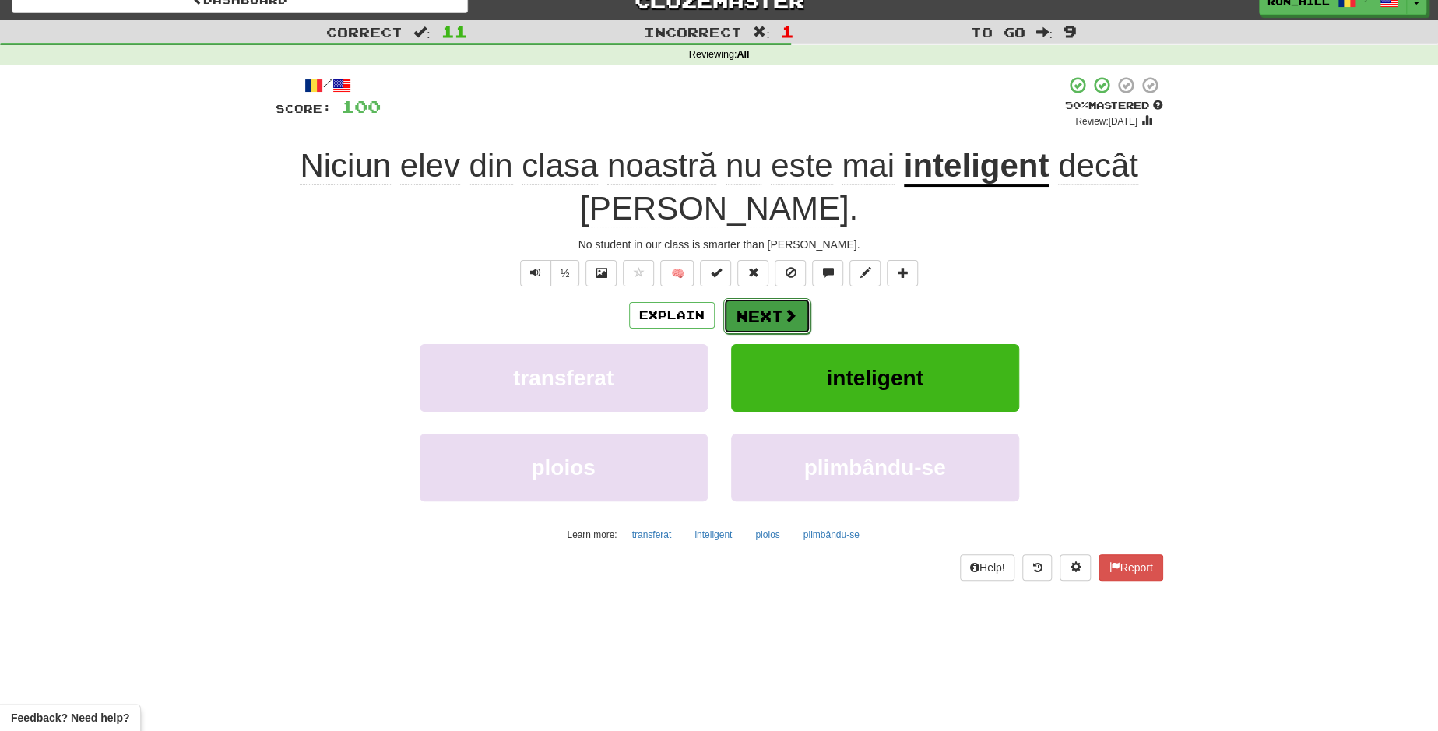
click at [767, 311] on button "Next" at bounding box center [766, 316] width 87 height 36
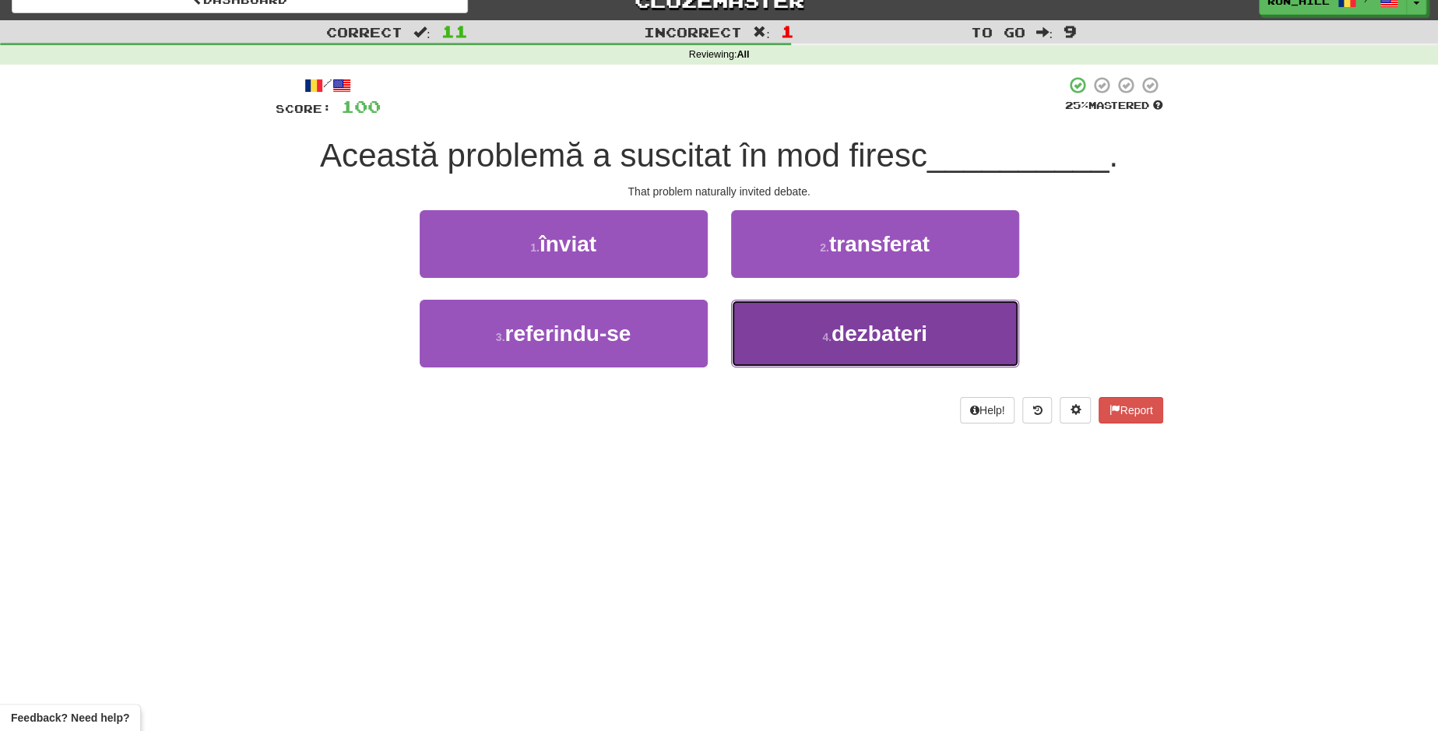
click at [812, 315] on button "4 . dezbateri" at bounding box center [875, 334] width 288 height 68
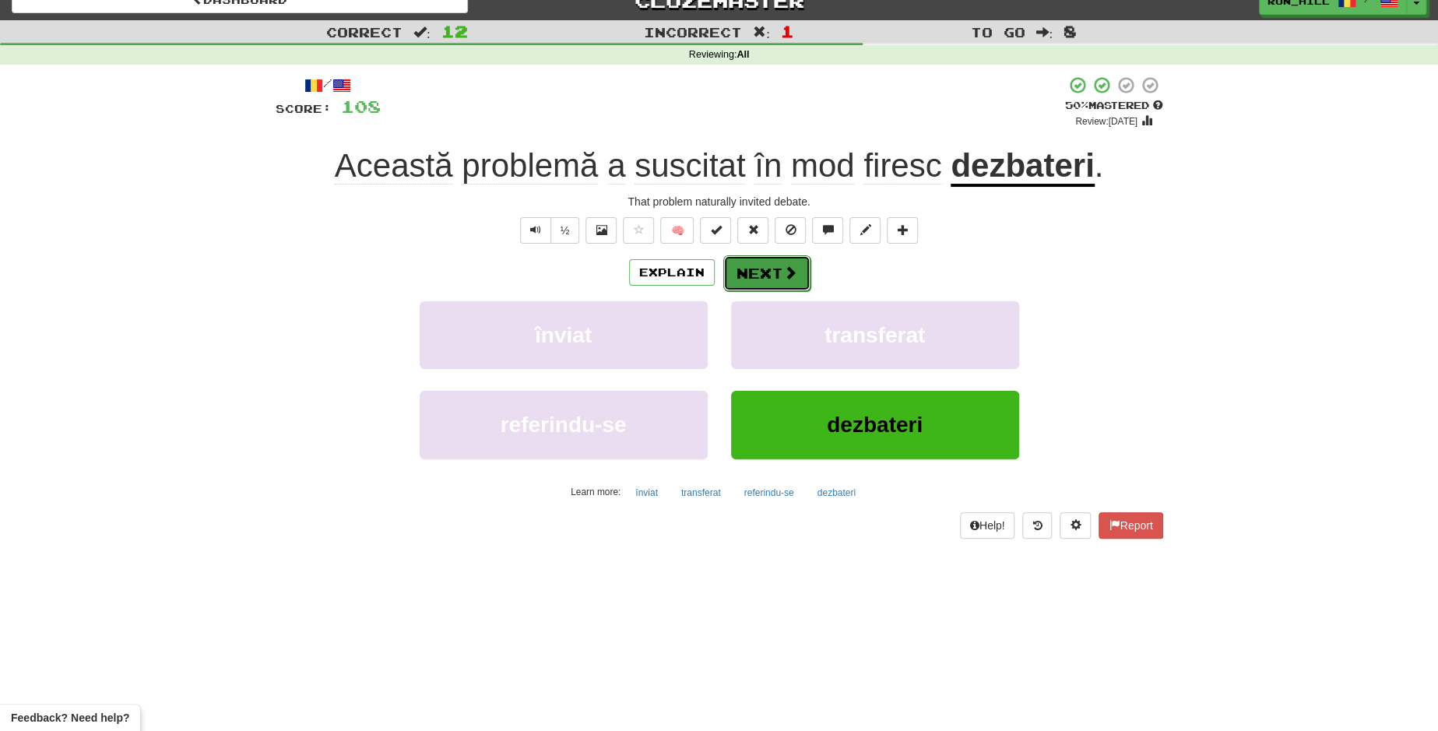
click at [779, 283] on button "Next" at bounding box center [766, 273] width 87 height 36
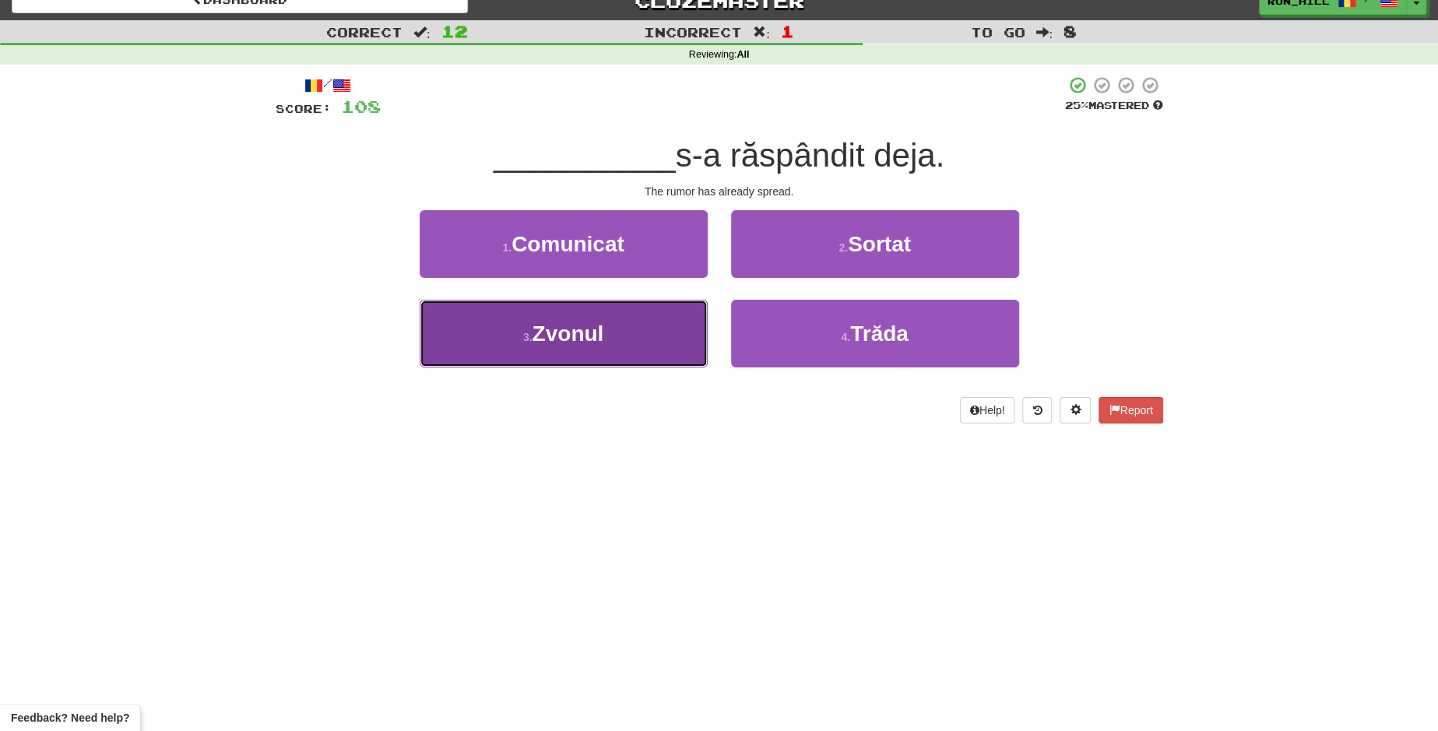
click at [609, 334] on button "3 . Zvonul" at bounding box center [564, 334] width 288 height 68
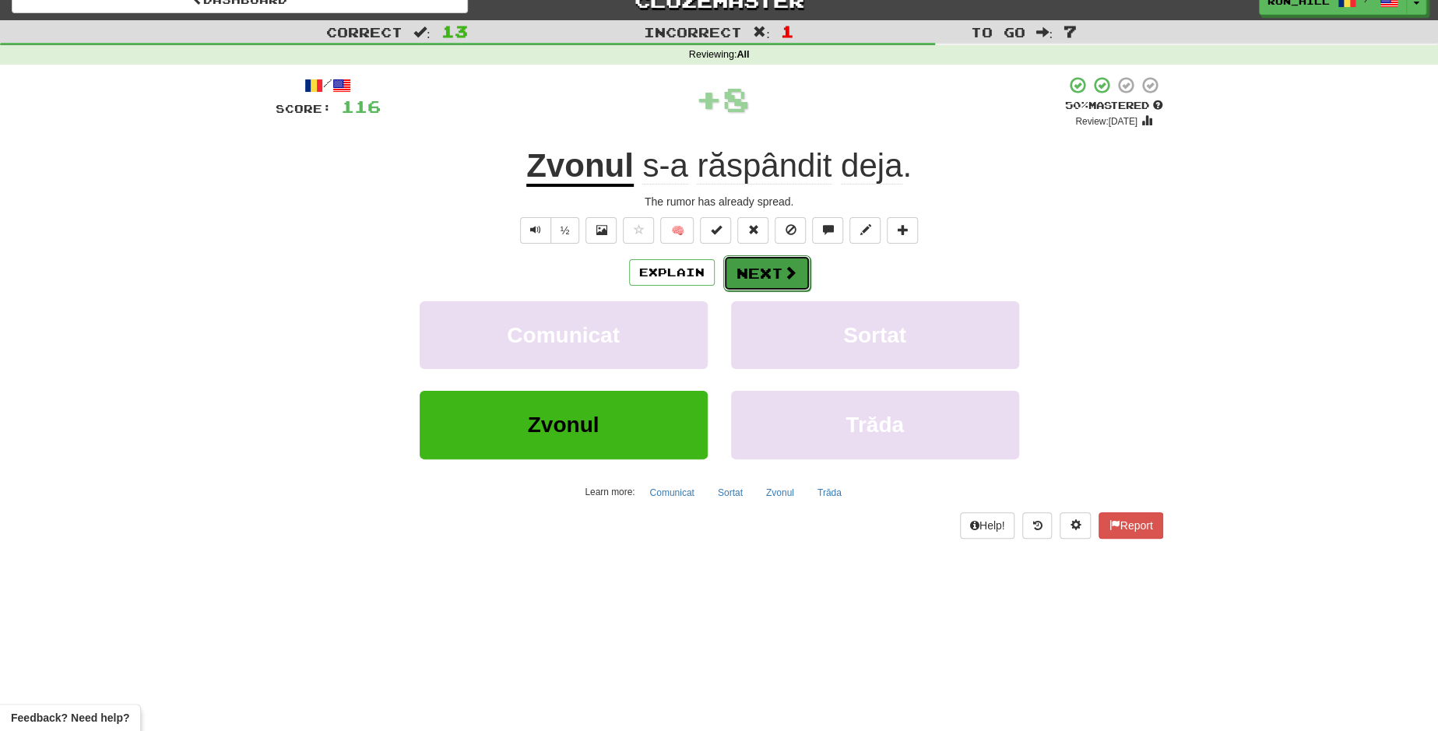
click at [767, 262] on button "Next" at bounding box center [766, 273] width 87 height 36
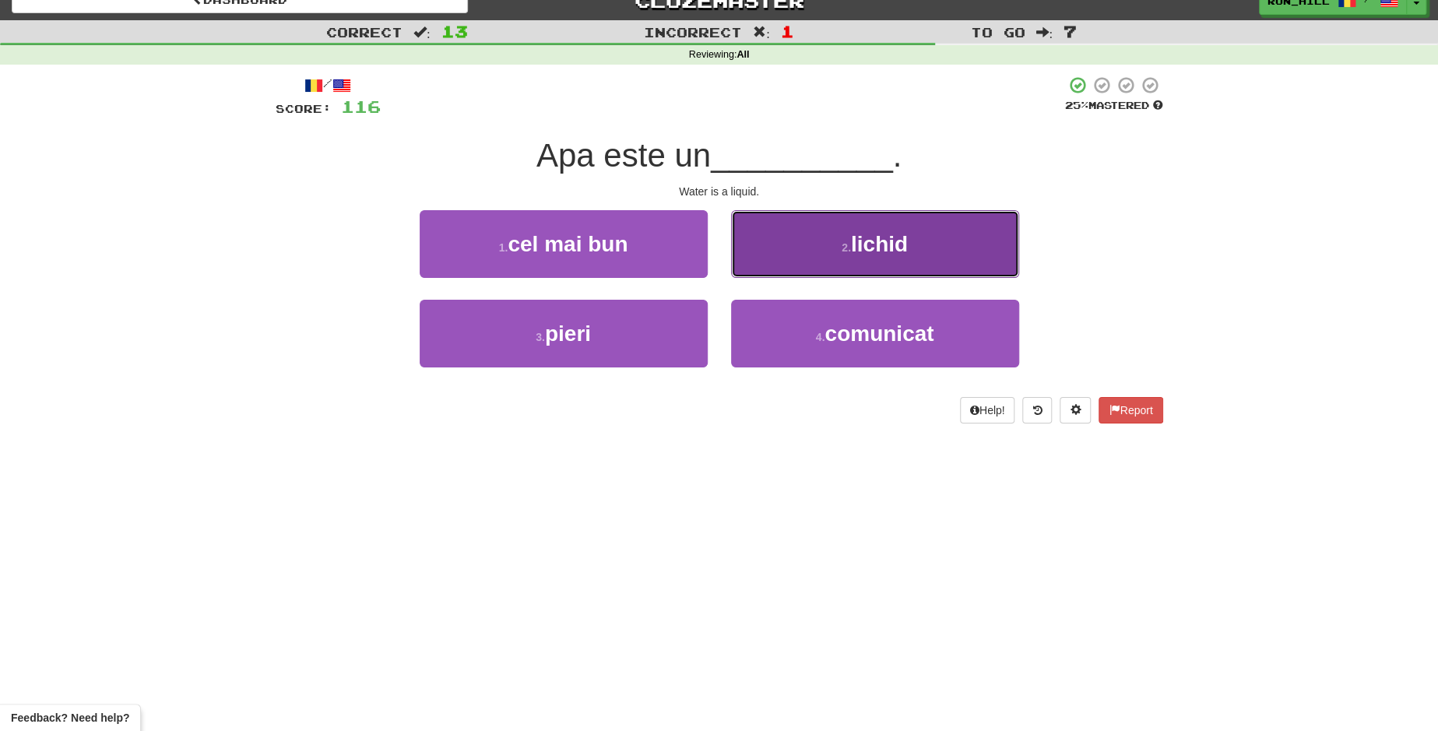
click at [833, 258] on button "2 . lichid" at bounding box center [875, 244] width 288 height 68
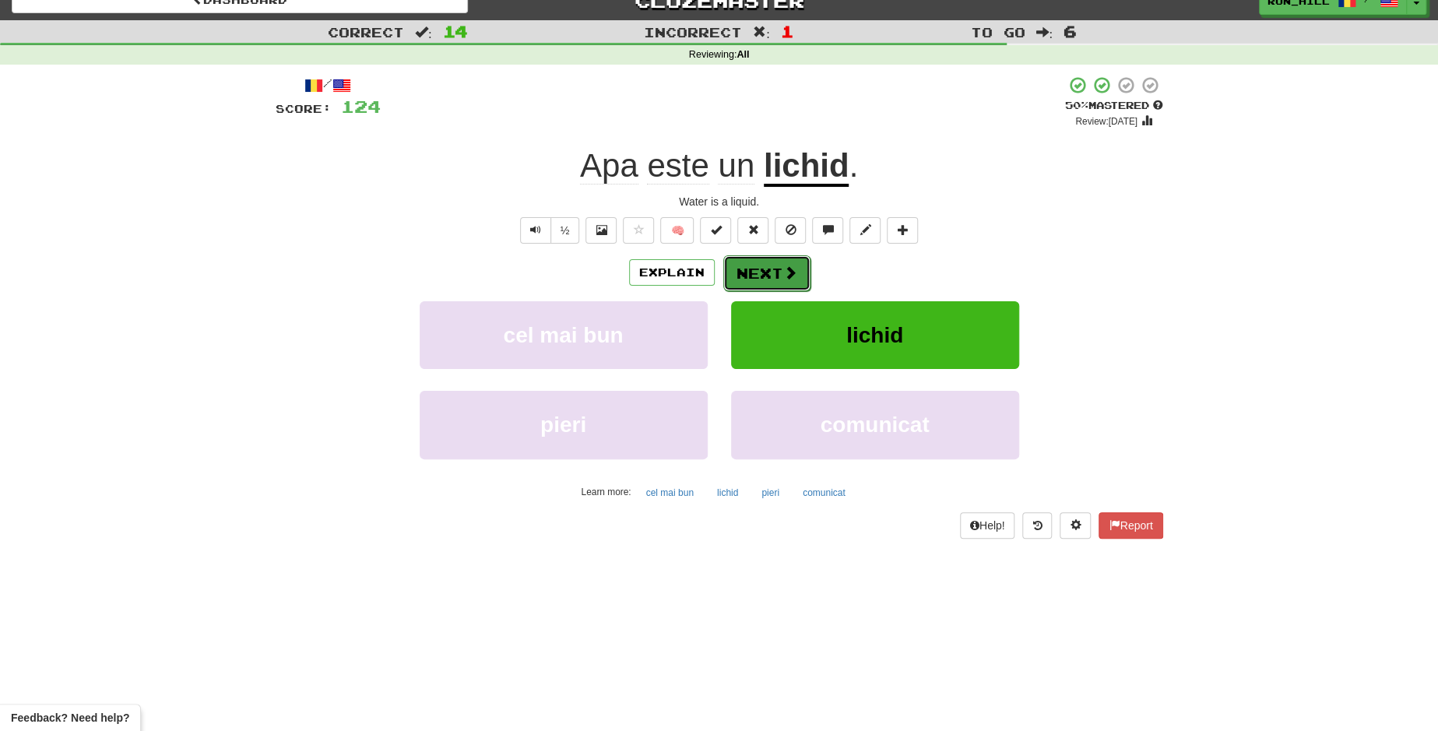
click at [783, 269] on span at bounding box center [790, 272] width 14 height 14
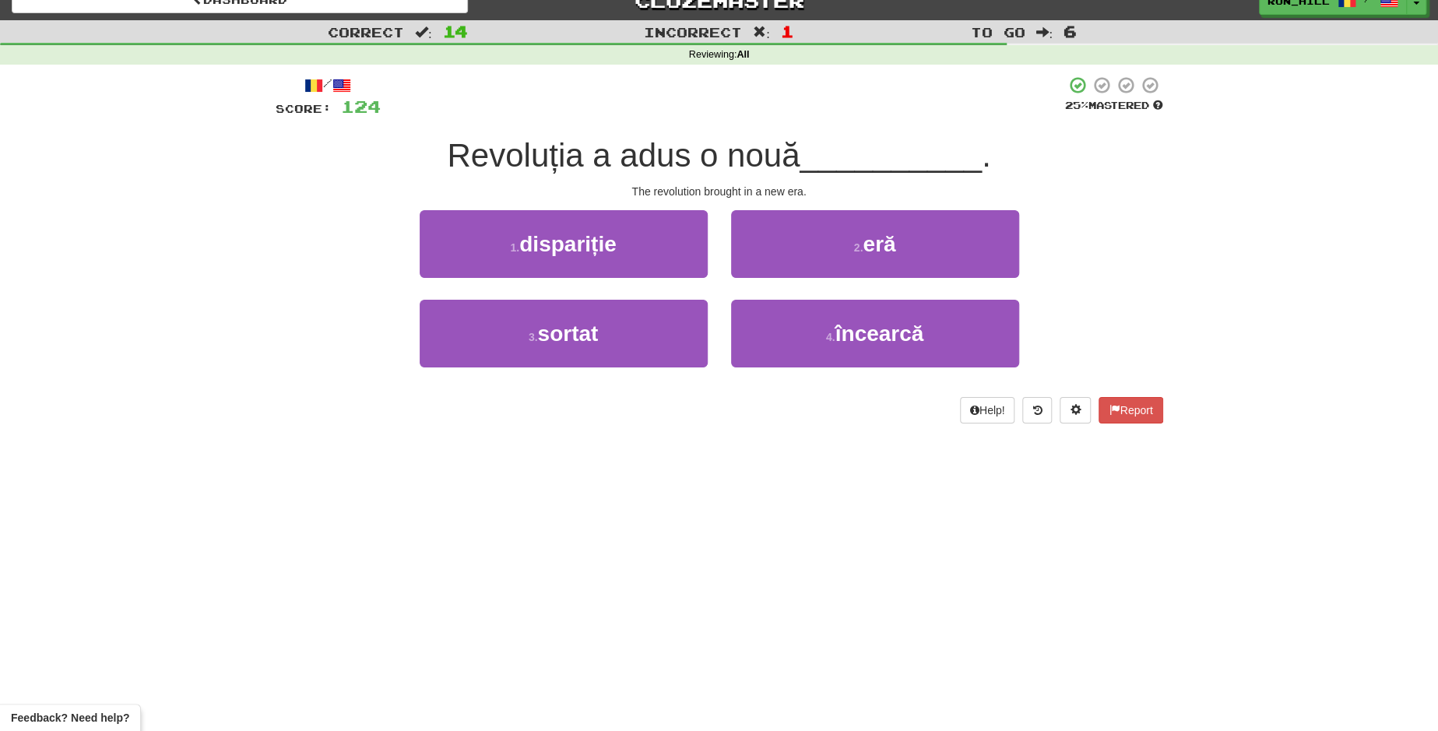
scroll to position [21, 0]
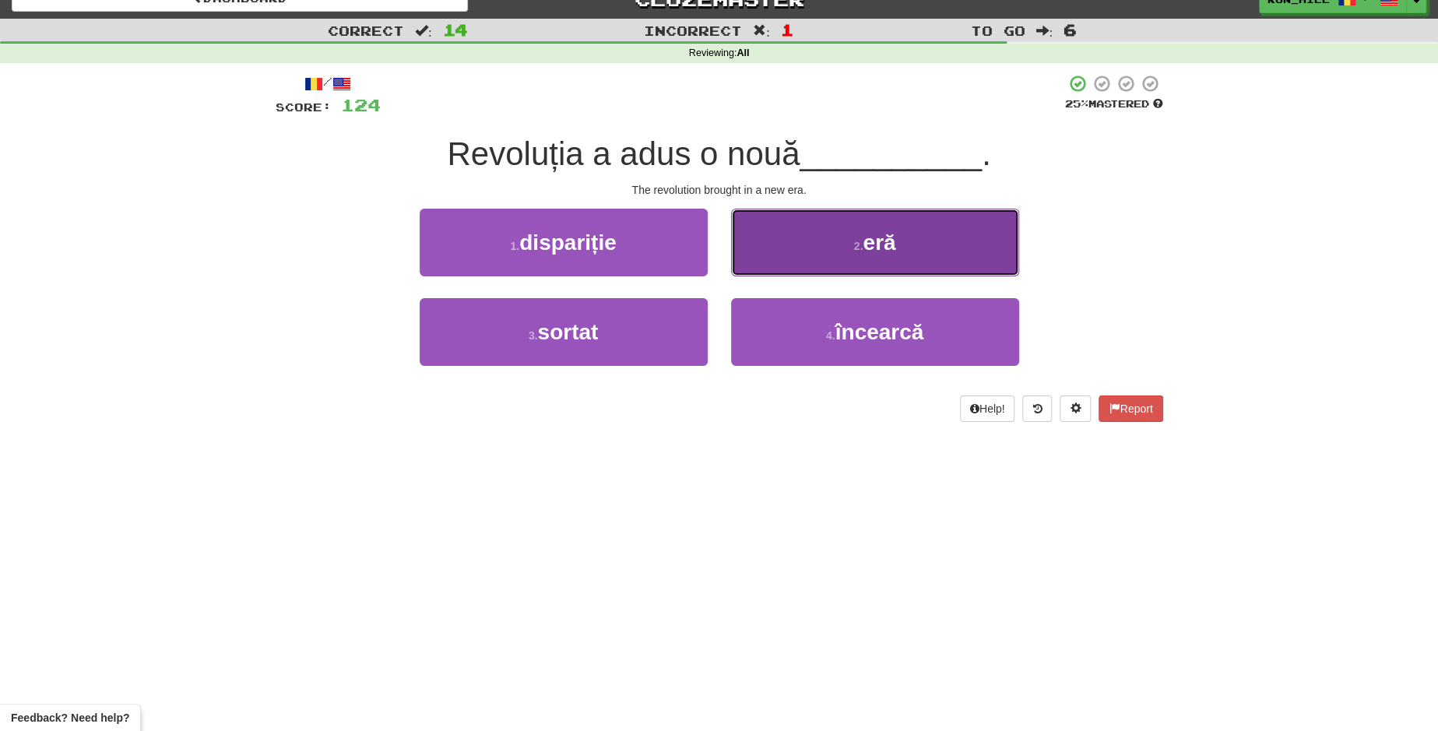
click at [826, 252] on button "2 . eră" at bounding box center [875, 243] width 288 height 68
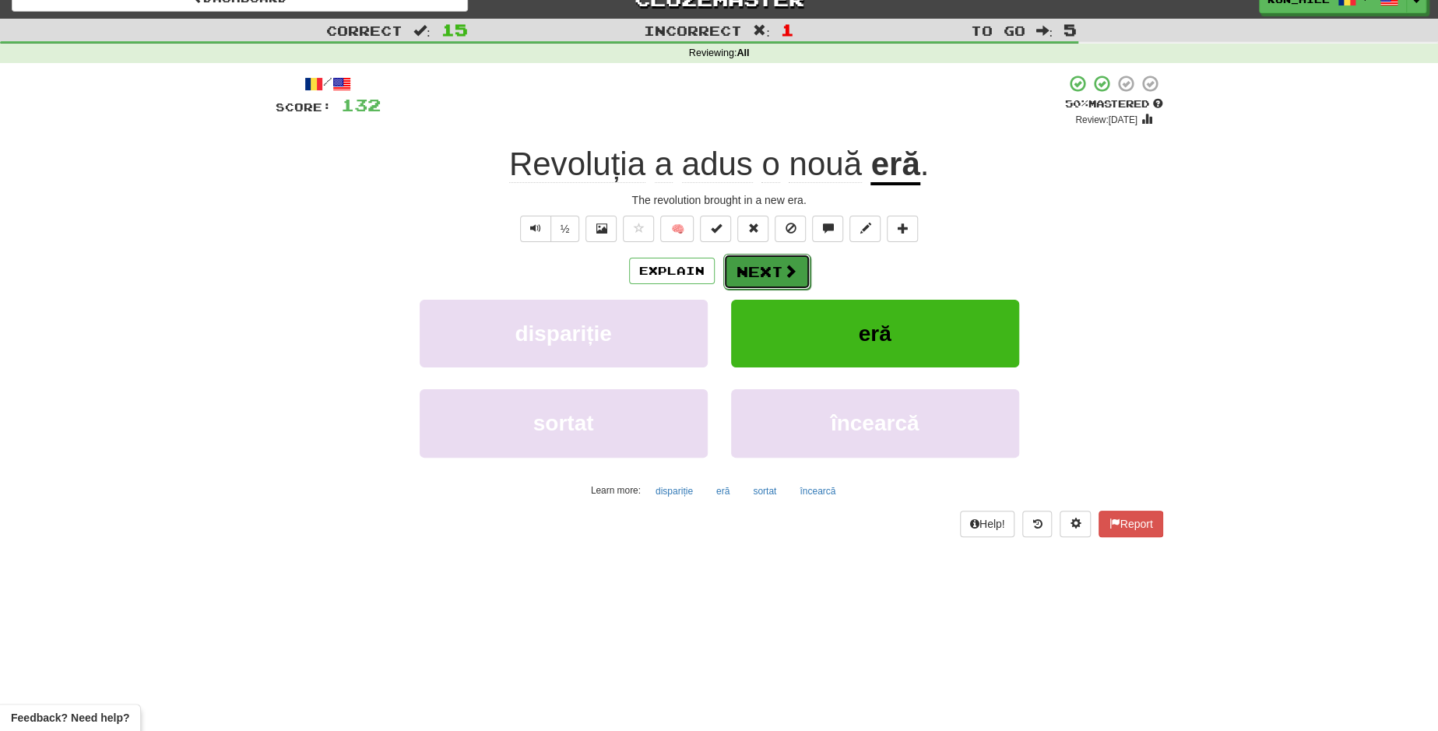
click at [773, 280] on button "Next" at bounding box center [766, 272] width 87 height 36
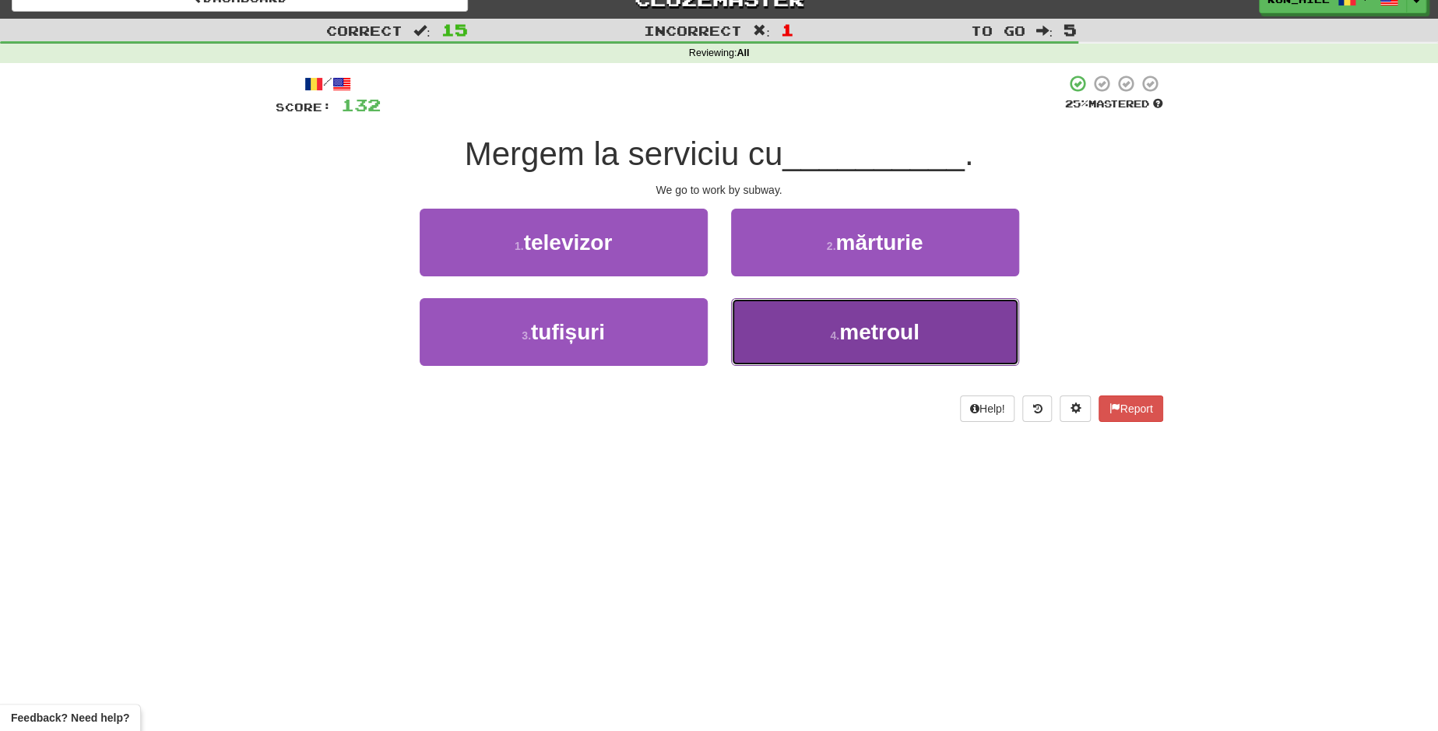
click at [816, 350] on button "4 . metroul" at bounding box center [875, 332] width 288 height 68
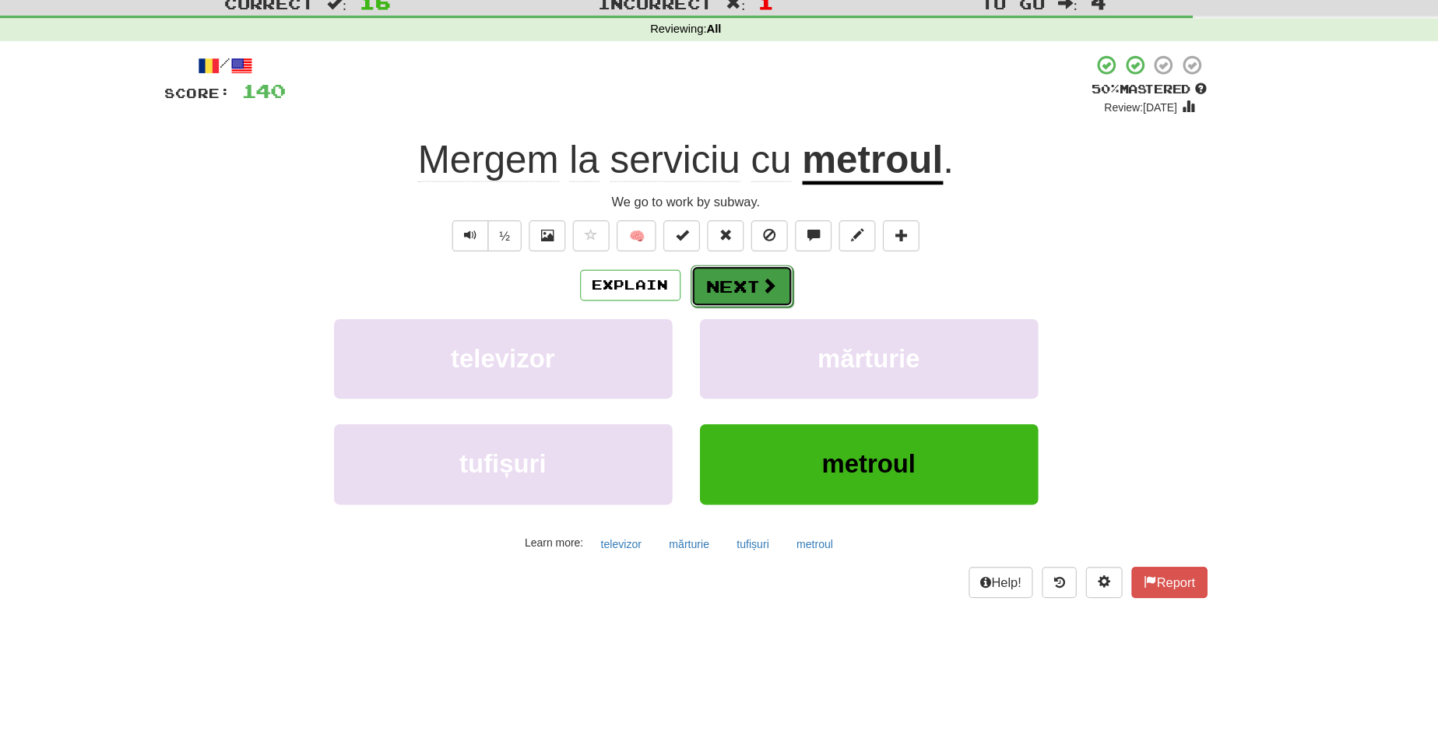
drag, startPoint x: 746, startPoint y: 249, endPoint x: 753, endPoint y: 269, distance: 20.7
click at [753, 269] on button "Next" at bounding box center [766, 272] width 87 height 36
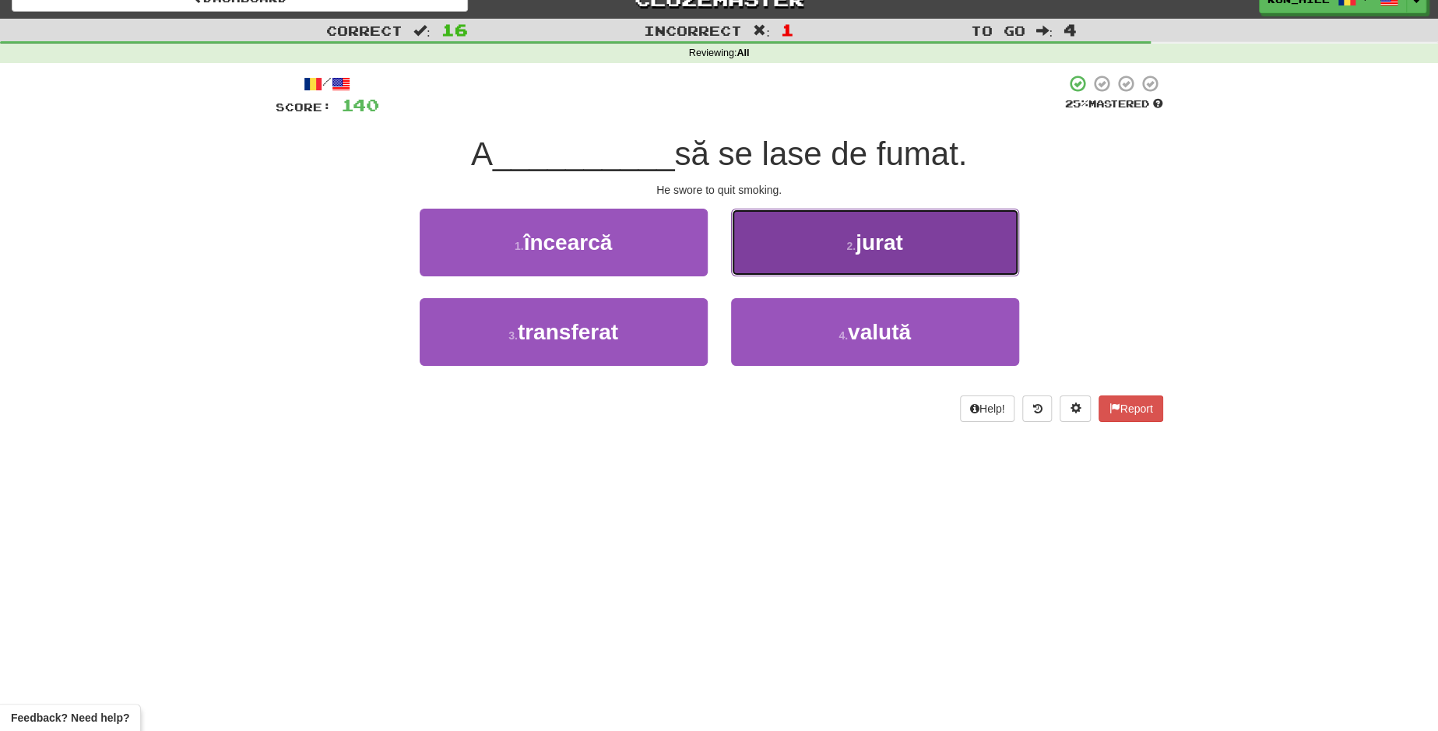
click at [818, 245] on button "2 . jurat" at bounding box center [875, 243] width 288 height 68
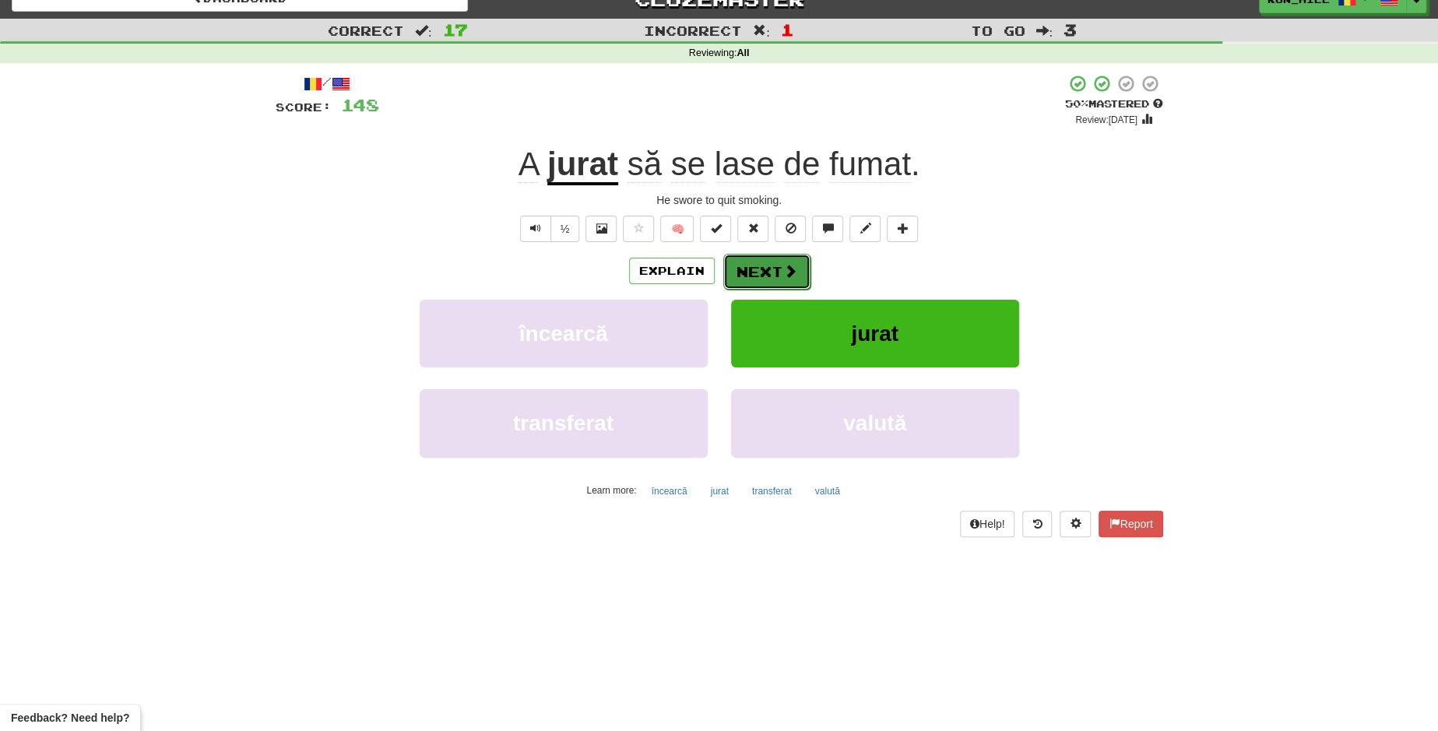
click at [775, 264] on button "Next" at bounding box center [766, 272] width 87 height 36
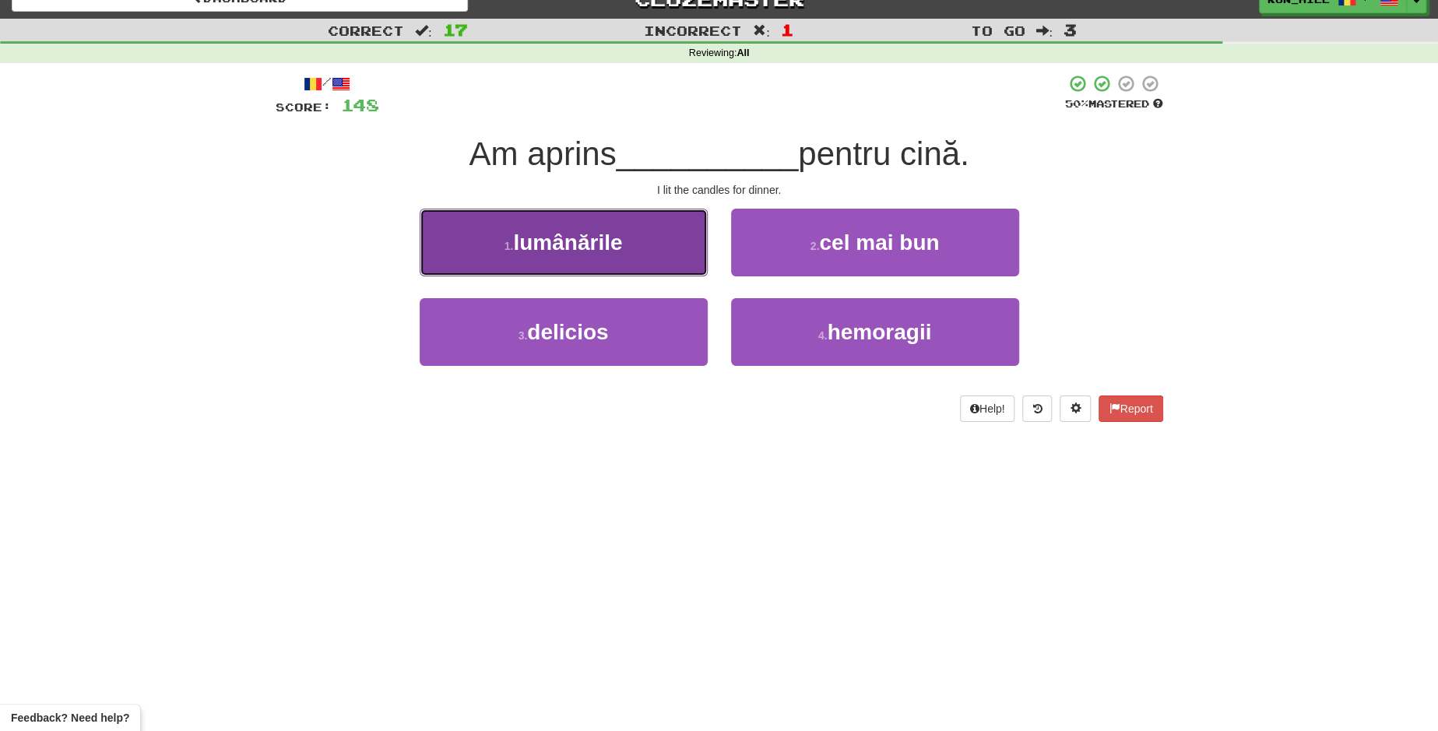
click at [648, 237] on button "1 . lumânările" at bounding box center [564, 243] width 288 height 68
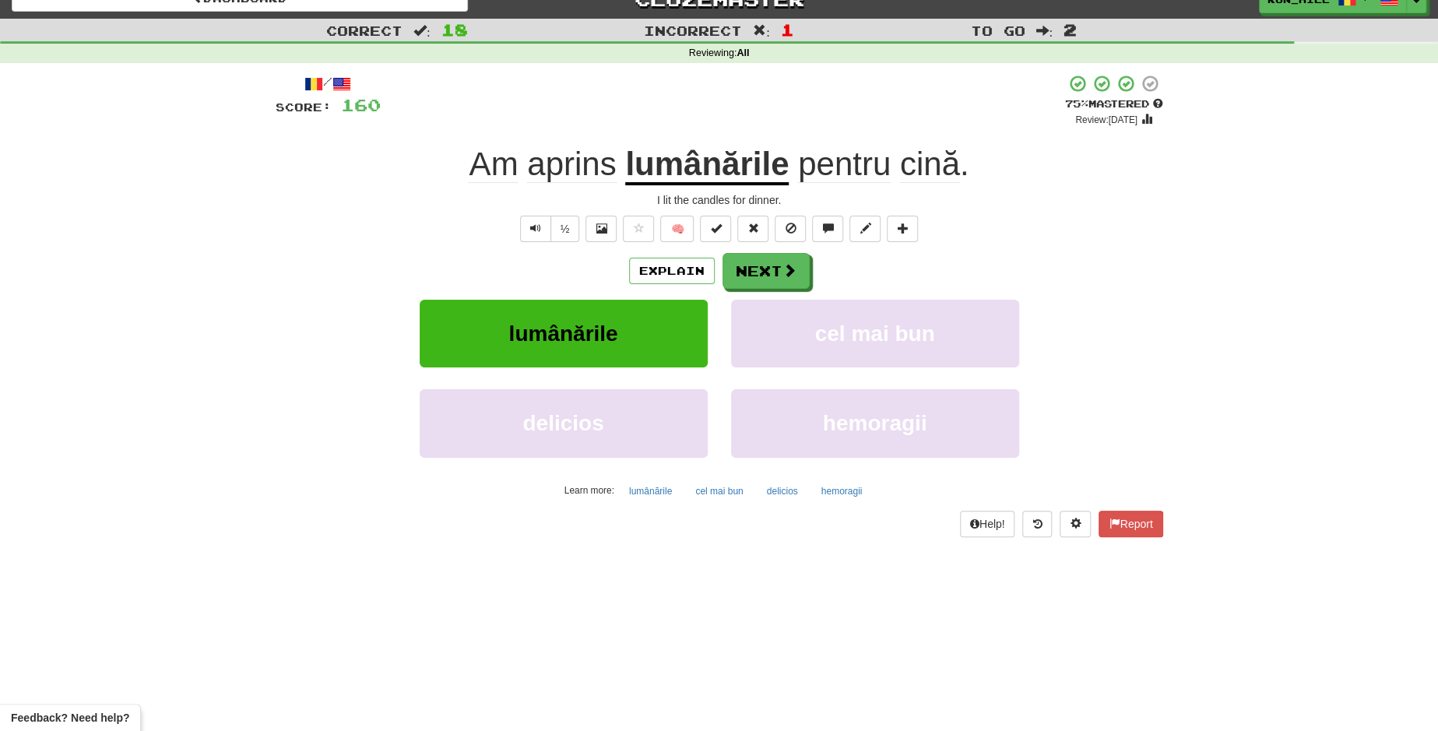
click at [560, 161] on span "aprins" at bounding box center [571, 164] width 89 height 37
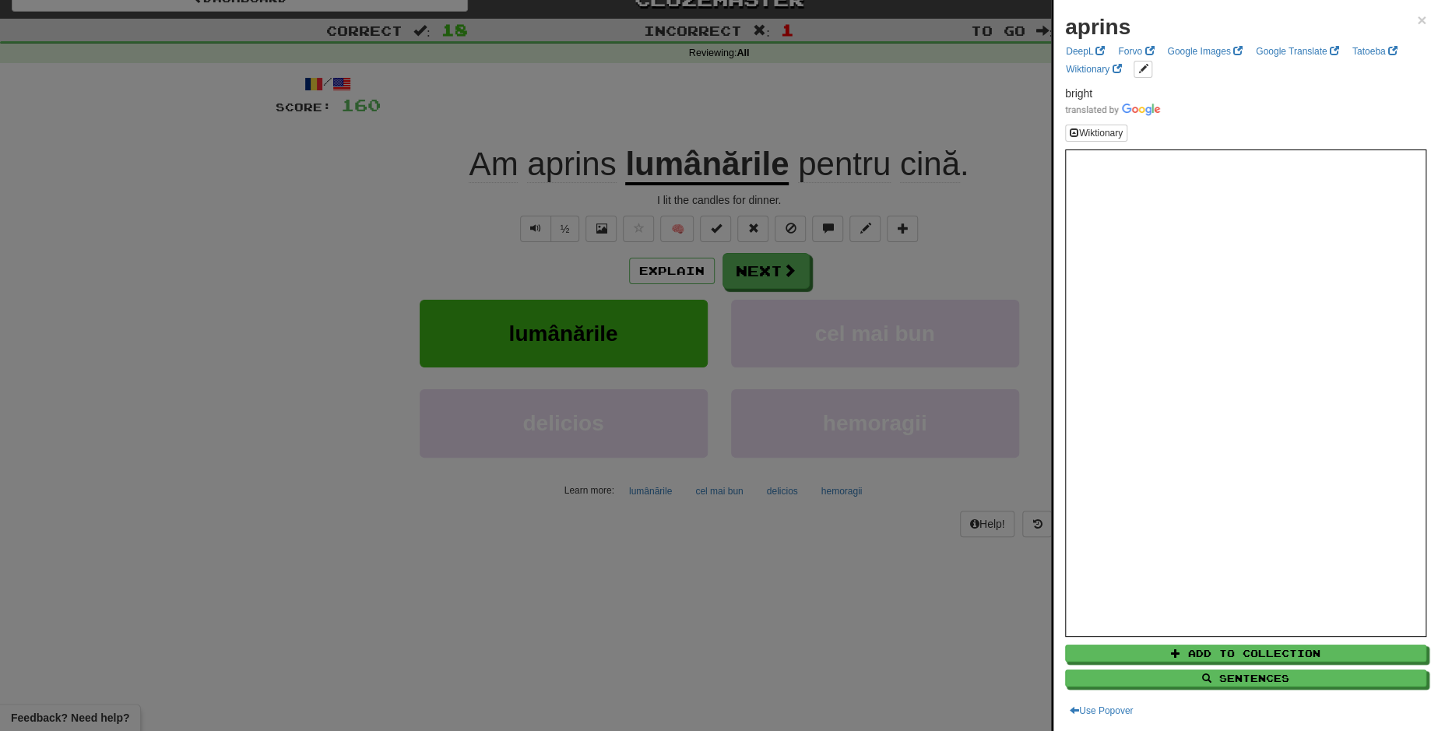
click at [765, 258] on div at bounding box center [719, 365] width 1438 height 731
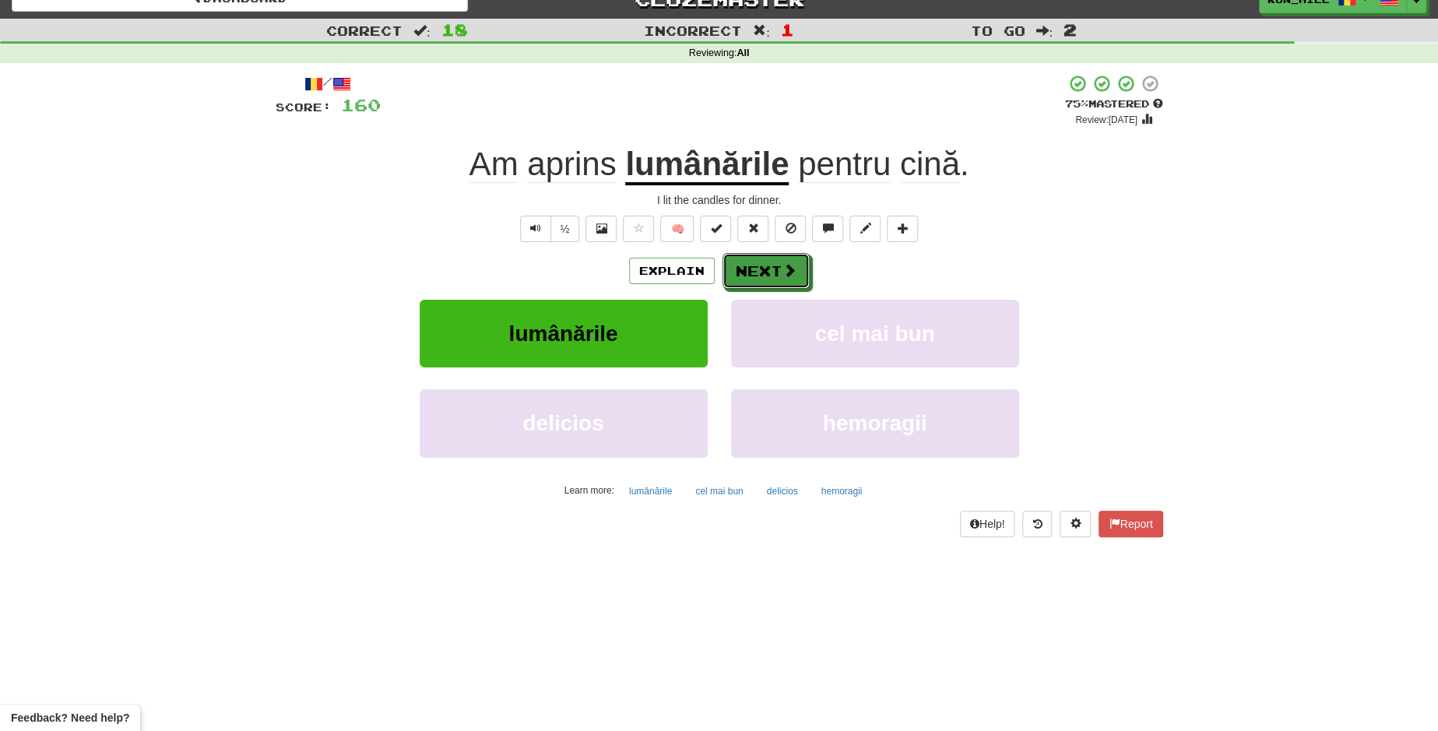
click at [765, 258] on button "Next" at bounding box center [765, 271] width 87 height 36
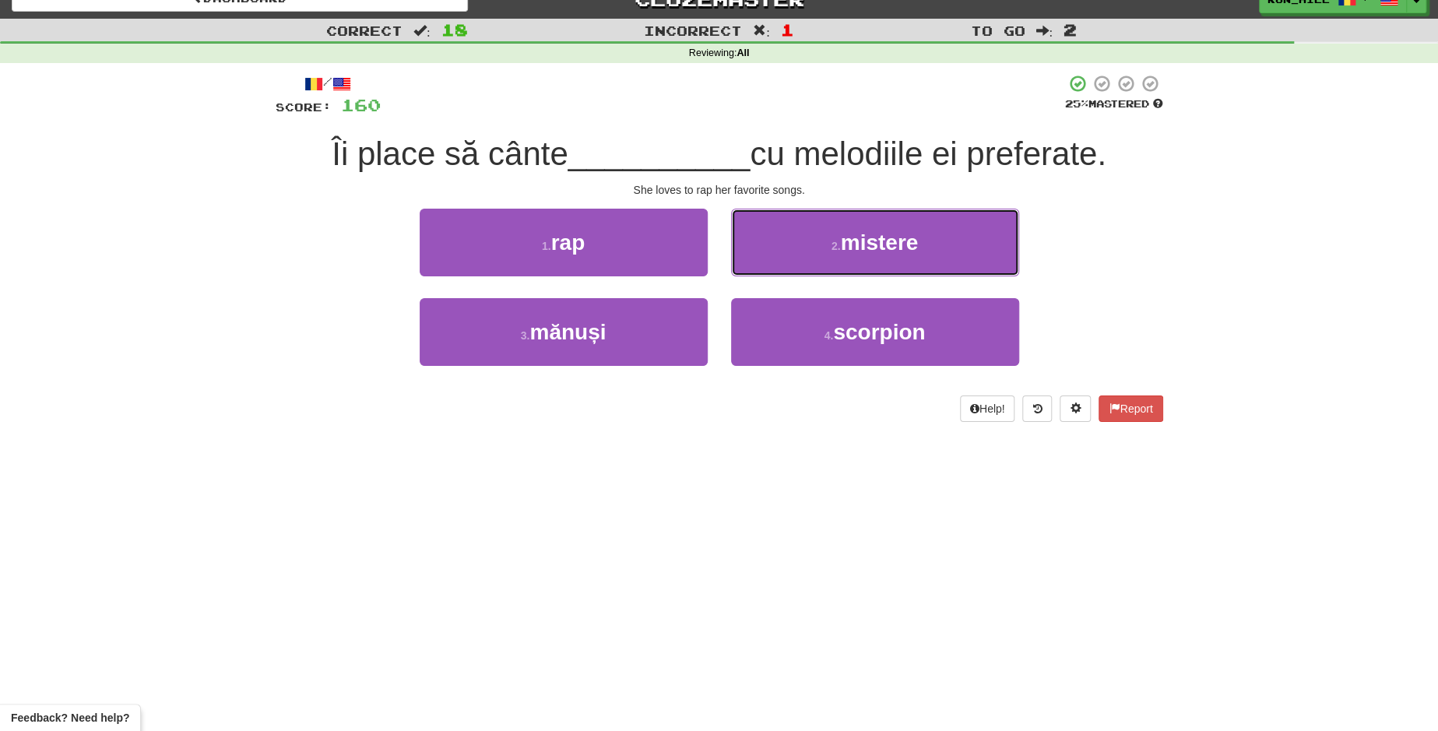
click at [765, 258] on button "2 . mistere" at bounding box center [875, 243] width 288 height 68
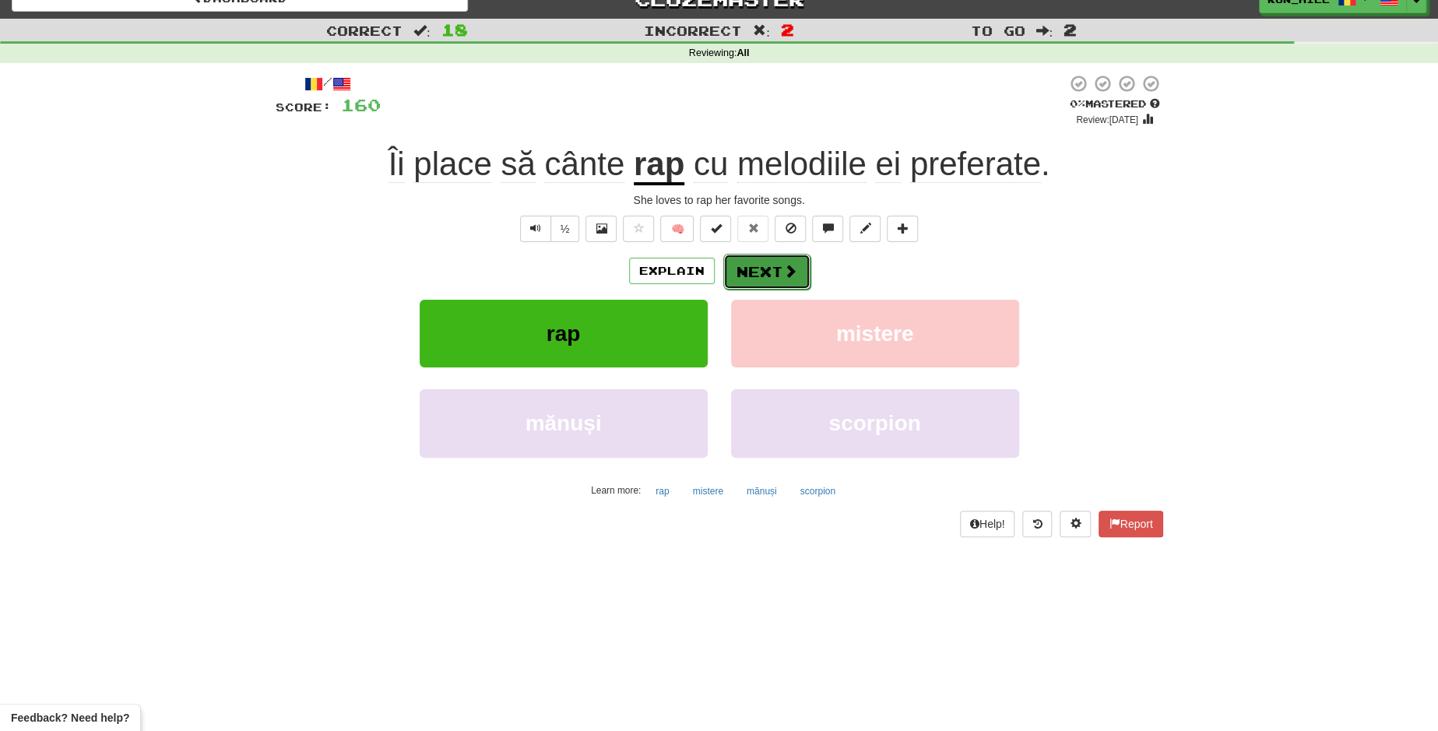
click at [756, 265] on button "Next" at bounding box center [766, 272] width 87 height 36
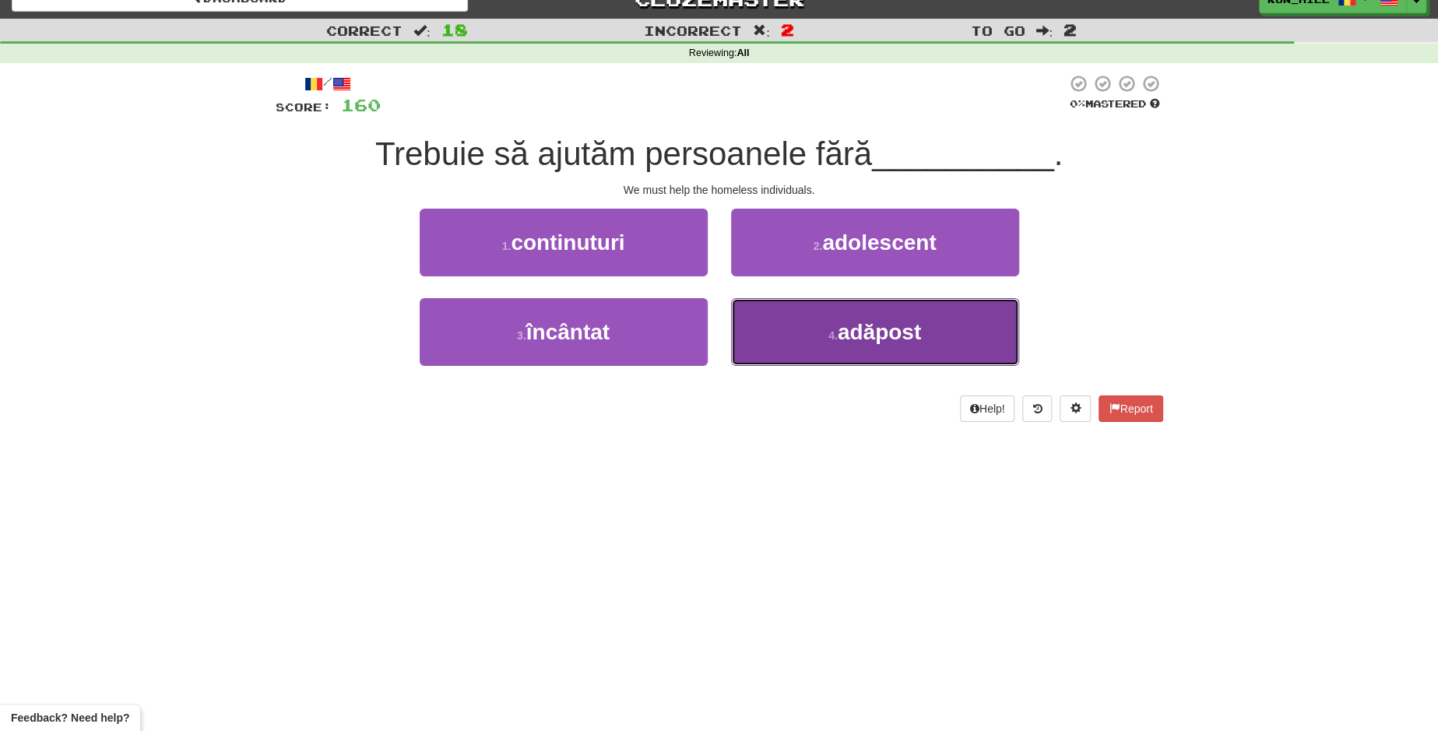
click at [858, 314] on button "4 . adăpost" at bounding box center [875, 332] width 288 height 68
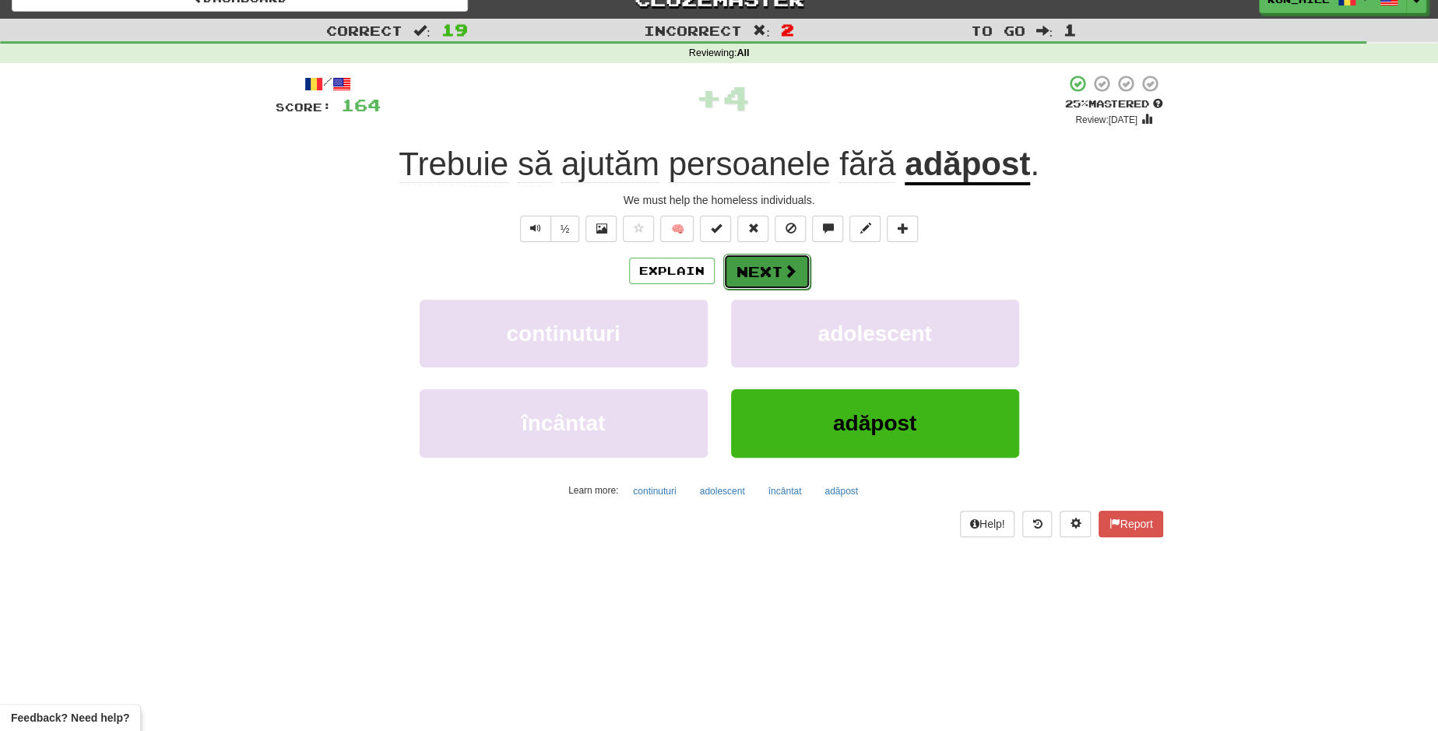
click at [772, 268] on button "Next" at bounding box center [766, 272] width 87 height 36
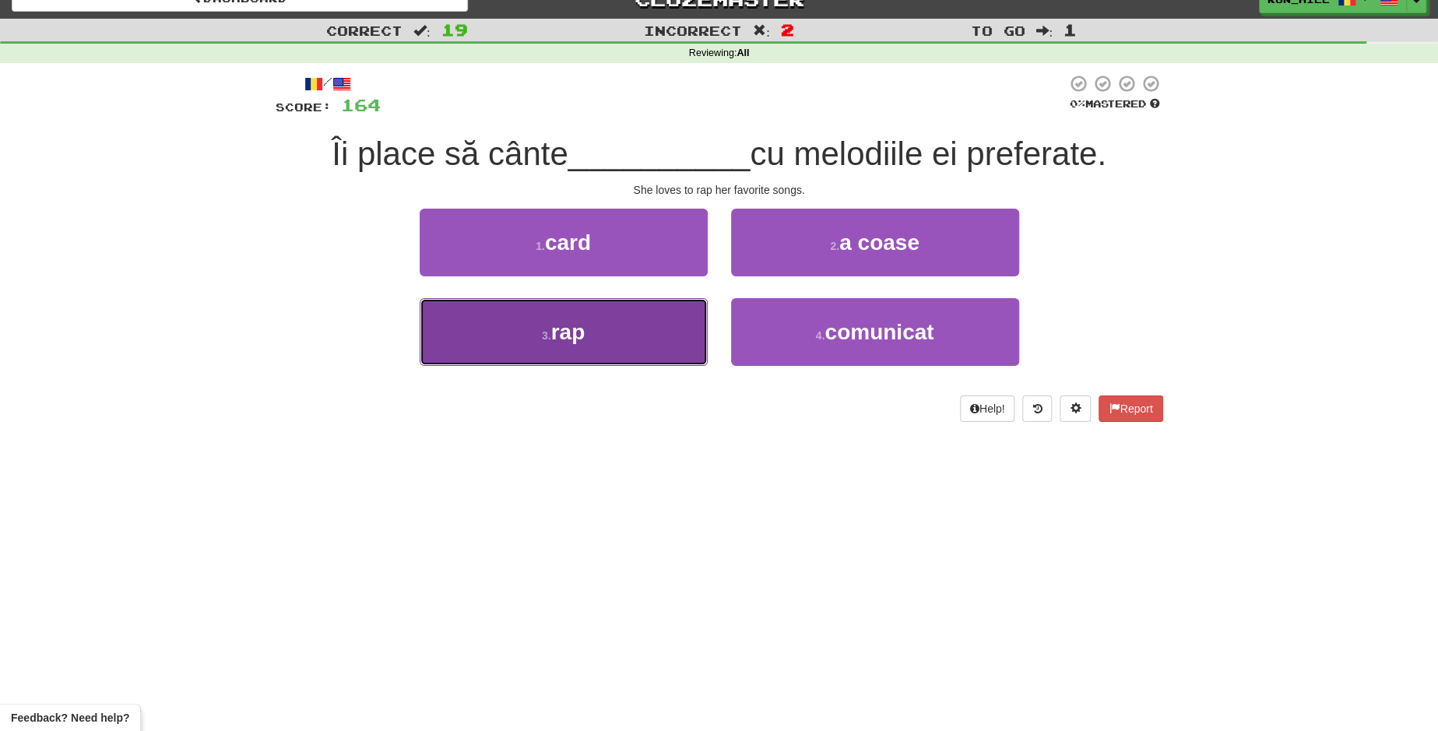
click at [613, 334] on button "3 . rap" at bounding box center [564, 332] width 288 height 68
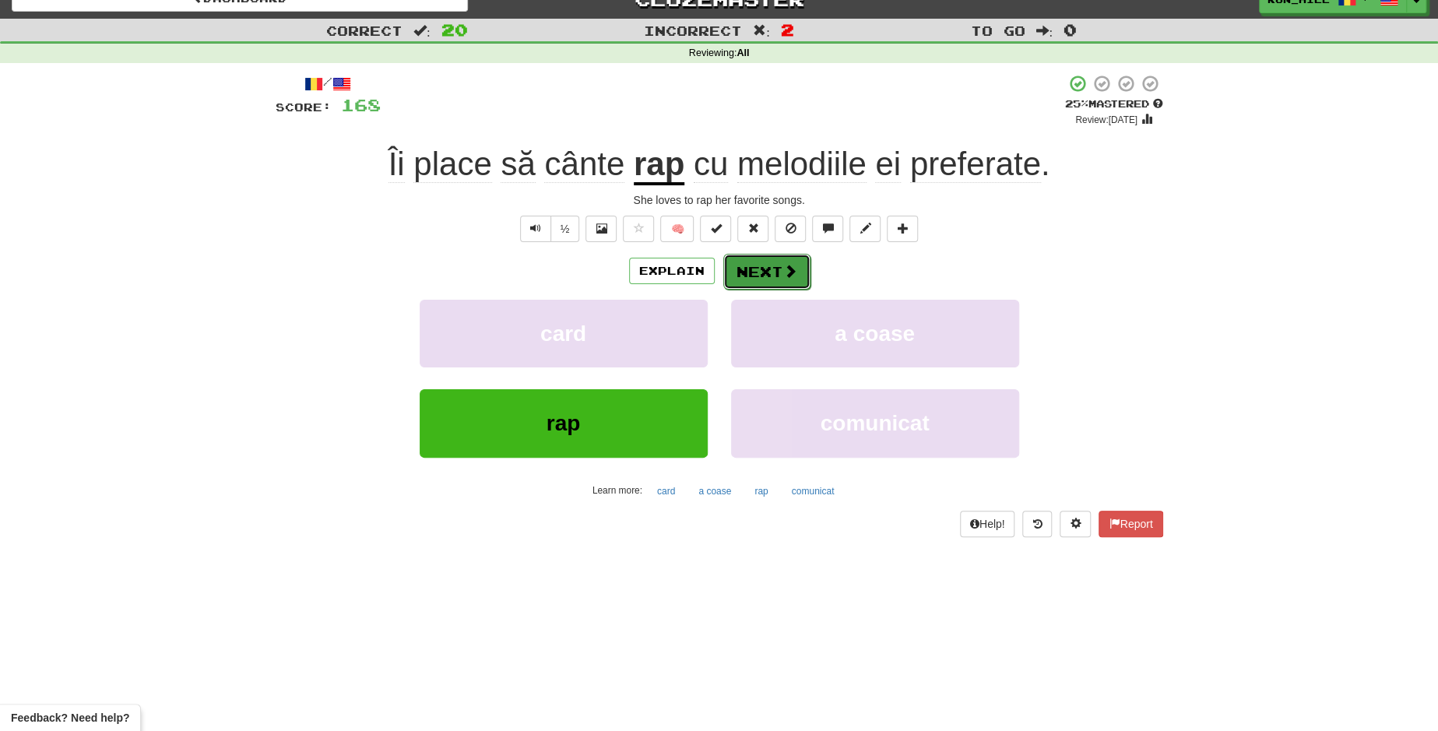
click at [763, 268] on button "Next" at bounding box center [766, 272] width 87 height 36
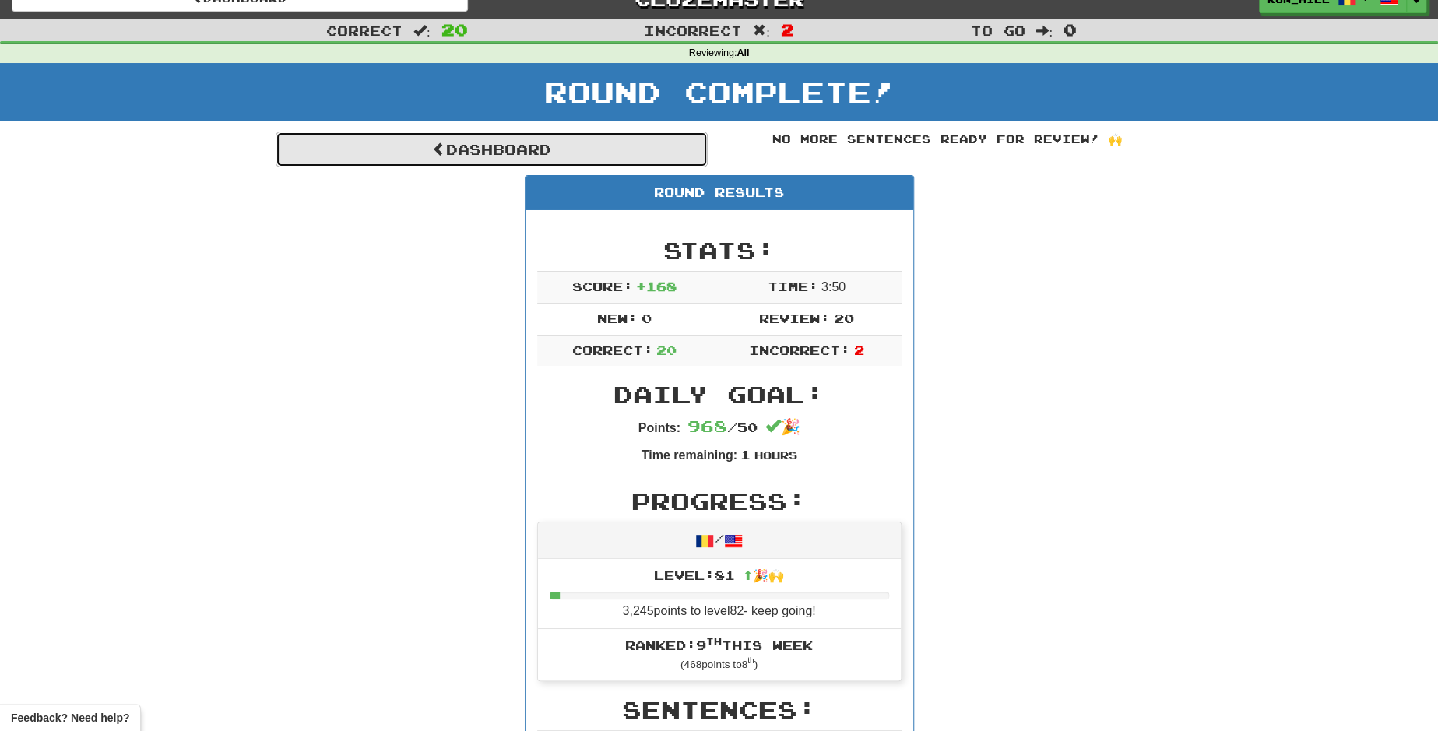
click at [504, 140] on link "Dashboard" at bounding box center [492, 150] width 432 height 36
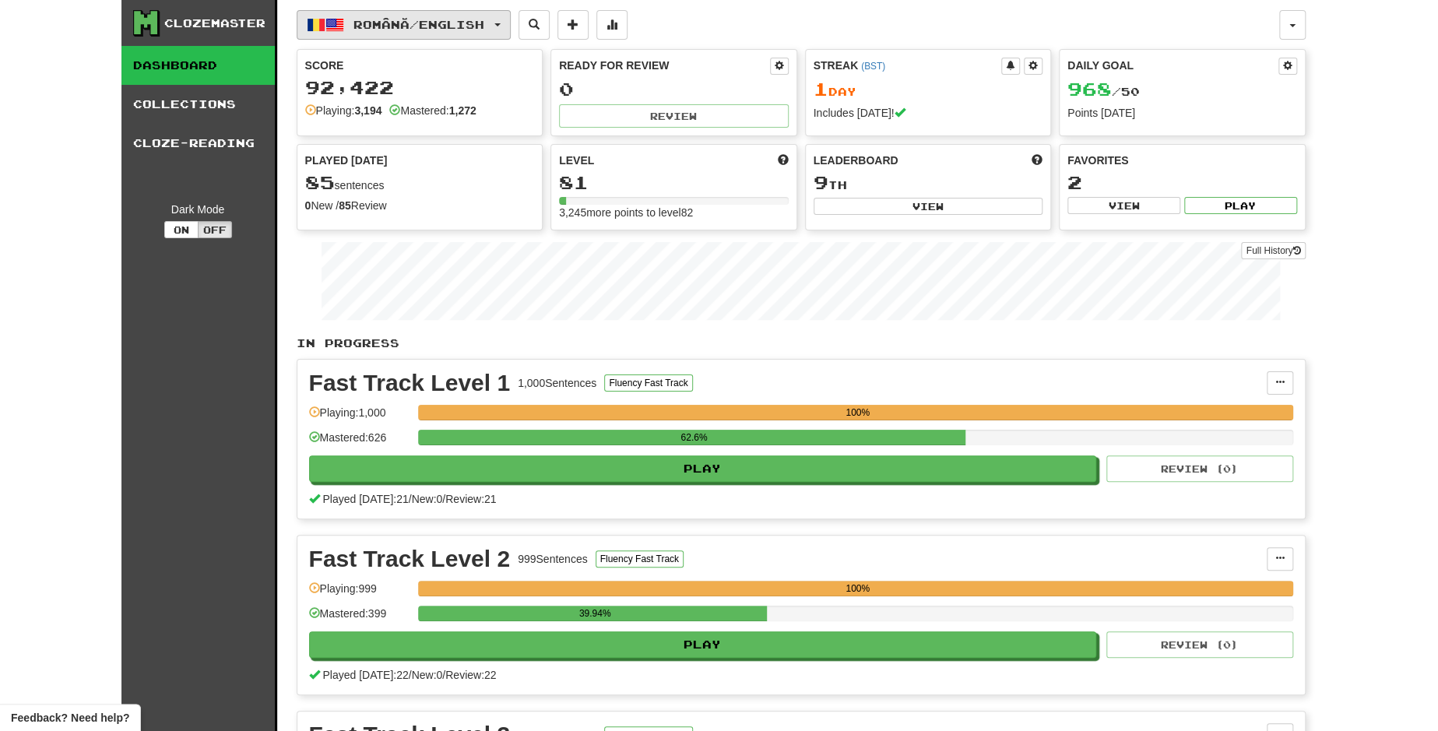
click at [508, 19] on button "Română / English" at bounding box center [404, 25] width 214 height 30
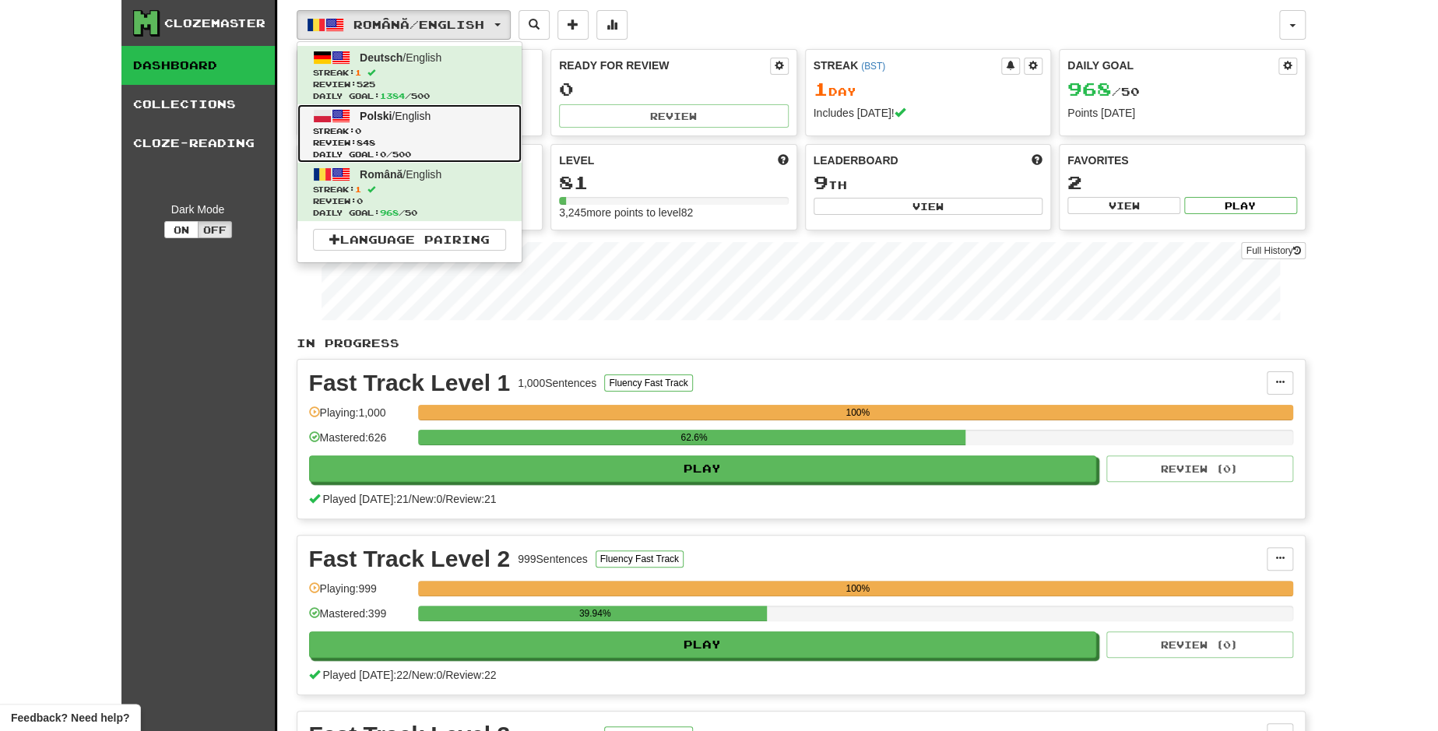
click at [468, 122] on link "Polski / English Streak: 0 Review: 848 Daily Goal: 0 / 500" at bounding box center [409, 133] width 224 height 58
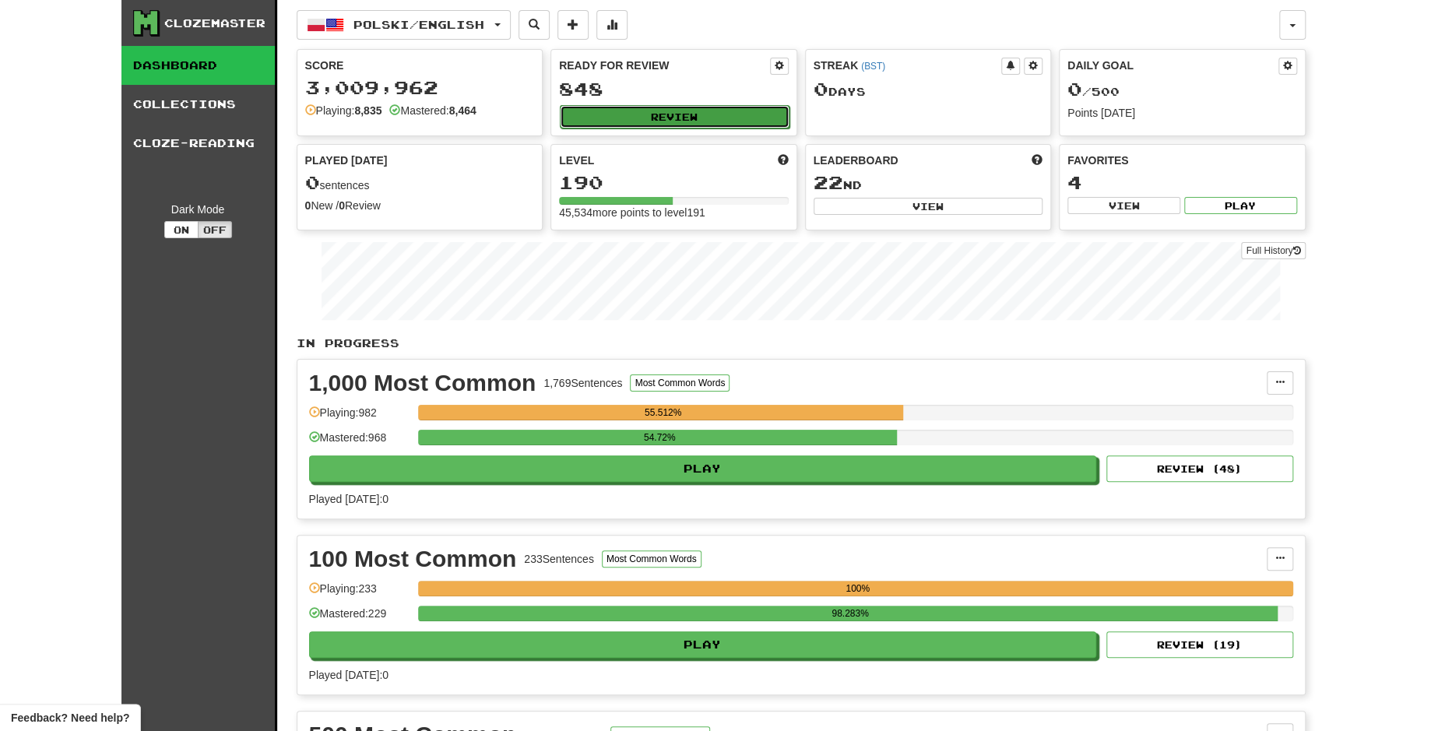
click at [645, 111] on button "Review" at bounding box center [675, 116] width 230 height 23
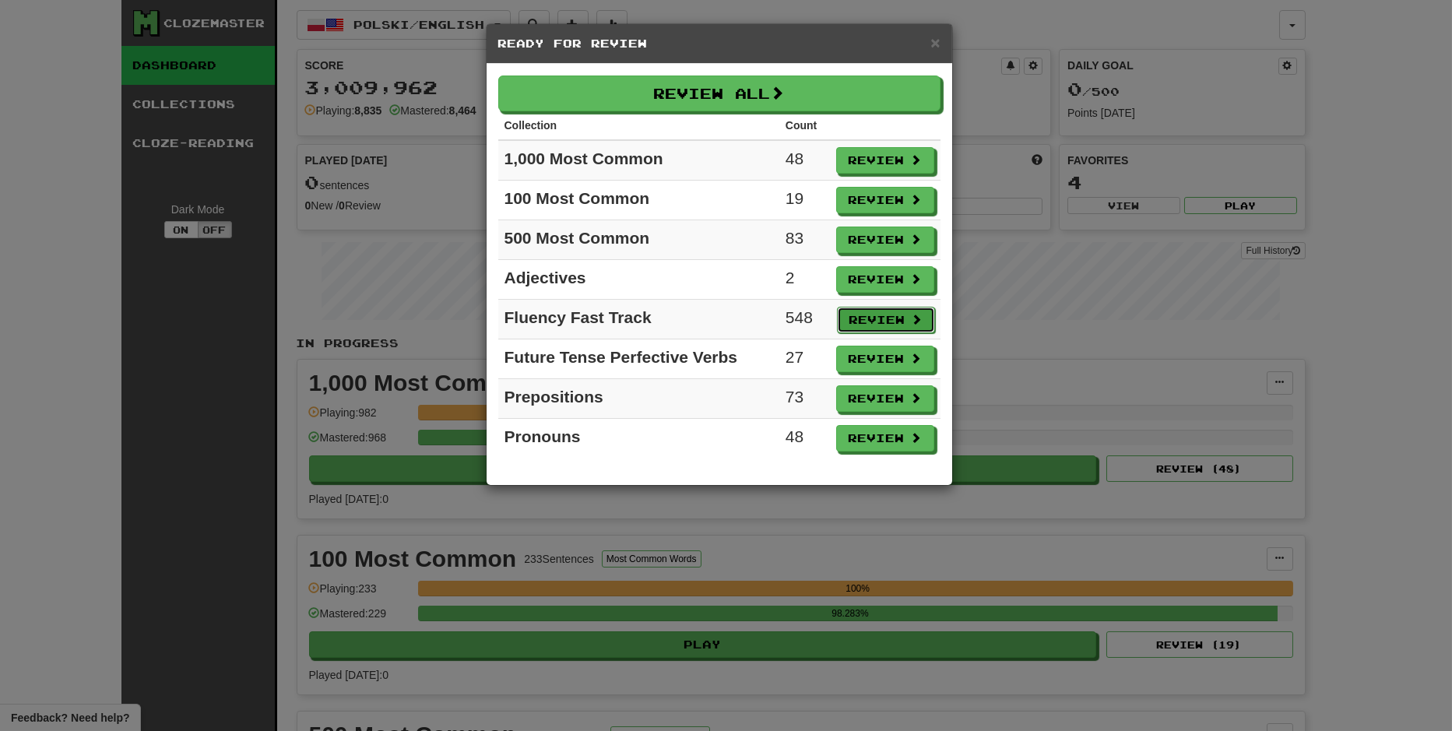
click at [887, 317] on button "Review" at bounding box center [886, 320] width 98 height 26
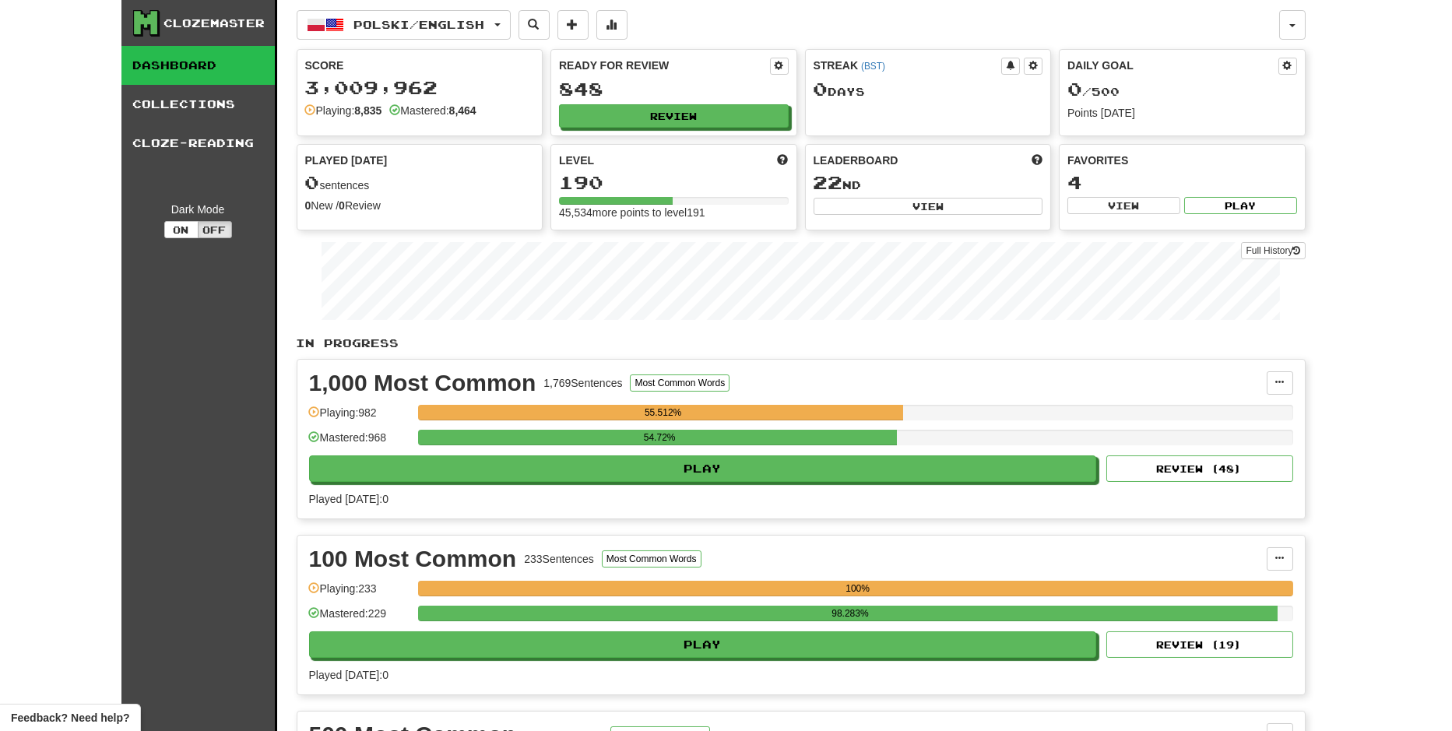
select select "**"
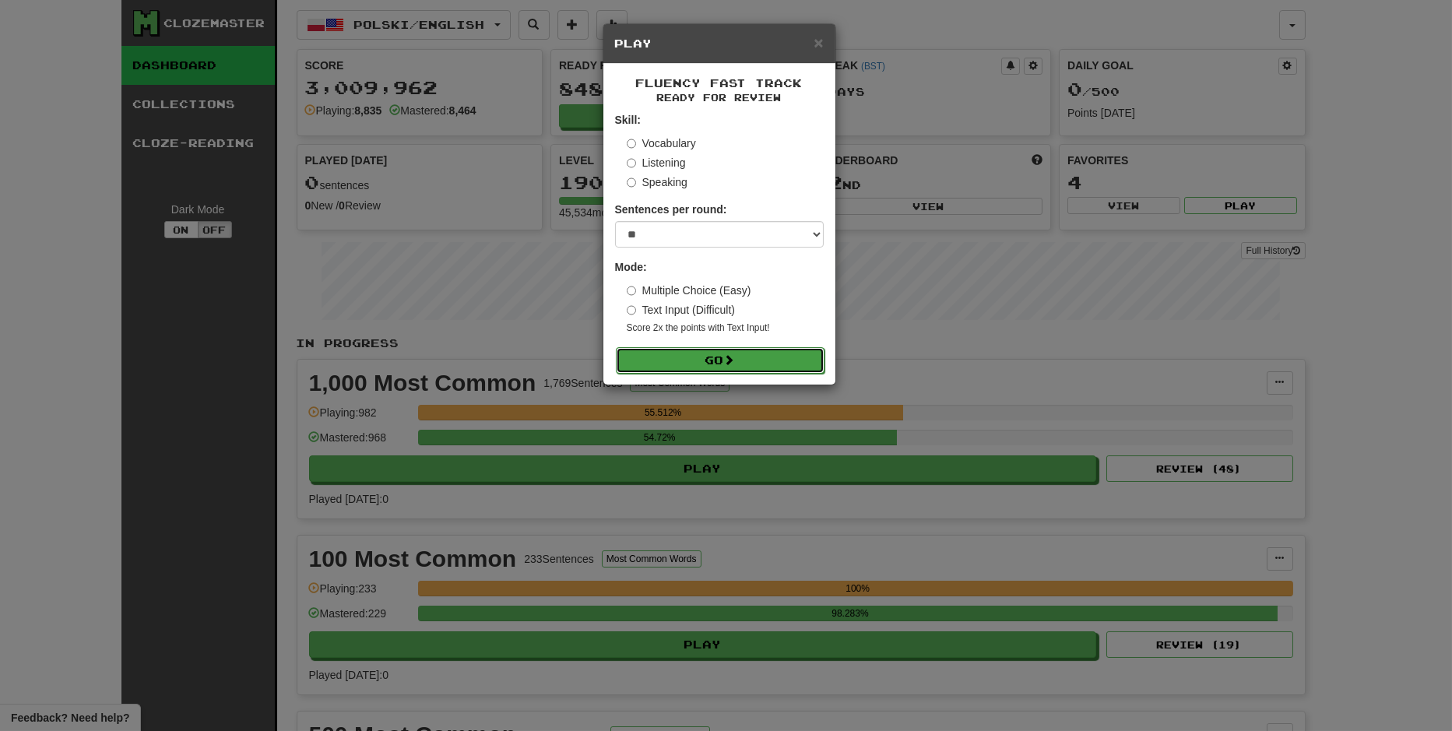
click at [770, 360] on button "Go" at bounding box center [720, 360] width 209 height 26
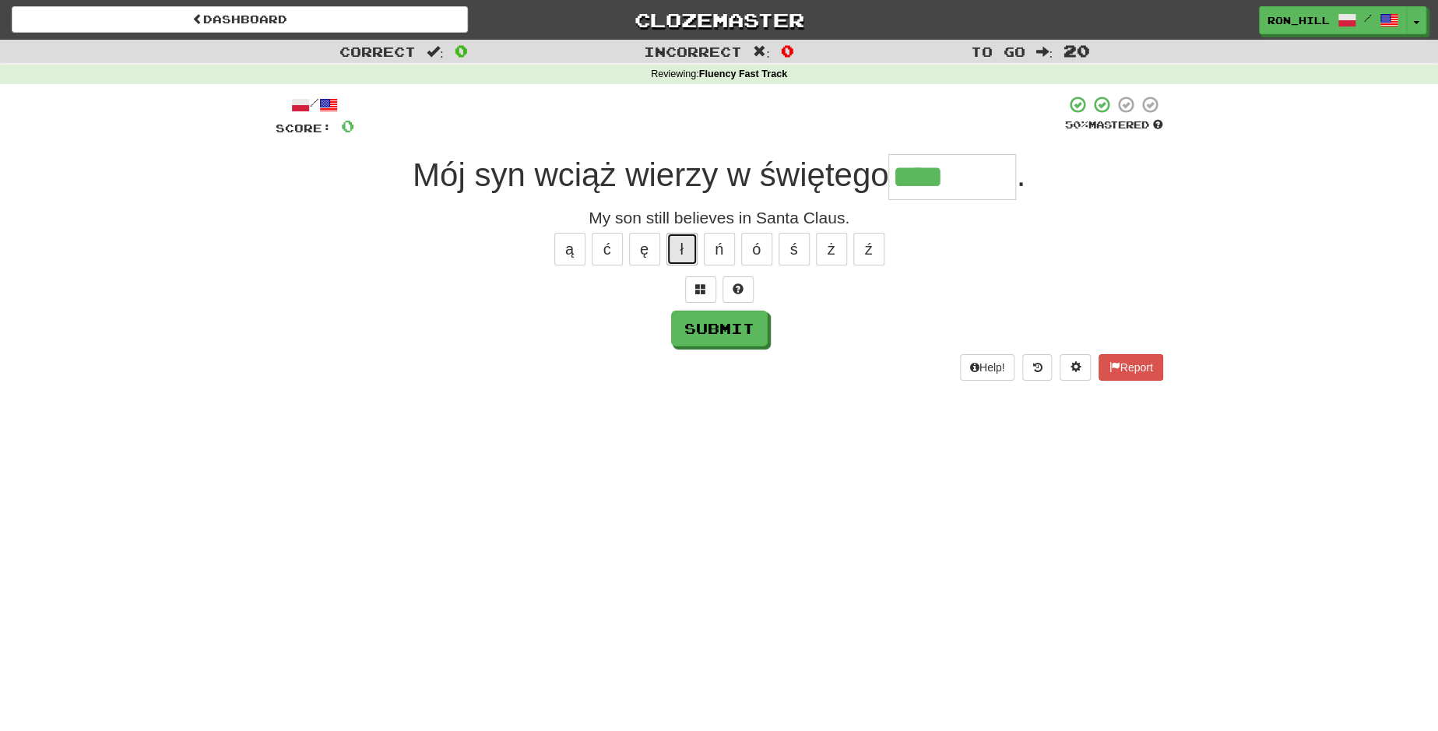
click at [672, 249] on button "ł" at bounding box center [681, 249] width 31 height 33
type input "********"
click at [700, 328] on button "Submit" at bounding box center [720, 329] width 97 height 36
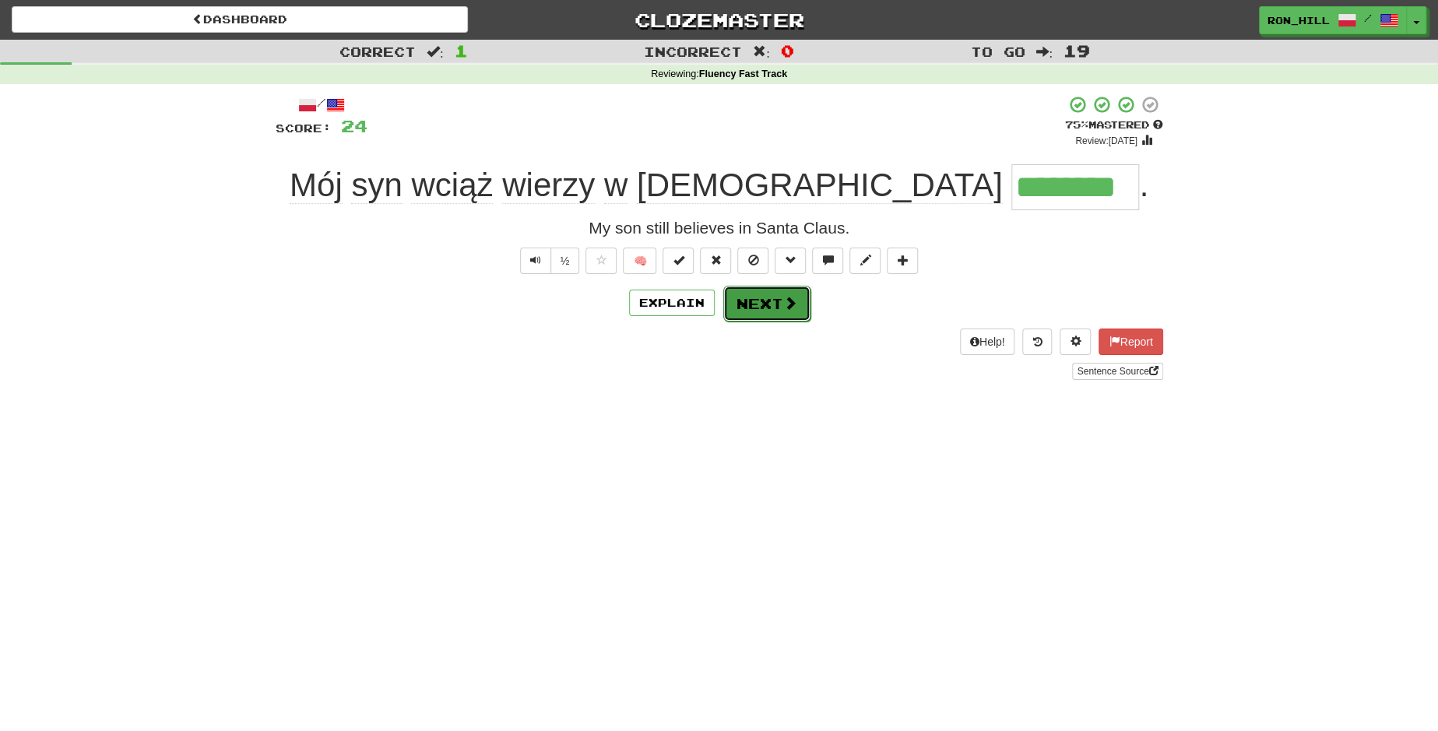
click at [759, 311] on button "Next" at bounding box center [766, 304] width 87 height 36
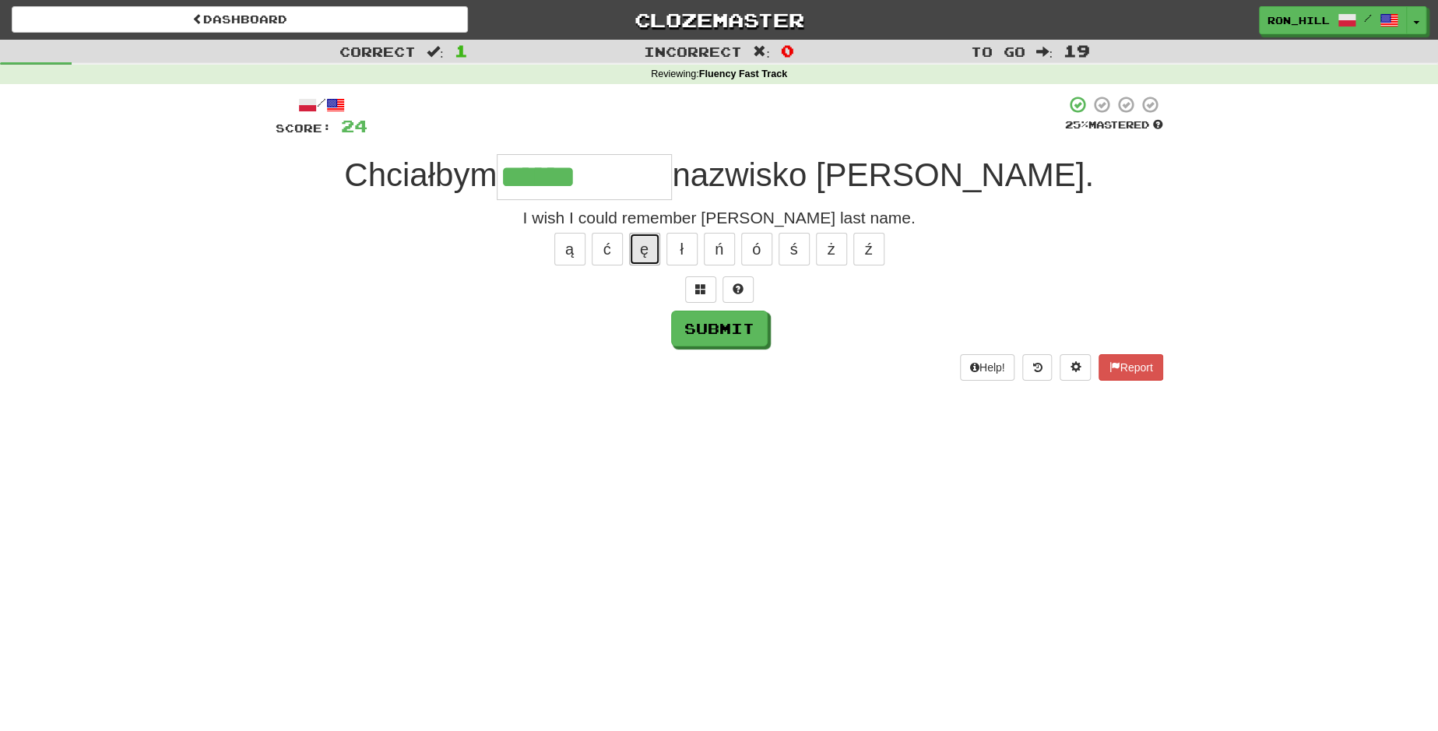
click at [644, 244] on button "ę" at bounding box center [644, 249] width 31 height 33
click at [598, 244] on button "ć" at bounding box center [607, 249] width 31 height 33
click at [597, 246] on button "ć" at bounding box center [607, 249] width 31 height 33
type input "**********"
click at [745, 326] on button "Submit" at bounding box center [720, 329] width 97 height 36
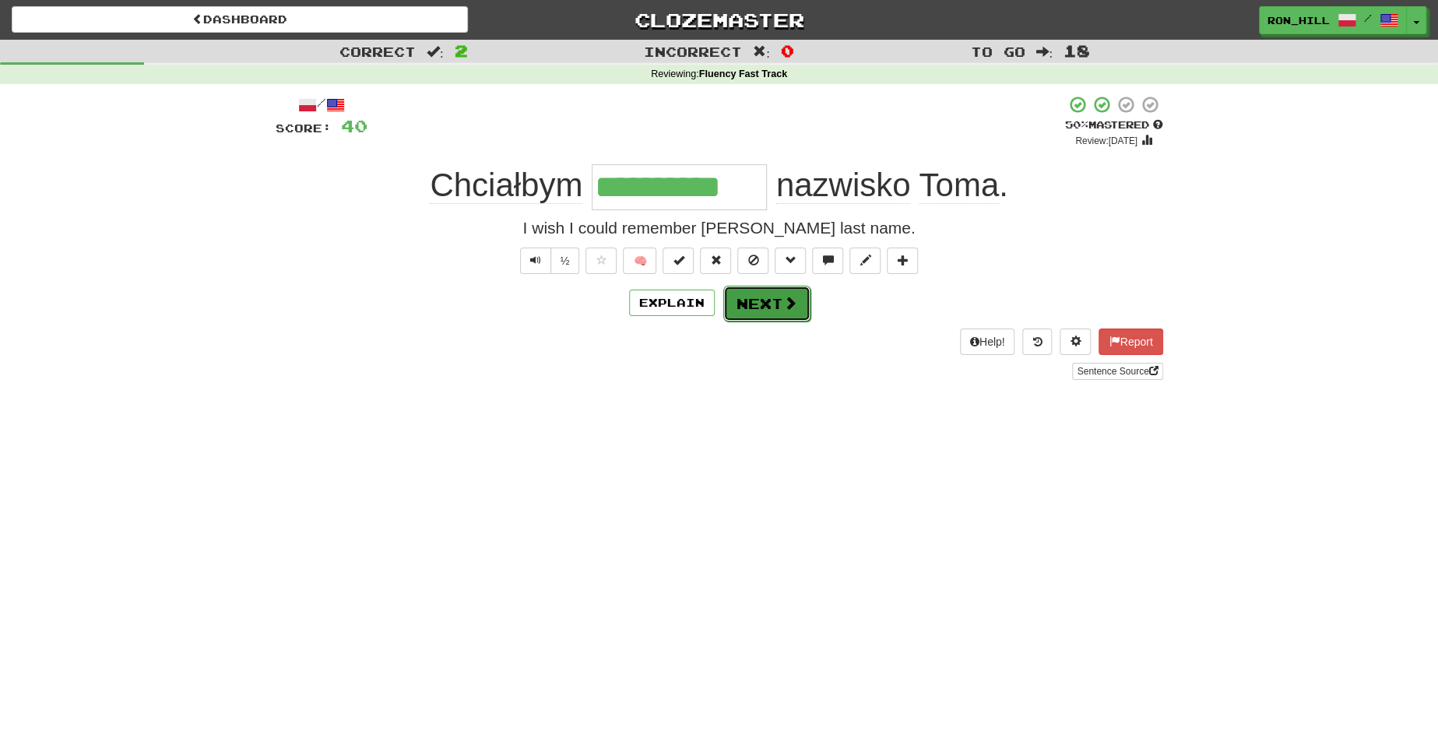
click at [774, 301] on button "Next" at bounding box center [766, 304] width 87 height 36
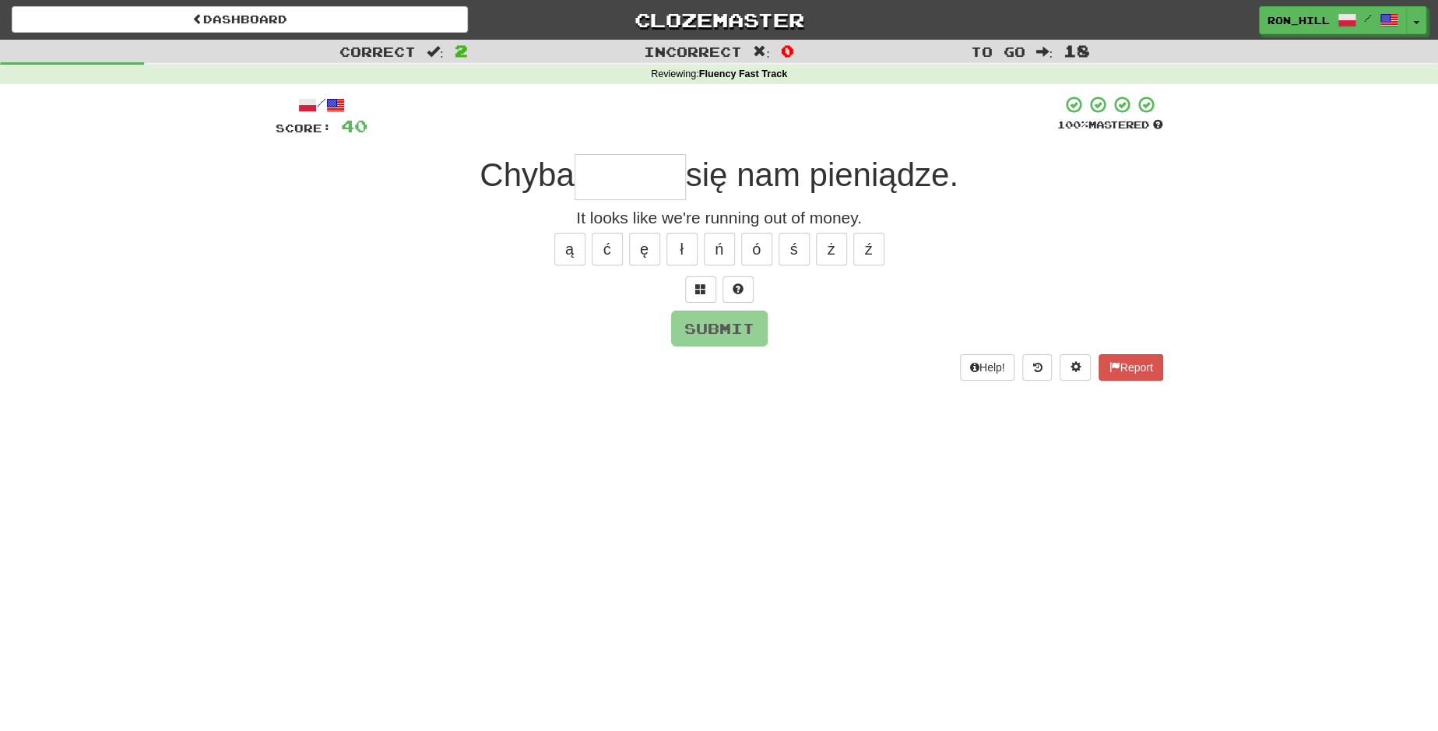
type input "*"
type input "******"
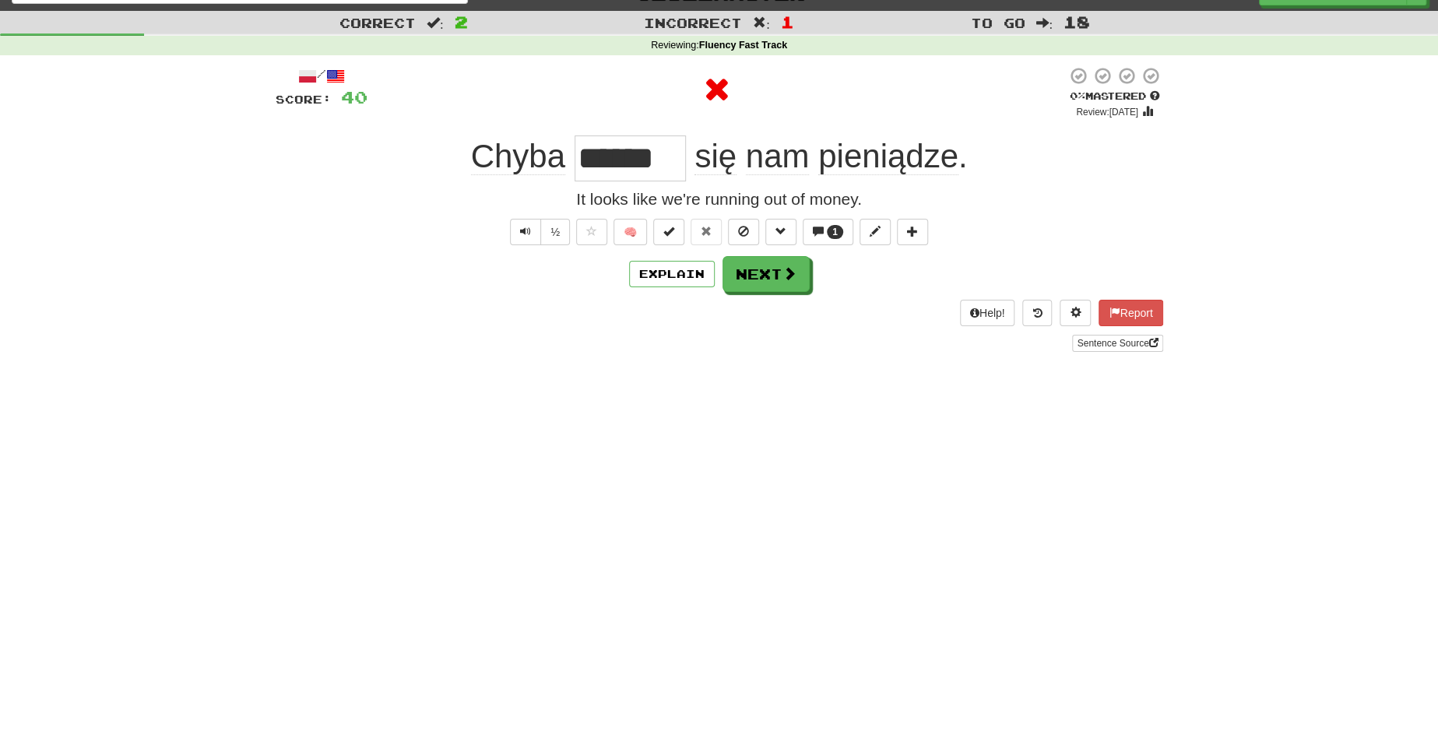
scroll to position [51, 0]
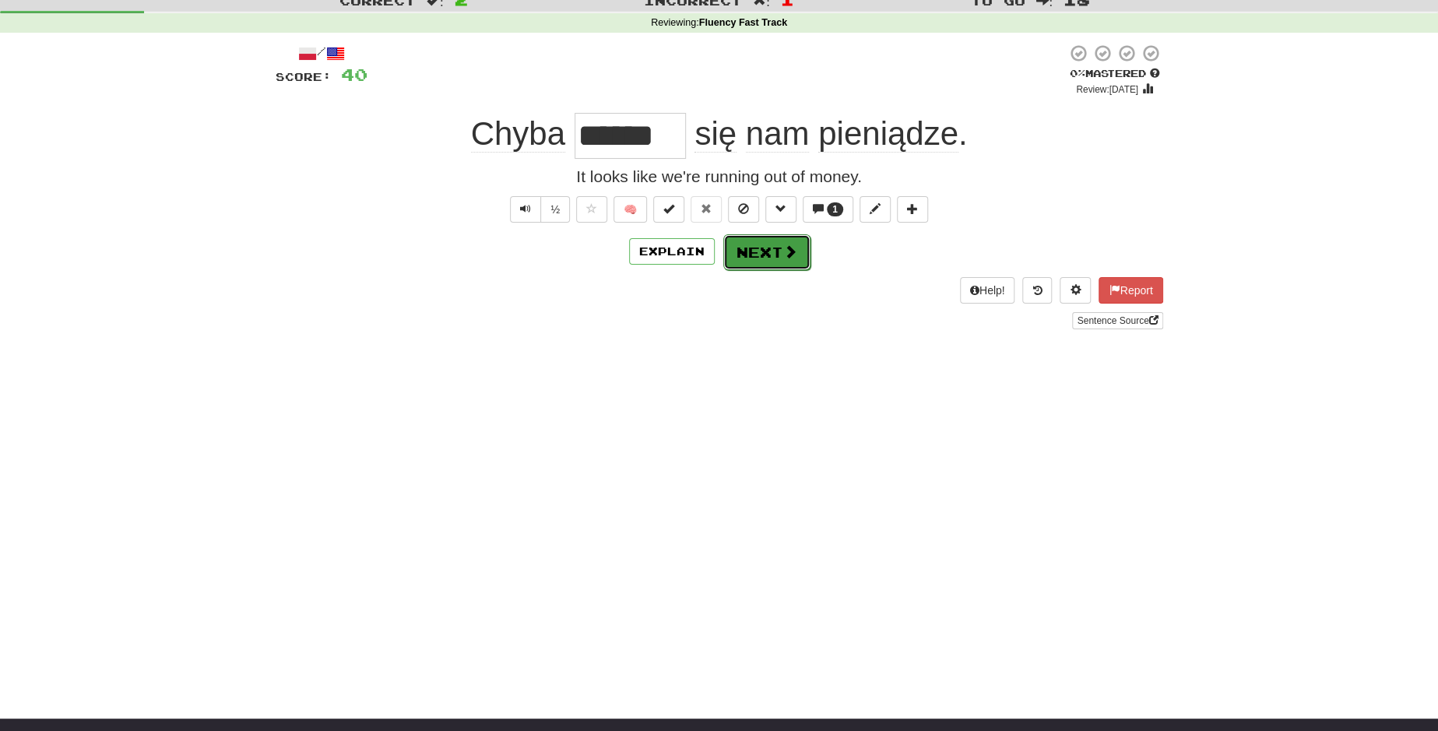
click at [758, 250] on button "Next" at bounding box center [766, 252] width 87 height 36
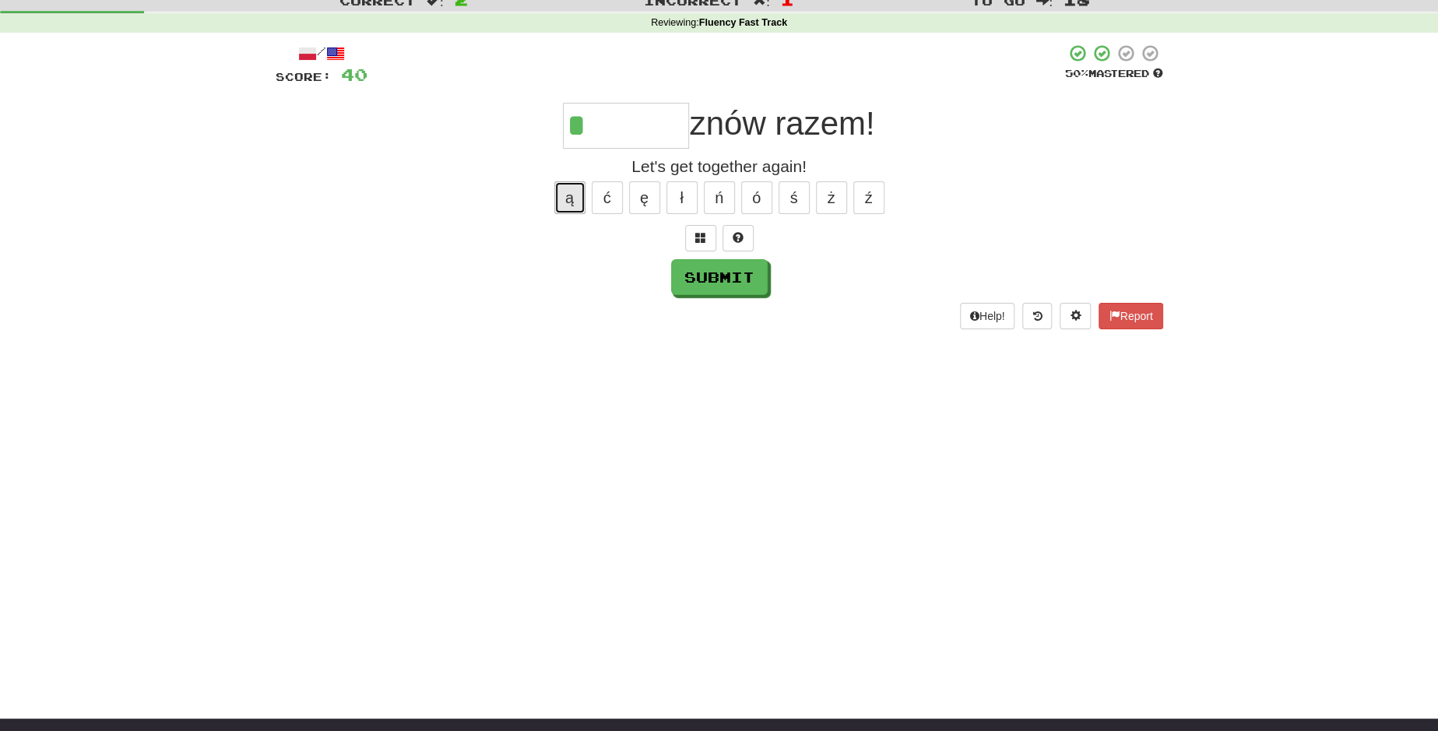
click at [577, 195] on button "ą" at bounding box center [569, 197] width 31 height 33
click at [860, 201] on button "ź" at bounding box center [868, 197] width 31 height 33
click at [715, 276] on button "Submit" at bounding box center [720, 278] width 97 height 36
type input "******"
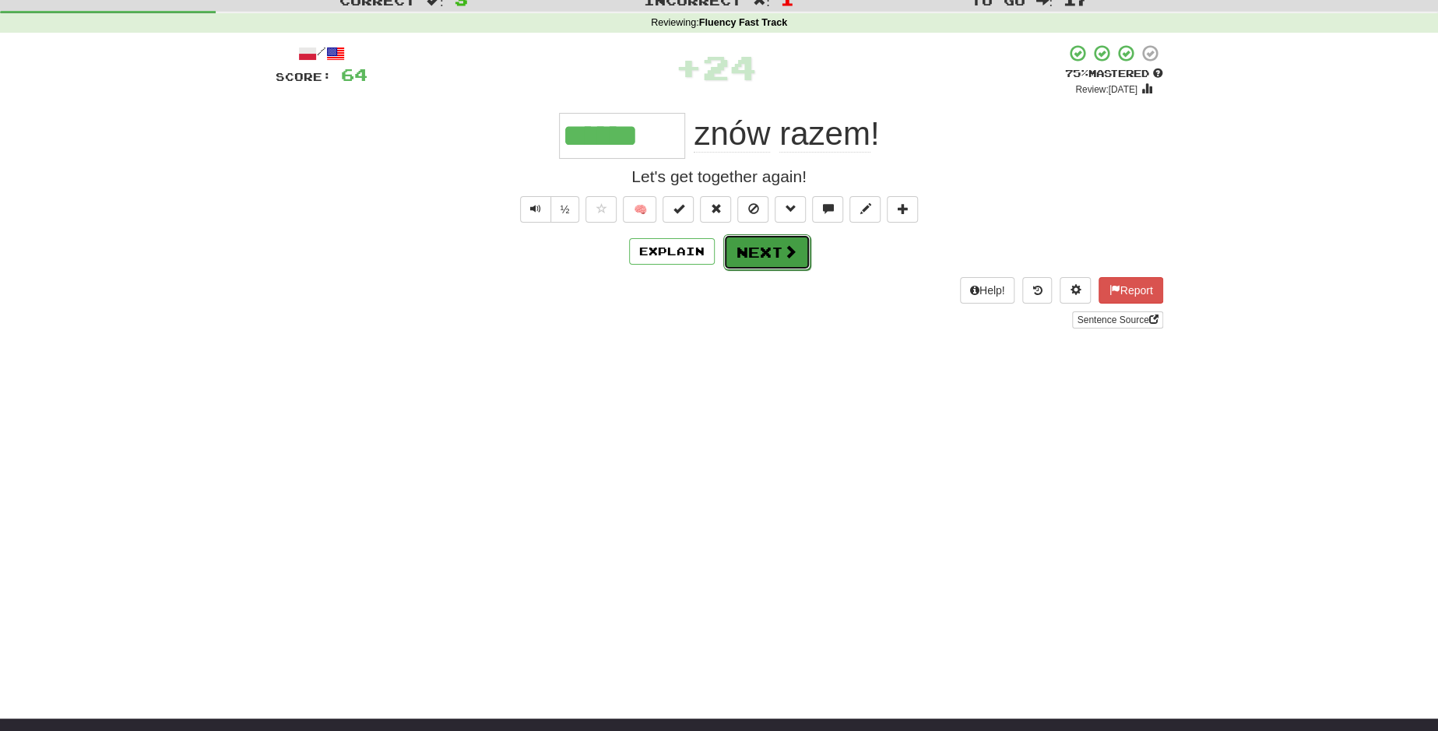
click at [755, 261] on button "Next" at bounding box center [766, 252] width 87 height 36
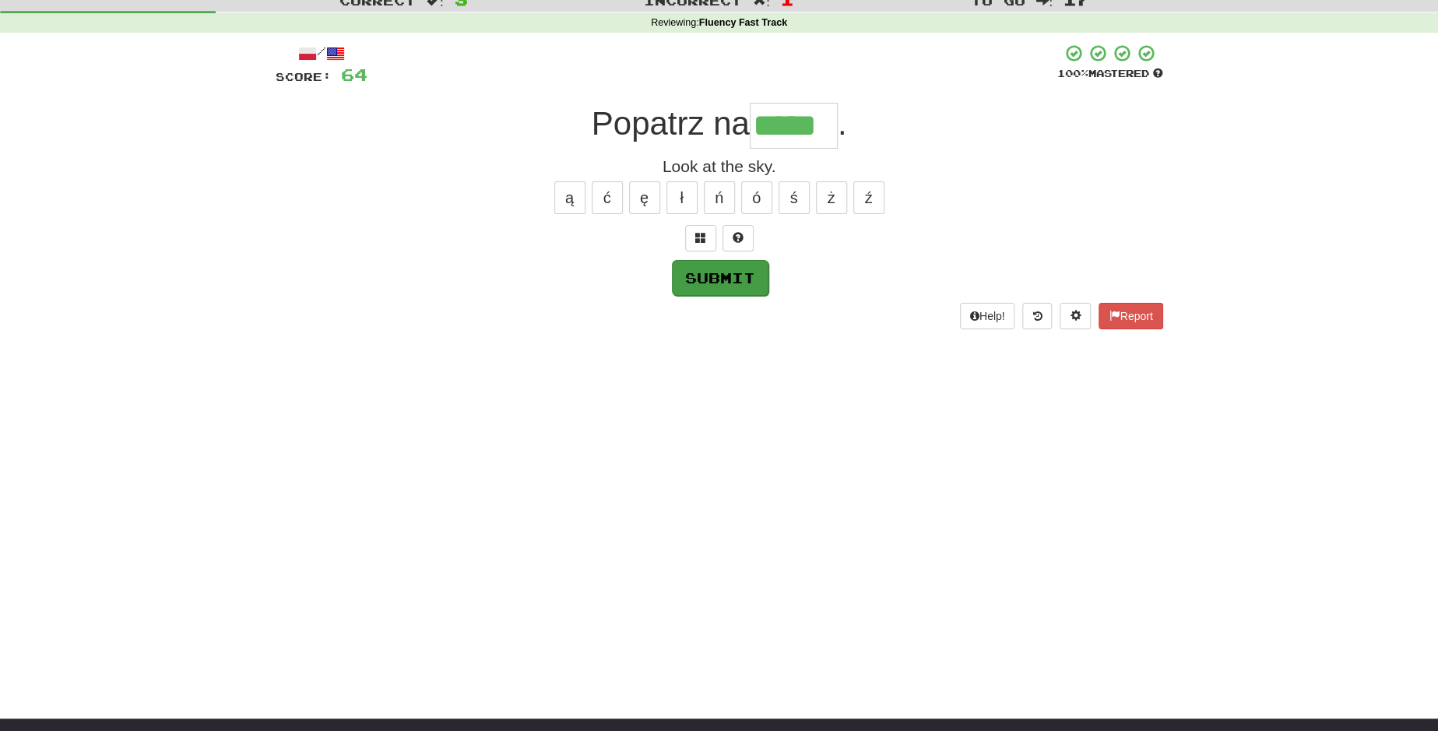
type input "*****"
click at [715, 270] on button "Submit" at bounding box center [720, 278] width 97 height 36
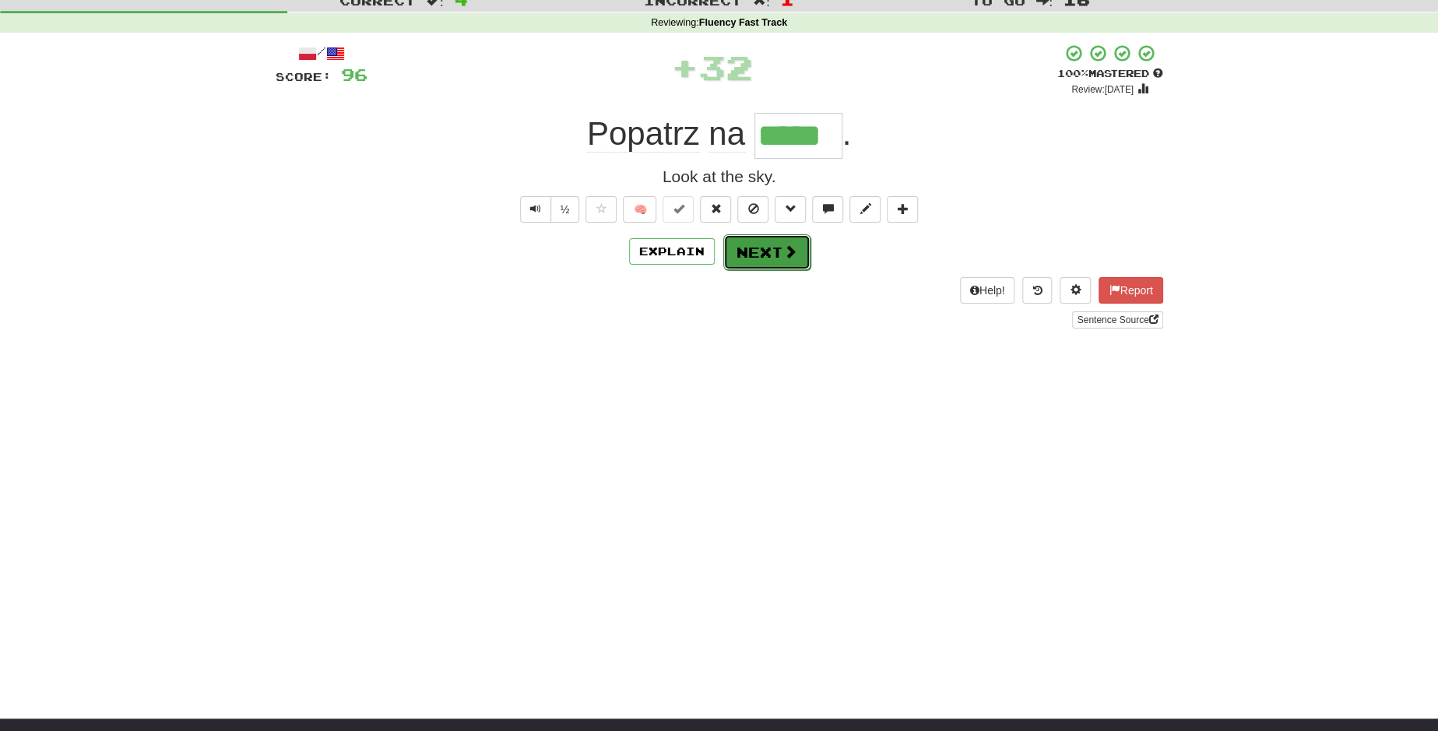
click at [740, 250] on button "Next" at bounding box center [766, 252] width 87 height 36
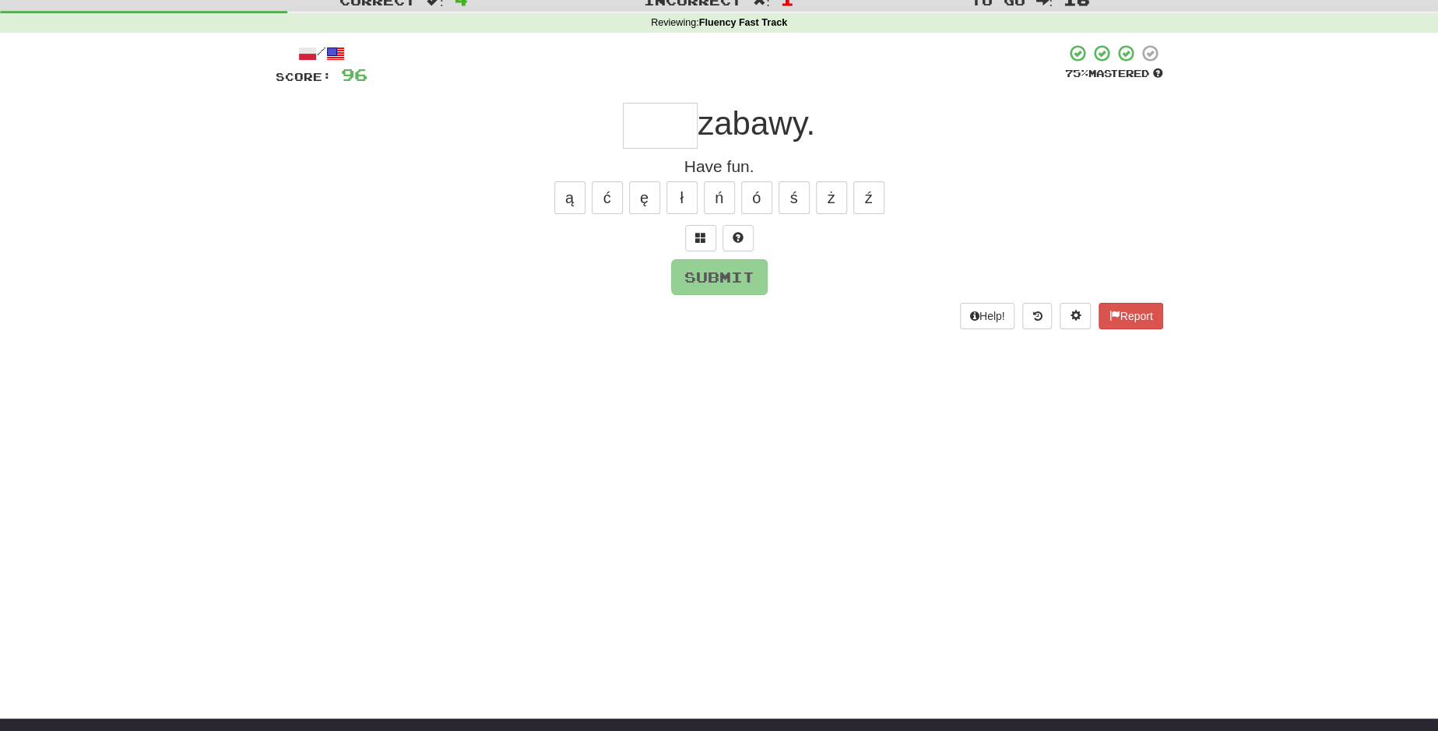
type input "*"
click at [676, 205] on button "ł" at bounding box center [681, 197] width 31 height 33
click at [709, 283] on button "Submit" at bounding box center [720, 278] width 97 height 36
type input "*****"
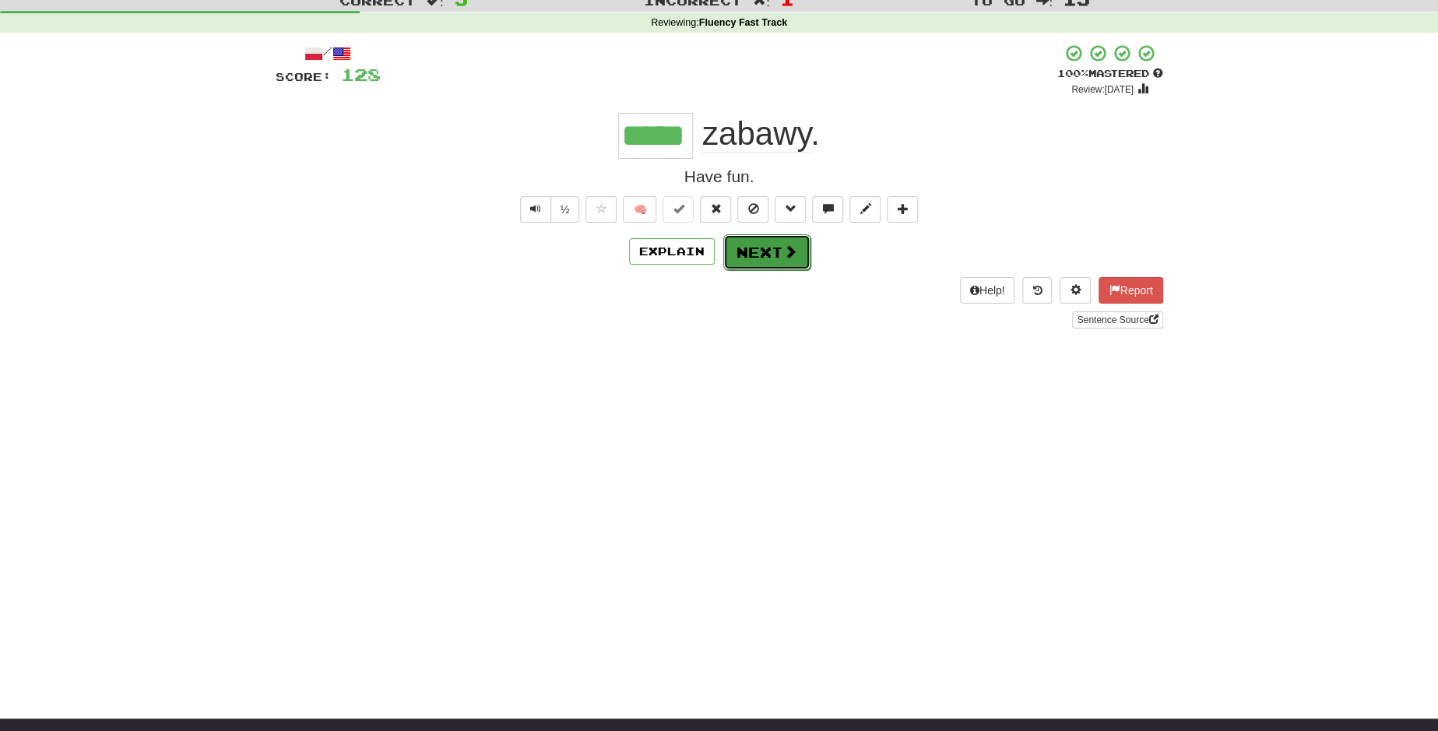
click at [768, 261] on button "Next" at bounding box center [766, 252] width 87 height 36
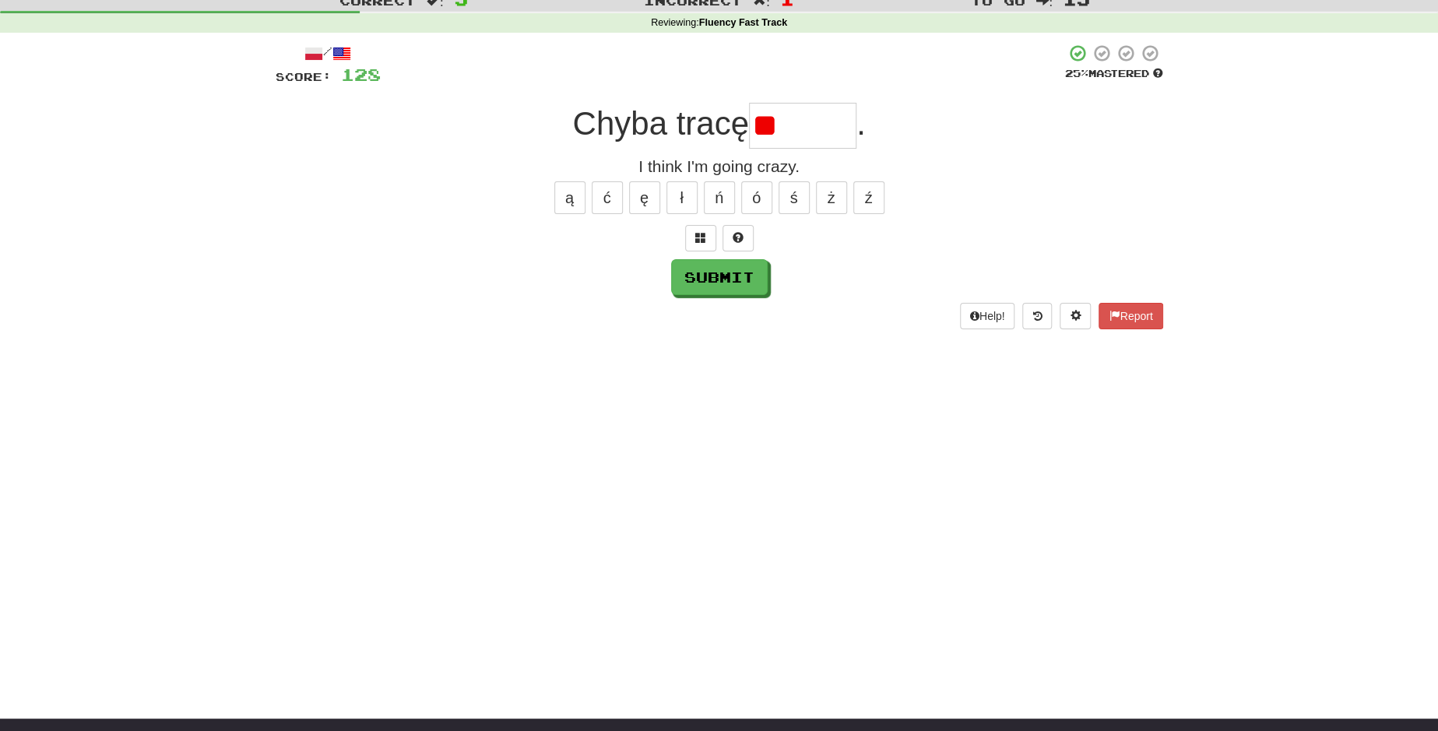
type input "*"
click at [668, 188] on button "ł" at bounding box center [681, 197] width 31 height 33
type input "******"
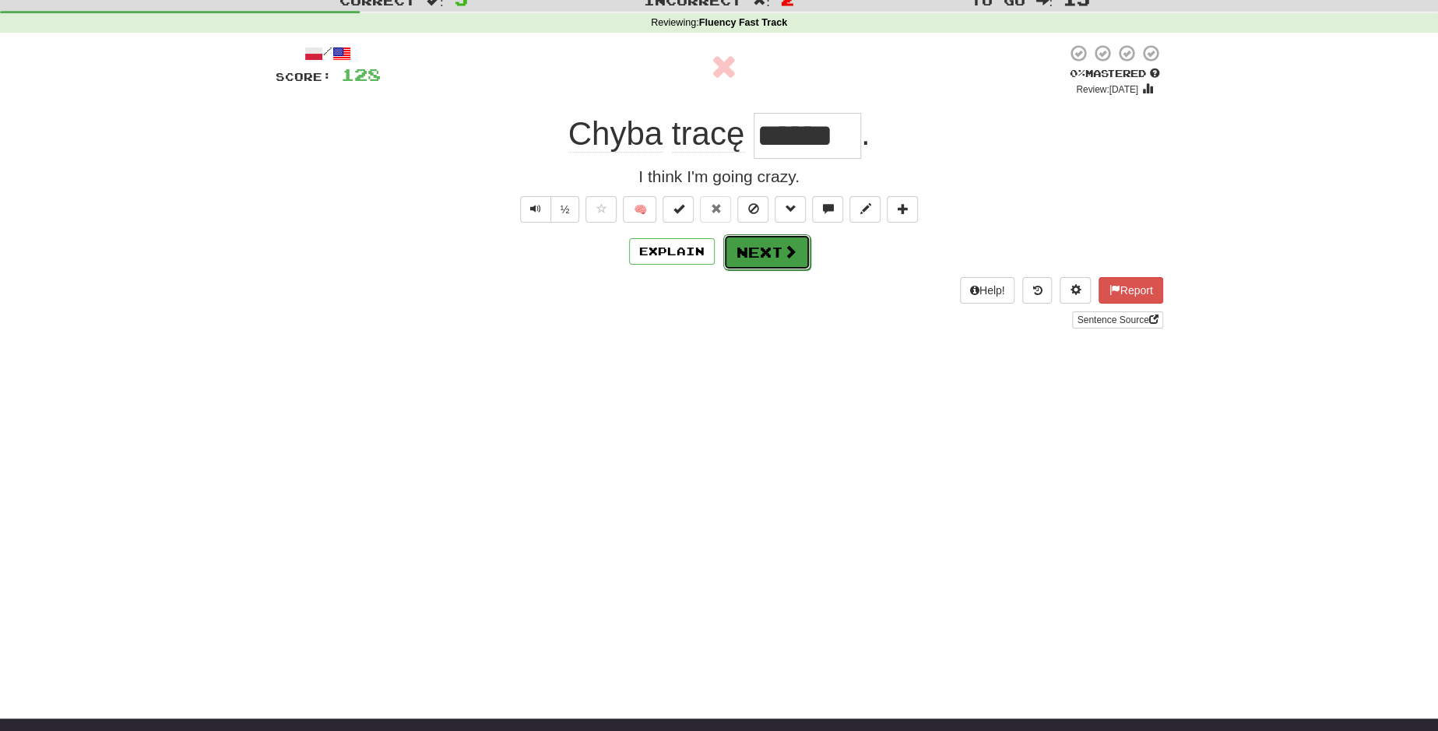
click at [753, 244] on button "Next" at bounding box center [766, 252] width 87 height 36
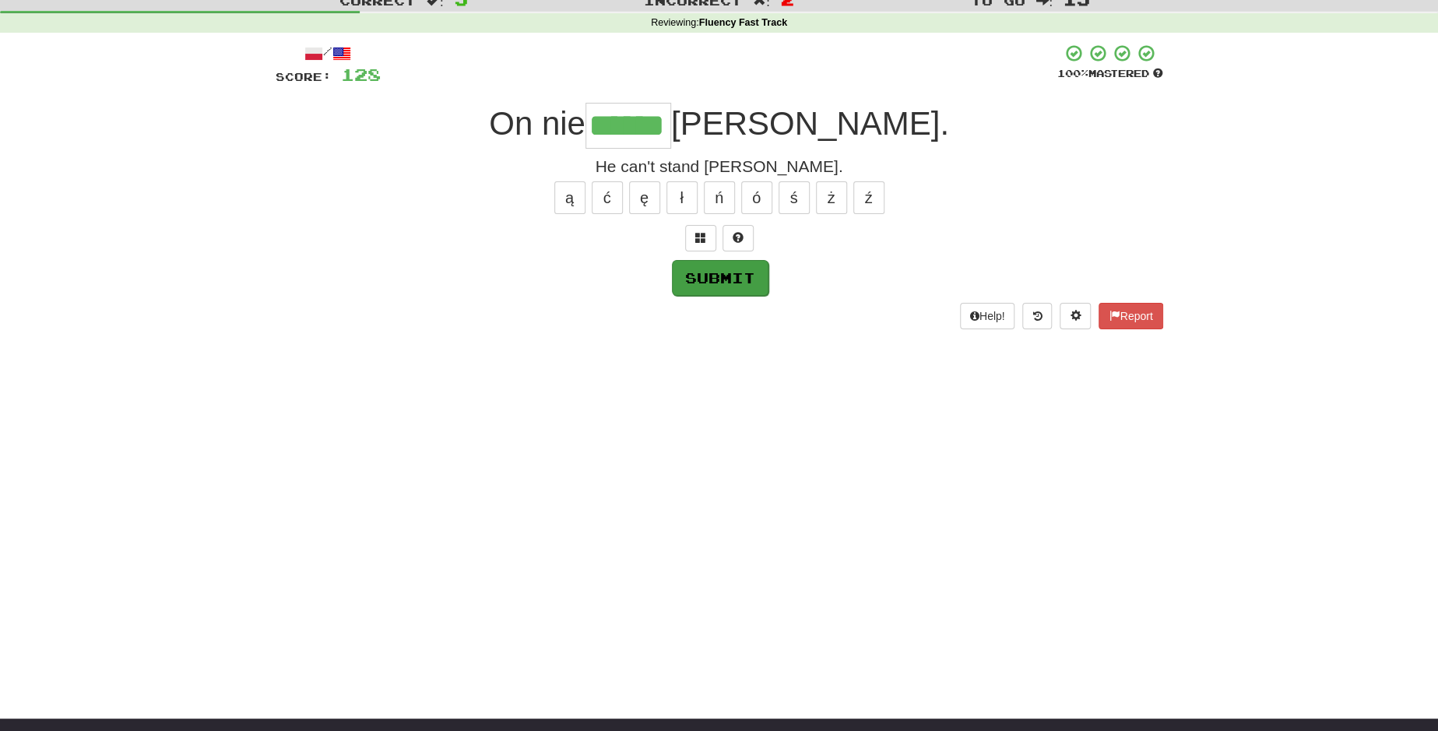
type input "******"
click at [729, 276] on button "Submit" at bounding box center [720, 278] width 97 height 36
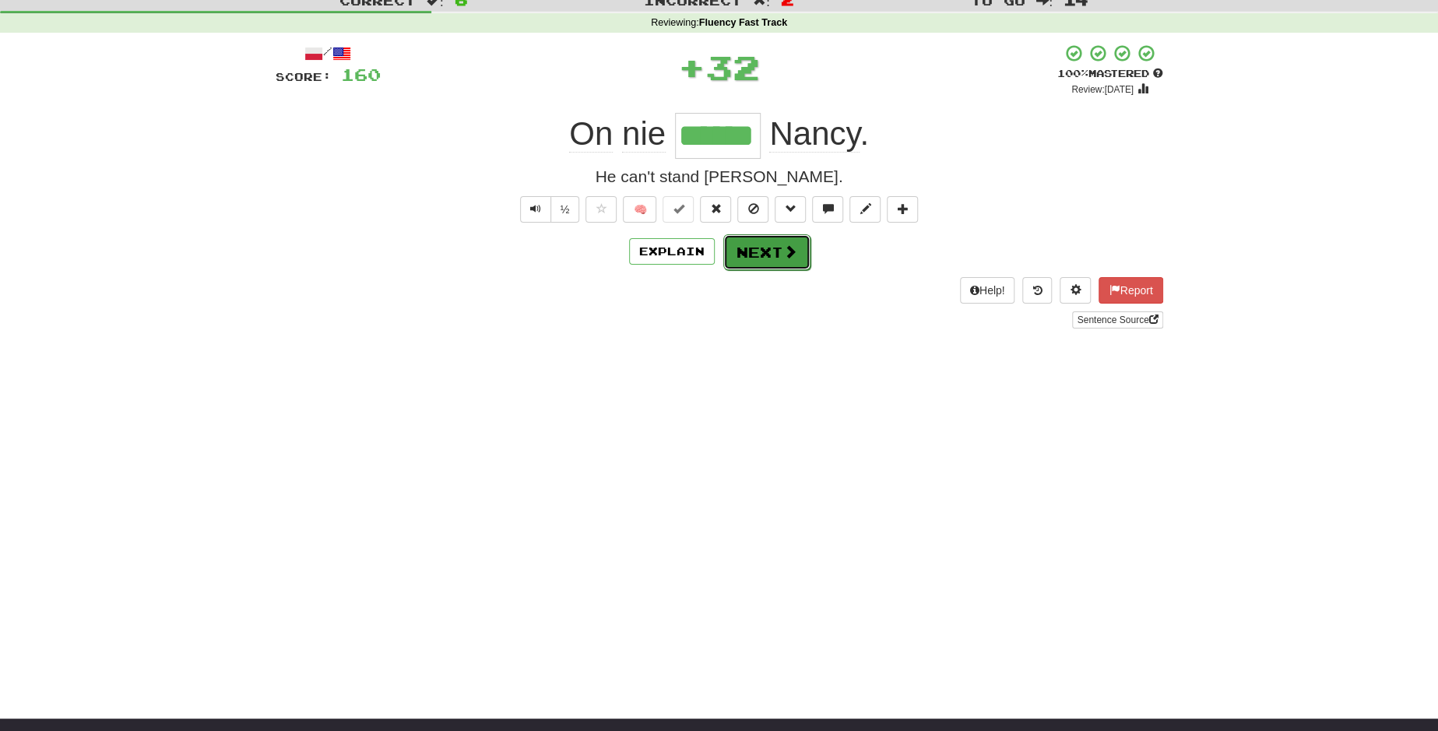
click at [774, 243] on button "Next" at bounding box center [766, 252] width 87 height 36
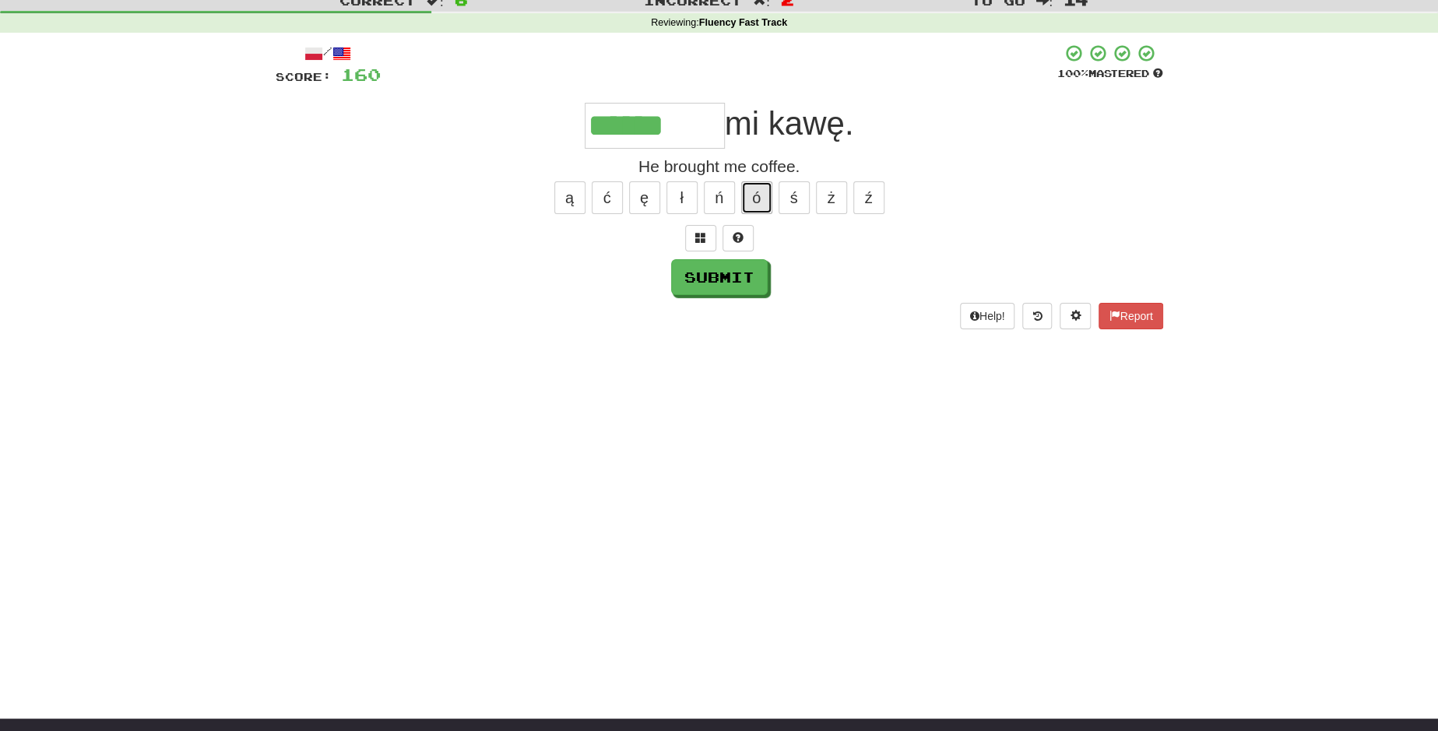
click at [754, 191] on button "ó" at bounding box center [756, 197] width 31 height 33
click at [674, 192] on button "ł" at bounding box center [681, 197] width 31 height 33
click at [735, 278] on button "Submit" at bounding box center [720, 278] width 97 height 36
type input "*********"
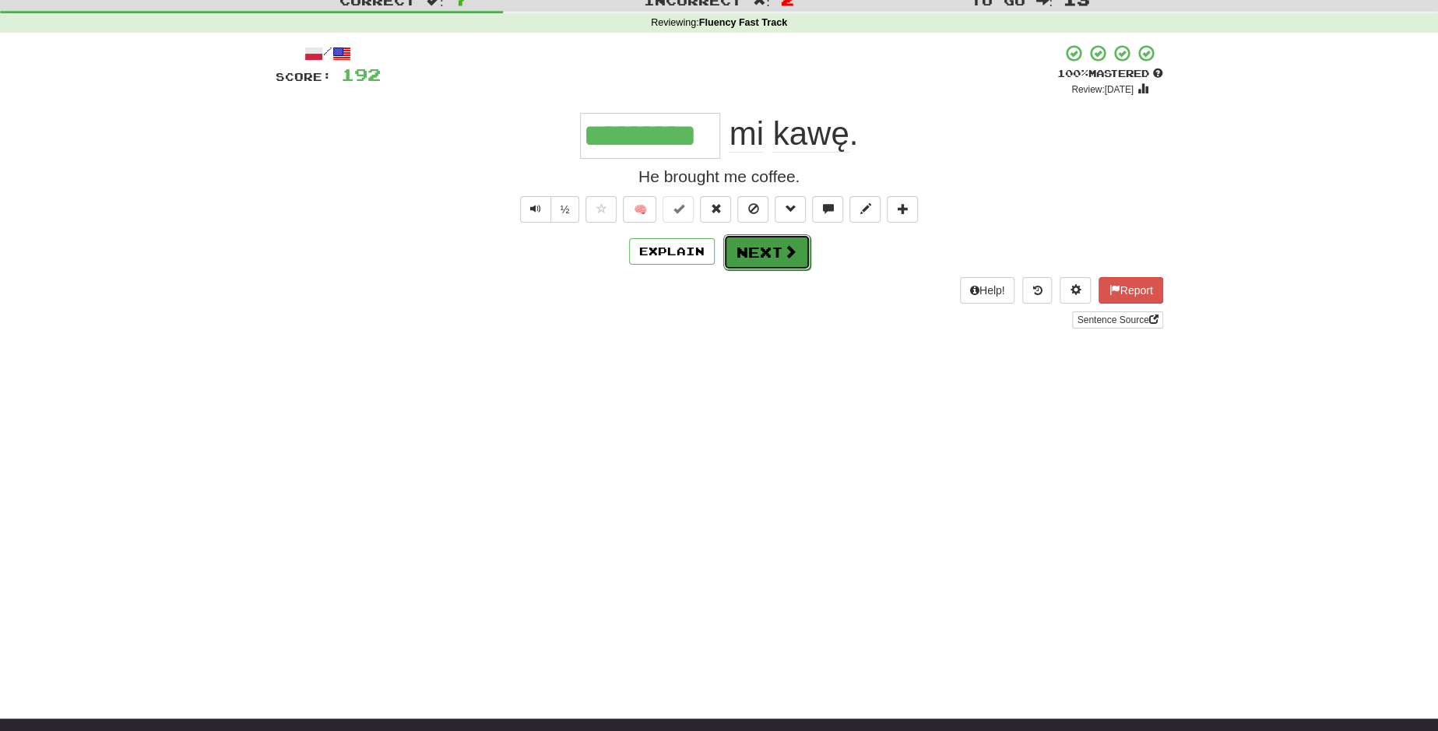
click at [753, 258] on button "Next" at bounding box center [766, 252] width 87 height 36
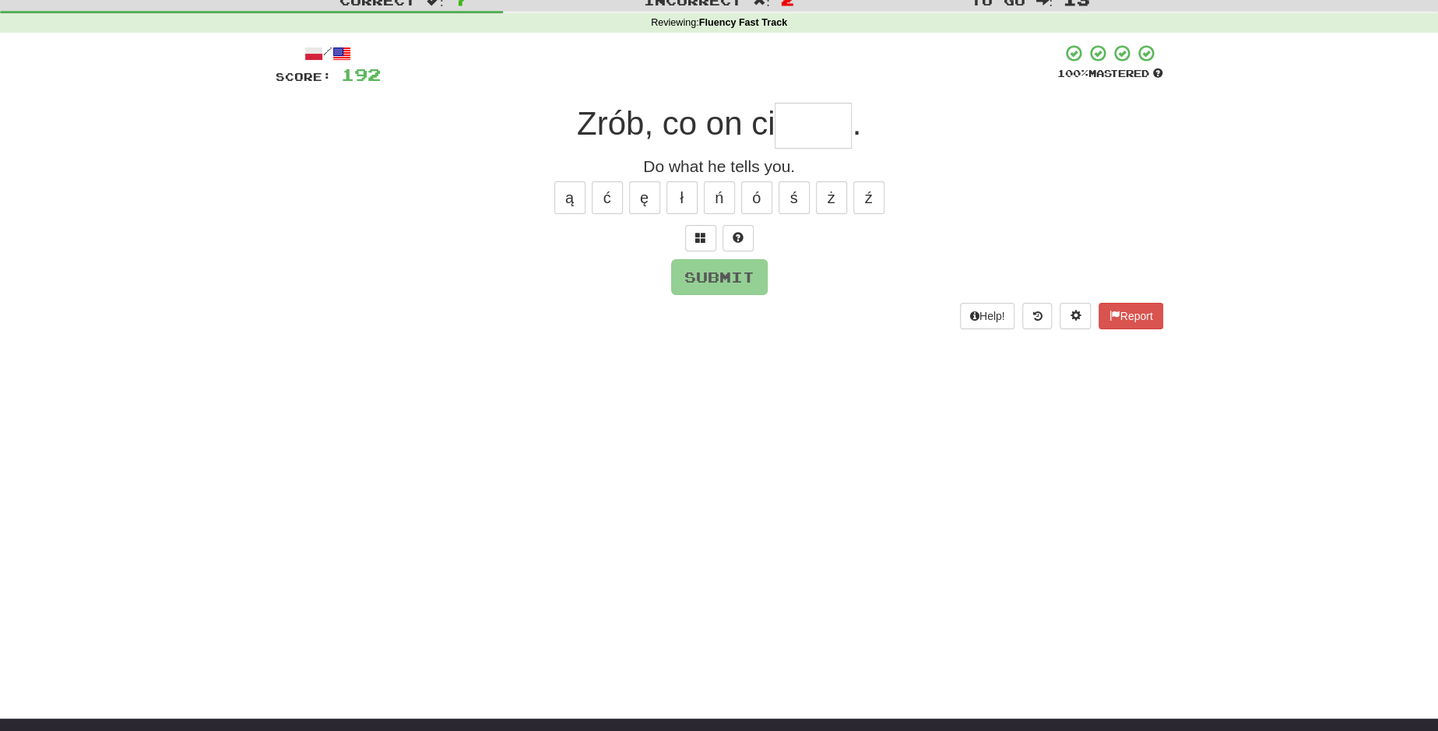
type input "*"
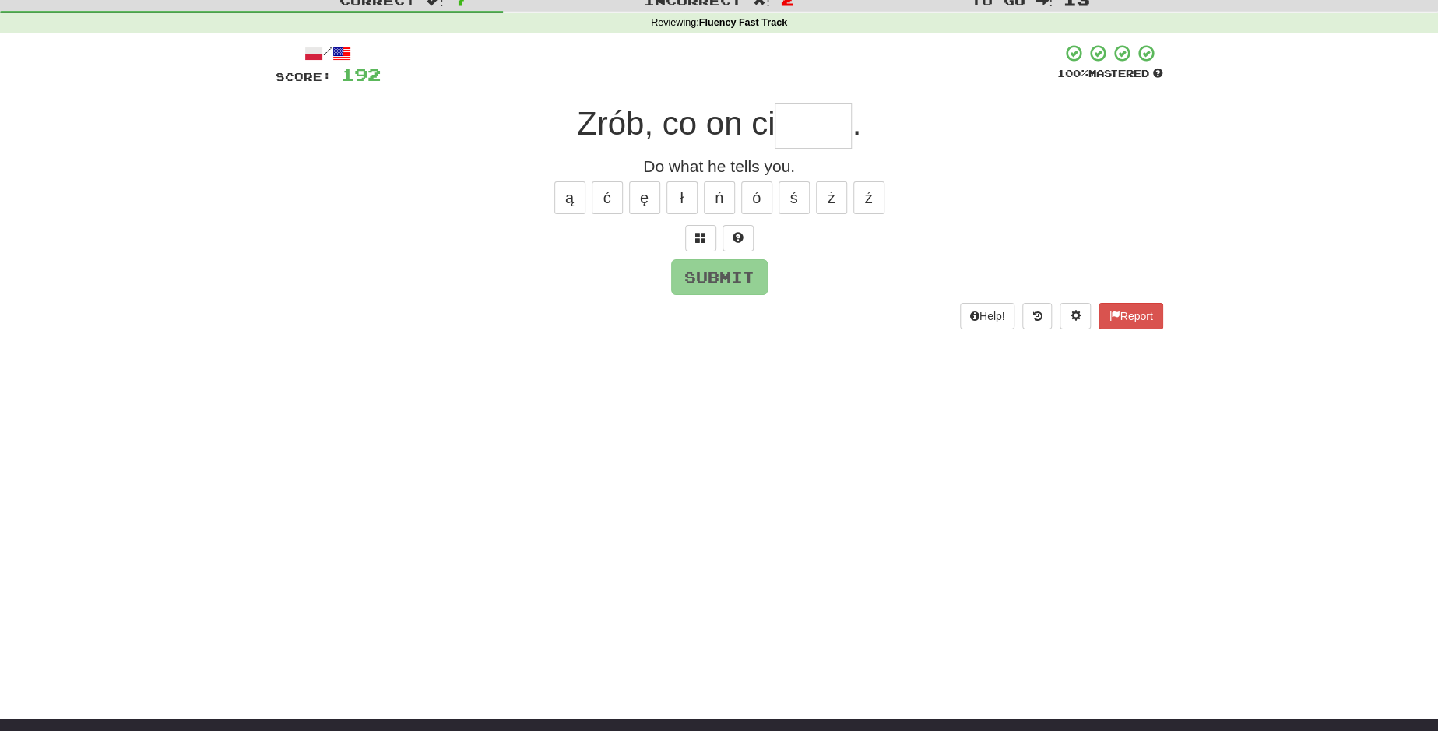
type input "****"
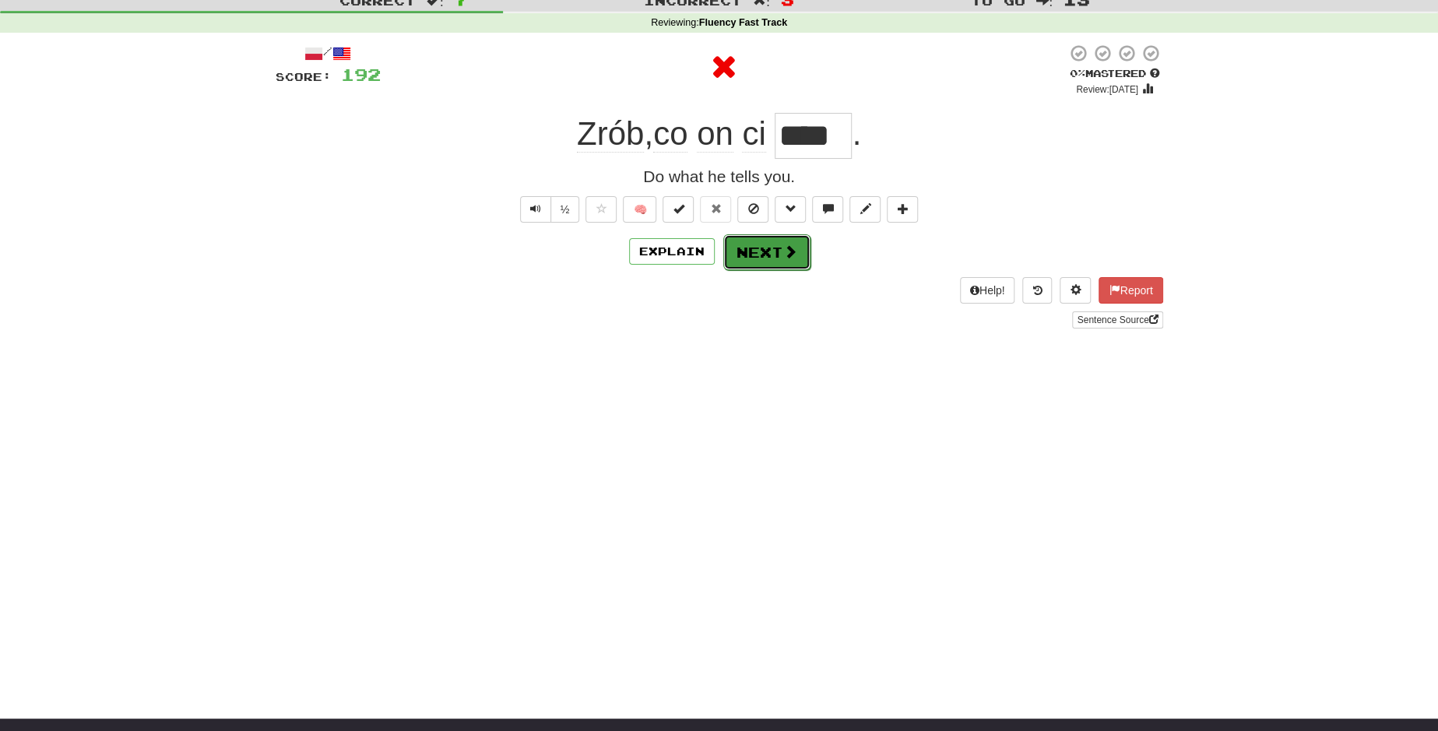
click at [752, 258] on button "Next" at bounding box center [766, 252] width 87 height 36
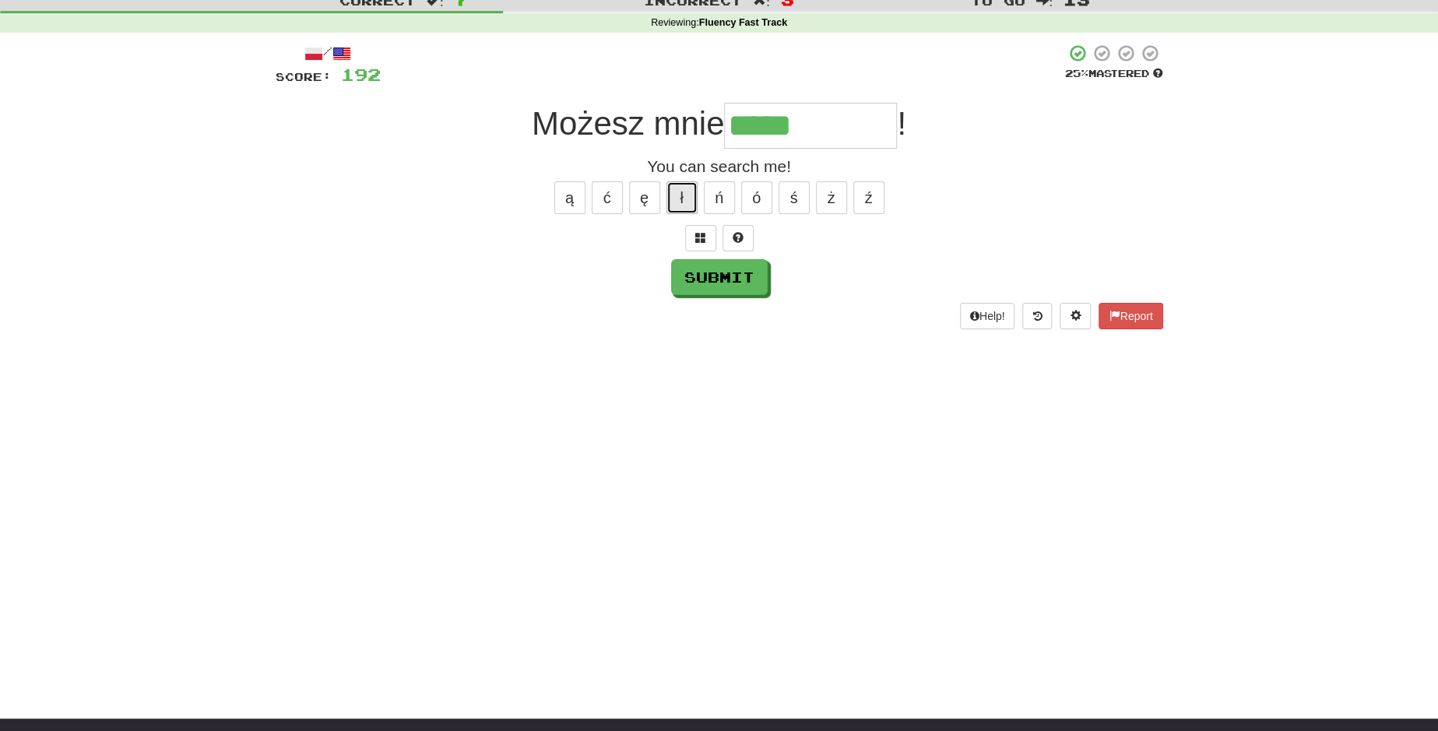
click at [683, 191] on button "ł" at bounding box center [681, 197] width 31 height 33
click at [612, 198] on button "ć" at bounding box center [607, 197] width 31 height 33
type input "**********"
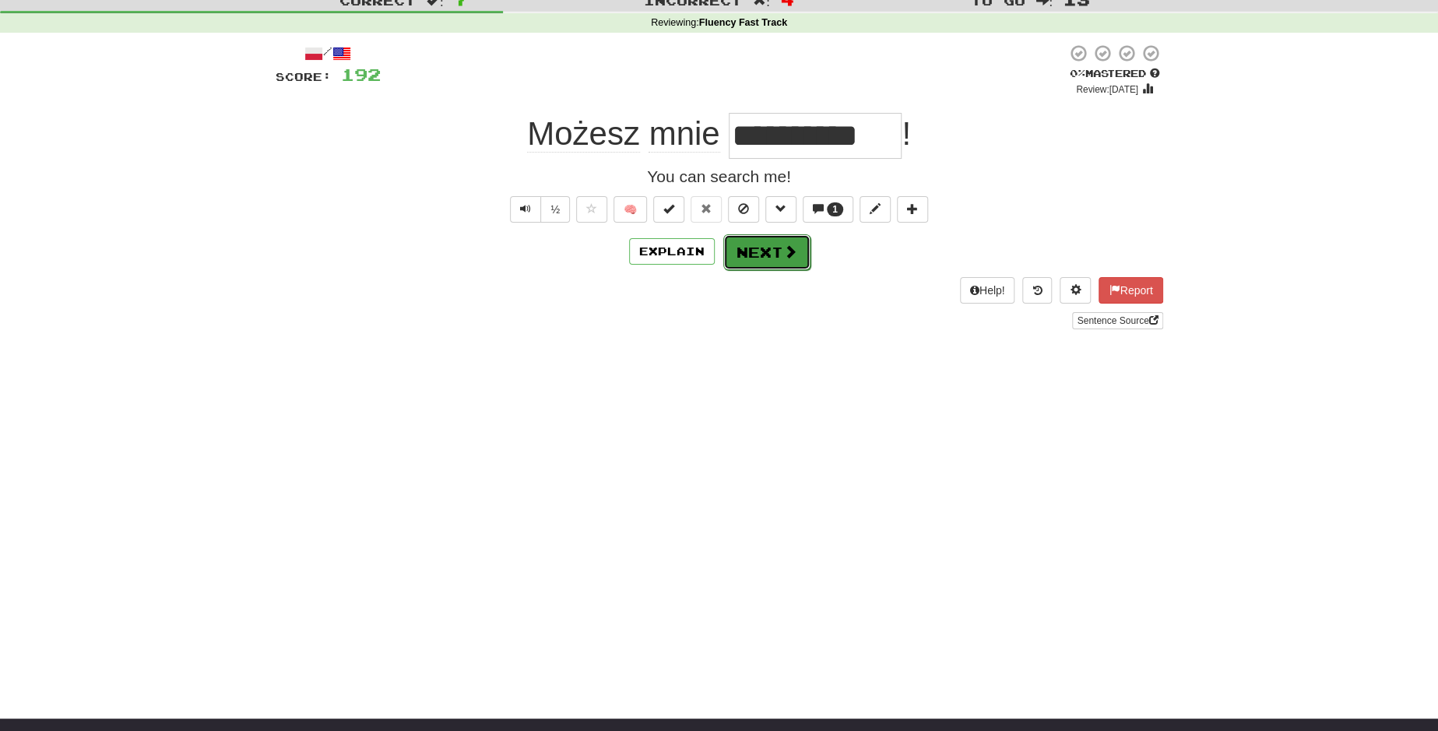
click at [767, 248] on button "Next" at bounding box center [766, 252] width 87 height 36
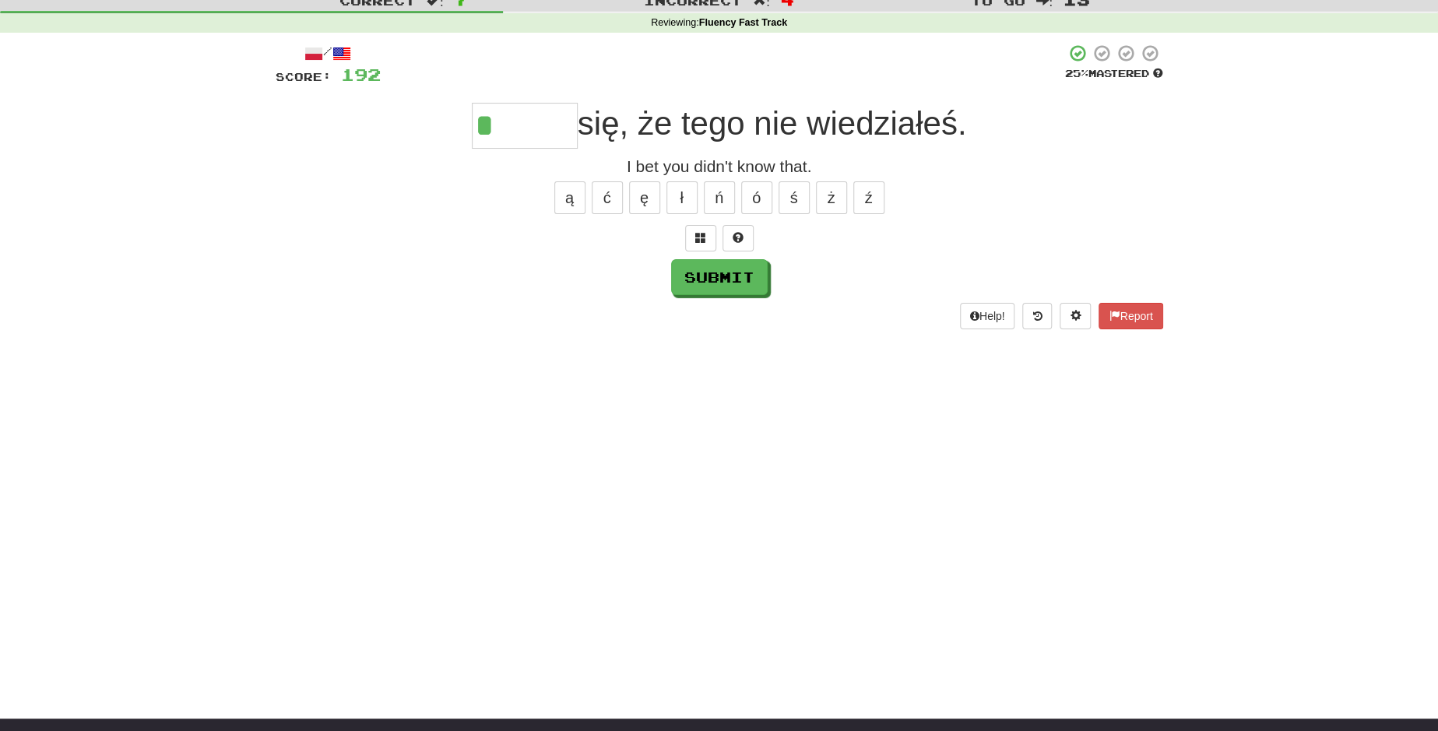
type input "******"
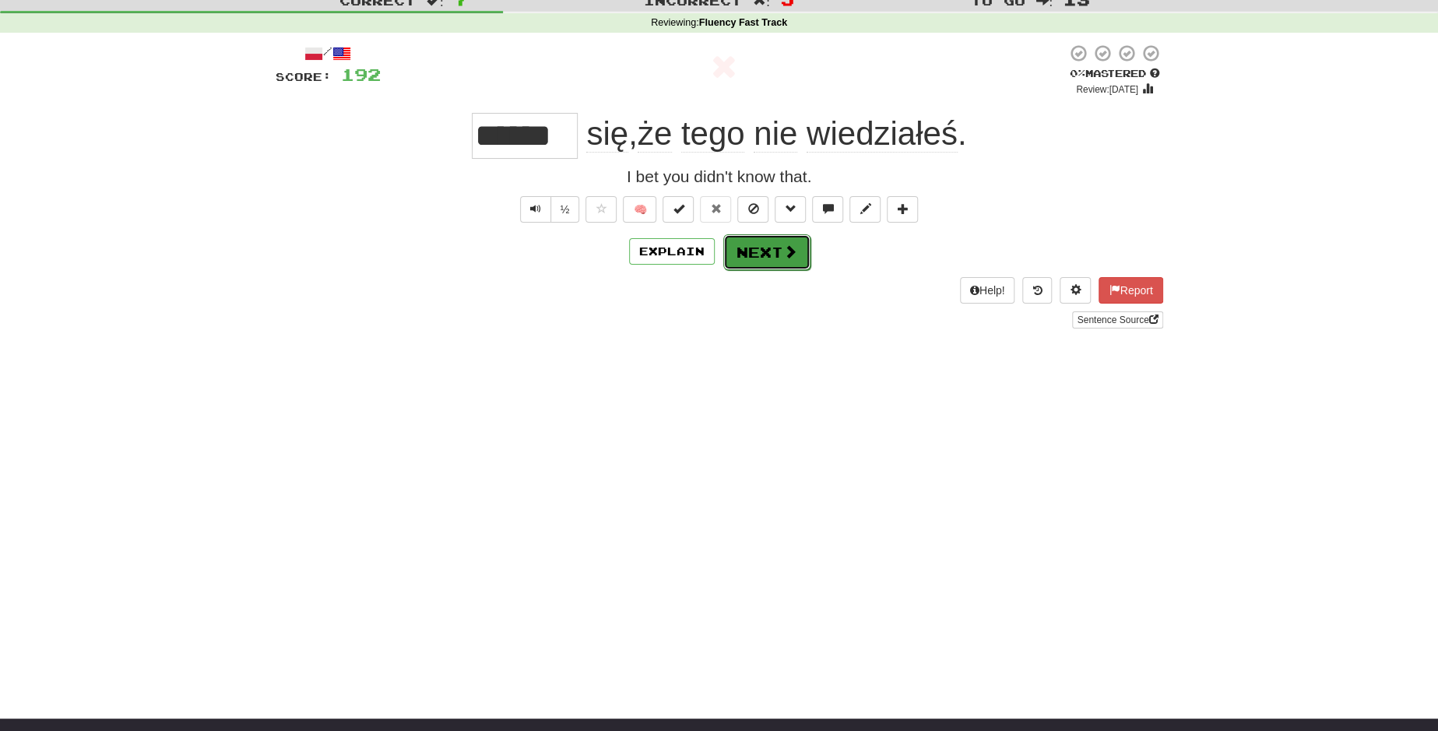
click at [756, 255] on button "Next" at bounding box center [766, 252] width 87 height 36
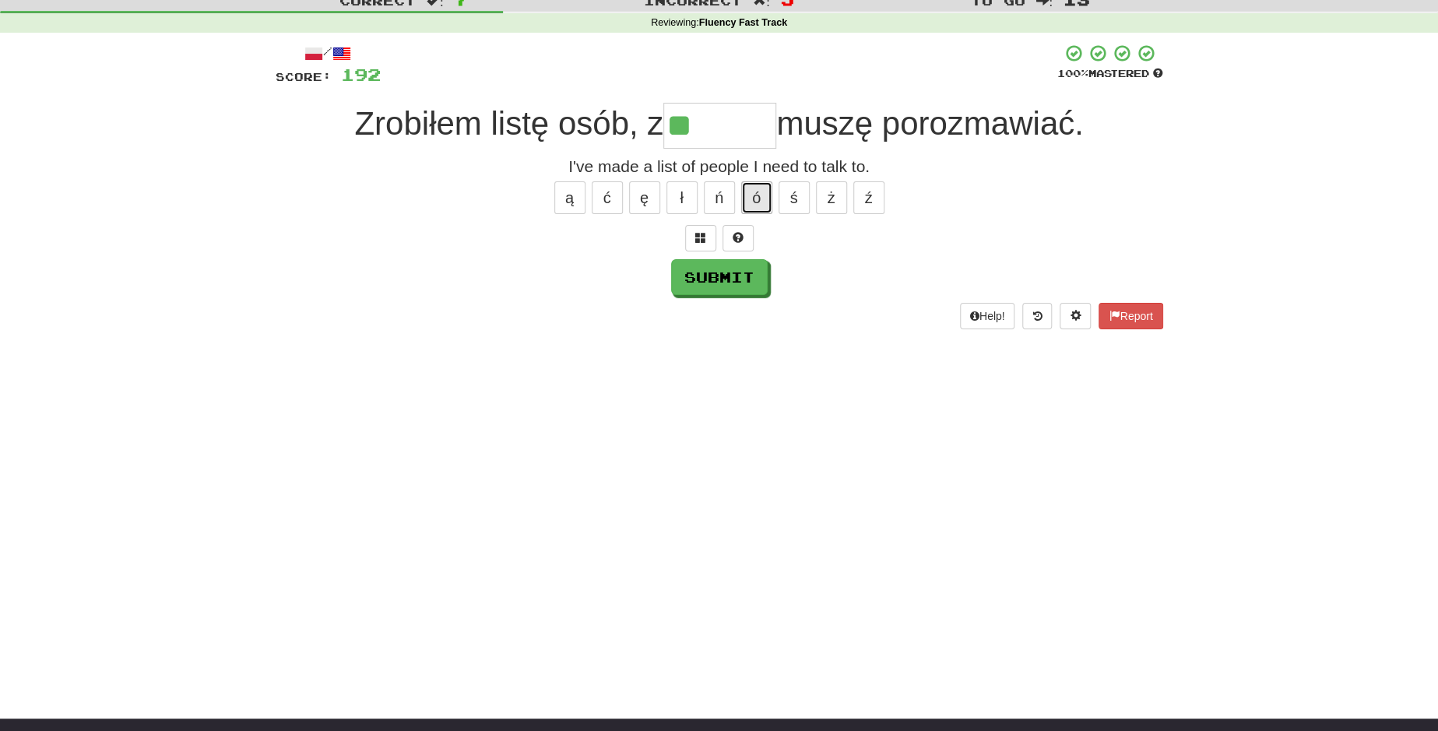
click at [755, 188] on button "ó" at bounding box center [756, 197] width 31 height 33
type input "*******"
click at [716, 266] on button "Submit" at bounding box center [720, 278] width 97 height 36
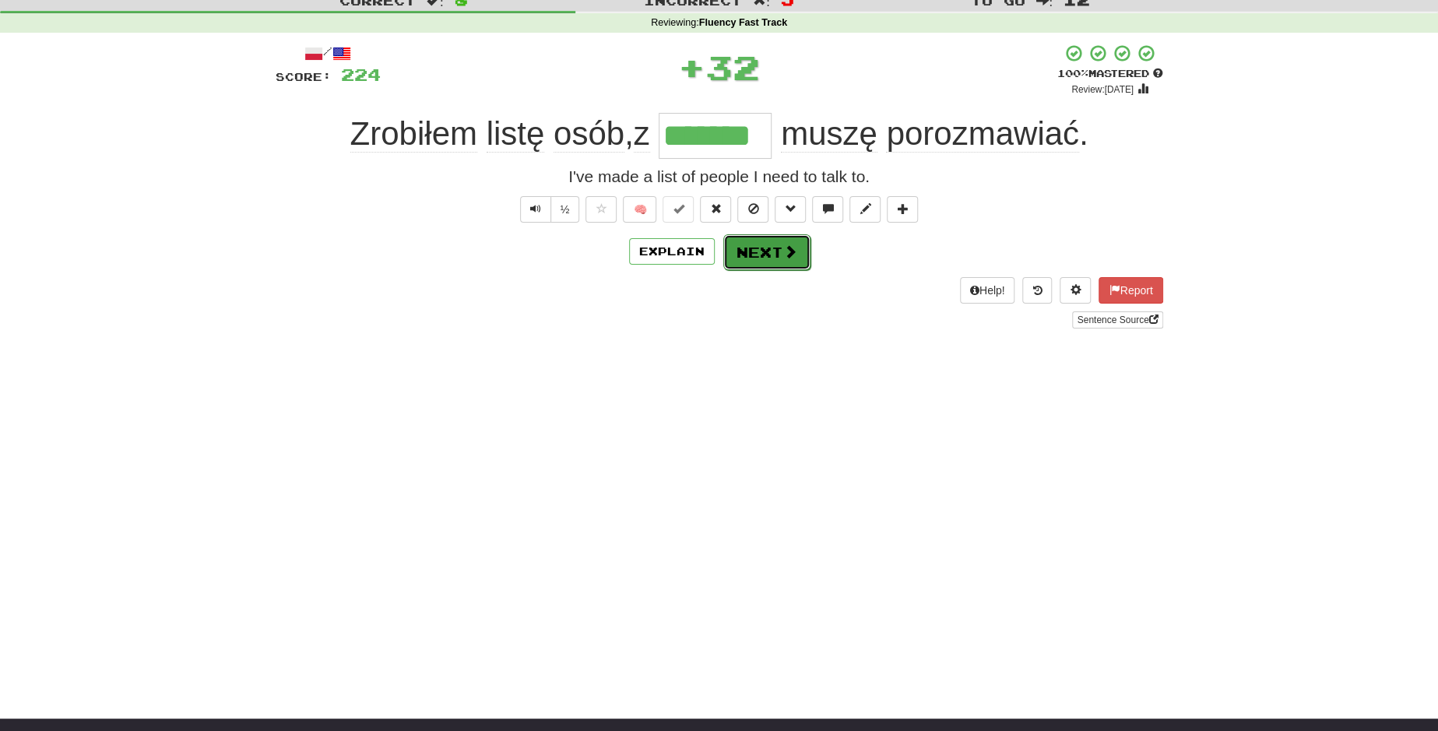
click at [784, 247] on span at bounding box center [790, 251] width 14 height 14
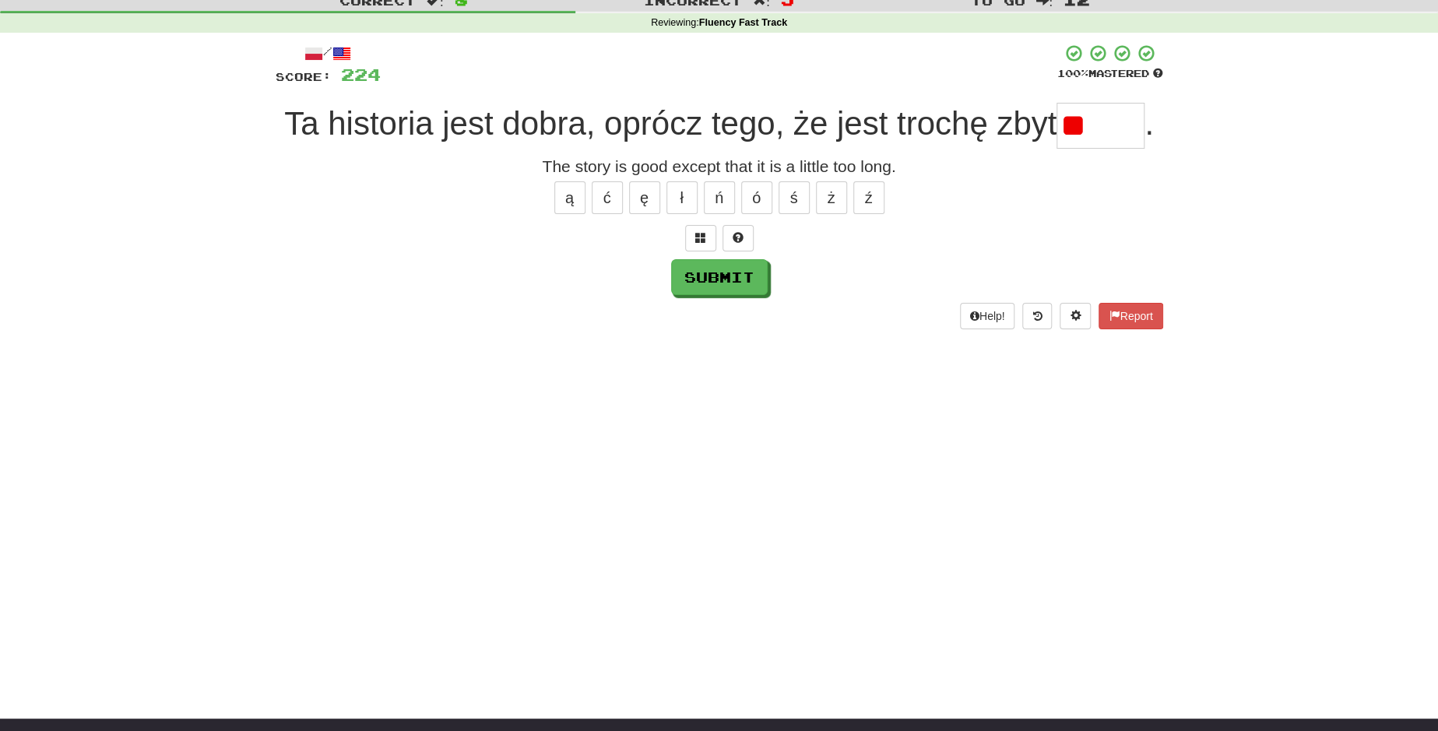
type input "*"
click at [679, 202] on button "ł" at bounding box center [681, 197] width 31 height 33
type input "*****"
click at [697, 274] on button "Submit" at bounding box center [720, 278] width 97 height 36
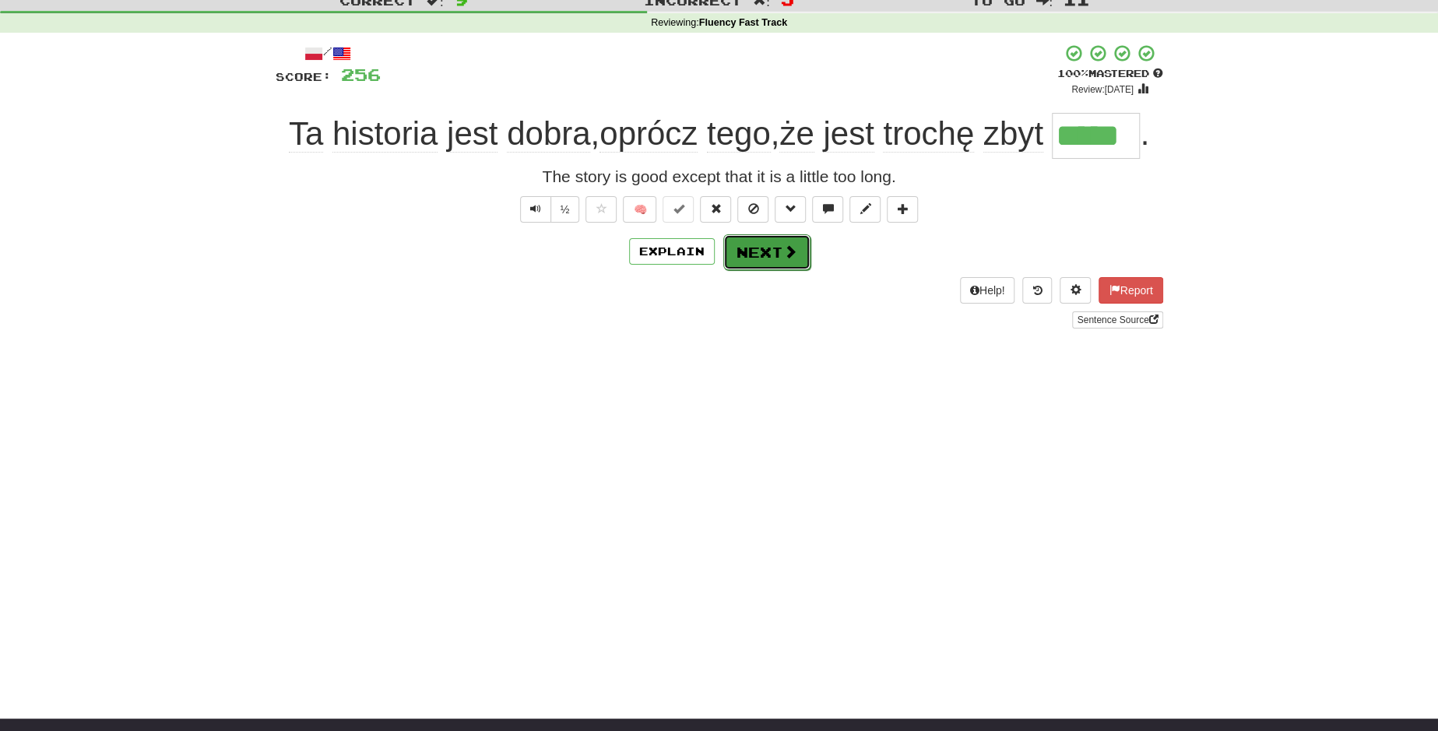
click at [750, 250] on button "Next" at bounding box center [766, 252] width 87 height 36
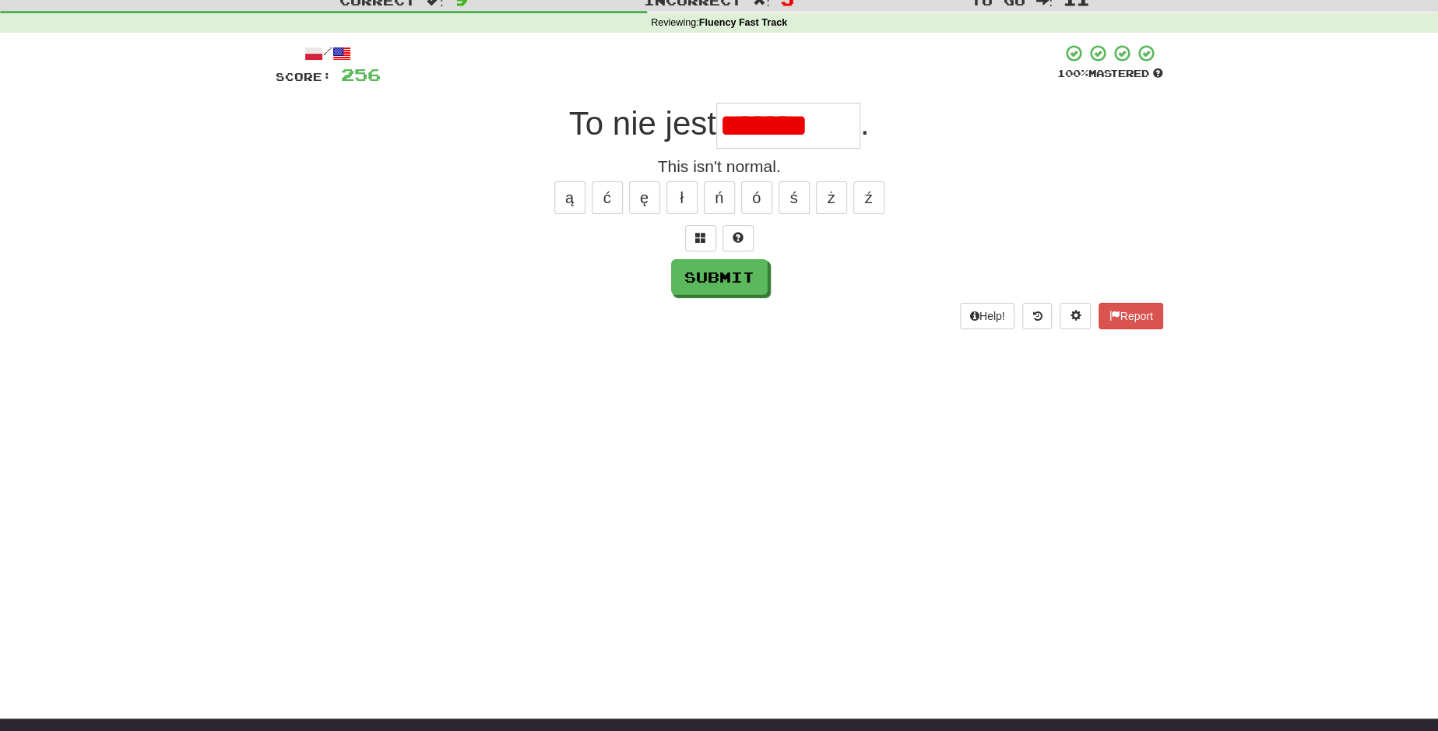
scroll to position [0, 0]
type input "********"
click at [707, 280] on button "Submit" at bounding box center [720, 278] width 97 height 36
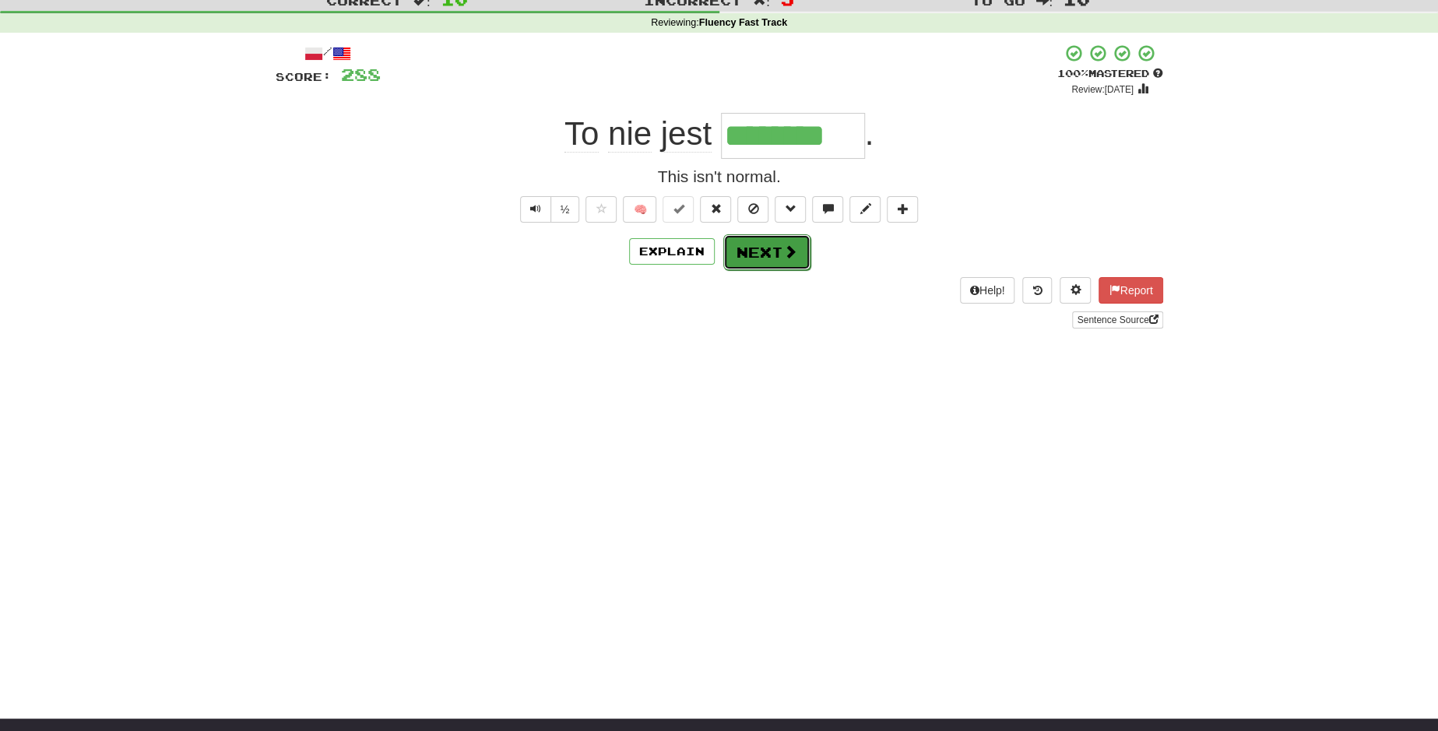
click at [732, 254] on button "Next" at bounding box center [766, 252] width 87 height 36
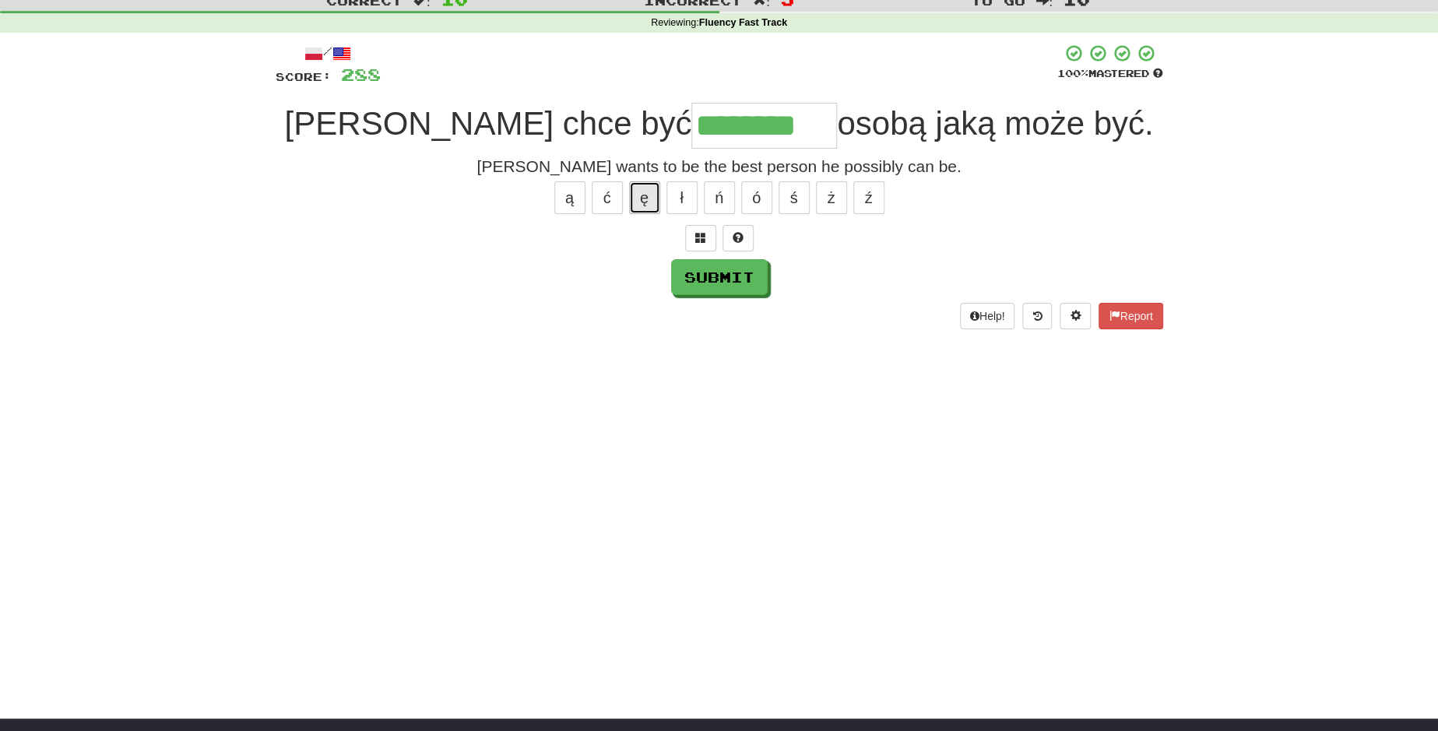
click at [644, 205] on button "ę" at bounding box center [644, 197] width 31 height 33
click at [728, 121] on input "*********" at bounding box center [764, 126] width 146 height 46
click at [580, 199] on button "ą" at bounding box center [569, 197] width 31 height 33
type input "*********"
click at [726, 277] on button "Submit" at bounding box center [720, 278] width 97 height 36
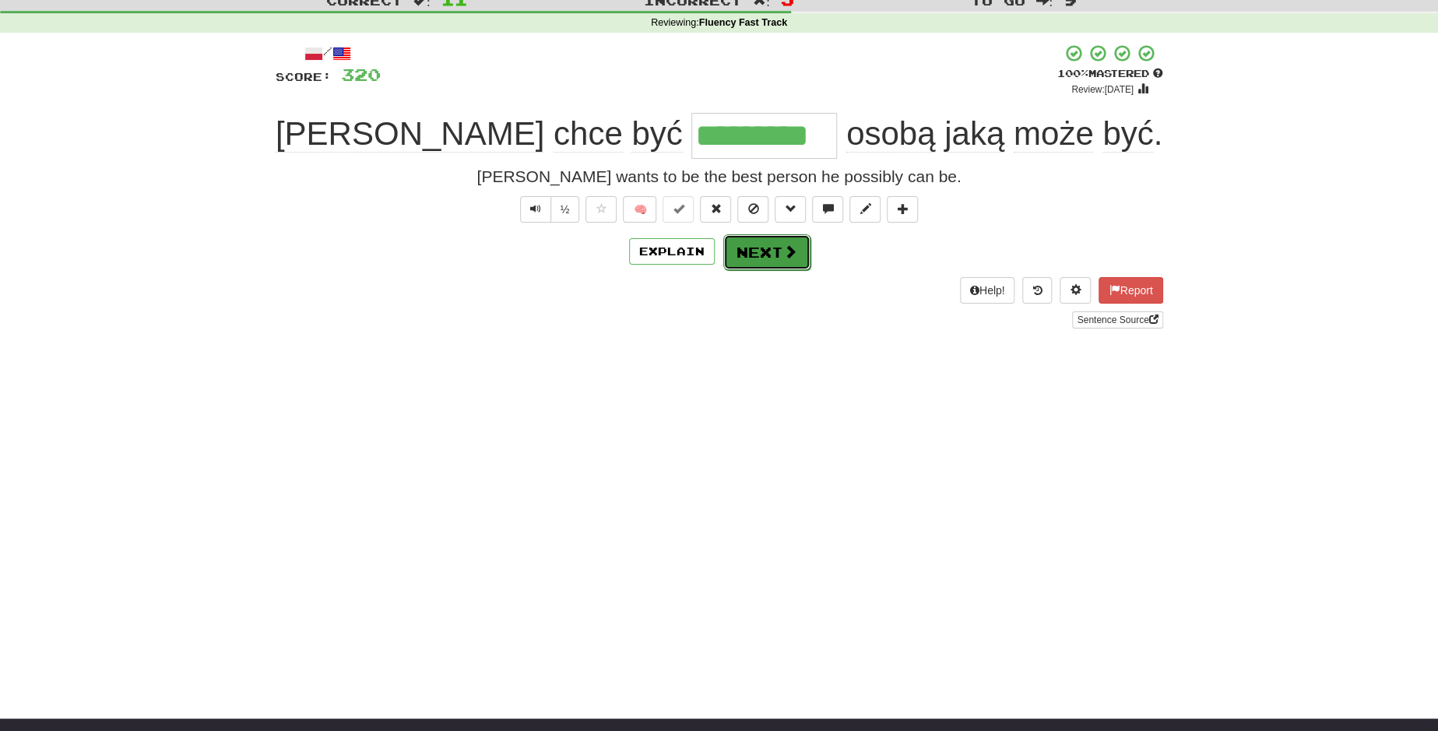
click at [779, 264] on button "Next" at bounding box center [766, 252] width 87 height 36
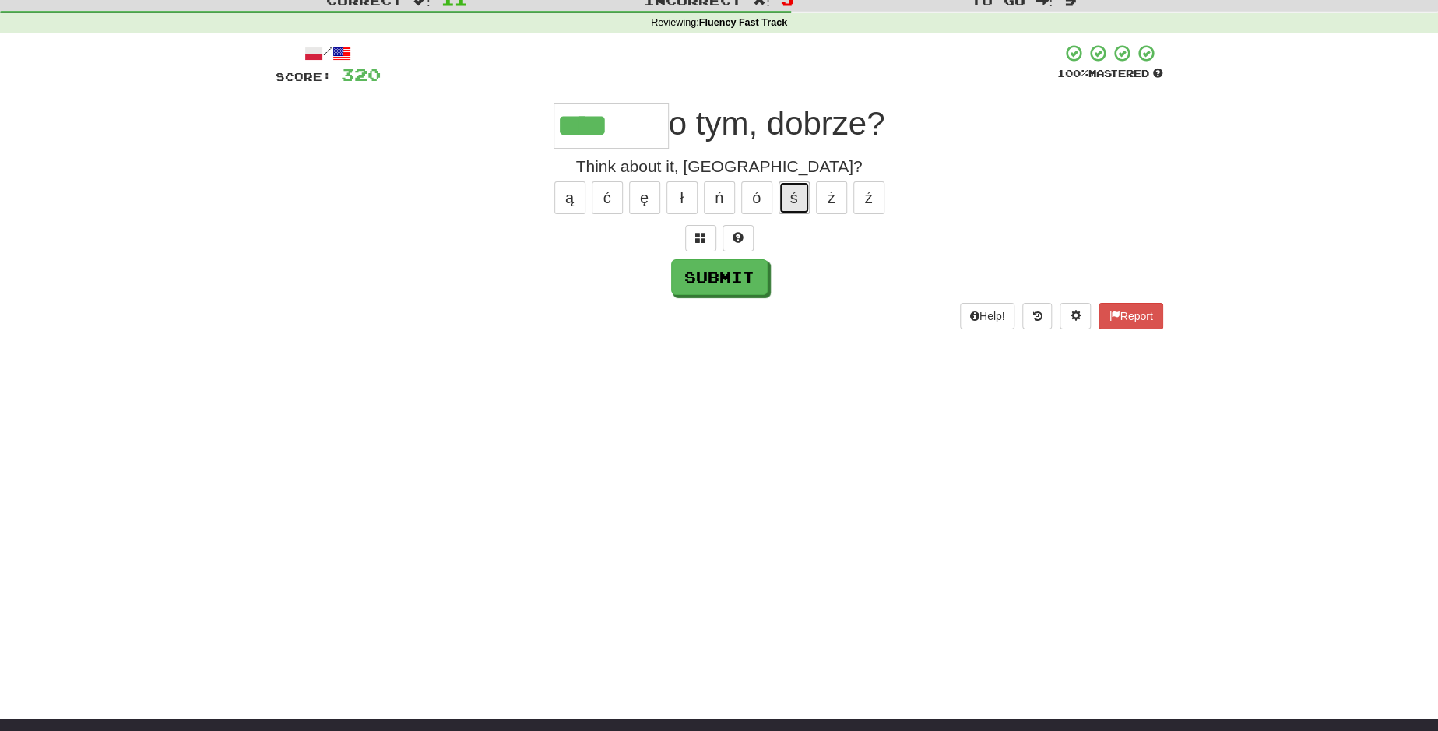
click at [788, 201] on button "ś" at bounding box center [793, 197] width 31 height 33
click at [691, 194] on button "ł" at bounding box center [681, 197] width 31 height 33
click at [707, 261] on button "Submit" at bounding box center [720, 278] width 97 height 36
type input "******"
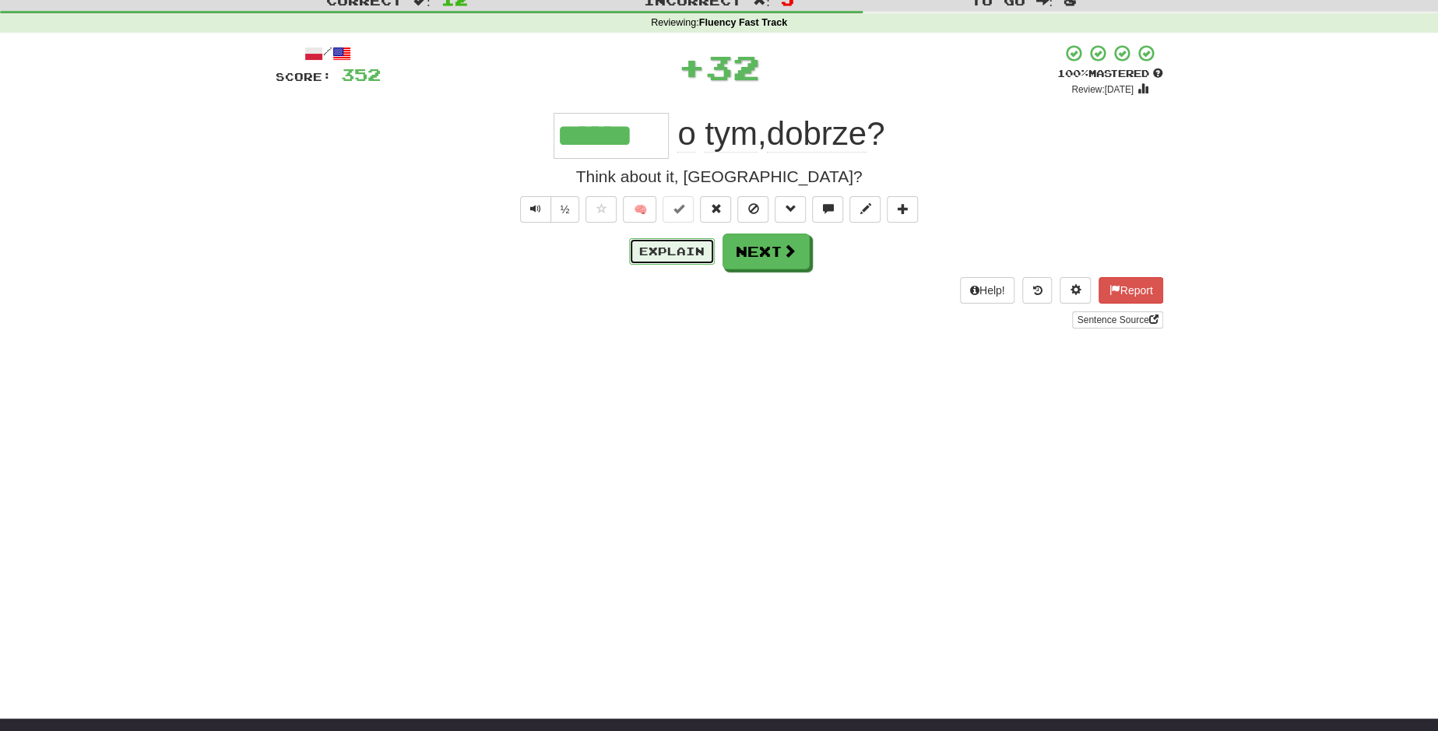
click at [707, 261] on button "Explain" at bounding box center [672, 251] width 86 height 26
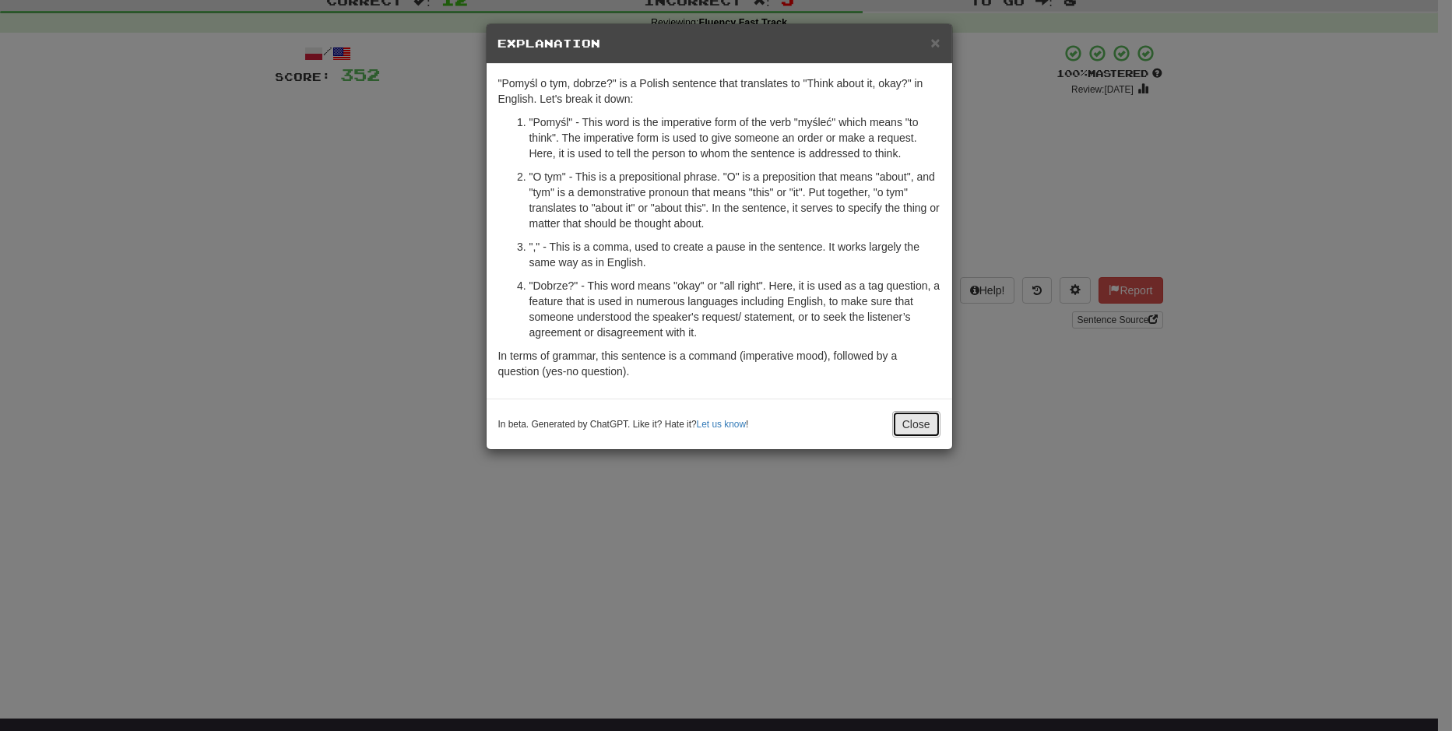
click at [917, 419] on button "Close" at bounding box center [916, 424] width 48 height 26
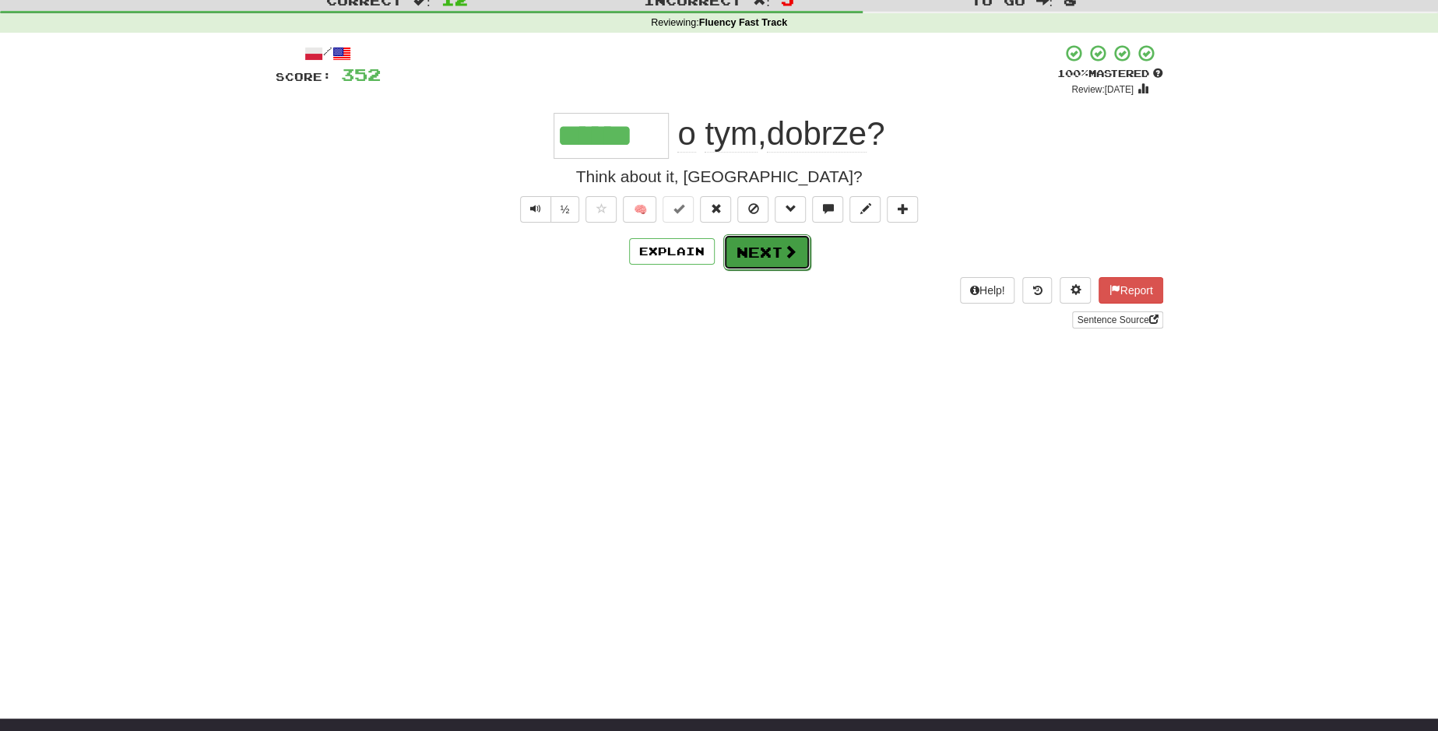
click at [763, 245] on button "Next" at bounding box center [766, 252] width 87 height 36
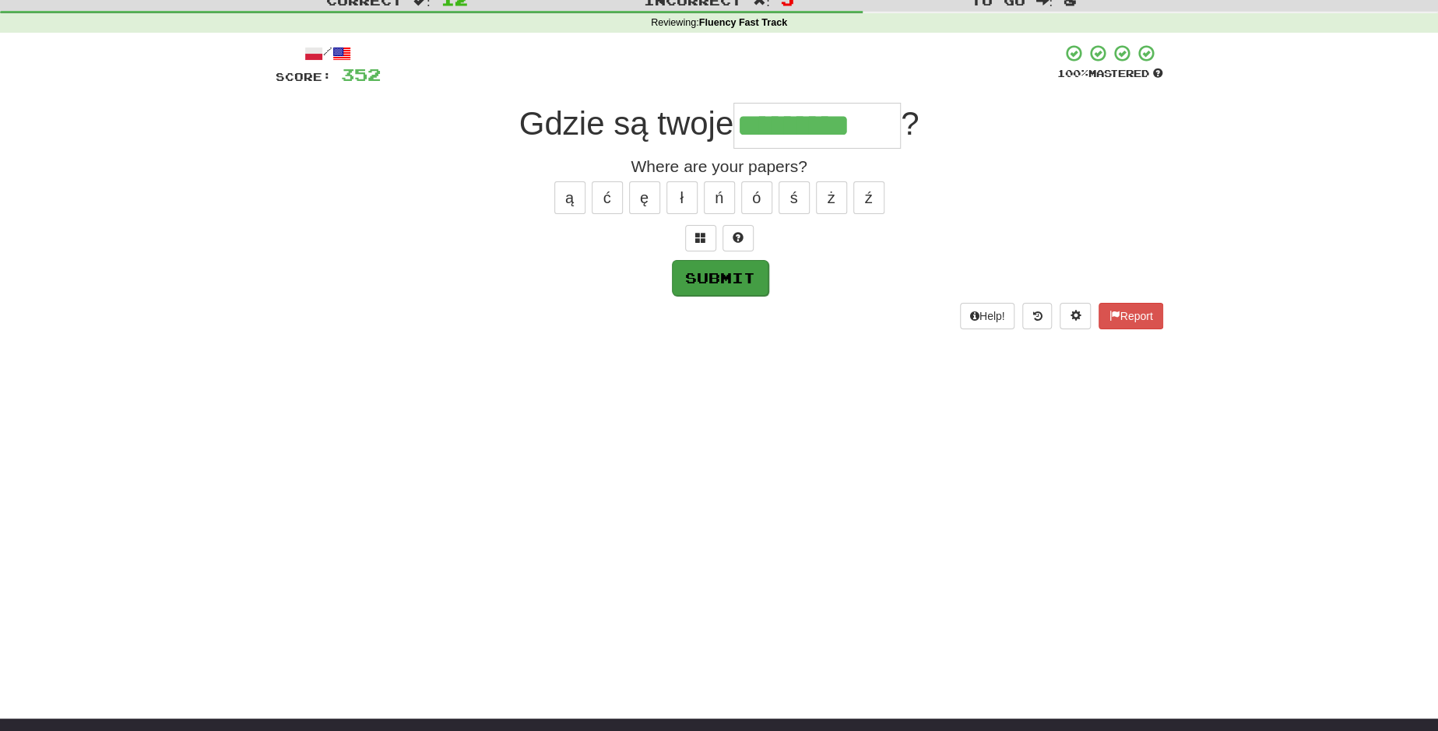
type input "*********"
click at [728, 285] on button "Submit" at bounding box center [720, 278] width 97 height 36
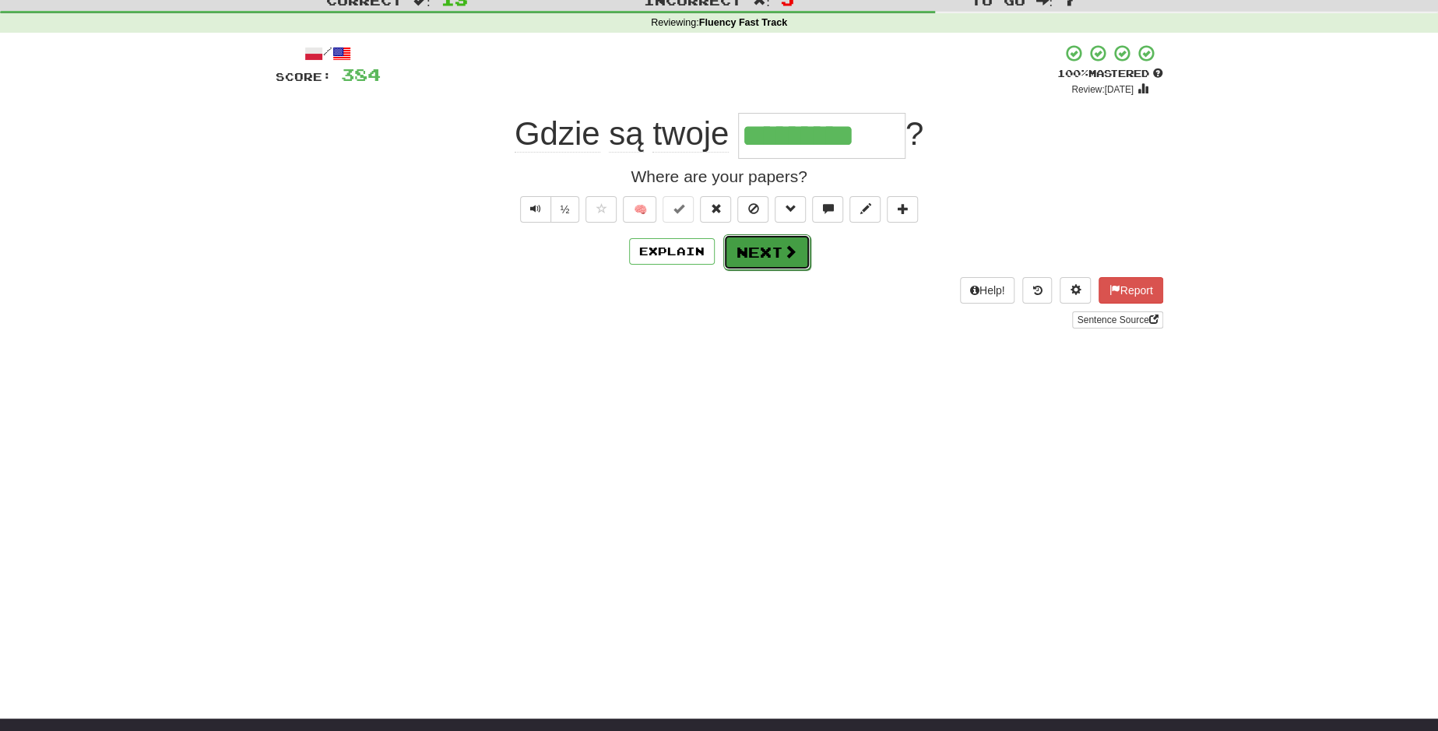
click at [764, 258] on button "Next" at bounding box center [766, 252] width 87 height 36
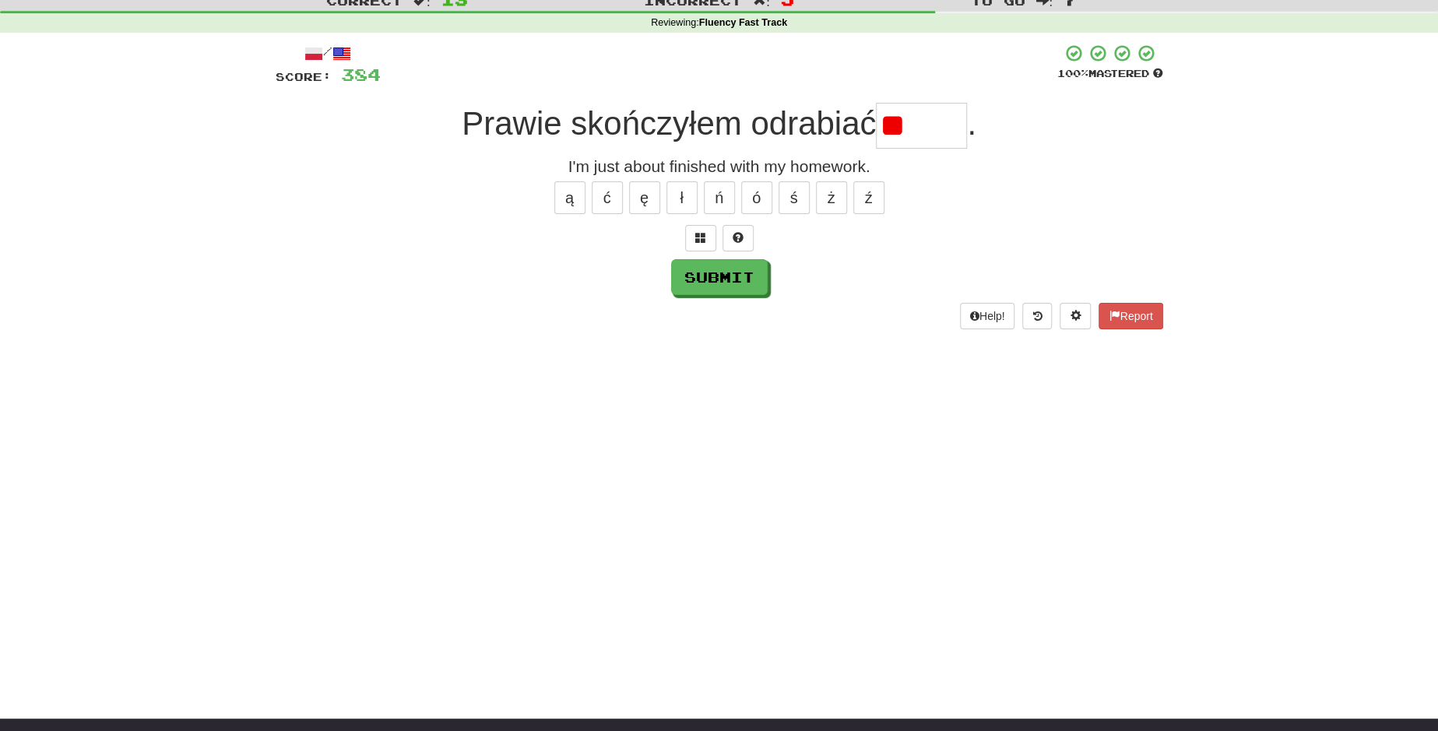
type input "*"
type input "******"
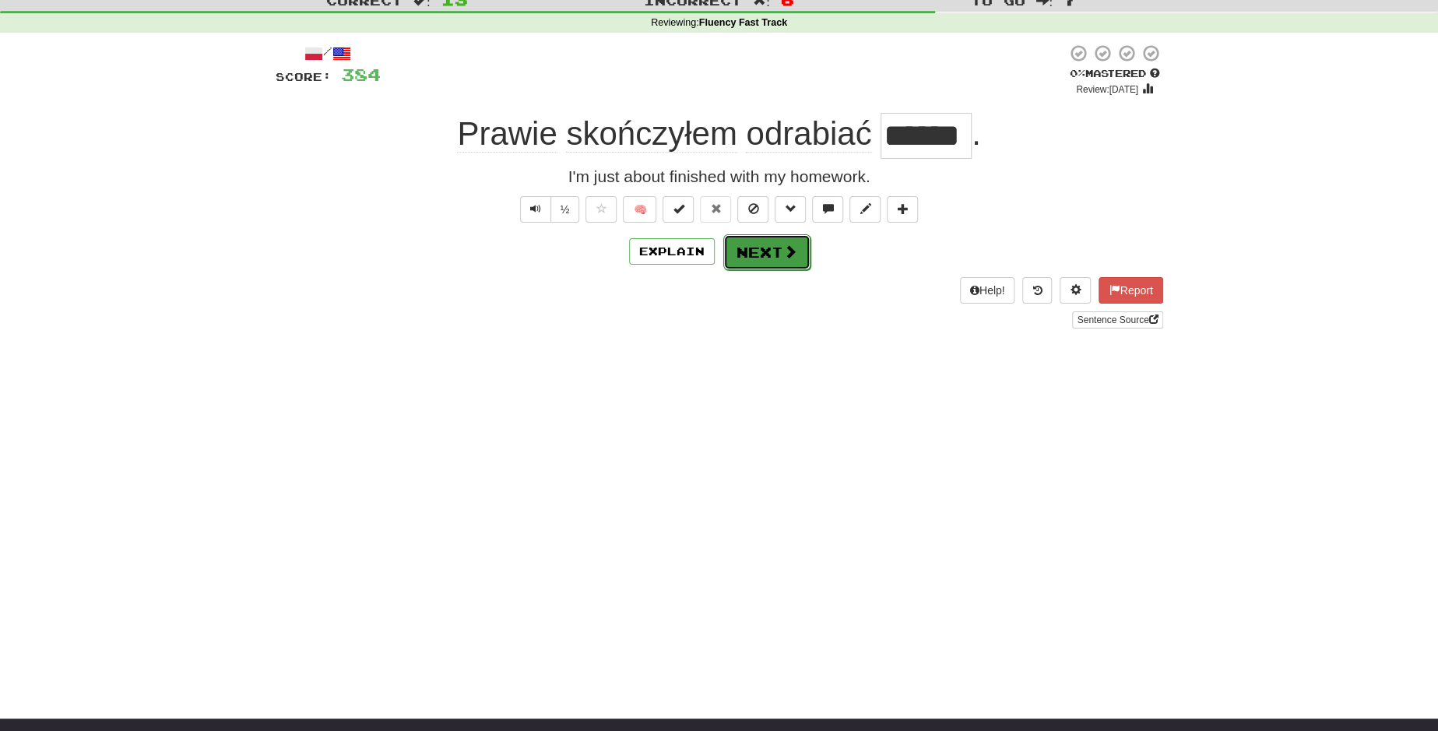
click at [760, 259] on button "Next" at bounding box center [766, 252] width 87 height 36
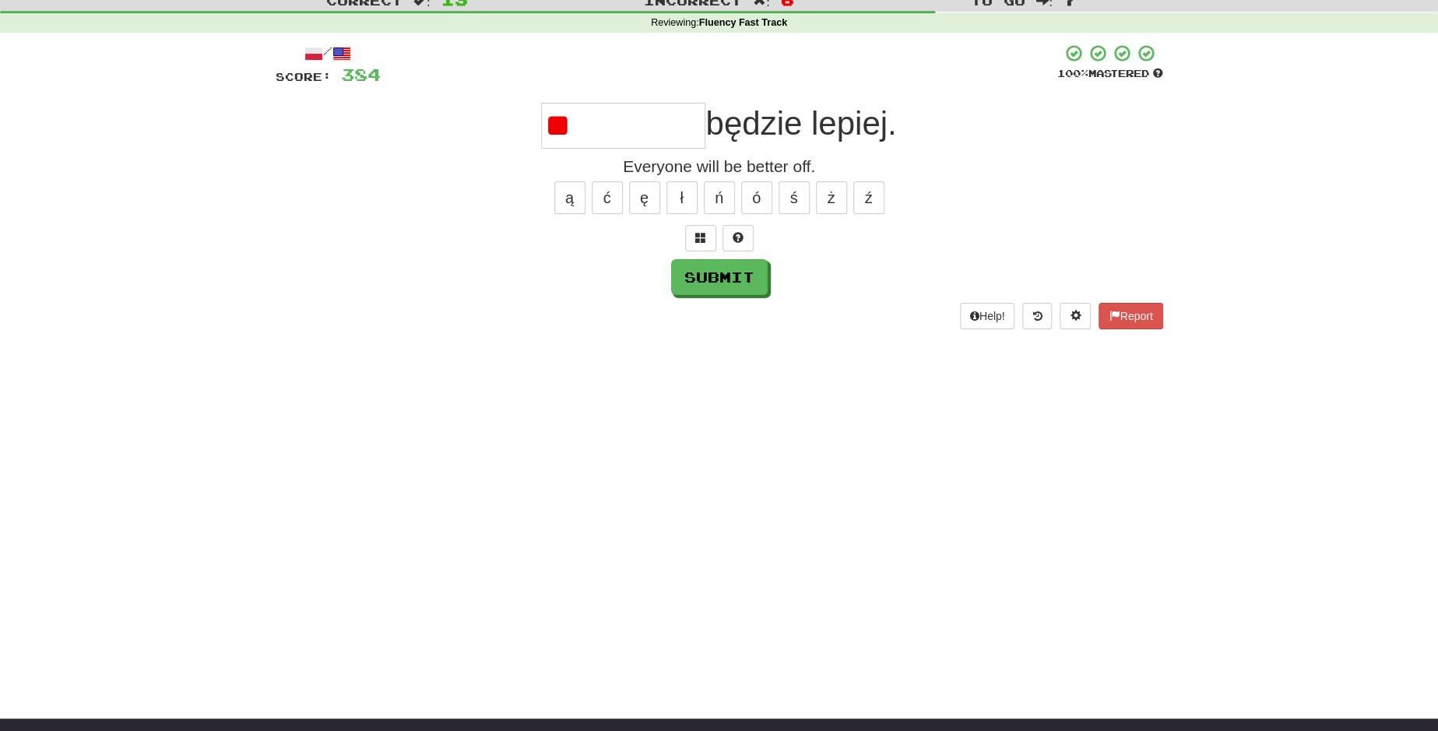
type input "*"
click at [738, 281] on button "Submit" at bounding box center [720, 278] width 97 height 36
type input "*********"
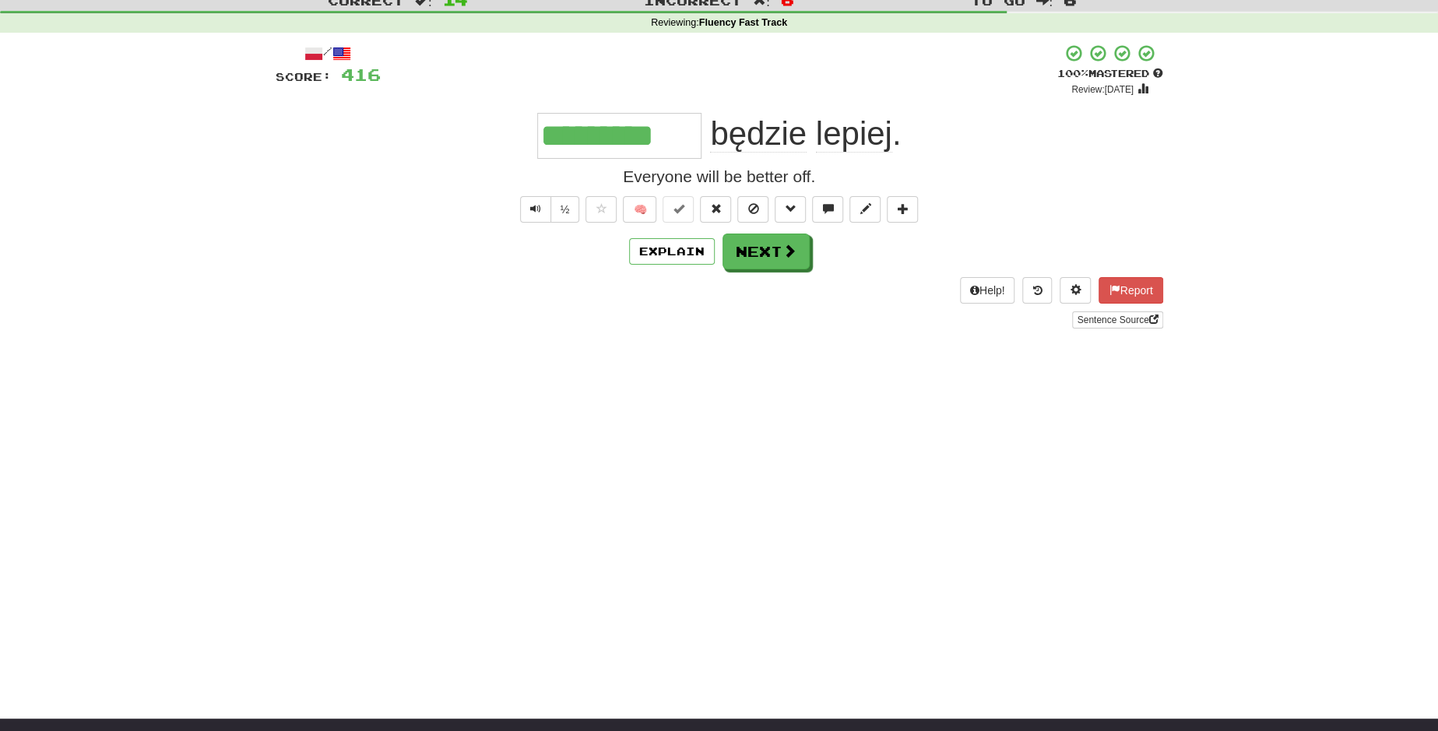
click at [738, 281] on div "Help! Report Sentence Source" at bounding box center [719, 302] width 887 height 51
click at [783, 244] on span at bounding box center [790, 251] width 14 height 14
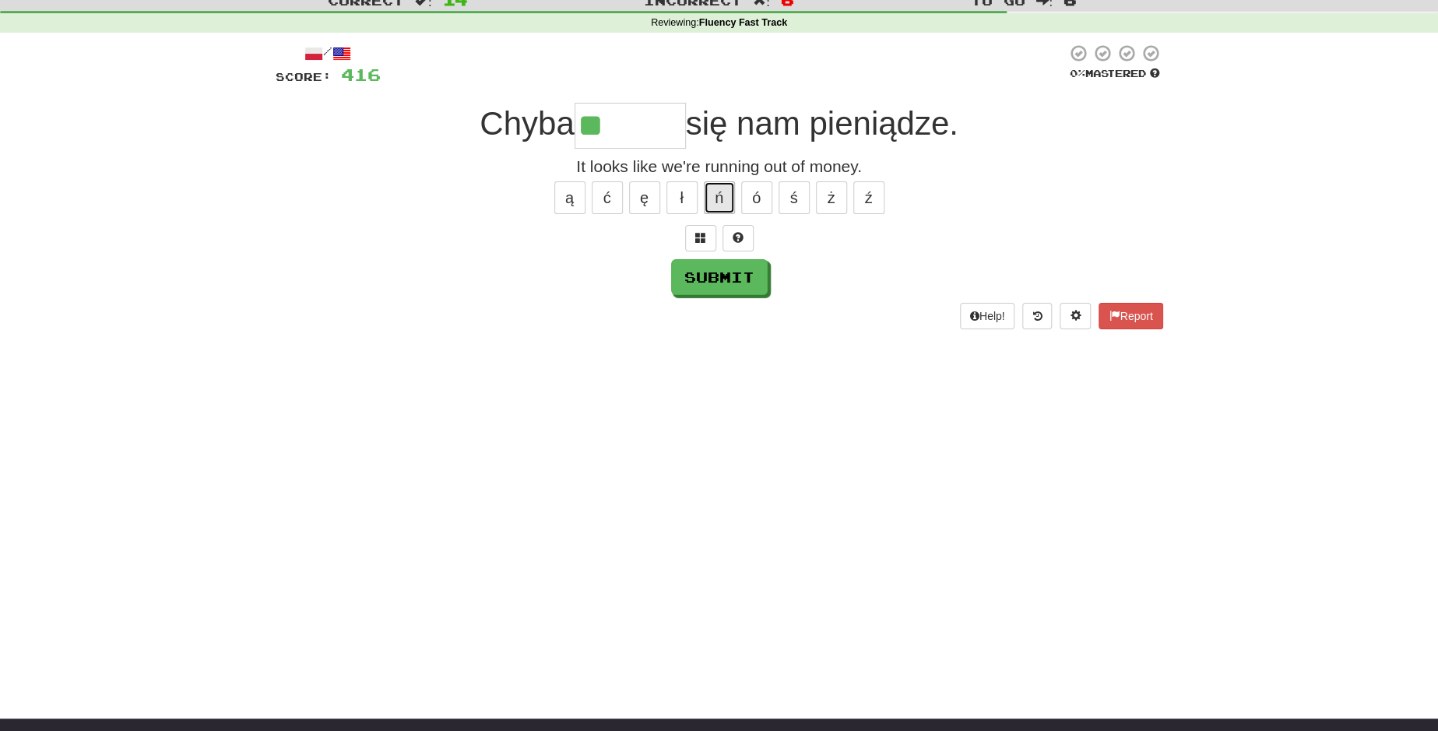
click at [715, 198] on button "ń" at bounding box center [719, 197] width 31 height 33
click at [578, 195] on button "ą" at bounding box center [569, 197] width 31 height 33
type input "******"
click at [715, 275] on button "Submit" at bounding box center [720, 278] width 97 height 36
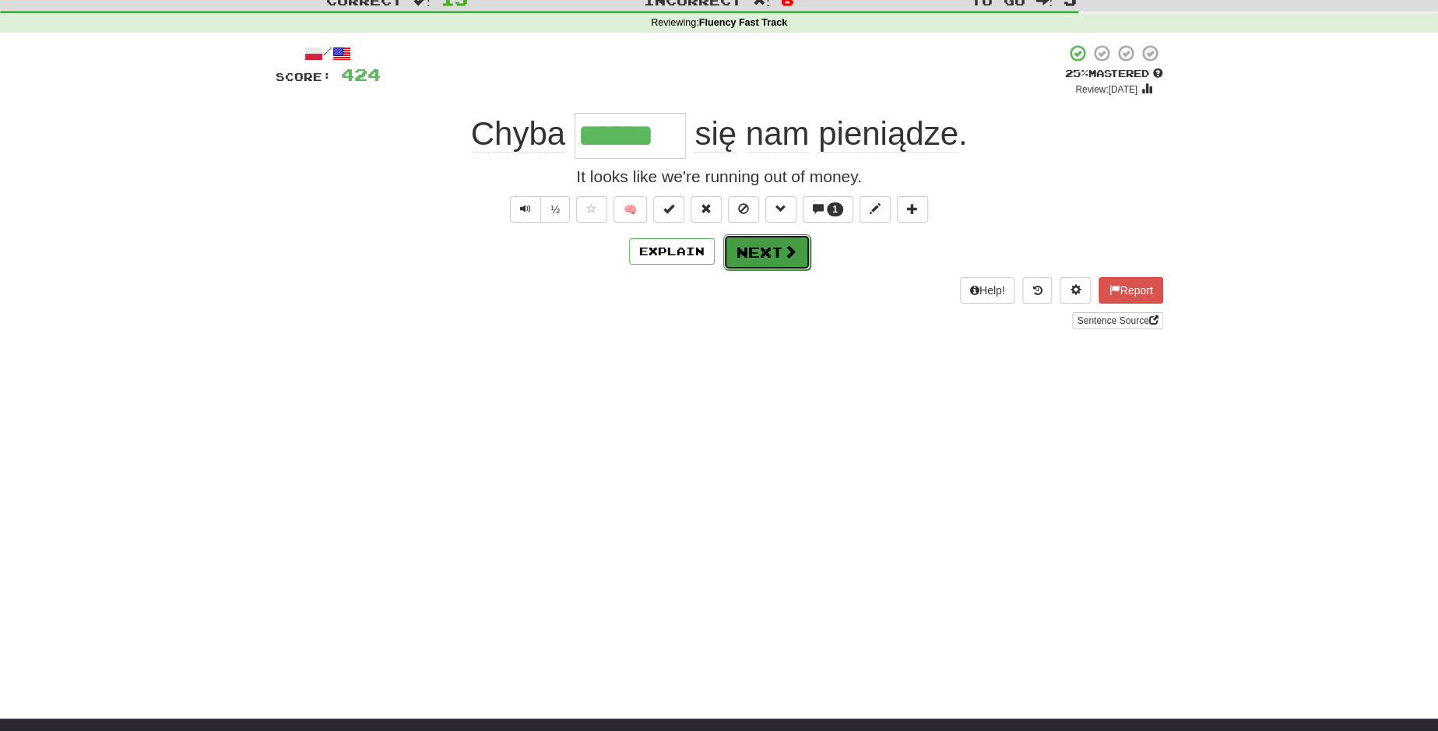
click at [755, 248] on button "Next" at bounding box center [766, 252] width 87 height 36
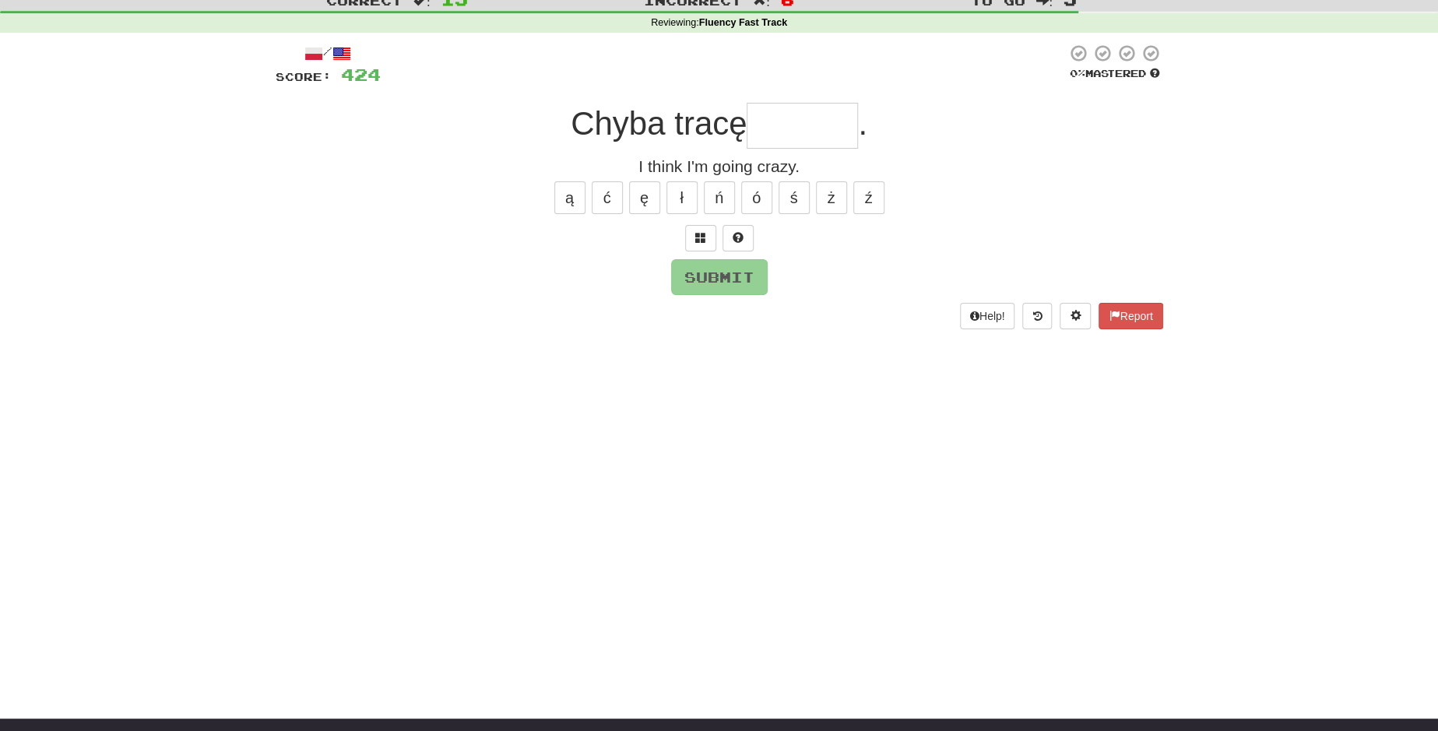
click at [755, 248] on div at bounding box center [719, 238] width 887 height 26
click at [808, 195] on button "ś" at bounding box center [793, 197] width 31 height 33
type input "*"
click at [672, 197] on button "ł" at bounding box center [681, 197] width 31 height 33
type input "******"
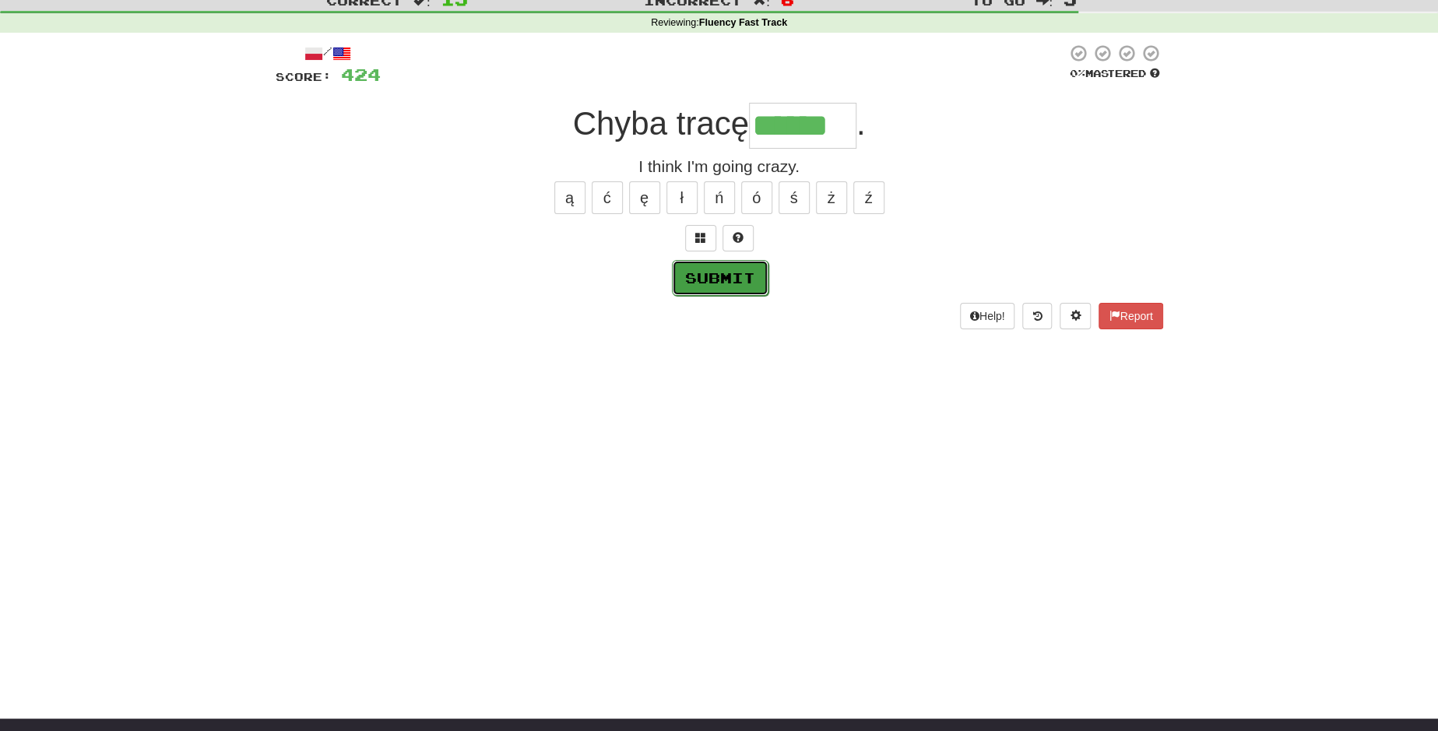
click at [714, 275] on button "Submit" at bounding box center [720, 278] width 97 height 36
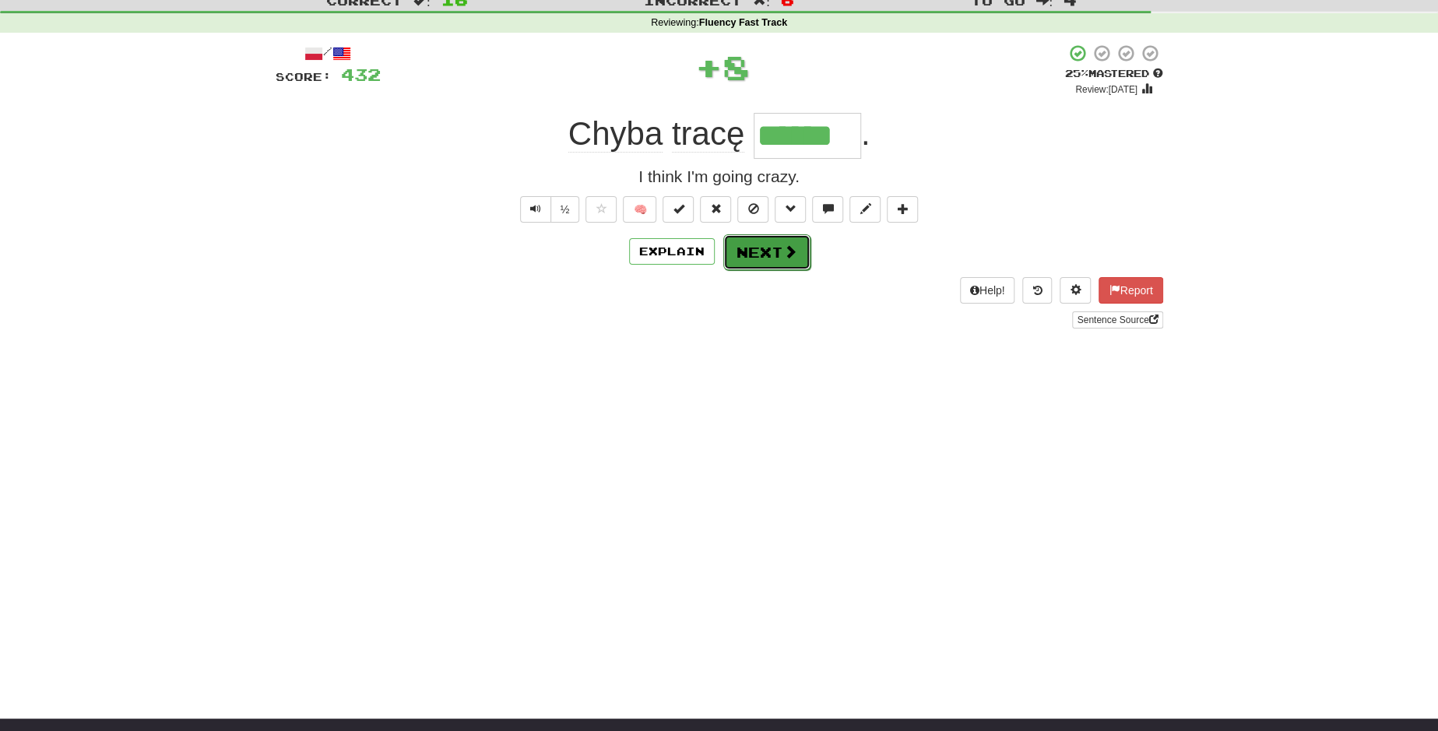
click at [752, 252] on button "Next" at bounding box center [766, 252] width 87 height 36
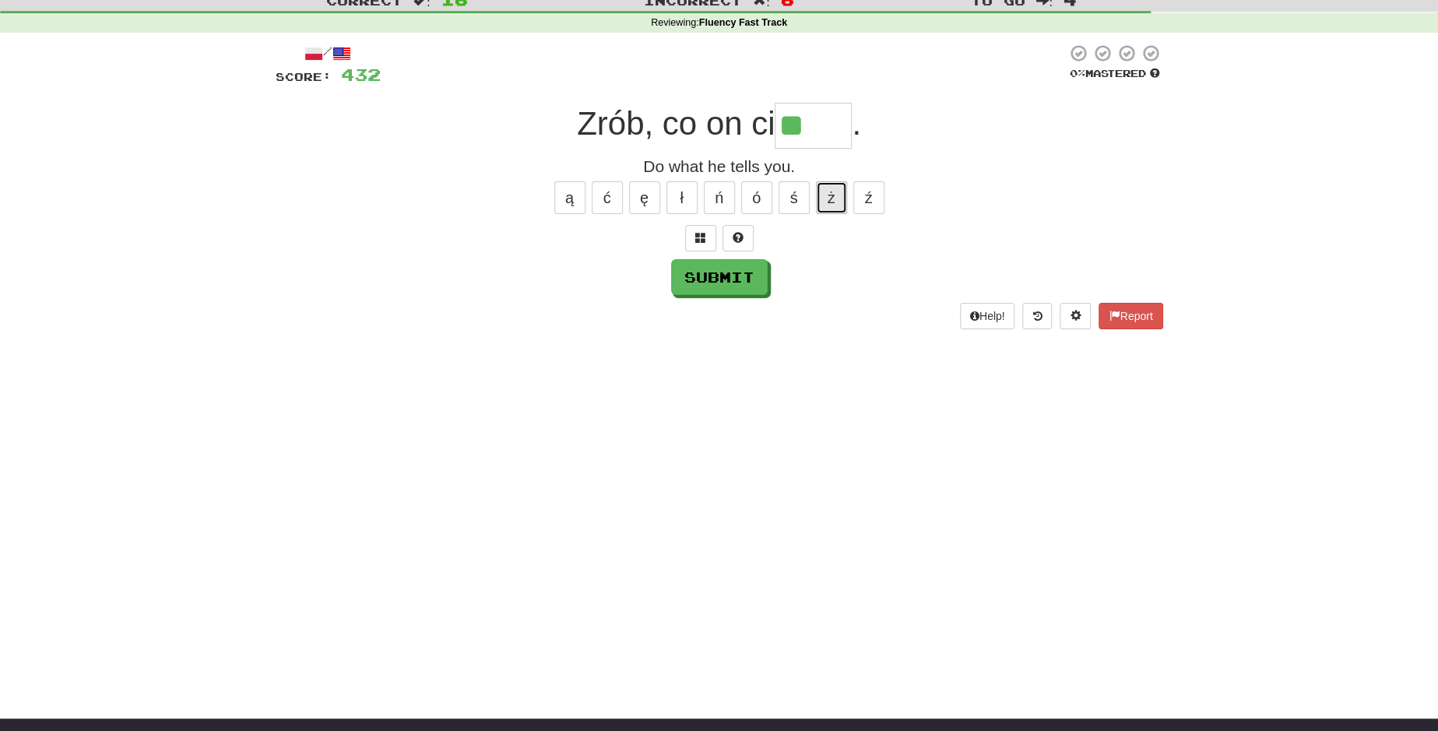
click at [830, 200] on button "ż" at bounding box center [831, 197] width 31 height 33
type input "****"
click at [729, 272] on button "Submit" at bounding box center [720, 278] width 97 height 36
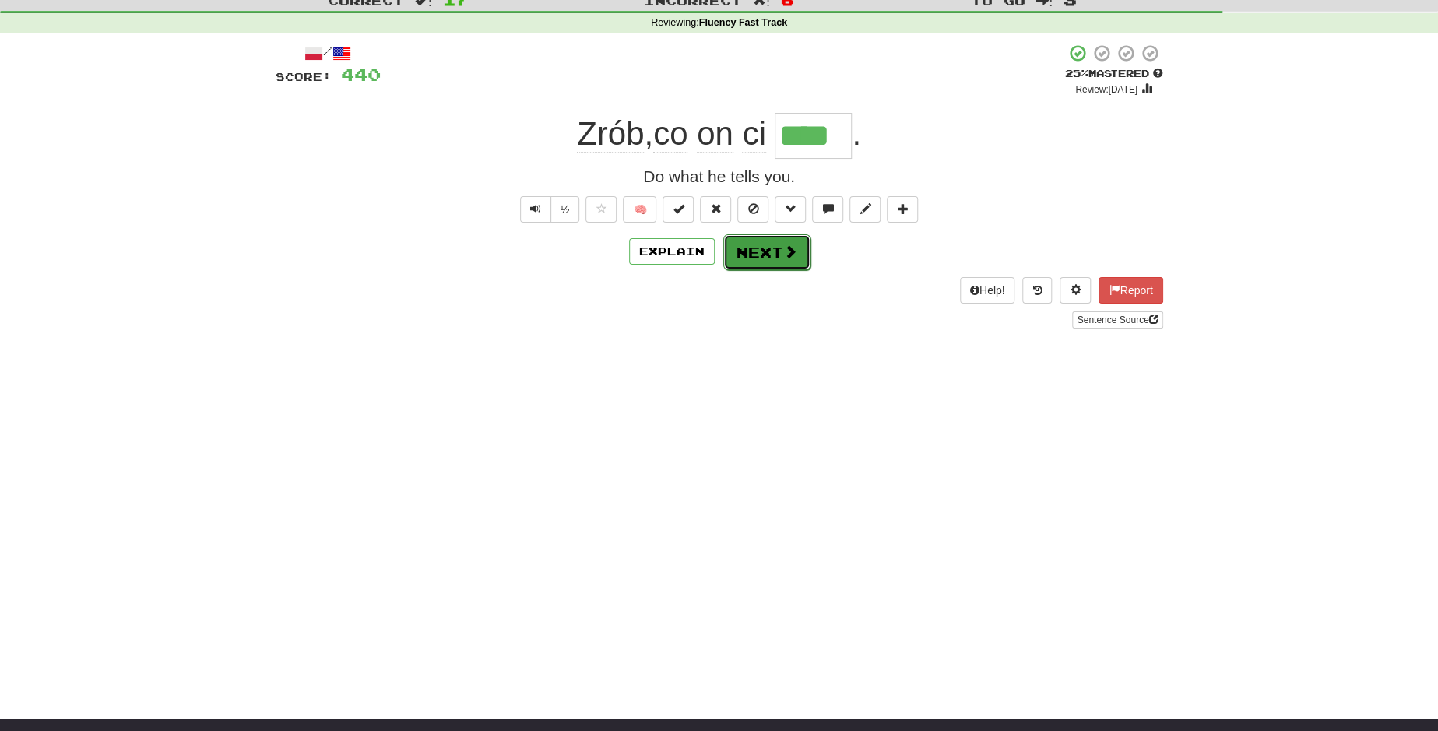
click at [753, 266] on button "Next" at bounding box center [766, 252] width 87 height 36
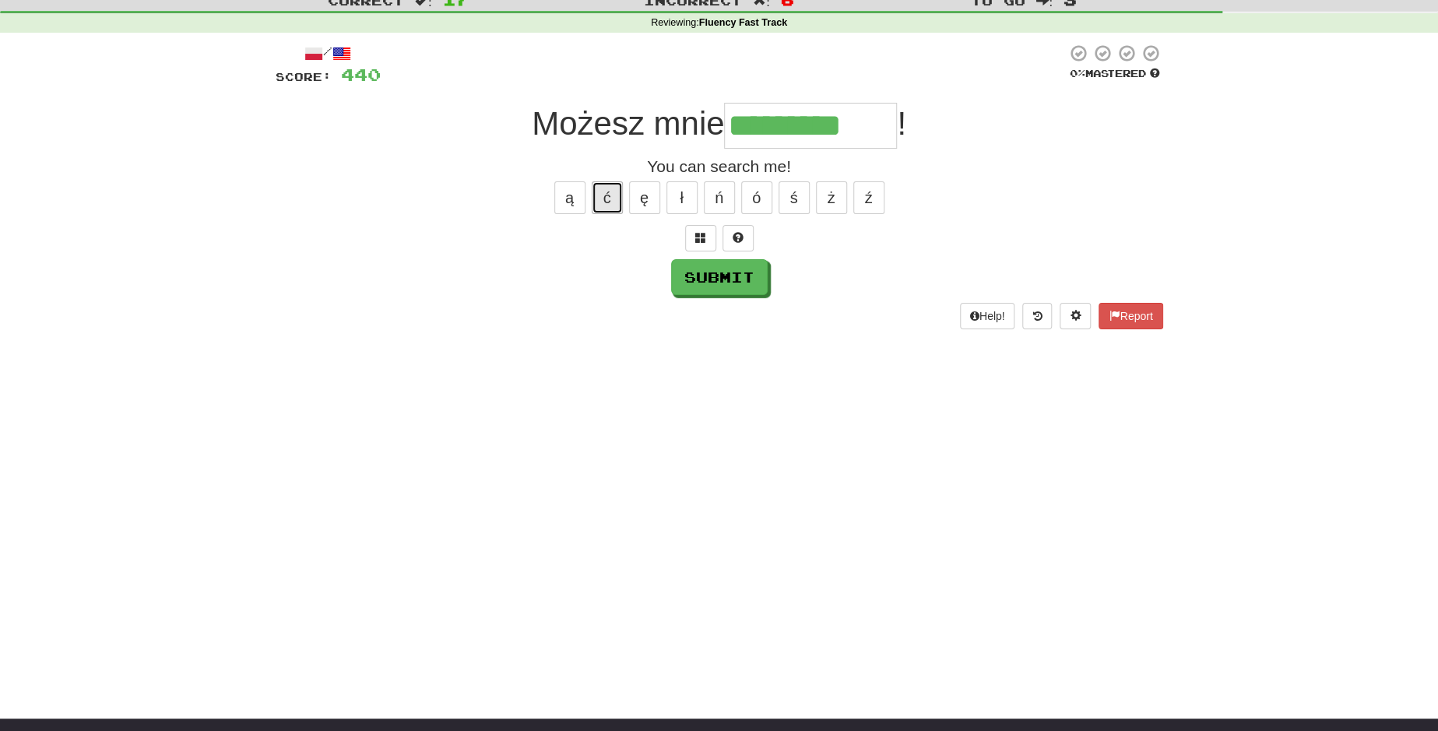
click at [608, 198] on button "ć" at bounding box center [607, 197] width 31 height 33
type input "**********"
click at [752, 271] on button "Submit" at bounding box center [720, 278] width 97 height 36
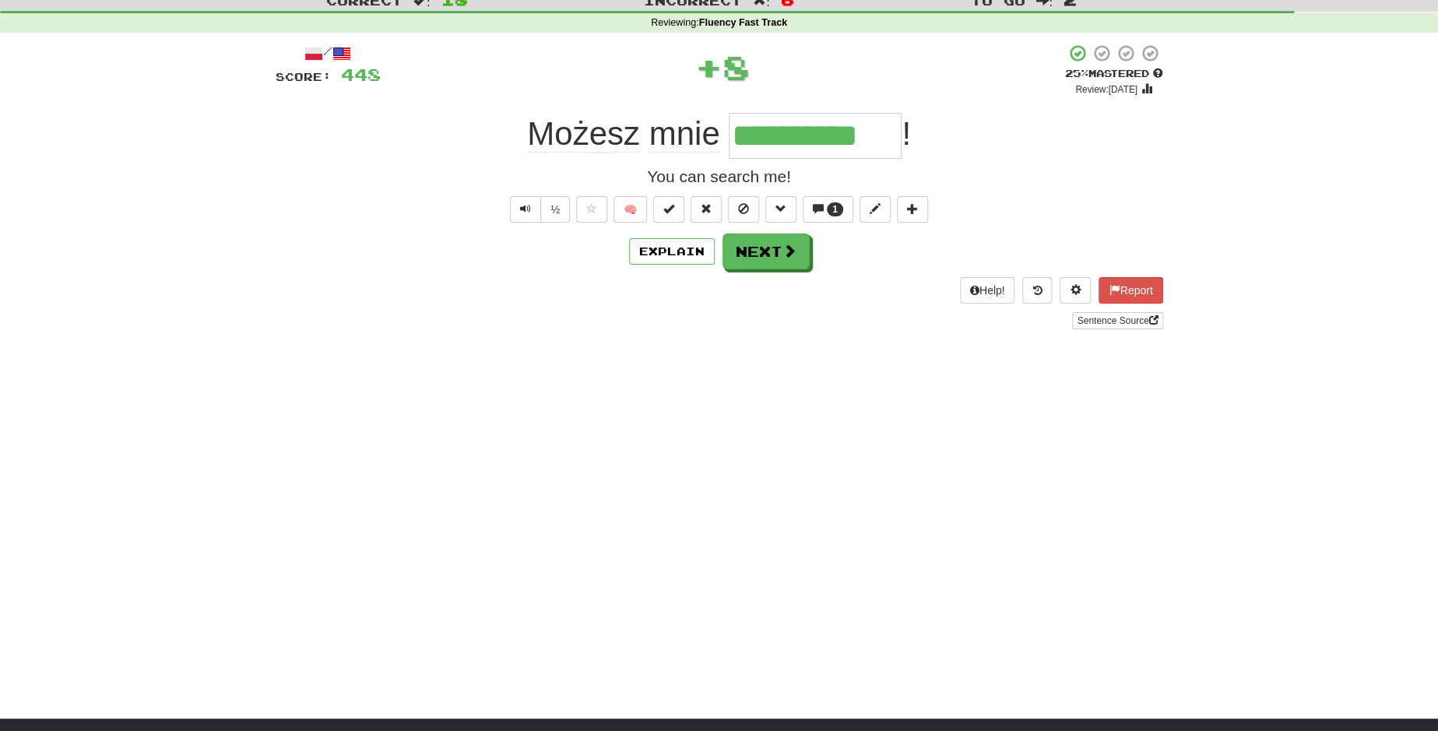
click at [752, 271] on div "**********" at bounding box center [719, 186] width 887 height 285
click at [773, 252] on button "Next" at bounding box center [766, 252] width 87 height 36
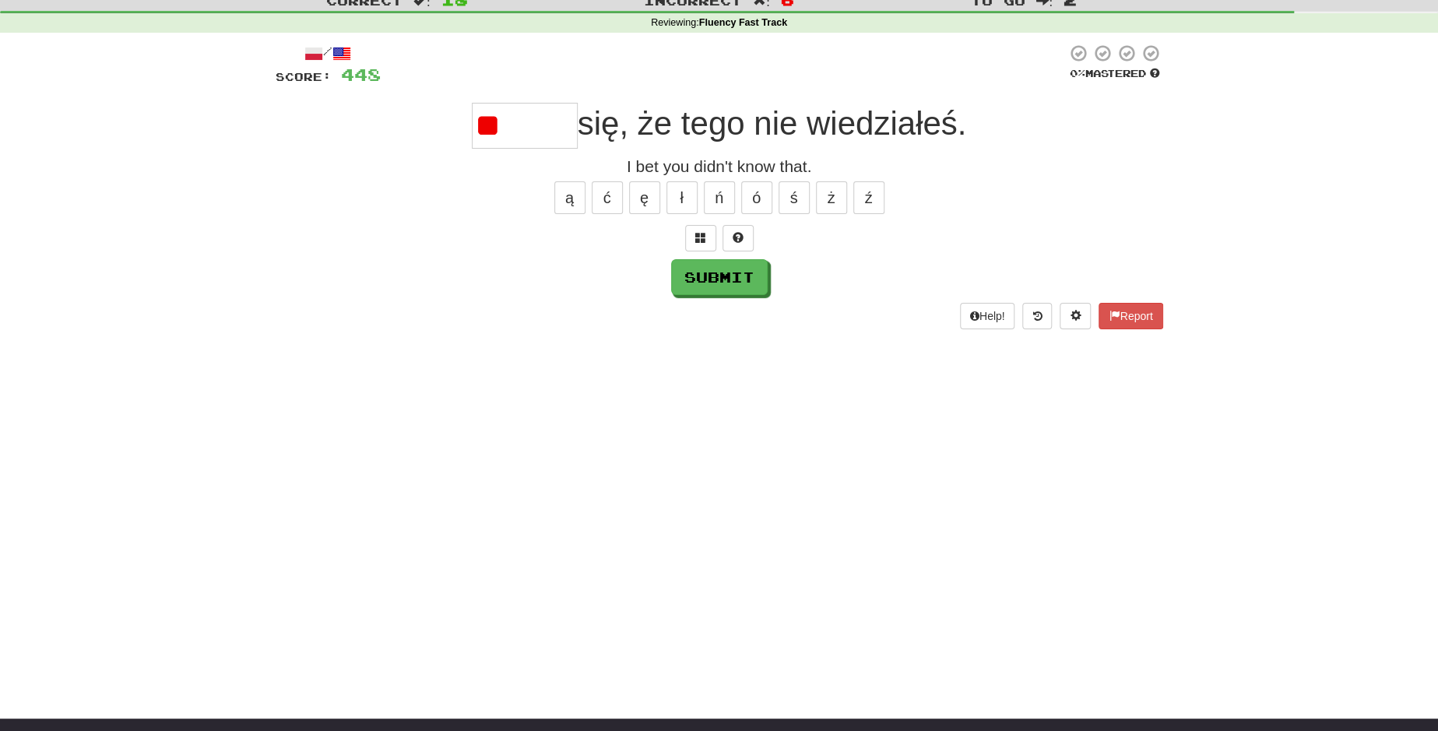
type input "*"
click at [778, 258] on div "/ Score: 448 0 % Mastered się, że tego nie wiedziałeś. I bet you didn't know th…" at bounding box center [719, 186] width 887 height 285
click at [533, 136] on input "text" at bounding box center [525, 126] width 106 height 46
click at [533, 136] on input "***" at bounding box center [525, 126] width 106 height 46
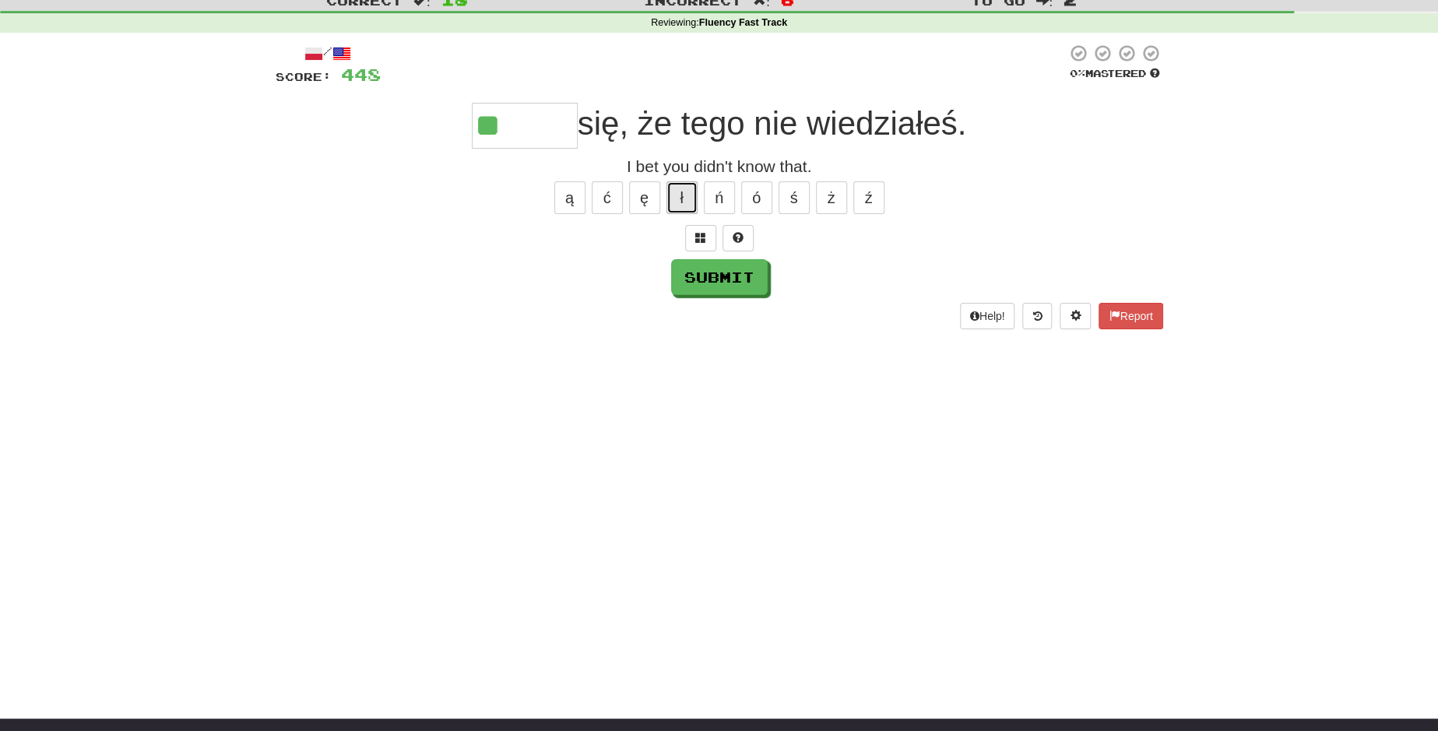
click at [683, 202] on button "ł" at bounding box center [681, 197] width 31 height 33
click at [816, 199] on button "ż" at bounding box center [831, 197] width 31 height 33
click at [643, 201] on button "ę" at bounding box center [644, 197] width 31 height 33
click at [721, 276] on button "Submit" at bounding box center [720, 278] width 97 height 36
type input "******"
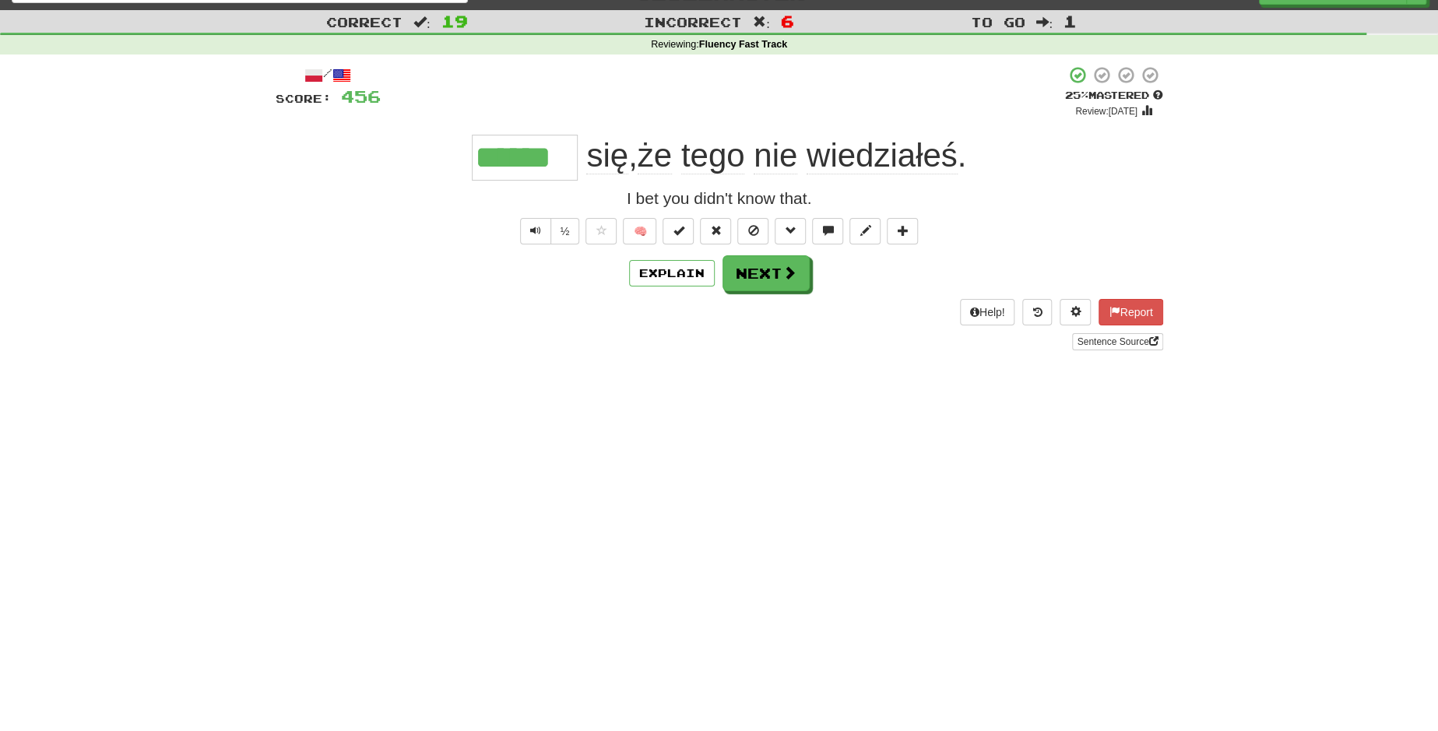
scroll to position [25, 0]
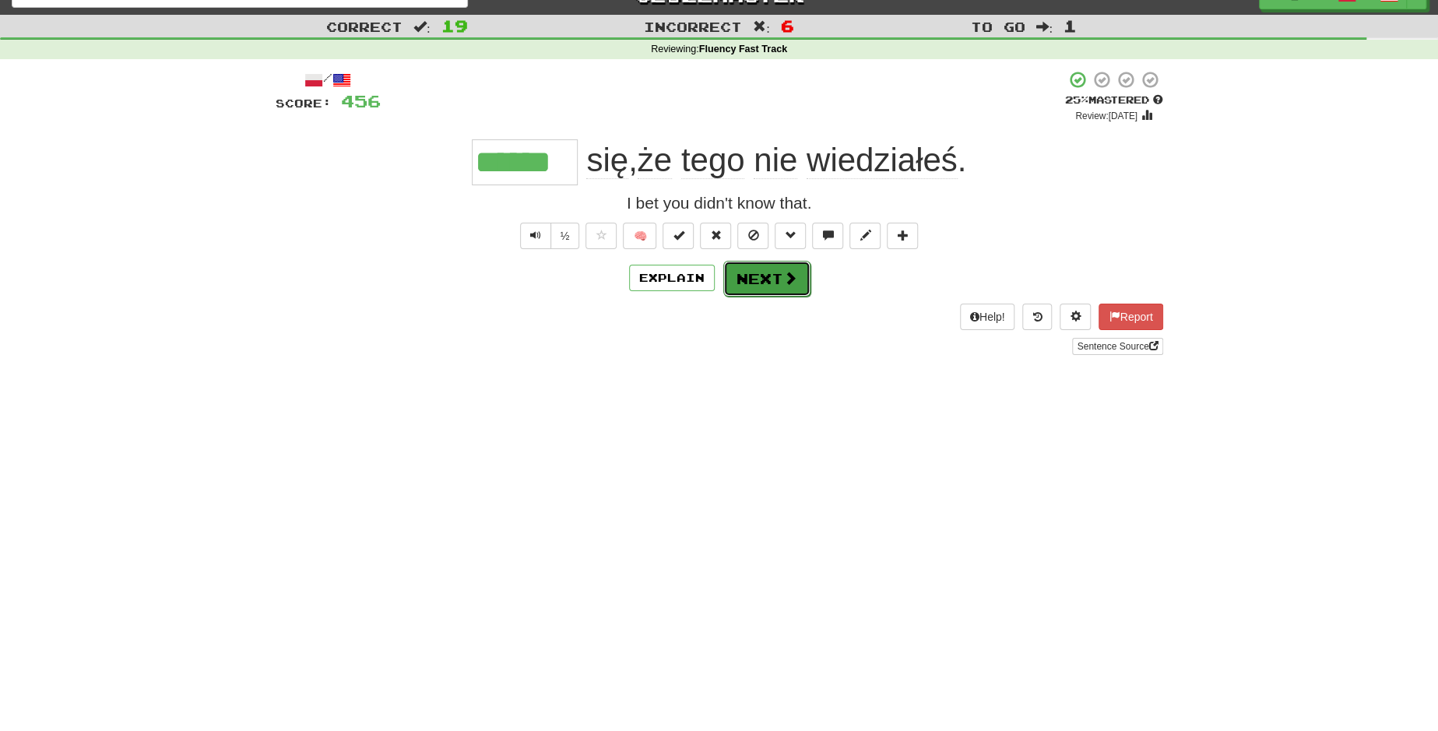
click at [753, 272] on button "Next" at bounding box center [766, 279] width 87 height 36
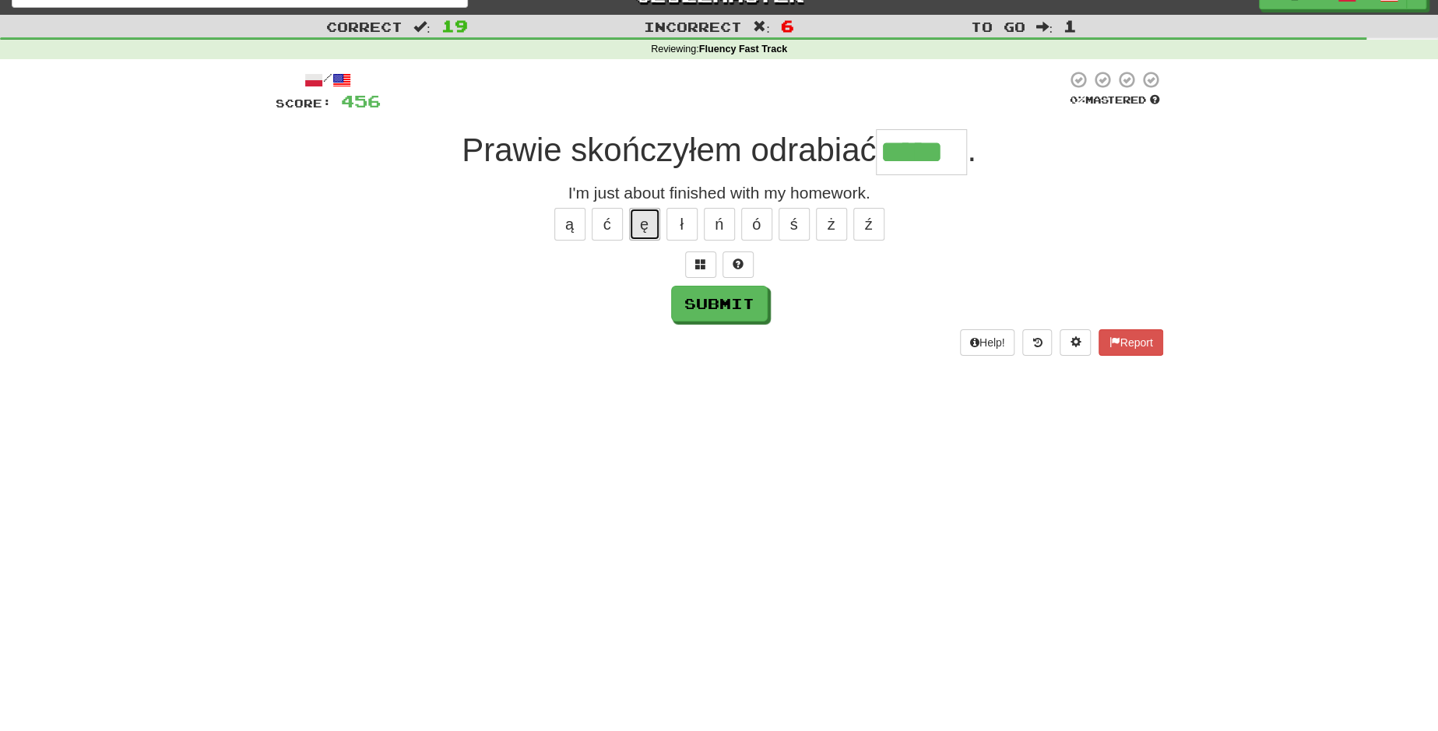
click at [645, 212] on button "ę" at bounding box center [644, 224] width 31 height 33
type input "******"
click at [722, 294] on button "Submit" at bounding box center [720, 304] width 97 height 36
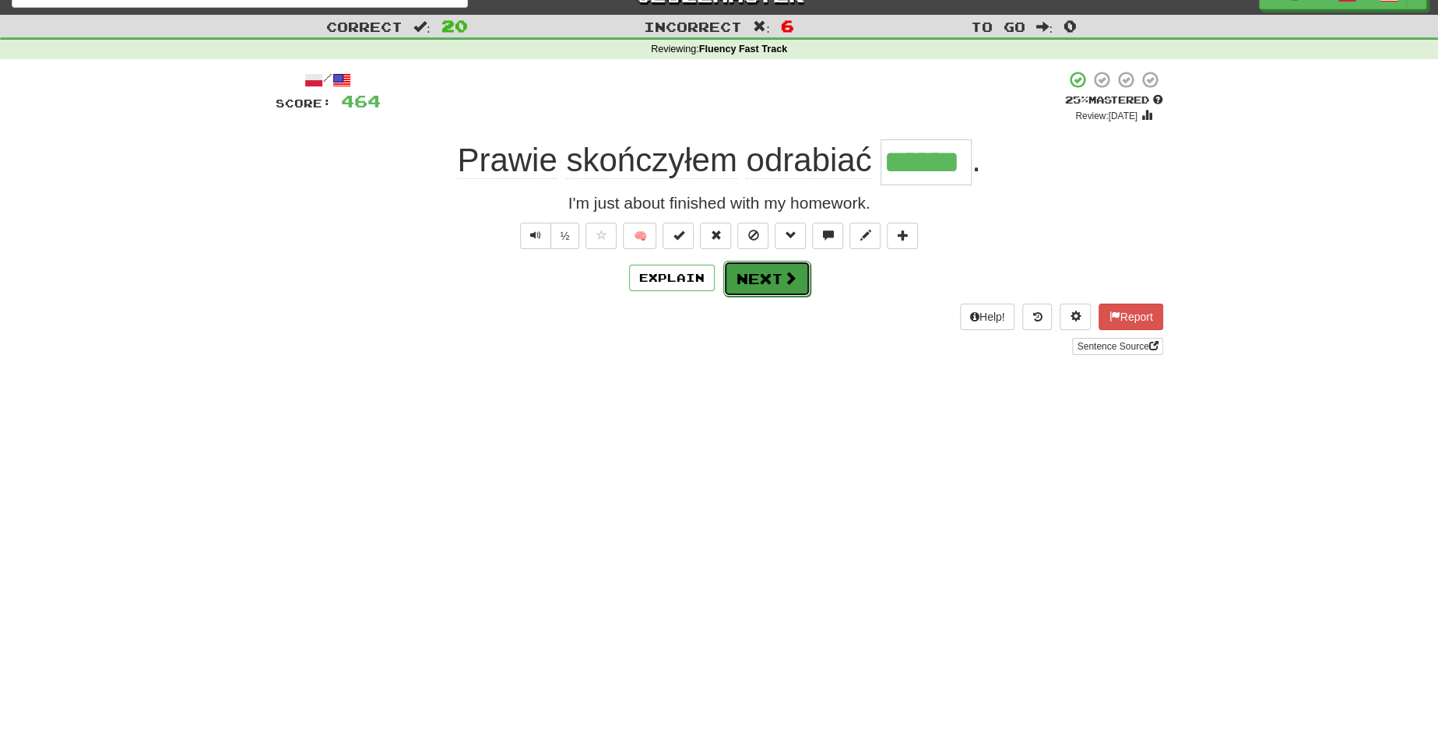
click at [771, 275] on button "Next" at bounding box center [766, 279] width 87 height 36
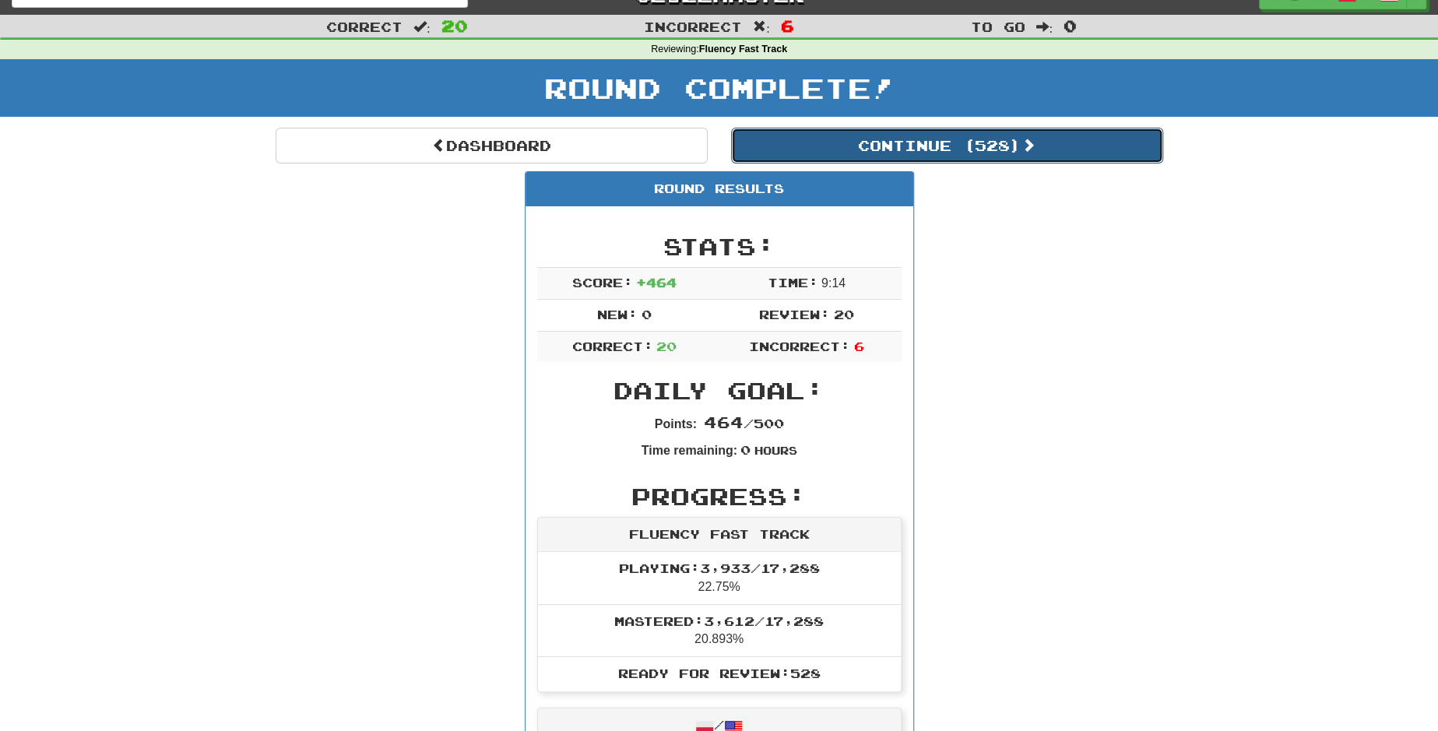
click at [768, 146] on button "Continue ( 528 )" at bounding box center [947, 146] width 432 height 36
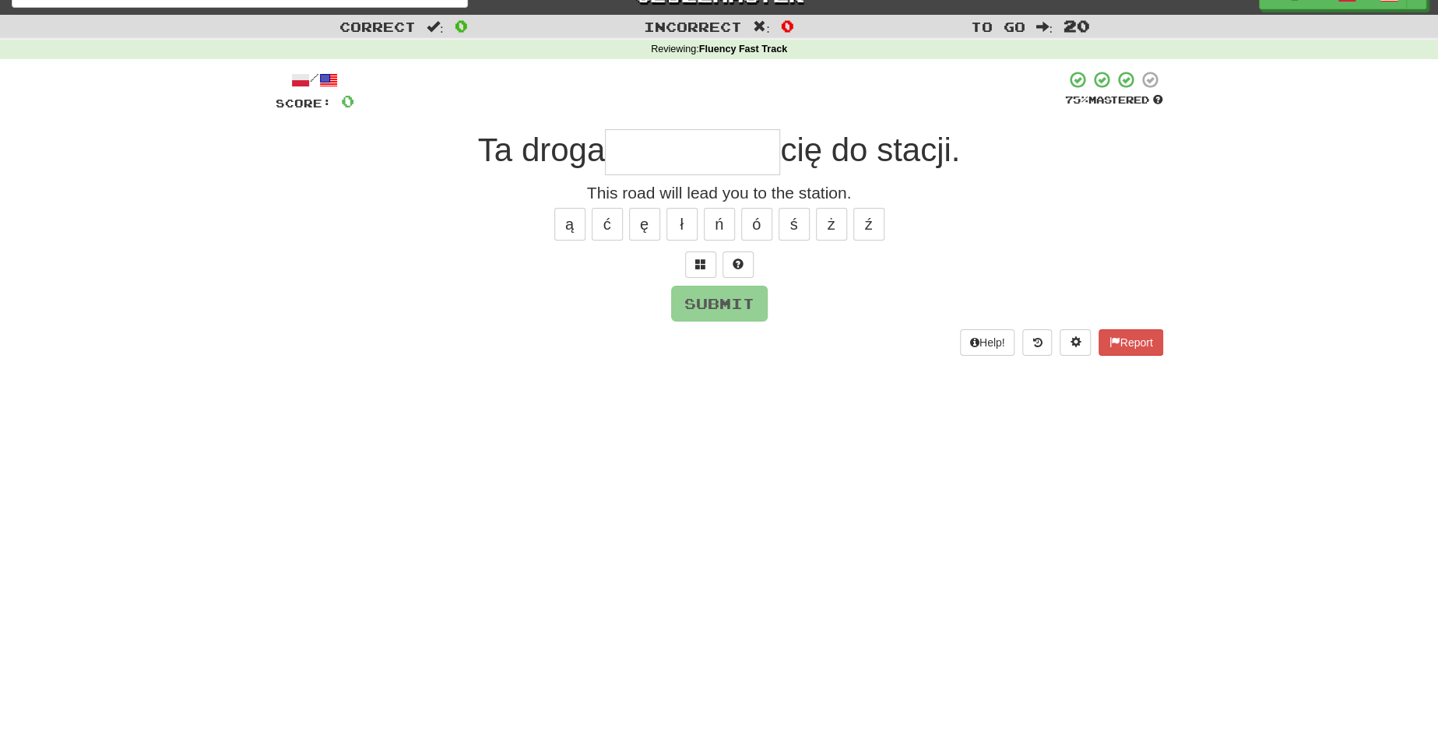
type input "*"
type input "**********"
click at [737, 303] on button "Submit" at bounding box center [720, 304] width 97 height 36
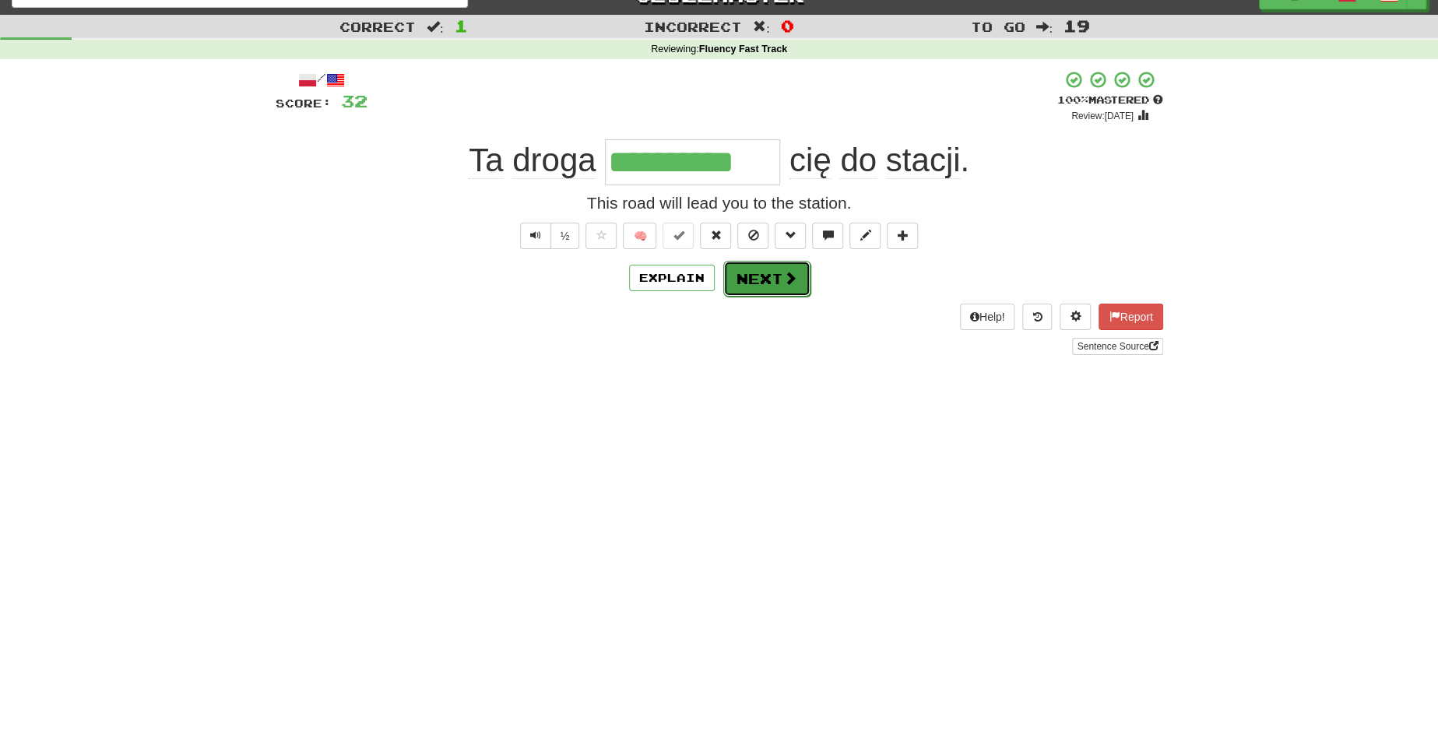
click at [746, 276] on button "Next" at bounding box center [766, 279] width 87 height 36
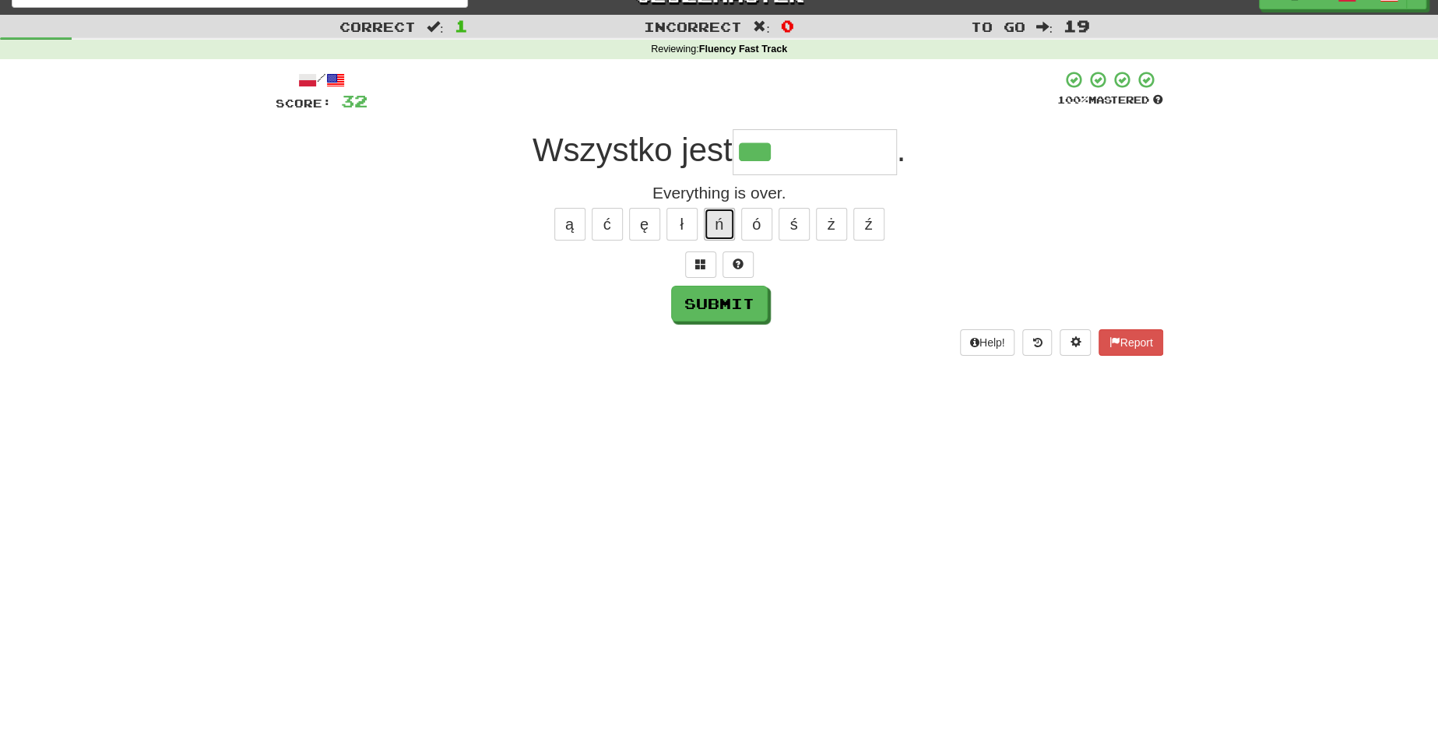
click at [718, 216] on button "ń" at bounding box center [719, 224] width 31 height 33
type input "*********"
click at [692, 301] on button "Submit" at bounding box center [720, 304] width 97 height 36
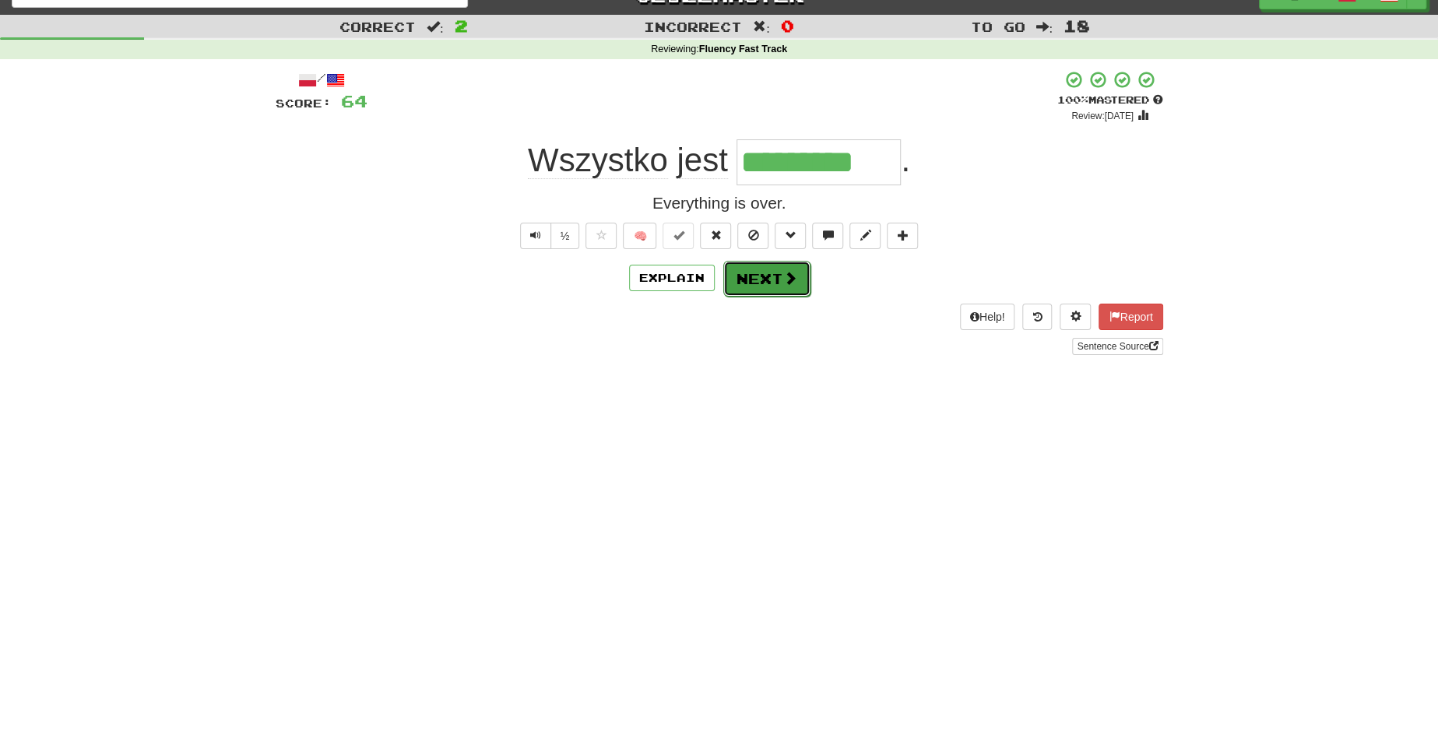
click at [756, 276] on button "Next" at bounding box center [766, 279] width 87 height 36
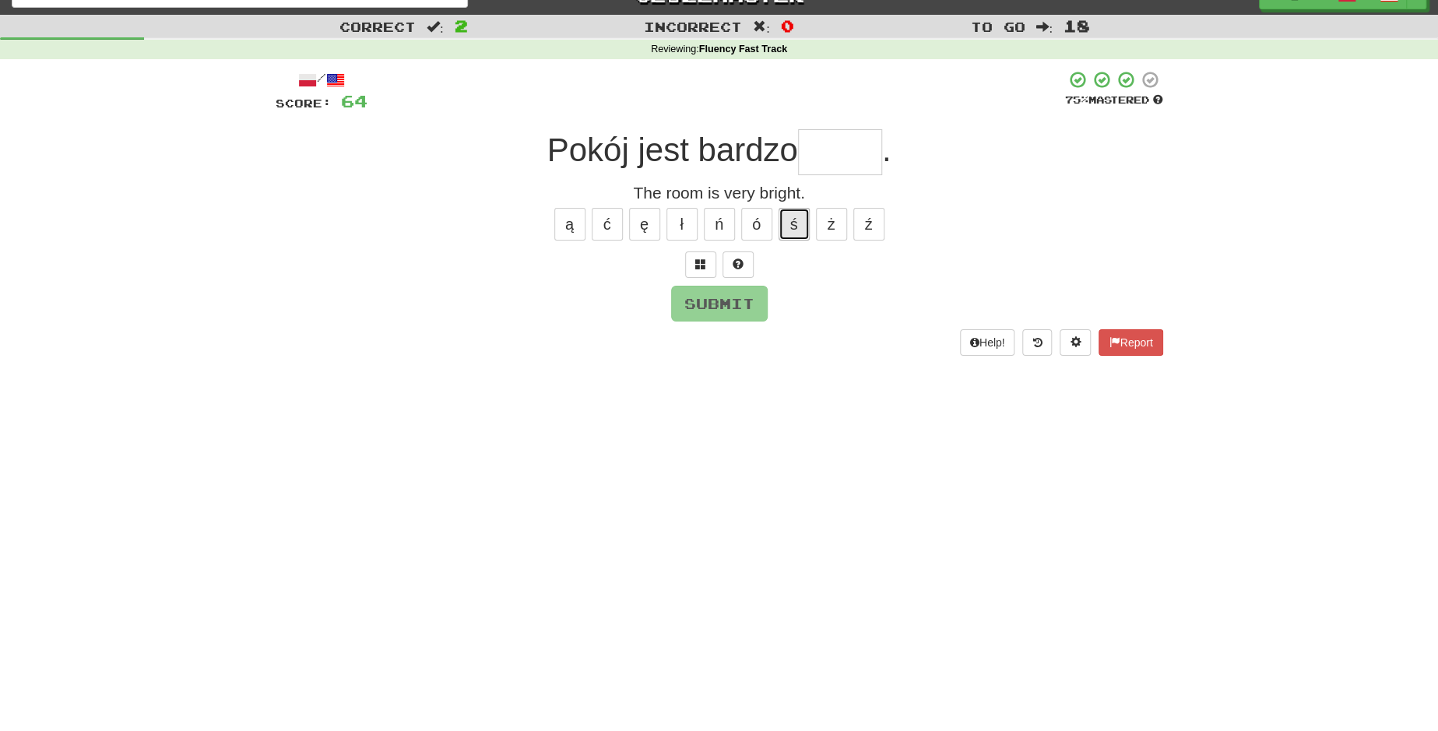
click at [791, 212] on button "ś" at bounding box center [793, 224] width 31 height 33
type input "*"
type input "*****"
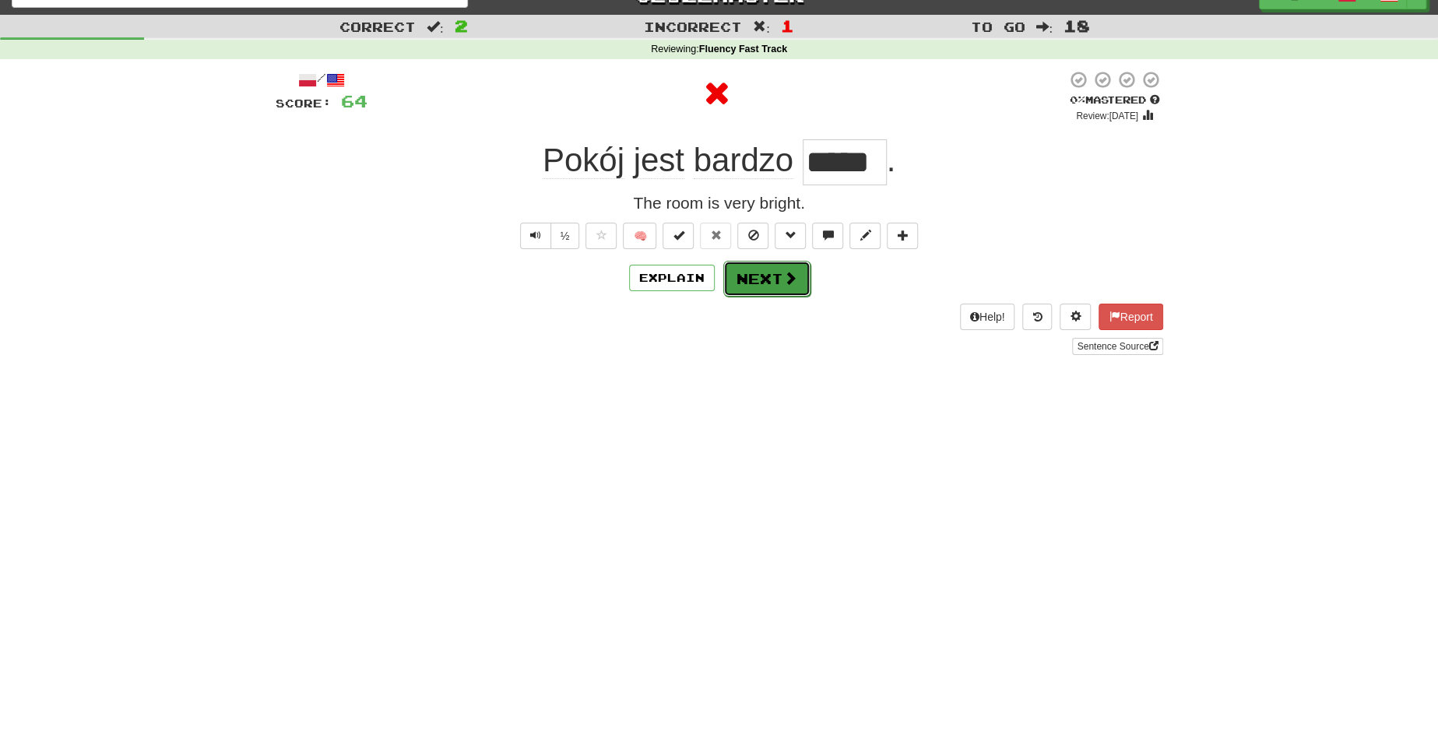
click at [765, 285] on button "Next" at bounding box center [766, 279] width 87 height 36
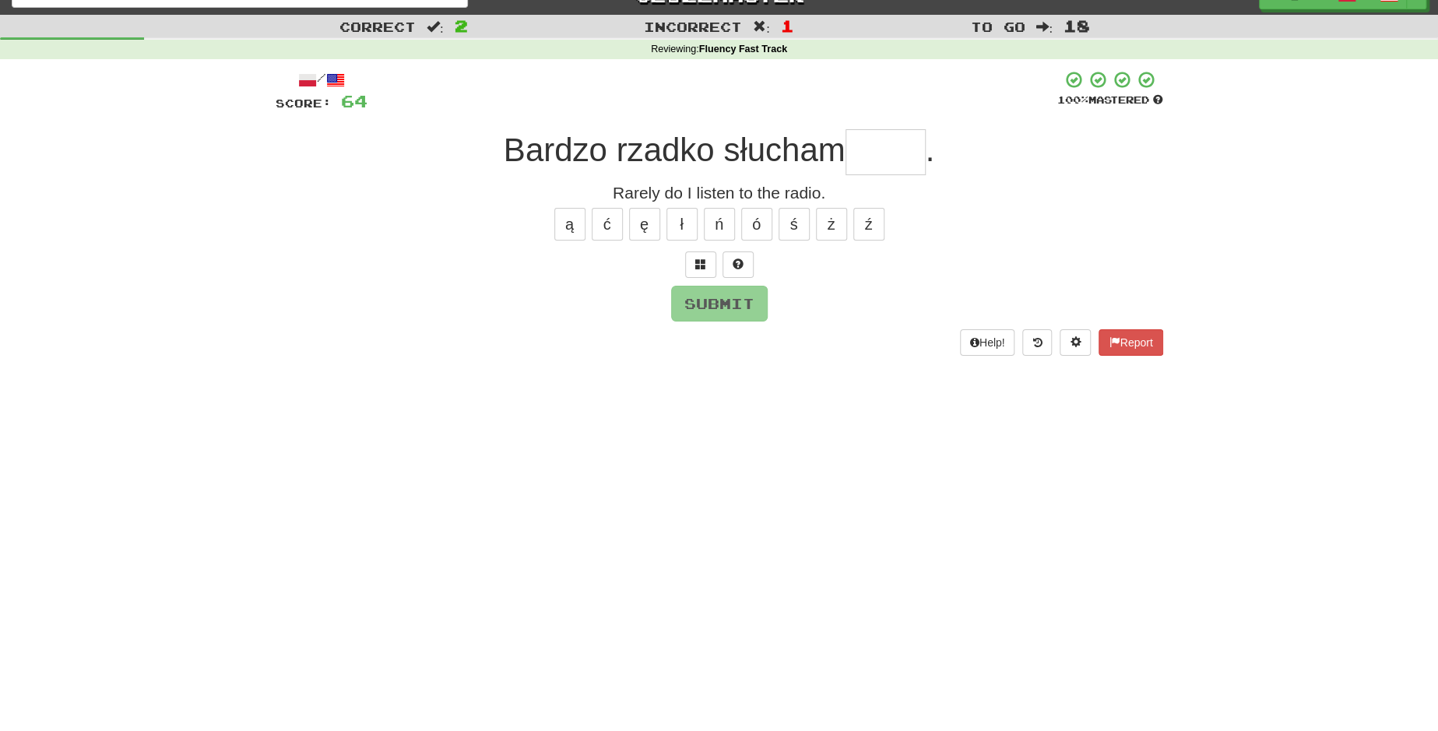
click at [765, 286] on div "Submit" at bounding box center [719, 304] width 887 height 36
click at [877, 139] on input "text" at bounding box center [885, 152] width 80 height 46
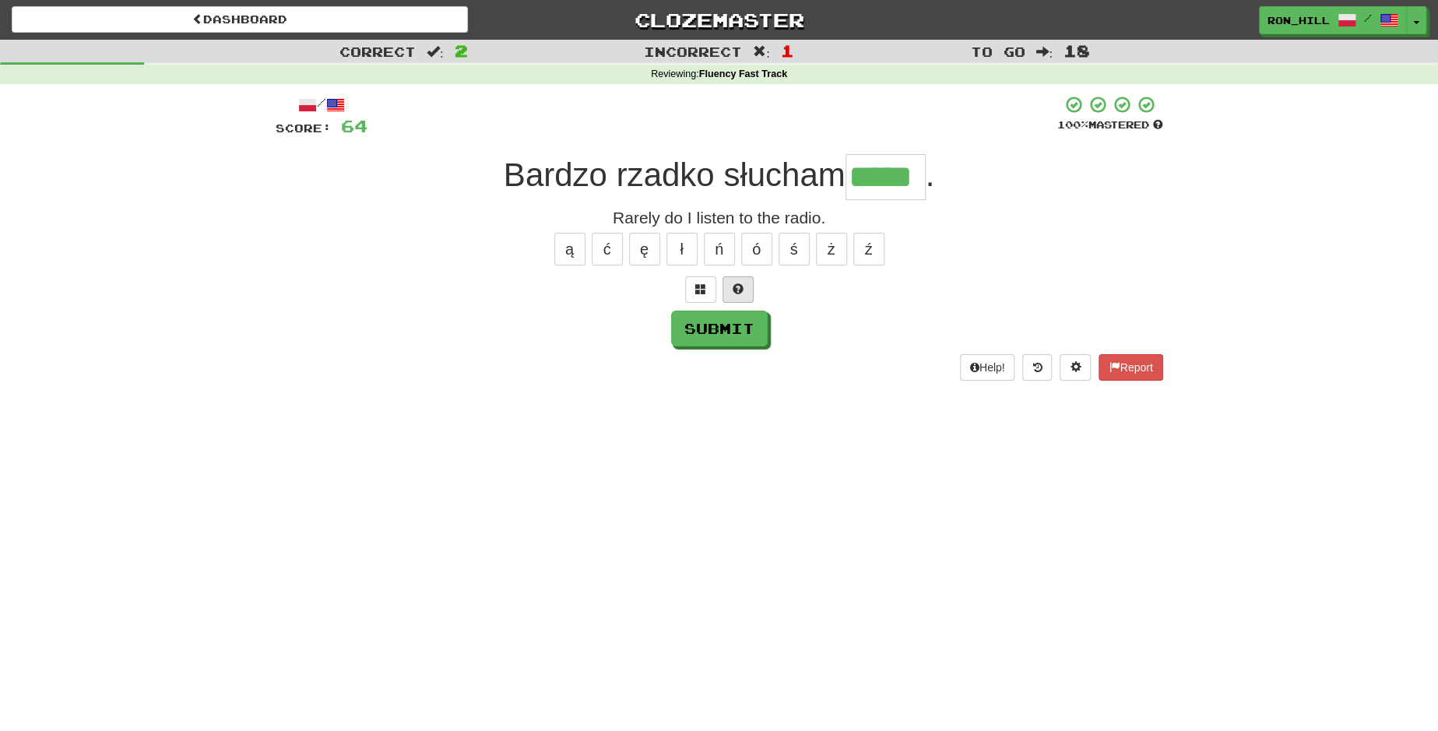
scroll to position [0, 0]
type input "*****"
click at [721, 321] on button "Submit" at bounding box center [720, 329] width 97 height 36
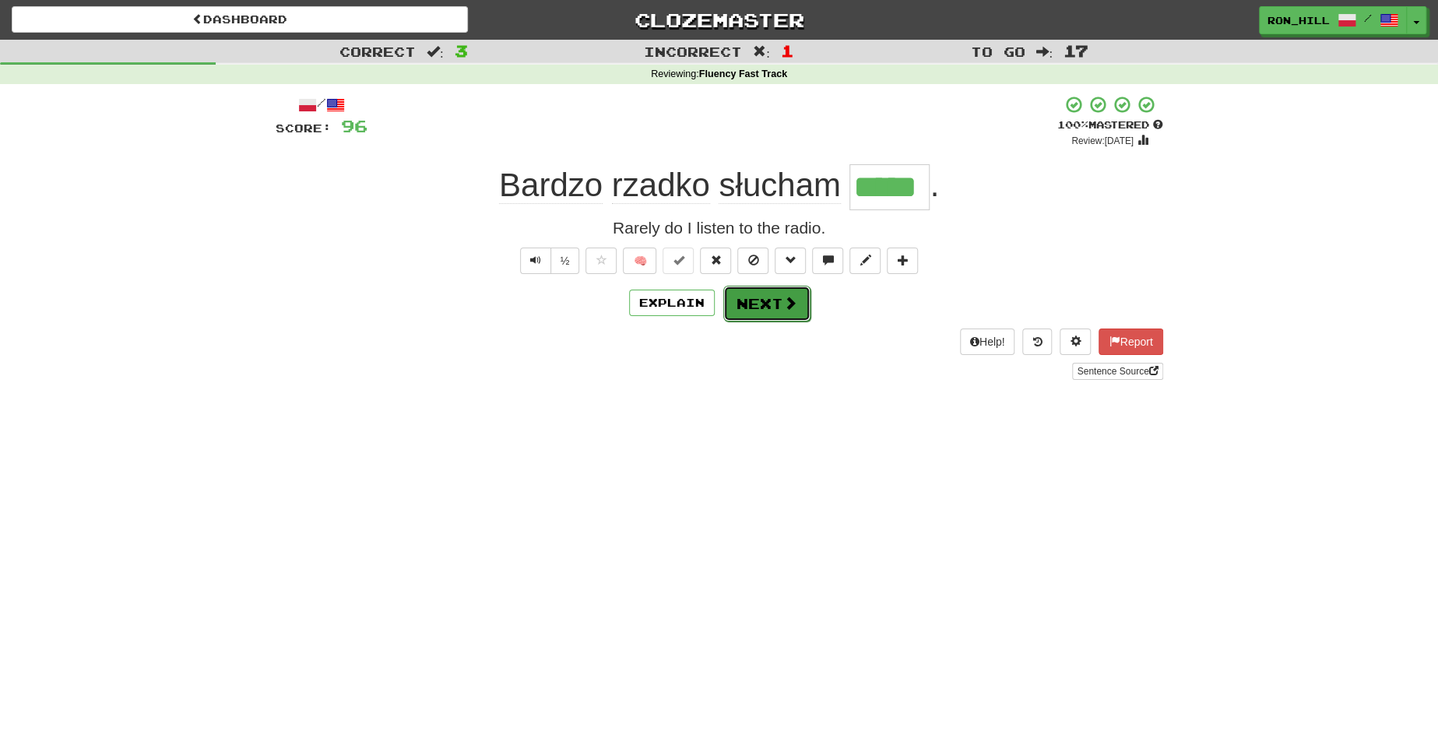
click at [757, 290] on button "Next" at bounding box center [766, 304] width 87 height 36
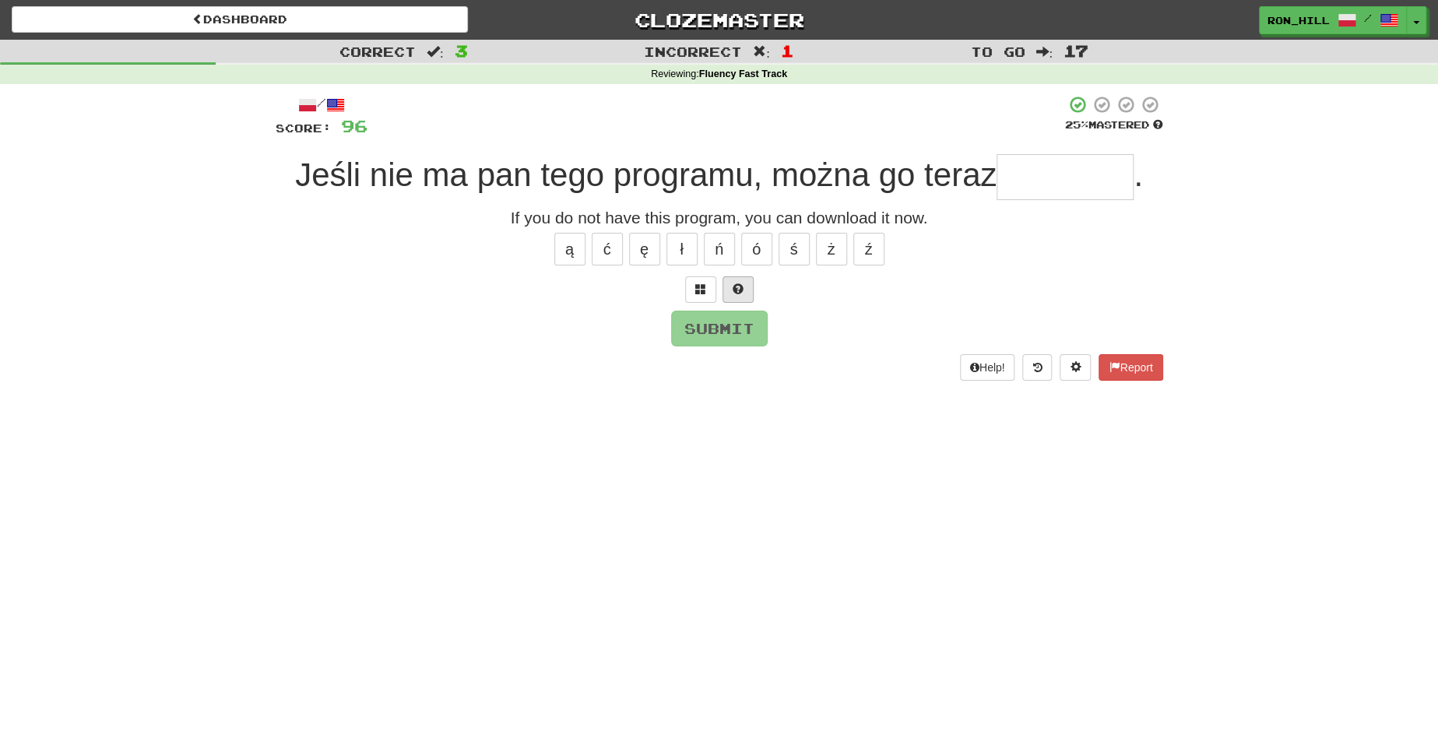
type input "*"
click at [792, 235] on button "ś" at bounding box center [793, 249] width 31 height 33
click at [568, 255] on button "ą" at bounding box center [569, 249] width 31 height 33
click at [561, 251] on button "ą" at bounding box center [569, 249] width 31 height 33
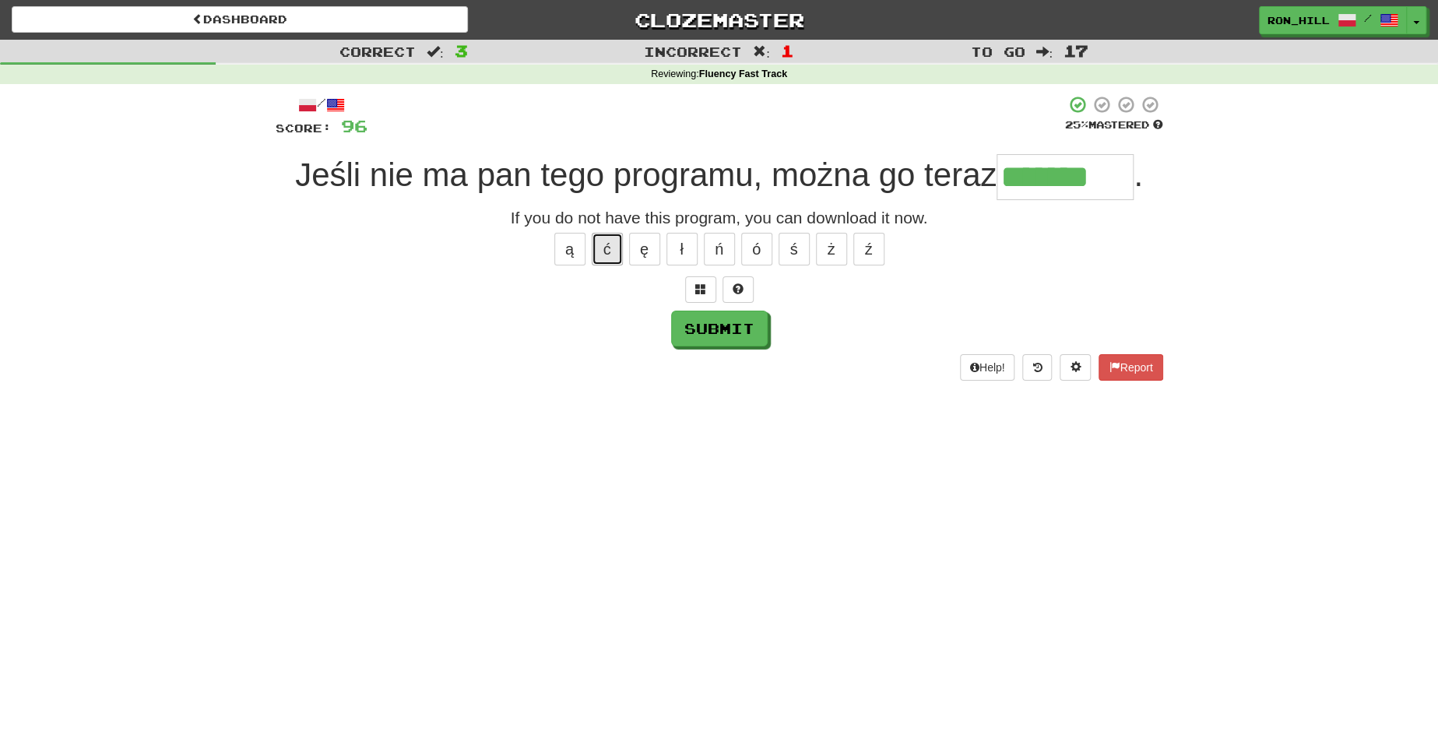
click at [607, 254] on button "ć" at bounding box center [607, 249] width 31 height 33
type input "********"
click at [747, 321] on button "Submit" at bounding box center [720, 329] width 97 height 36
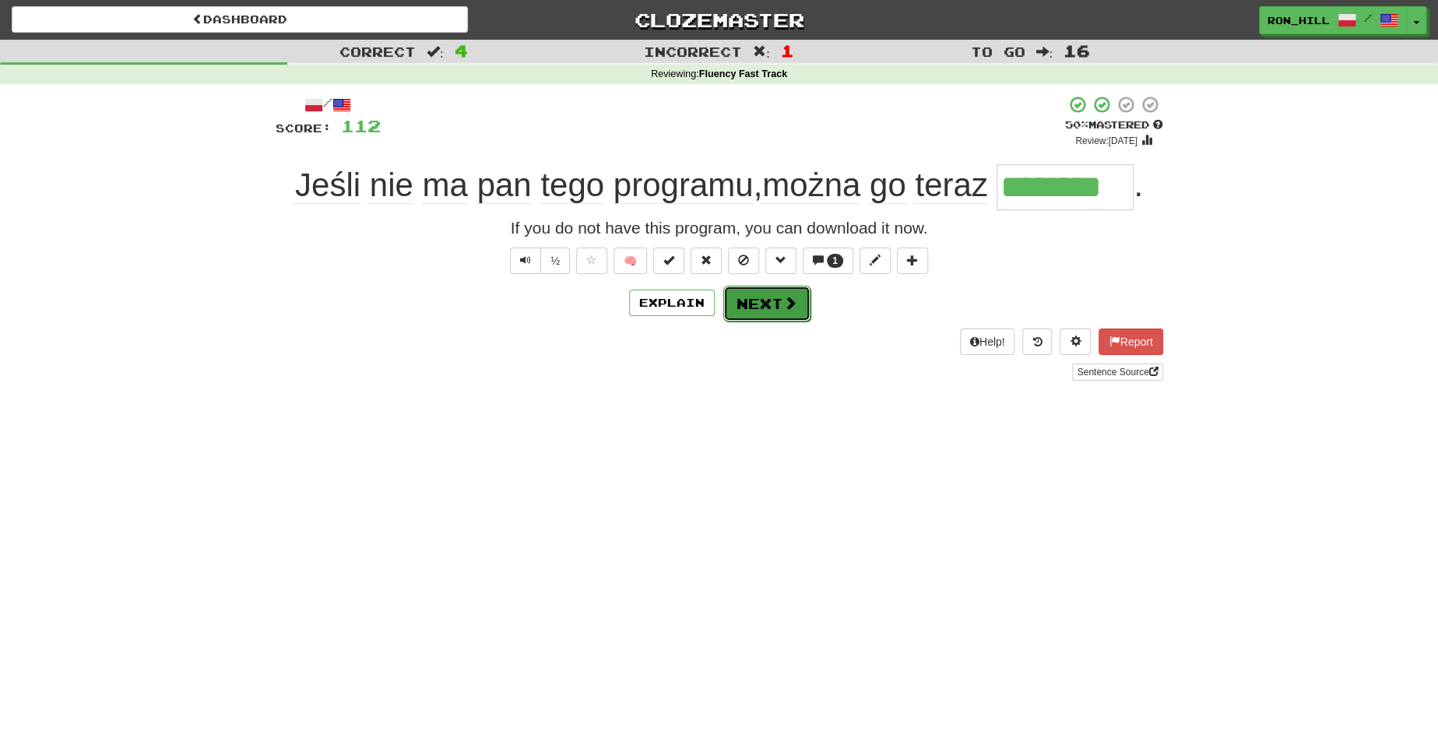
click at [772, 304] on button "Next" at bounding box center [766, 304] width 87 height 36
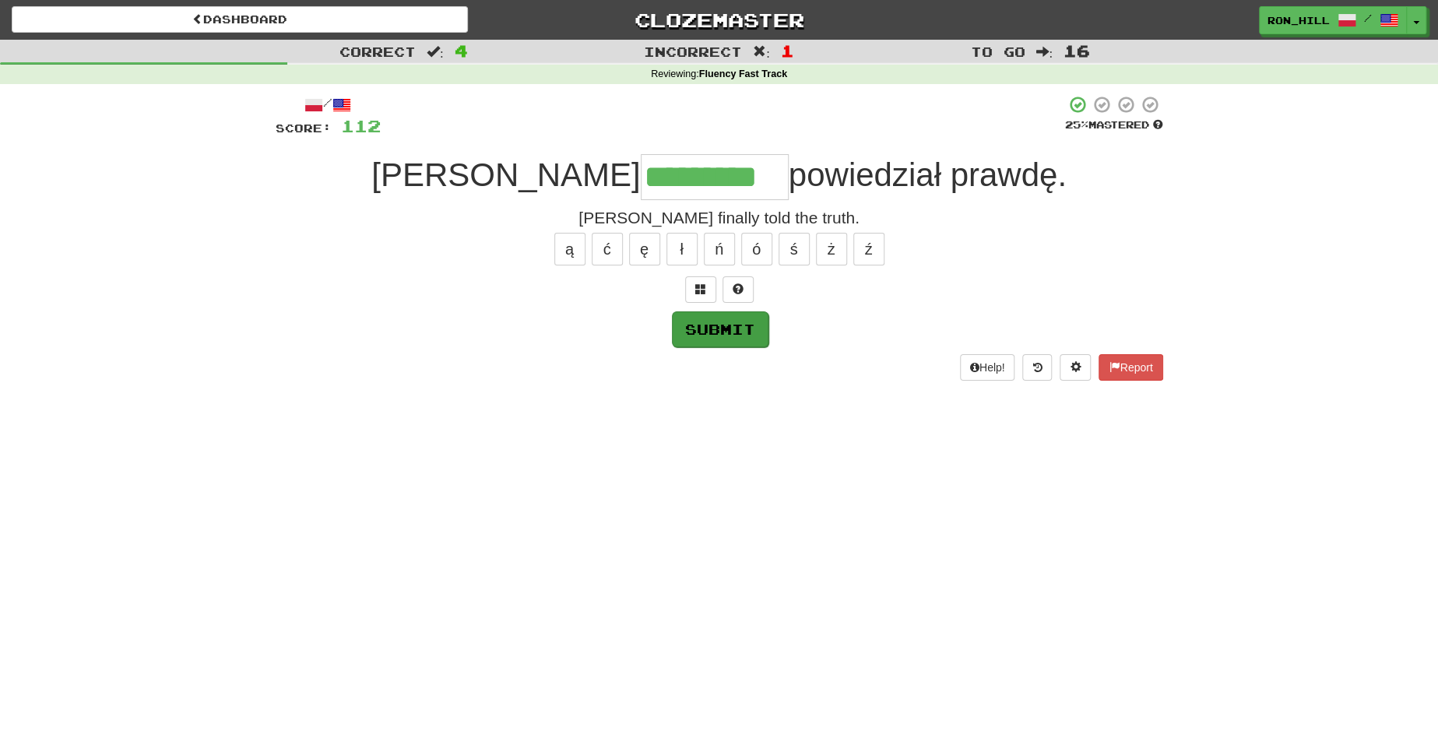
type input "*********"
click at [738, 336] on button "Submit" at bounding box center [720, 329] width 97 height 36
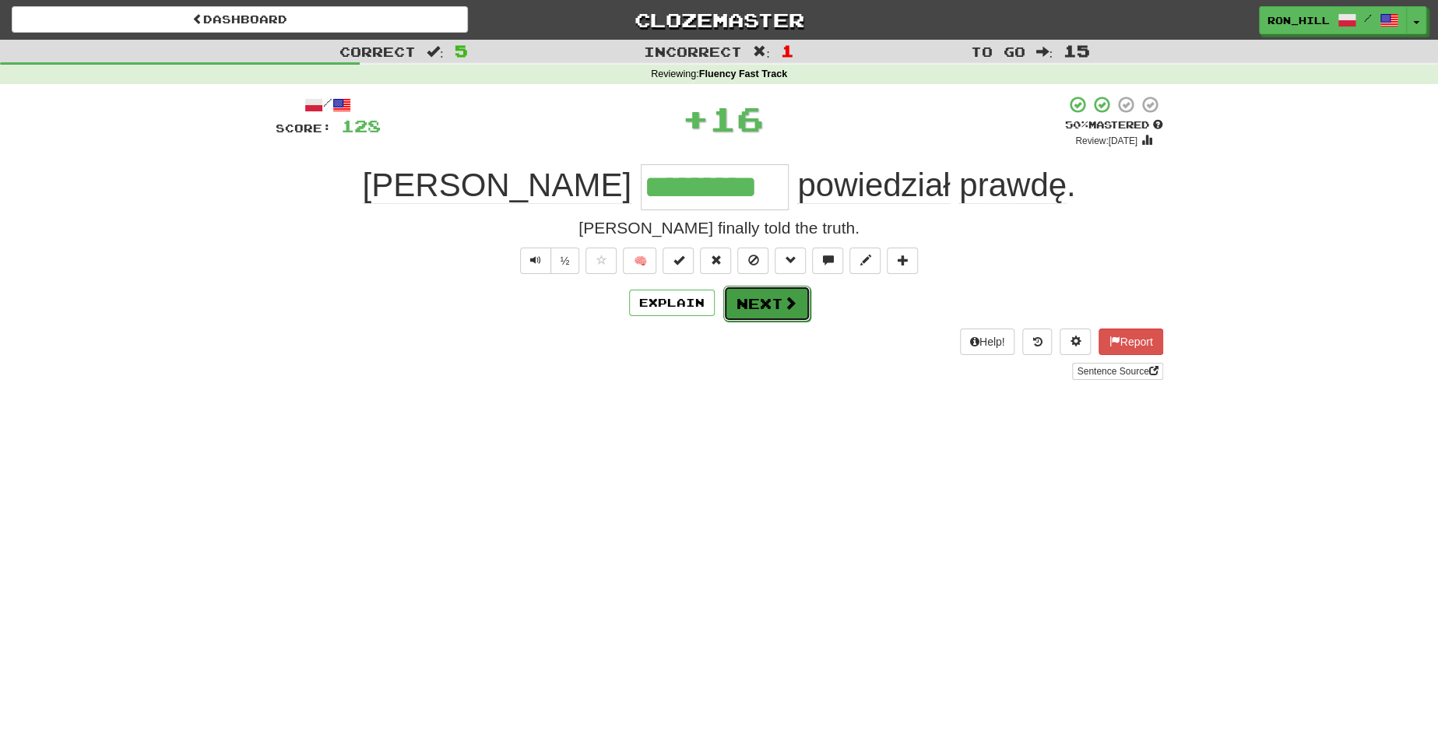
click at [757, 300] on button "Next" at bounding box center [766, 304] width 87 height 36
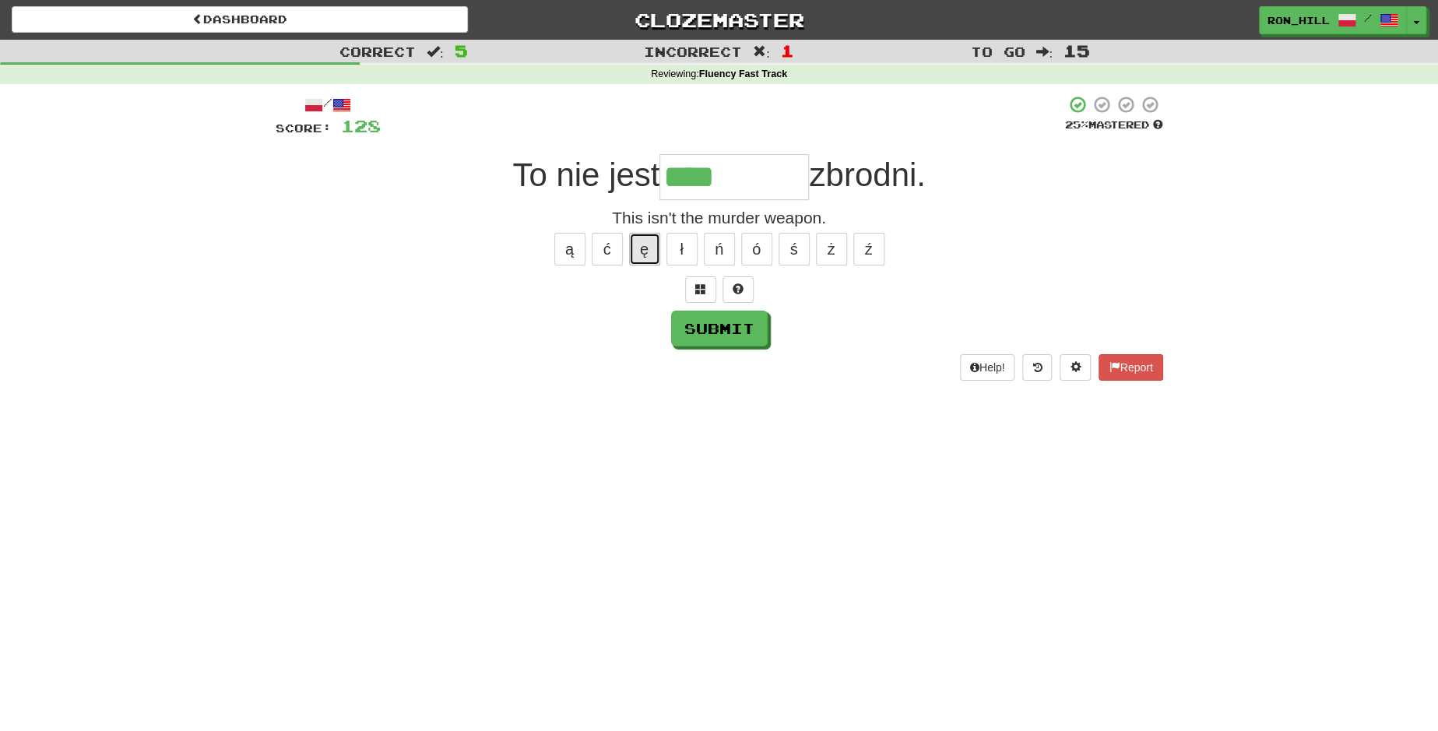
click at [647, 243] on button "ę" at bounding box center [644, 249] width 31 height 33
type input "*********"
click at [700, 332] on button "Submit" at bounding box center [720, 329] width 97 height 36
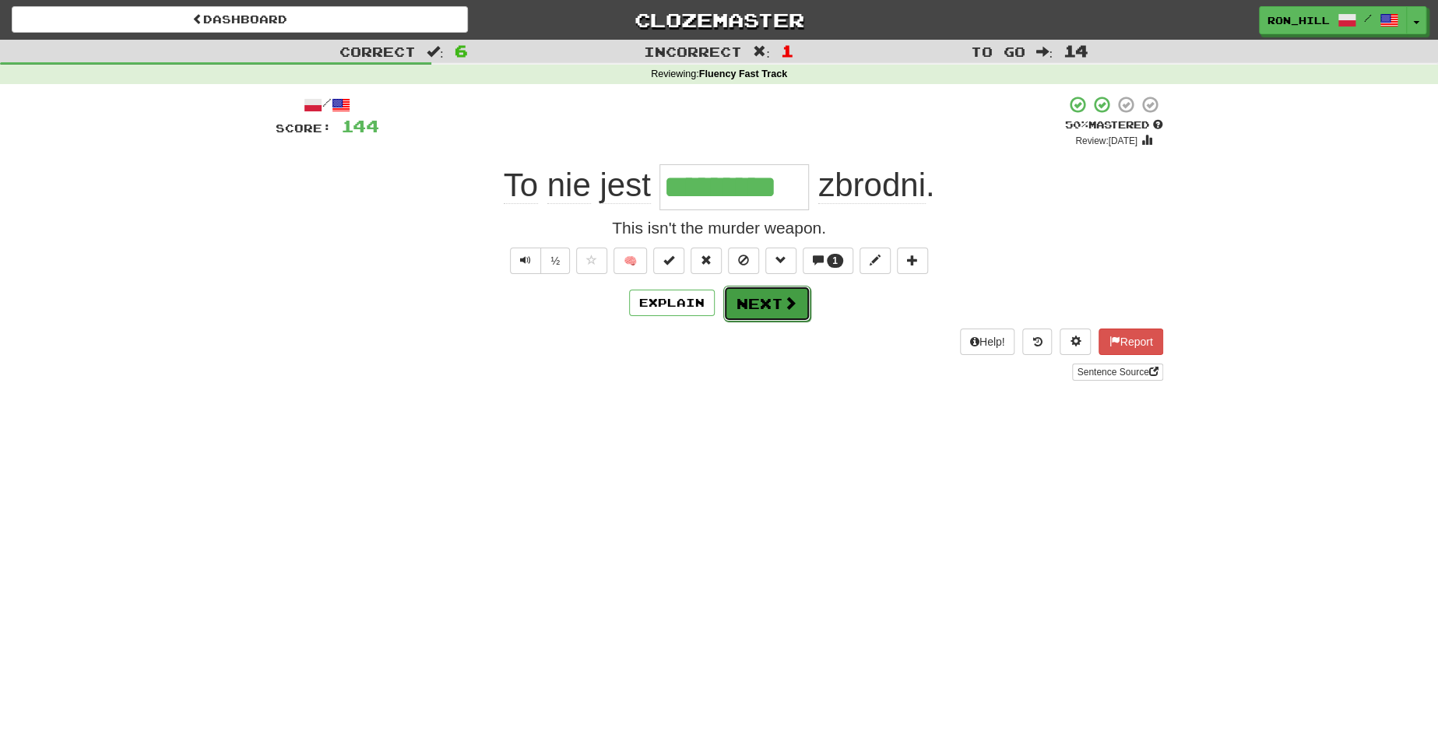
click at [764, 302] on button "Next" at bounding box center [766, 304] width 87 height 36
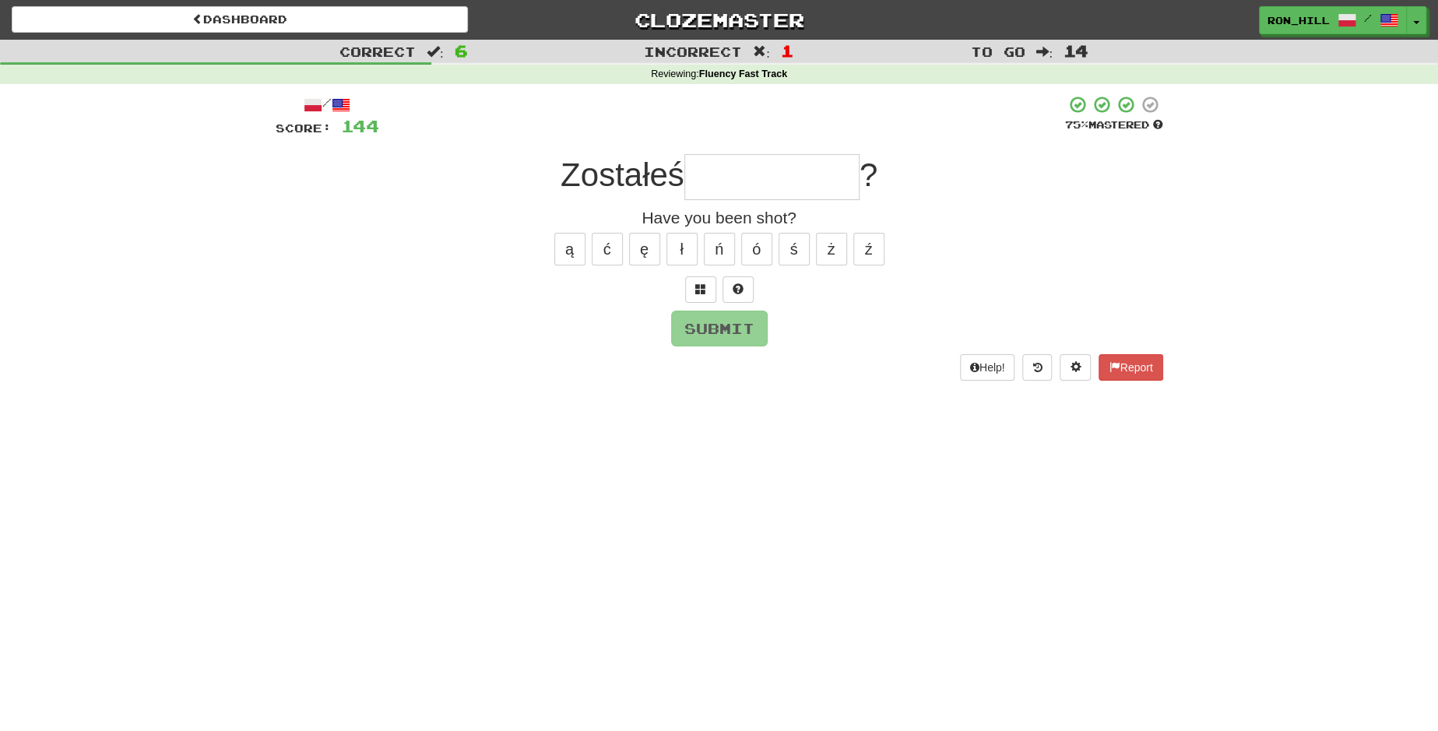
type input "*"
type input "**********"
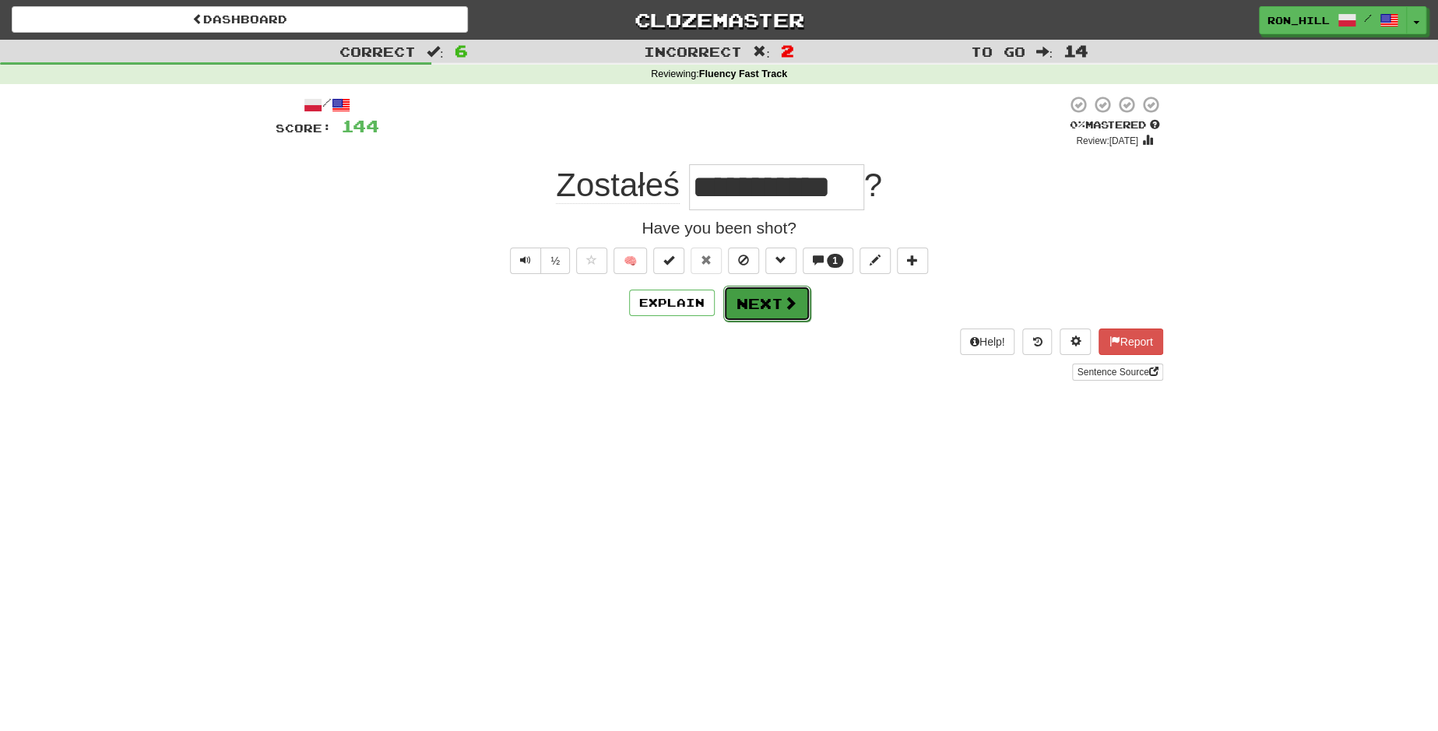
click at [754, 302] on button "Next" at bounding box center [766, 304] width 87 height 36
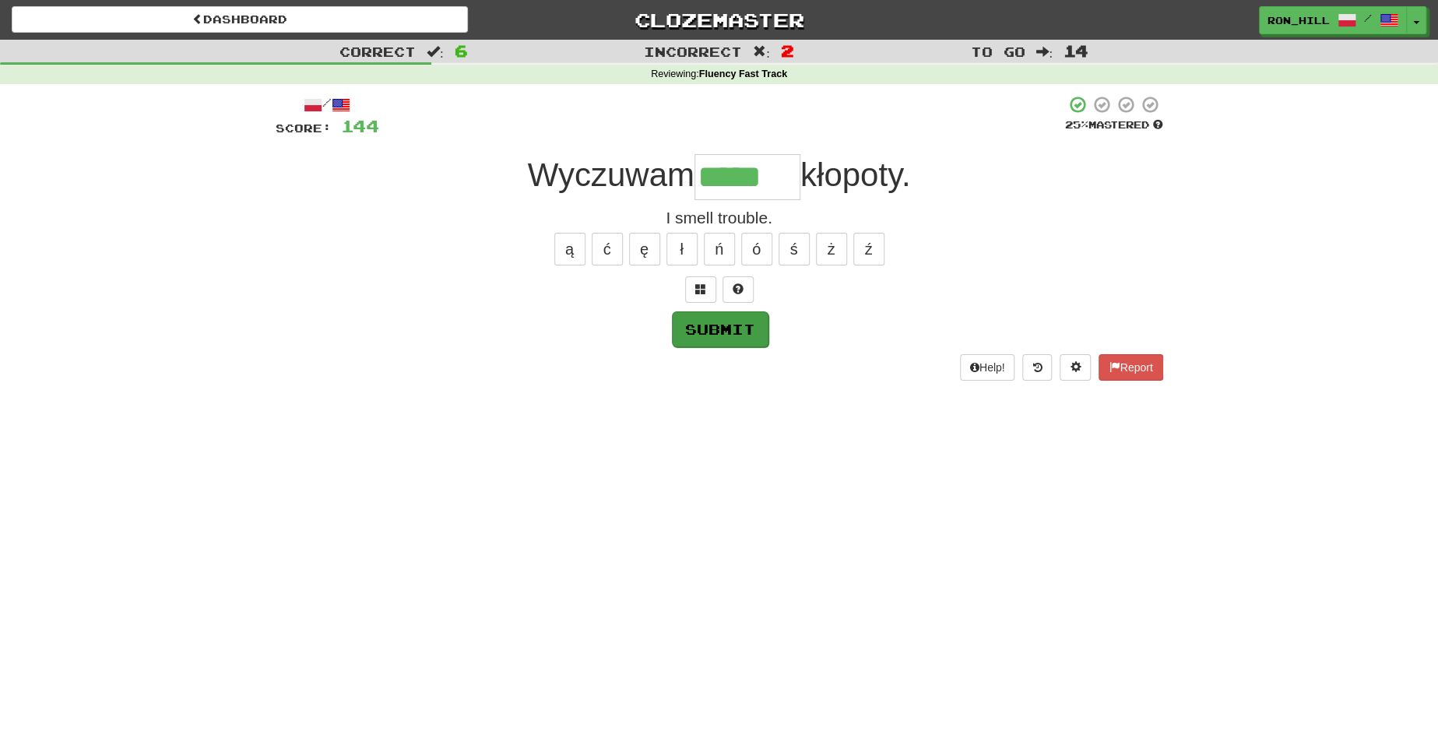
type input "*****"
click at [703, 321] on button "Submit" at bounding box center [720, 329] width 97 height 36
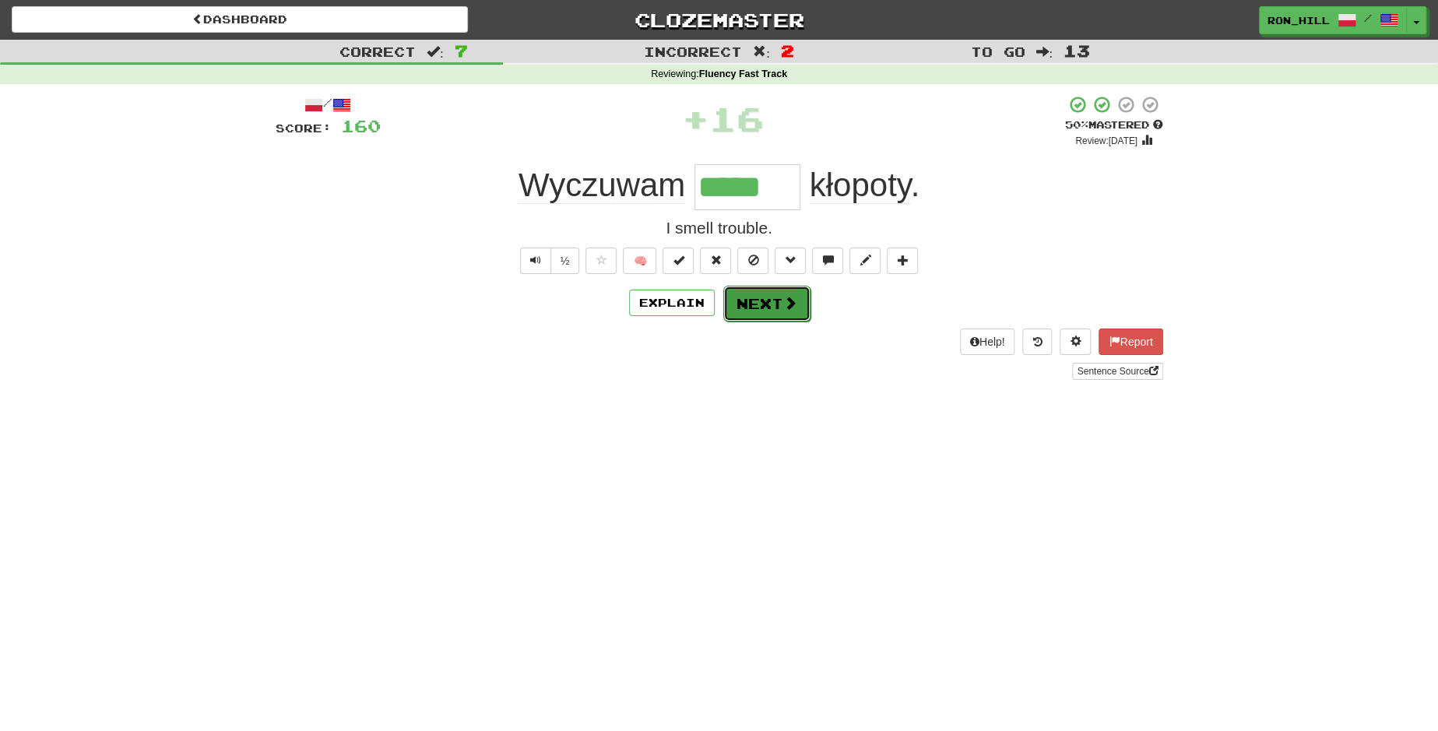
click at [769, 307] on button "Next" at bounding box center [766, 304] width 87 height 36
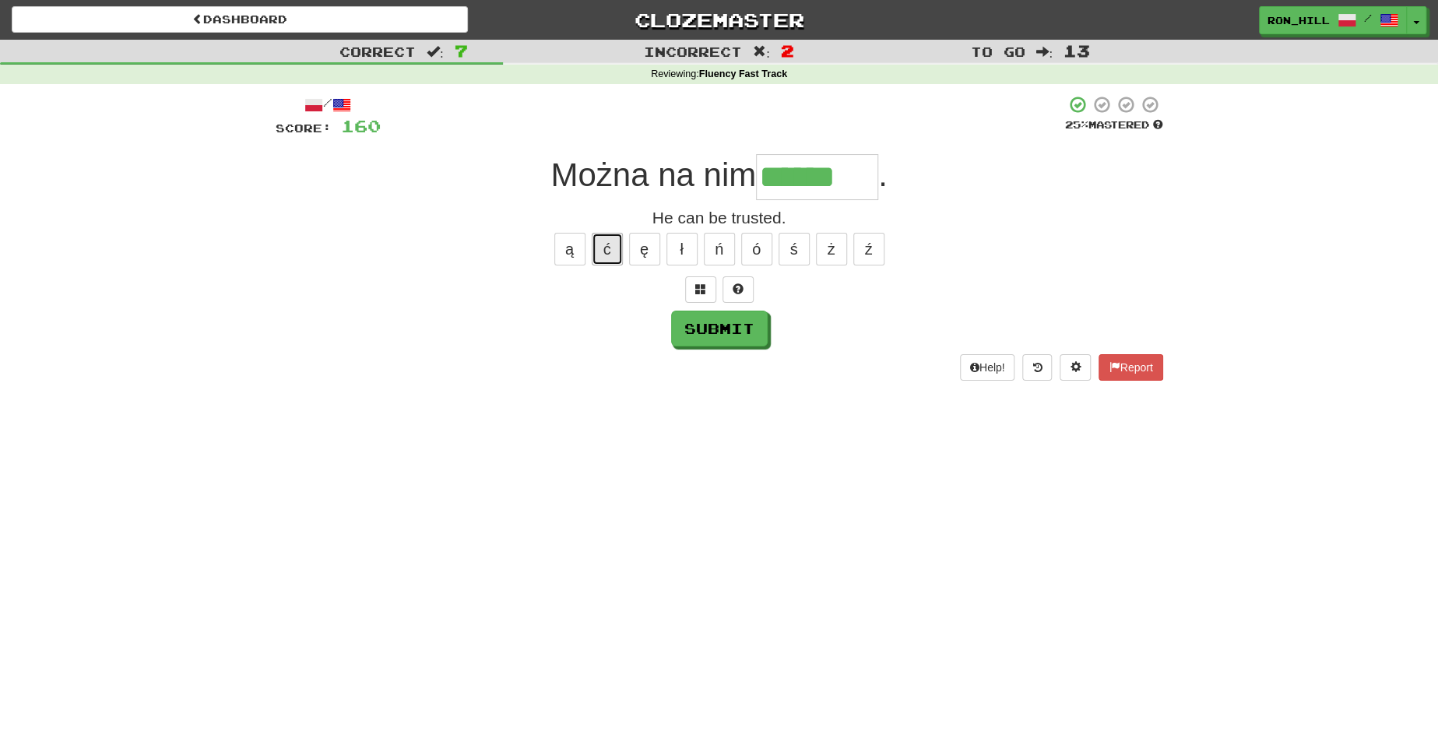
click at [602, 250] on button "ć" at bounding box center [607, 249] width 31 height 33
type input "*******"
click at [707, 316] on button "Submit" at bounding box center [720, 329] width 97 height 36
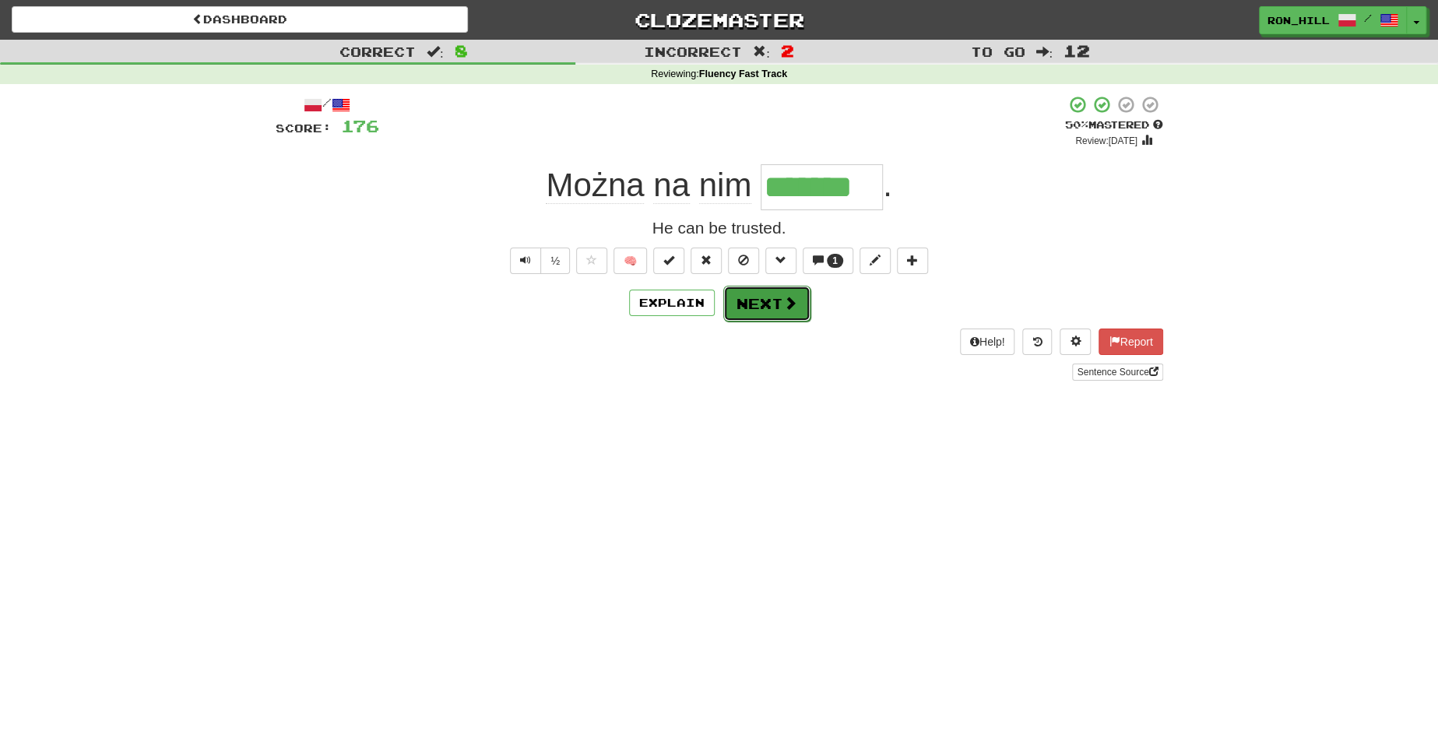
click at [766, 293] on button "Next" at bounding box center [766, 304] width 87 height 36
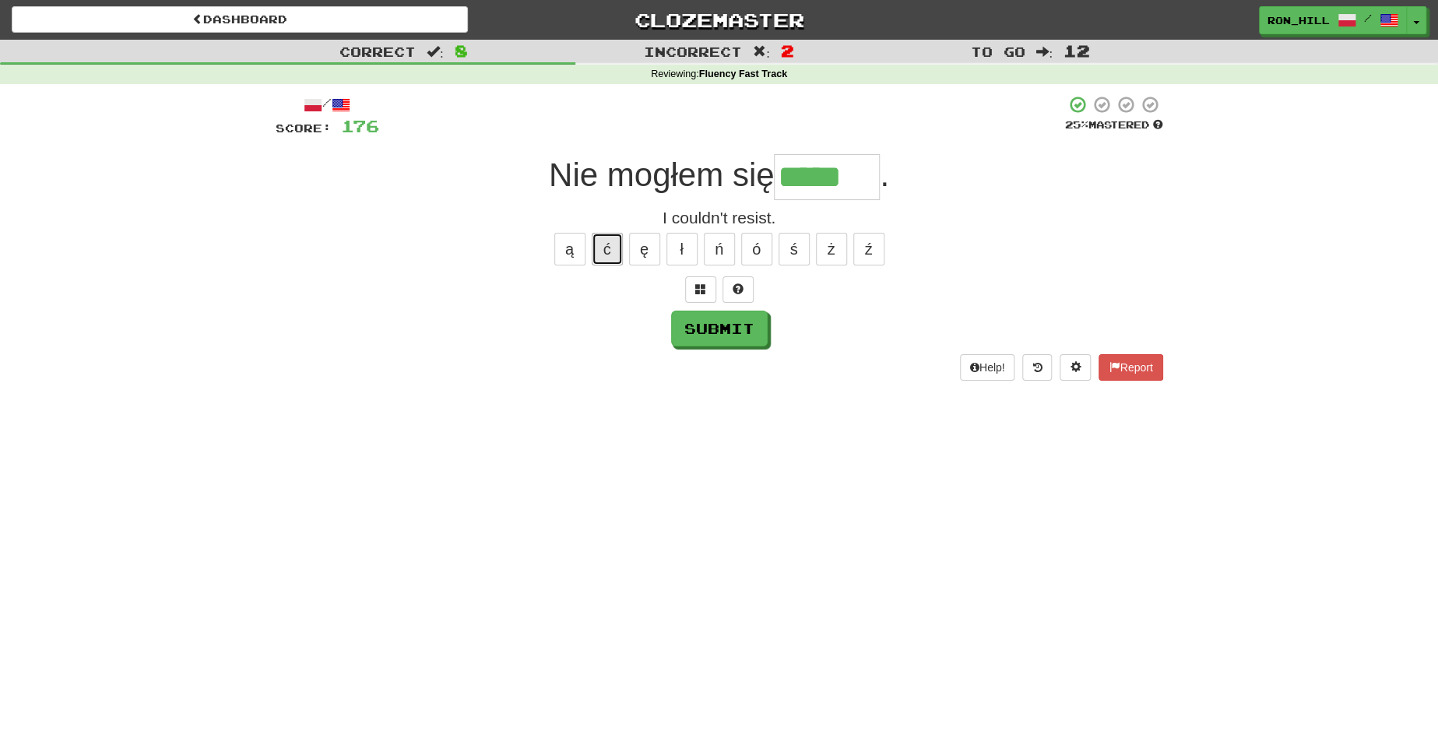
click at [595, 245] on button "ć" at bounding box center [607, 249] width 31 height 33
type input "******"
click at [718, 333] on button "Submit" at bounding box center [720, 329] width 97 height 36
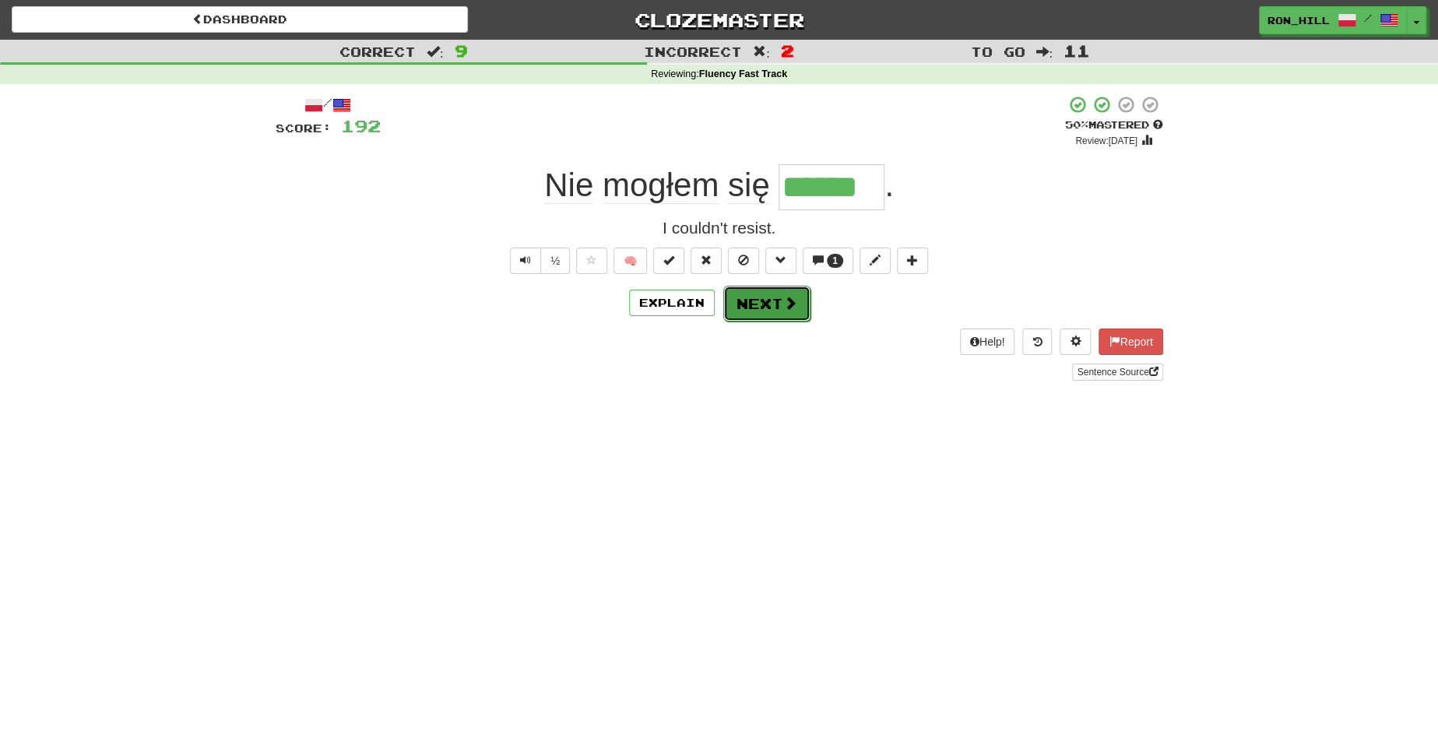
click at [785, 299] on span at bounding box center [790, 303] width 14 height 14
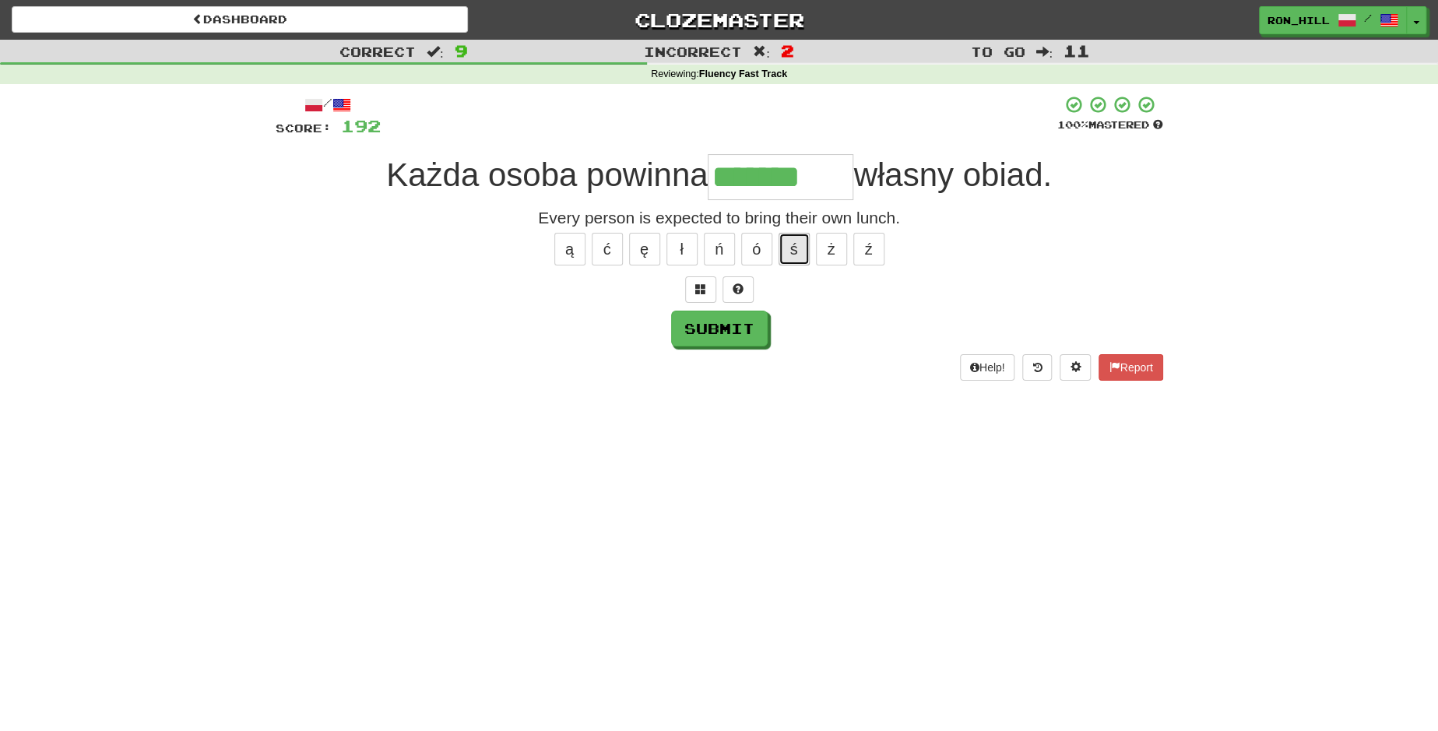
click at [788, 243] on button "ś" at bounding box center [793, 249] width 31 height 33
click at [608, 250] on button "ć" at bounding box center [607, 249] width 31 height 33
type input "*********"
click at [722, 324] on button "Submit" at bounding box center [720, 329] width 97 height 36
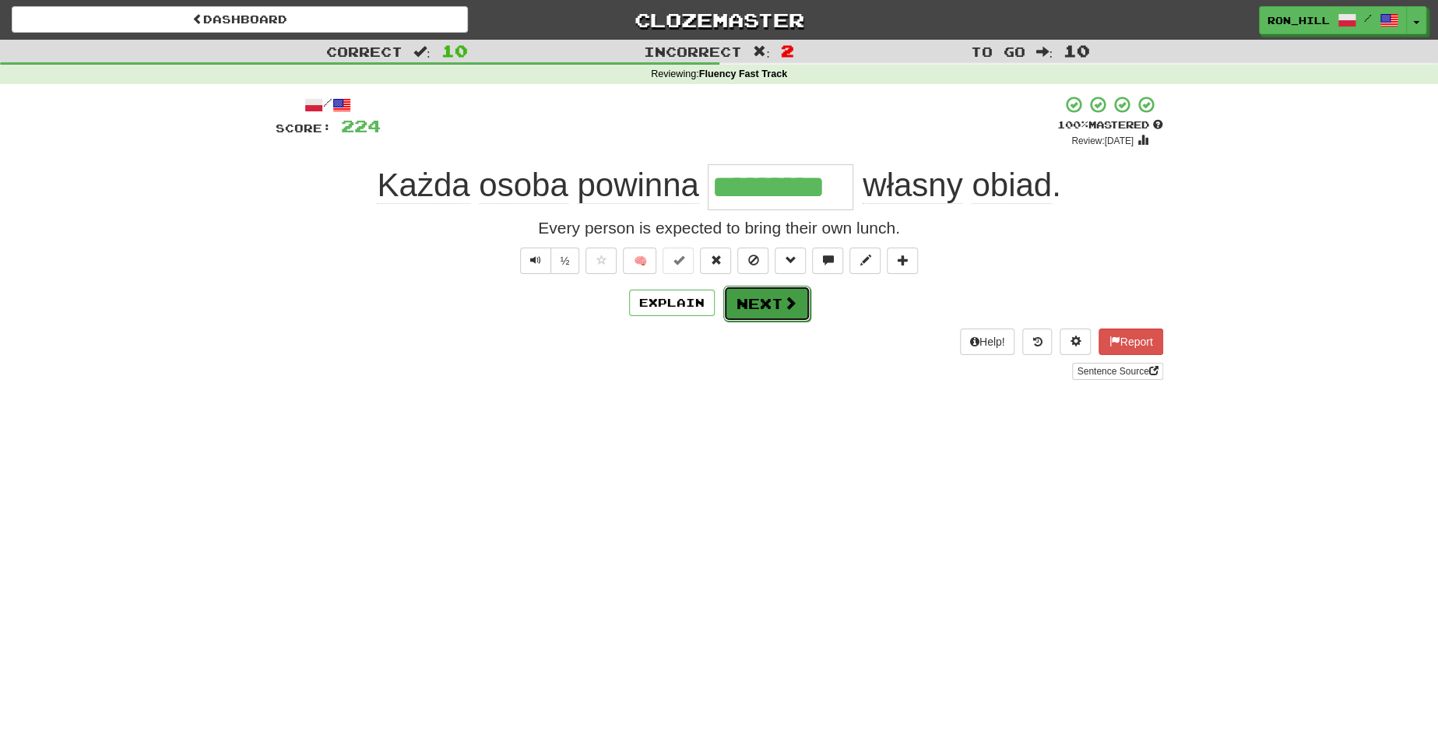
click at [767, 302] on button "Next" at bounding box center [766, 304] width 87 height 36
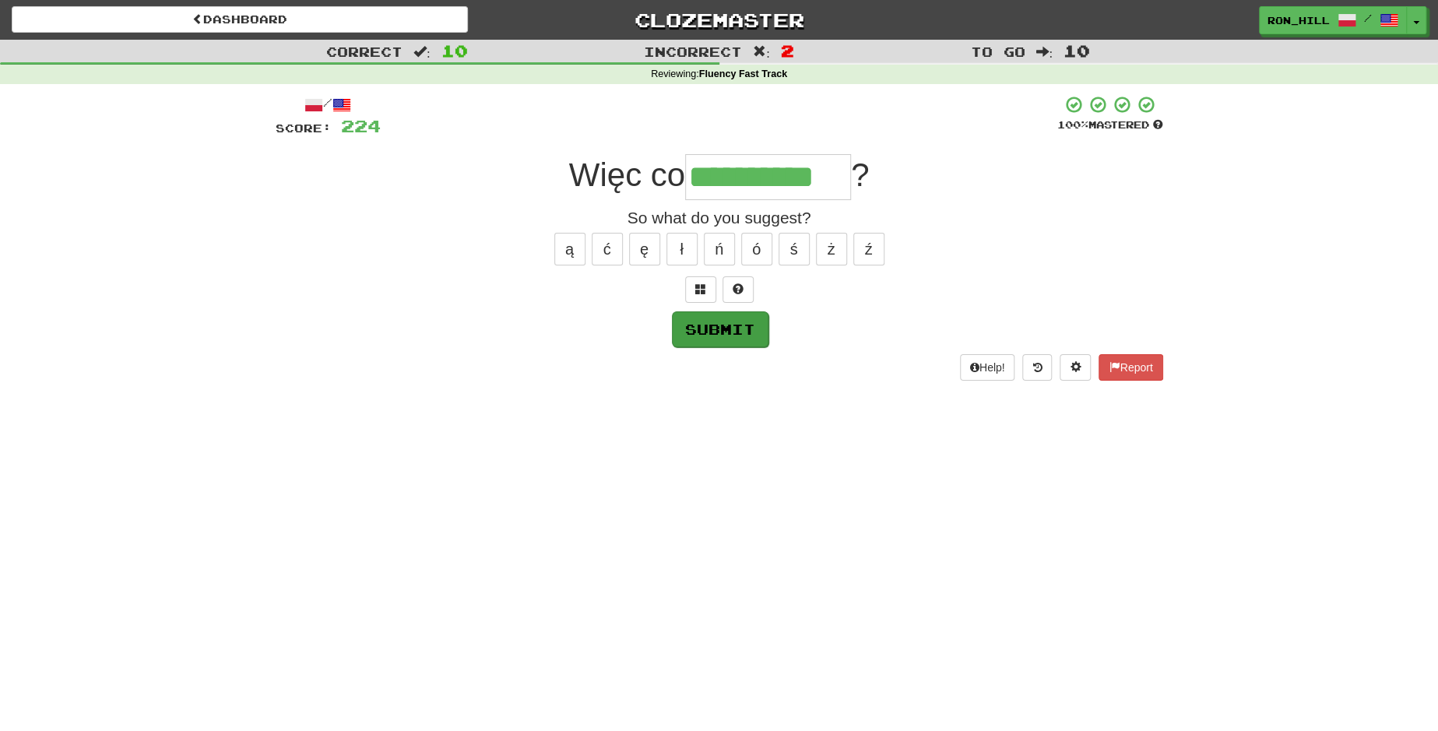
type input "**********"
click at [709, 323] on button "Submit" at bounding box center [720, 329] width 97 height 36
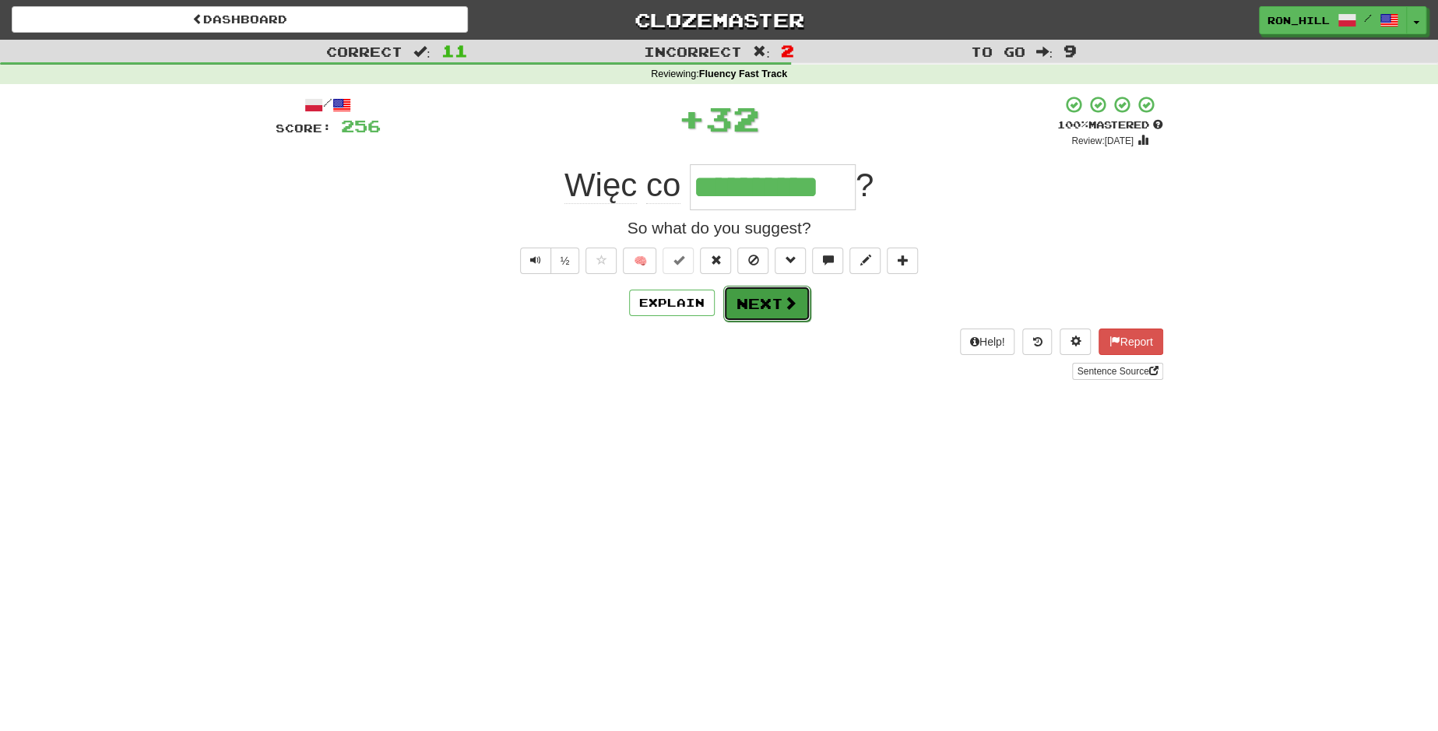
click at [759, 300] on button "Next" at bounding box center [766, 304] width 87 height 36
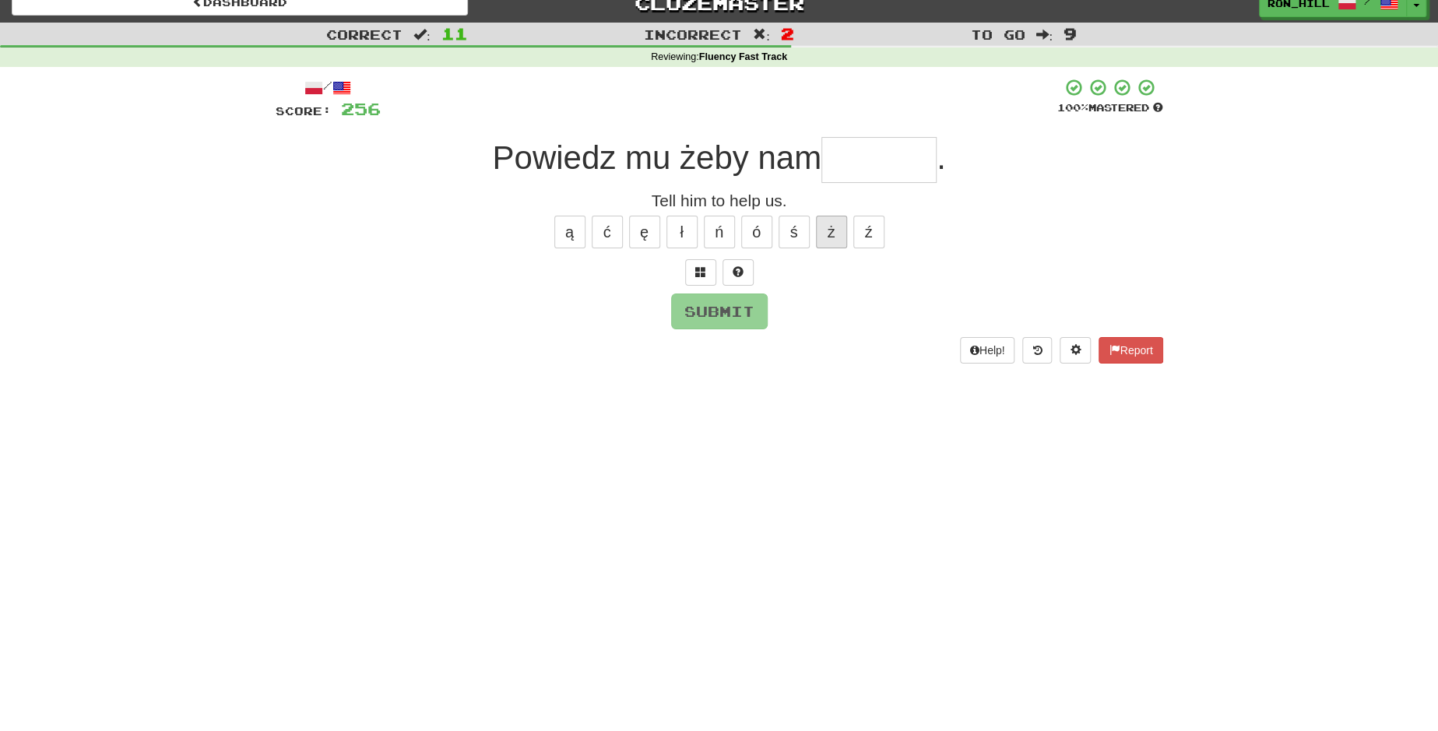
scroll to position [24, 0]
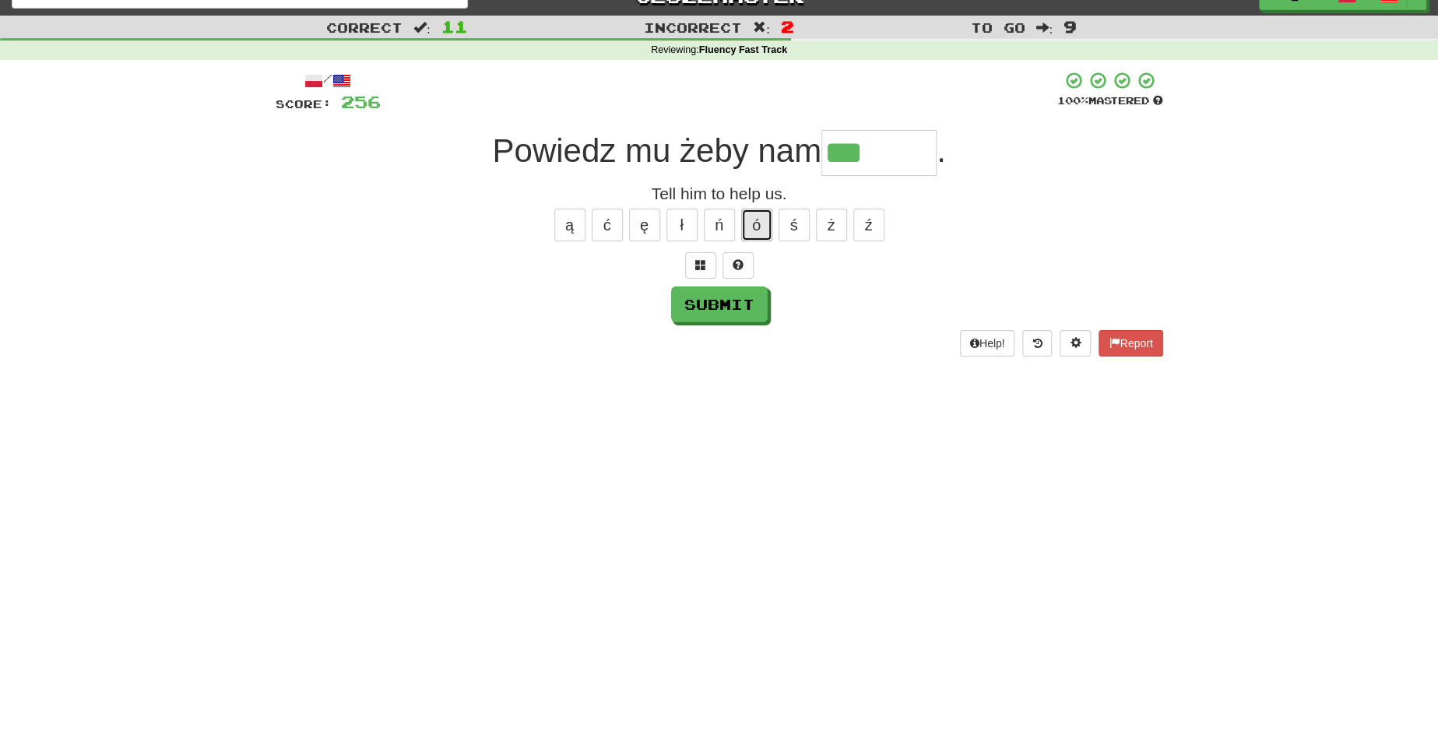
click at [761, 223] on button "ó" at bounding box center [756, 225] width 31 height 33
click at [683, 226] on button "ł" at bounding box center [681, 225] width 31 height 33
type input "******"
click at [731, 297] on button "Submit" at bounding box center [720, 305] width 97 height 36
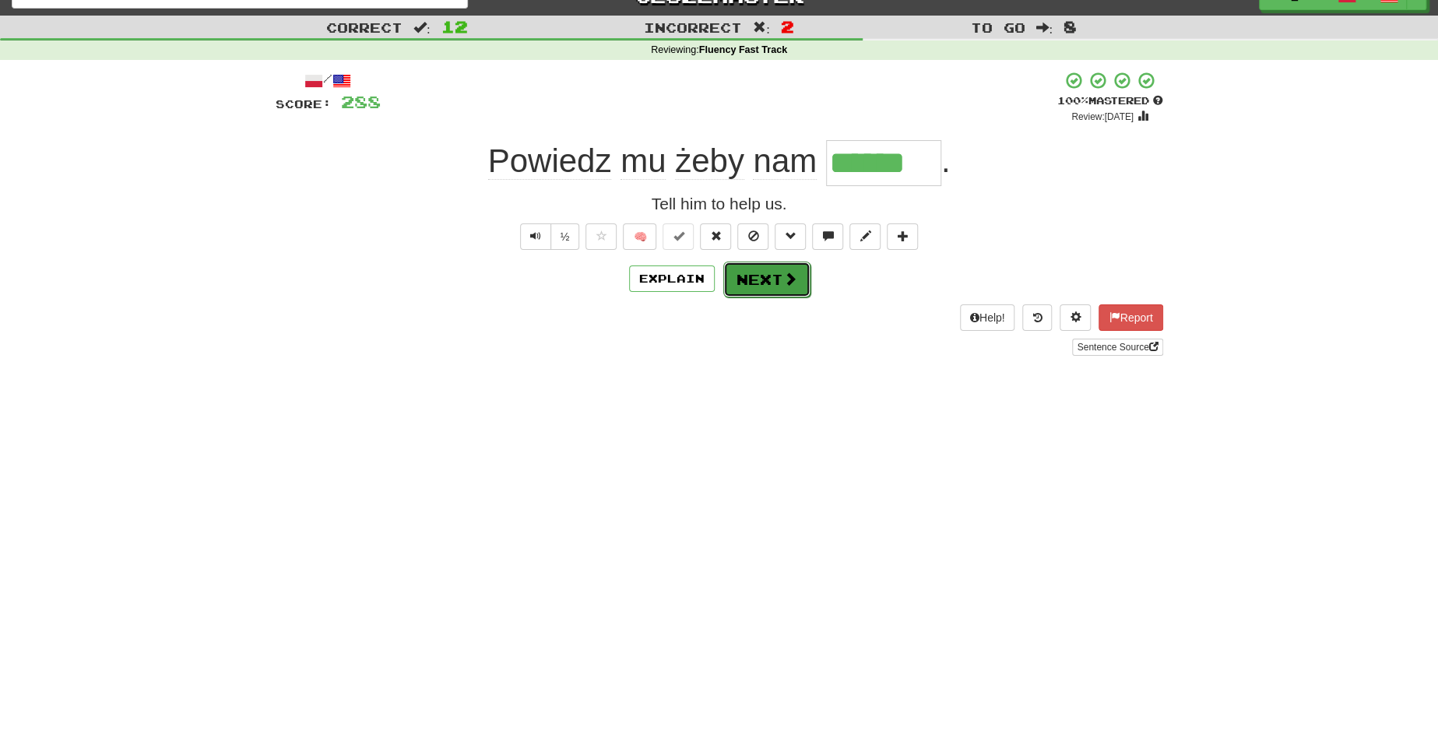
click at [770, 286] on button "Next" at bounding box center [766, 280] width 87 height 36
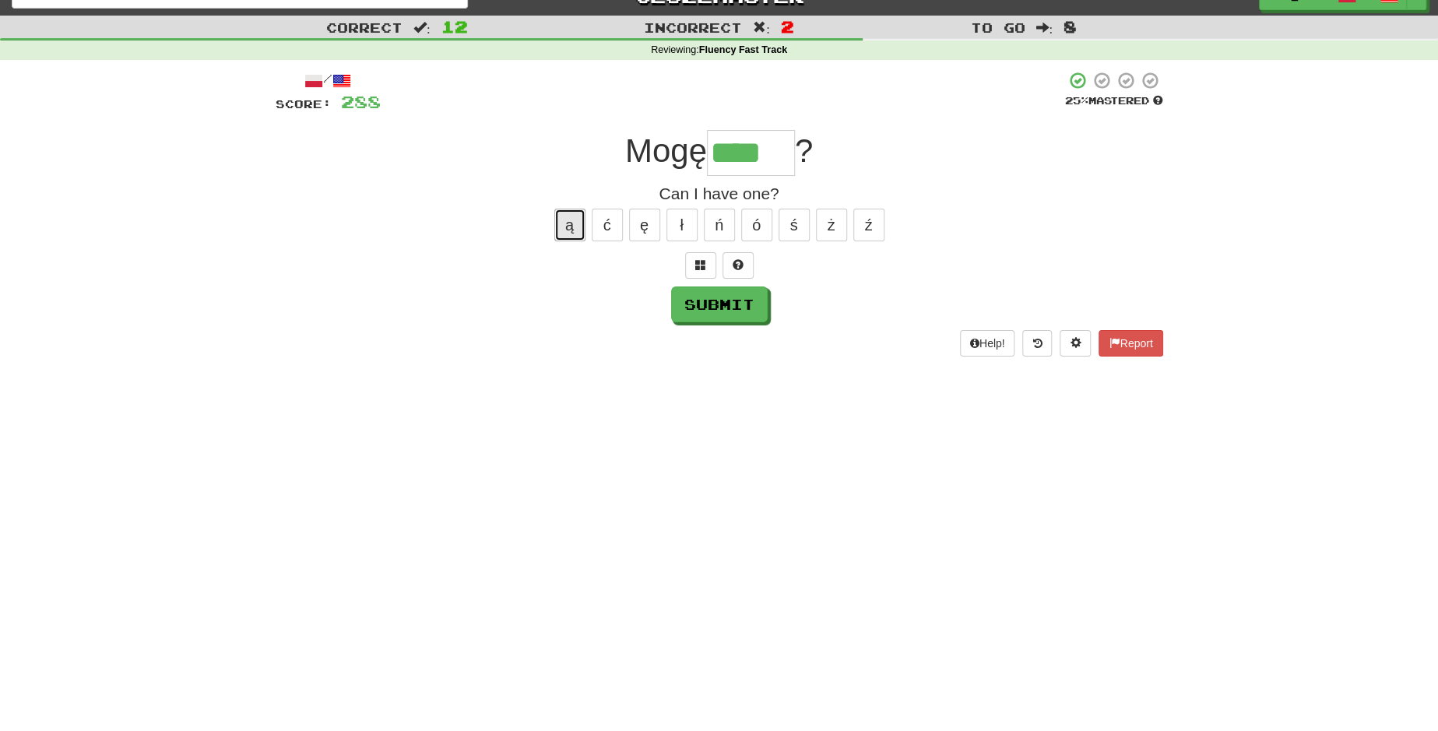
click at [574, 225] on button "ą" at bounding box center [569, 225] width 31 height 33
type input "*****"
click at [728, 304] on button "Submit" at bounding box center [720, 305] width 97 height 36
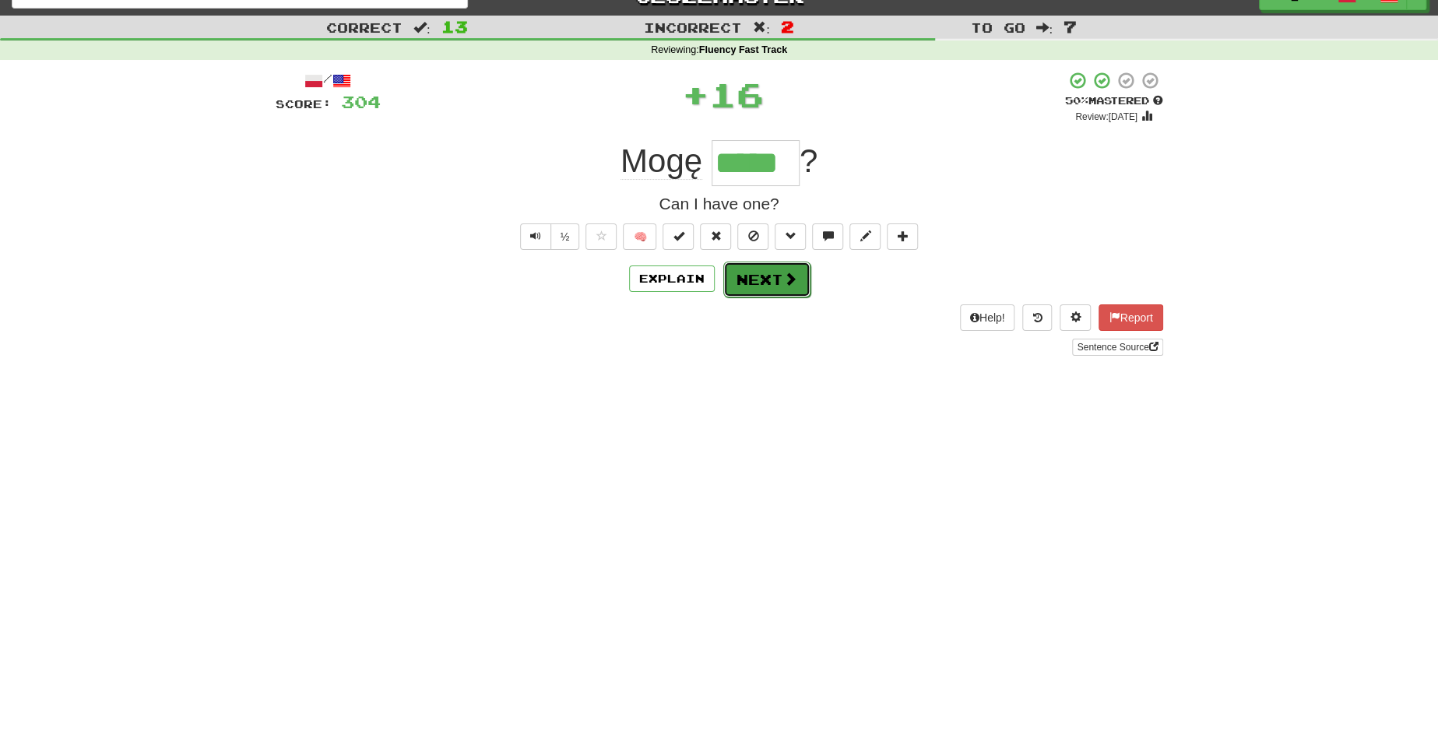
click at [752, 280] on button "Next" at bounding box center [766, 280] width 87 height 36
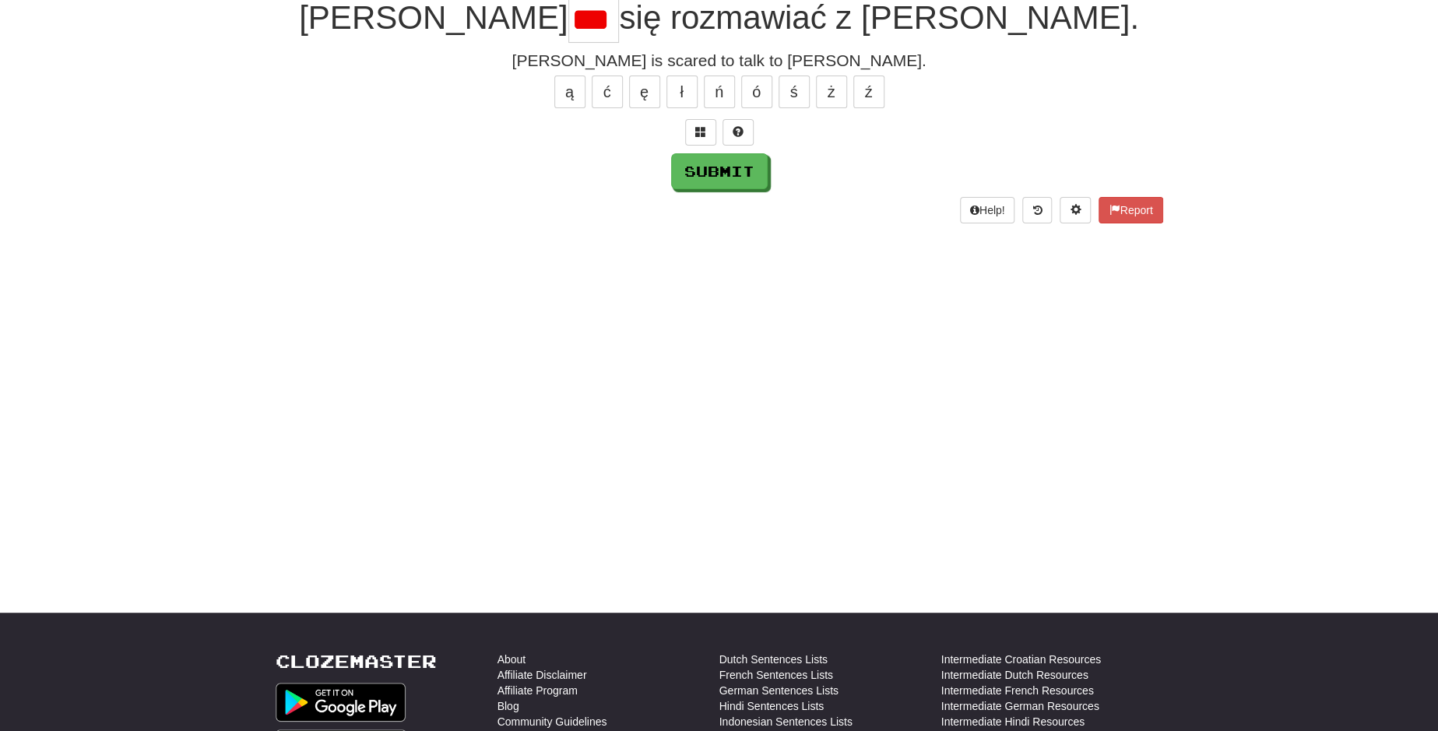
scroll to position [0, 0]
type input "***"
click at [728, 176] on button "Submit" at bounding box center [720, 172] width 97 height 36
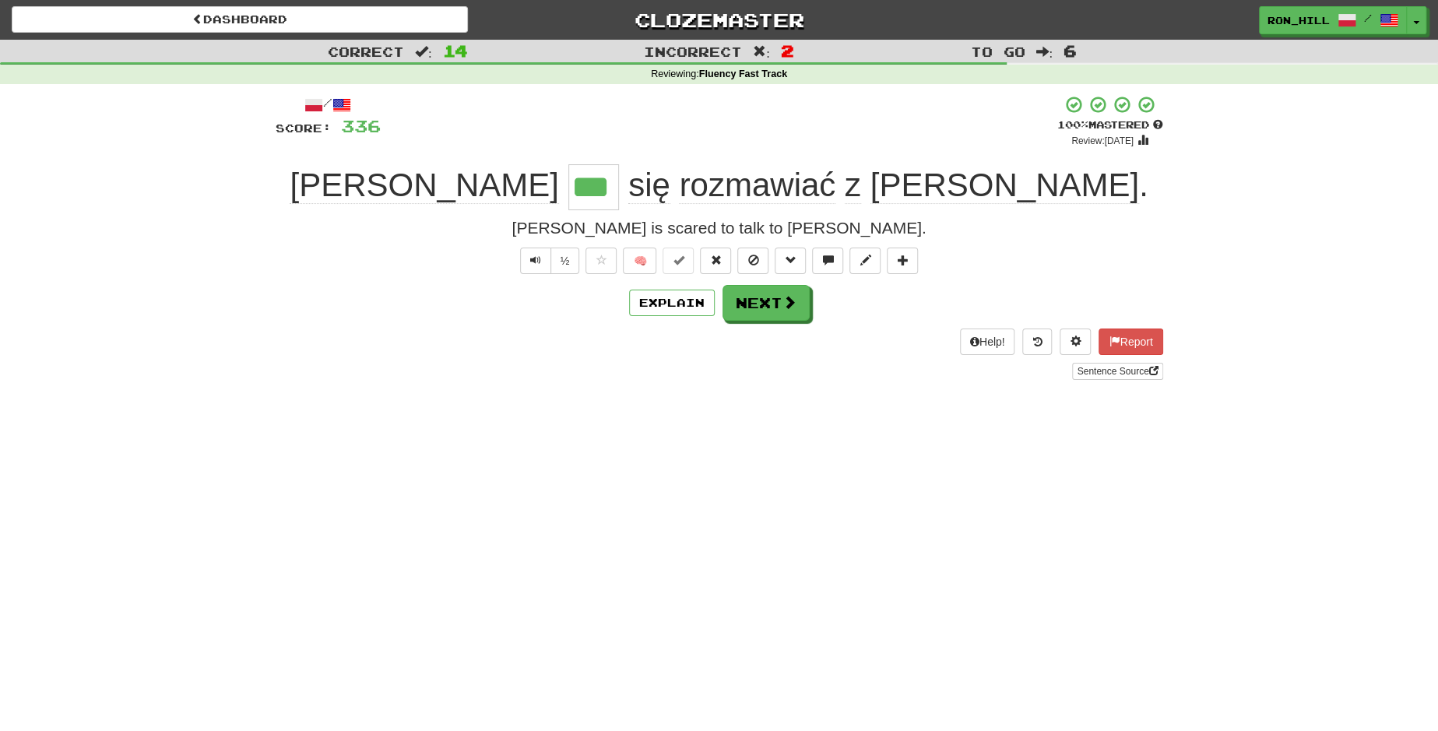
click at [720, 321] on div "/ Score: 336 + 32 100 % Mastered Review: 2026-03-19 Tom *** się rozmawiać z Mar…" at bounding box center [719, 237] width 887 height 285
click at [770, 307] on button "Next" at bounding box center [766, 304] width 87 height 36
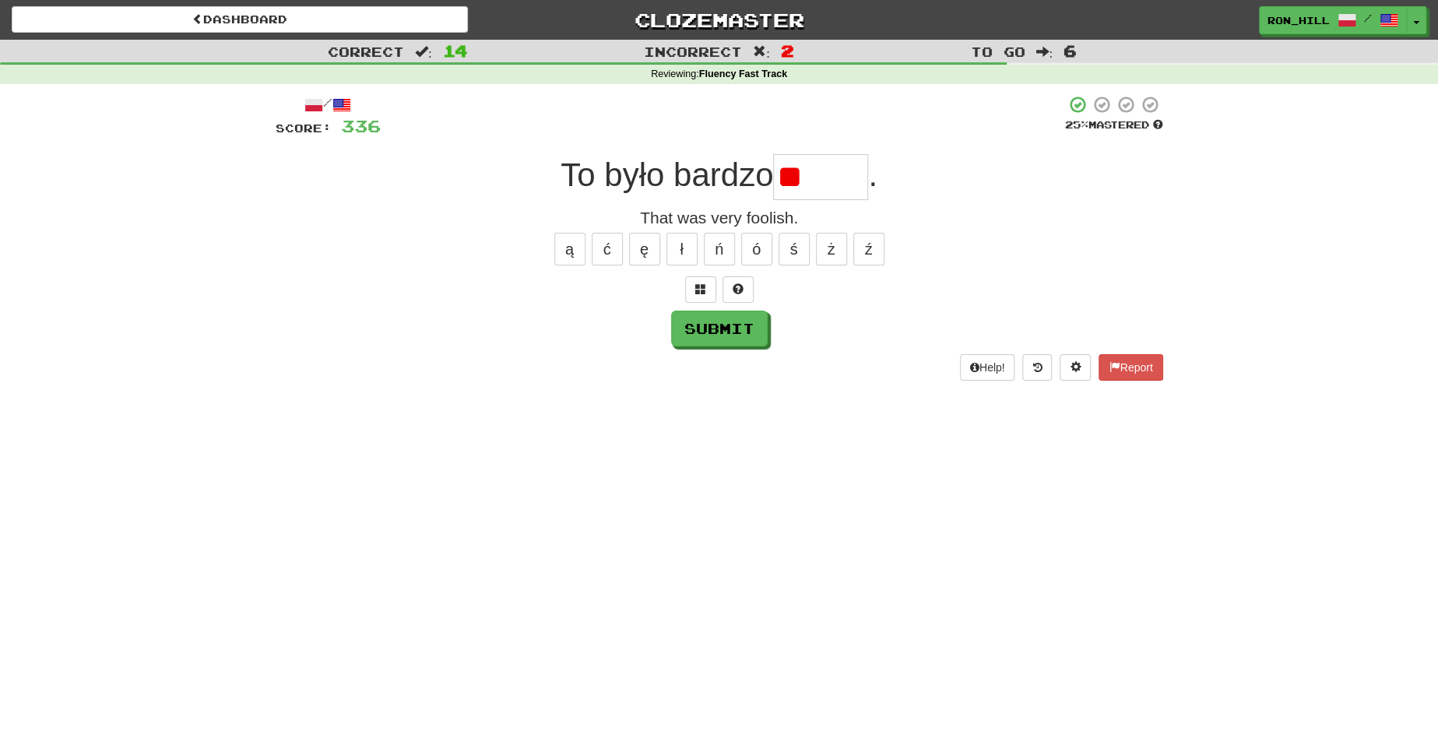
type input "*"
click at [679, 245] on button "ł" at bounding box center [681, 249] width 31 height 33
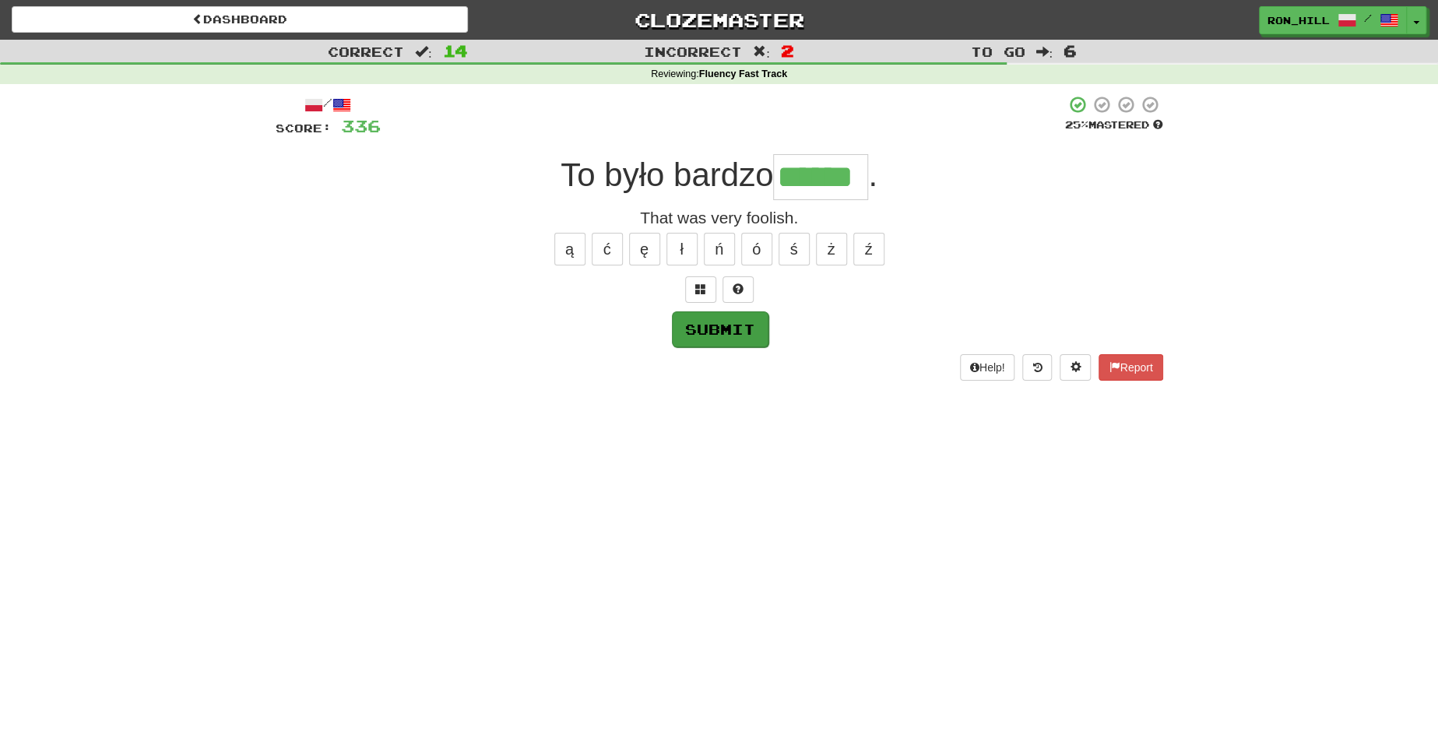
type input "******"
click at [700, 336] on button "Submit" at bounding box center [720, 329] width 97 height 36
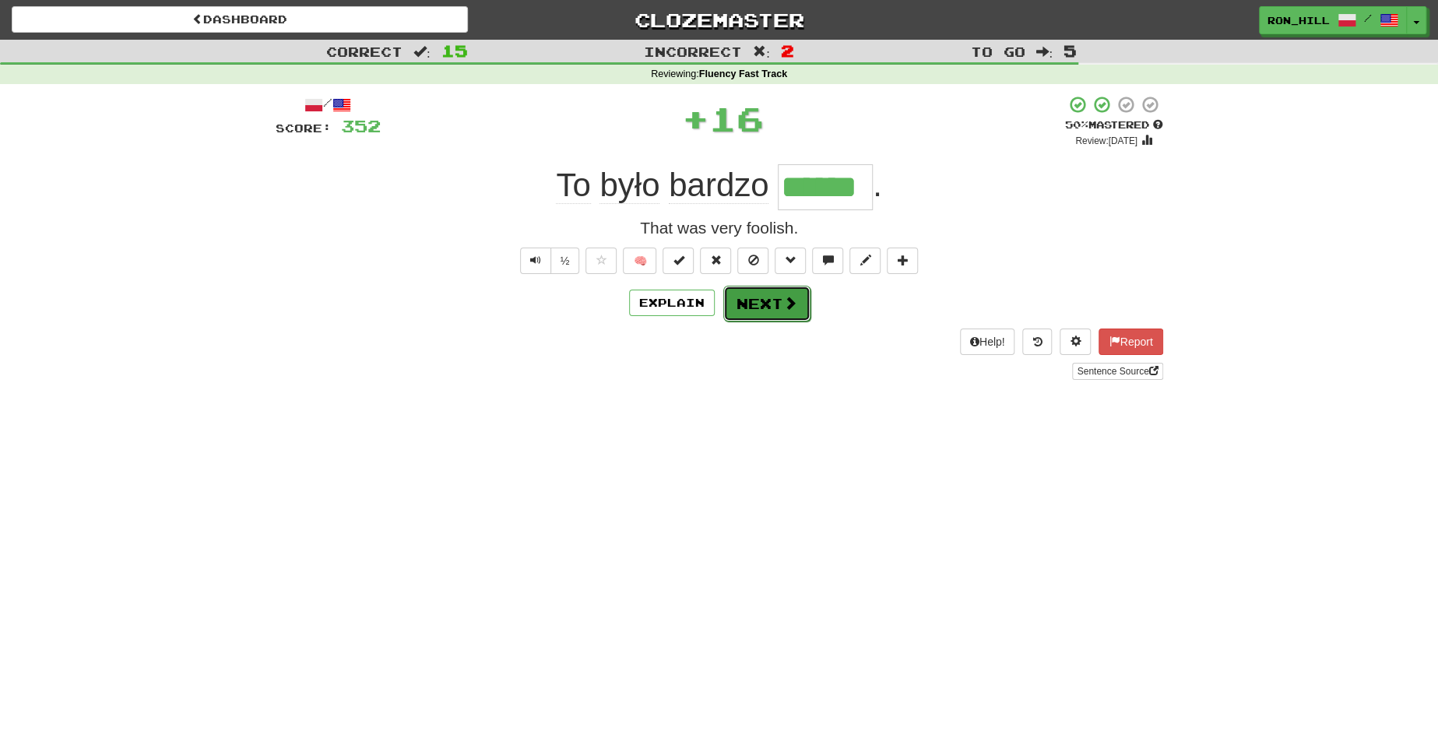
click at [751, 298] on button "Next" at bounding box center [766, 304] width 87 height 36
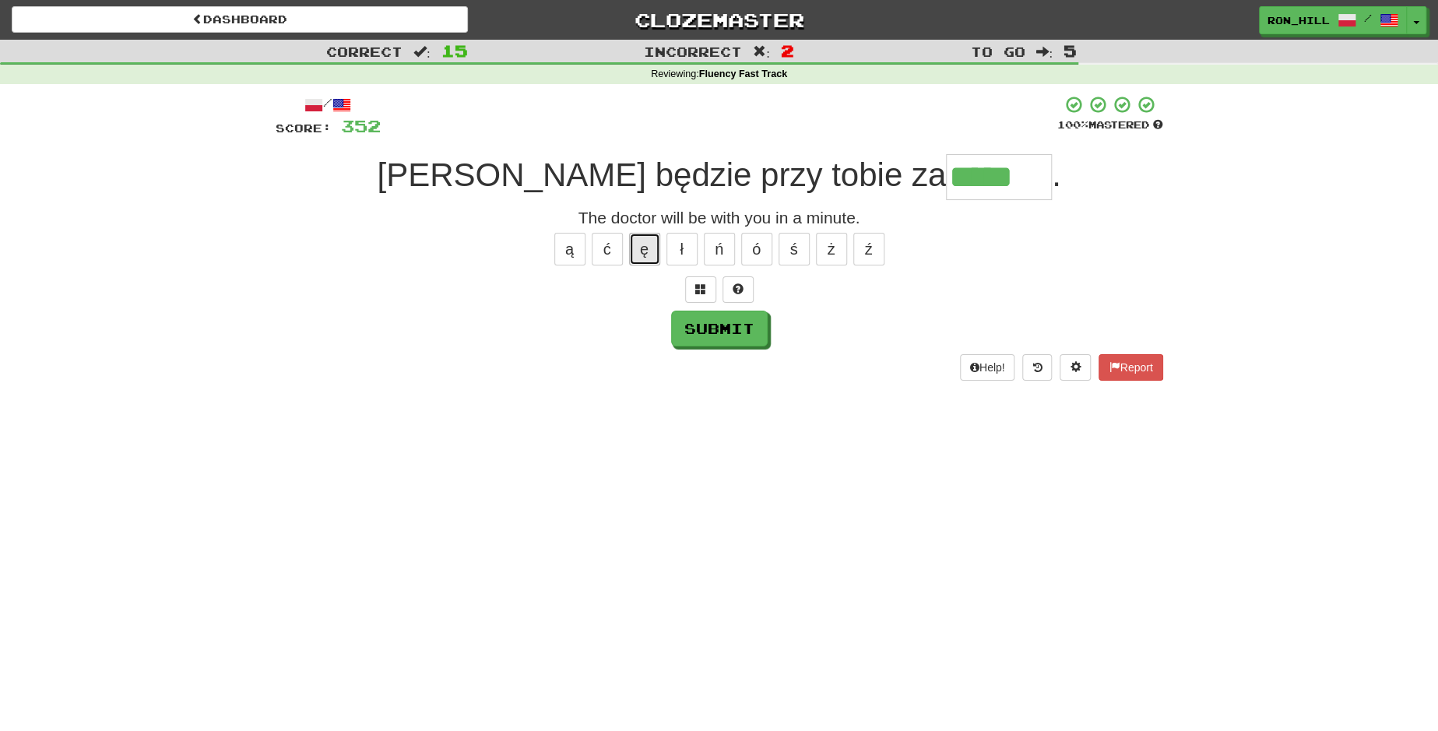
click at [639, 244] on button "ę" at bounding box center [644, 249] width 31 height 33
type input "******"
click at [720, 321] on button "Submit" at bounding box center [720, 329] width 97 height 36
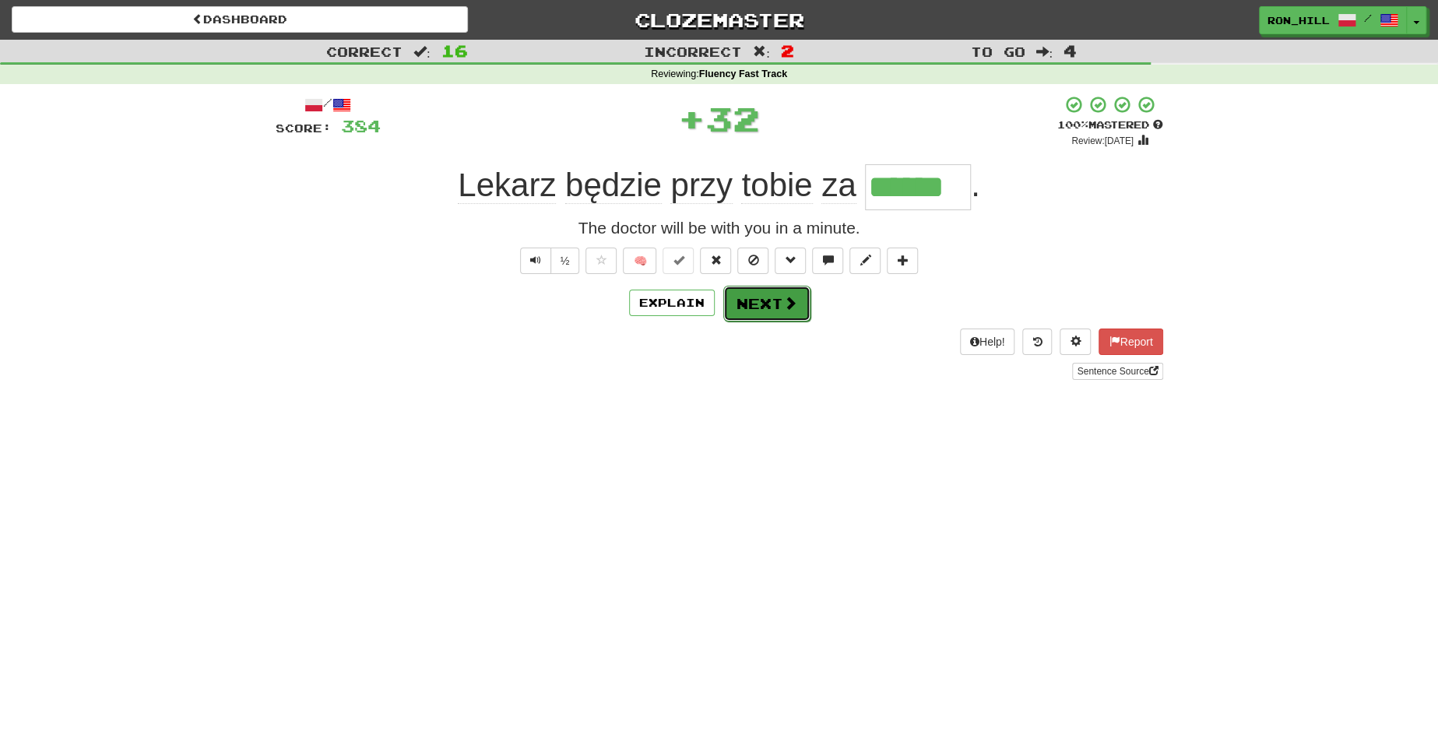
click at [785, 311] on button "Next" at bounding box center [766, 304] width 87 height 36
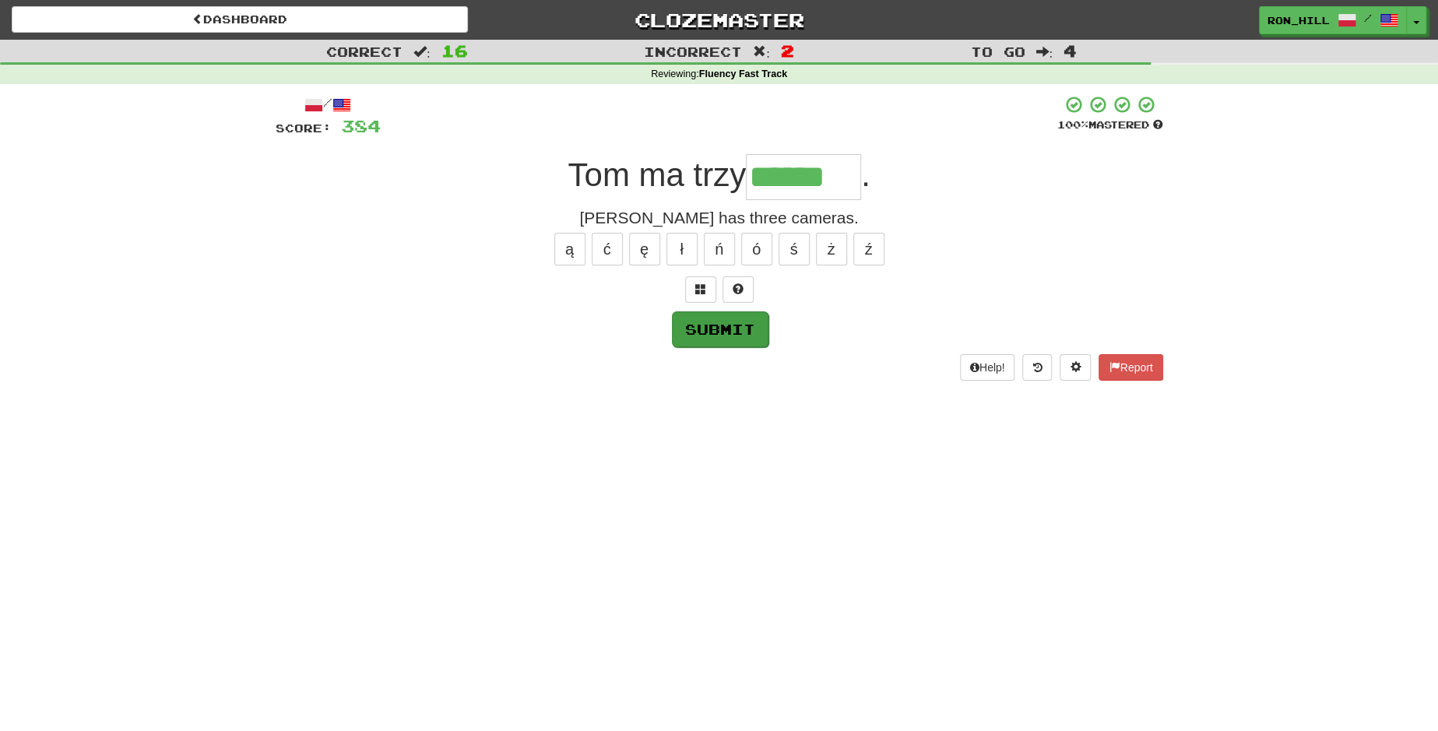
type input "******"
click at [725, 335] on button "Submit" at bounding box center [720, 329] width 97 height 36
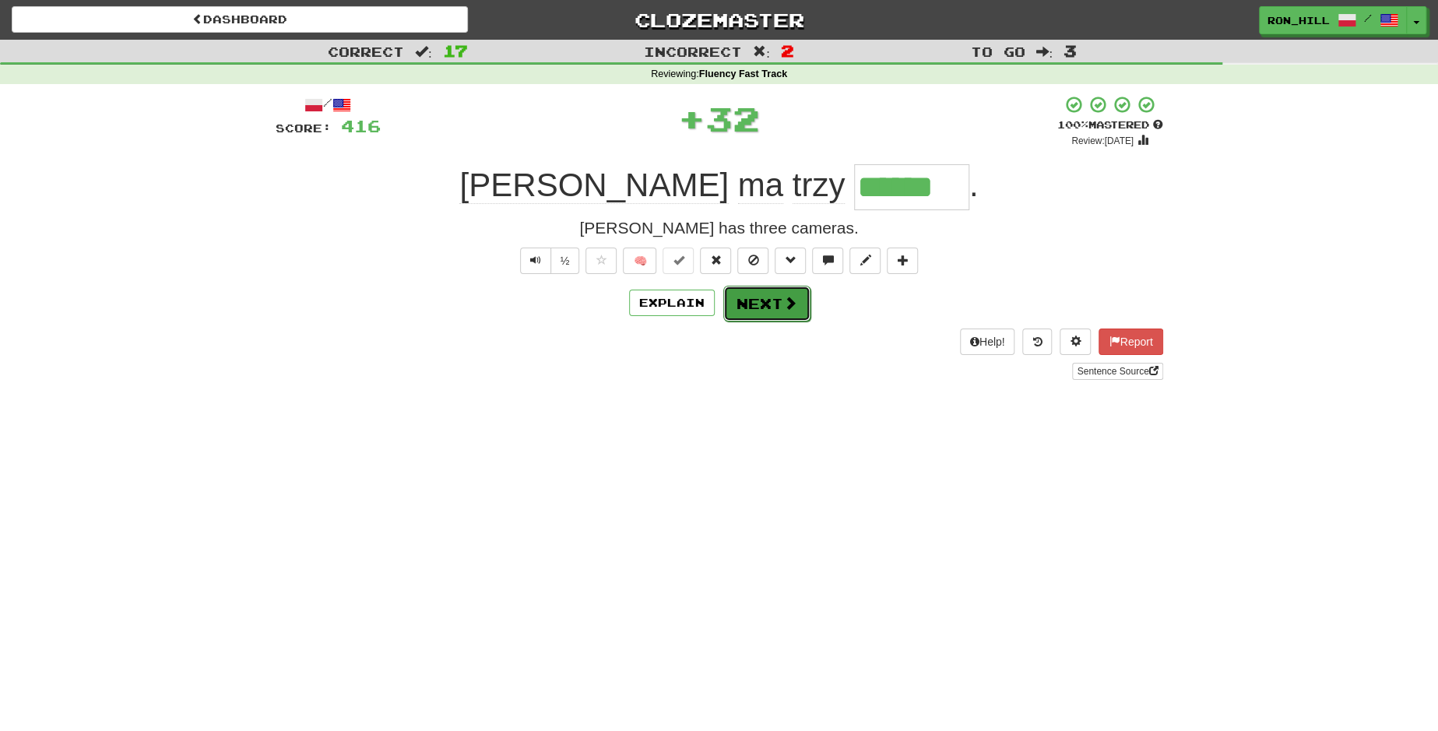
click at [753, 304] on button "Next" at bounding box center [766, 304] width 87 height 36
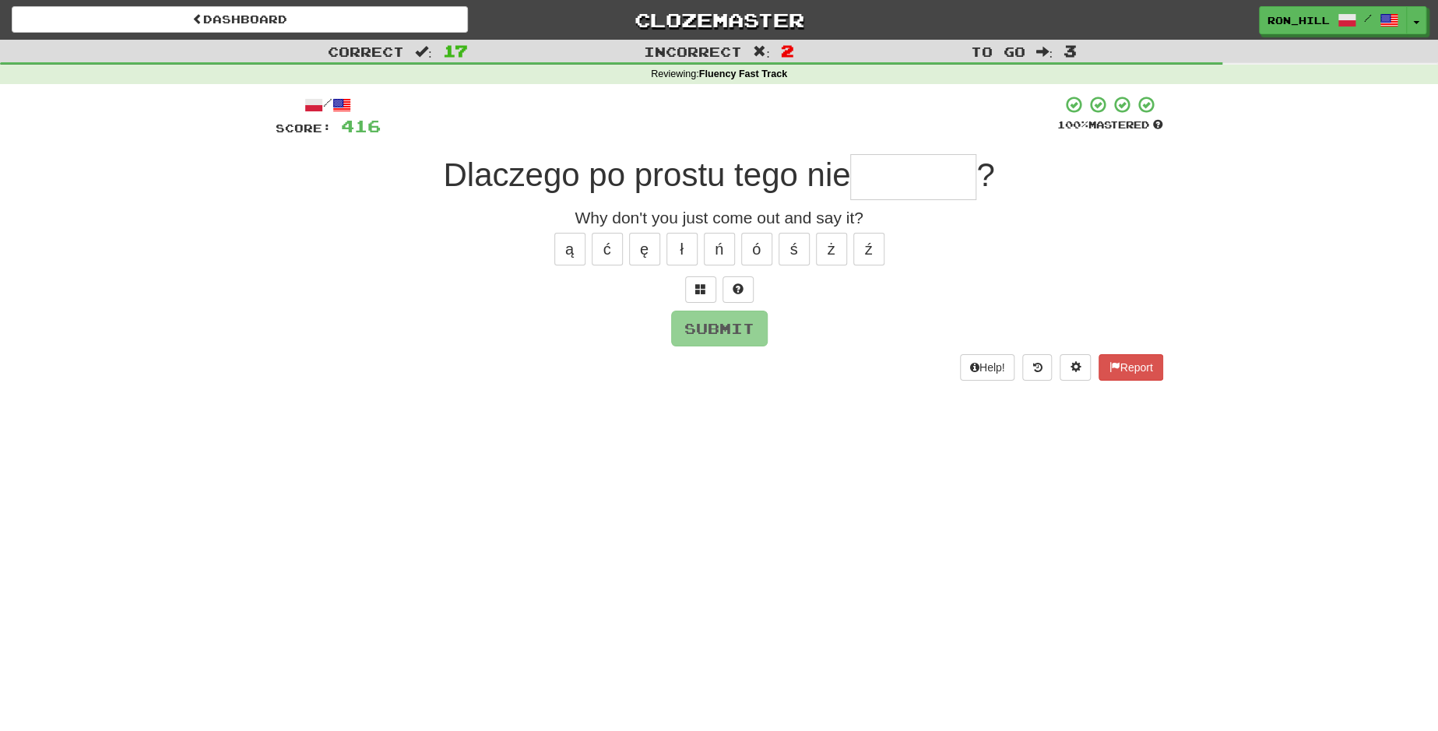
type input "*"
type input "*******"
click at [723, 332] on button "Submit" at bounding box center [720, 329] width 97 height 36
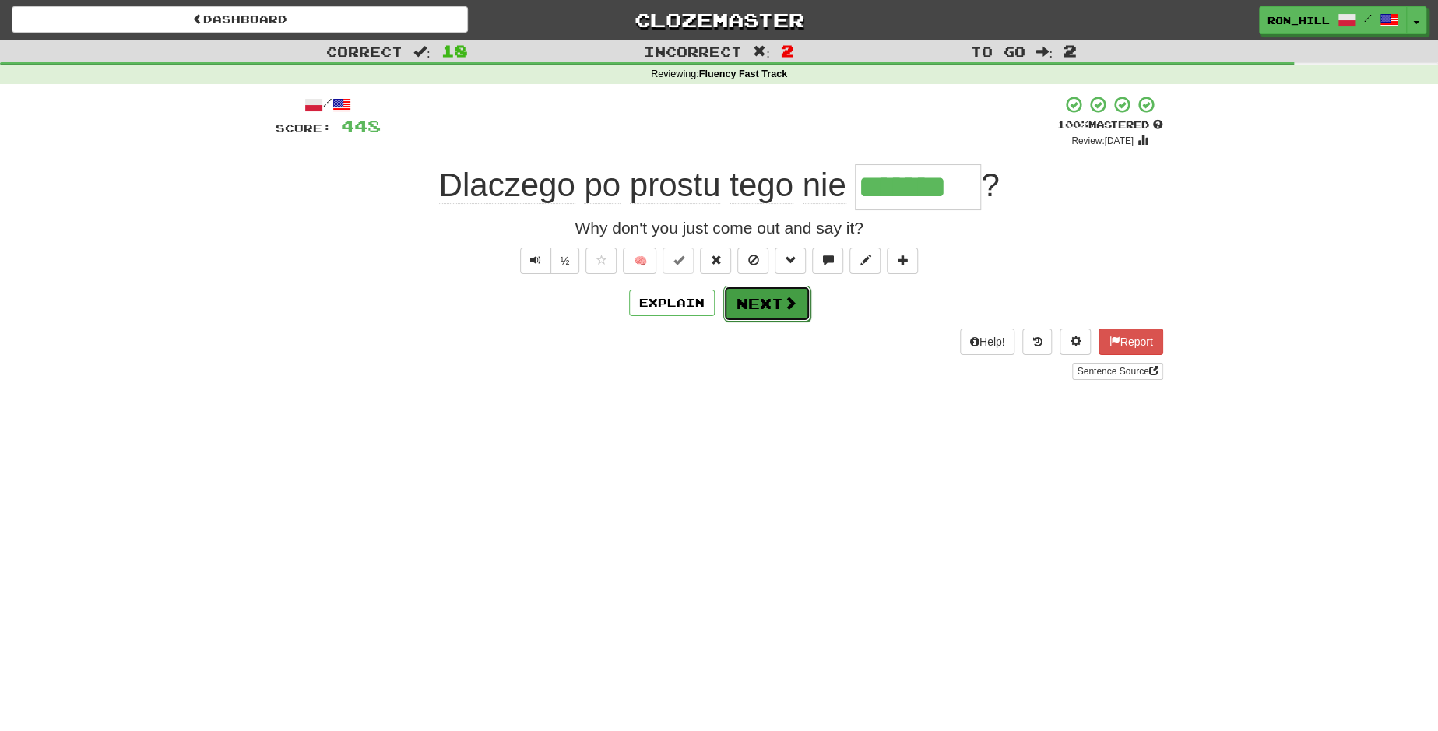
click at [748, 293] on button "Next" at bounding box center [766, 304] width 87 height 36
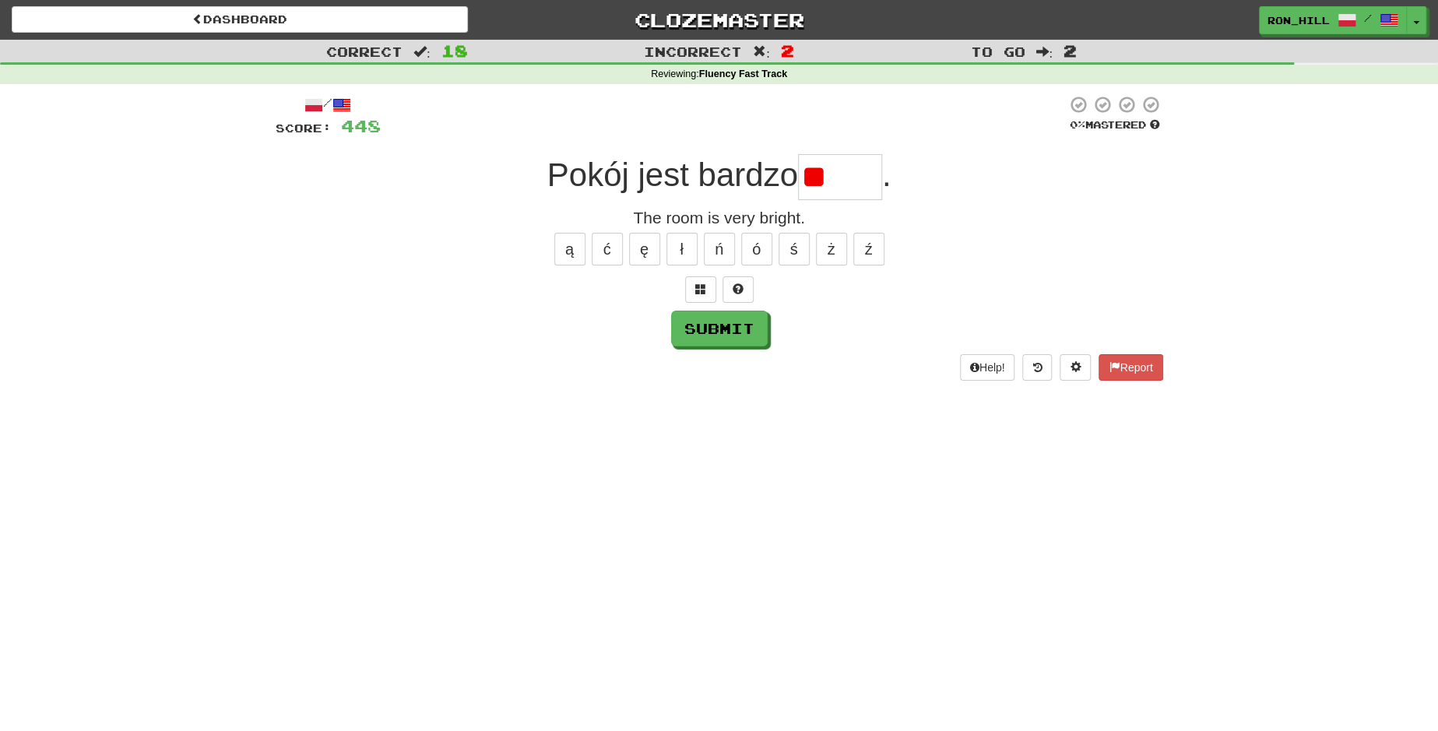
type input "*"
click at [790, 255] on button "ś" at bounding box center [793, 249] width 31 height 33
type input "*"
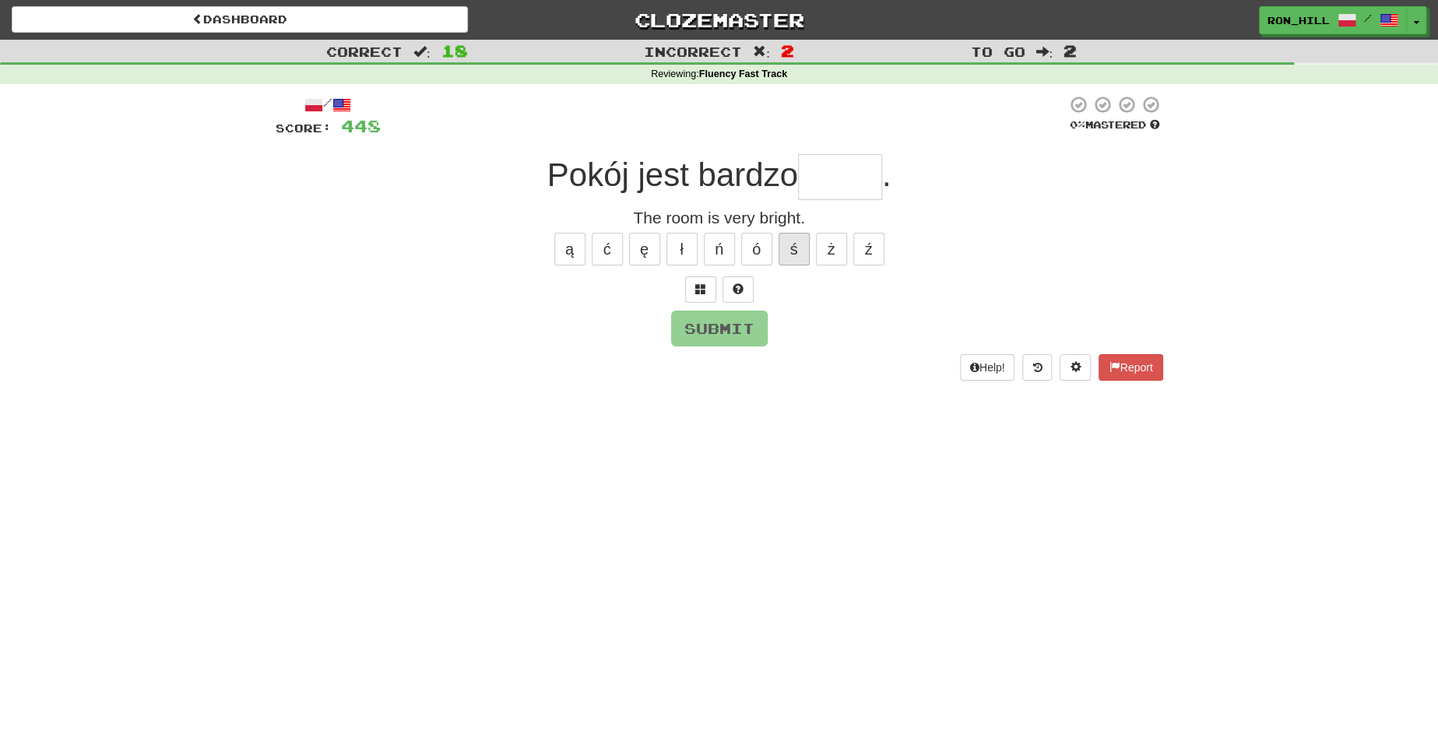
type input "*"
click at [672, 240] on button "ł" at bounding box center [681, 249] width 31 height 33
type input "*"
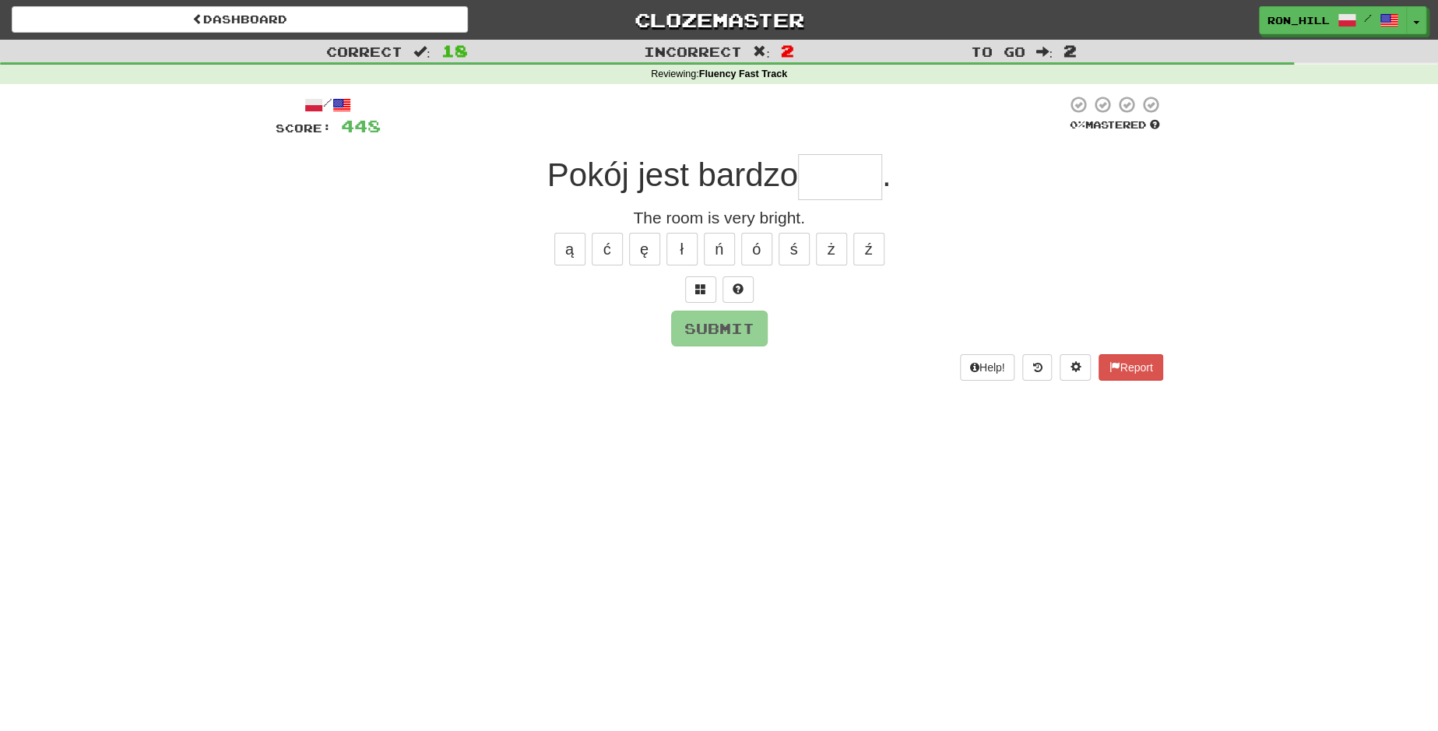
scroll to position [2, 0]
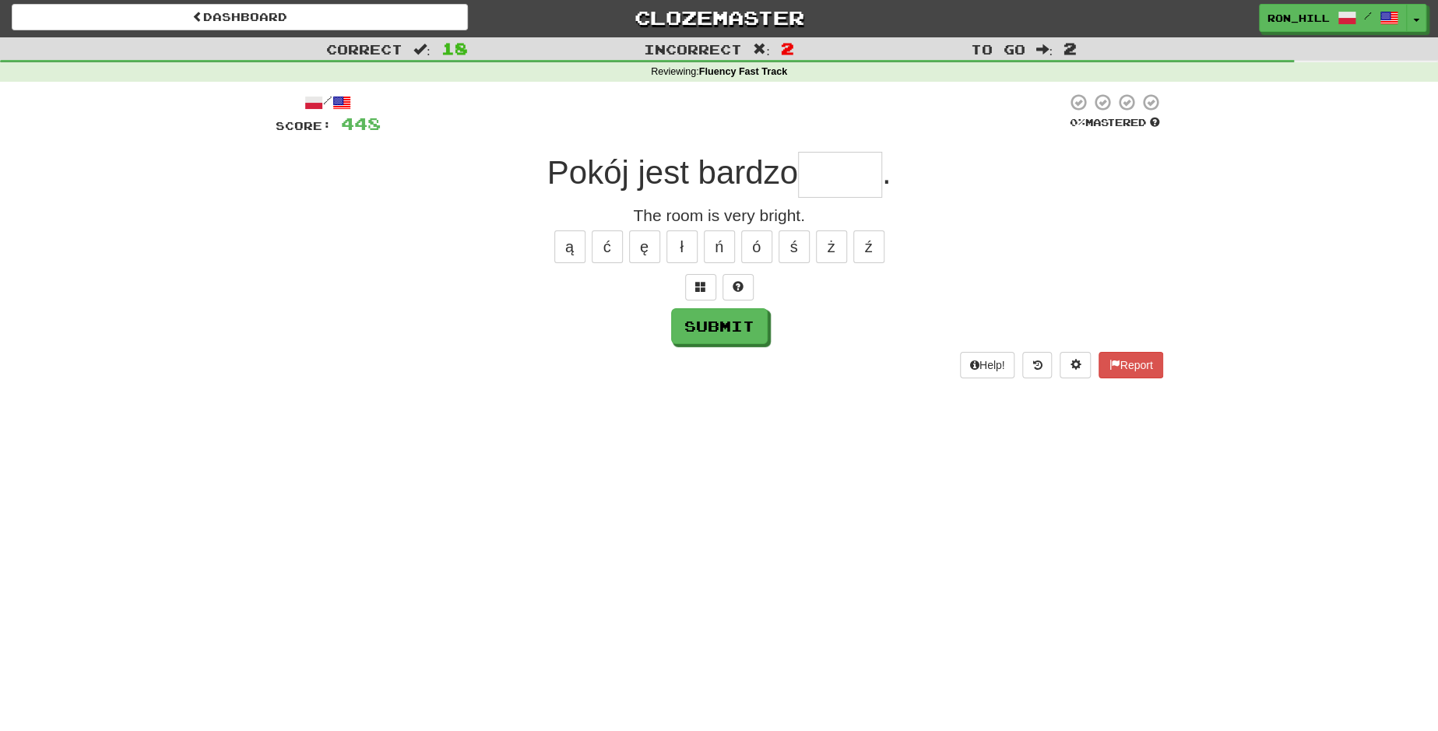
type input "*"
type input "*****"
type input "*"
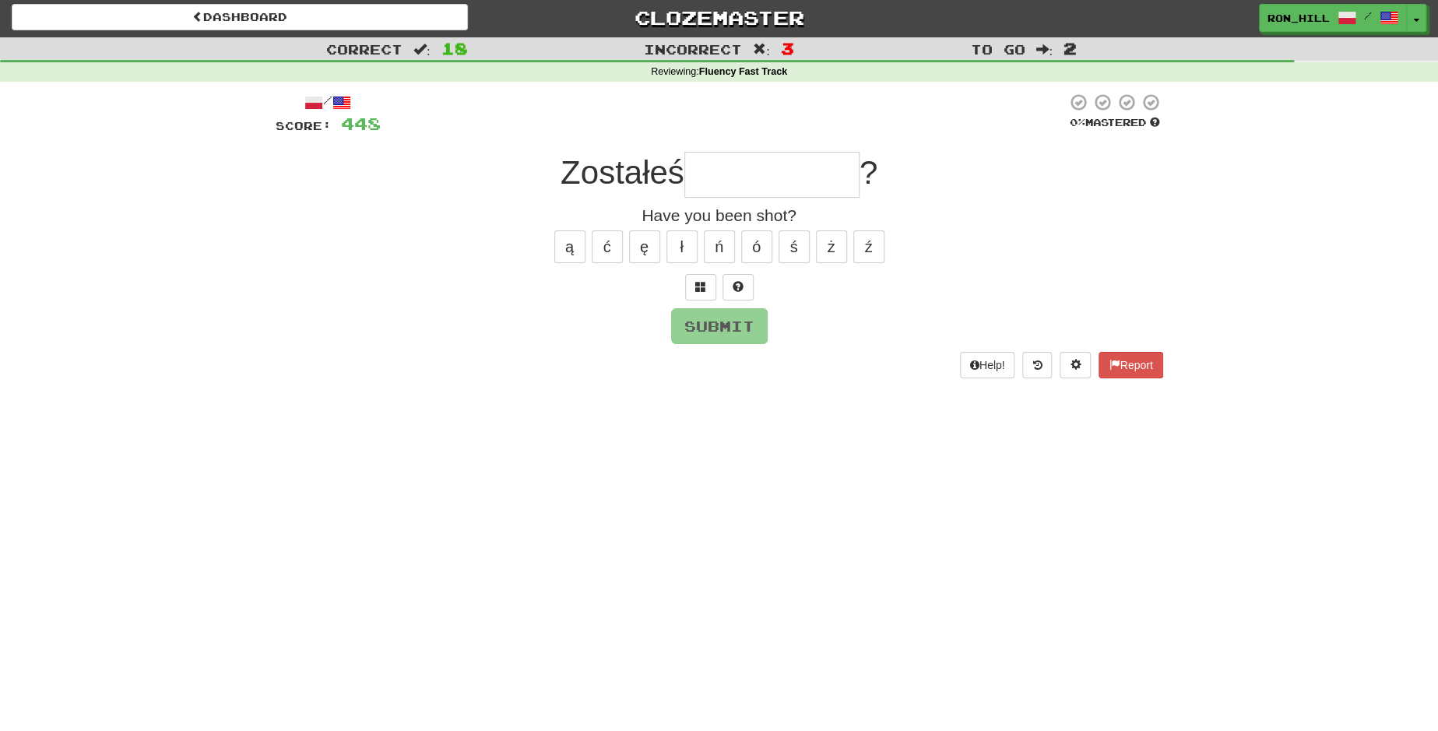
type input "*"
type input "**********"
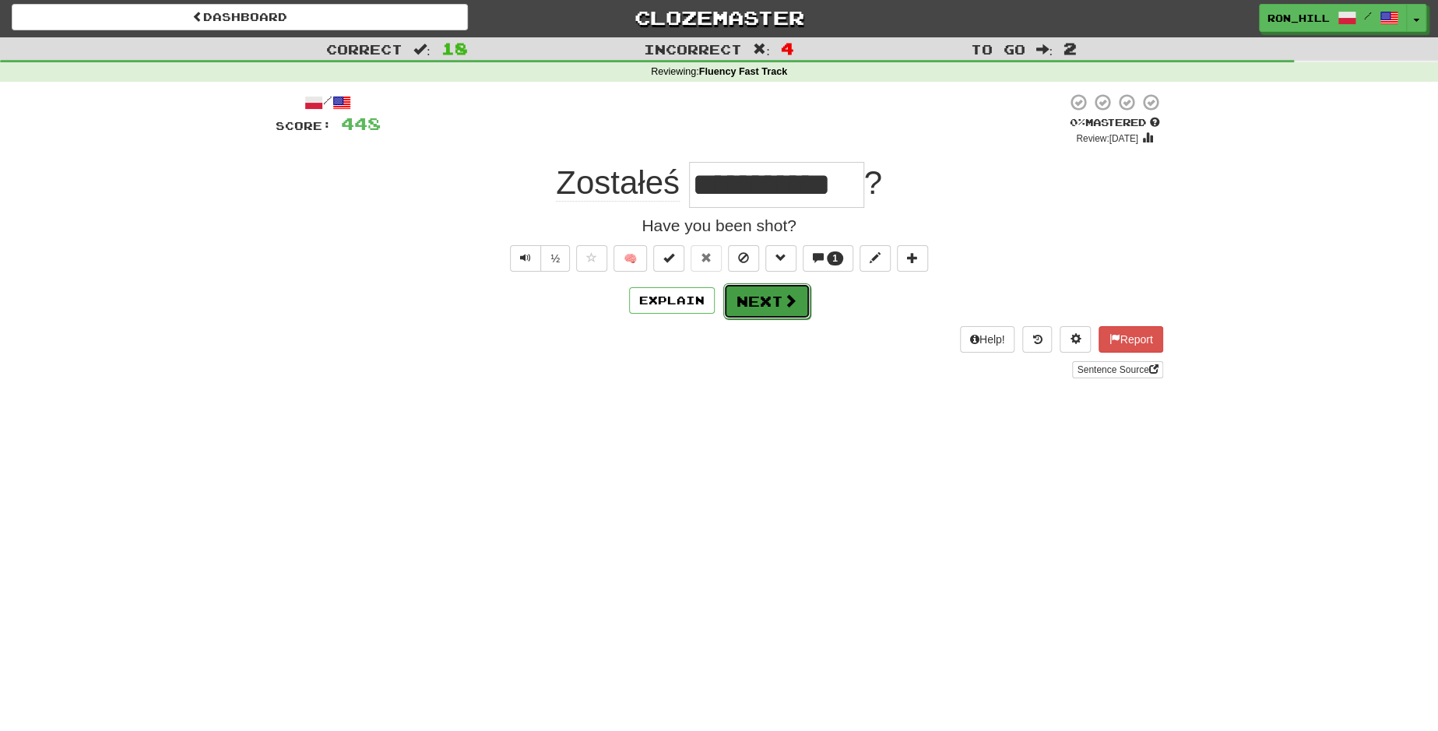
click at [783, 297] on span at bounding box center [790, 300] width 14 height 14
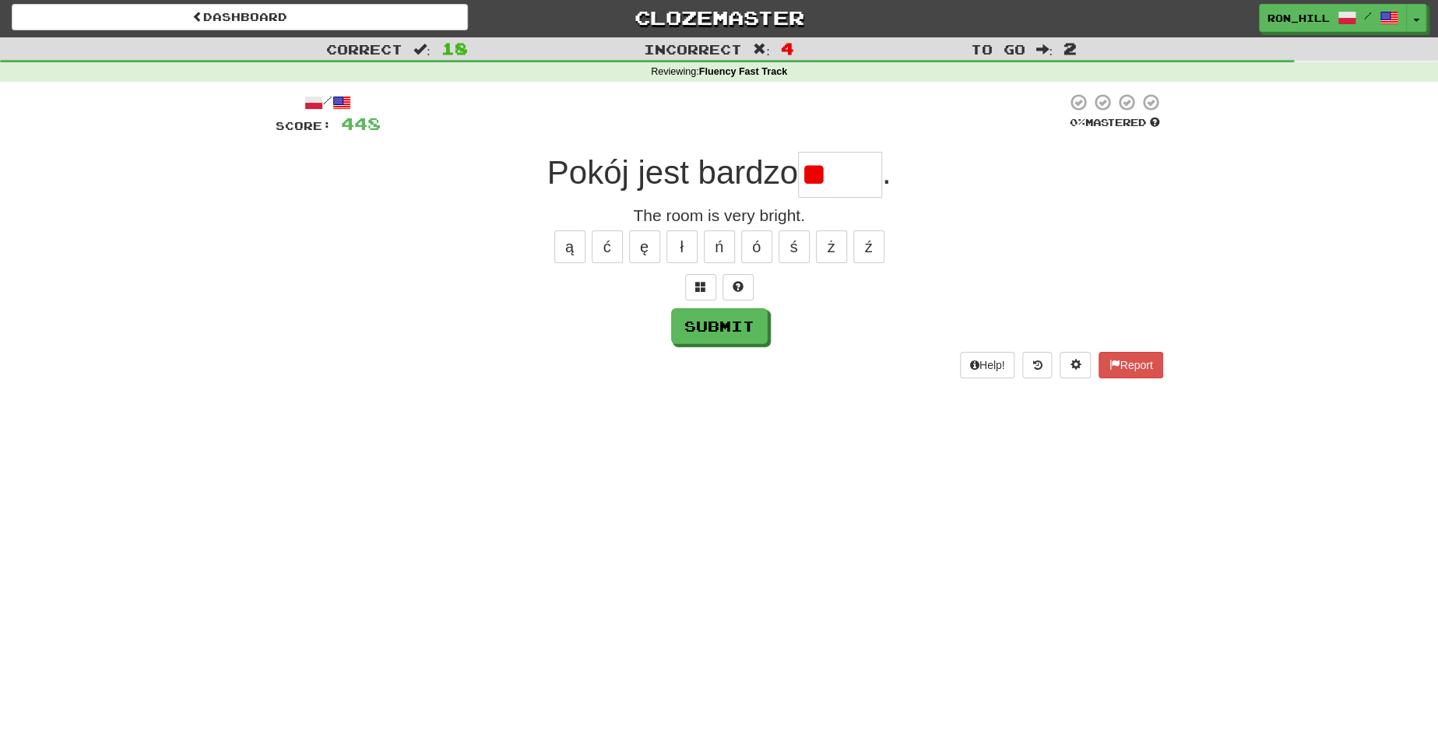
type input "*"
type input "*****"
click at [723, 325] on button "Submit" at bounding box center [720, 327] width 97 height 36
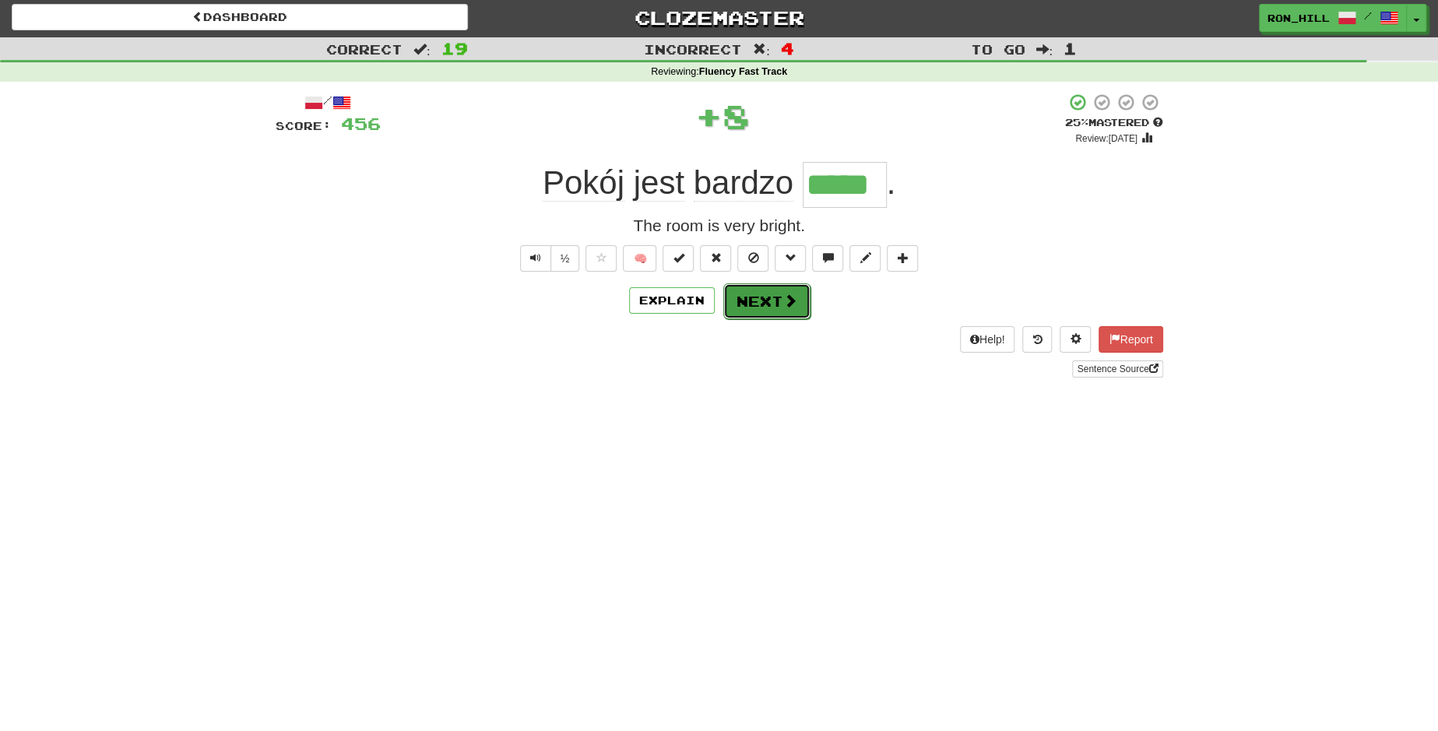
click at [767, 311] on button "Next" at bounding box center [766, 301] width 87 height 36
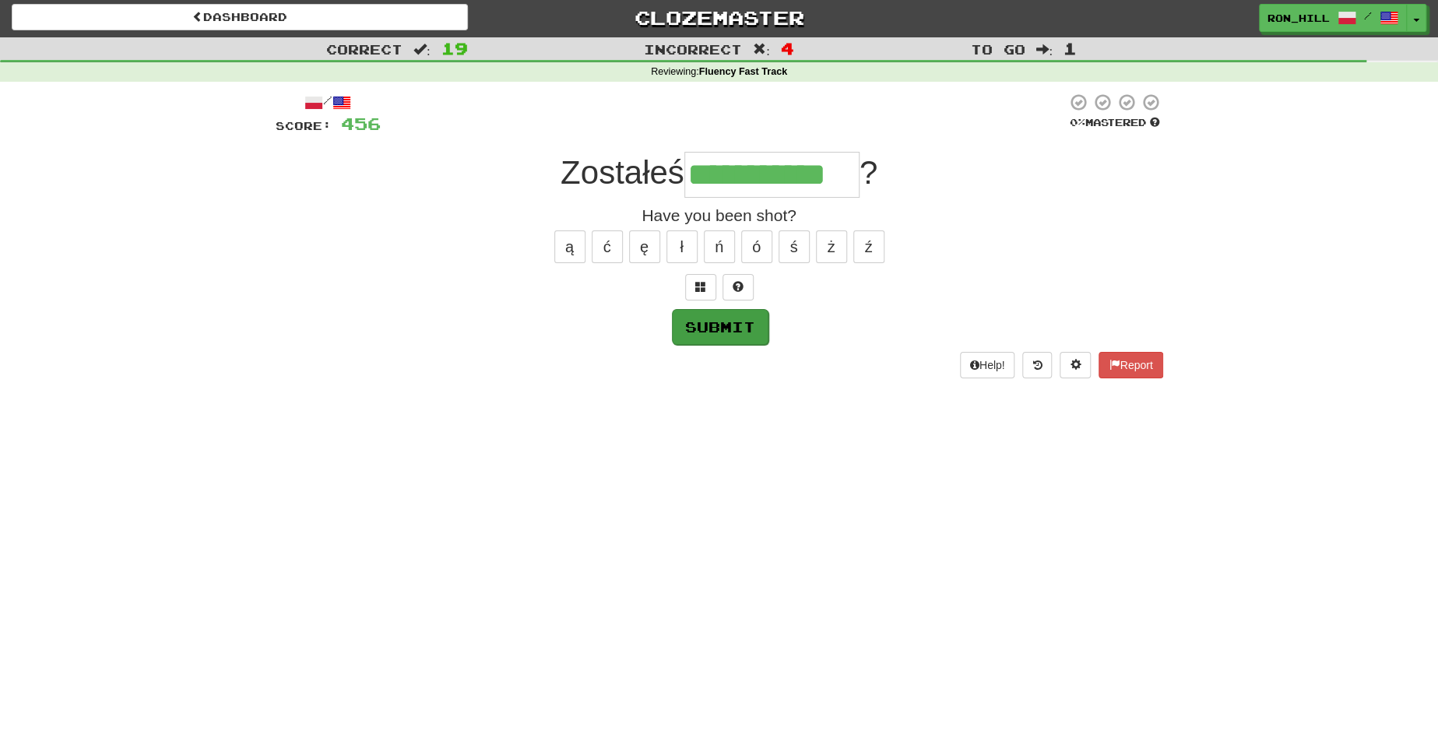
type input "**********"
click at [731, 321] on button "Submit" at bounding box center [720, 327] width 97 height 36
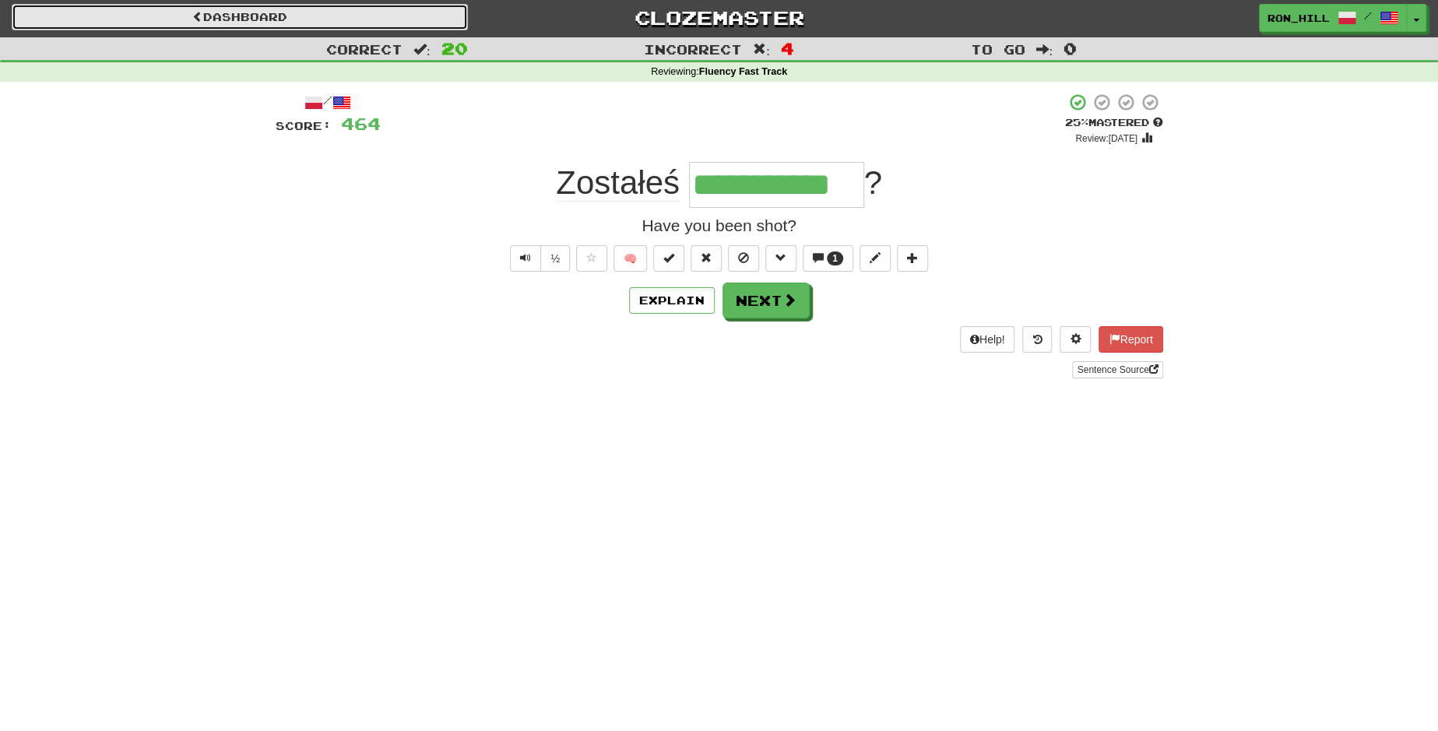
click at [382, 17] on link "Dashboard" at bounding box center [240, 17] width 456 height 26
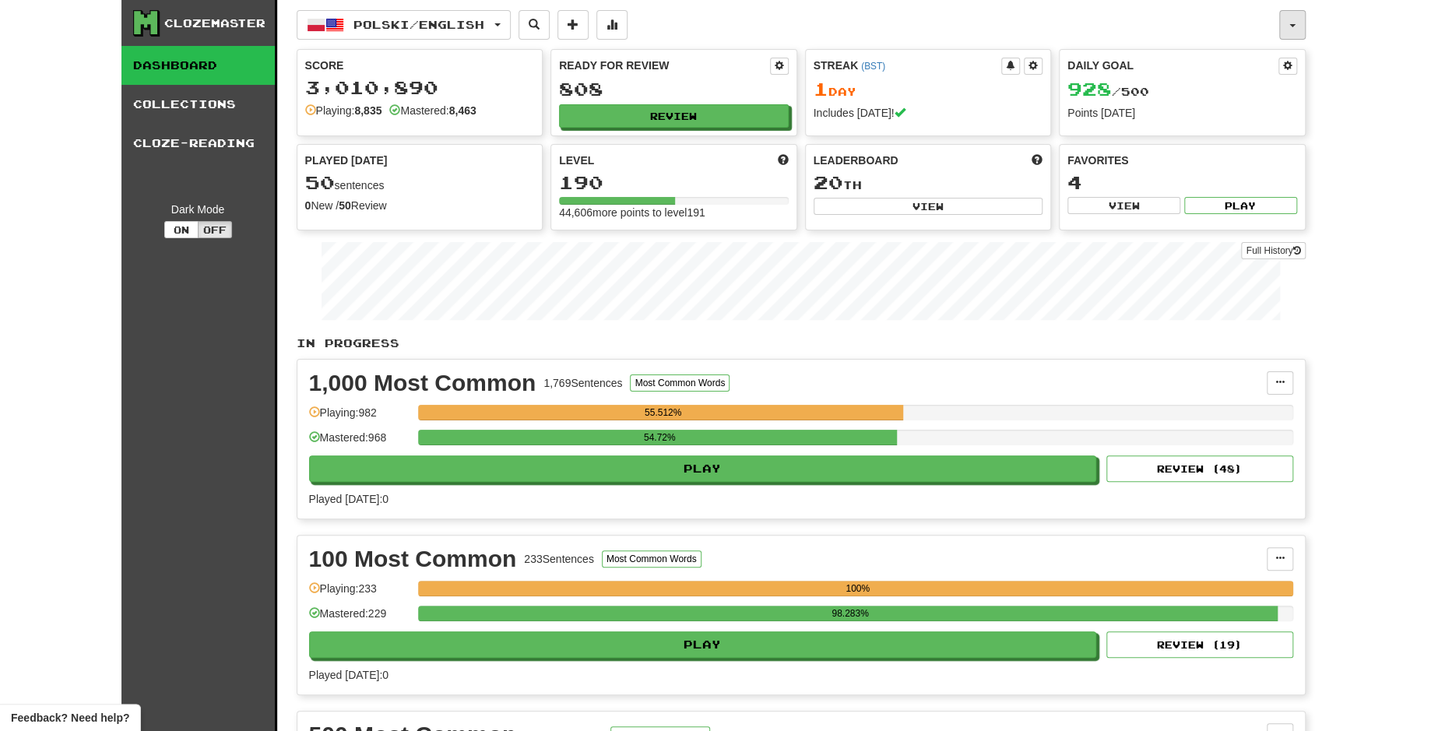
click at [1294, 24] on span "button" at bounding box center [1292, 25] width 6 height 3
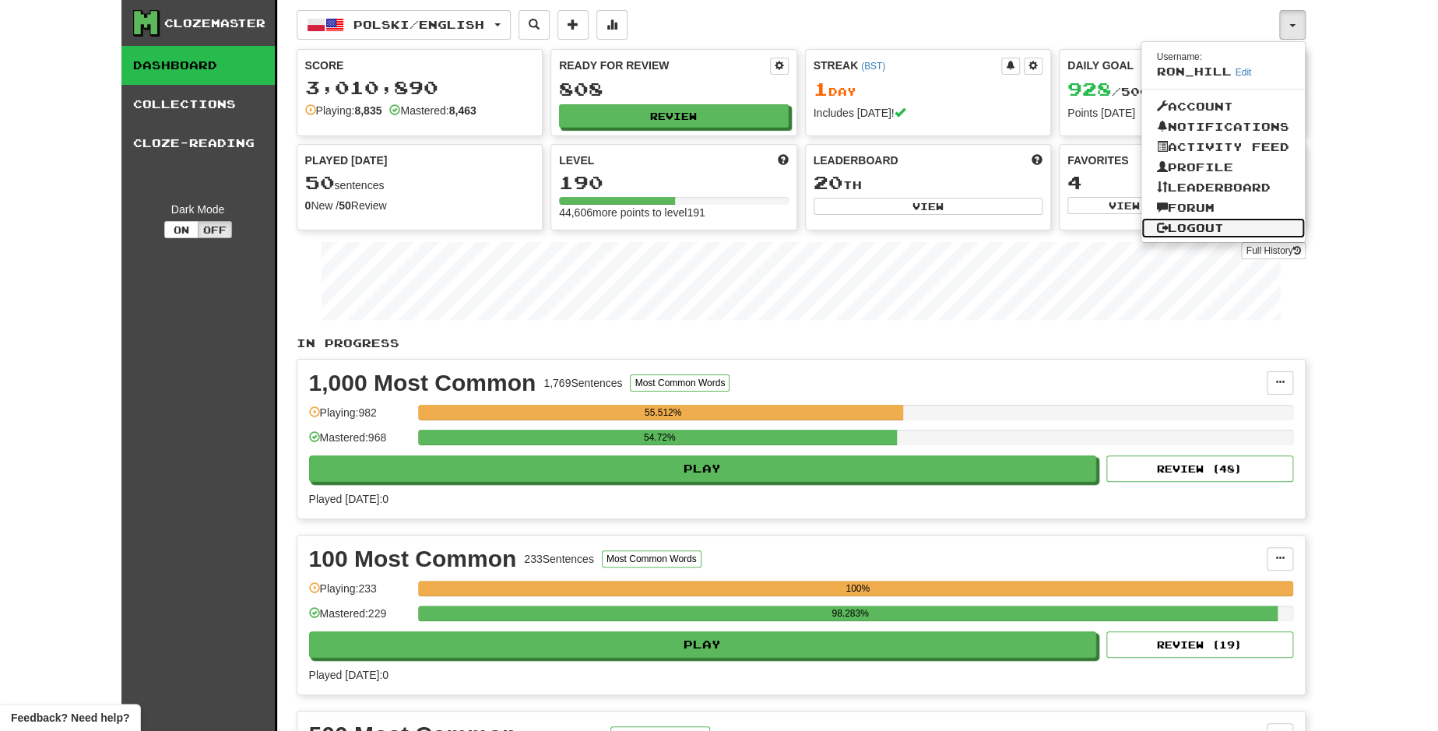
click at [1209, 221] on link "Logout" at bounding box center [1222, 228] width 163 height 20
